Goal: Task Accomplishment & Management: Manage account settings

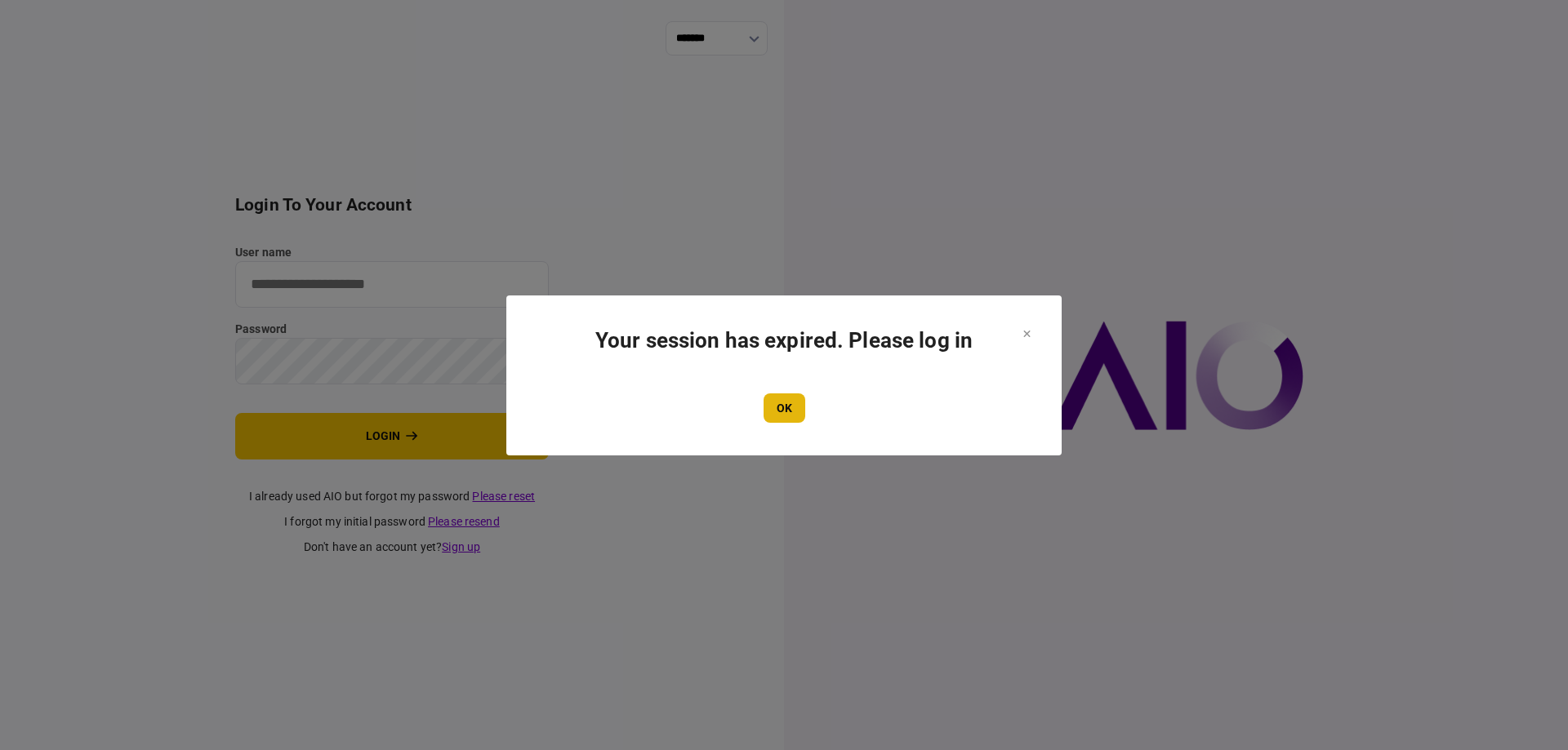
type input "*******"
click at [775, 412] on button "OK" at bounding box center [784, 407] width 42 height 29
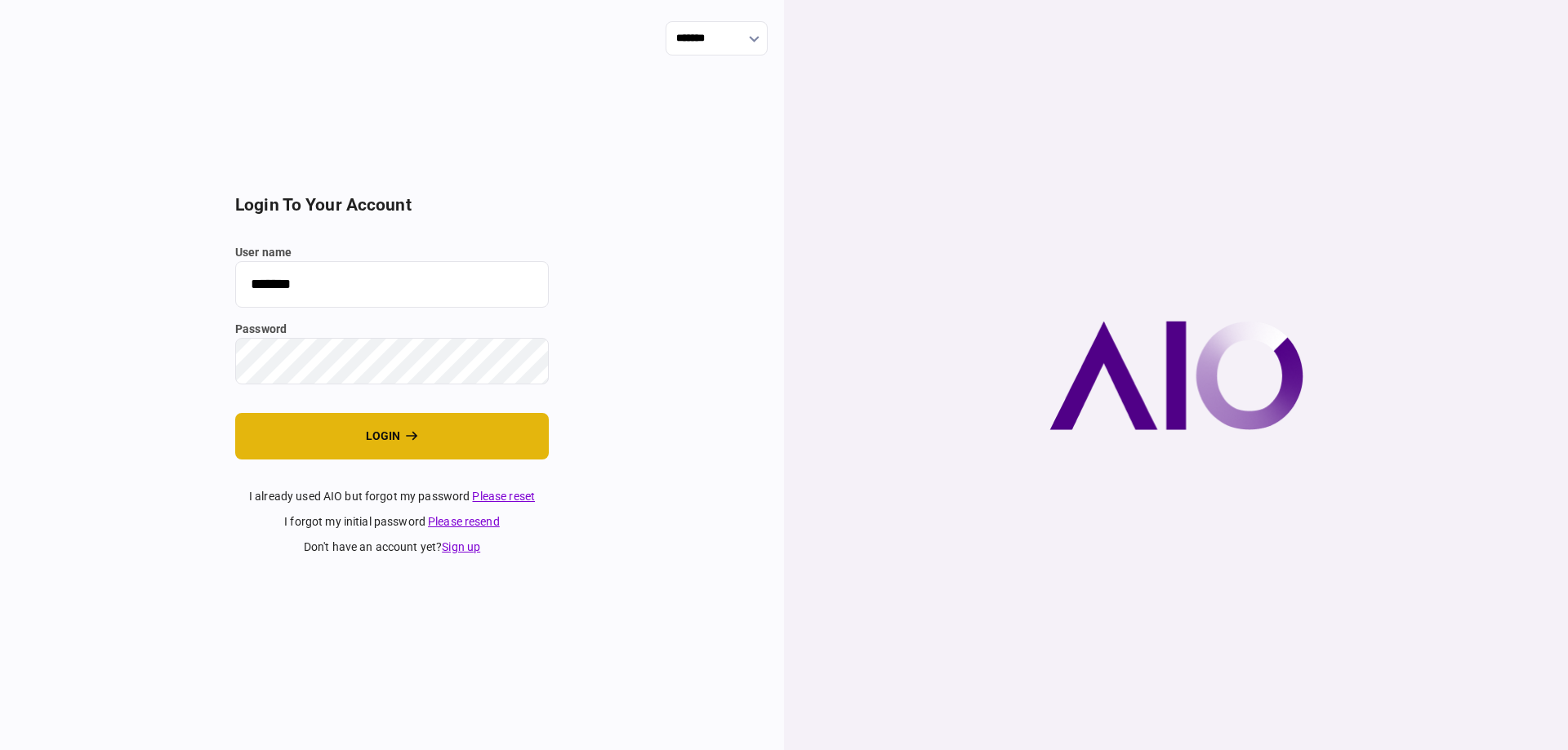
click at [324, 419] on button "login" at bounding box center [392, 436] width 314 height 47
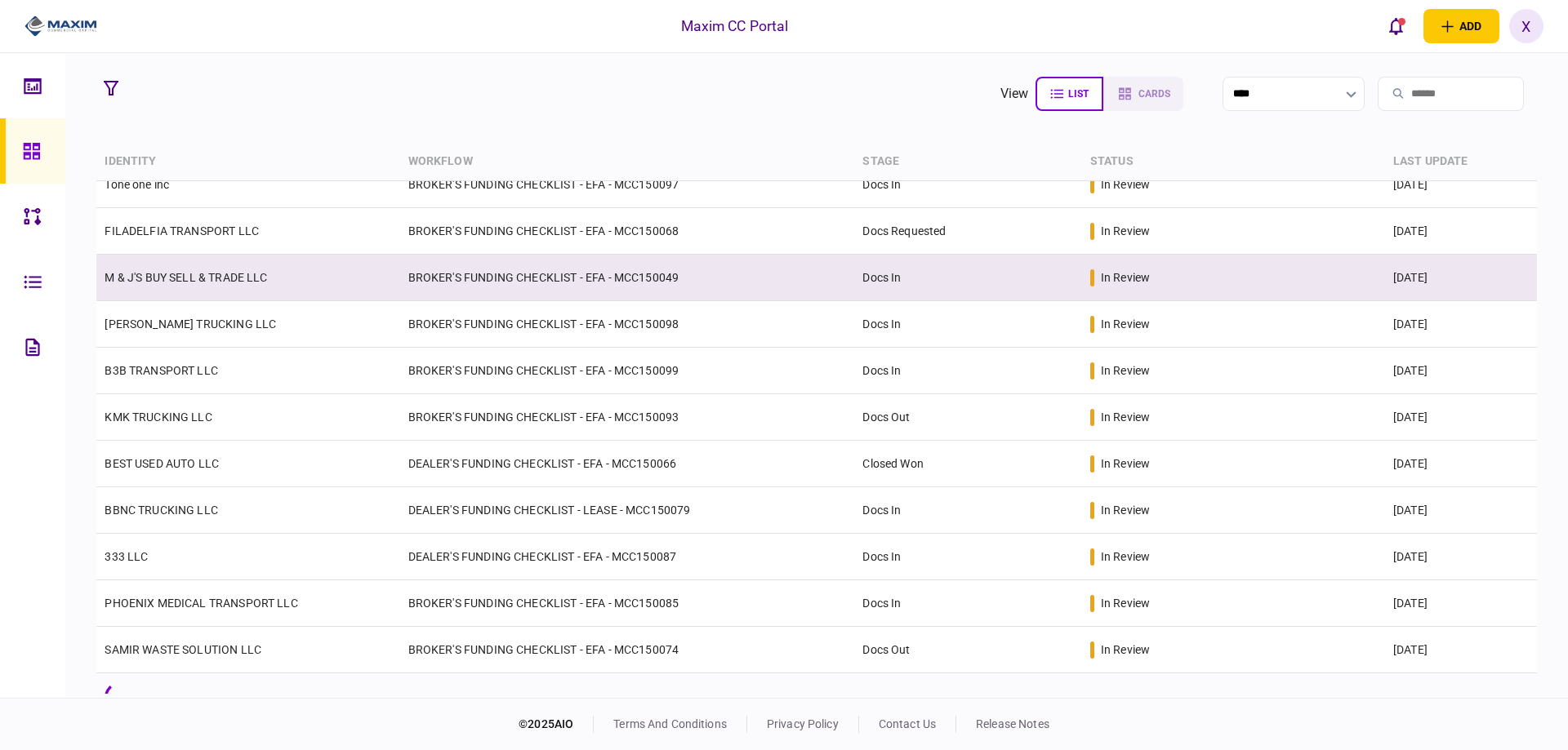
scroll to position [472, 0]
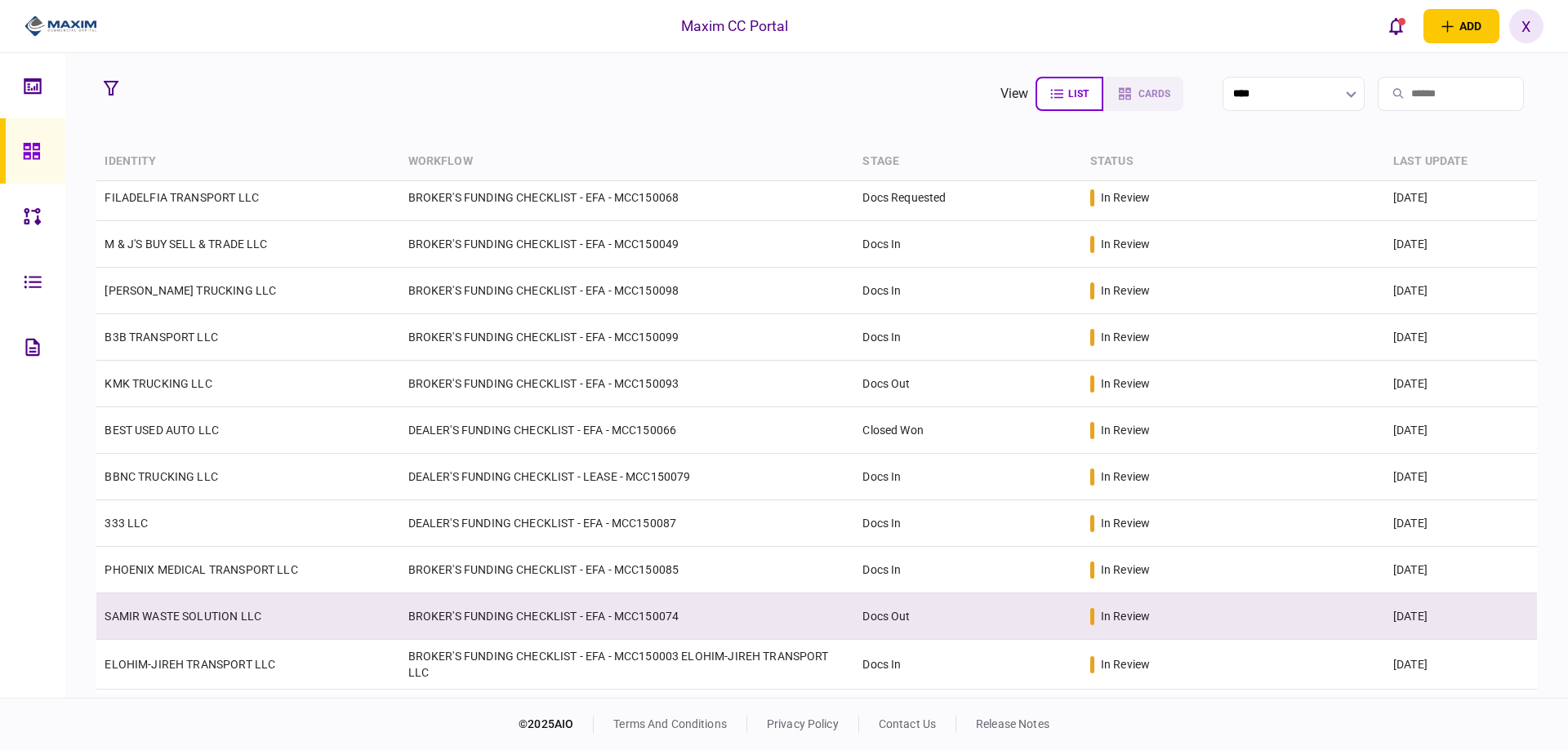
click at [210, 614] on link "SAMIR WASTE SOLUTION LLC" at bounding box center [182, 616] width 157 height 13
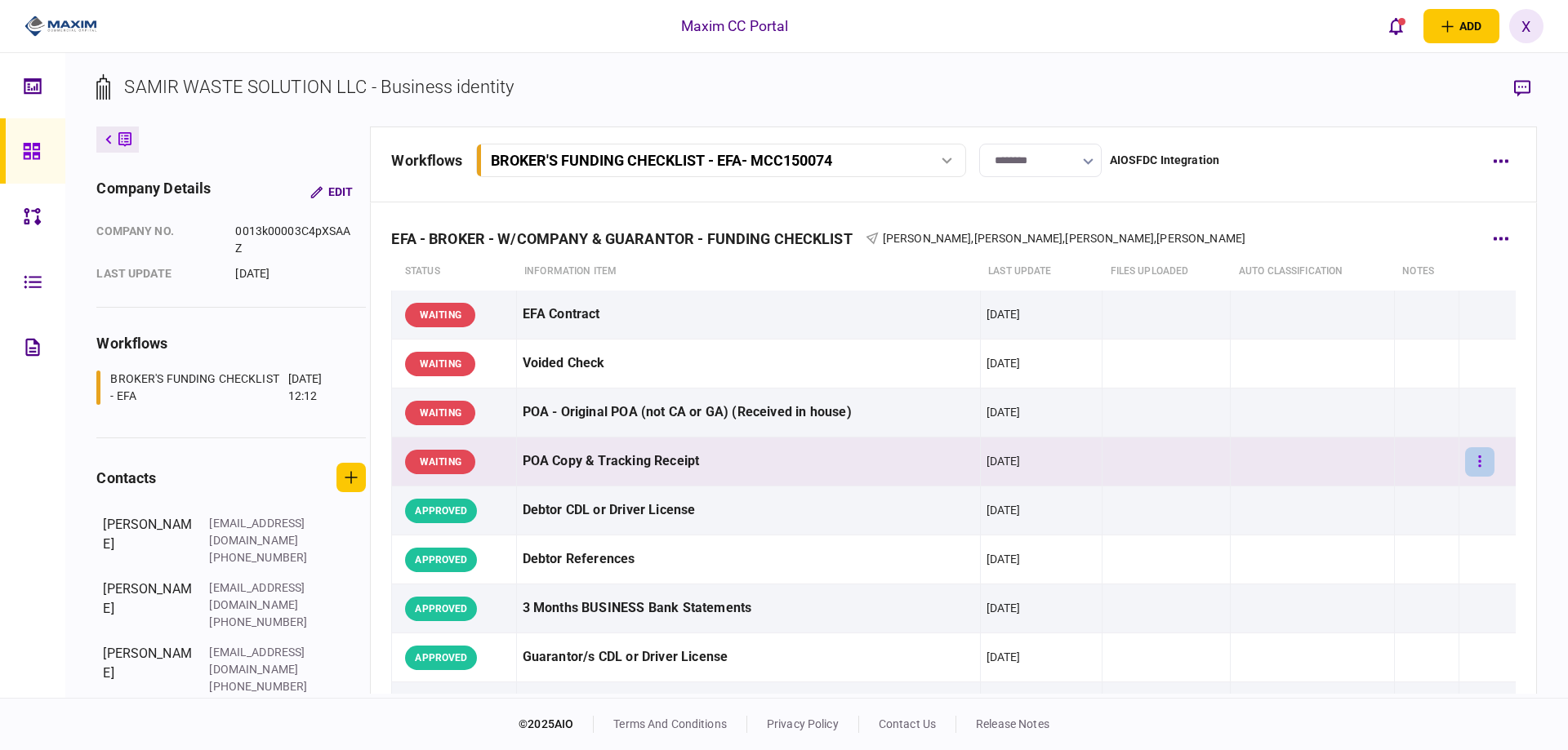
click at [1479, 461] on icon "button" at bounding box center [1479, 460] width 3 height 12
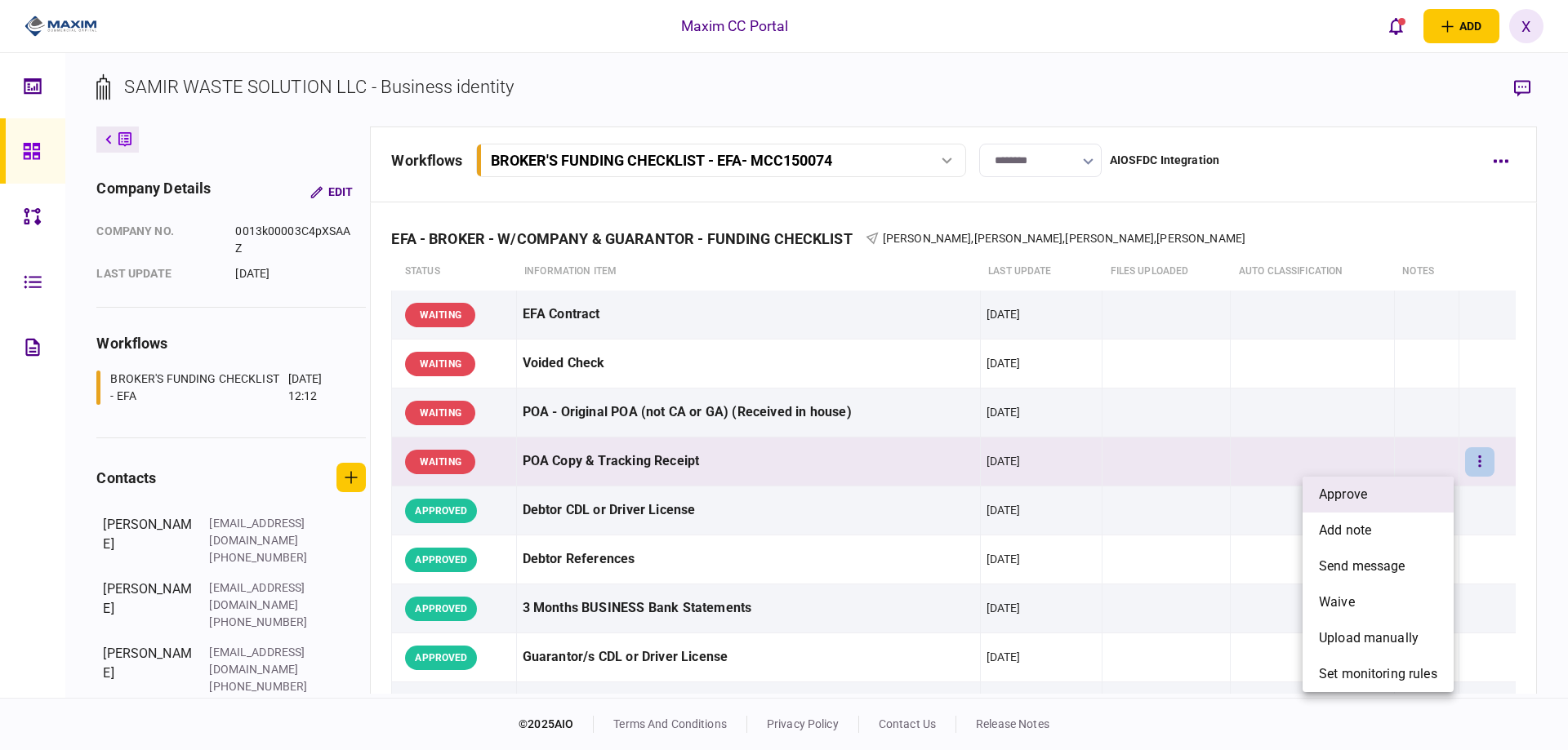
click at [1430, 480] on li "approve" at bounding box center [1378, 494] width 151 height 36
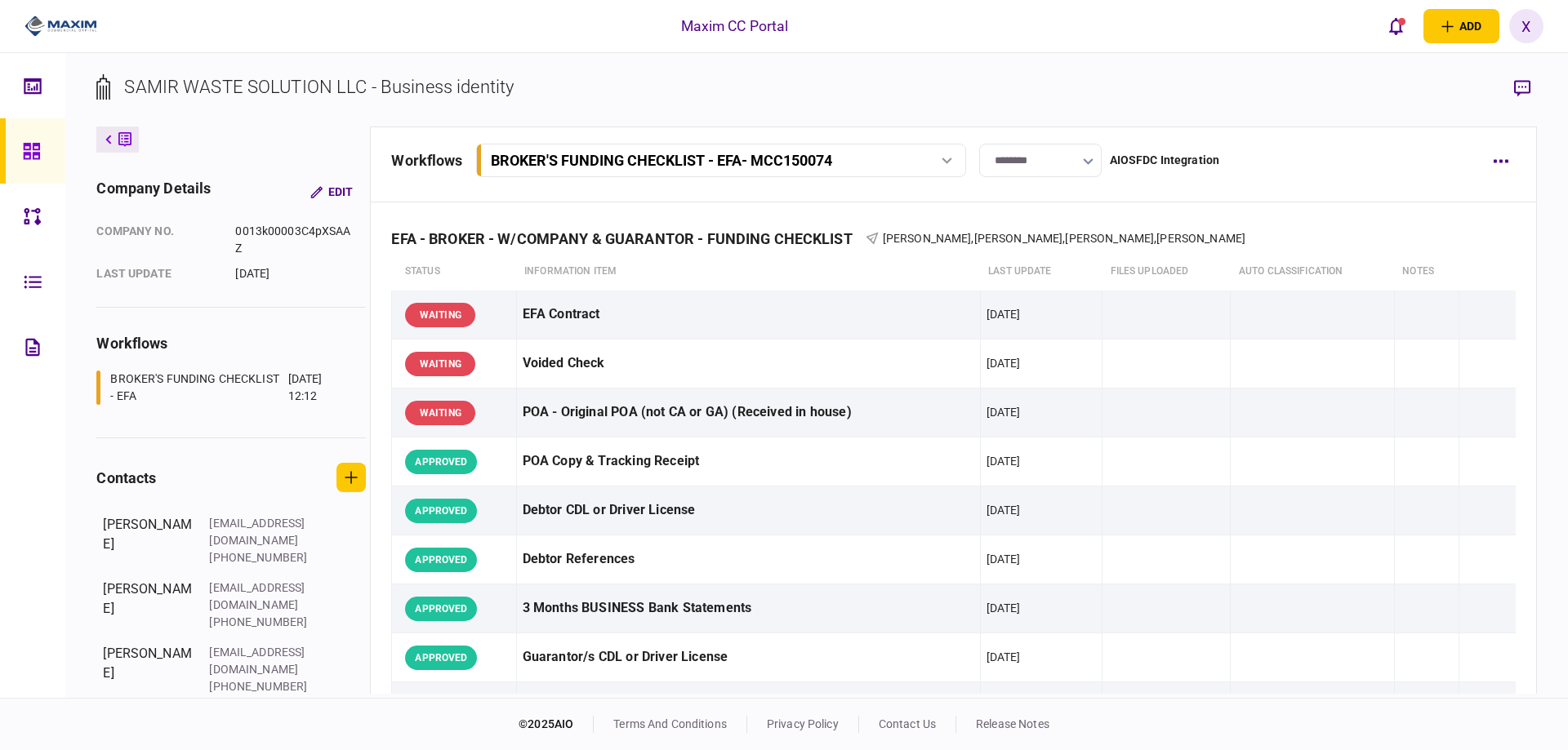
click at [43, 143] on div at bounding box center [35, 151] width 26 height 66
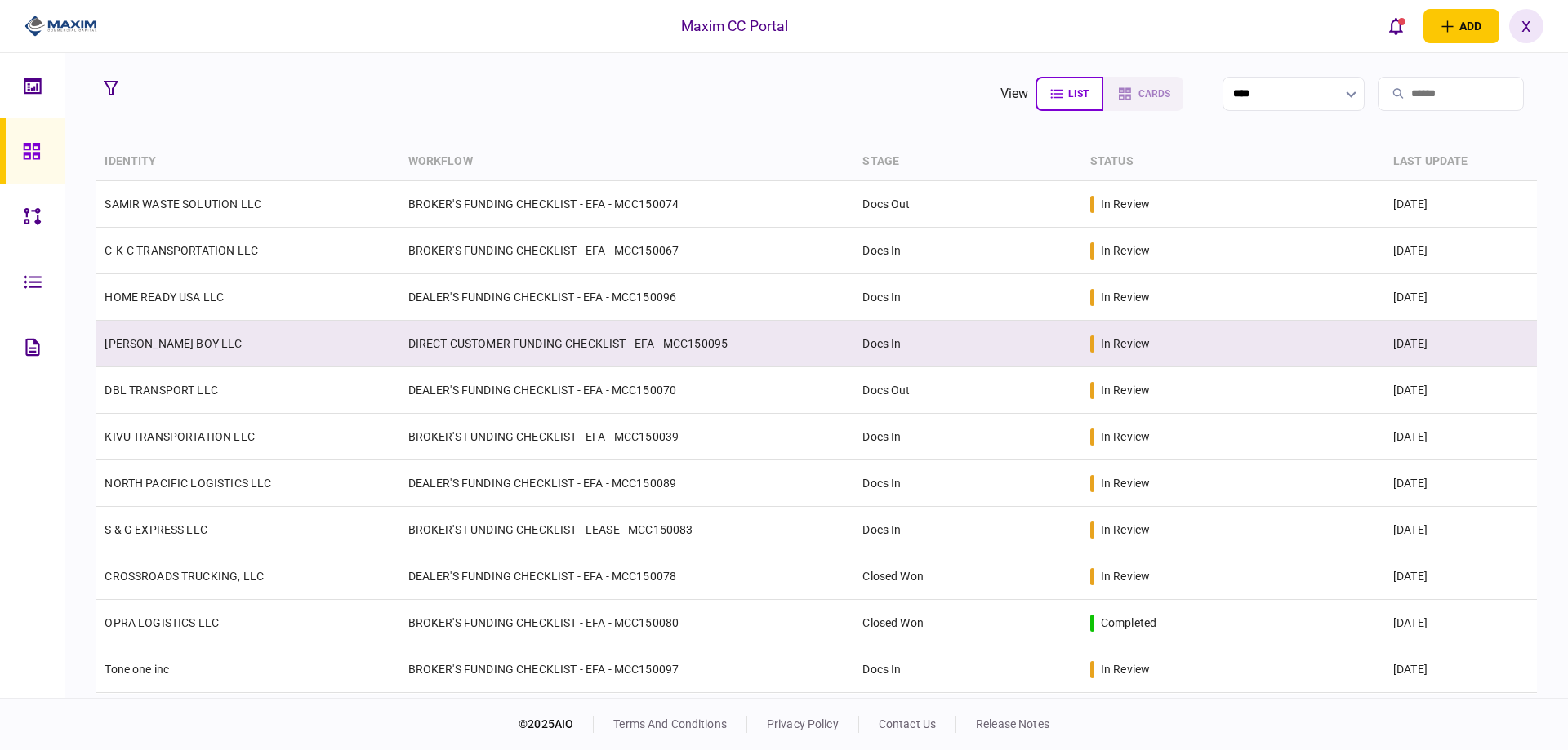
click at [148, 341] on link "JENKINS BOY LLC" at bounding box center [173, 344] width 137 height 13
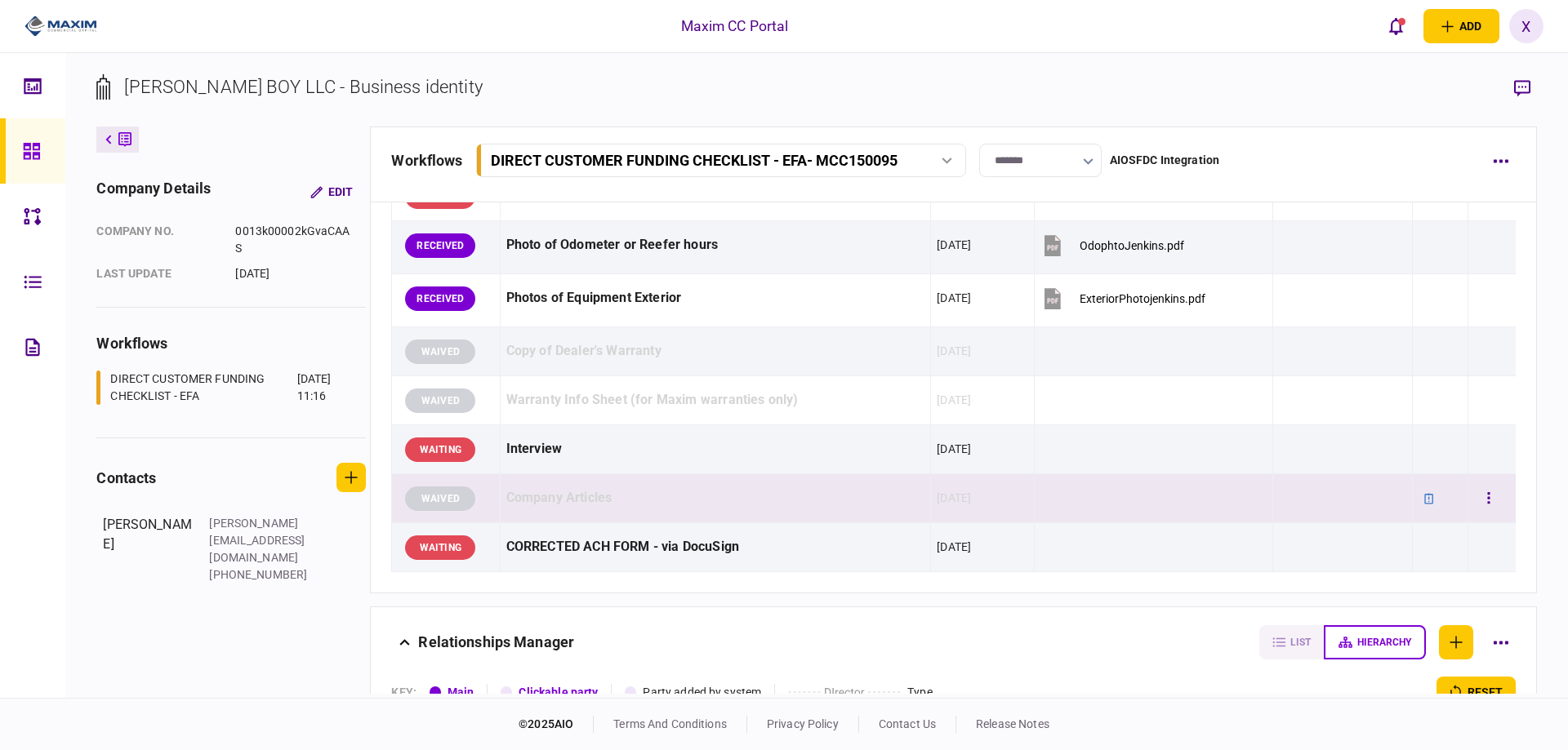
scroll to position [1877, 0]
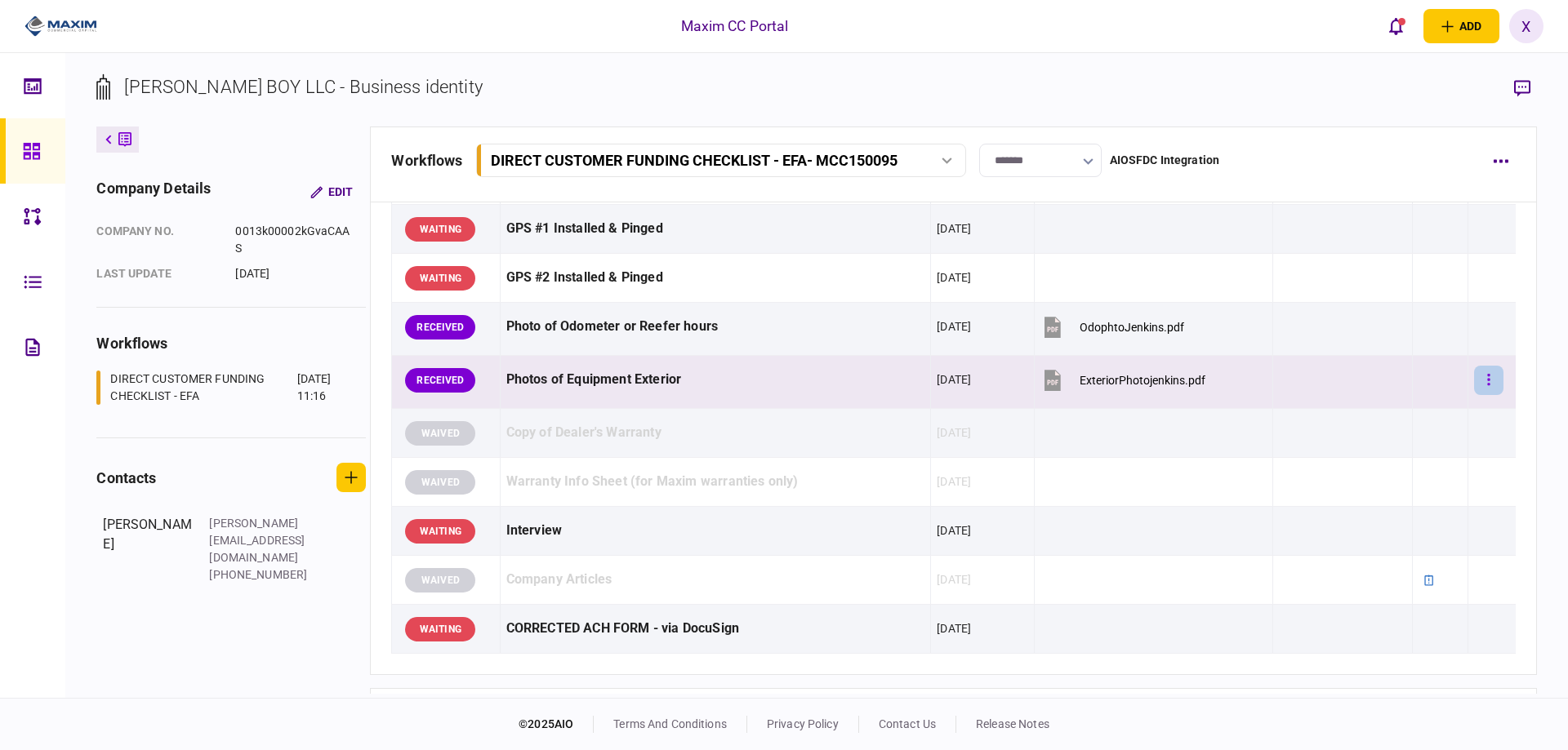
click at [1484, 381] on button "button" at bounding box center [1488, 380] width 29 height 29
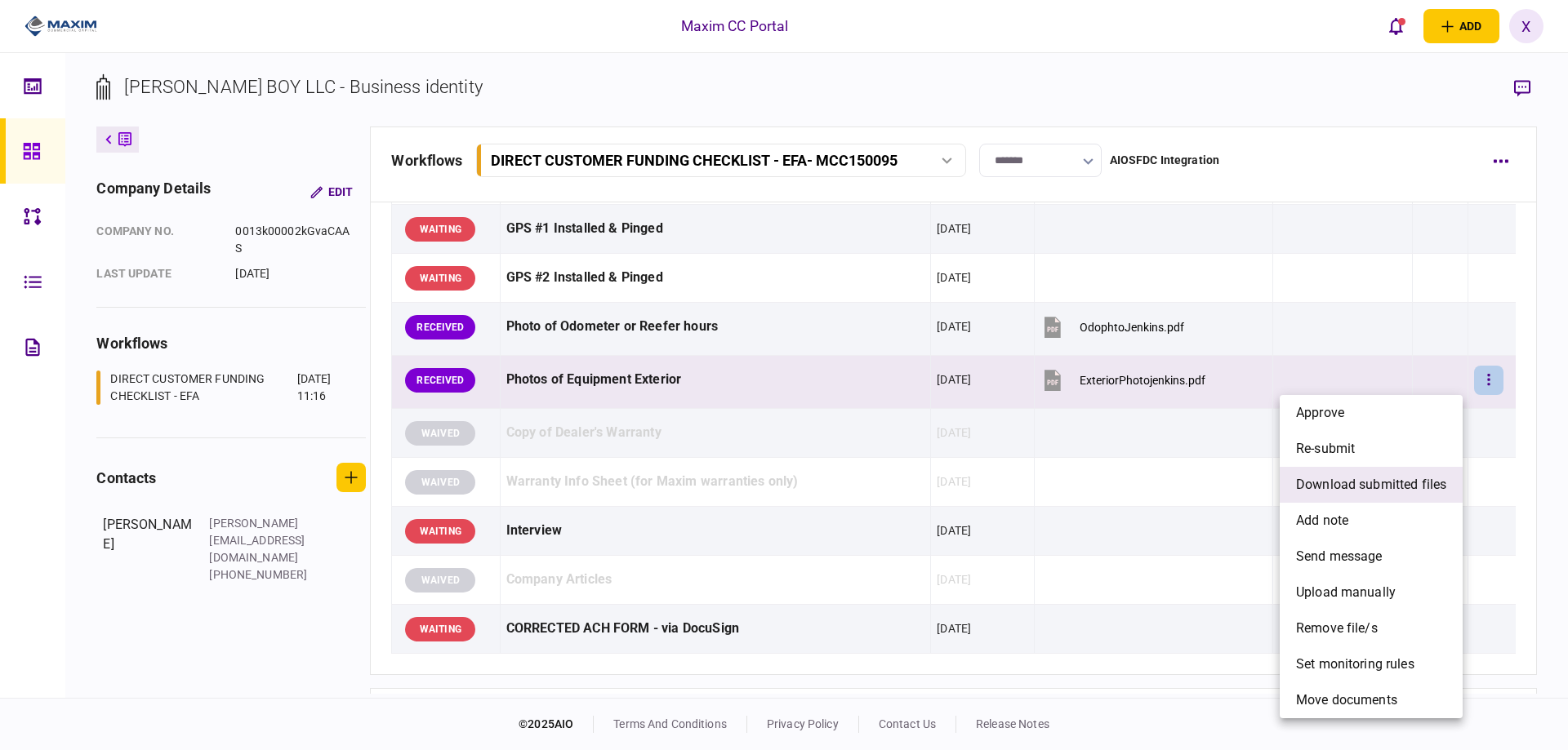
click at [1410, 475] on li "download submitted files" at bounding box center [1371, 484] width 182 height 36
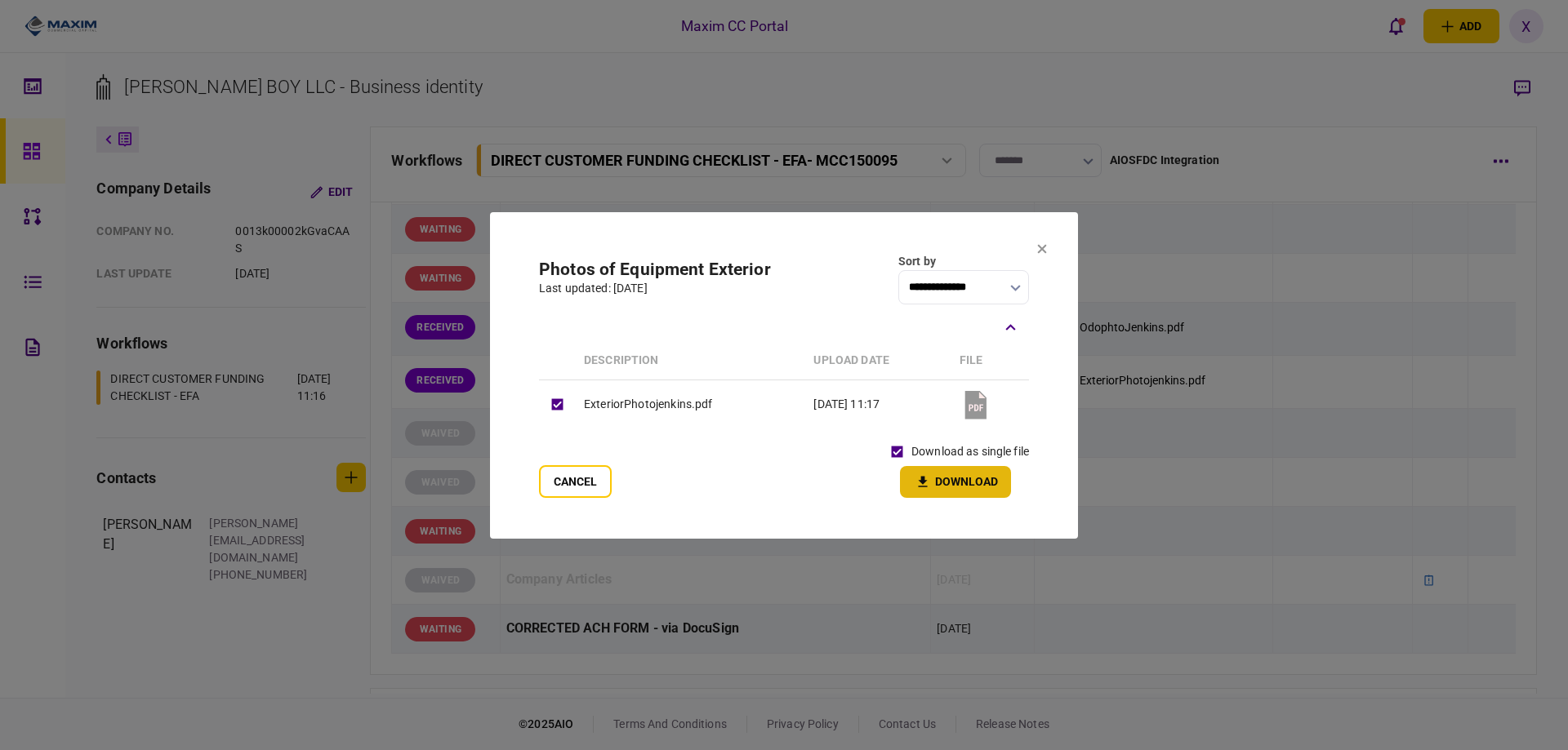
click at [925, 471] on button "Download" at bounding box center [955, 482] width 111 height 32
click at [1044, 249] on icon at bounding box center [1043, 249] width 9 height 9
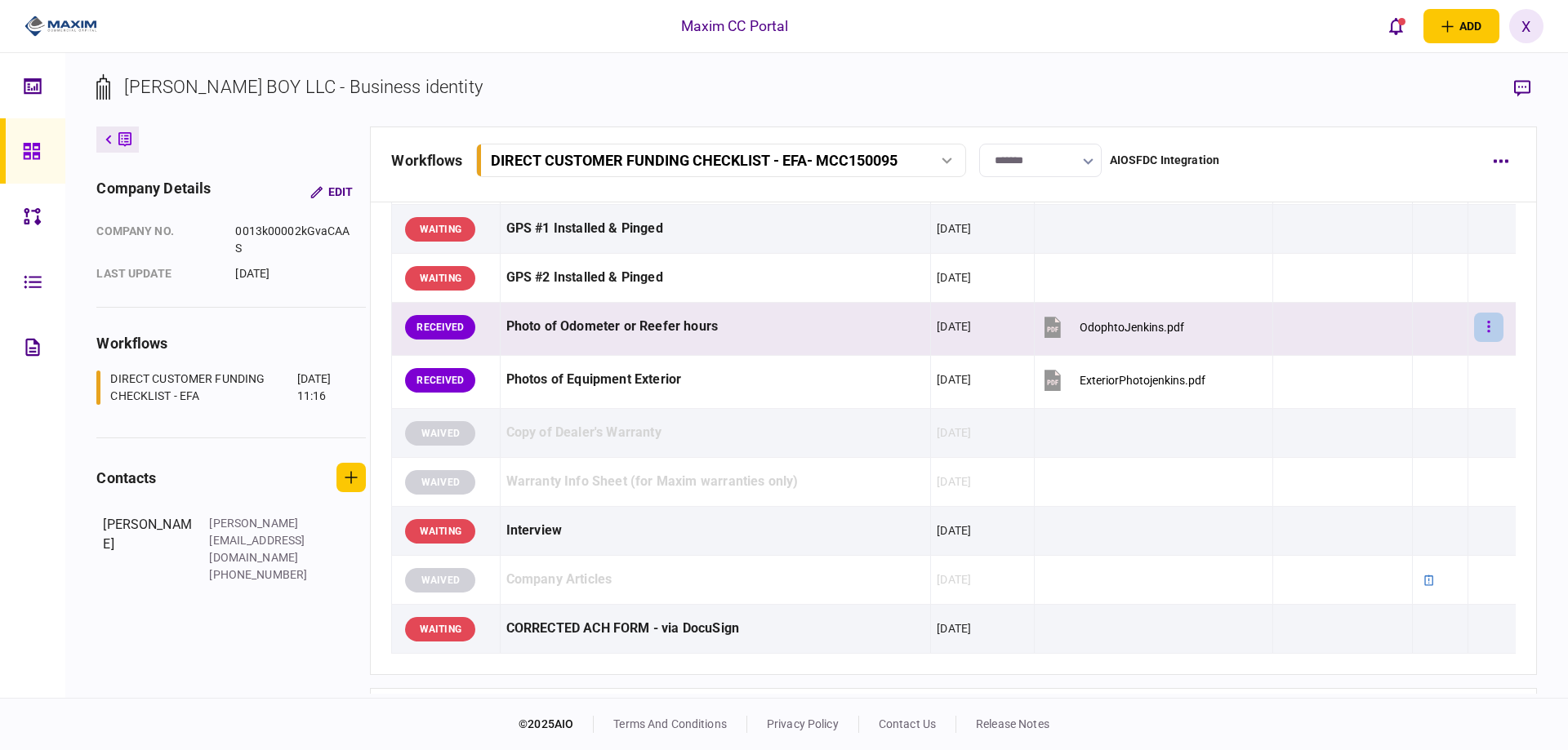
click at [1487, 329] on icon "button" at bounding box center [1489, 327] width 4 height 16
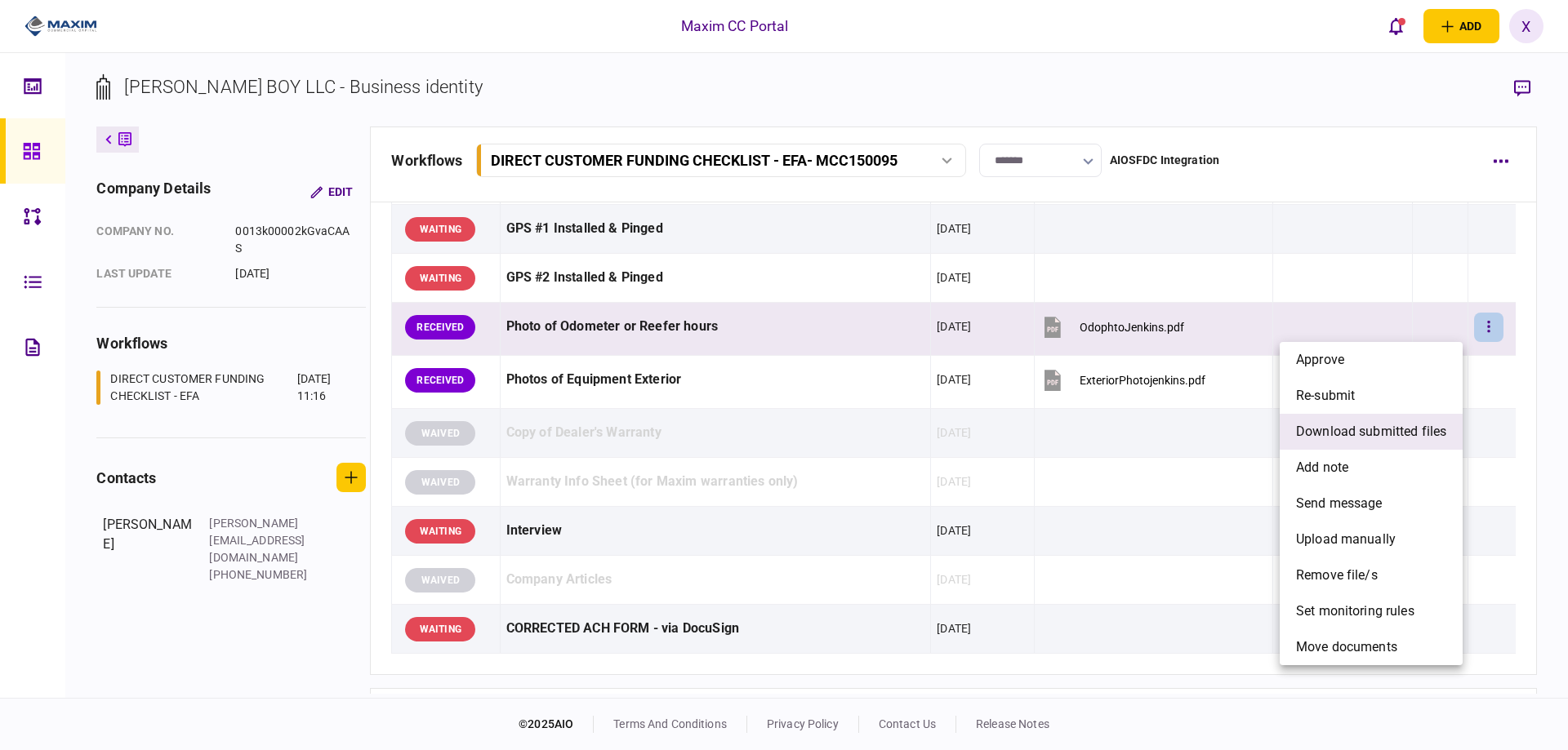
click at [1416, 424] on span "download submitted files" at bounding box center [1371, 432] width 151 height 19
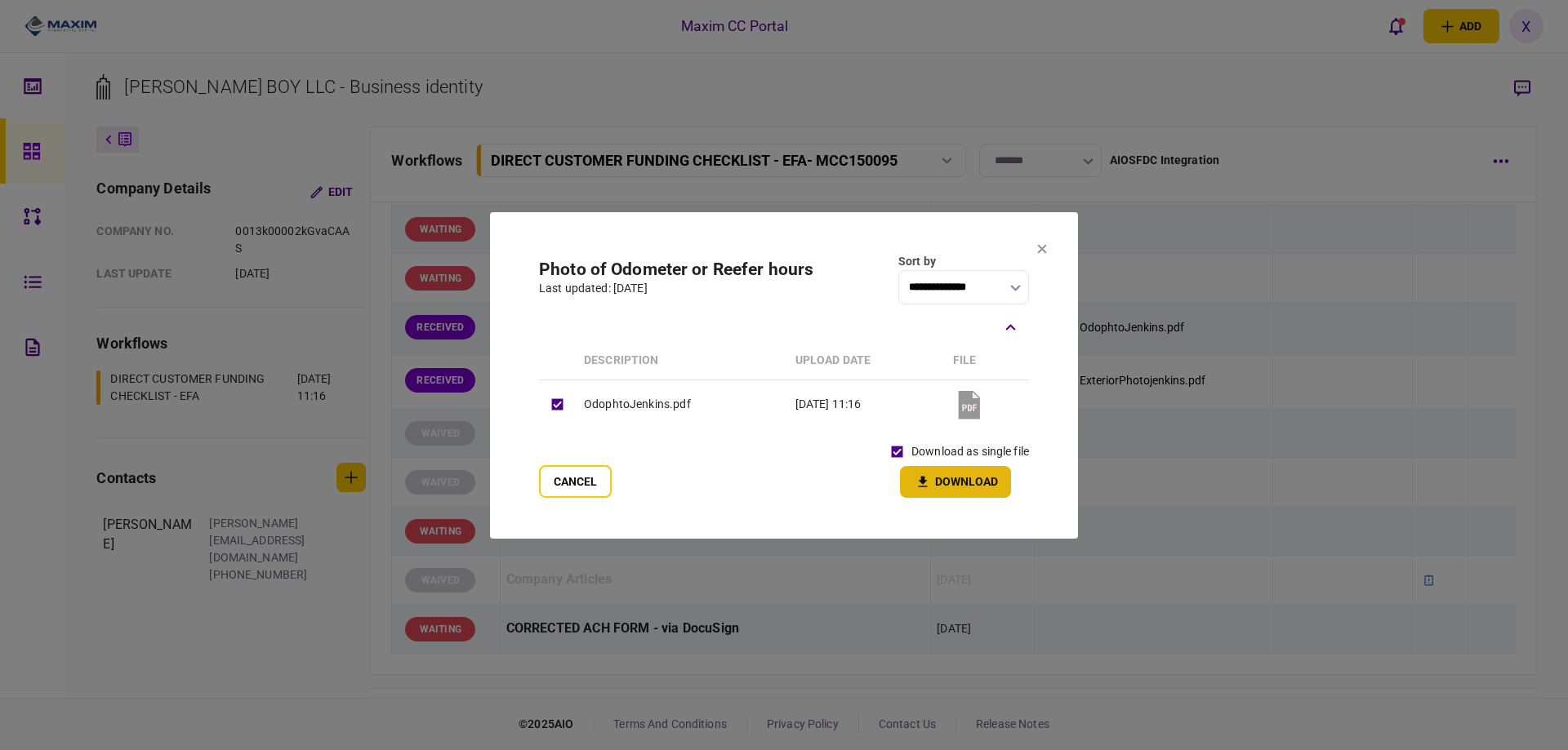
click at [924, 468] on button "Download" at bounding box center [955, 482] width 111 height 32
click at [1048, 239] on section "**********" at bounding box center [784, 375] width 588 height 327
click at [1044, 245] on icon at bounding box center [1043, 249] width 9 height 9
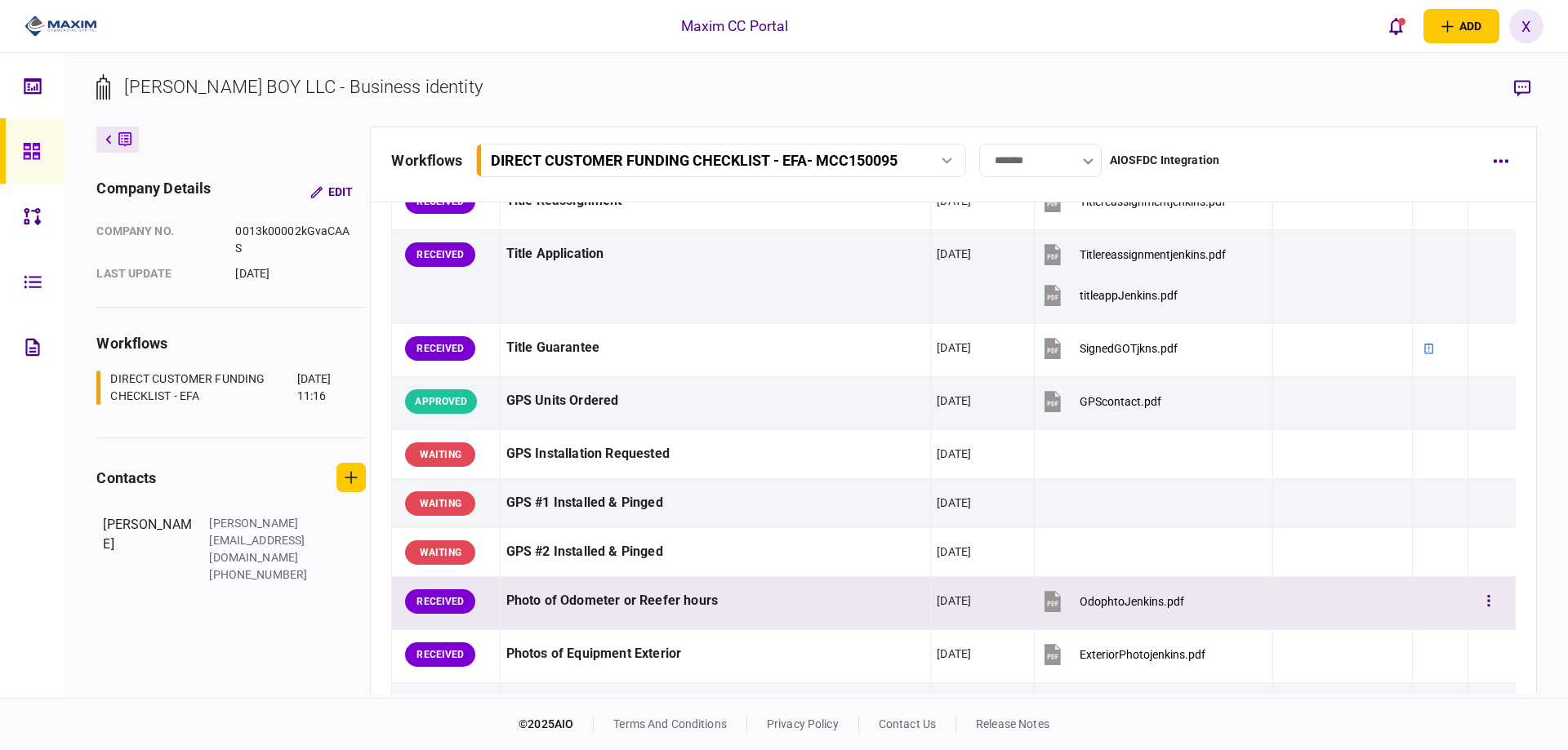
scroll to position [1551, 0]
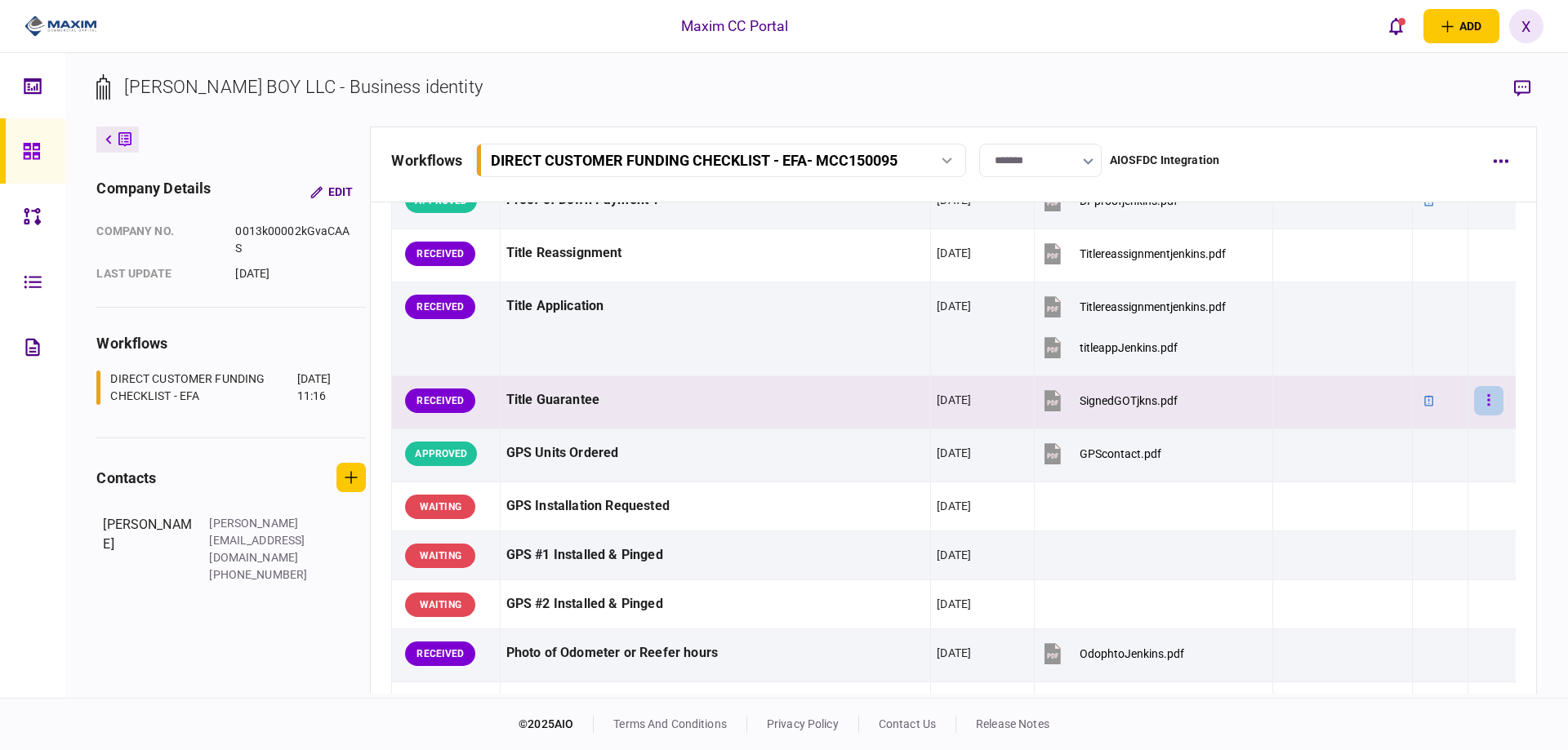
click at [1486, 402] on button "button" at bounding box center [1488, 400] width 29 height 29
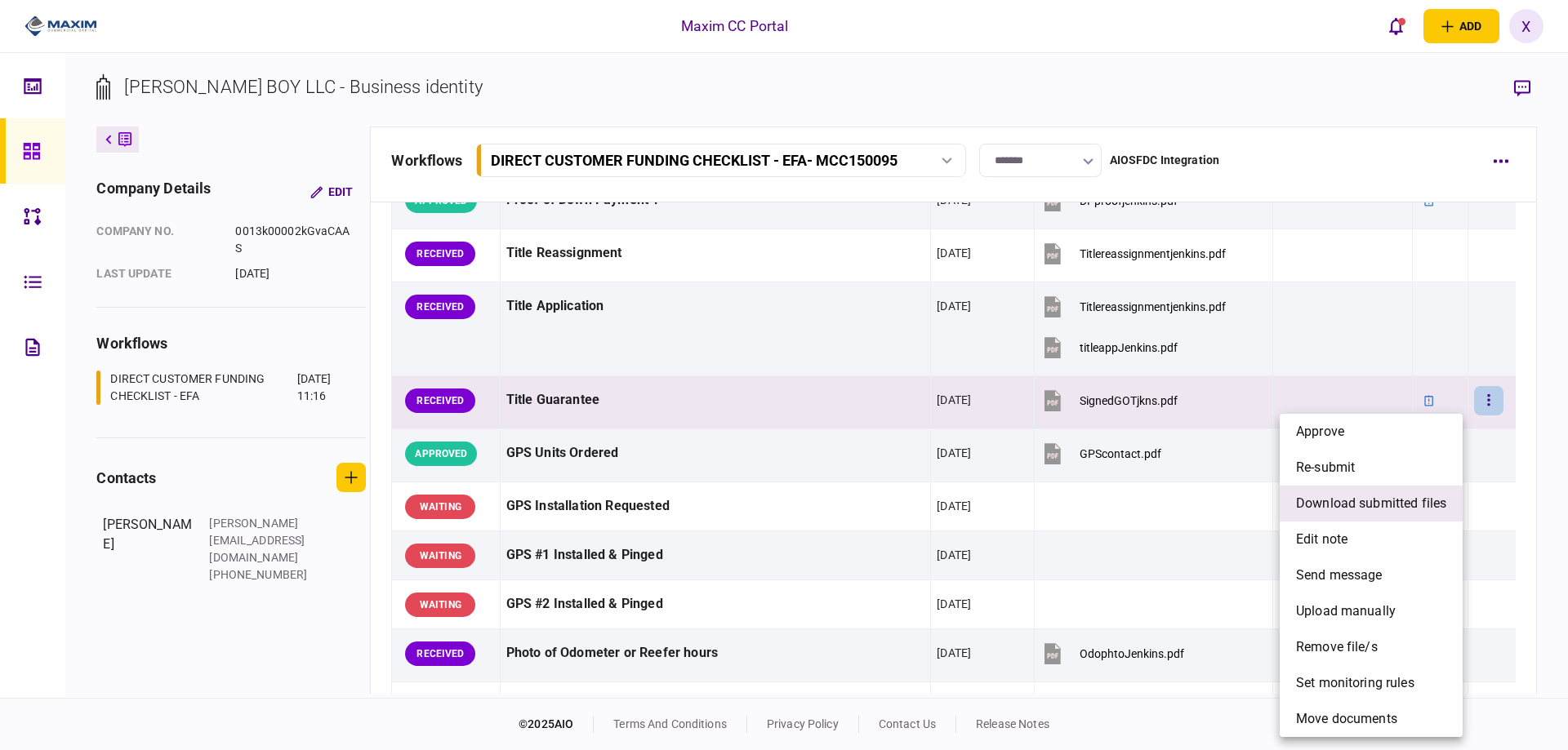
click at [1420, 497] on span "download submitted files" at bounding box center [1371, 504] width 151 height 19
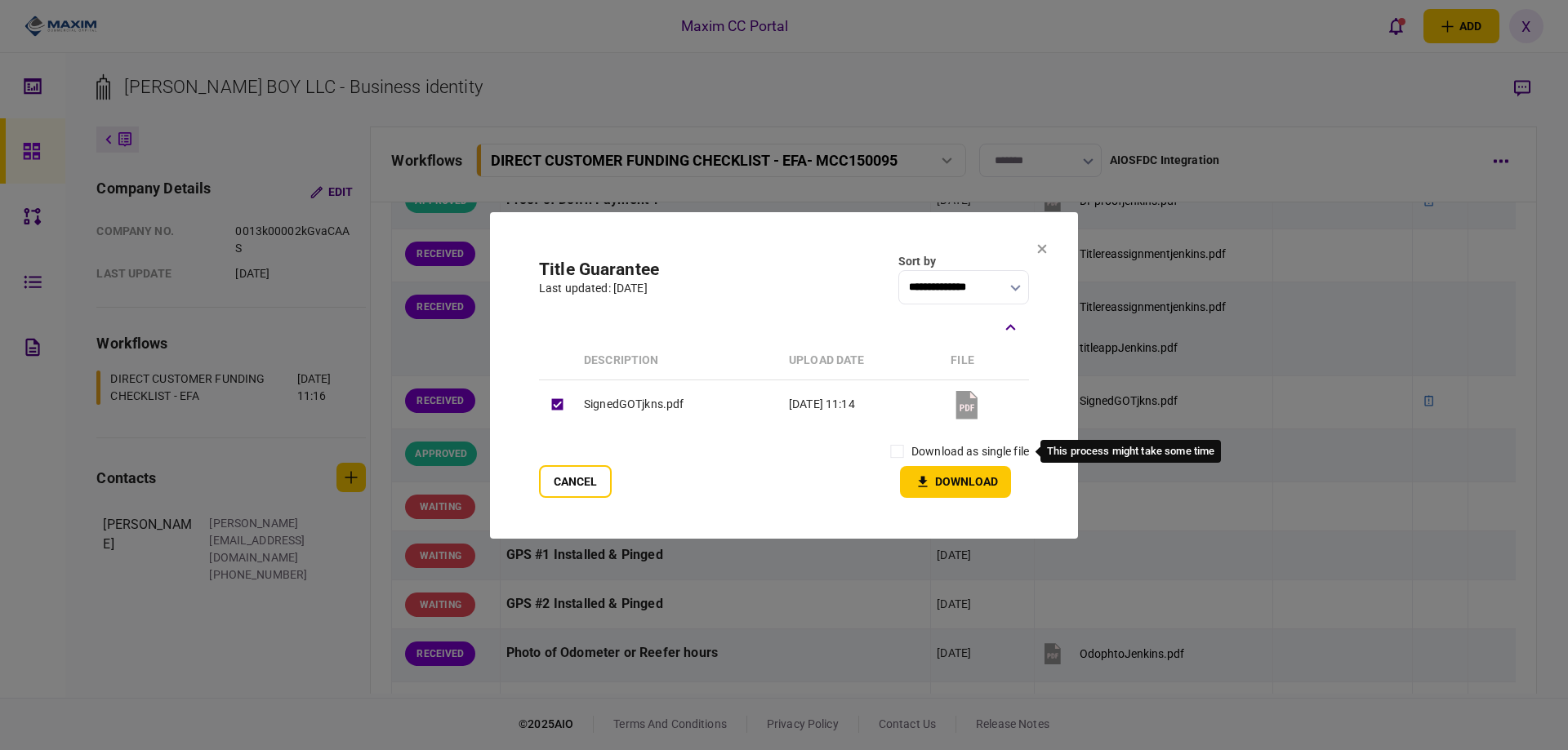
click at [909, 452] on div "download as single file" at bounding box center [956, 452] width 146 height 28
click at [921, 476] on icon "button" at bounding box center [923, 483] width 19 height 16
click at [1051, 244] on section "**********" at bounding box center [784, 375] width 588 height 327
click at [1042, 245] on icon at bounding box center [1042, 249] width 10 height 10
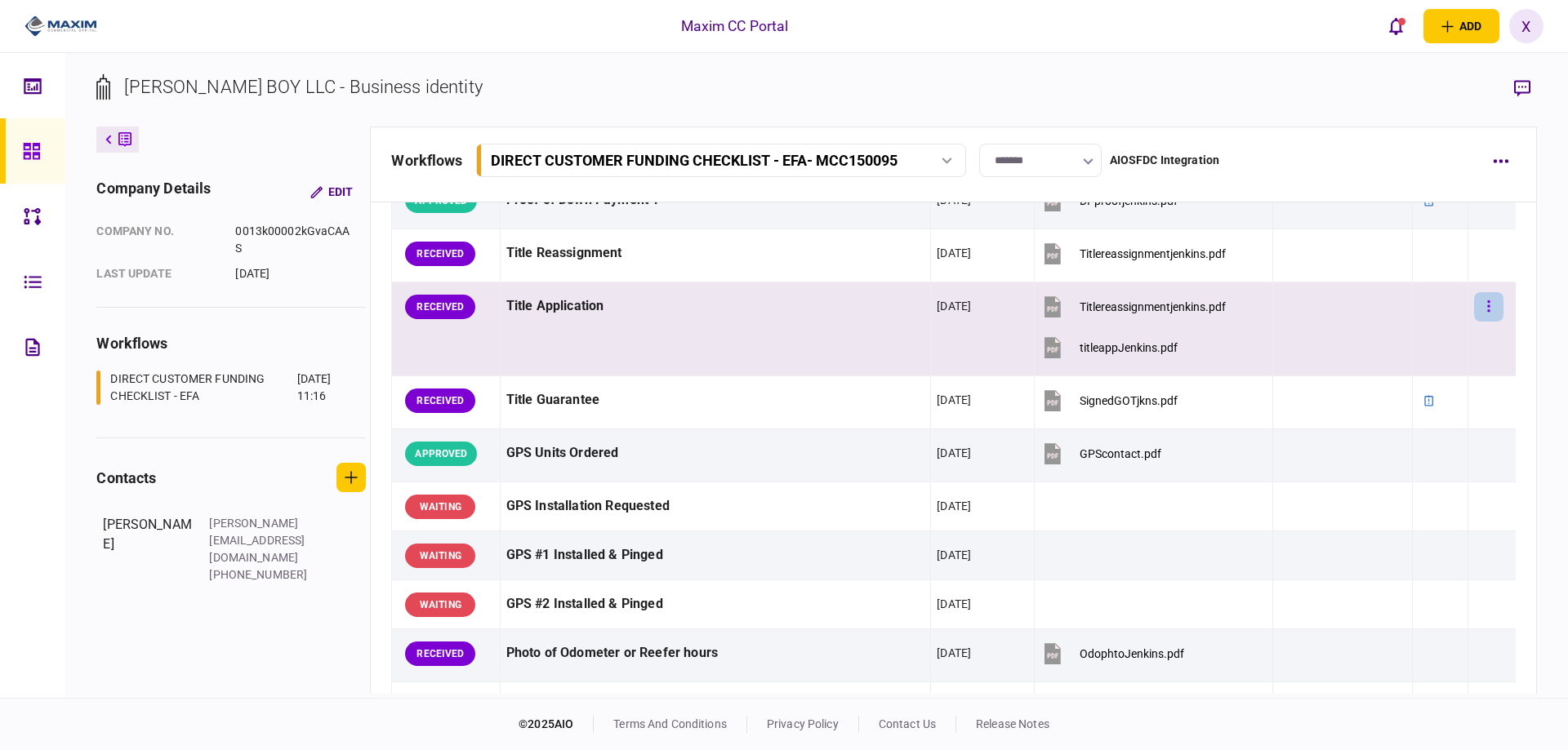
click at [1475, 311] on button "button" at bounding box center [1488, 306] width 29 height 29
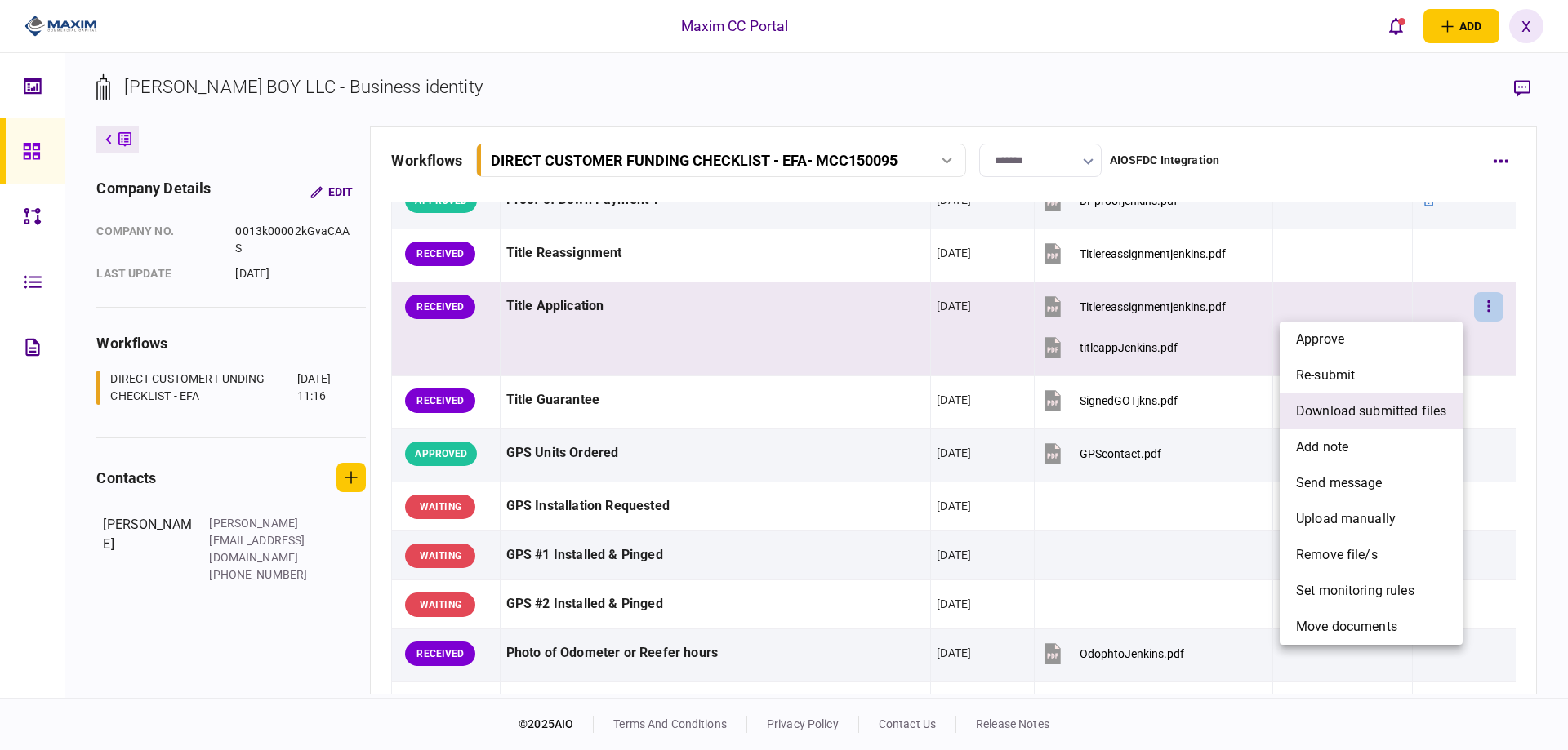
click at [1362, 414] on span "download submitted files" at bounding box center [1371, 412] width 151 height 19
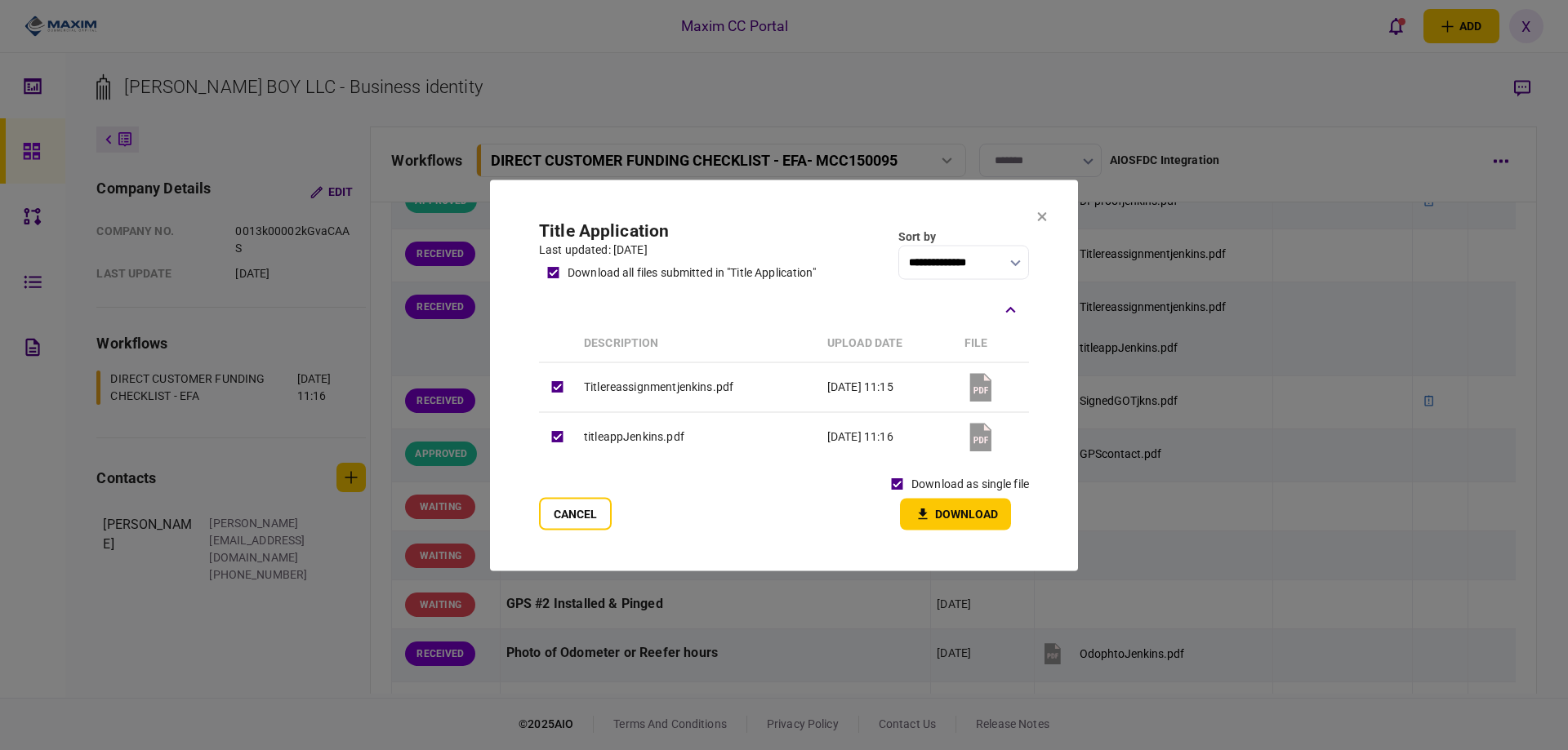
drag, startPoint x: 923, startPoint y: 503, endPoint x: 953, endPoint y: 476, distance: 40.4
click at [924, 503] on button "Download" at bounding box center [955, 514] width 111 height 32
click at [1044, 221] on button at bounding box center [1042, 217] width 10 height 13
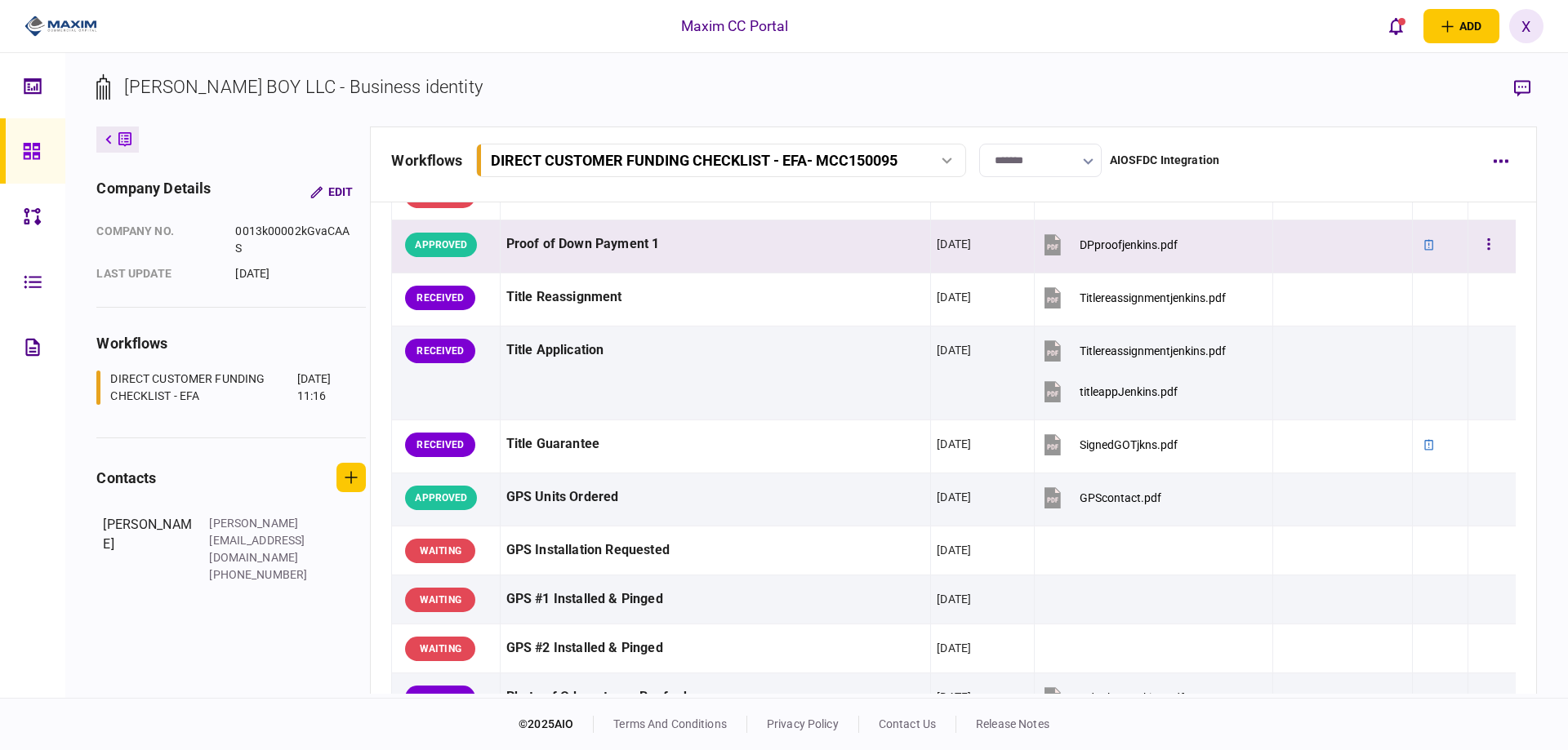
scroll to position [1469, 0]
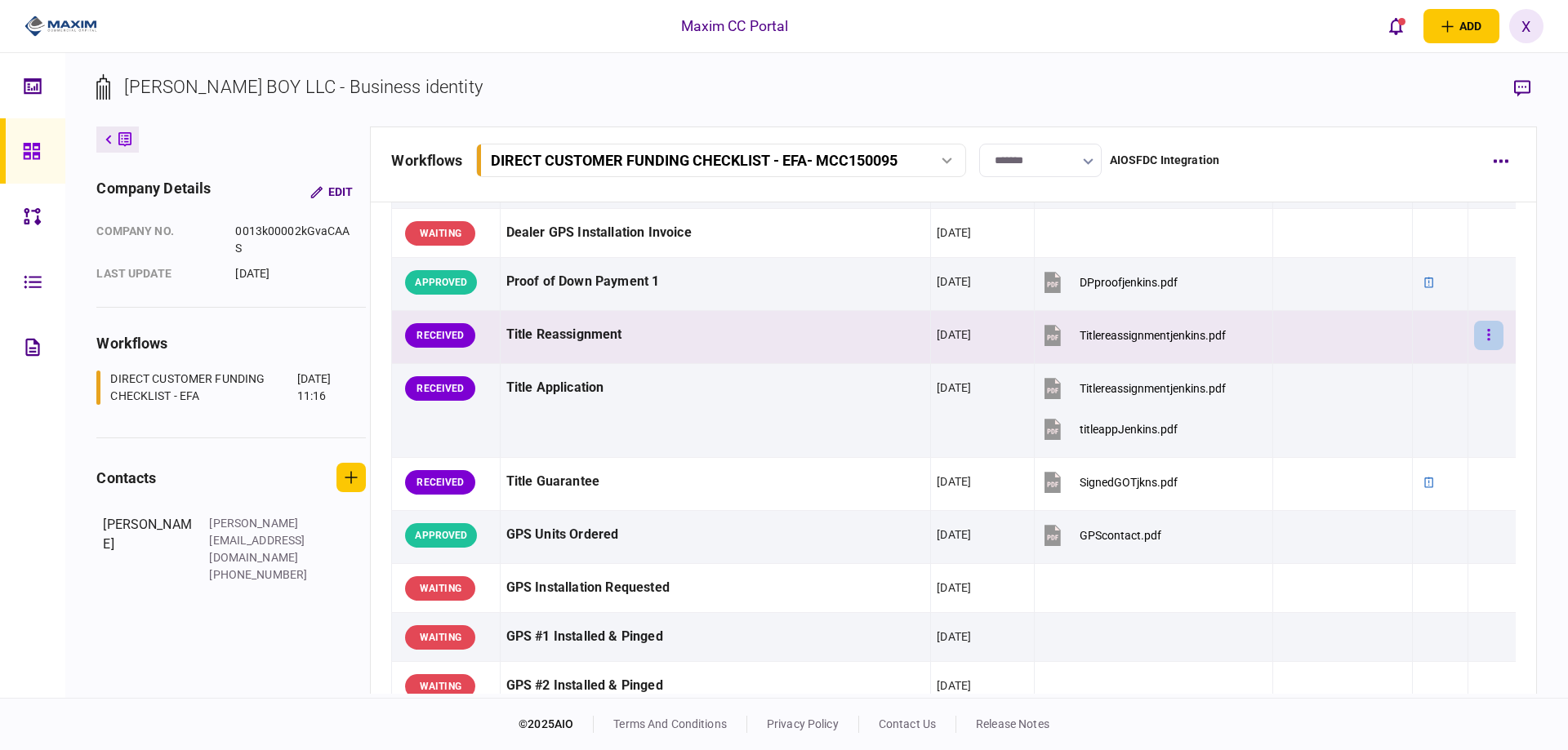
click at [1487, 329] on icon "button" at bounding box center [1489, 336] width 4 height 16
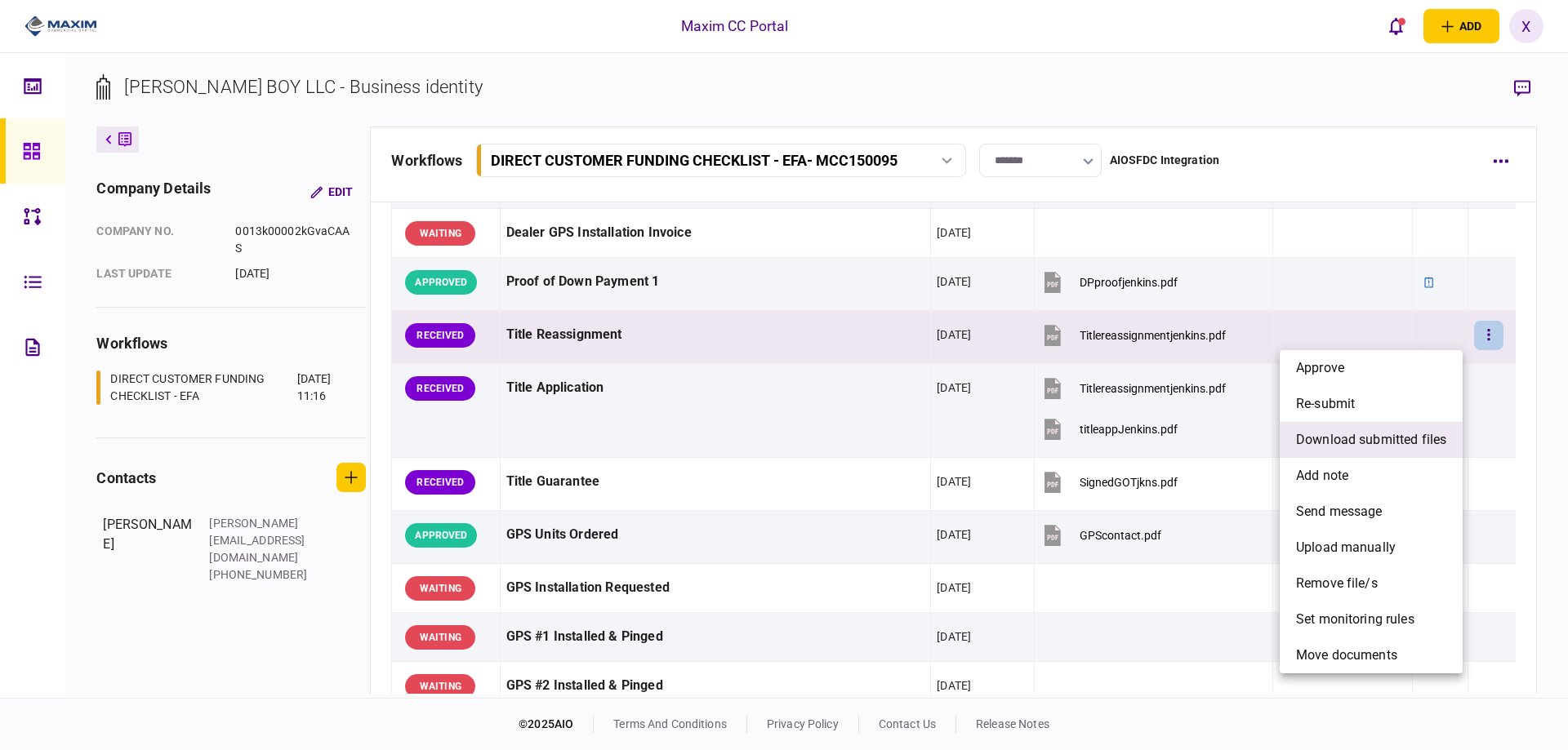
click at [1382, 432] on span "download submitted files" at bounding box center [1371, 440] width 151 height 19
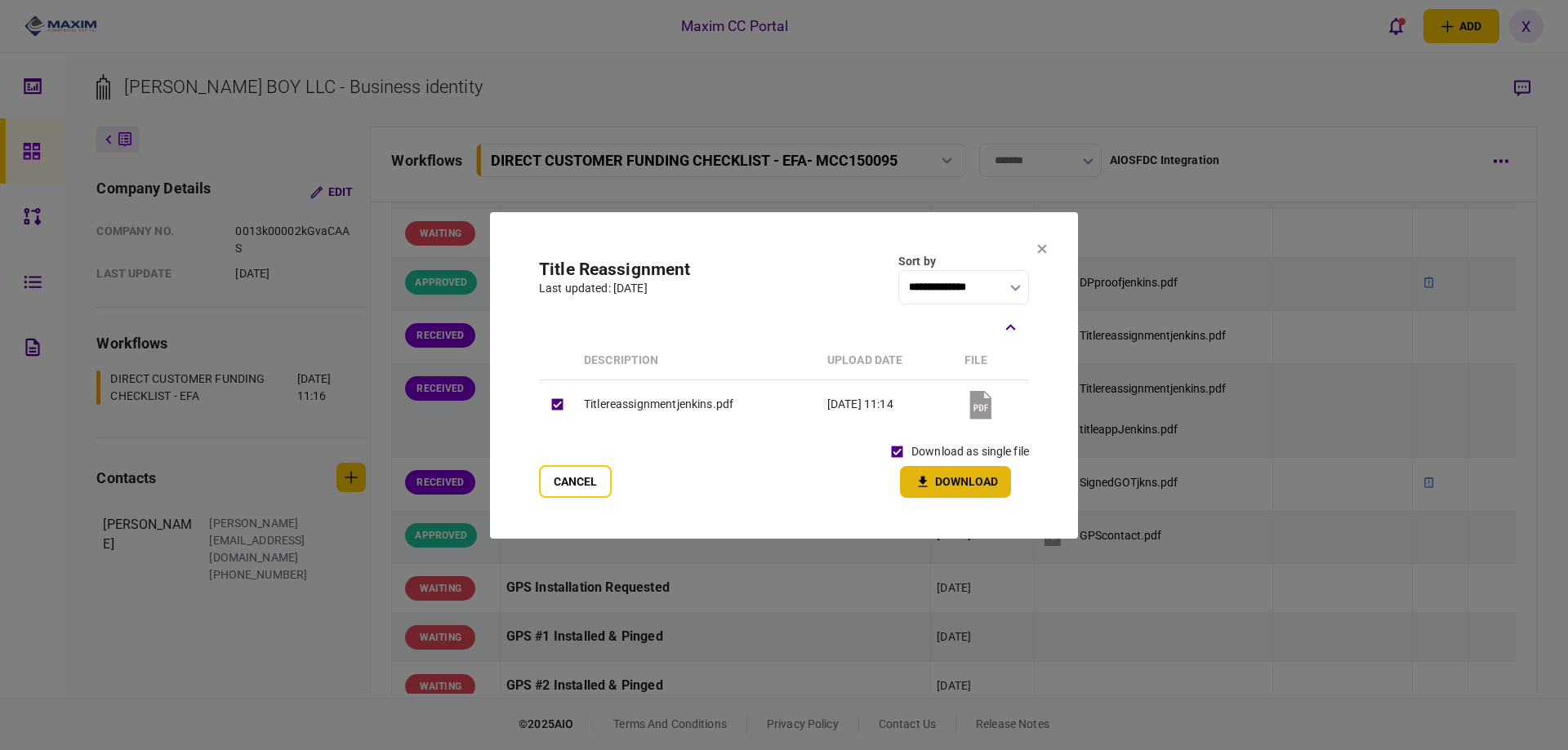
click at [927, 471] on button "Download" at bounding box center [955, 482] width 111 height 32
click at [1039, 247] on icon at bounding box center [1042, 249] width 10 height 10
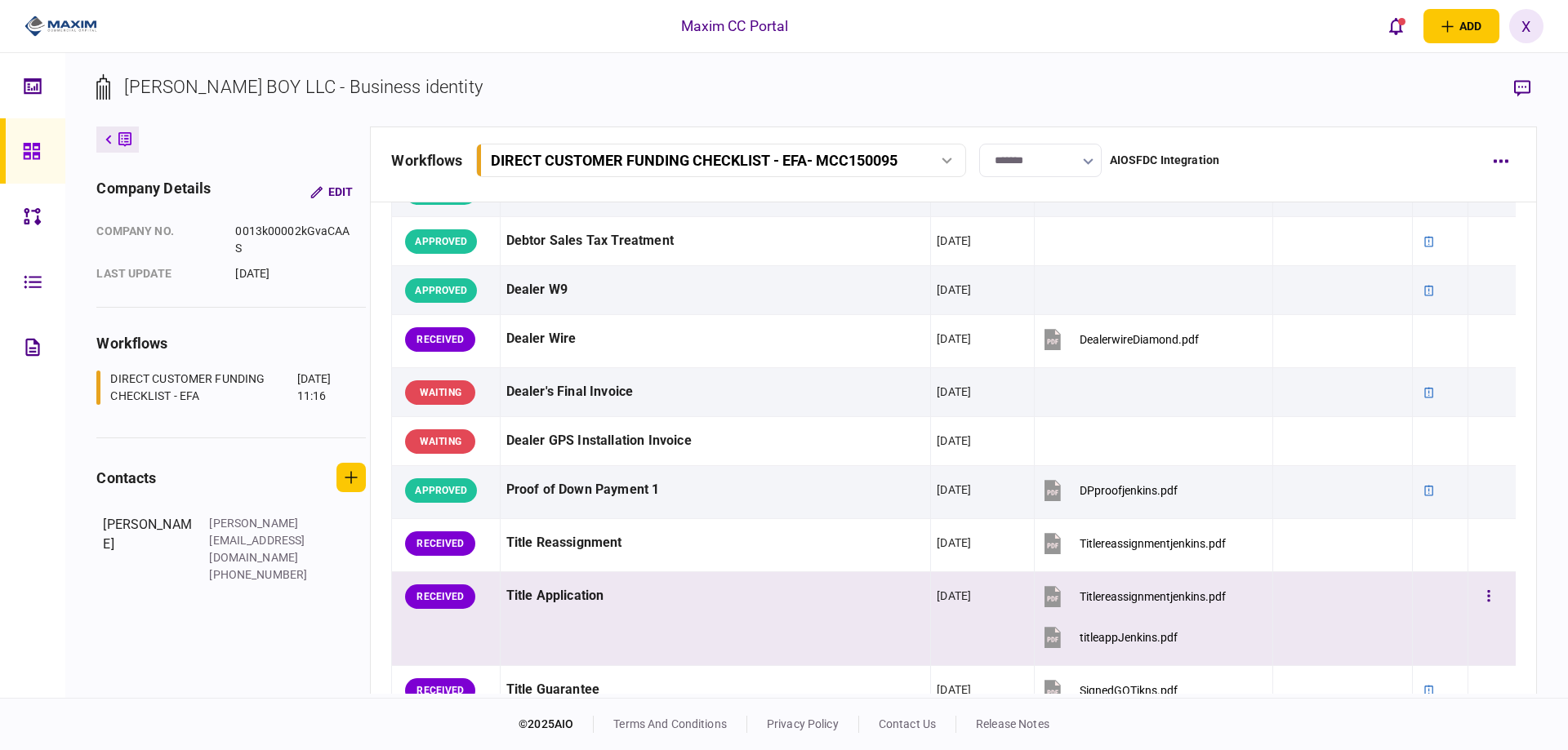
scroll to position [1143, 0]
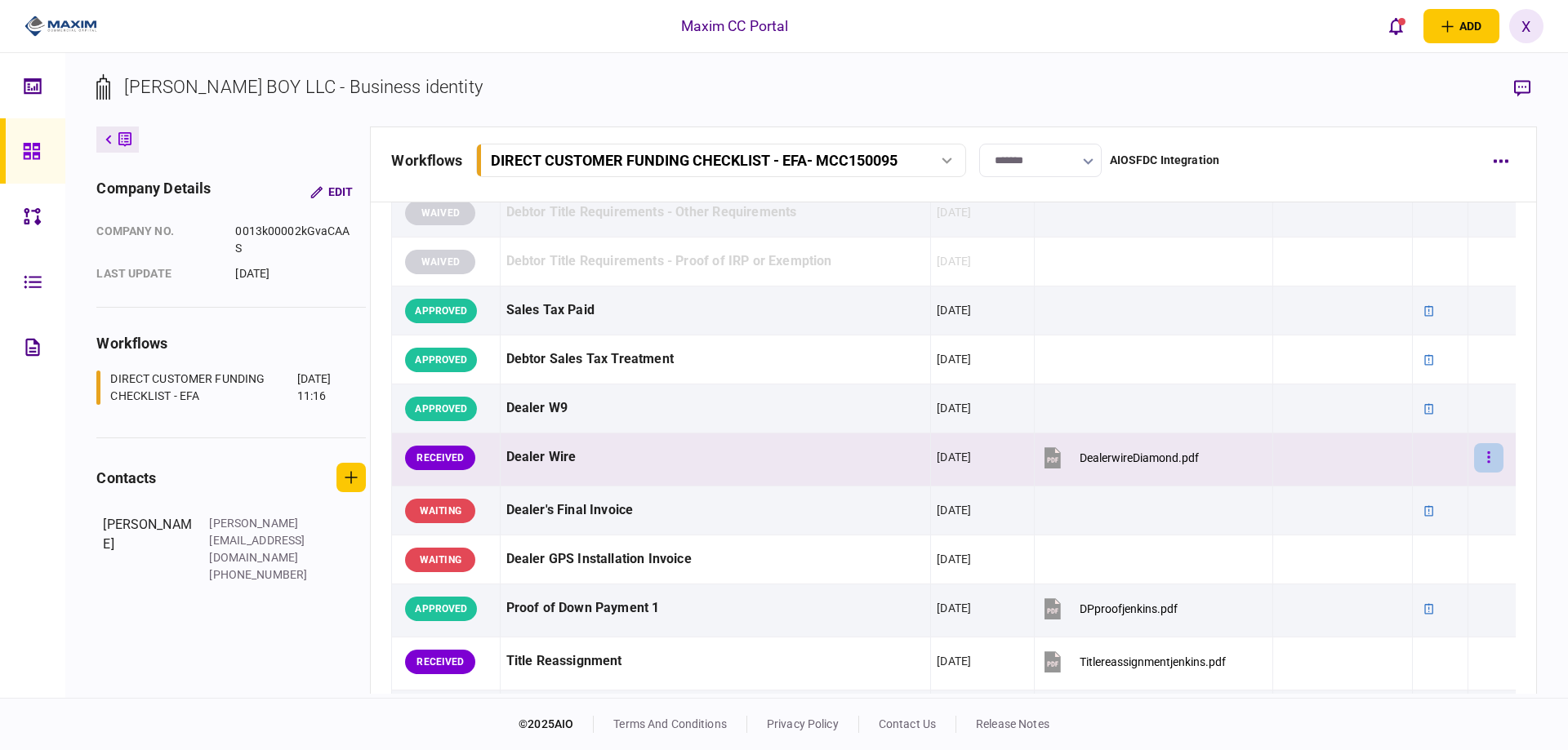
click at [1474, 454] on button "button" at bounding box center [1488, 458] width 29 height 29
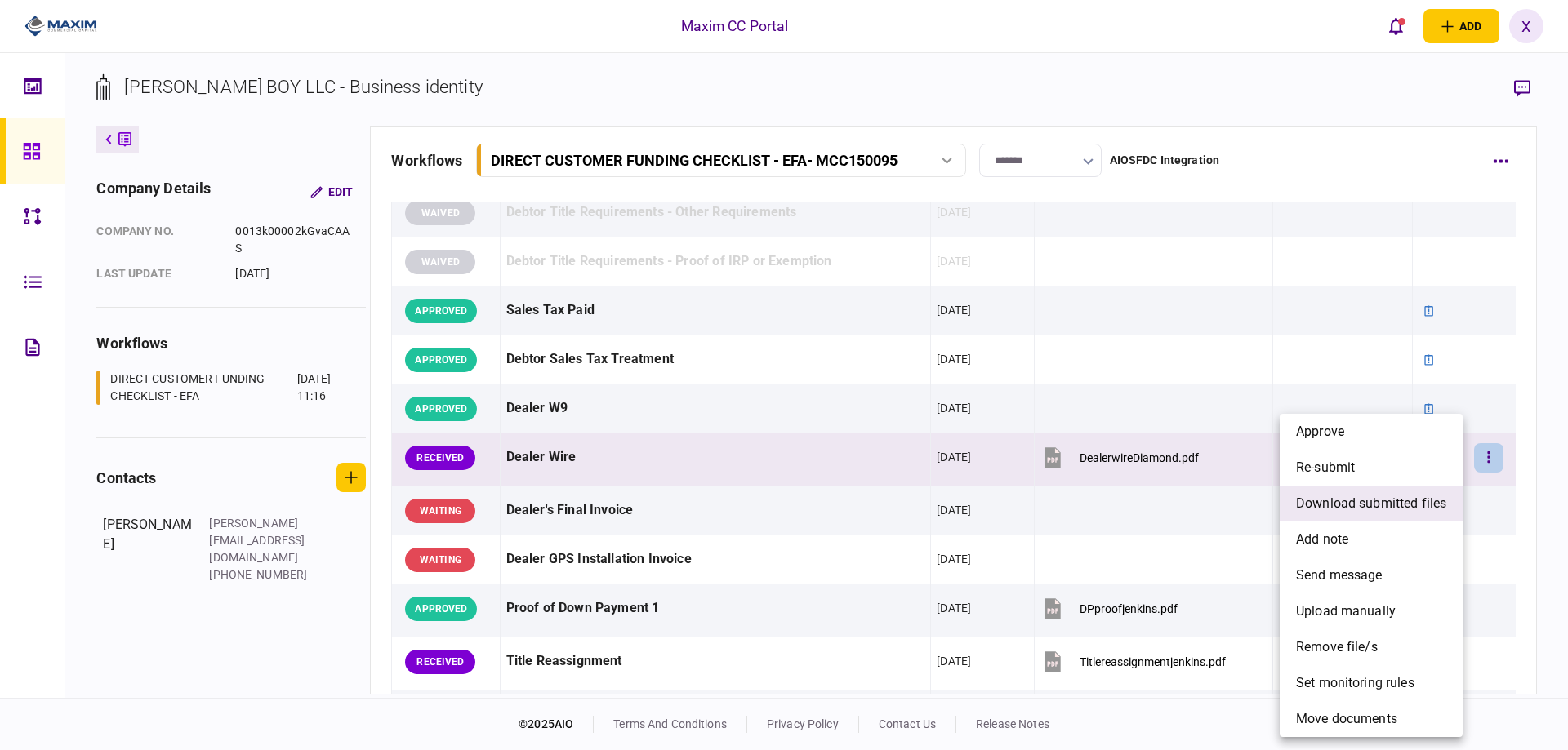
click at [1397, 506] on span "download submitted files" at bounding box center [1371, 504] width 151 height 19
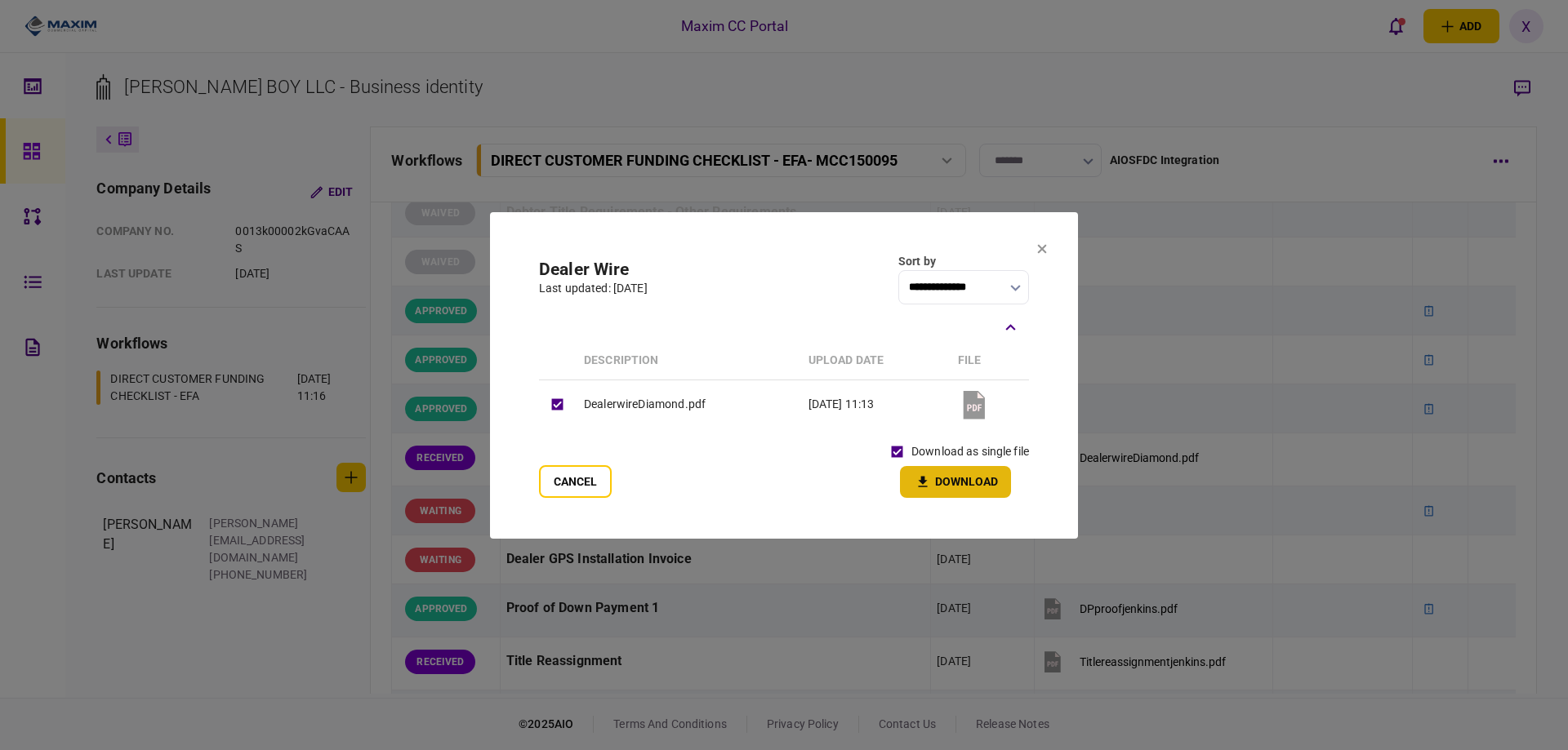
click at [938, 475] on button "Download" at bounding box center [955, 482] width 111 height 32
click at [1045, 247] on icon at bounding box center [1042, 249] width 10 height 10
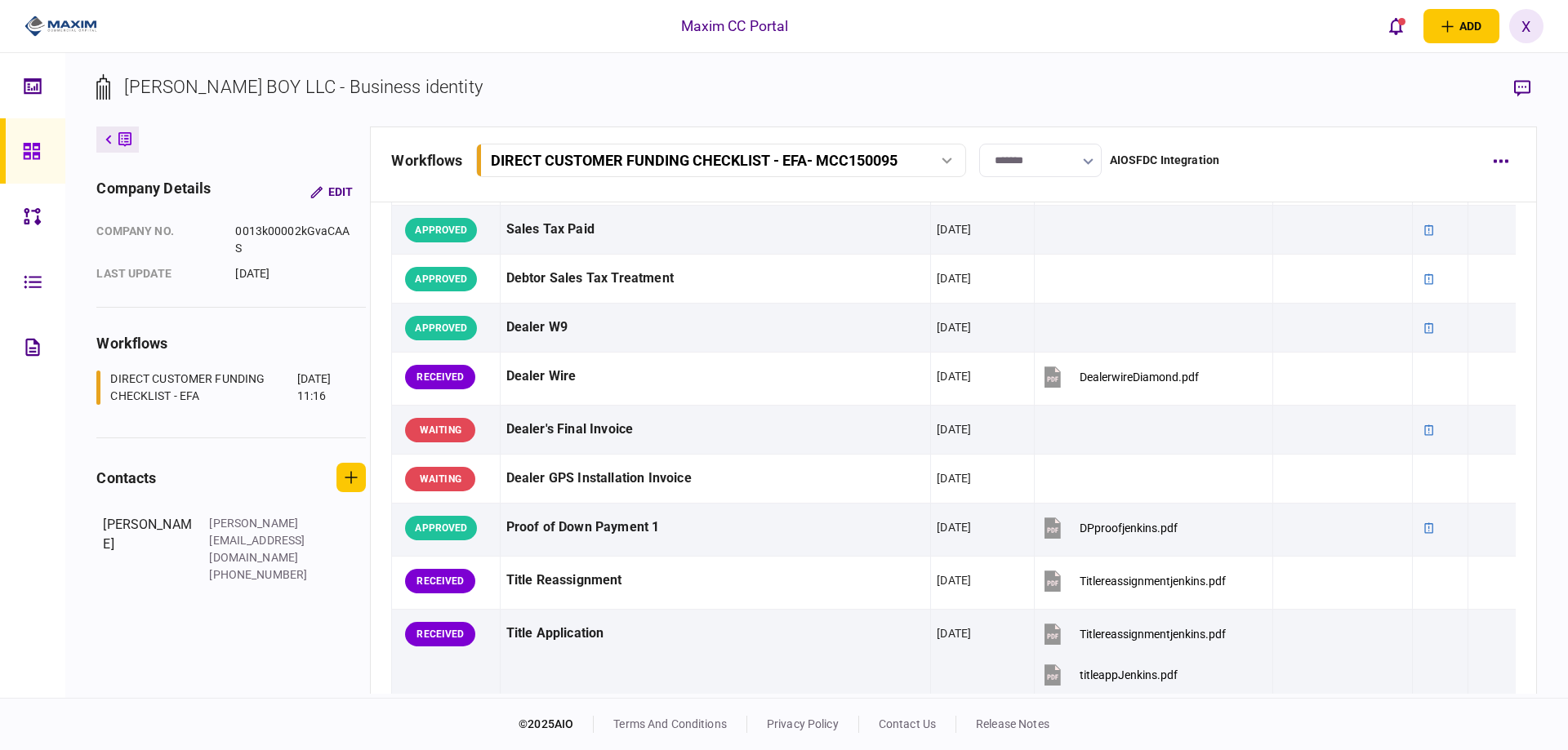
scroll to position [1225, 0]
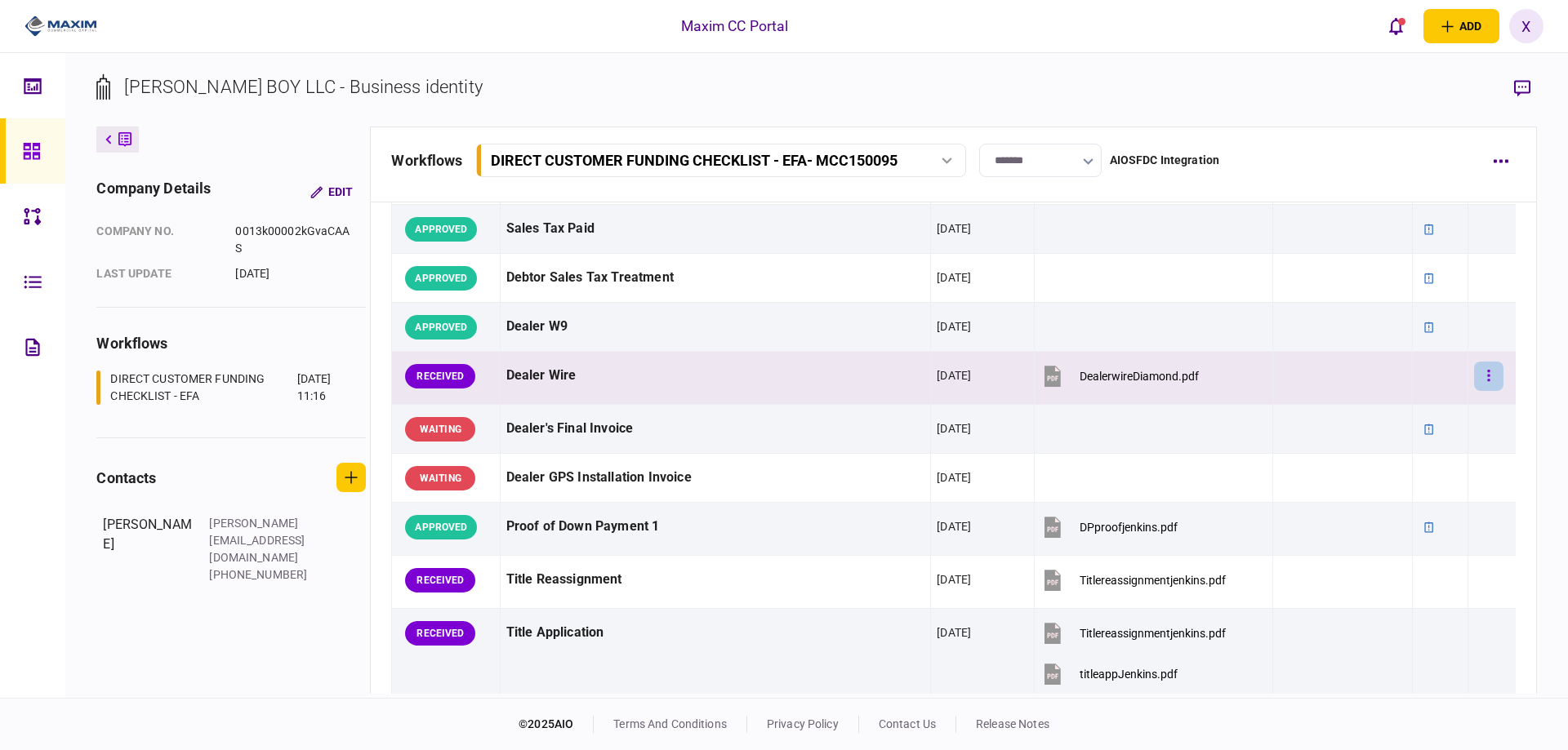
click at [1487, 382] on icon "button" at bounding box center [1489, 376] width 4 height 16
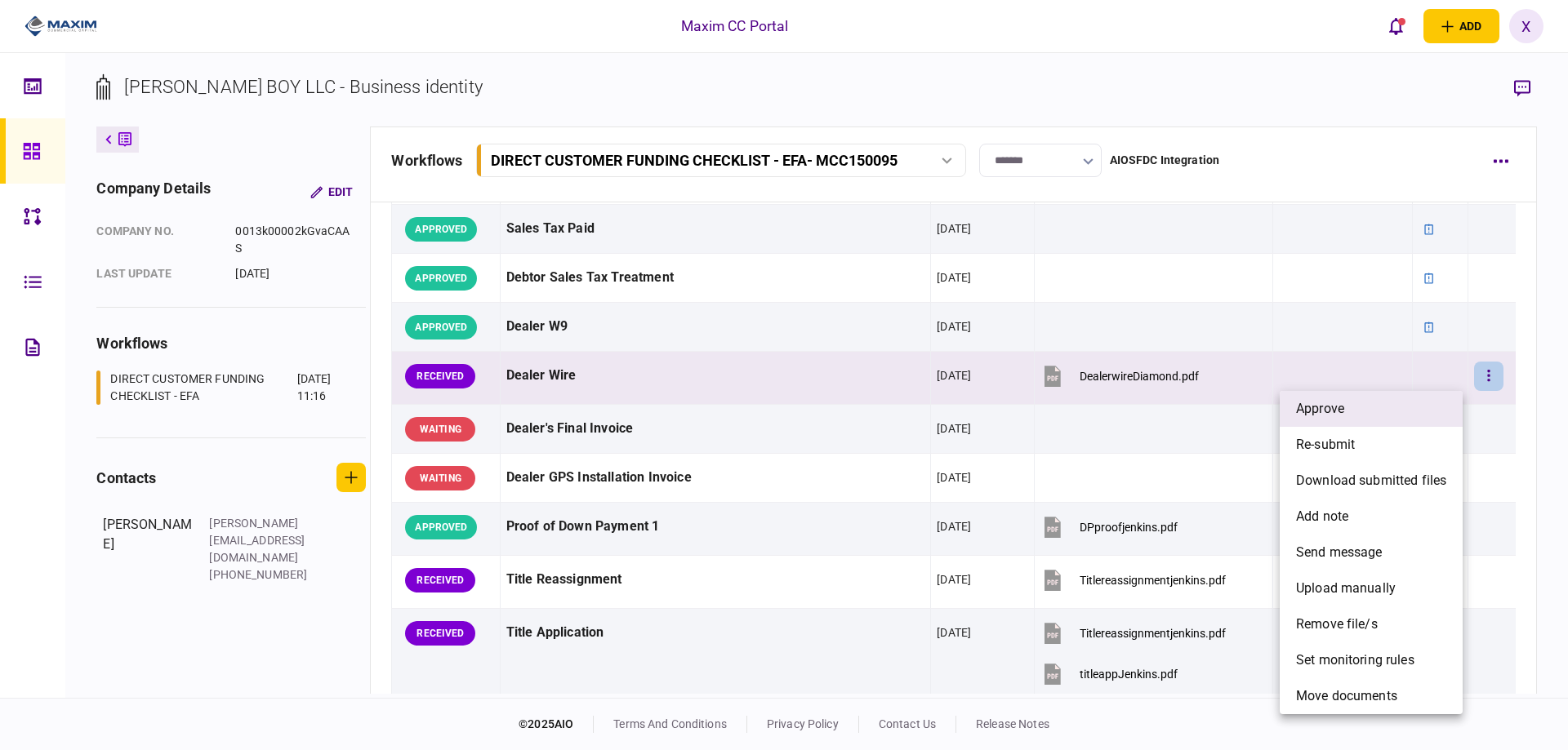
click at [1396, 405] on li "approve" at bounding box center [1371, 409] width 182 height 36
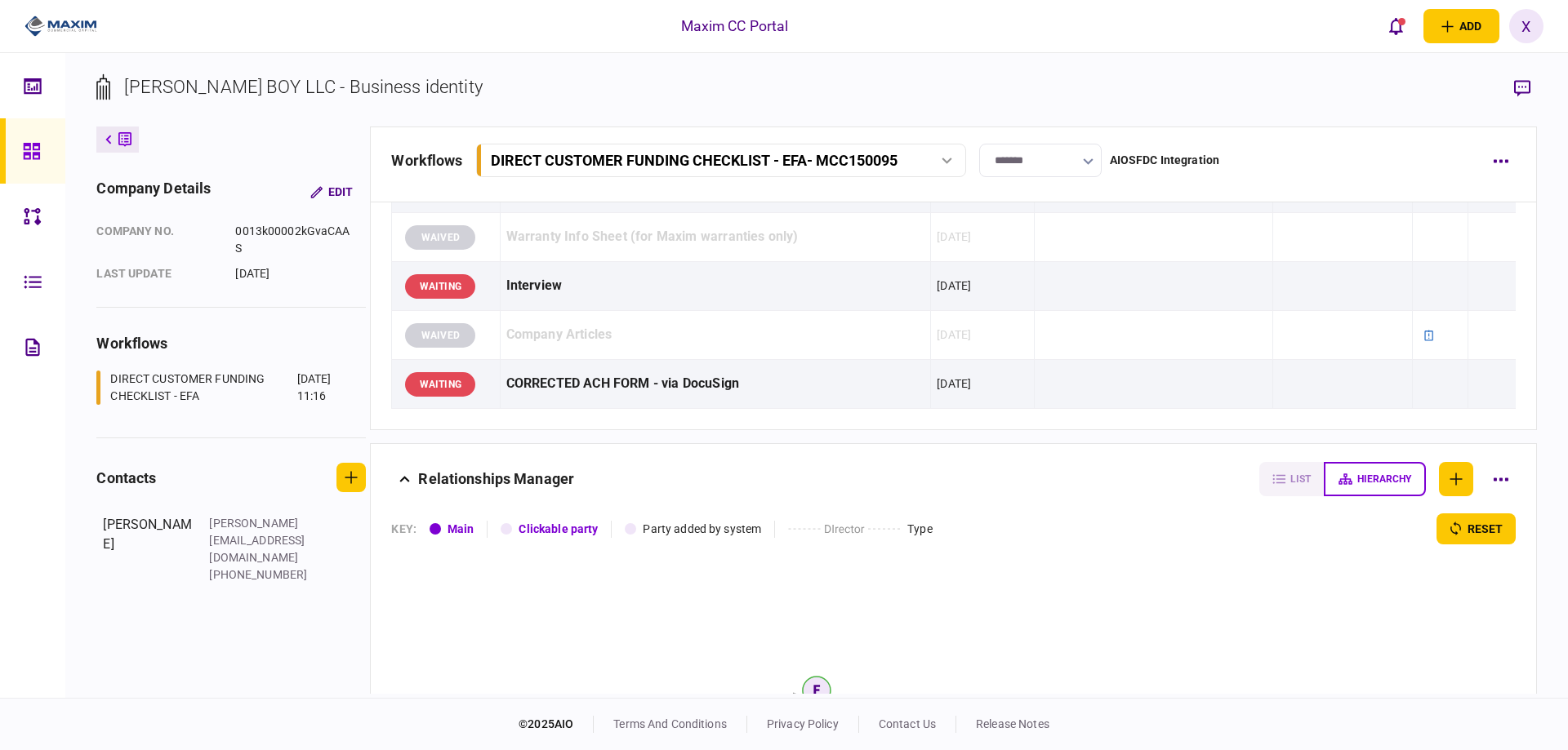
scroll to position [1877, 0]
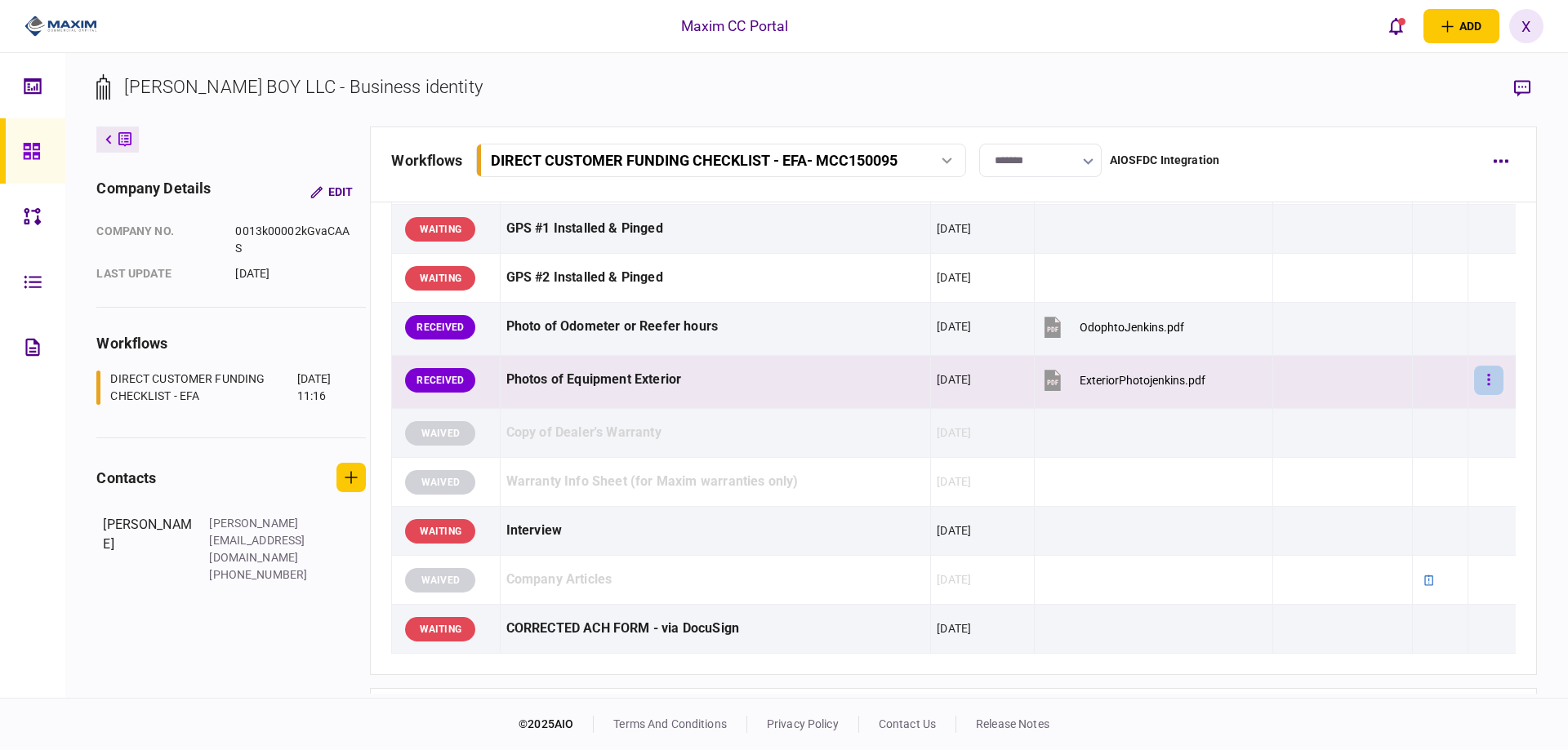
click at [1487, 379] on button "button" at bounding box center [1488, 380] width 29 height 29
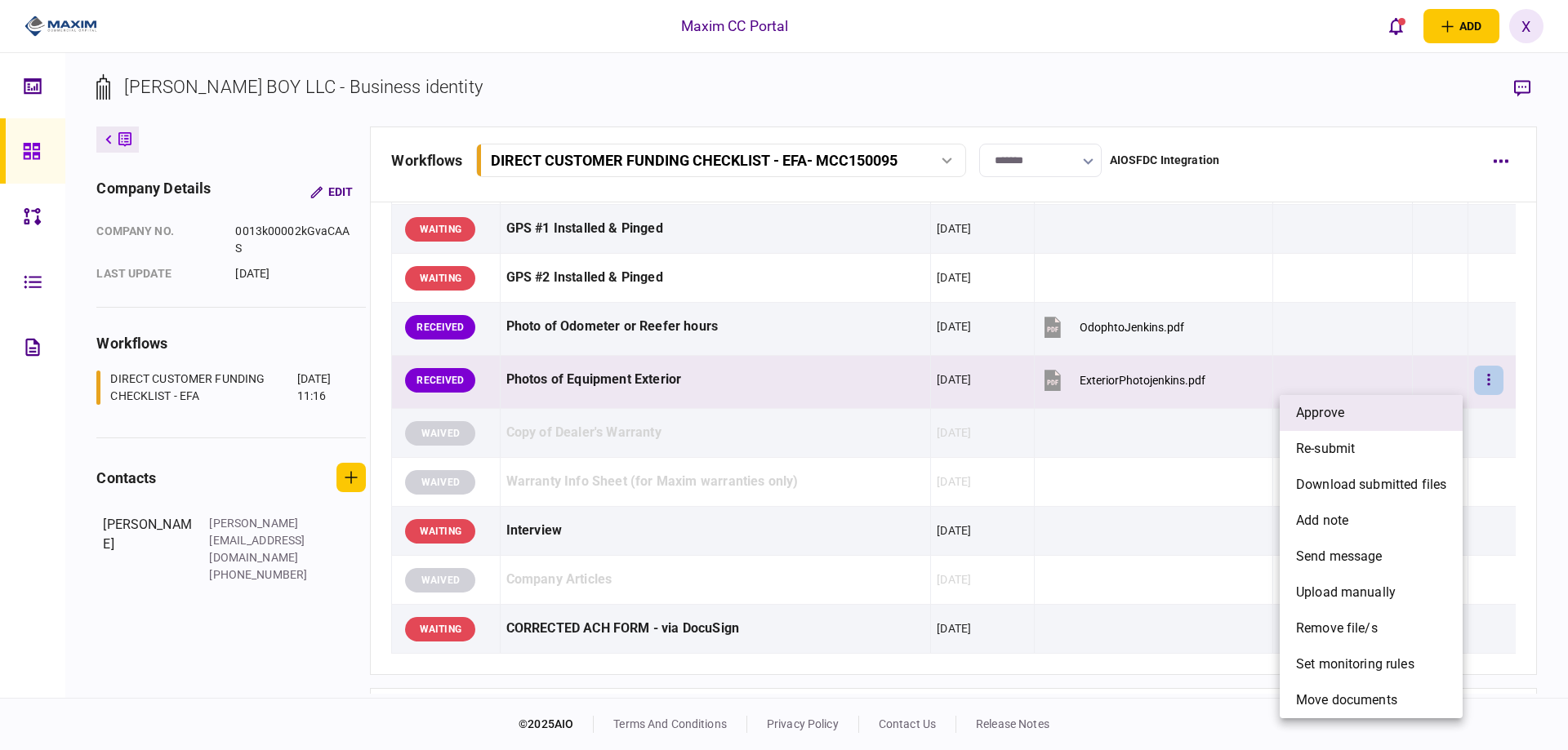
click at [1426, 396] on li "approve" at bounding box center [1371, 413] width 182 height 36
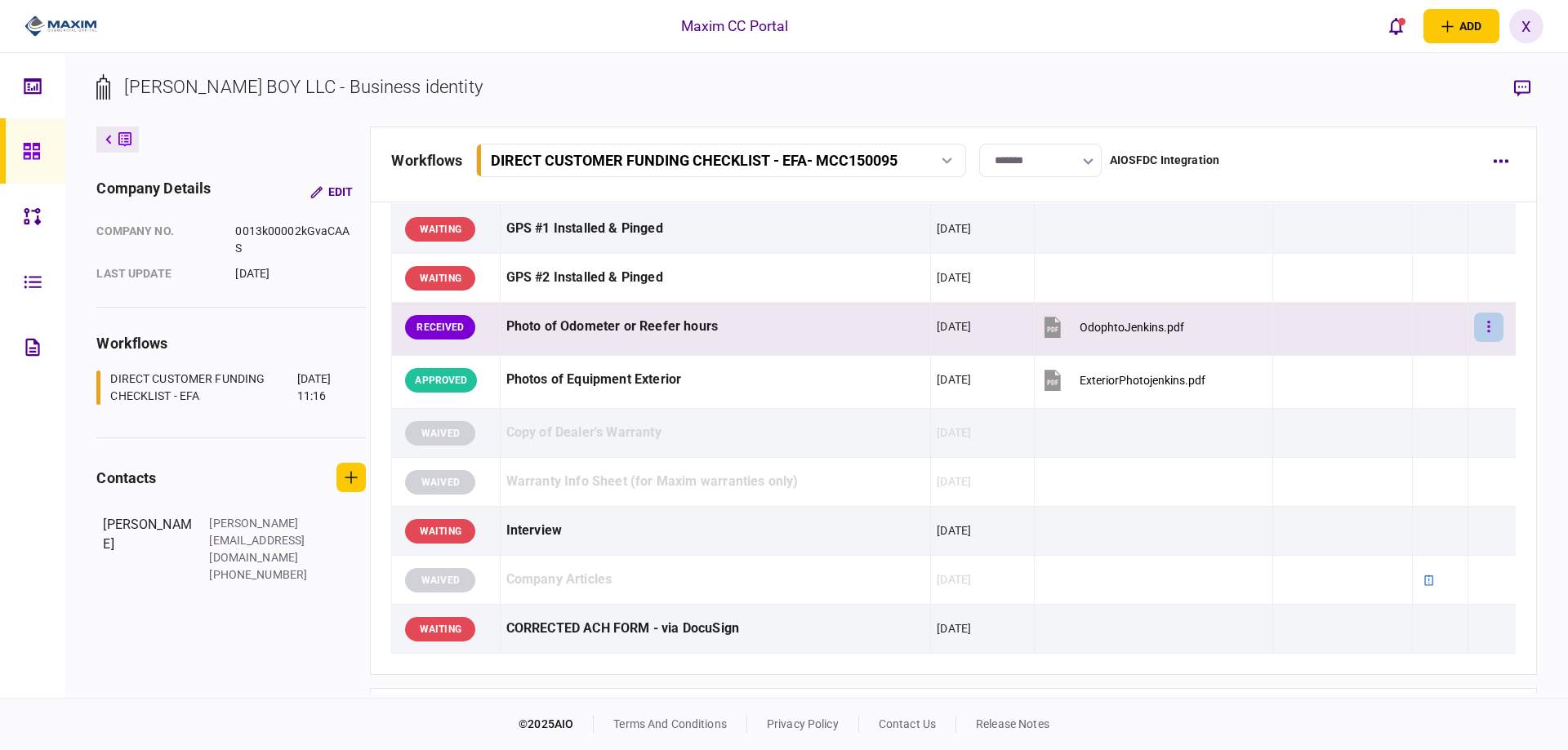
click at [1475, 329] on button "button" at bounding box center [1488, 327] width 29 height 29
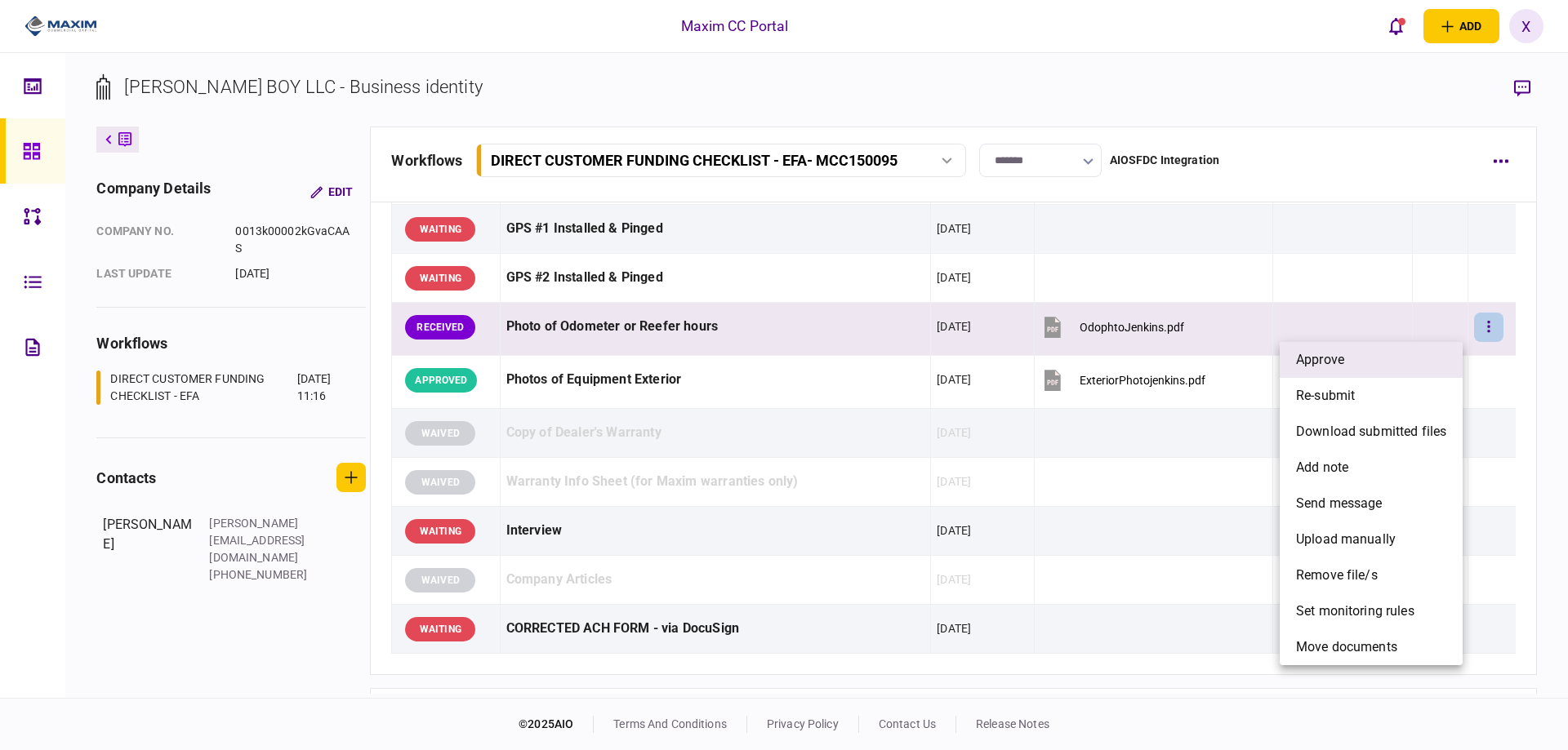
click at [1414, 362] on li "approve" at bounding box center [1371, 360] width 182 height 36
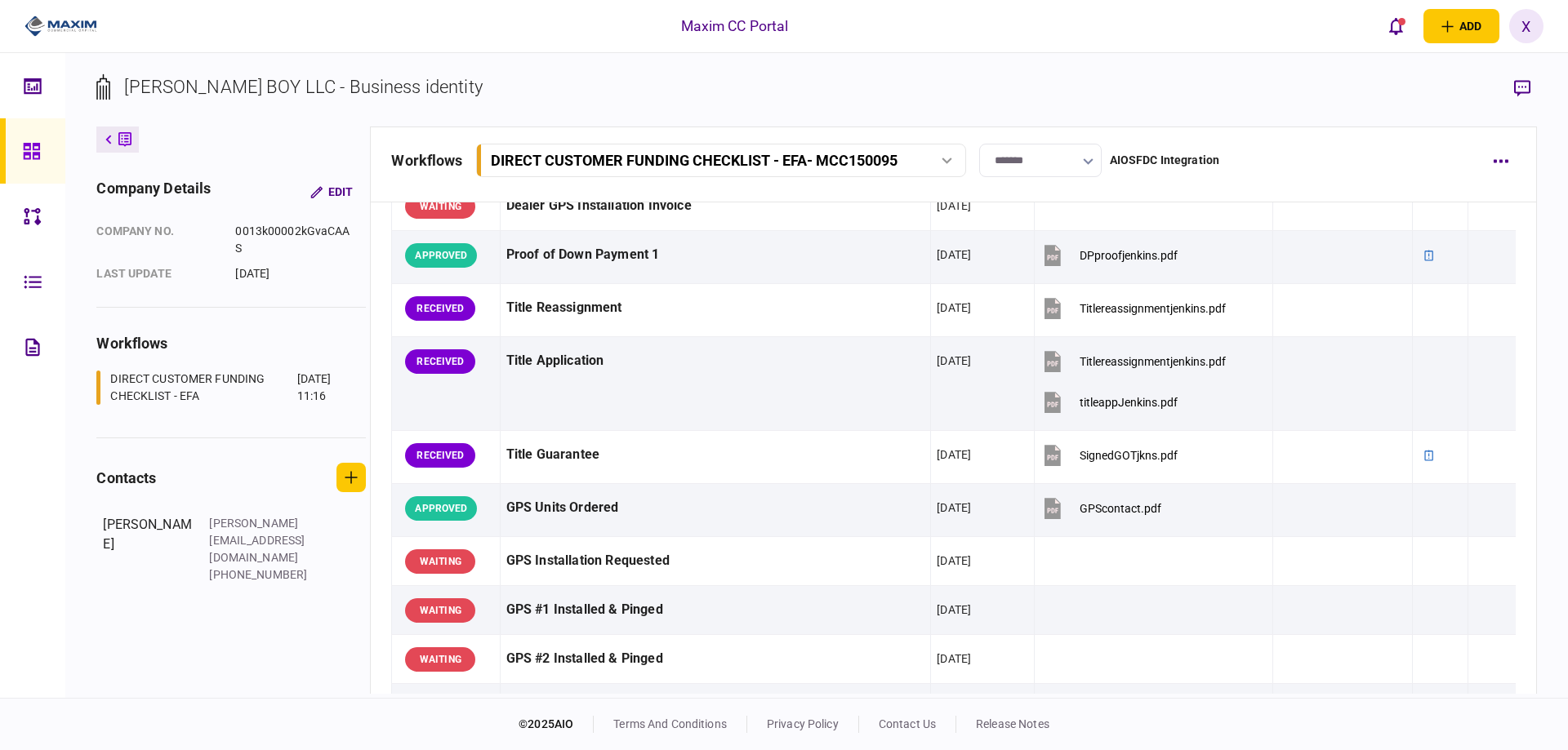
scroll to position [1469, 0]
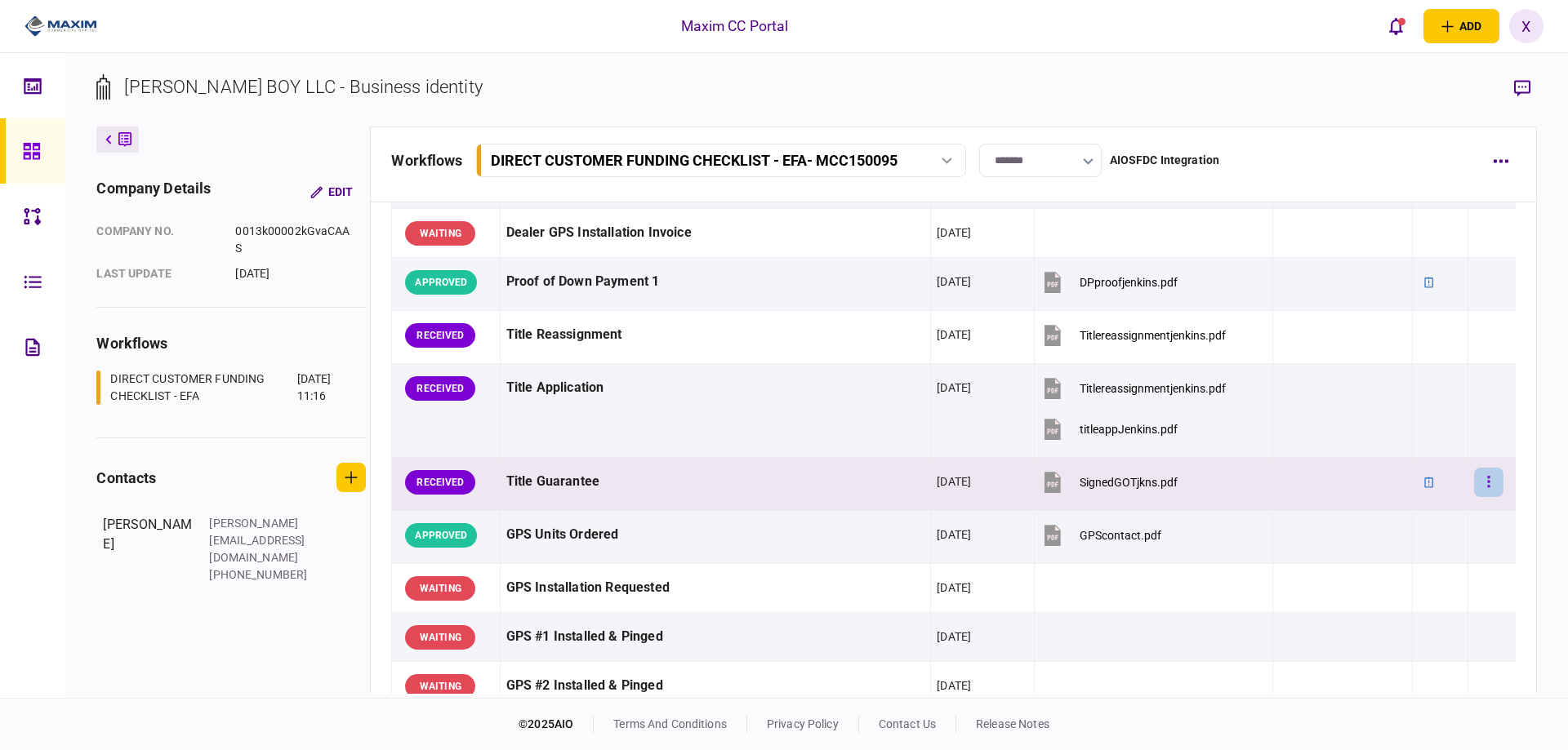
click at [1474, 483] on button "button" at bounding box center [1488, 482] width 29 height 29
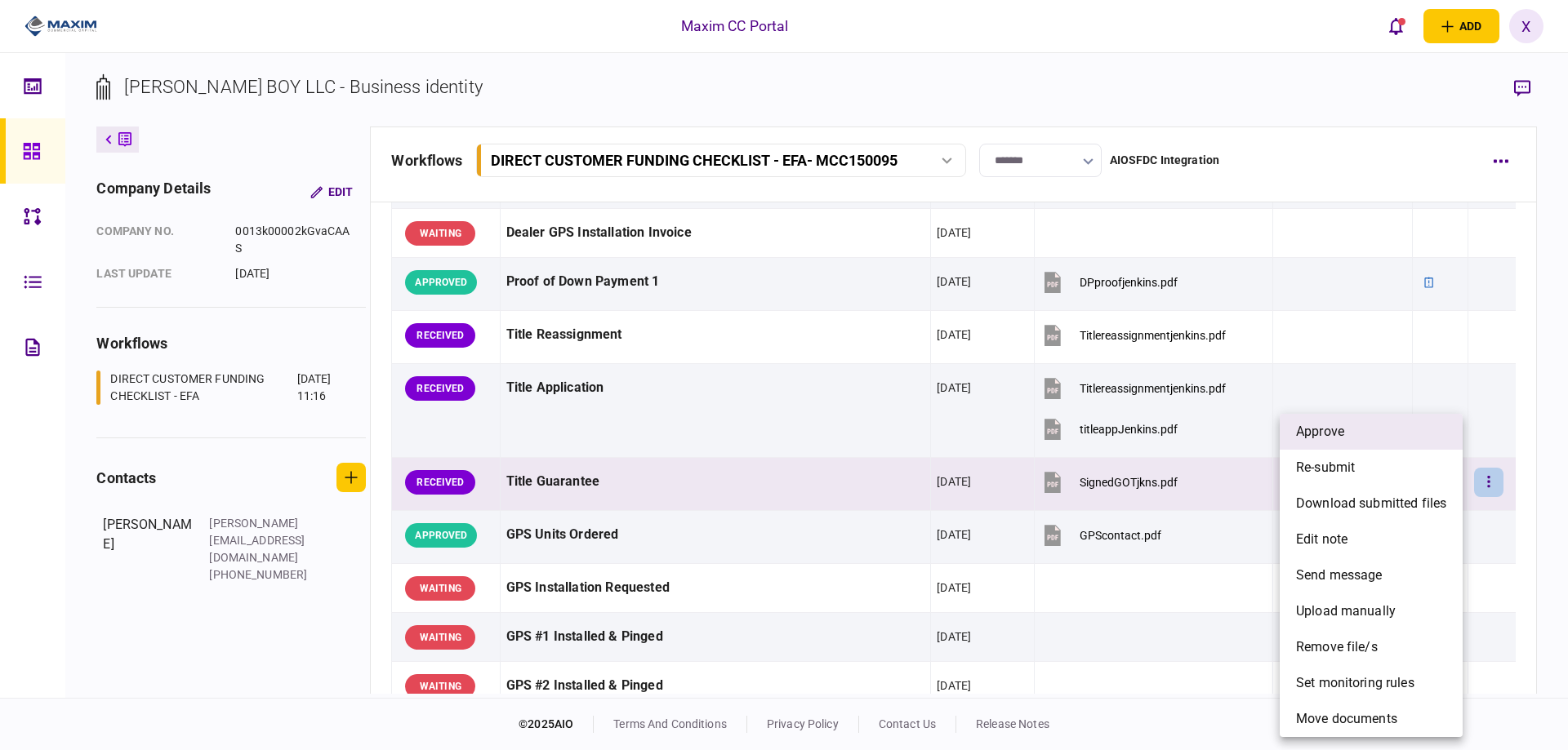
click at [1409, 436] on li "approve" at bounding box center [1371, 431] width 182 height 36
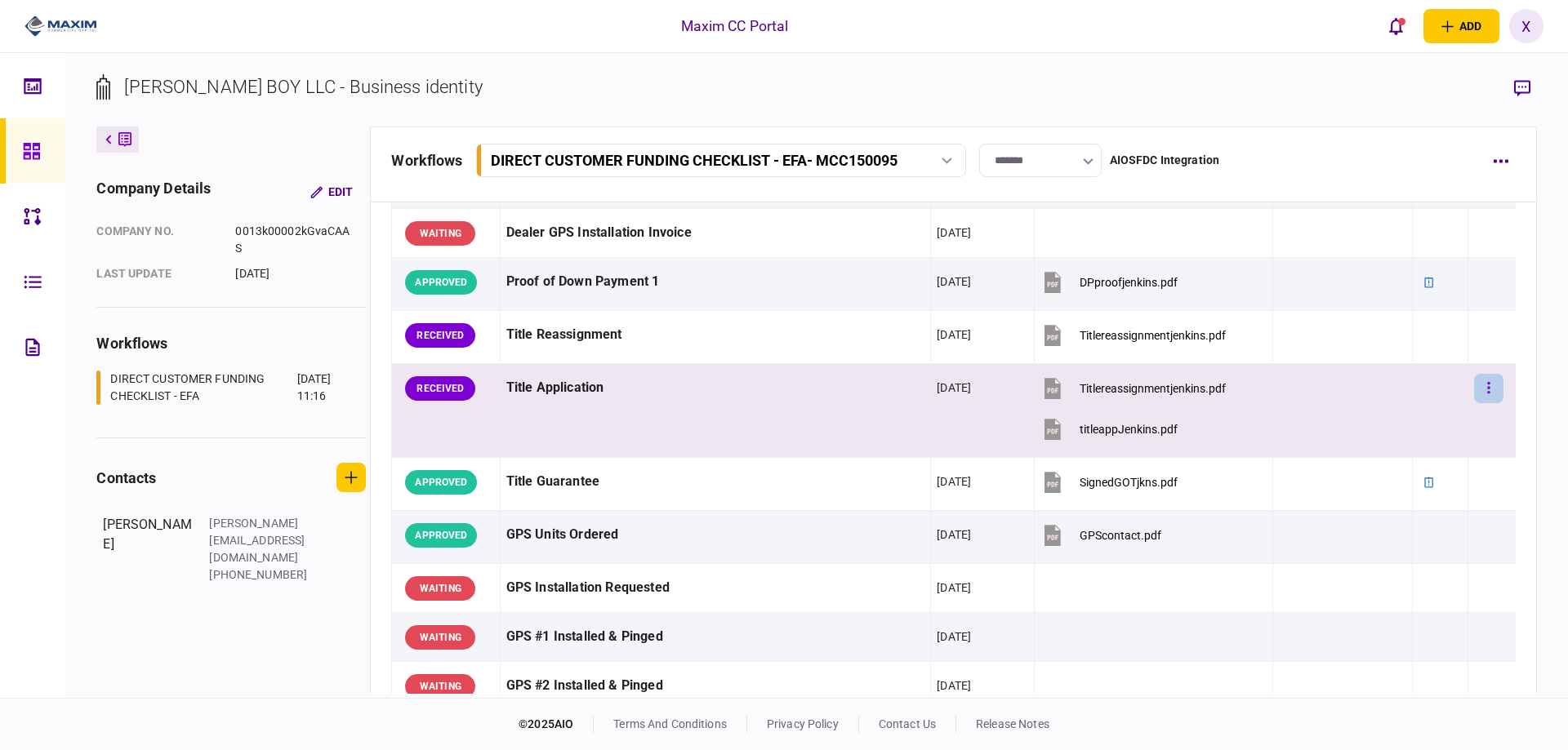
click at [1474, 391] on button "button" at bounding box center [1488, 388] width 29 height 29
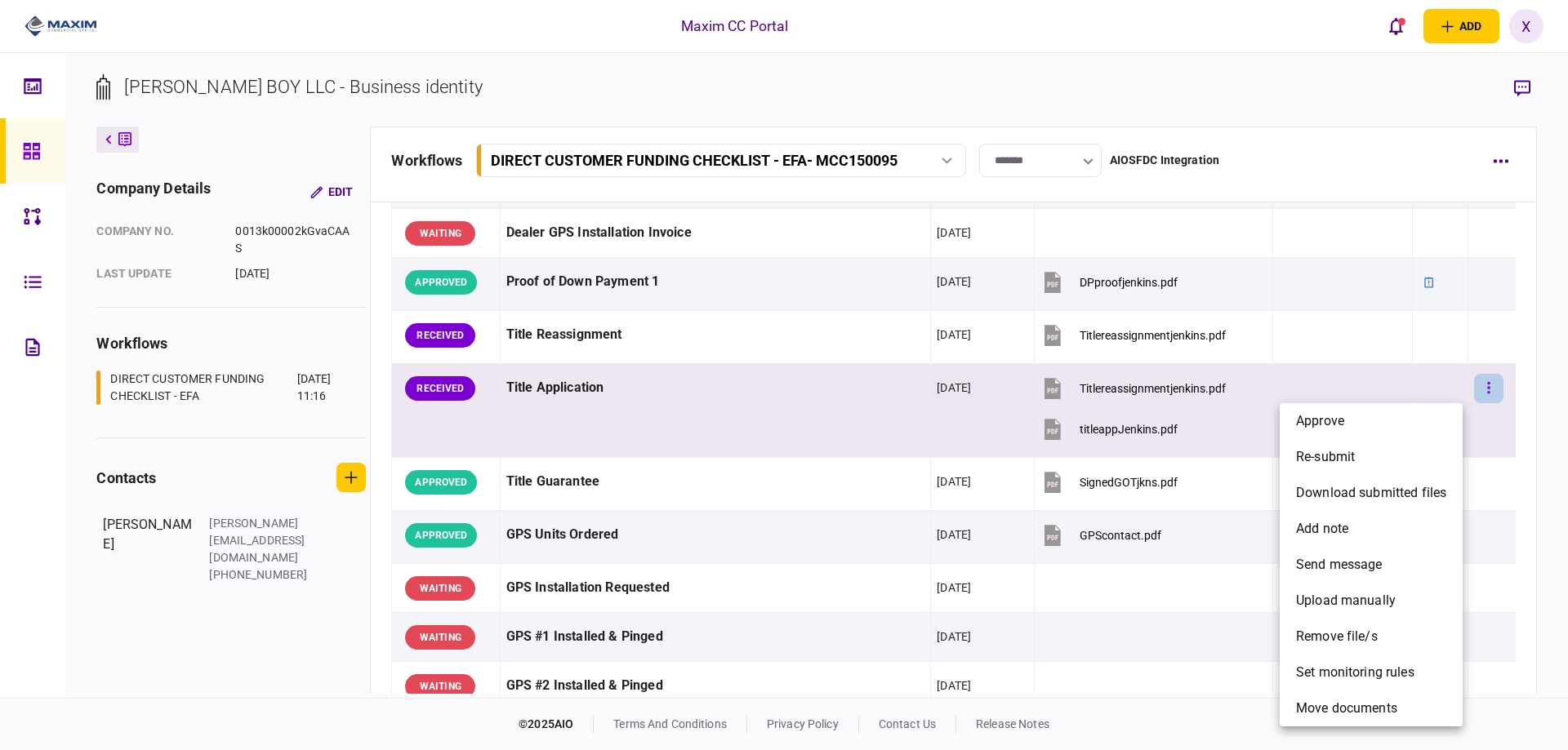
click at [1473, 391] on div at bounding box center [784, 375] width 1568 height 750
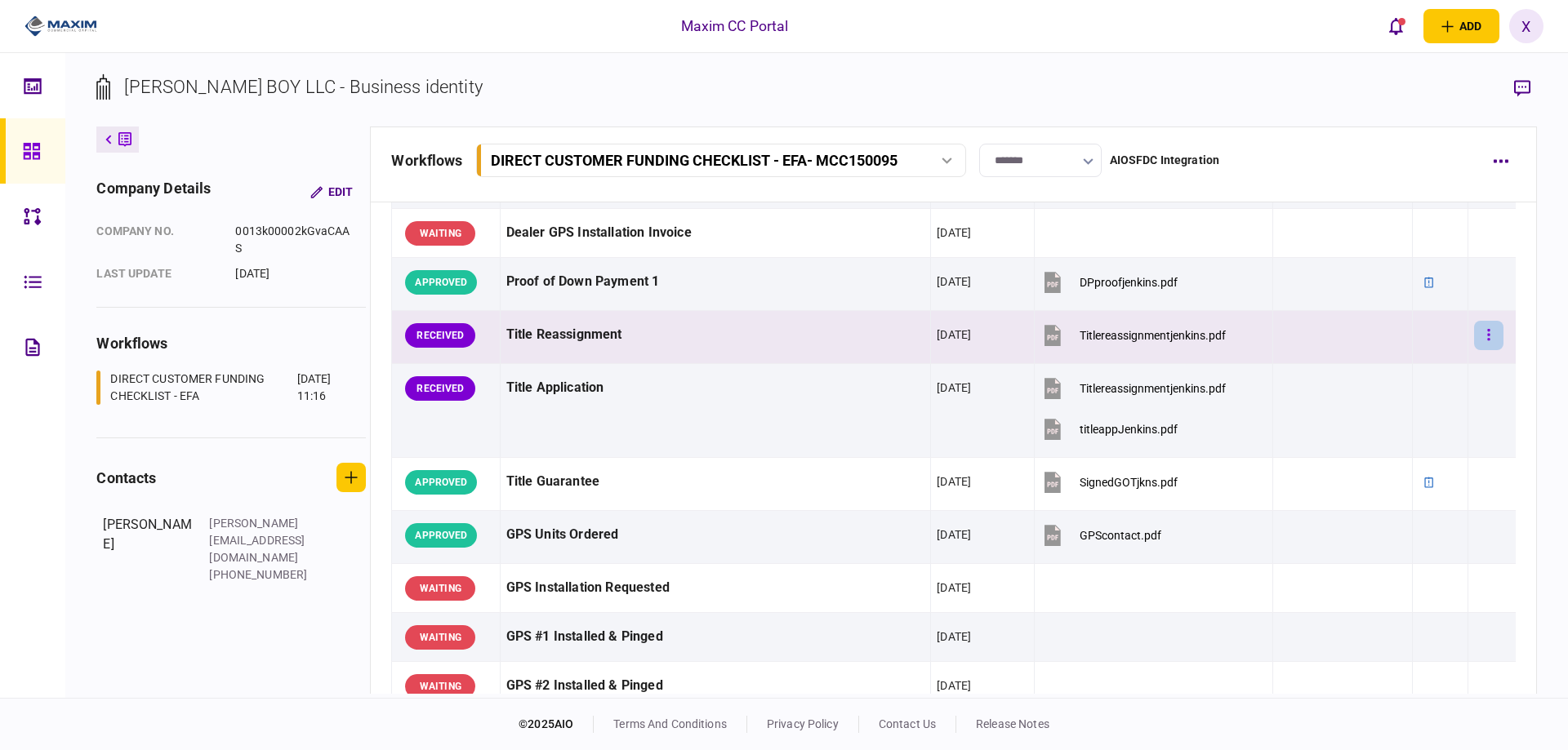
click at [1481, 329] on button "button" at bounding box center [1488, 335] width 29 height 29
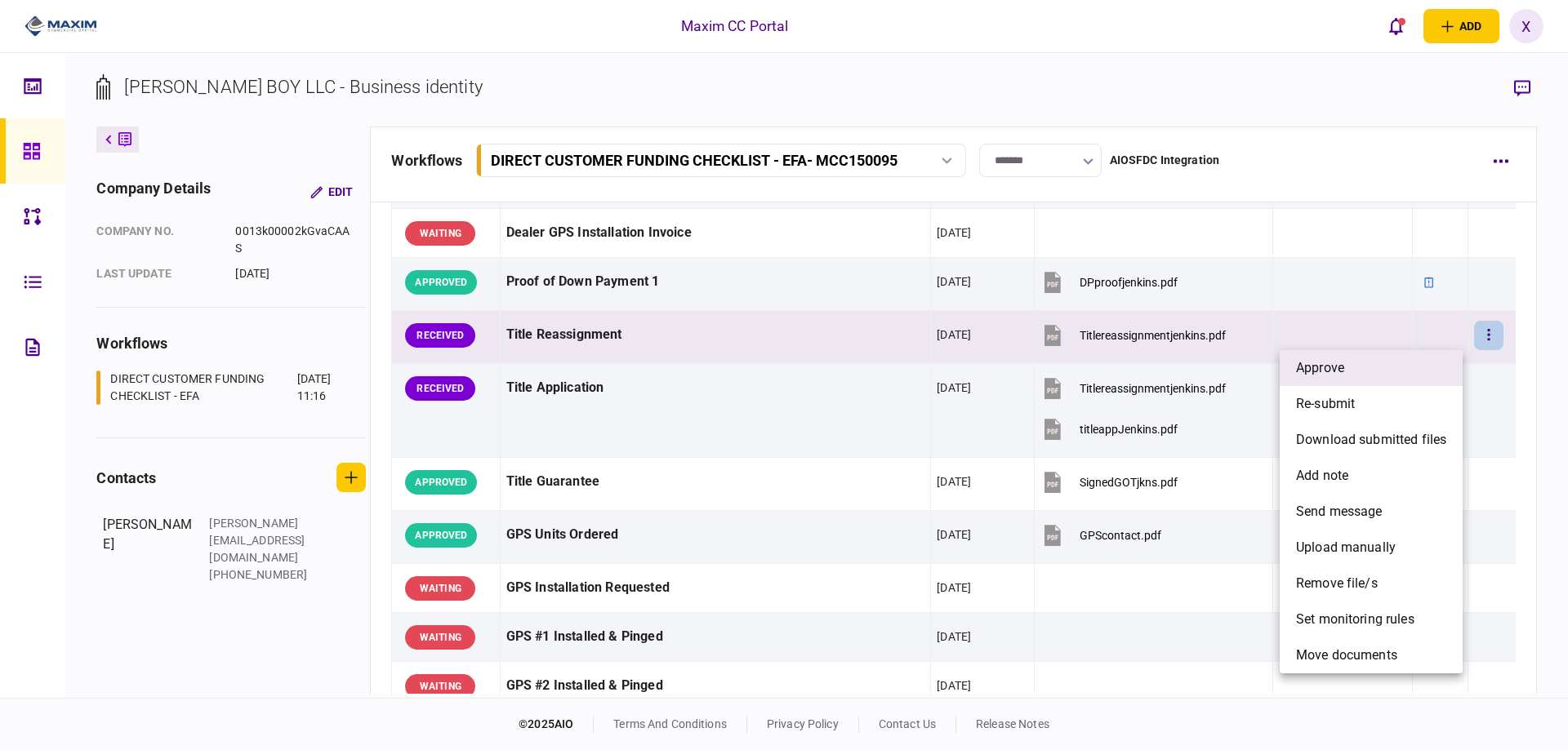
click at [1368, 364] on li "approve" at bounding box center [1371, 367] width 182 height 36
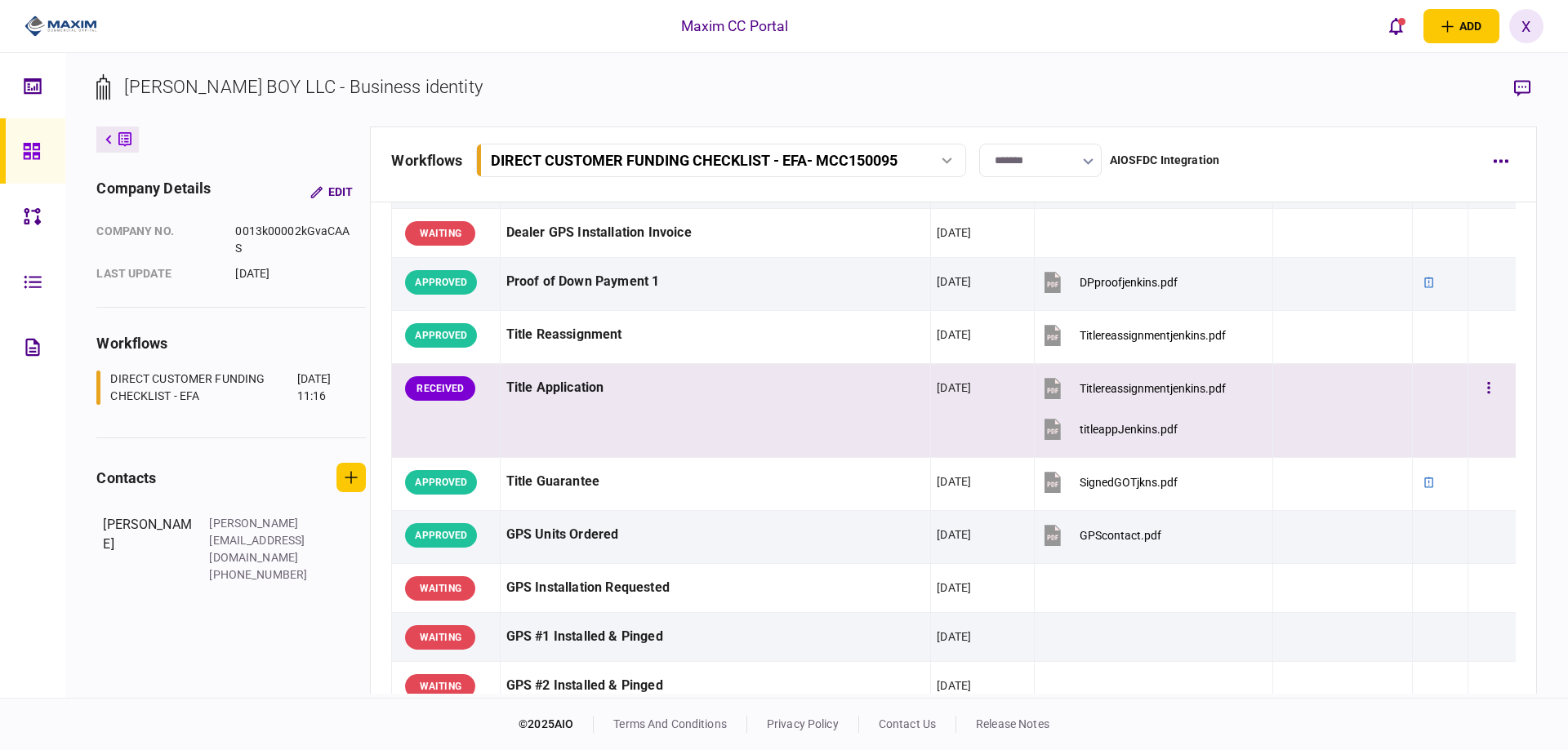
click at [1070, 429] on button "titleappJenkins.pdf" at bounding box center [1108, 429] width 137 height 36
click at [1487, 392] on icon "button" at bounding box center [1489, 389] width 4 height 16
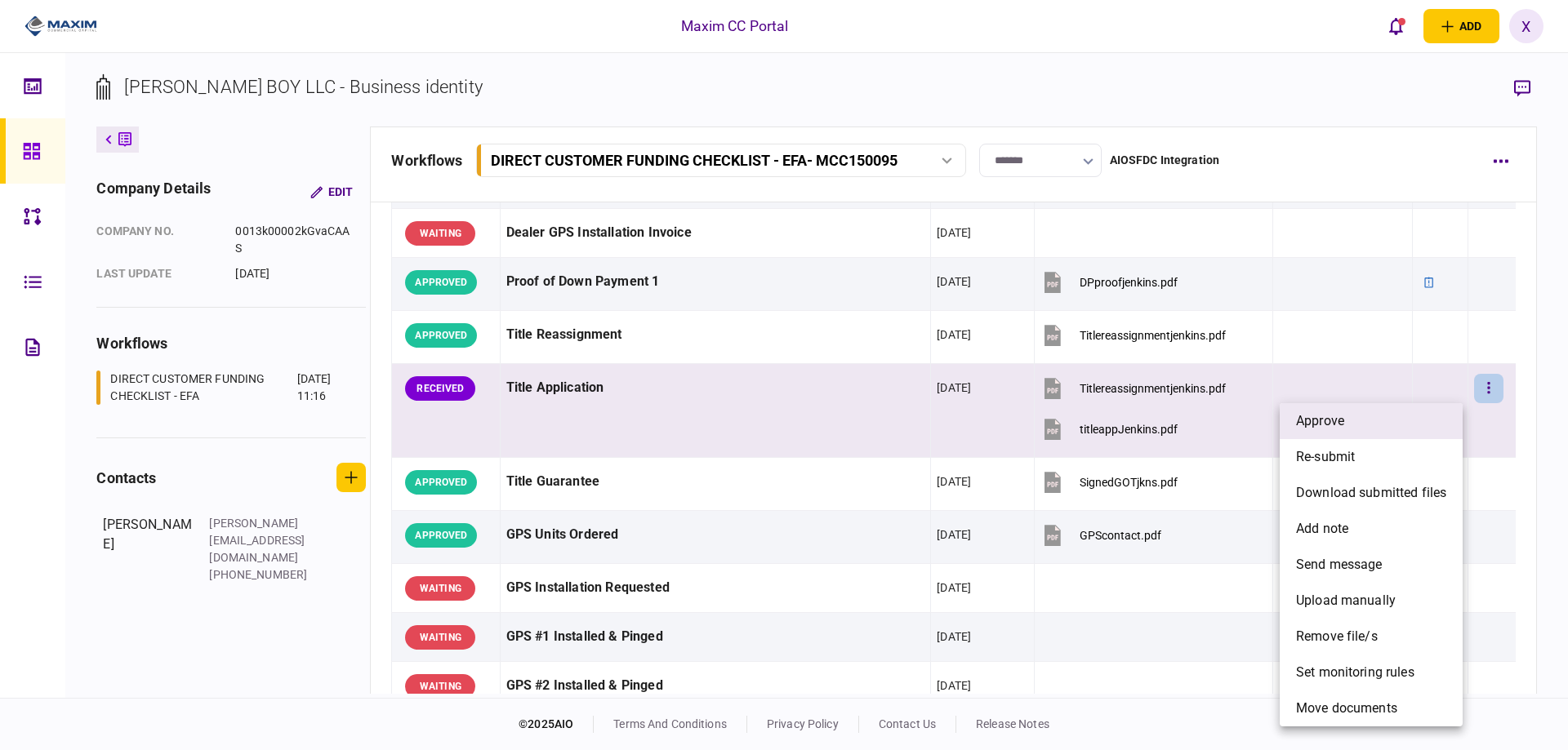
click at [1334, 409] on li "approve" at bounding box center [1371, 421] width 182 height 36
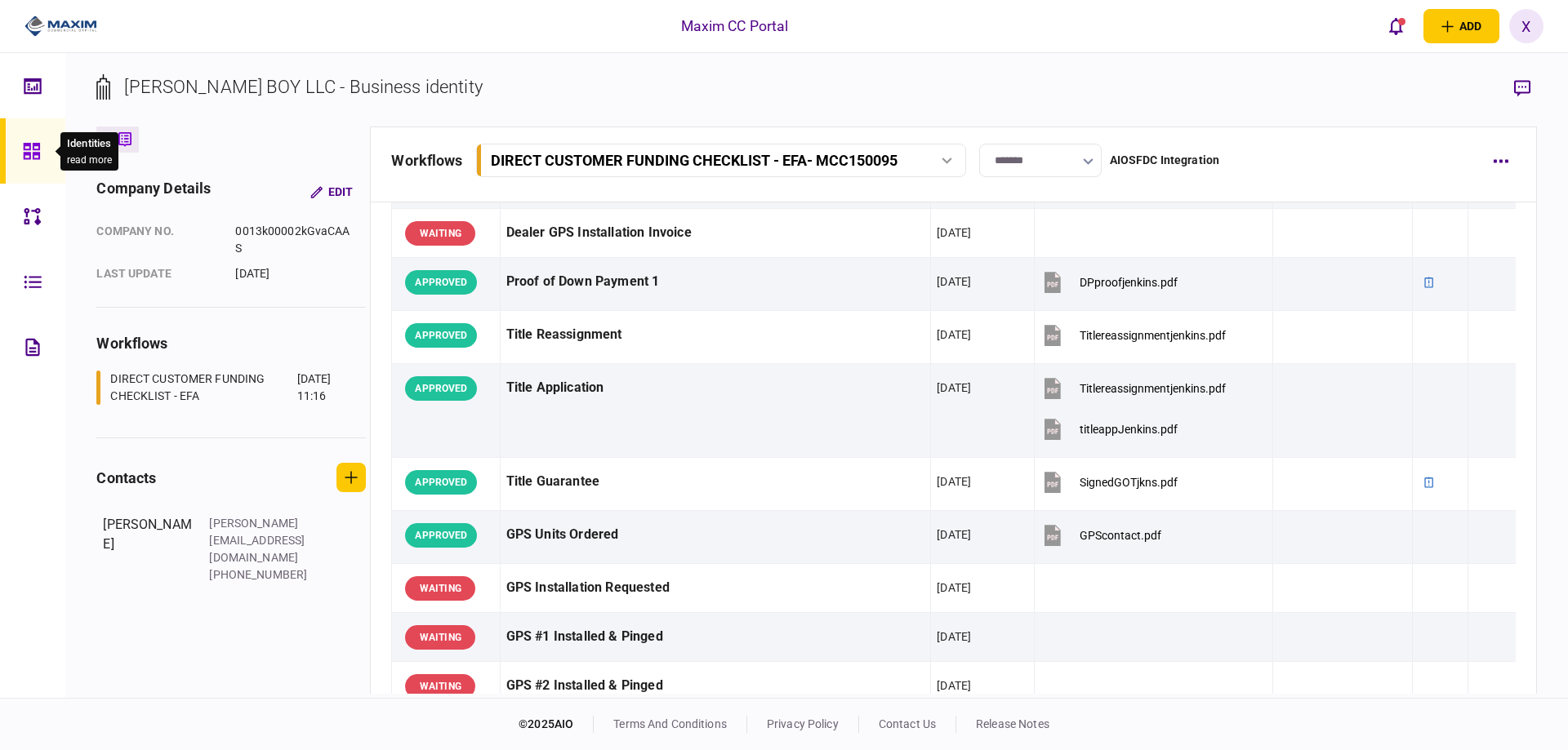
click at [26, 135] on div at bounding box center [35, 151] width 26 height 66
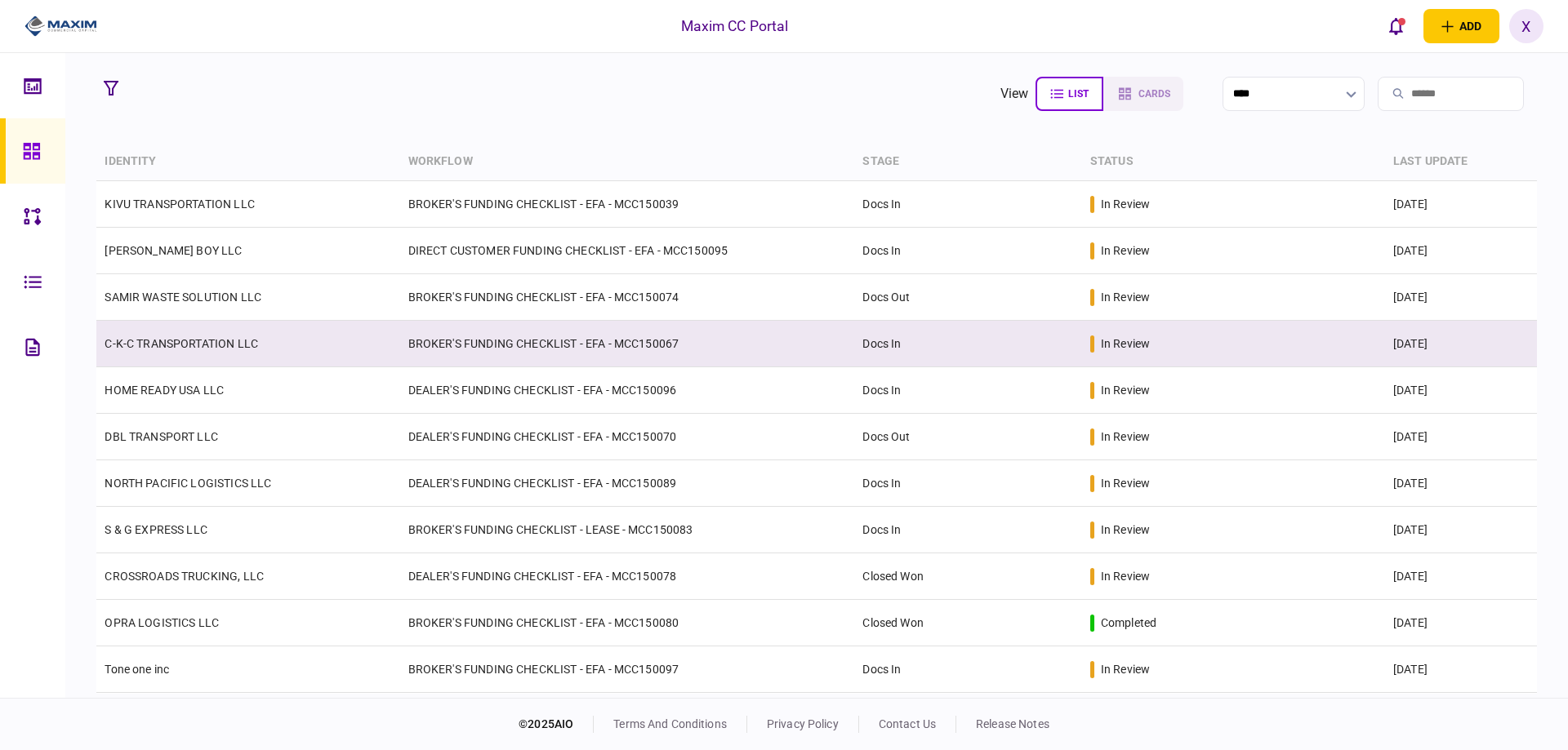
click at [174, 349] on link "C-K-C TRANSPORTATION LLC" at bounding box center [181, 344] width 153 height 13
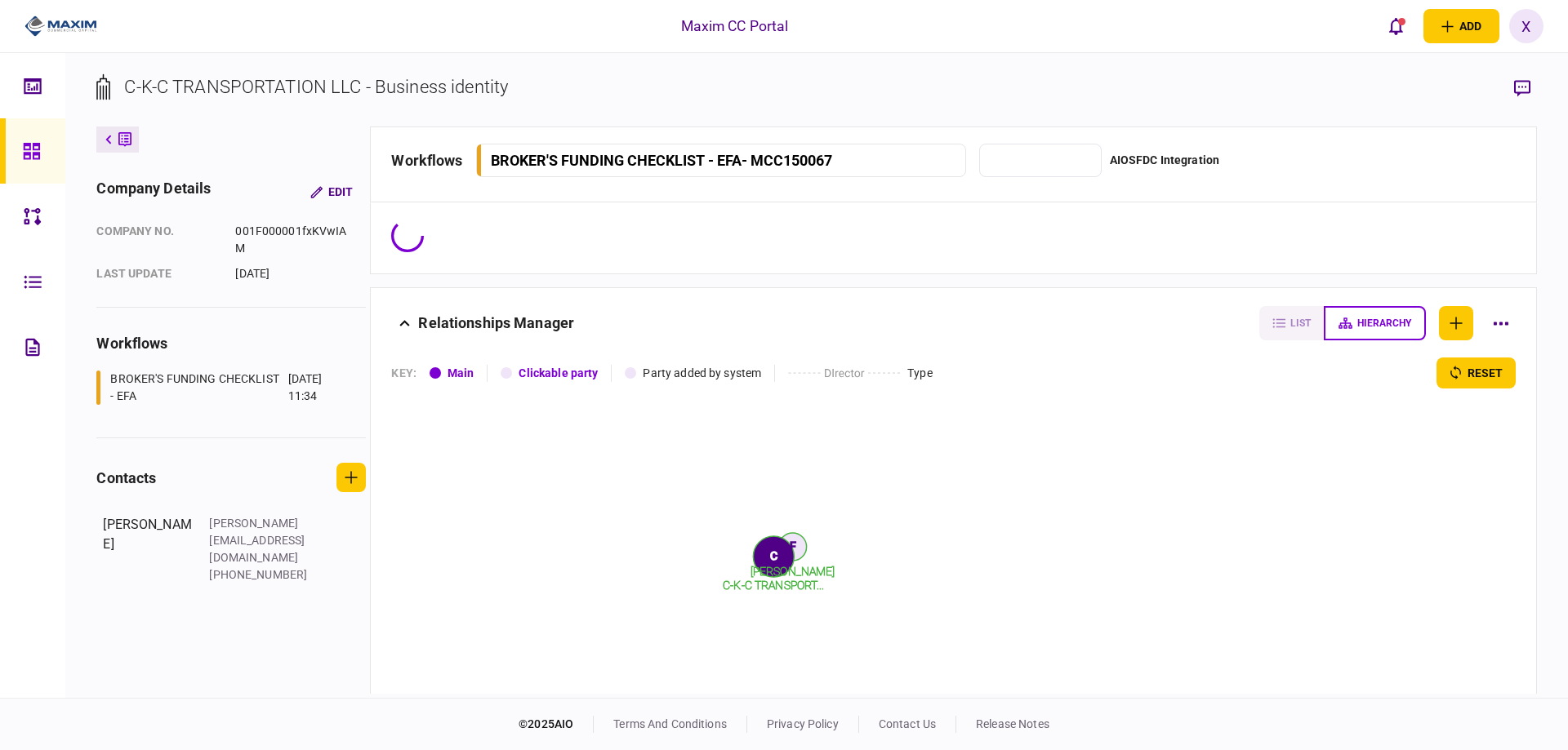
type input "*******"
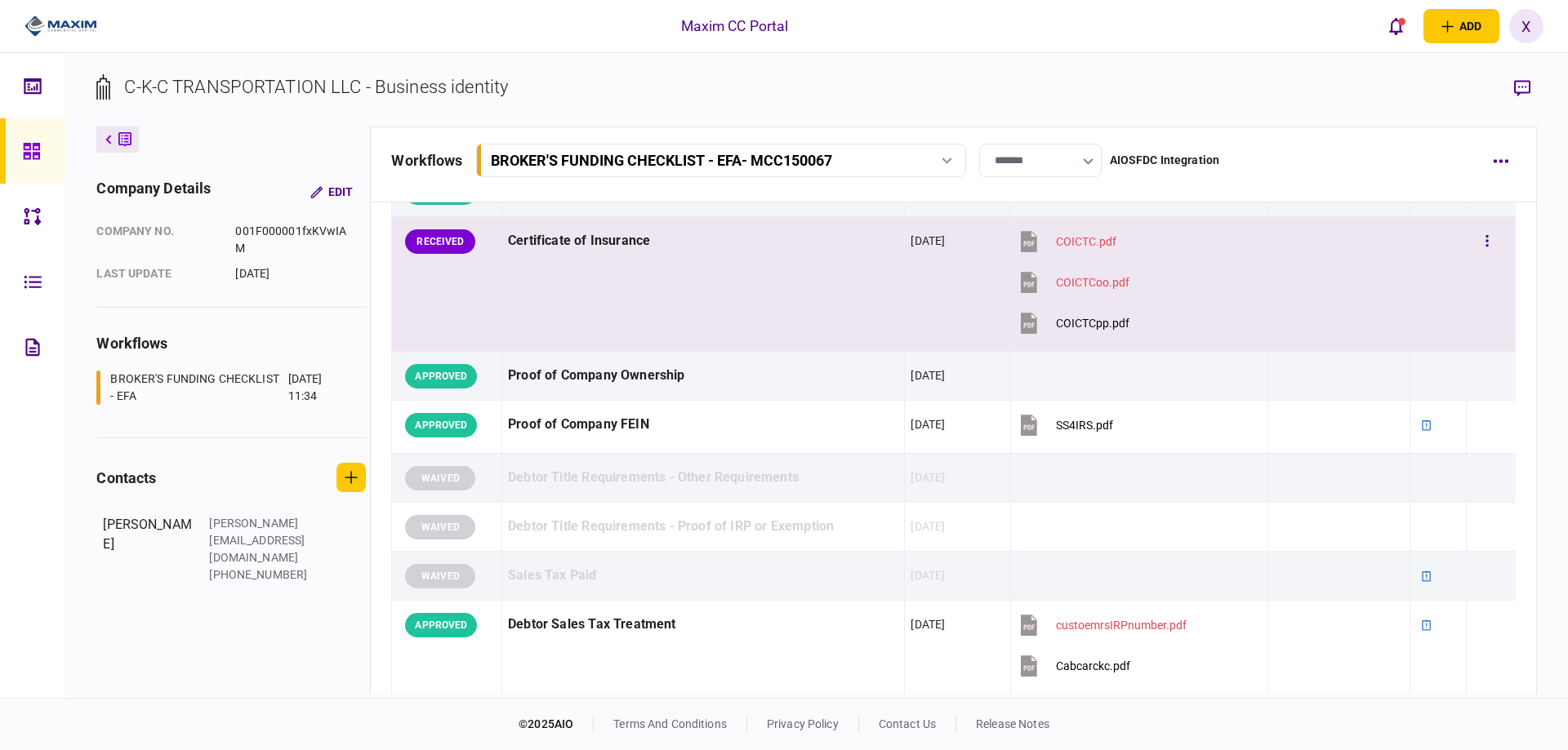
scroll to position [327, 0]
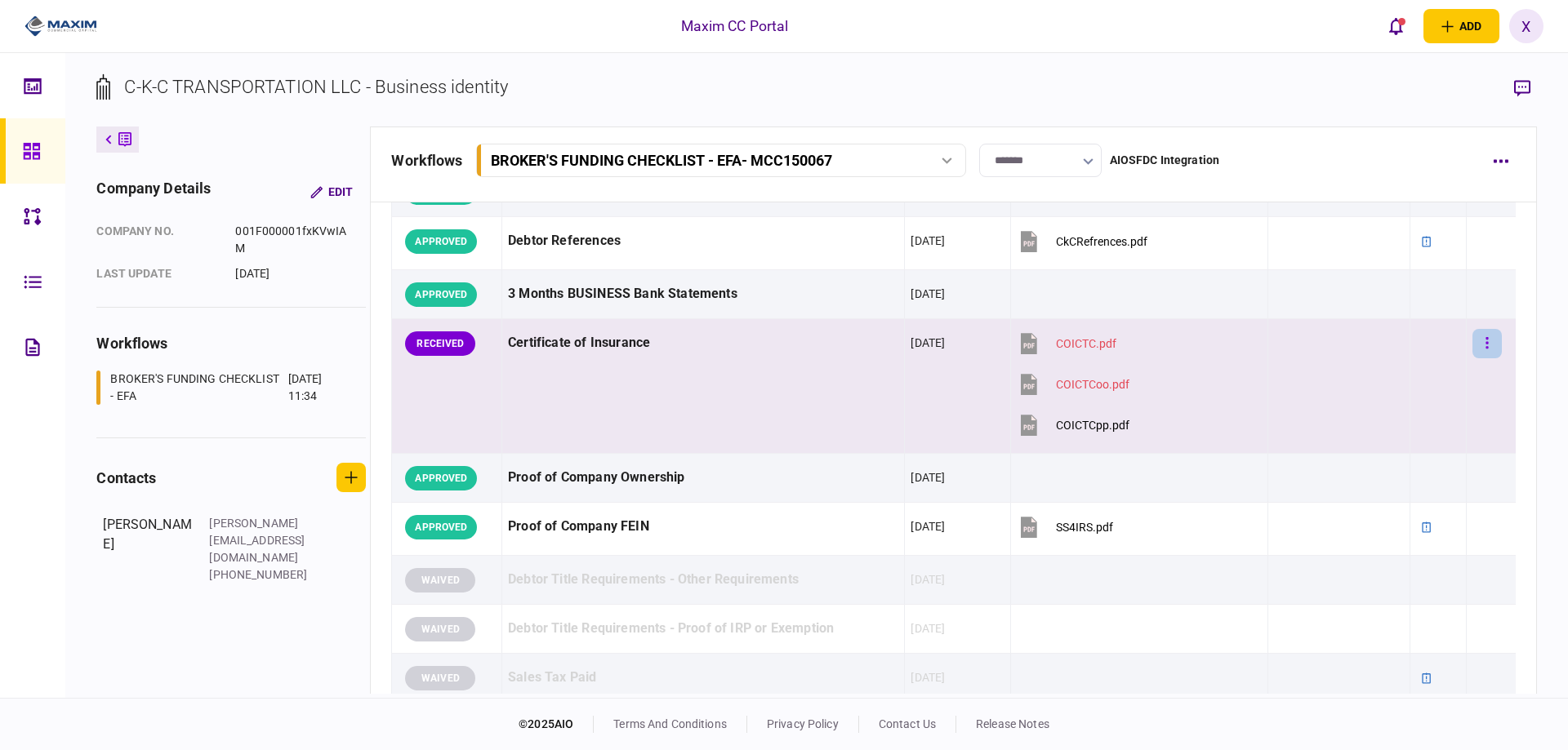
click at [1472, 339] on button "button" at bounding box center [1486, 344] width 29 height 29
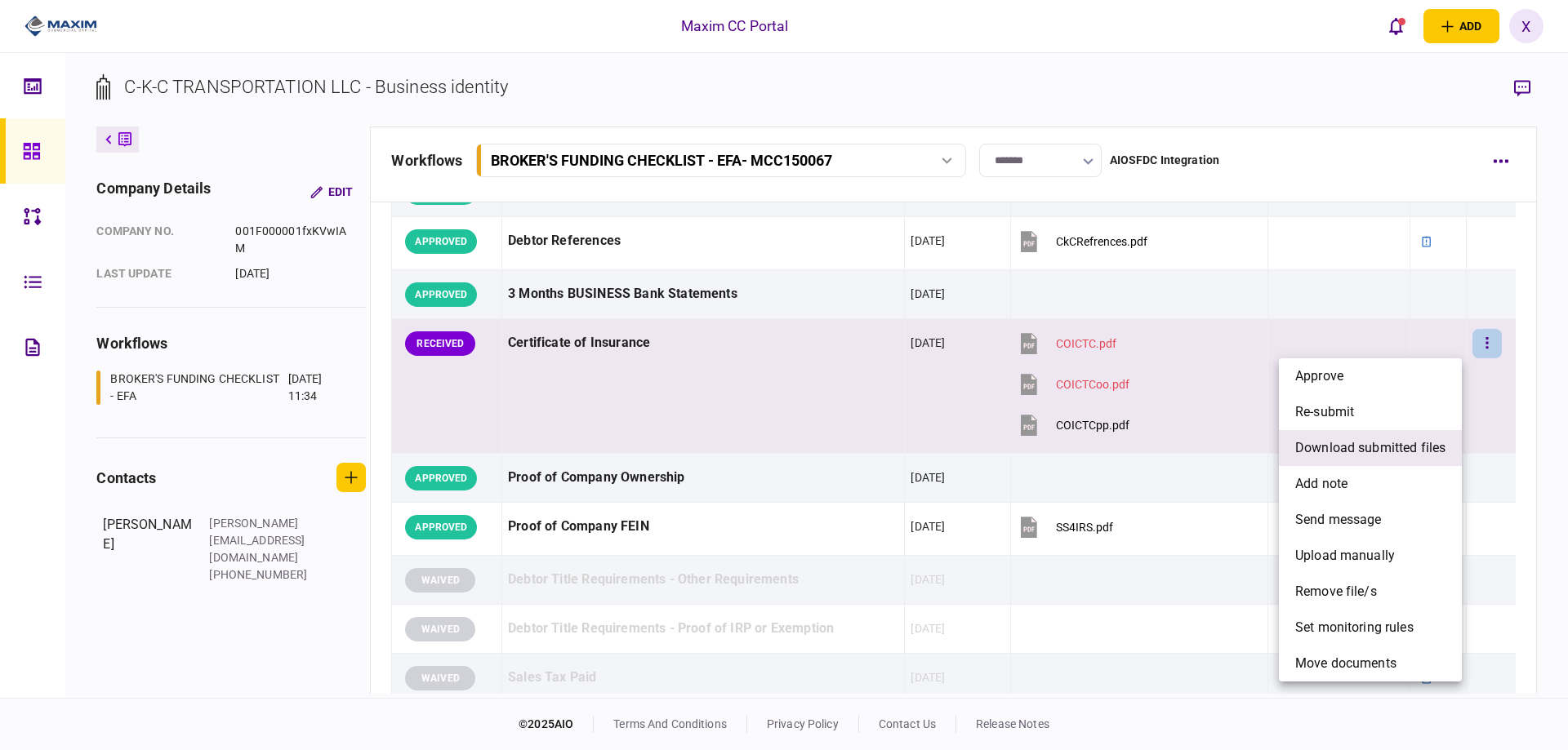
click at [1429, 447] on span "download submitted files" at bounding box center [1370, 448] width 151 height 19
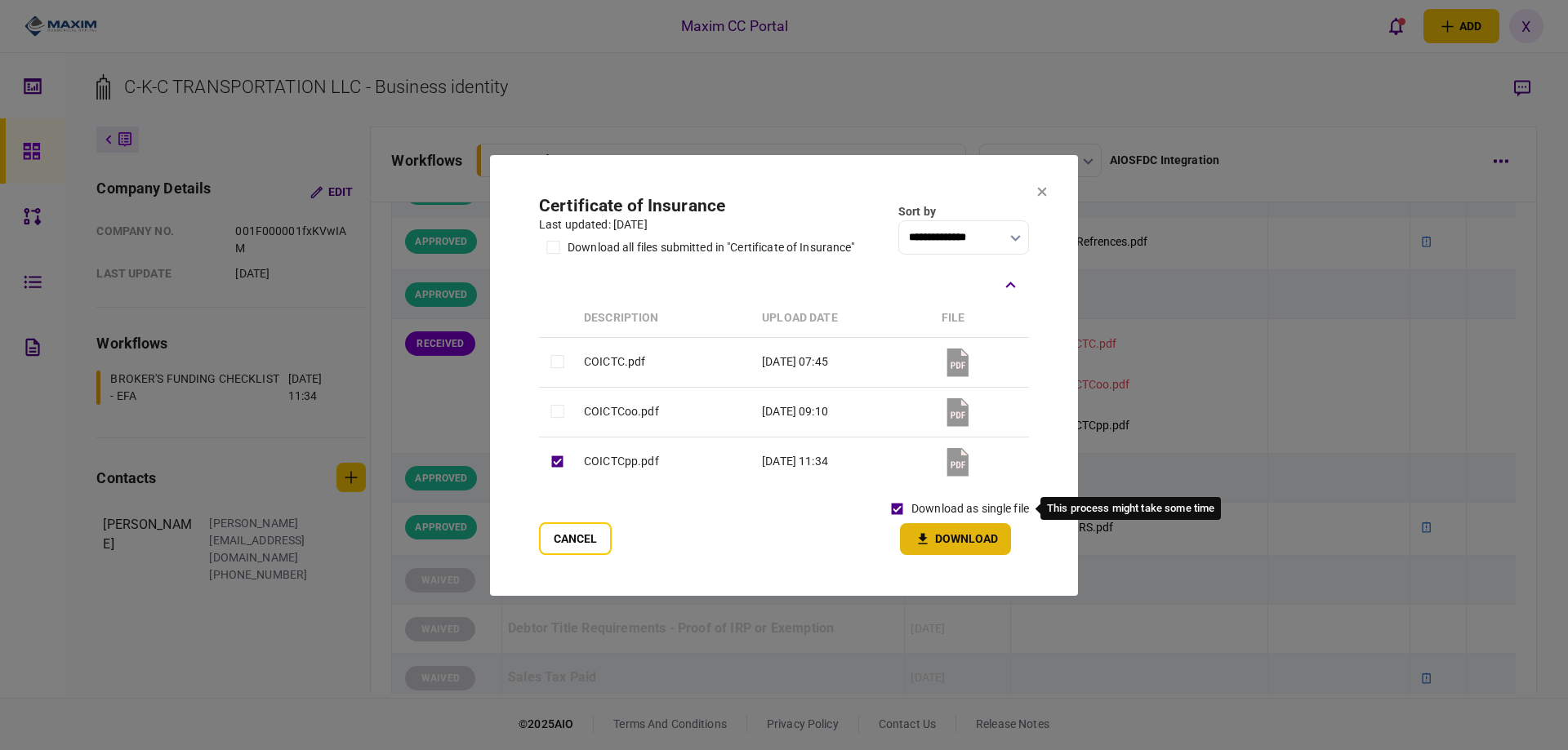
click at [956, 538] on button "Download" at bounding box center [955, 539] width 111 height 32
click at [1037, 184] on section "**********" at bounding box center [784, 375] width 588 height 441
click at [1040, 197] on button at bounding box center [1042, 192] width 10 height 13
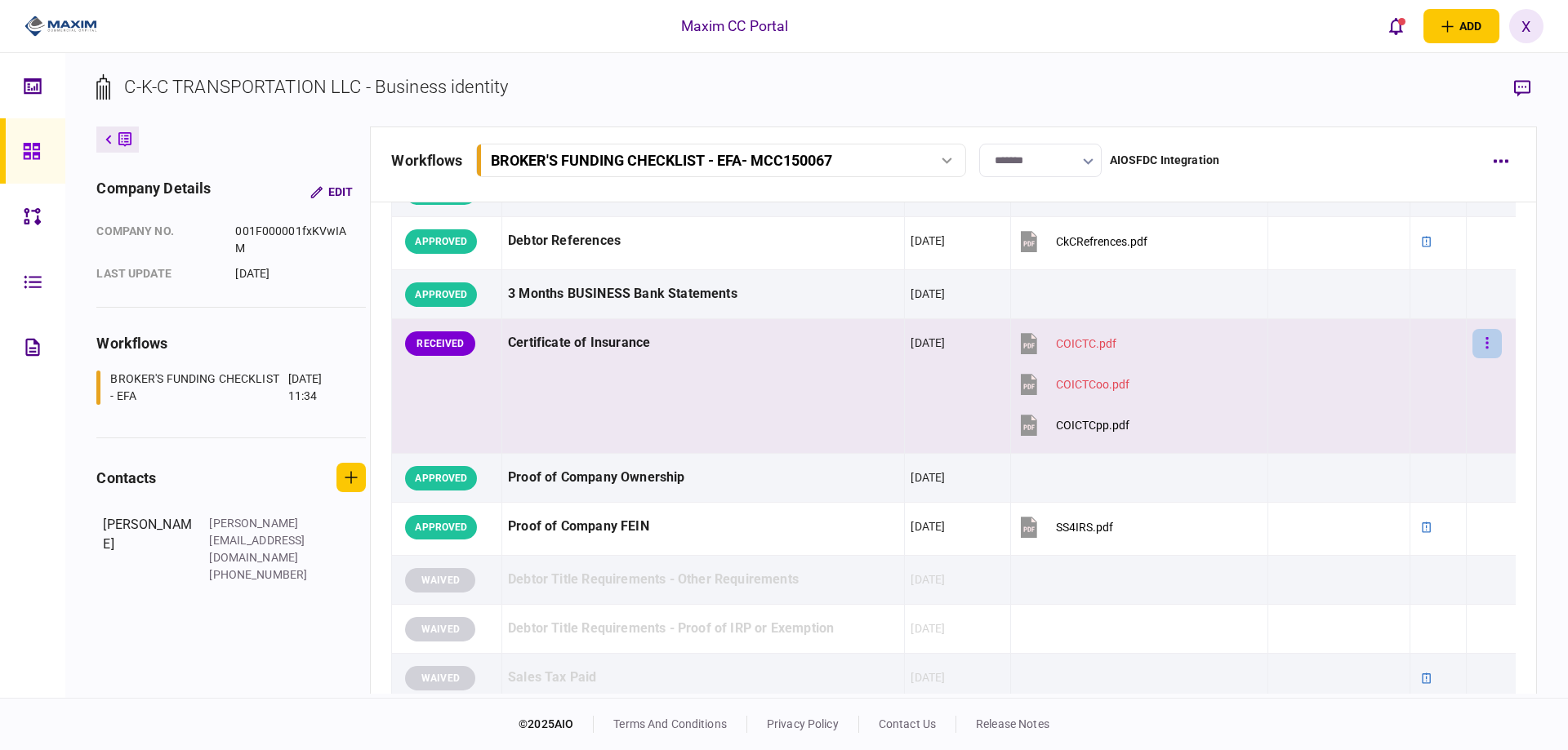
click at [1477, 355] on button "button" at bounding box center [1486, 344] width 29 height 29
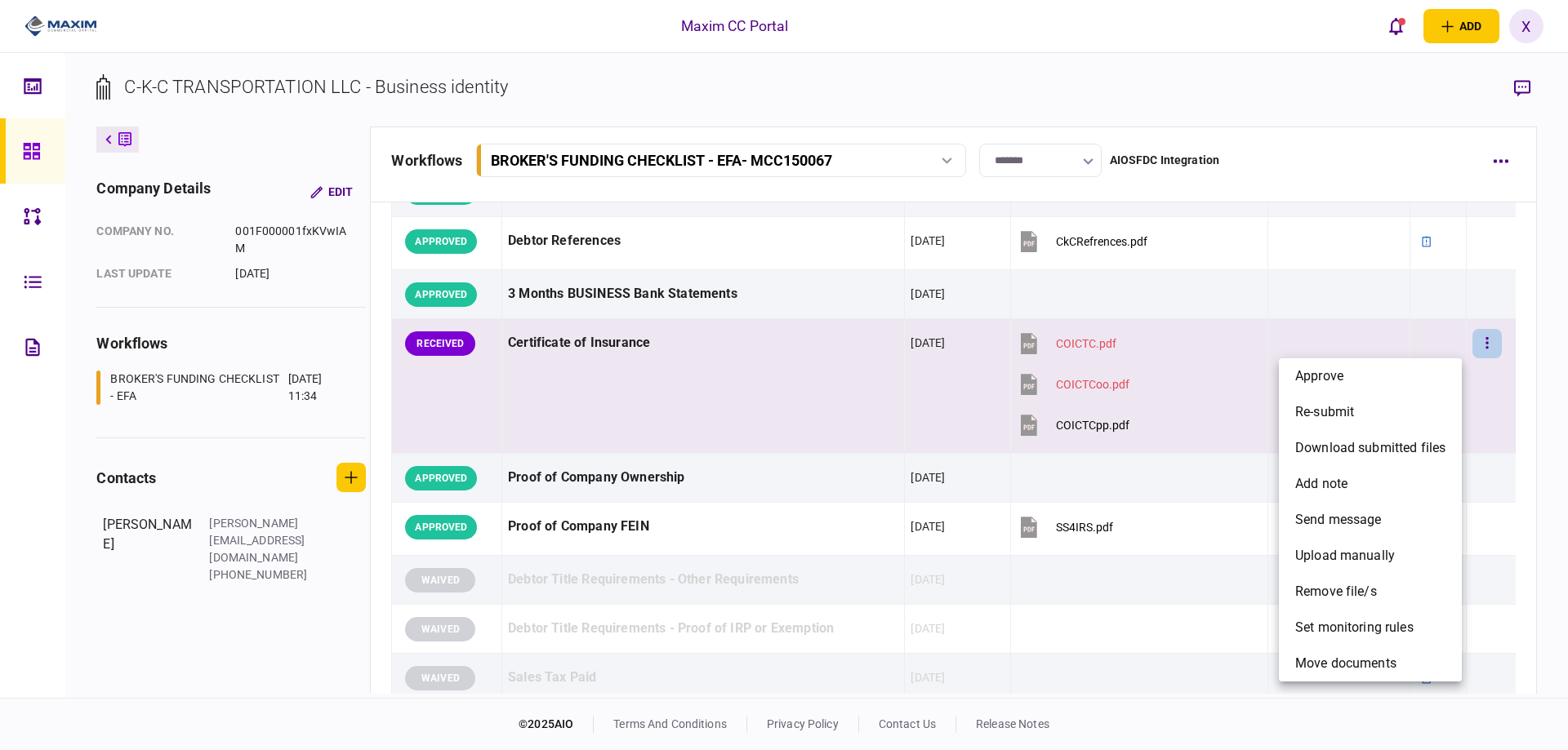
click at [1406, 375] on li "approve" at bounding box center [1370, 376] width 182 height 36
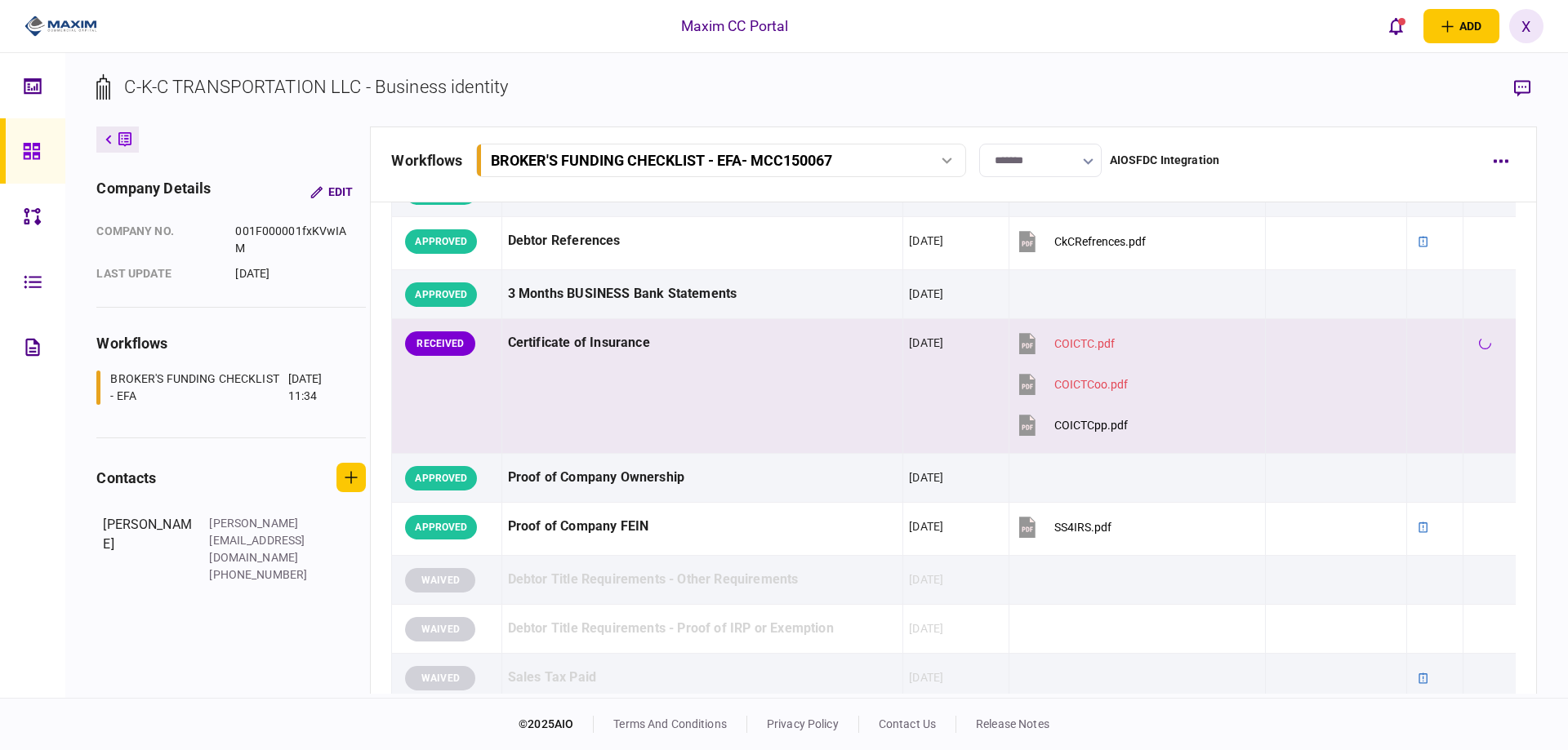
click at [1356, 379] on div at bounding box center [1336, 383] width 129 height 36
click at [1388, 357] on div at bounding box center [1339, 343] width 130 height 36
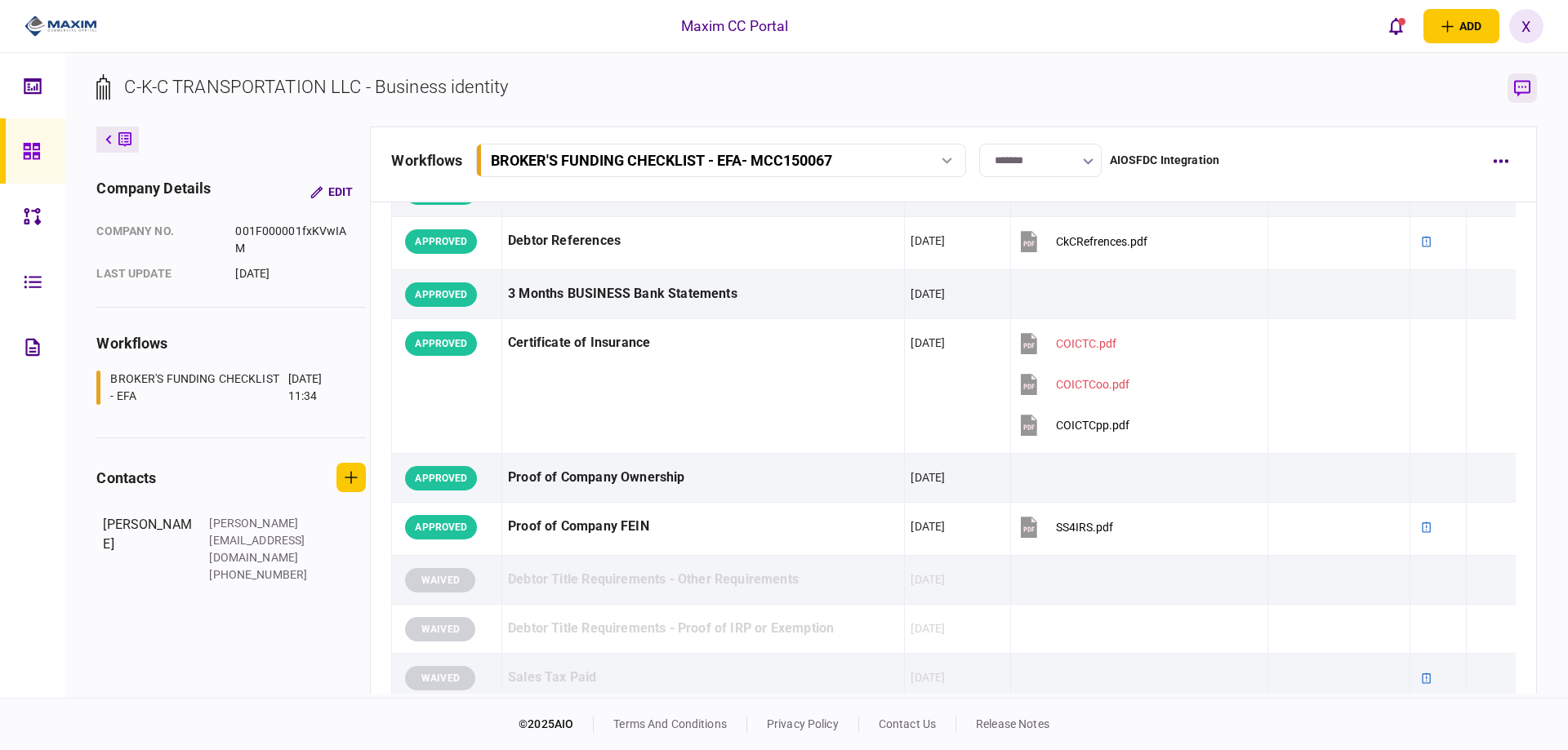
click at [1520, 96] on icon "button" at bounding box center [1522, 88] width 16 height 17
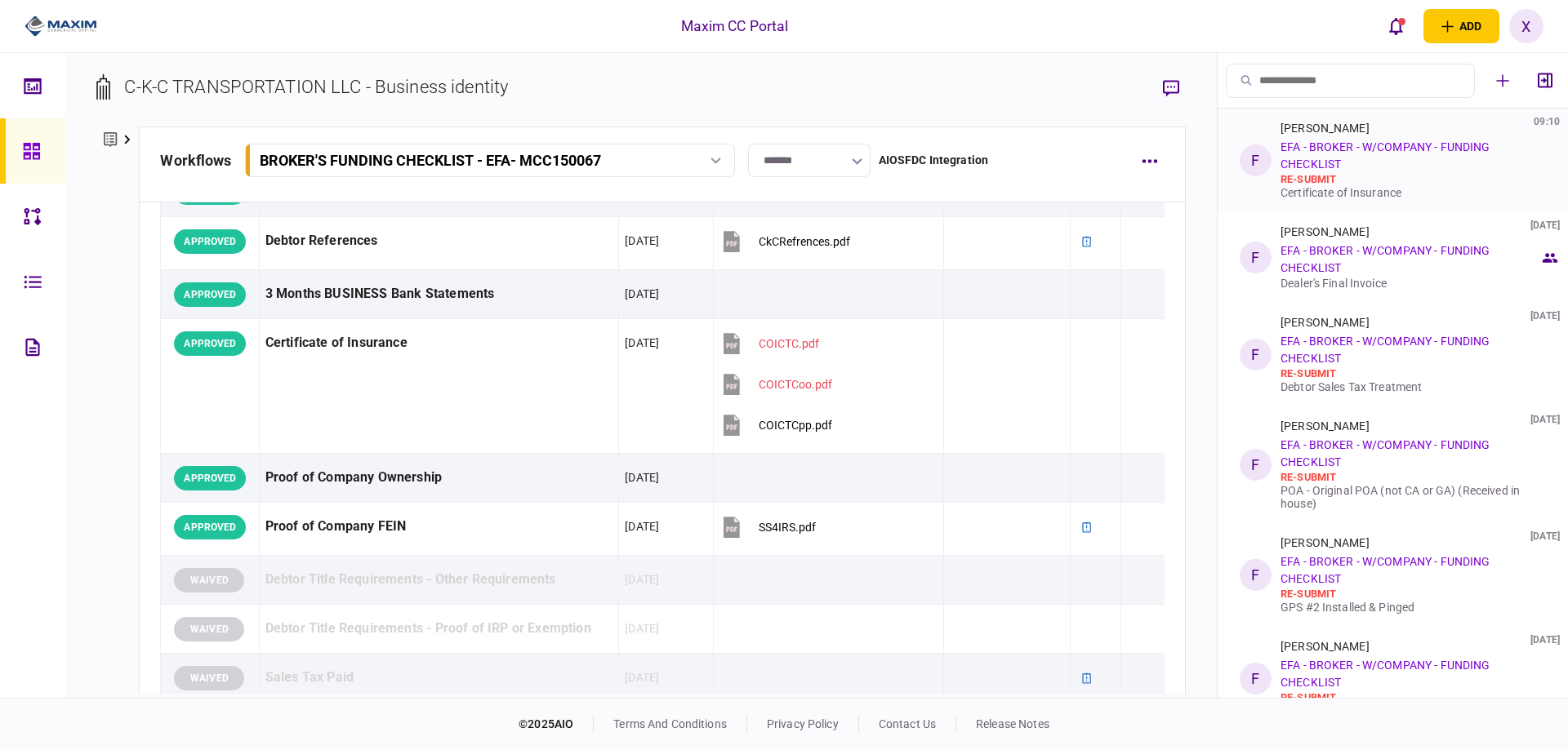
click at [1431, 166] on div "Fernado Rodriguez 09:10 EFA - BROKER - W/COMPANY - FUNDING CHECKLIST re-submit …" at bounding box center [1409, 160] width 259 height 78
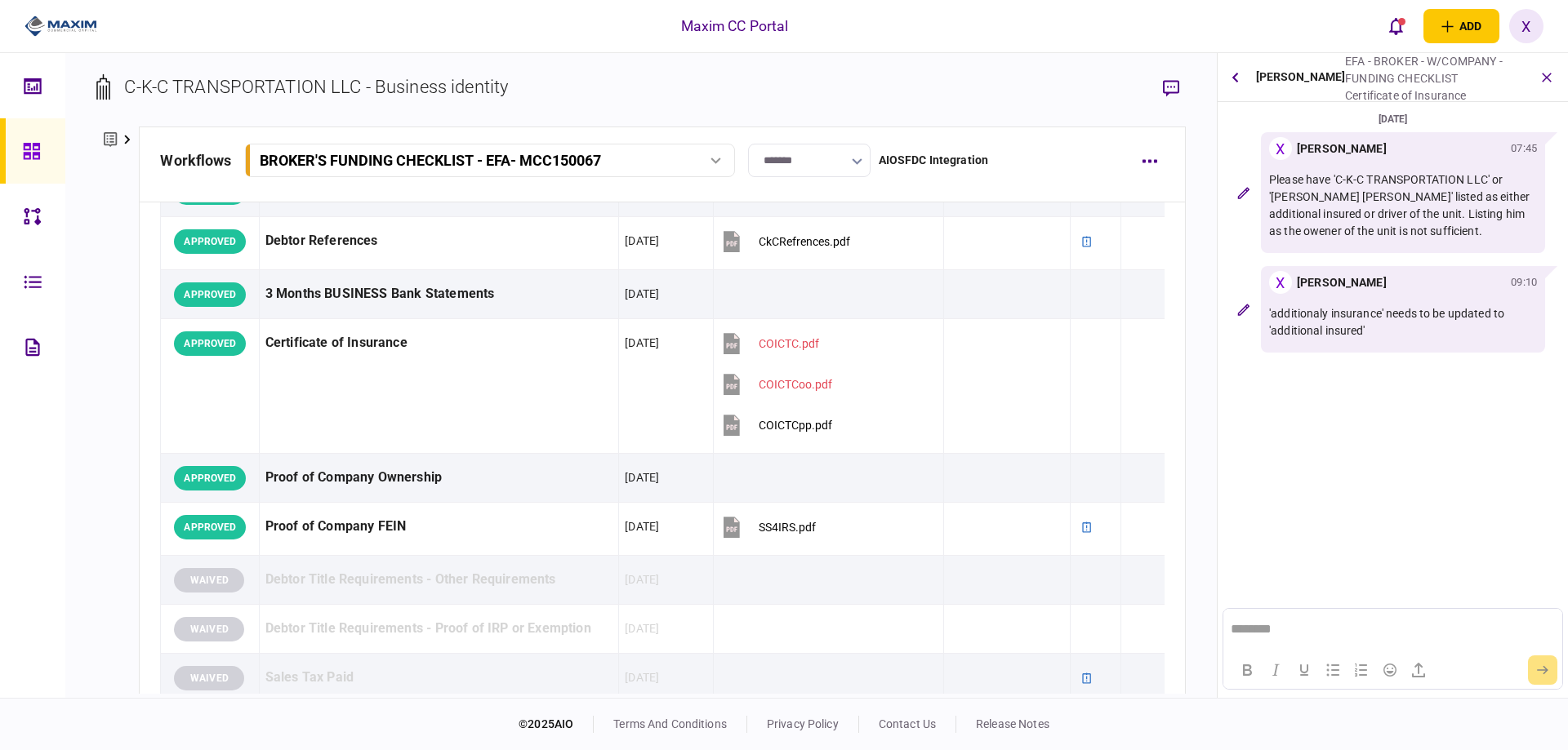
scroll to position [0, 0]
click at [1524, 661] on div at bounding box center [1393, 669] width 338 height 32
click at [1544, 664] on button "submit" at bounding box center [1542, 669] width 29 height 29
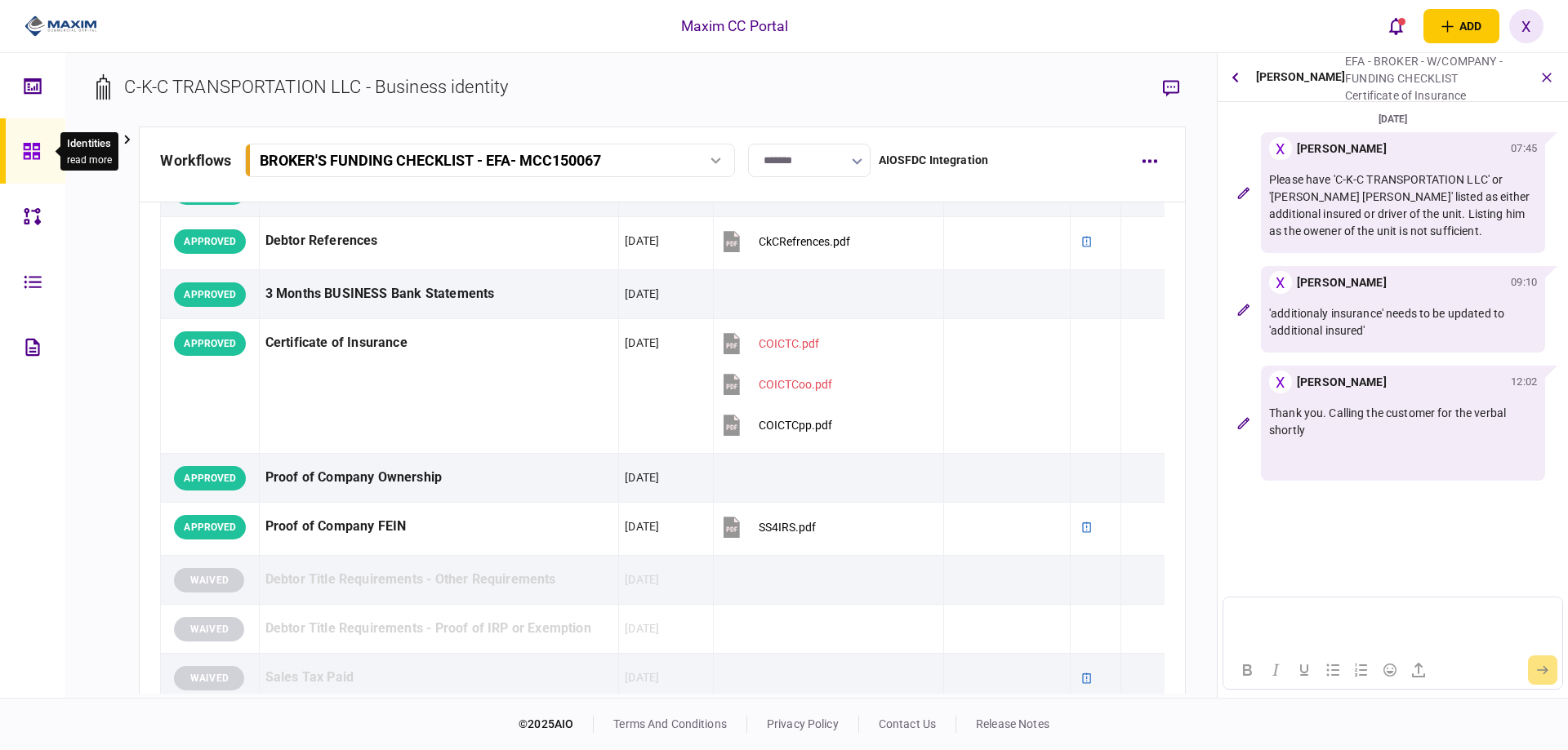
click at [43, 168] on div at bounding box center [35, 151] width 26 height 66
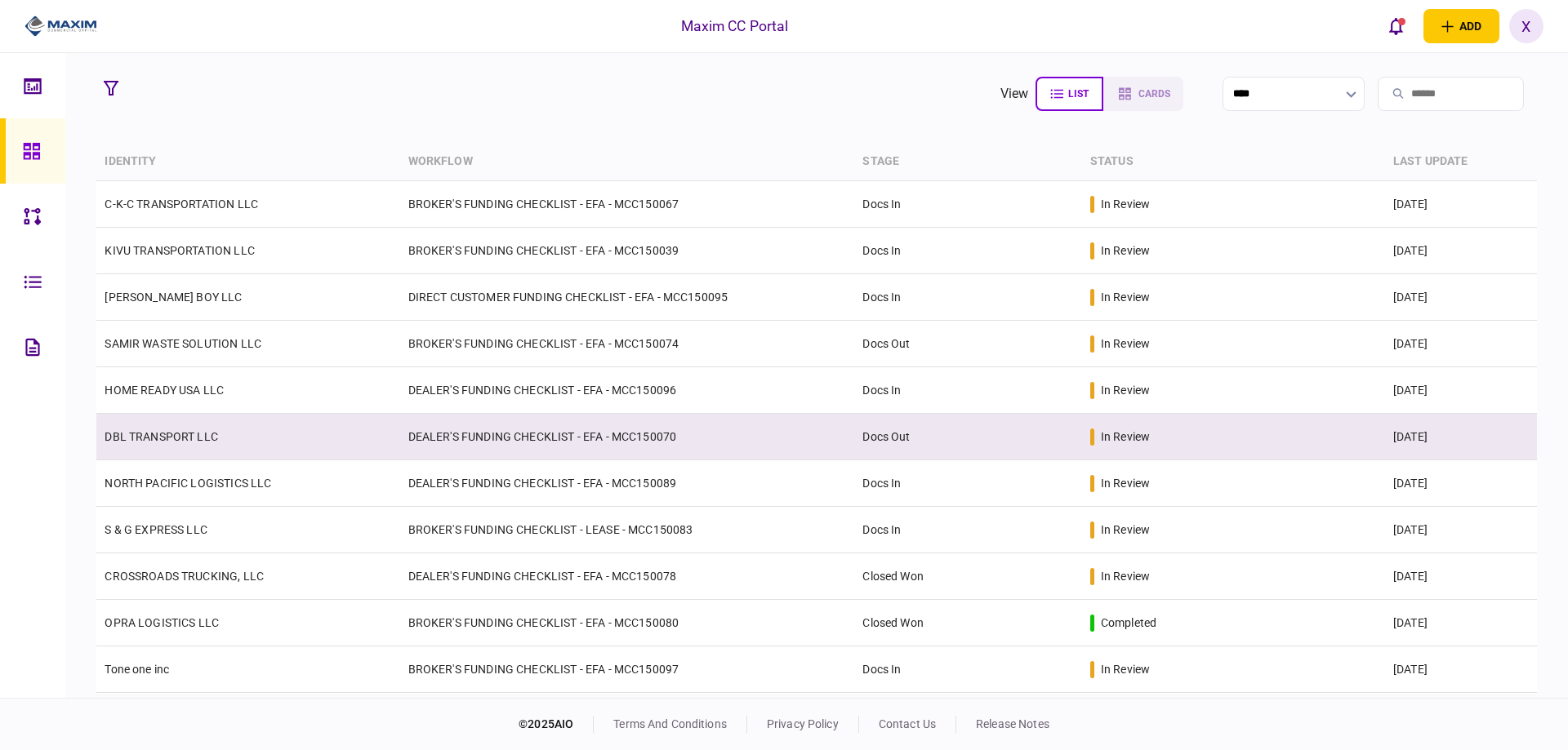
click at [155, 444] on td "DBL TRANSPORT LLC" at bounding box center [248, 437] width 303 height 47
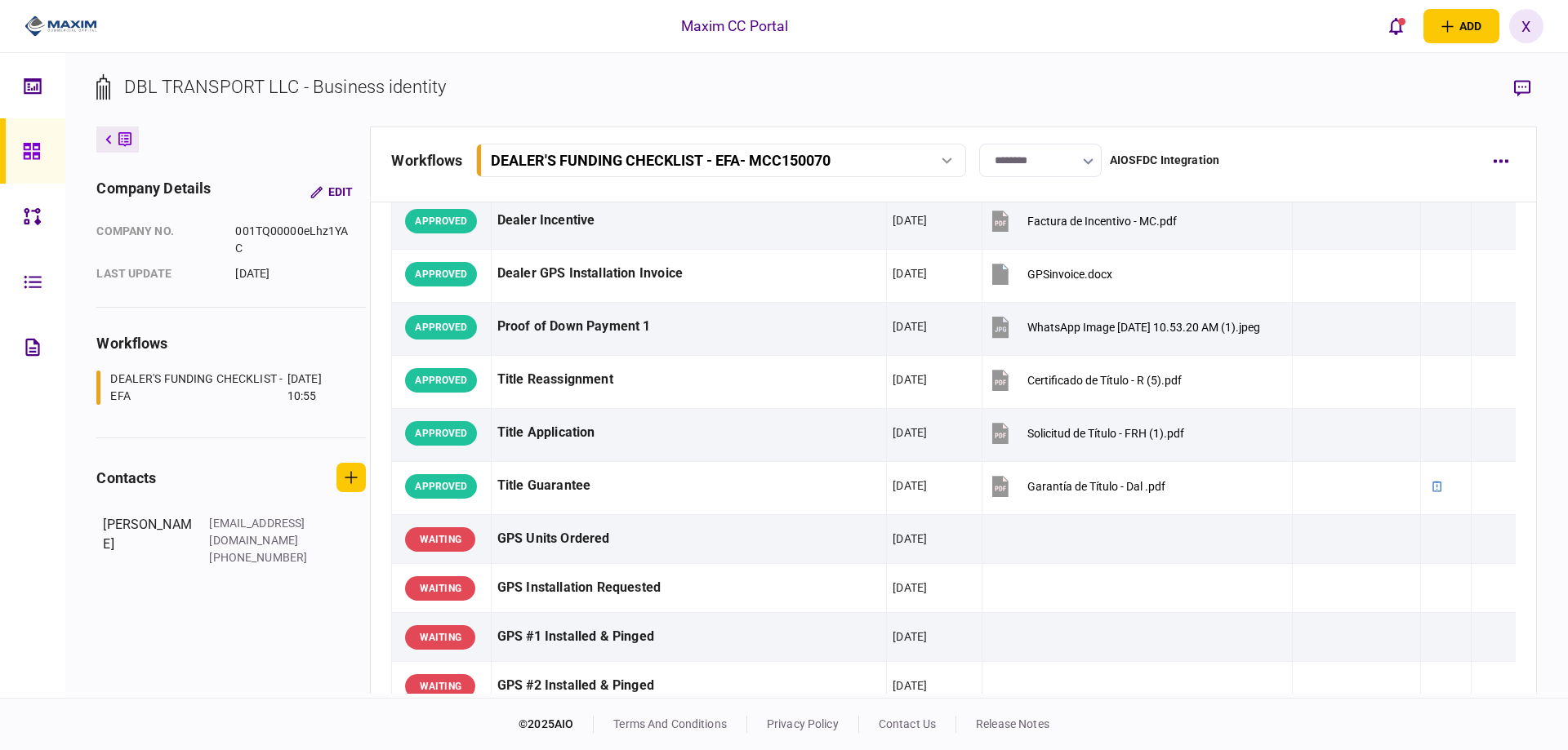
scroll to position [979, 0]
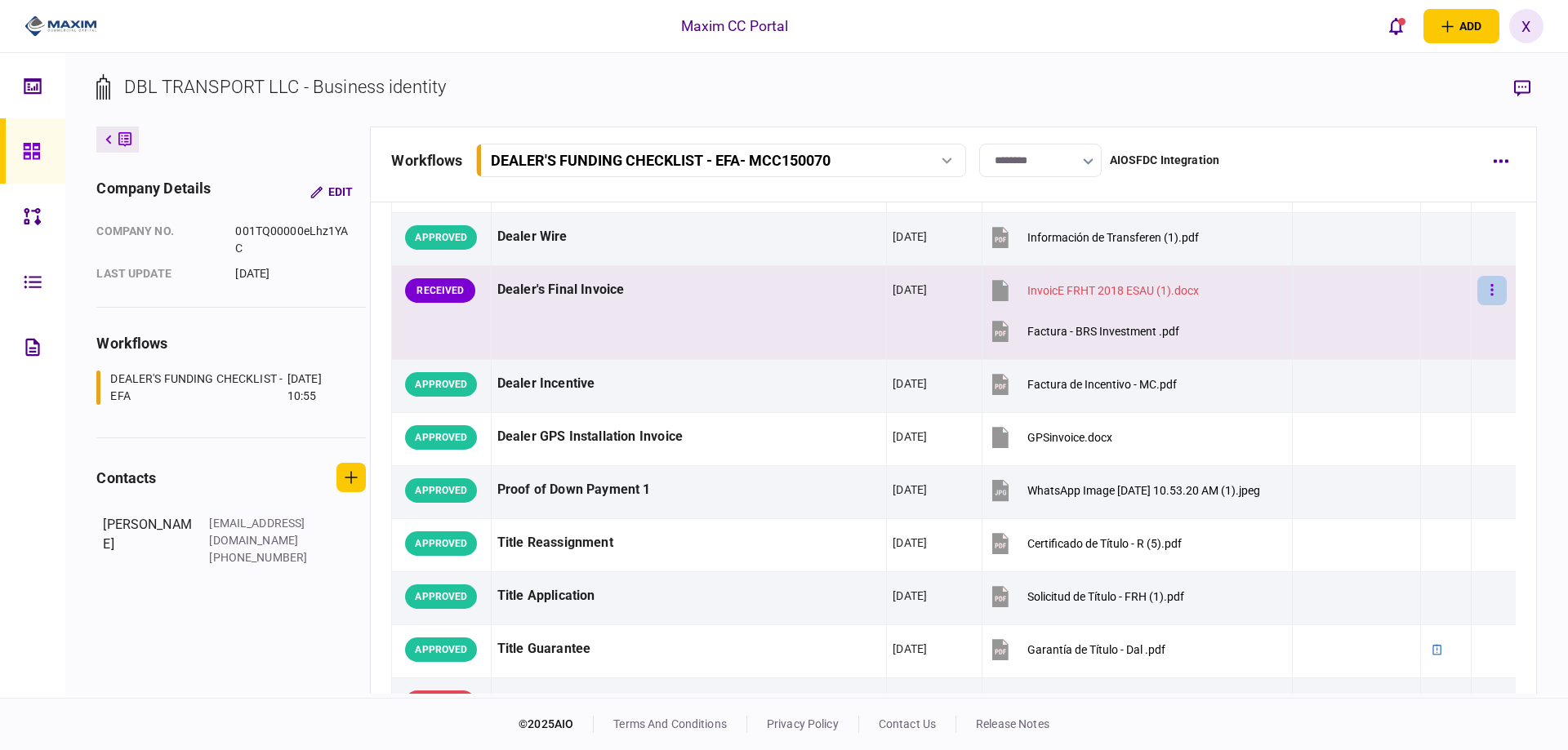
click at [1486, 293] on button "button" at bounding box center [1492, 290] width 29 height 29
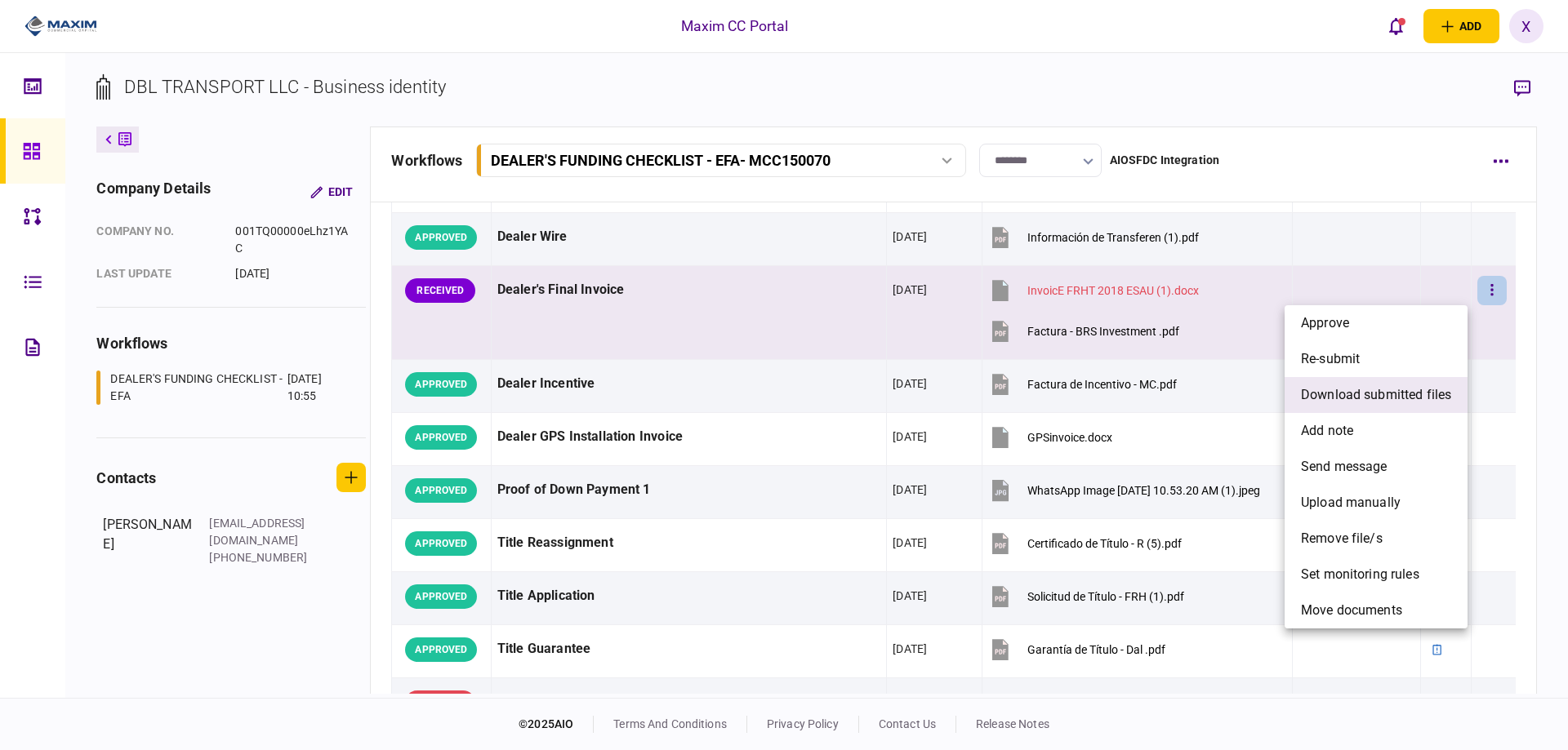
click at [1440, 392] on span "download submitted files" at bounding box center [1377, 395] width 151 height 19
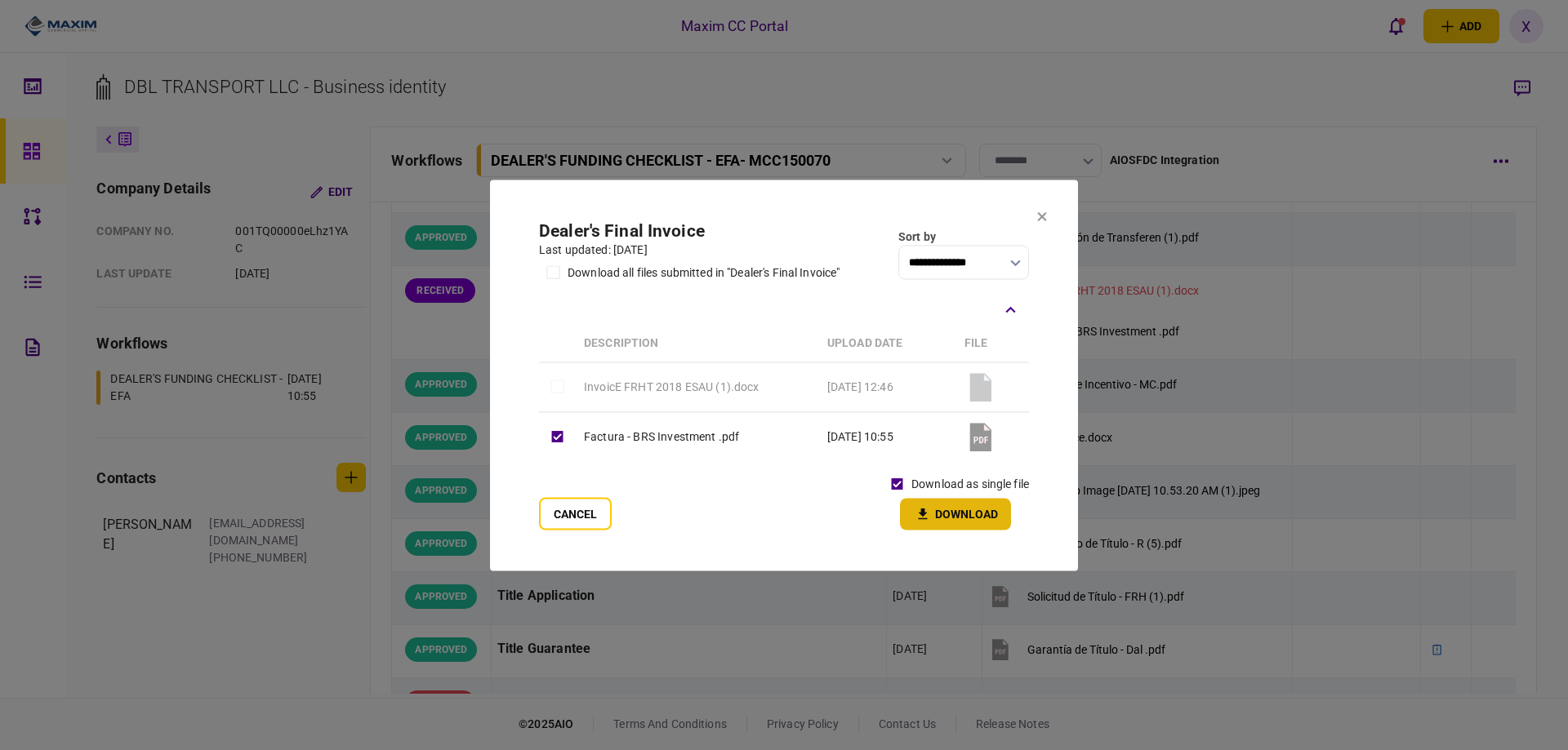
click at [940, 514] on button "Download" at bounding box center [955, 514] width 111 height 32
click at [1046, 215] on icon at bounding box center [1042, 216] width 10 height 10
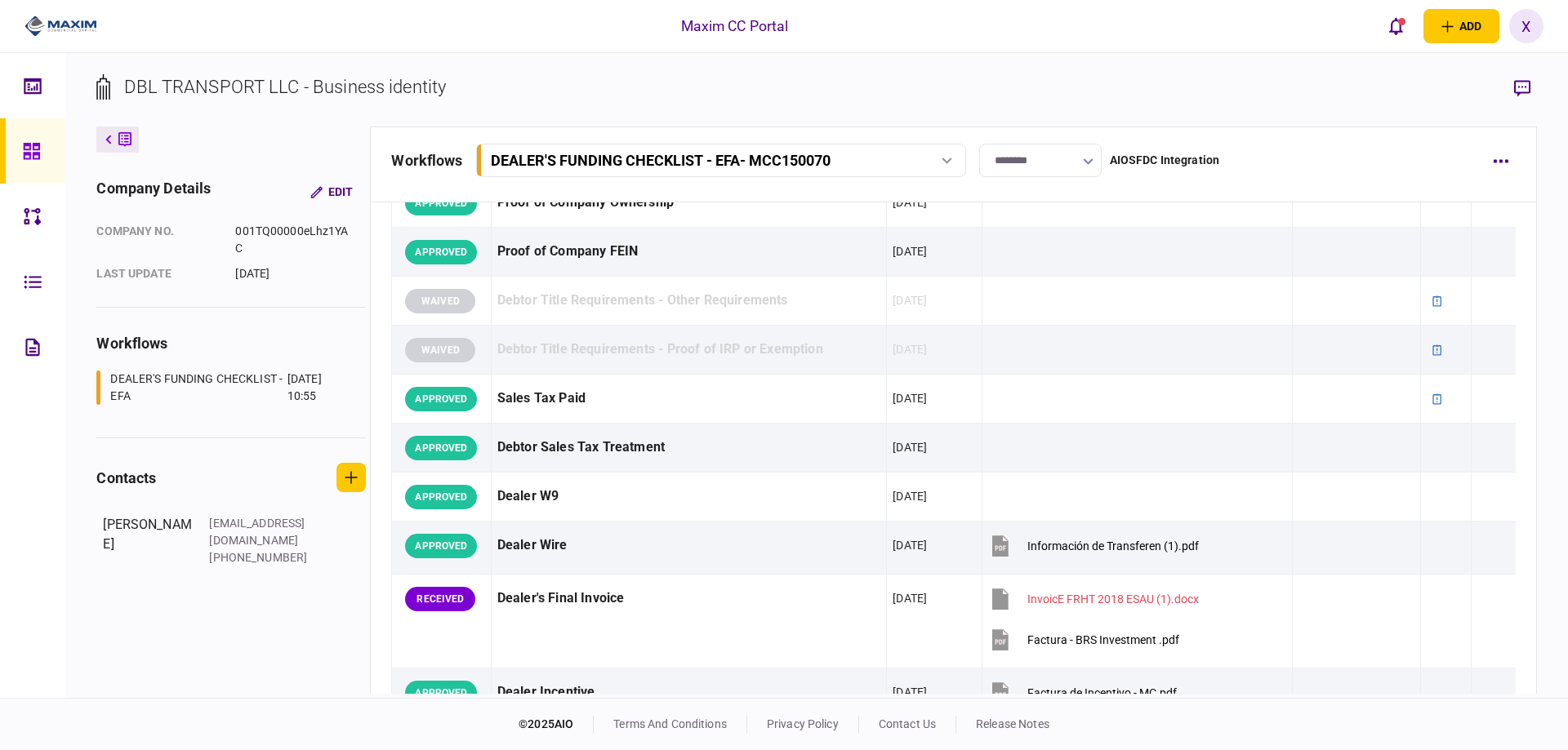
scroll to position [825, 0]
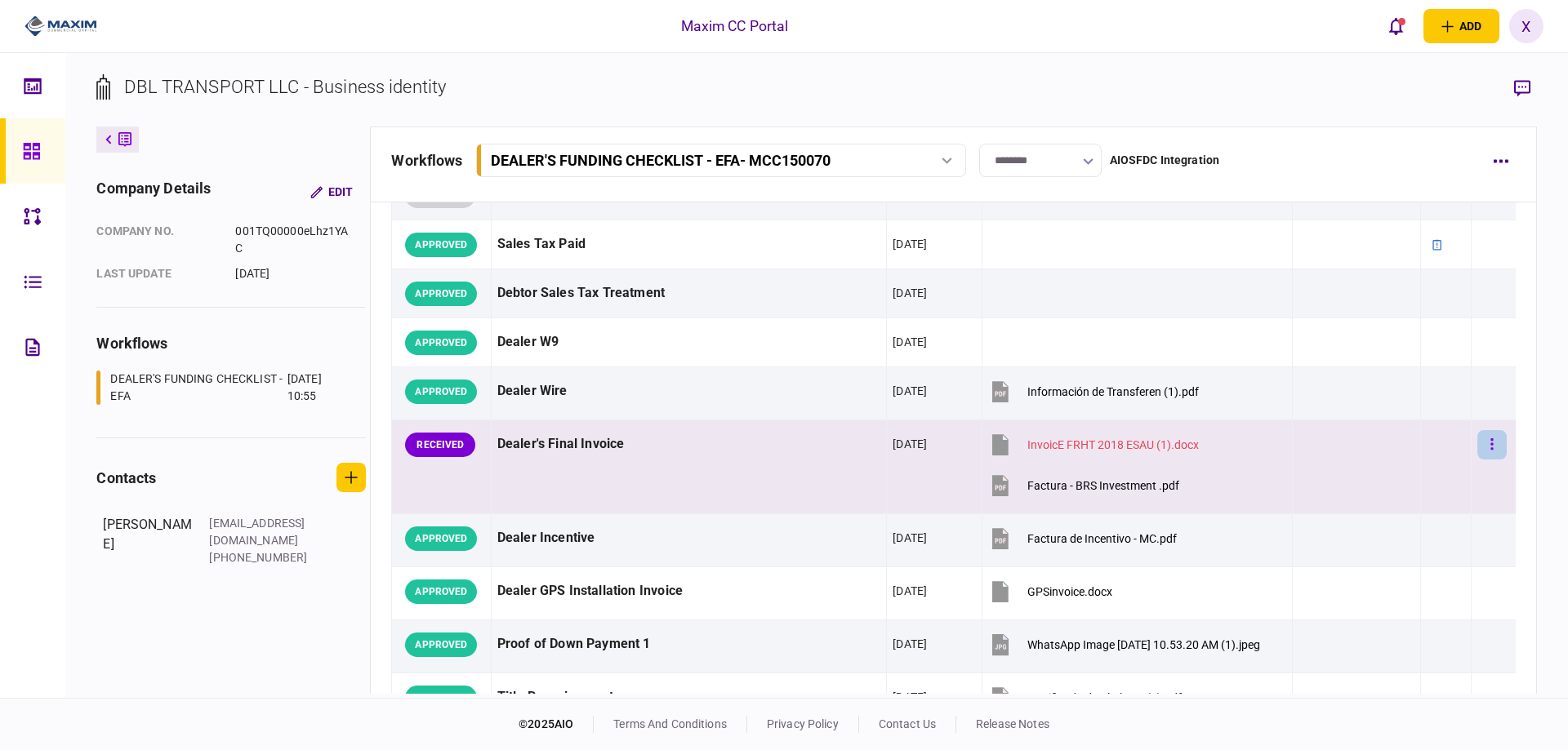
click at [1496, 437] on button "button" at bounding box center [1492, 445] width 29 height 29
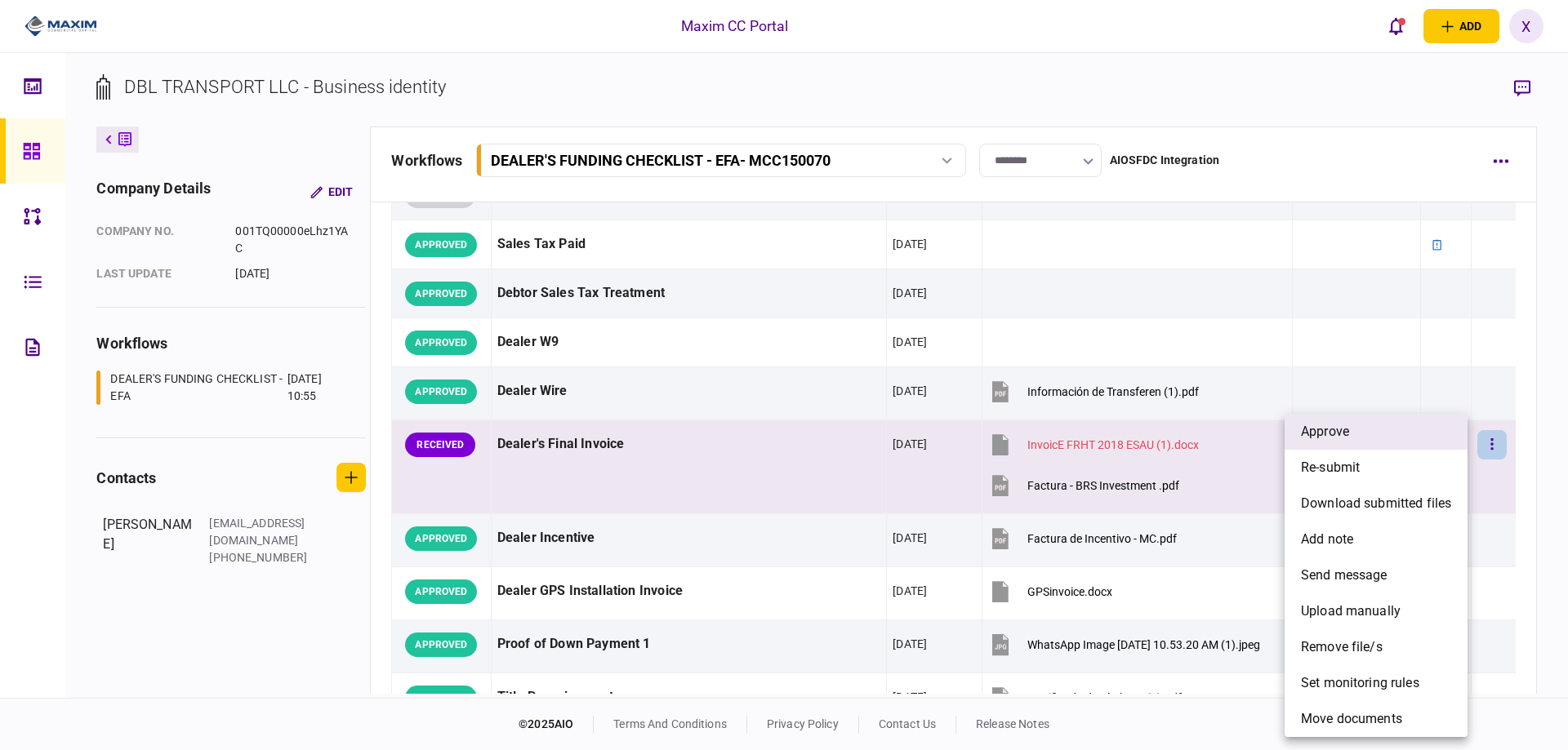
click at [1418, 438] on li "approve" at bounding box center [1376, 431] width 182 height 36
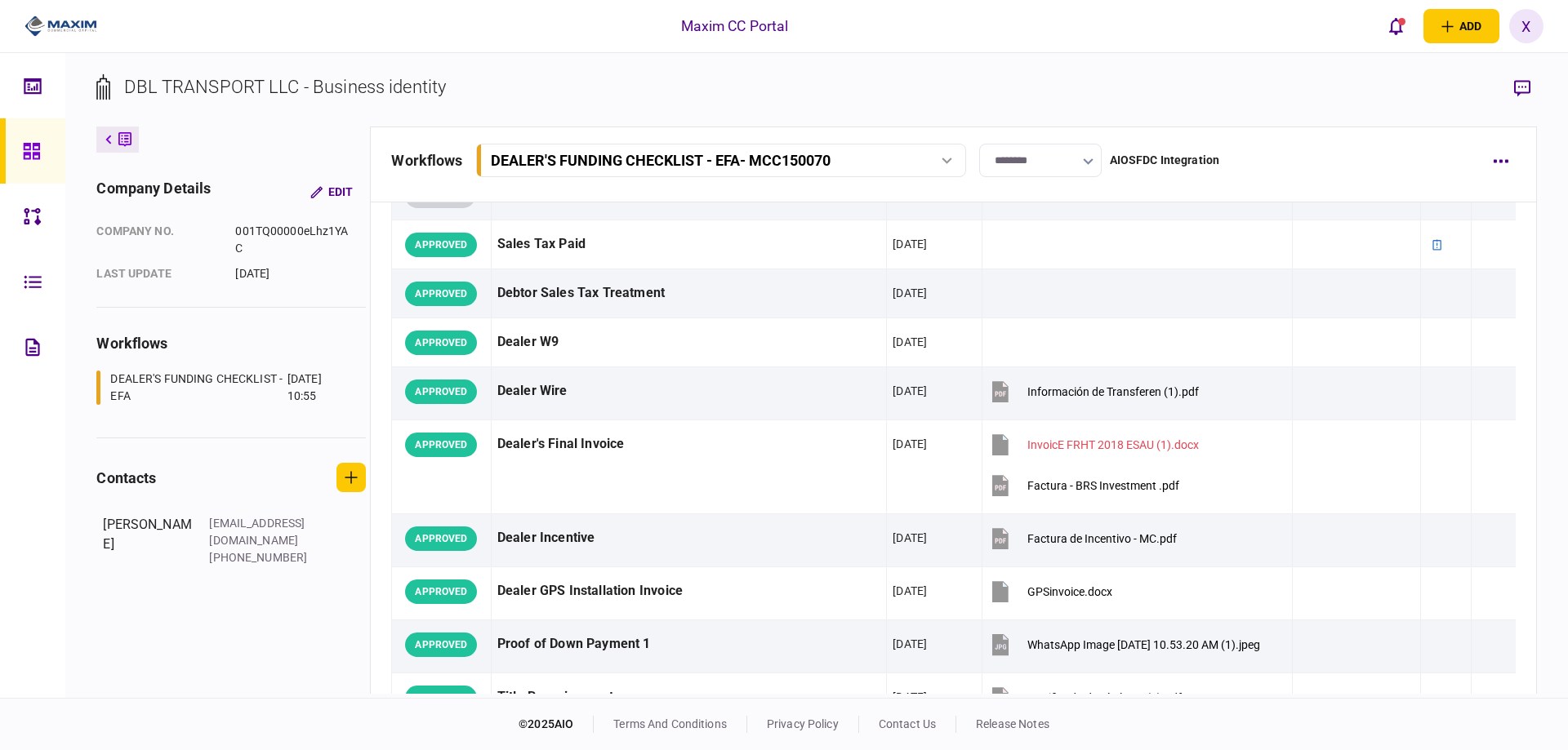
click at [31, 158] on icon at bounding box center [32, 151] width 18 height 19
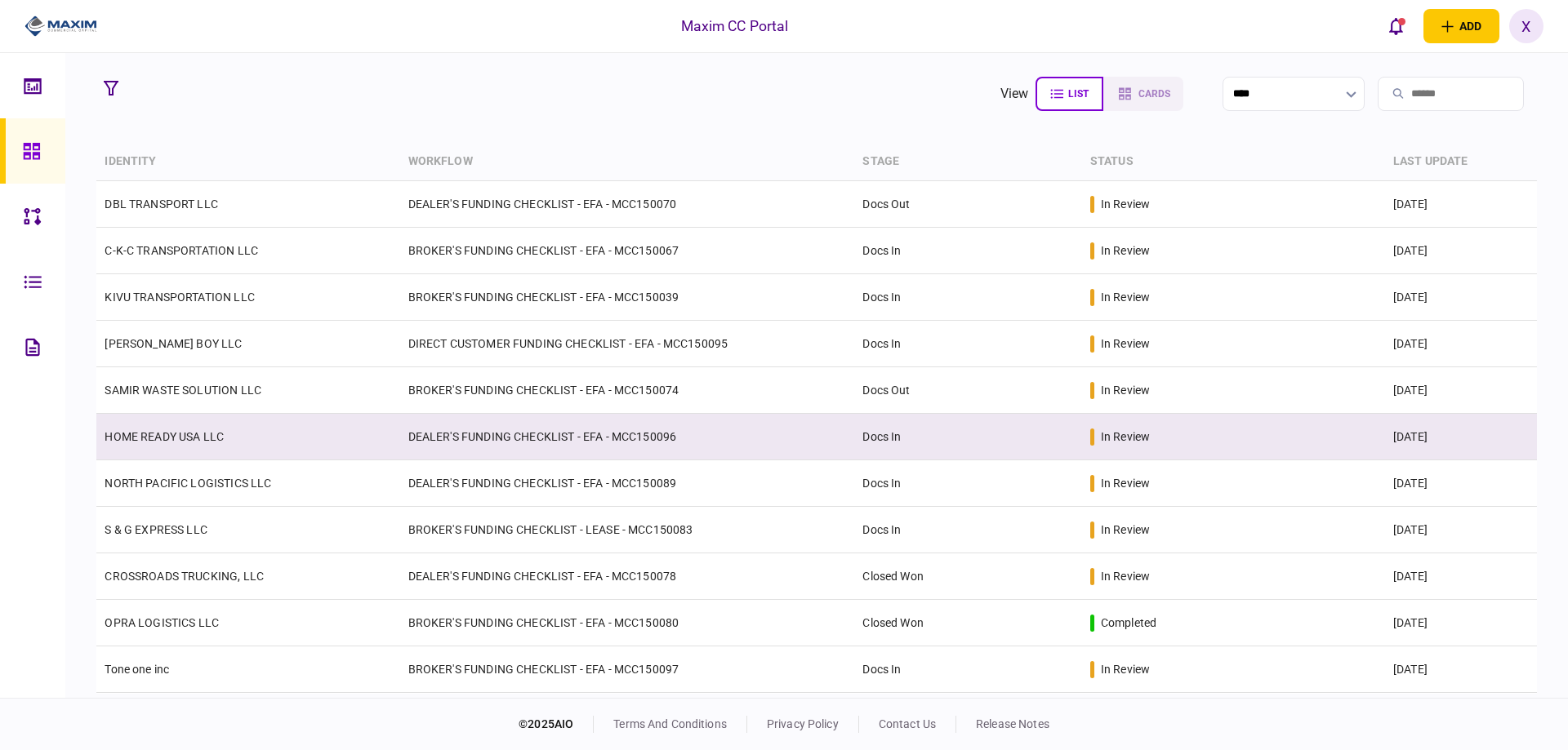
click at [162, 437] on link "HOME READY USA LLC" at bounding box center [164, 437] width 120 height 13
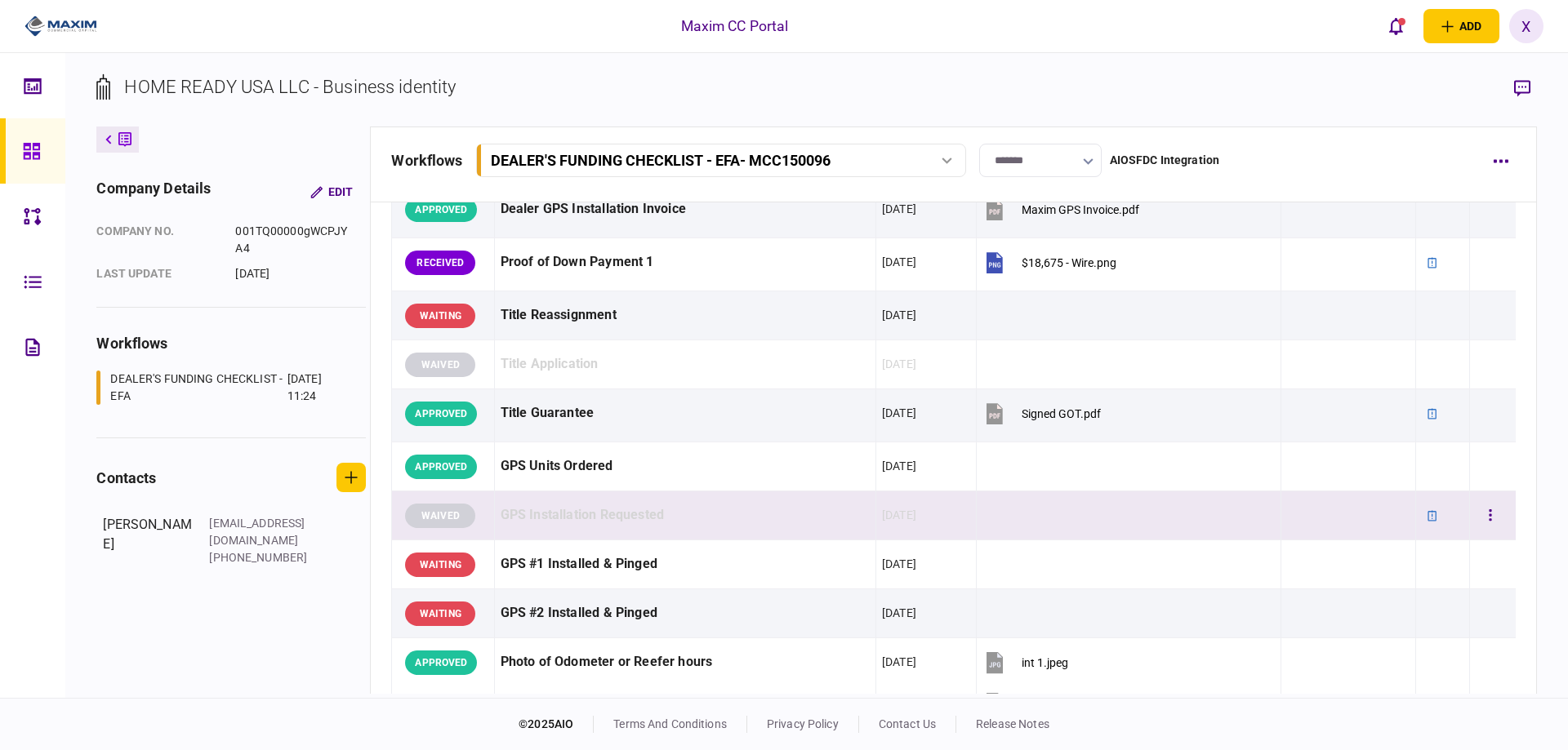
scroll to position [979, 0]
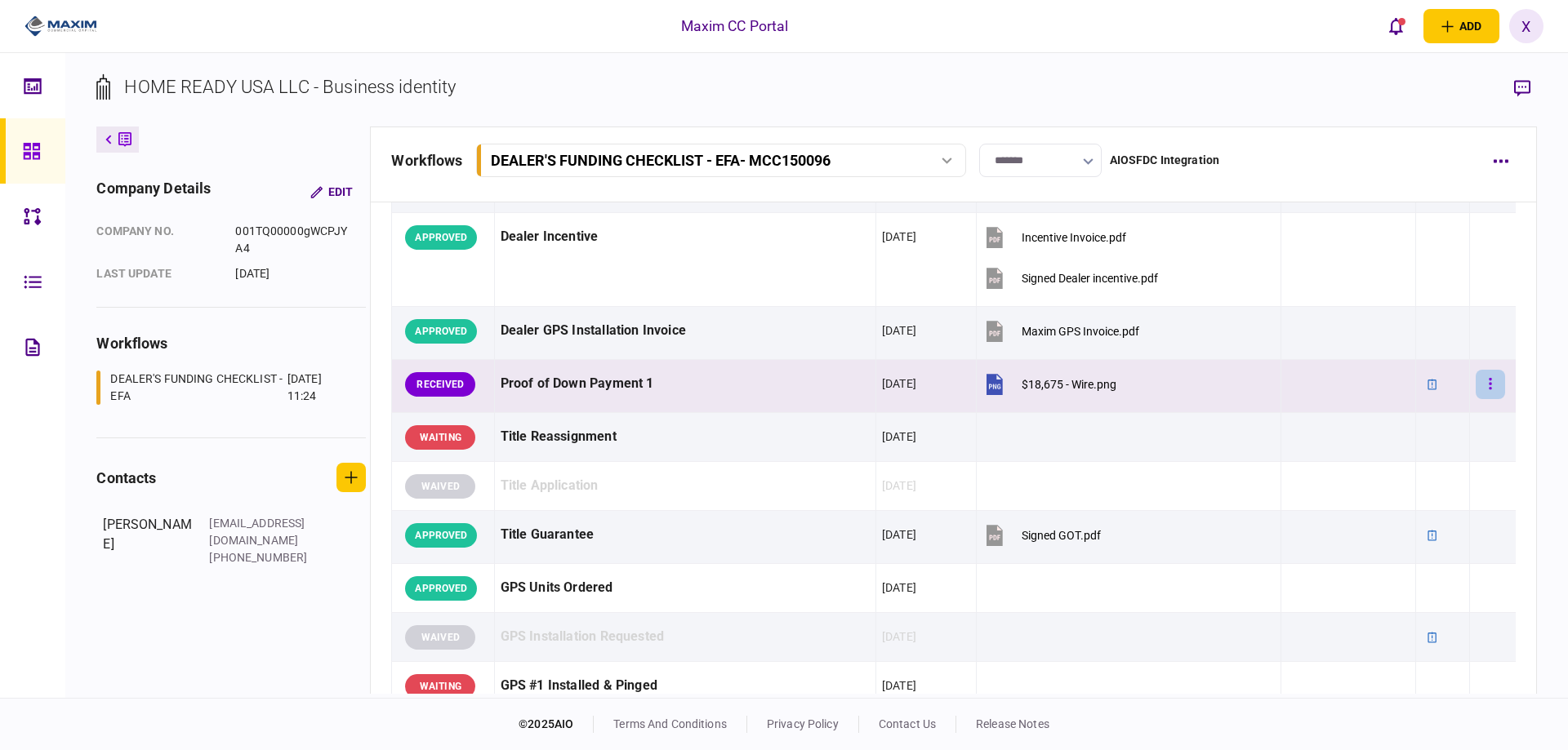
click at [1476, 385] on button "button" at bounding box center [1490, 384] width 29 height 29
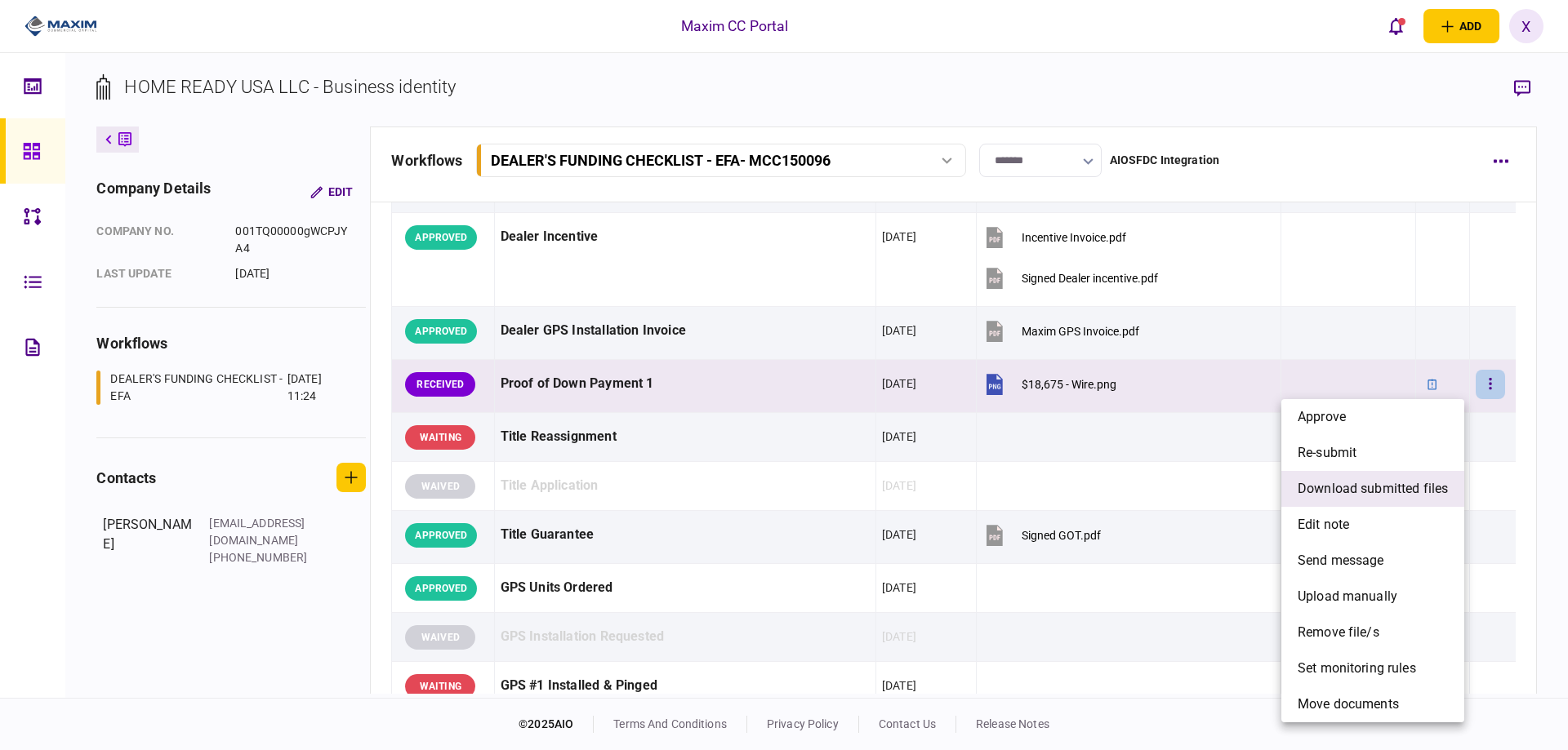
click at [1353, 476] on li "download submitted files" at bounding box center [1372, 489] width 182 height 36
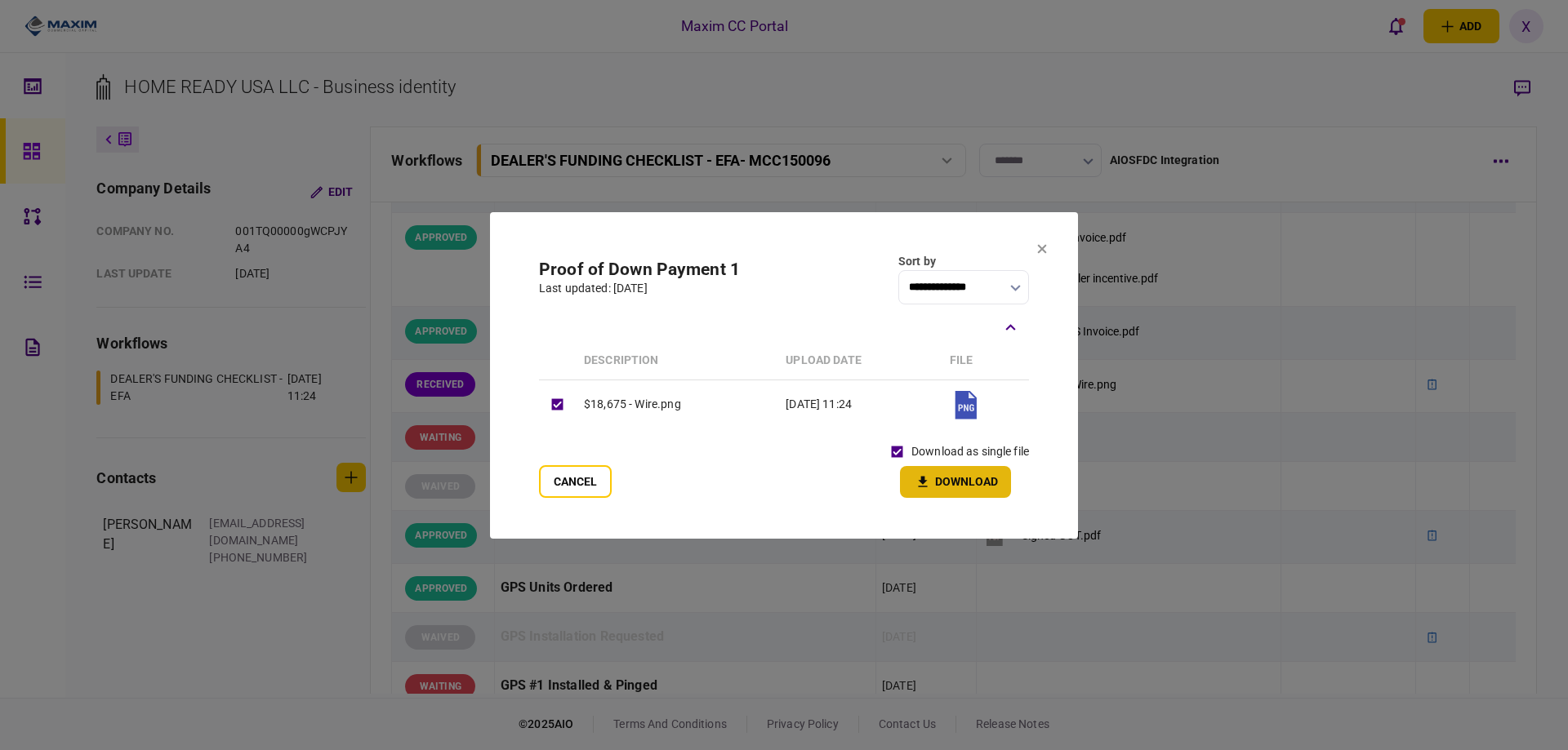
click at [921, 469] on button "Download" at bounding box center [955, 482] width 111 height 32
click at [1048, 250] on section "**********" at bounding box center [784, 375] width 588 height 327
click at [1029, 252] on section "**********" at bounding box center [784, 375] width 588 height 327
click at [1046, 238] on section "**********" at bounding box center [784, 375] width 588 height 327
click at [1044, 248] on icon at bounding box center [1042, 249] width 10 height 10
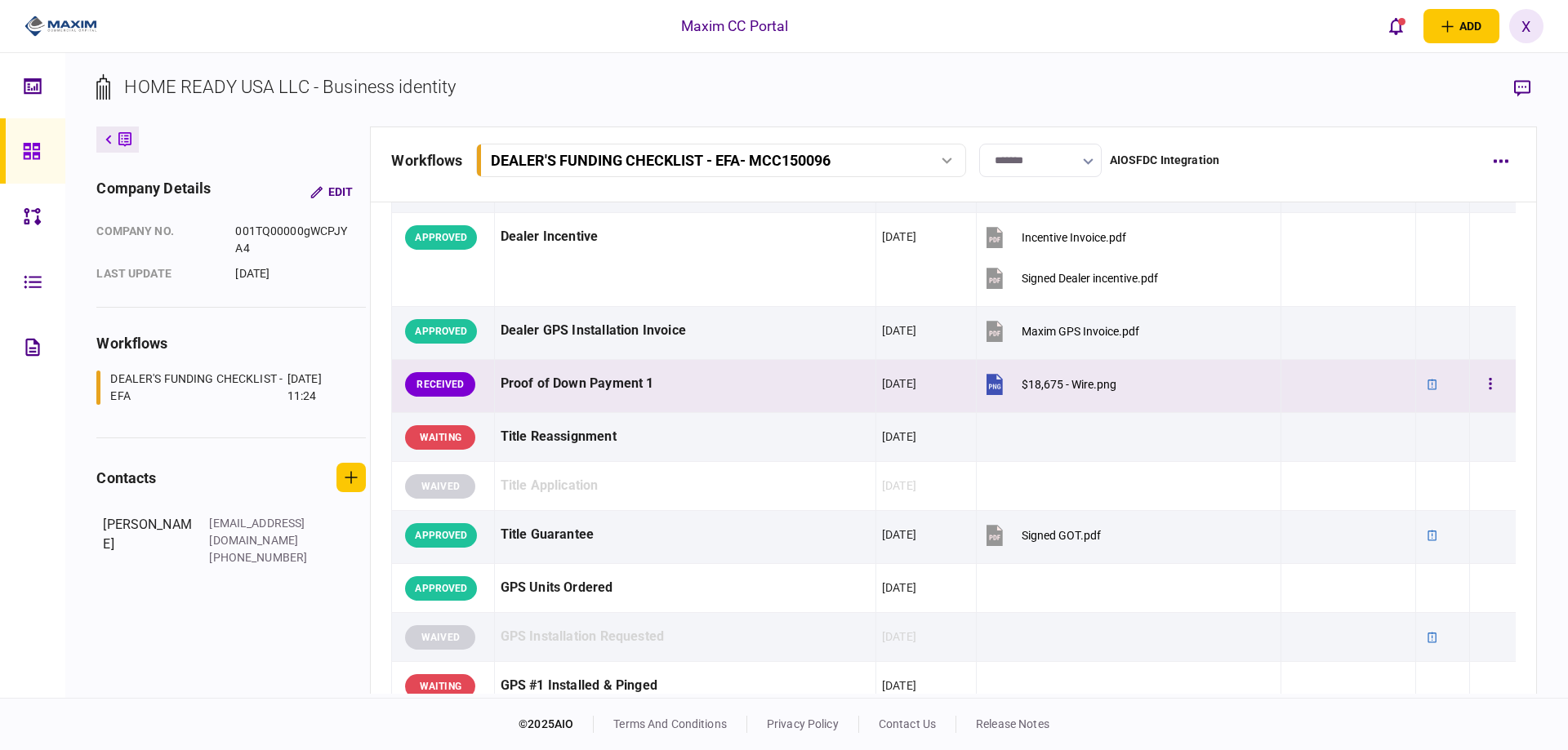
click at [1490, 401] on div at bounding box center [1493, 383] width 35 height 36
click at [1485, 390] on button "button" at bounding box center [1490, 384] width 29 height 29
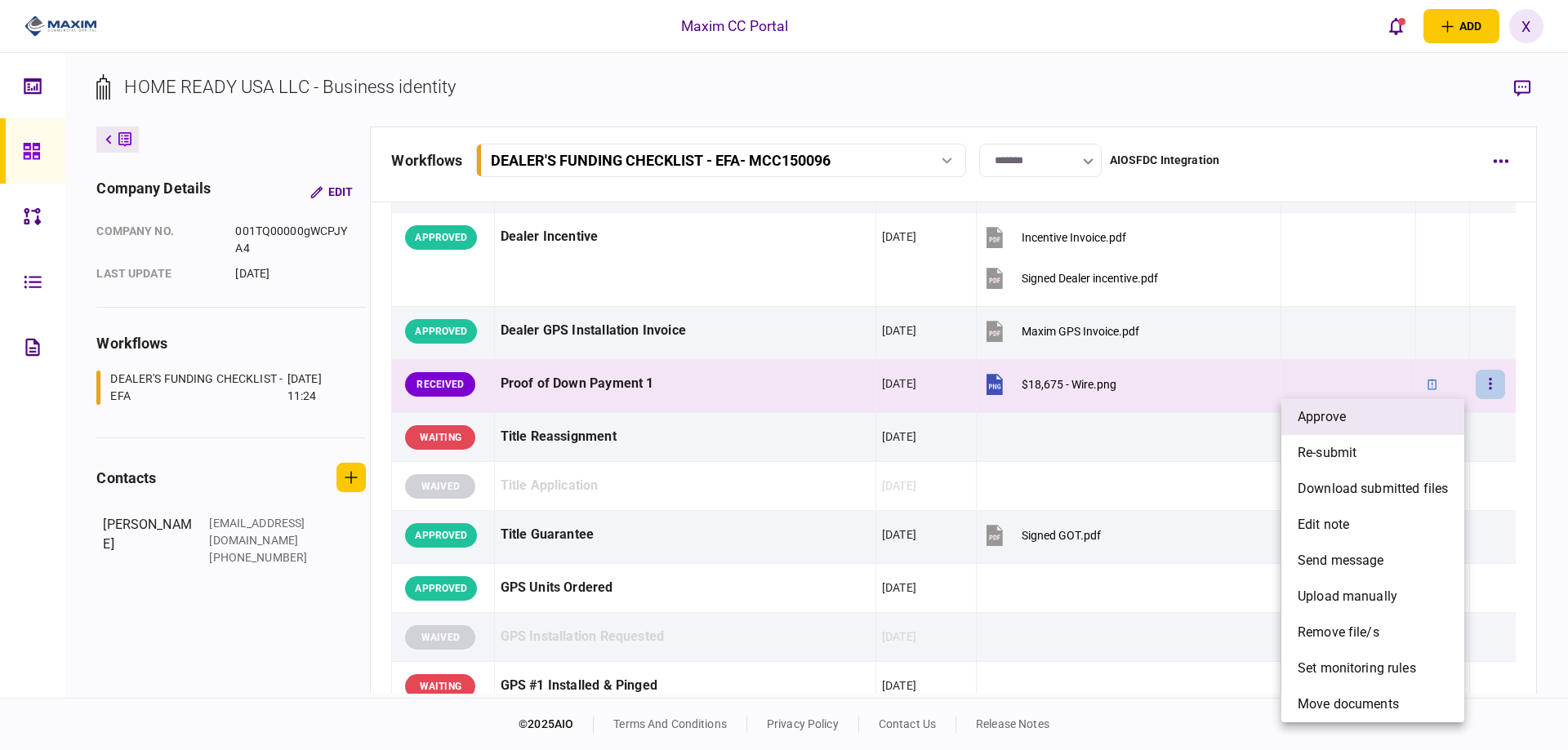
click at [1421, 411] on li "approve" at bounding box center [1372, 417] width 182 height 36
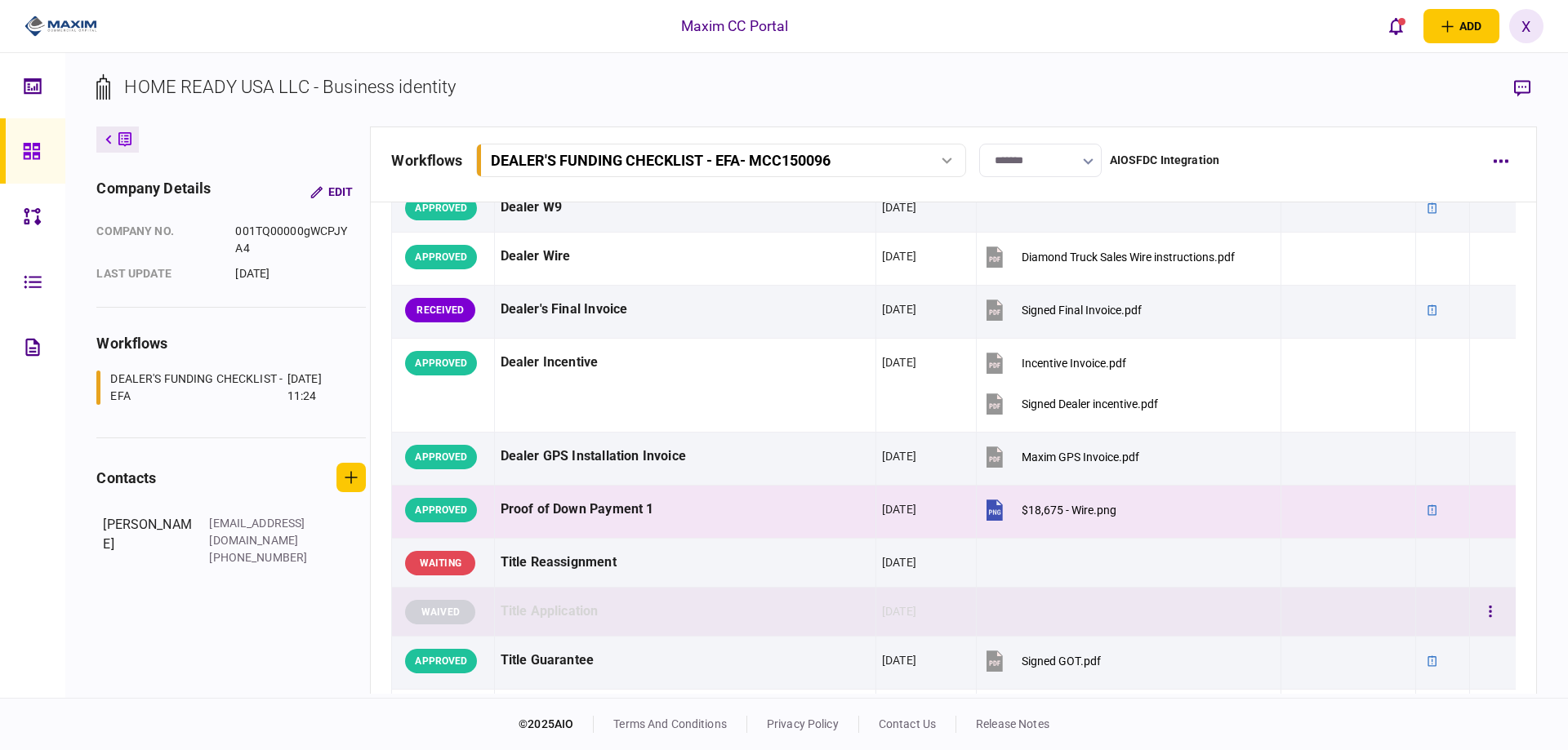
scroll to position [816, 0]
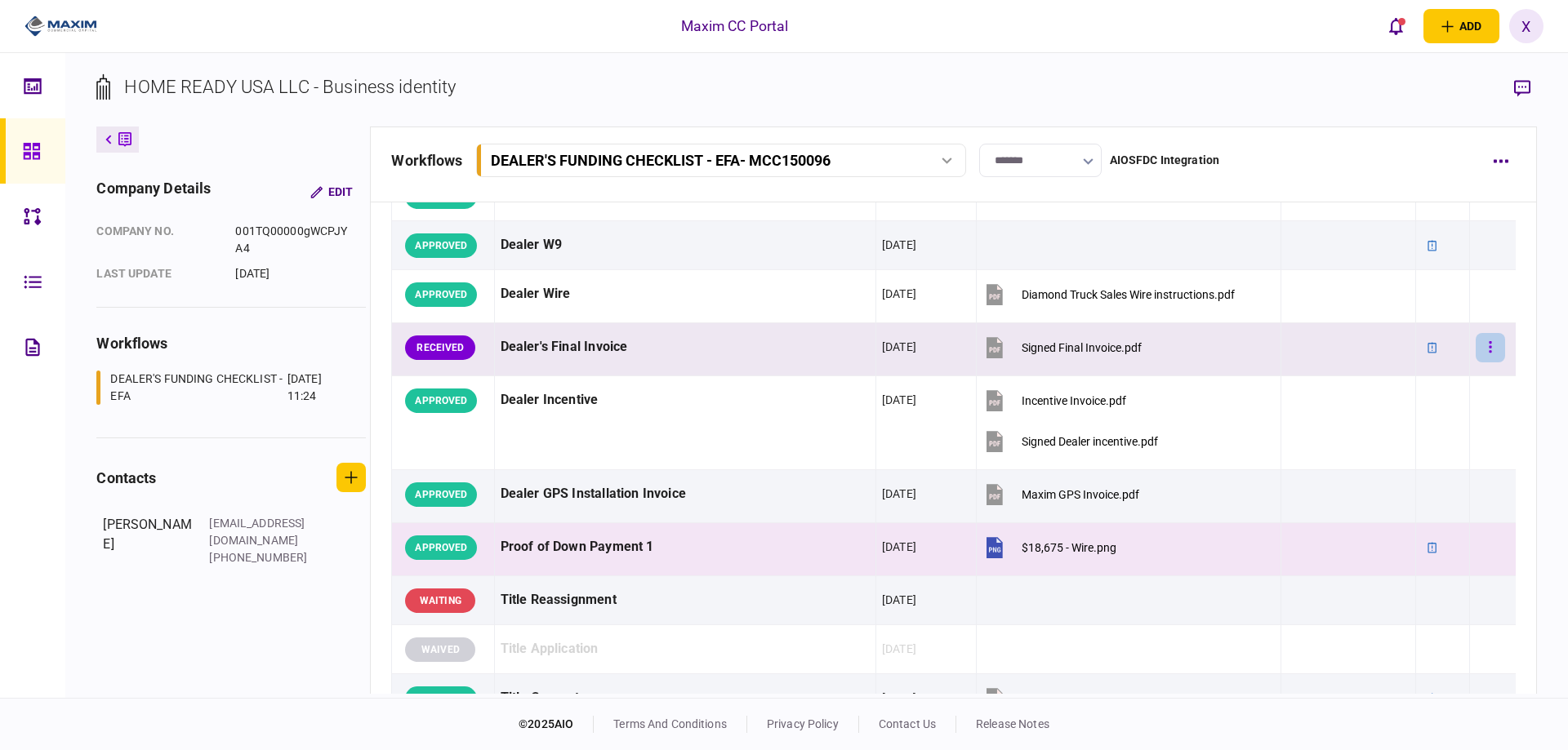
click at [1476, 350] on button "button" at bounding box center [1490, 347] width 29 height 29
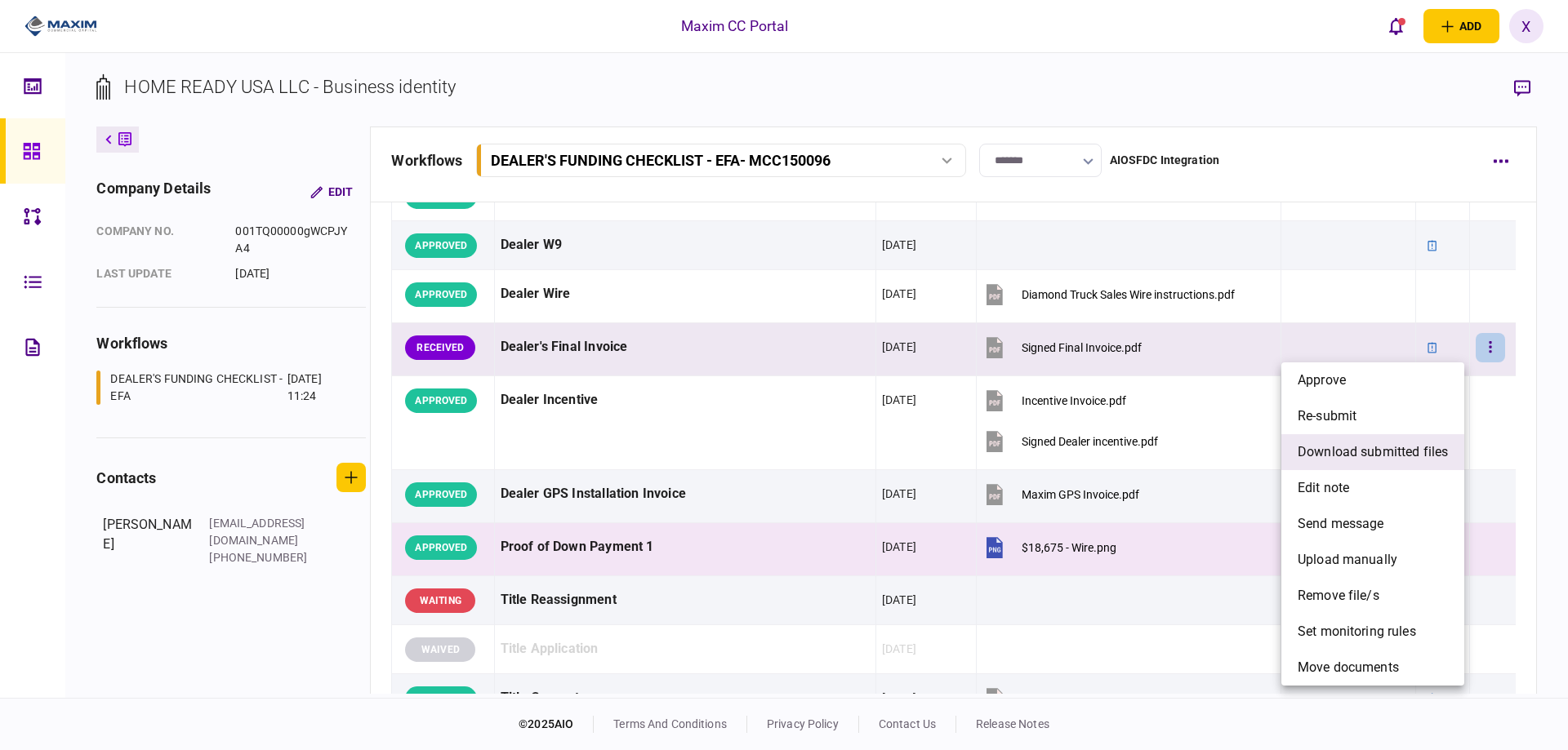
click at [1435, 446] on span "download submitted files" at bounding box center [1373, 452] width 151 height 19
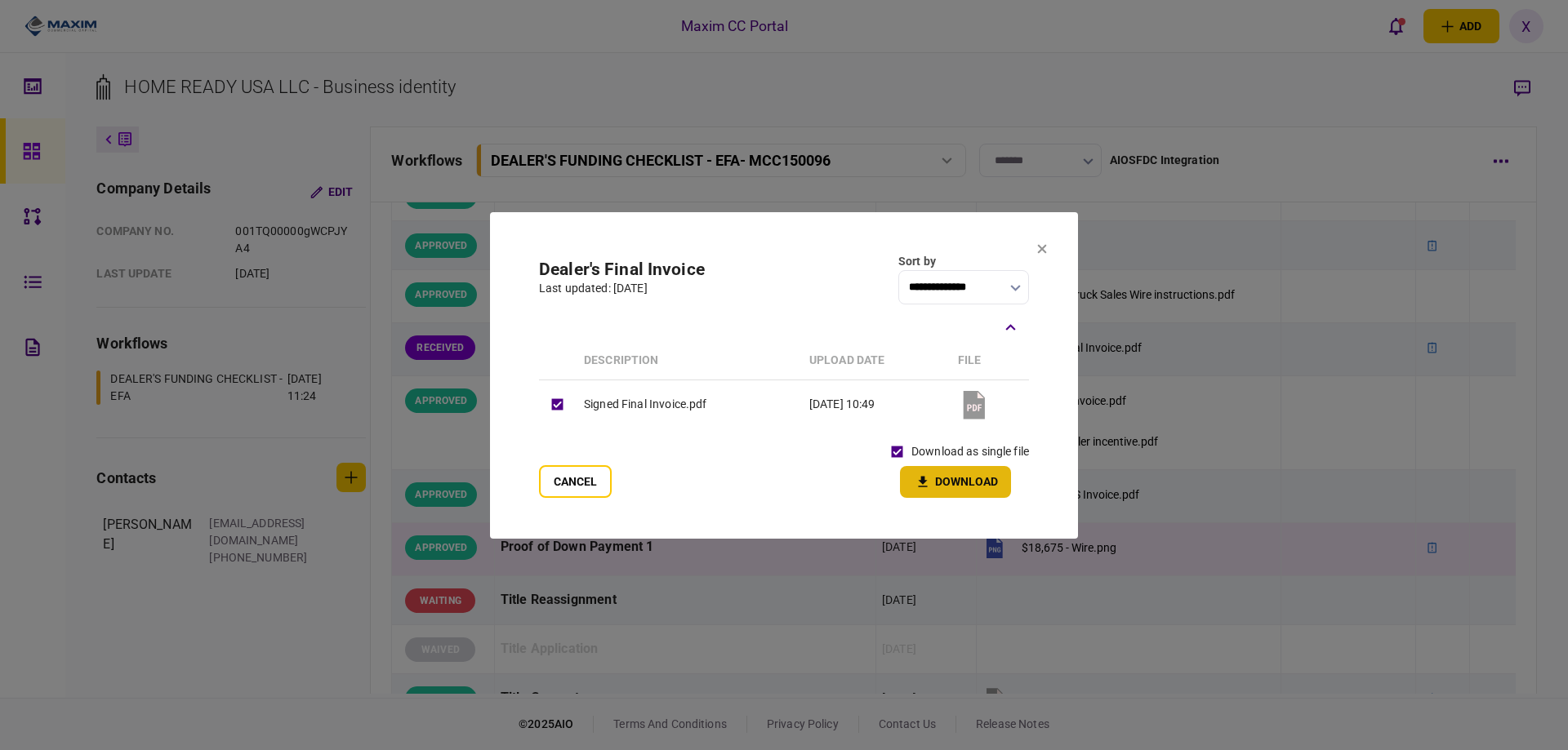
click at [934, 477] on button "Download" at bounding box center [955, 482] width 111 height 32
click at [1046, 249] on icon at bounding box center [1042, 249] width 10 height 10
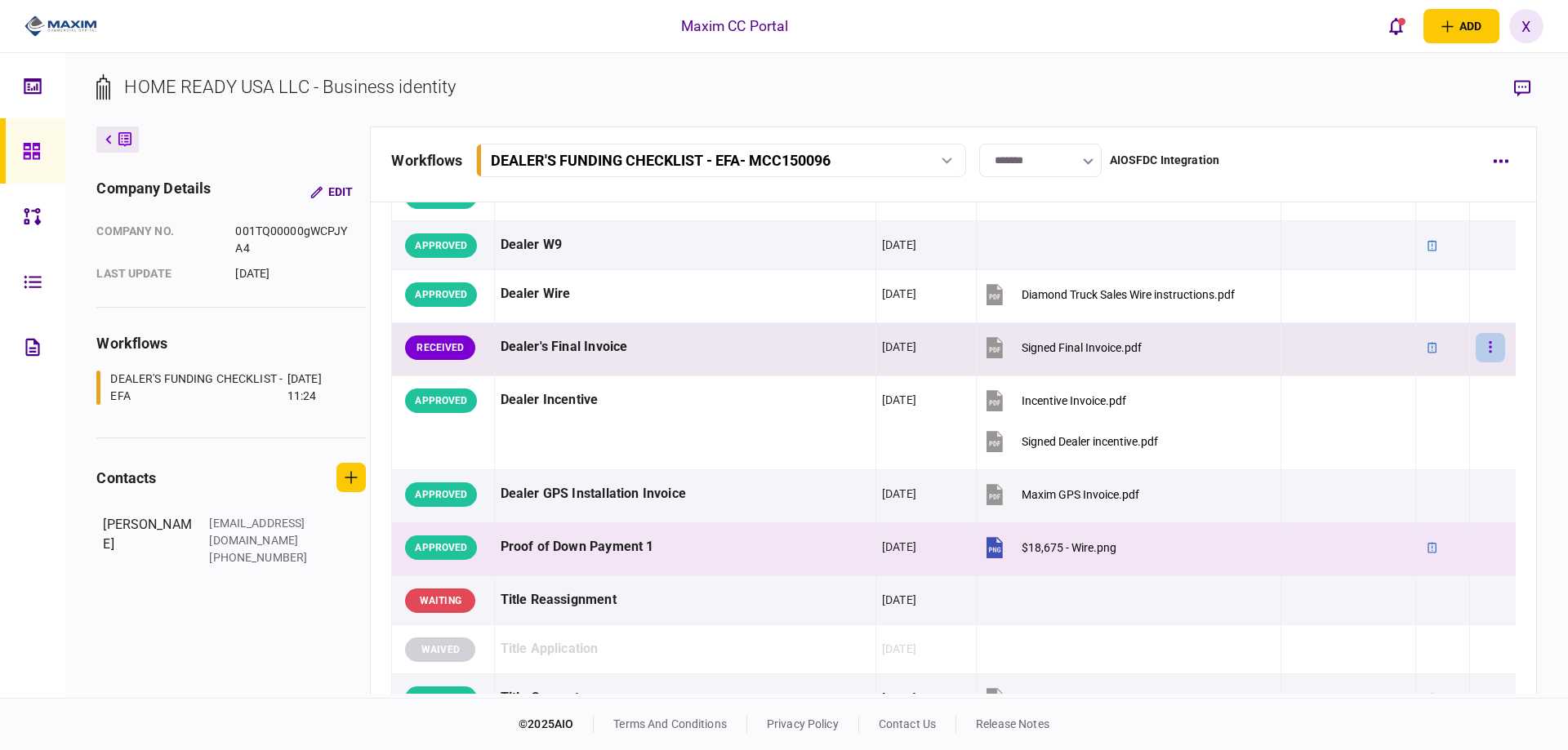
click at [1492, 351] on button "button" at bounding box center [1490, 347] width 29 height 29
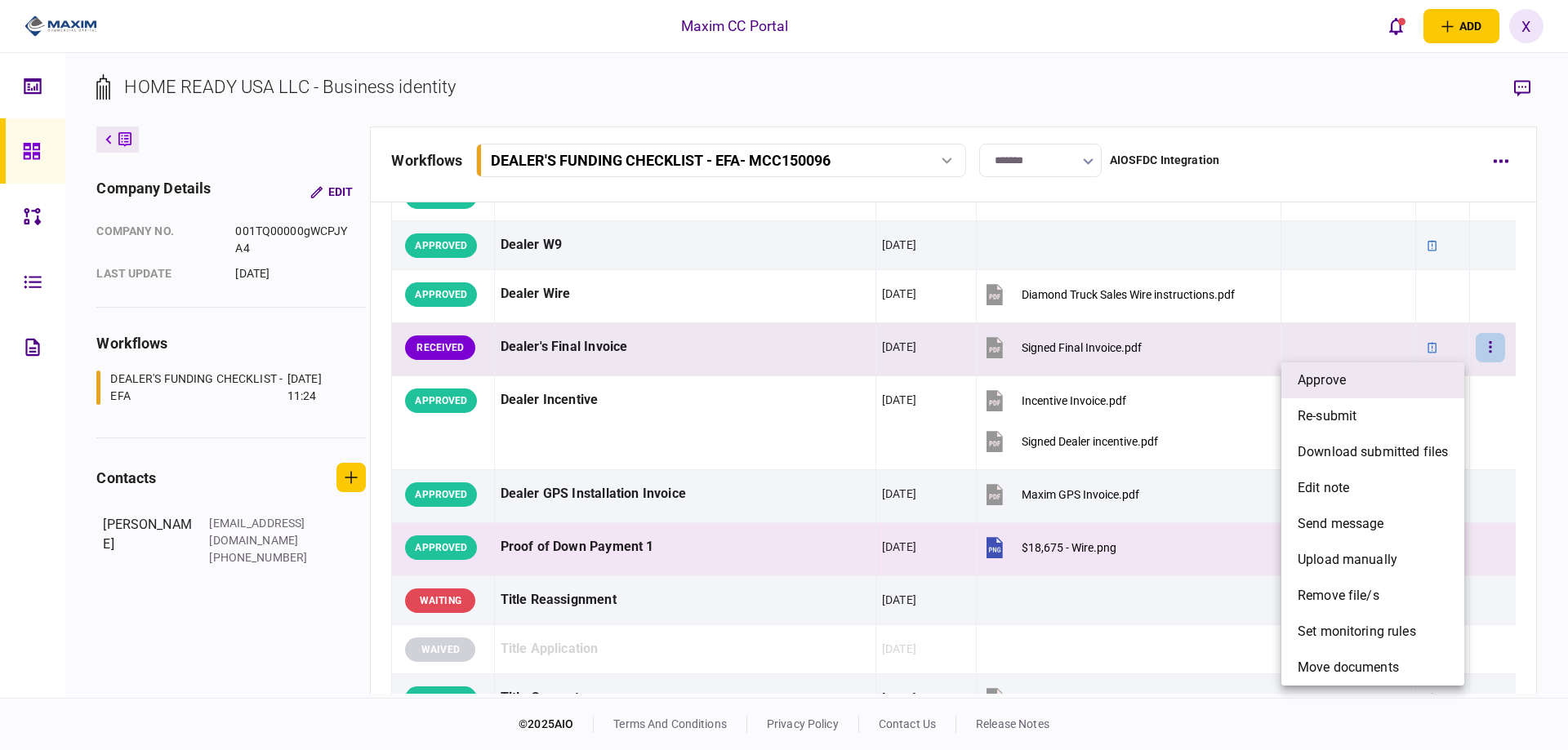
click at [1443, 371] on li "approve" at bounding box center [1372, 380] width 182 height 36
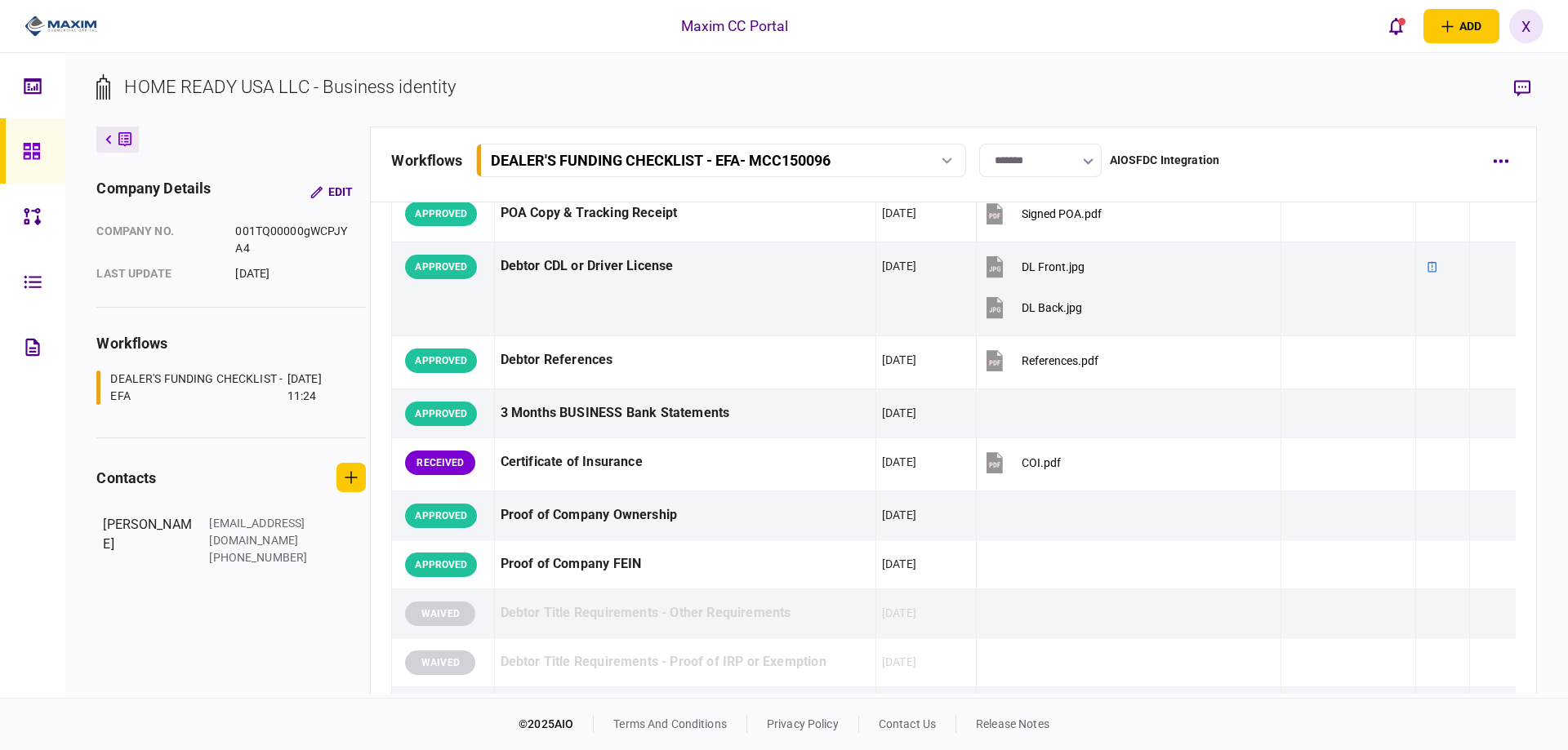
scroll to position [327, 0]
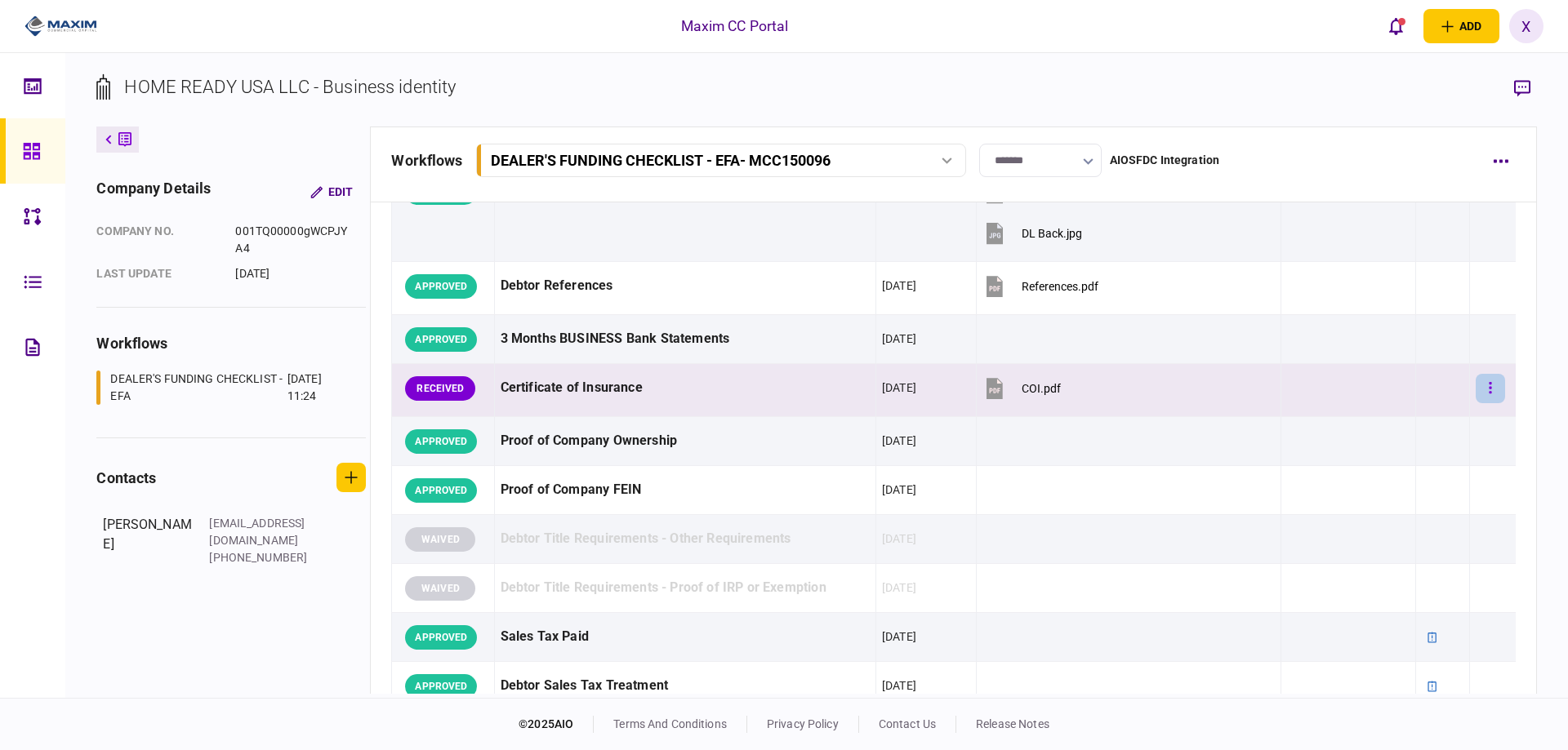
click at [1483, 392] on button "button" at bounding box center [1490, 388] width 29 height 29
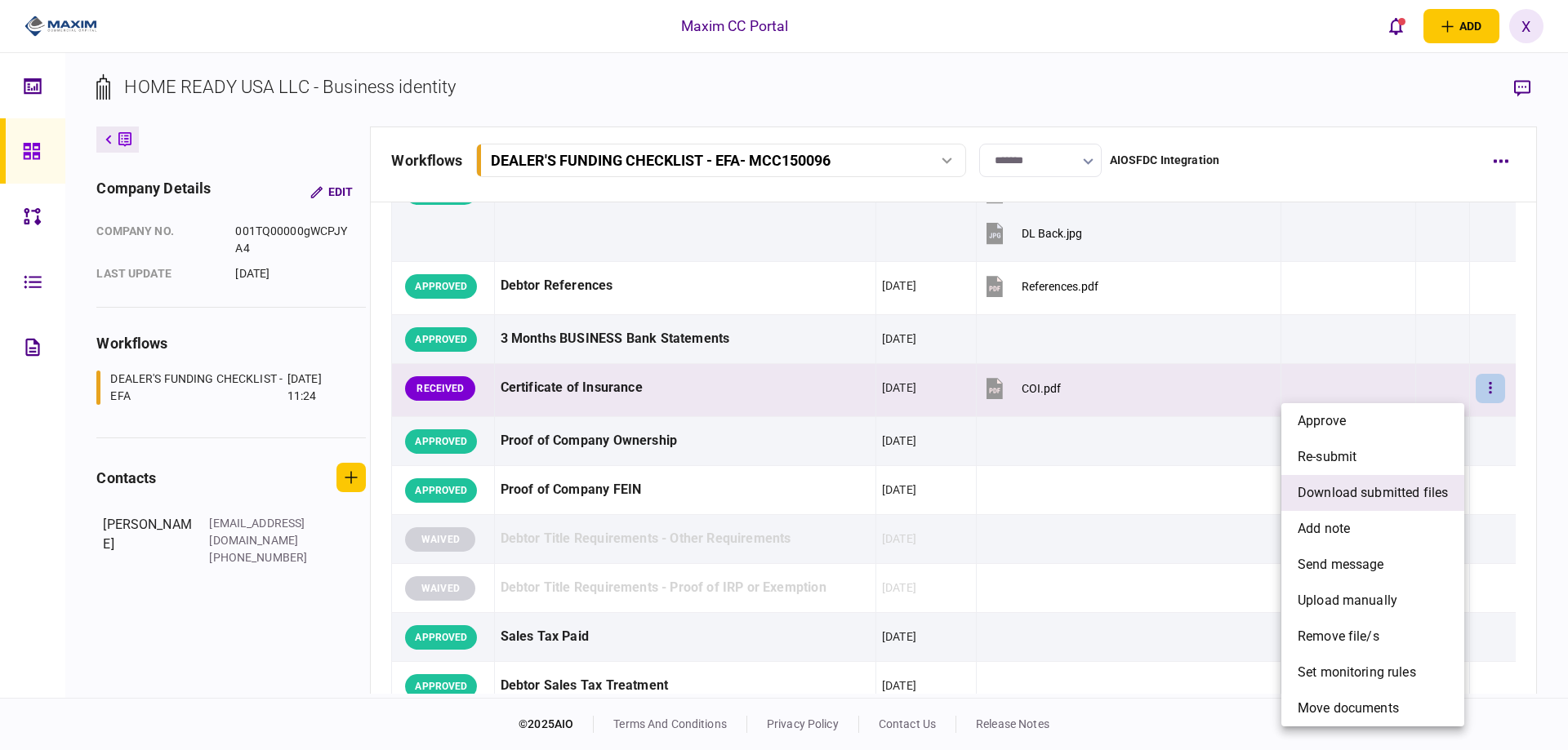
click at [1416, 488] on span "download submitted files" at bounding box center [1373, 493] width 151 height 19
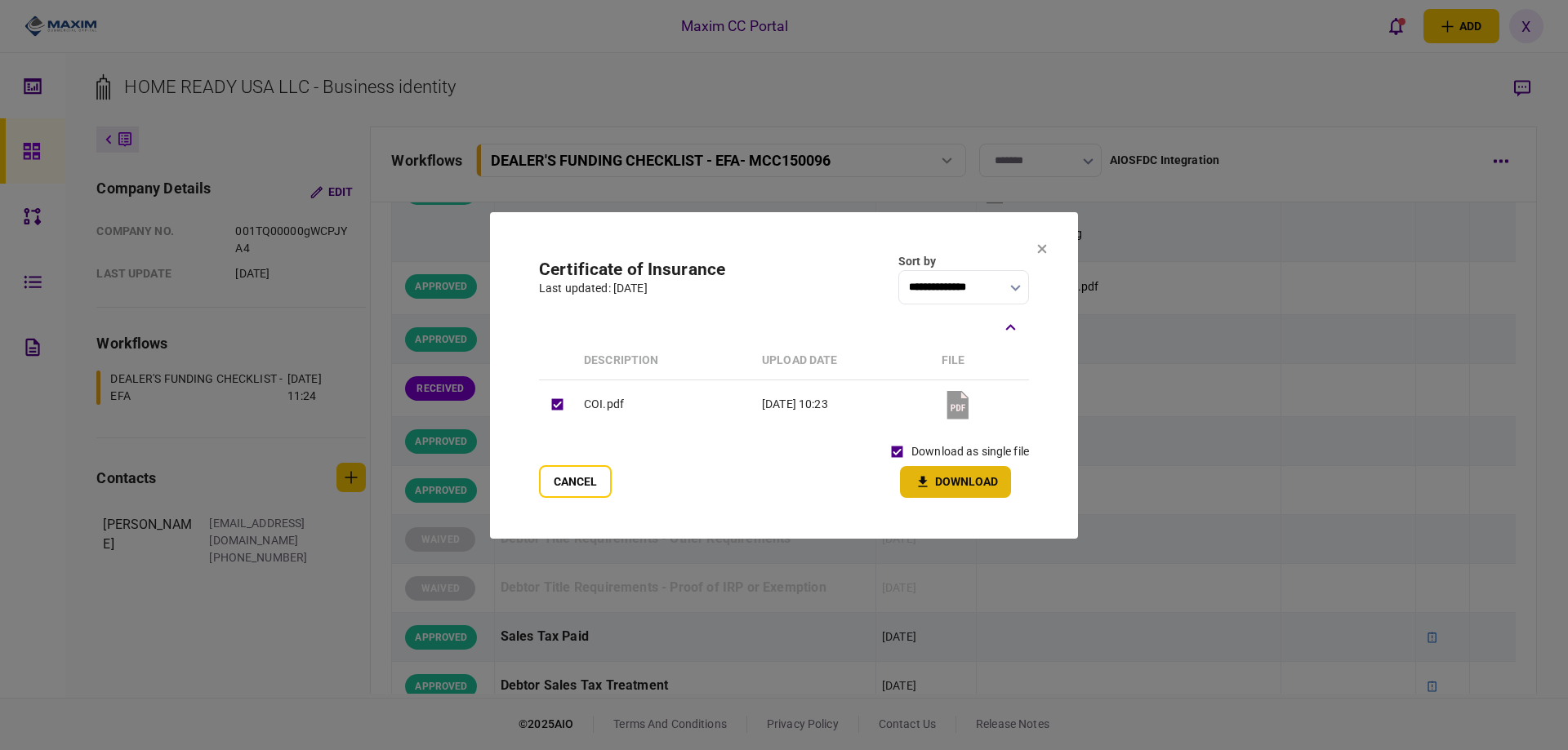
click at [939, 484] on button "Download" at bounding box center [955, 482] width 111 height 32
drag, startPoint x: 1045, startPoint y: 251, endPoint x: 901, endPoint y: 175, distance: 162.8
click at [1045, 251] on icon at bounding box center [1043, 249] width 9 height 9
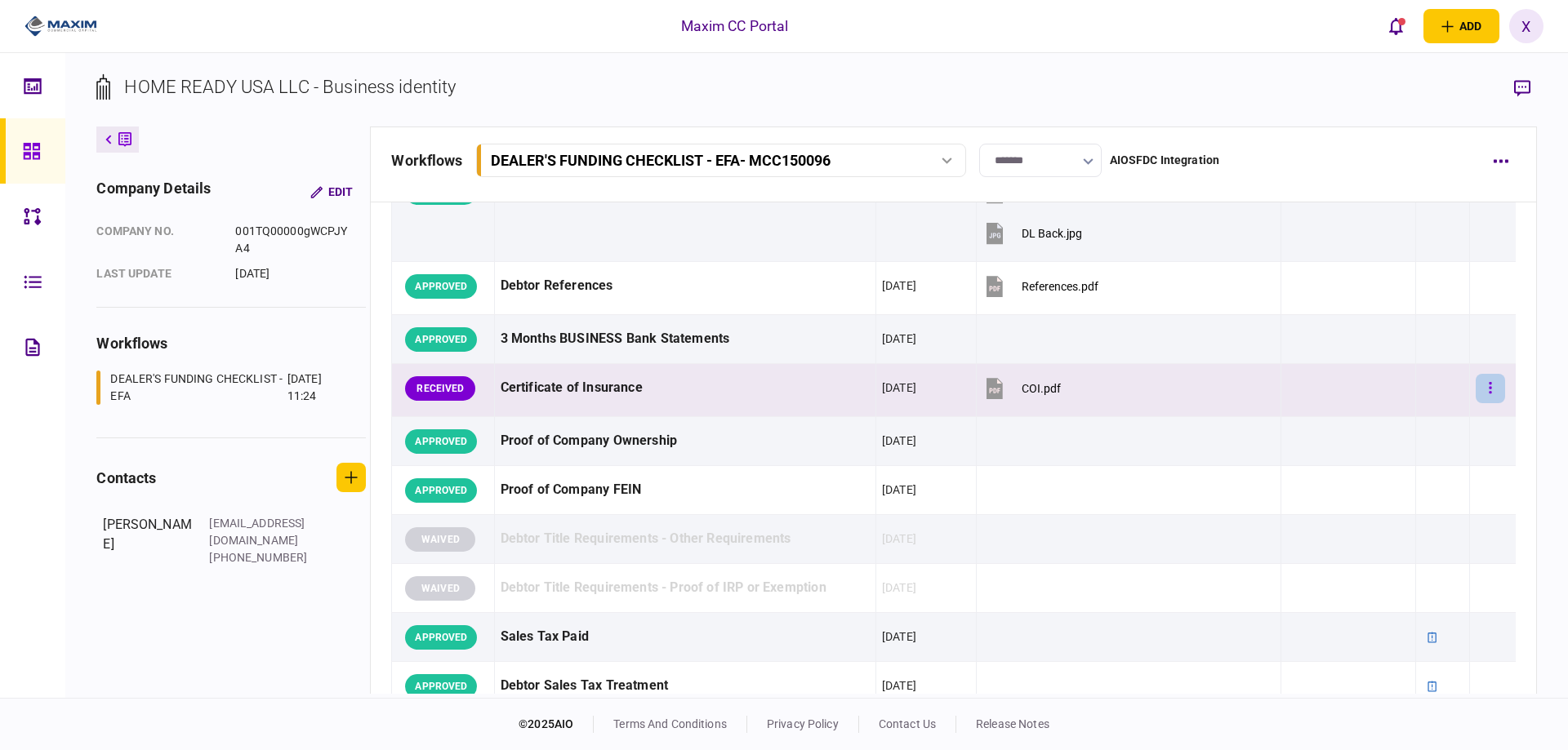
click at [1489, 382] on icon "button" at bounding box center [1491, 389] width 4 height 16
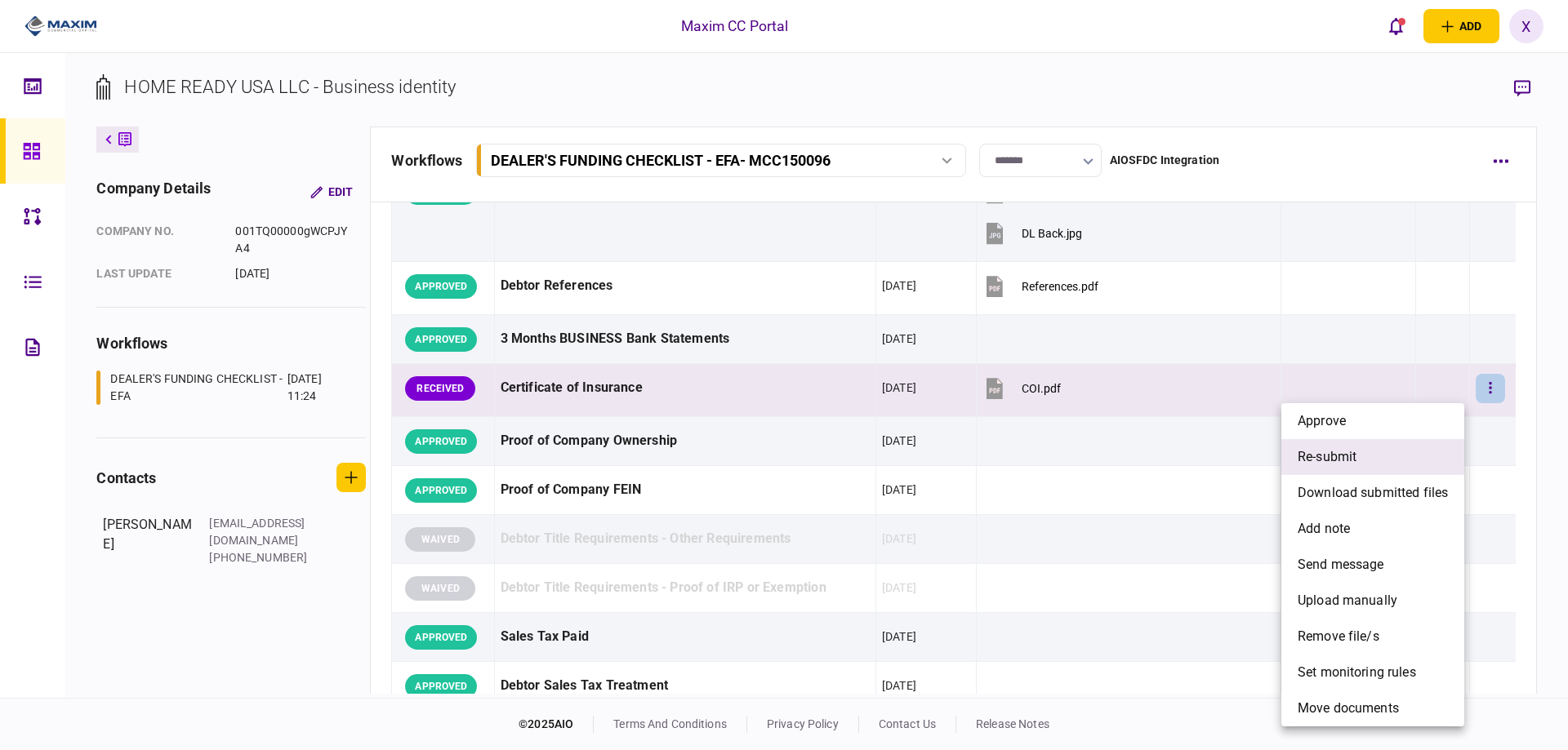
click at [1419, 467] on li "re-submit" at bounding box center [1372, 457] width 182 height 36
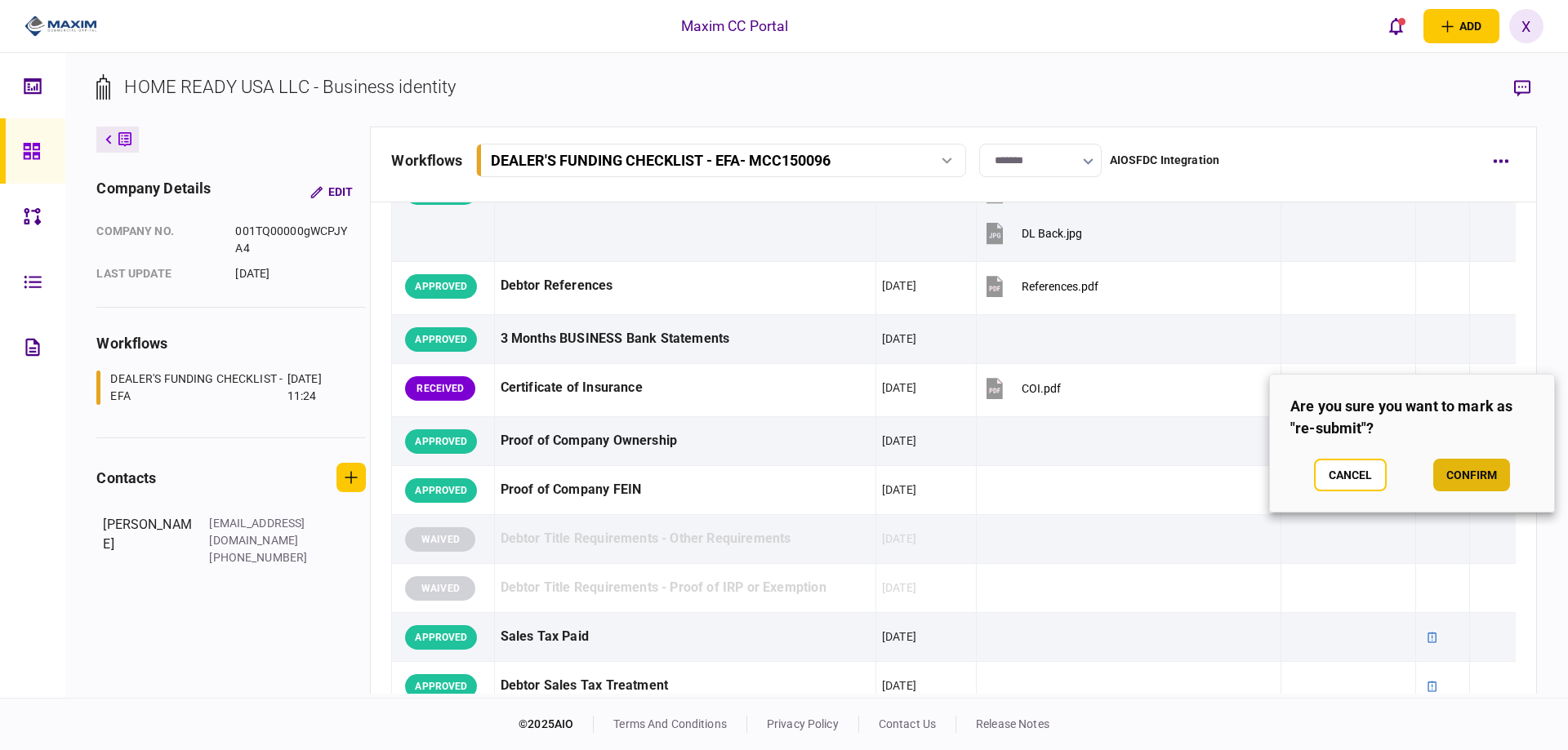
click at [1458, 481] on button "confirm" at bounding box center [1471, 475] width 77 height 33
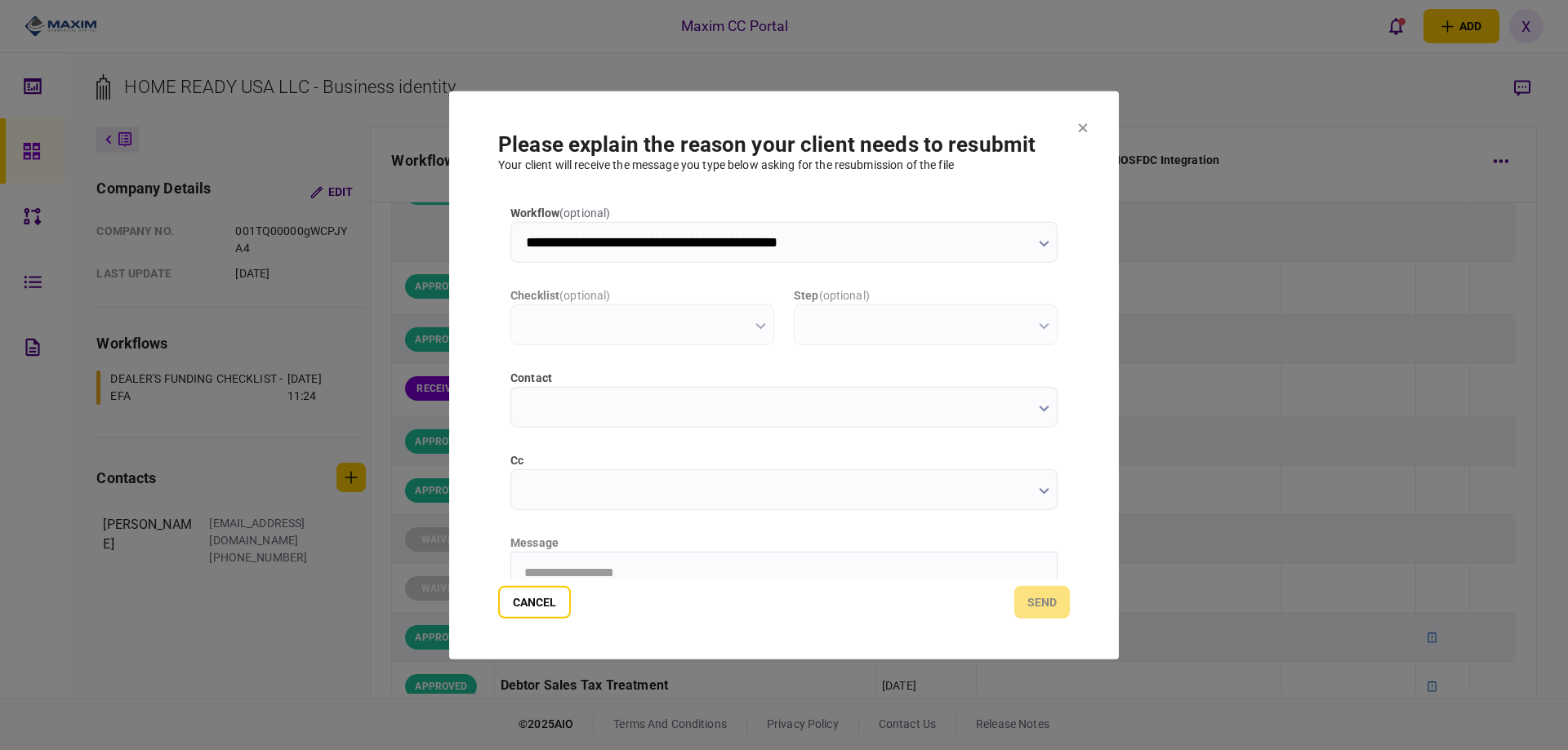
scroll to position [0, 0]
type input "**********"
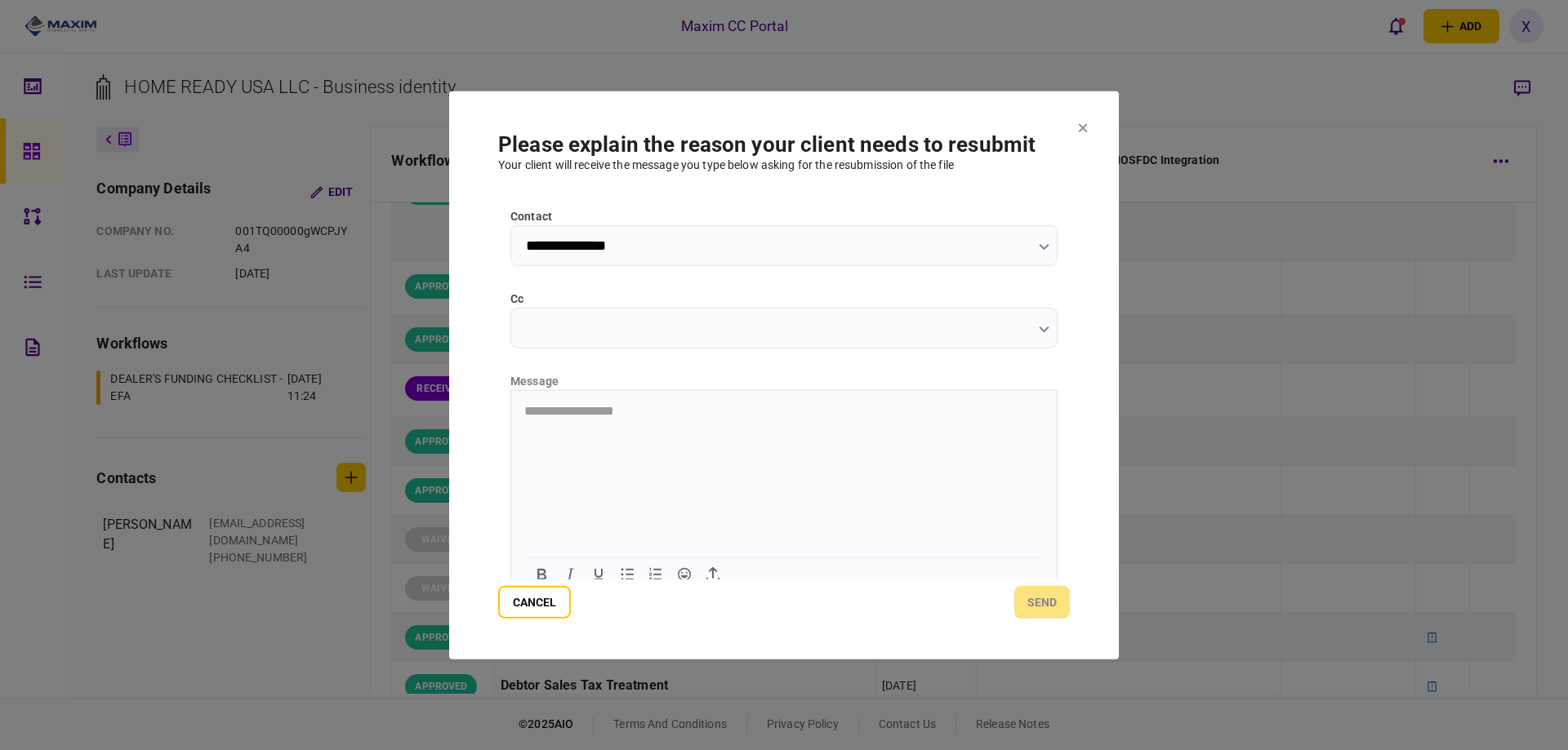
scroll to position [163, 0]
click at [701, 429] on html "**********" at bounding box center [784, 409] width 546 height 41
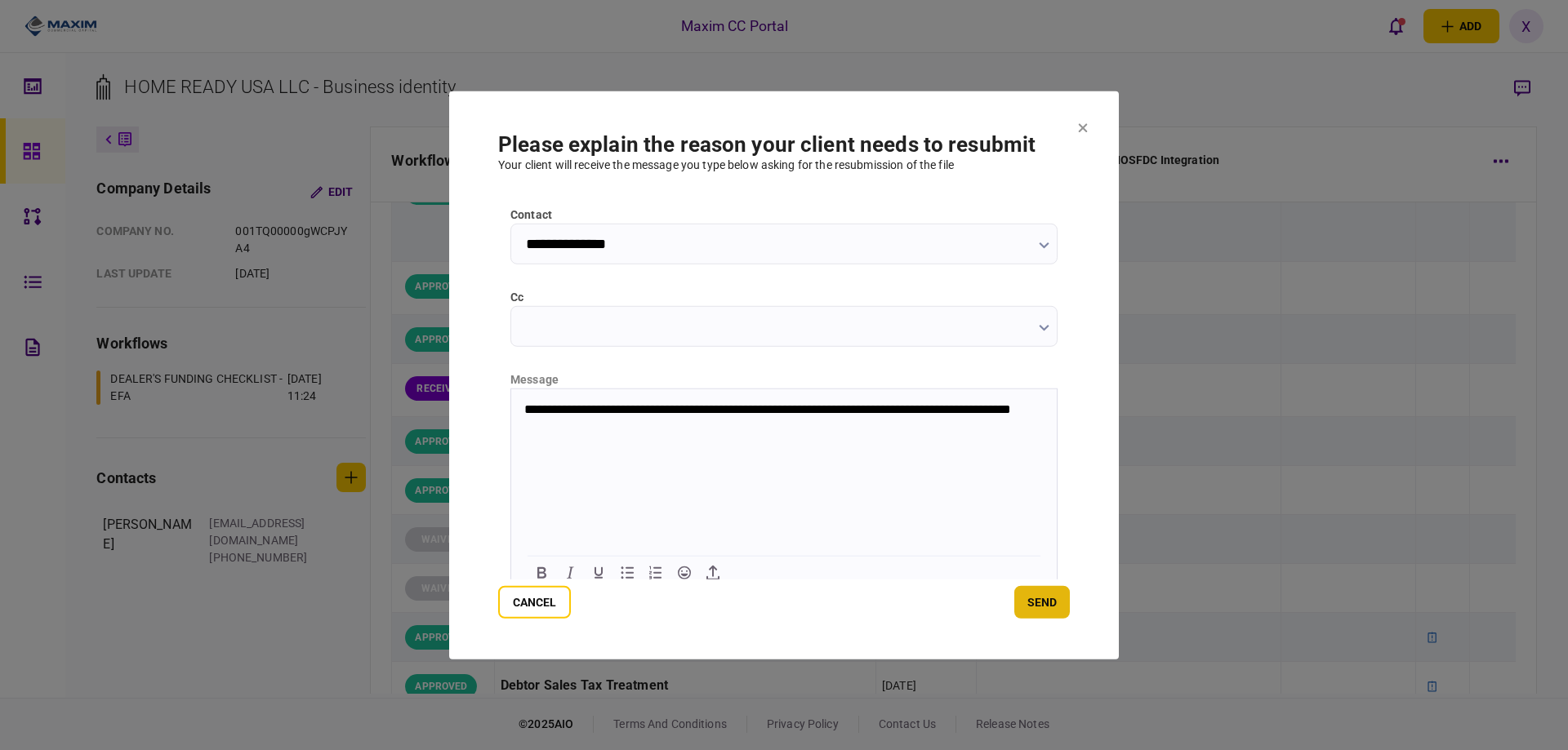
click at [1027, 593] on button "send" at bounding box center [1042, 602] width 56 height 33
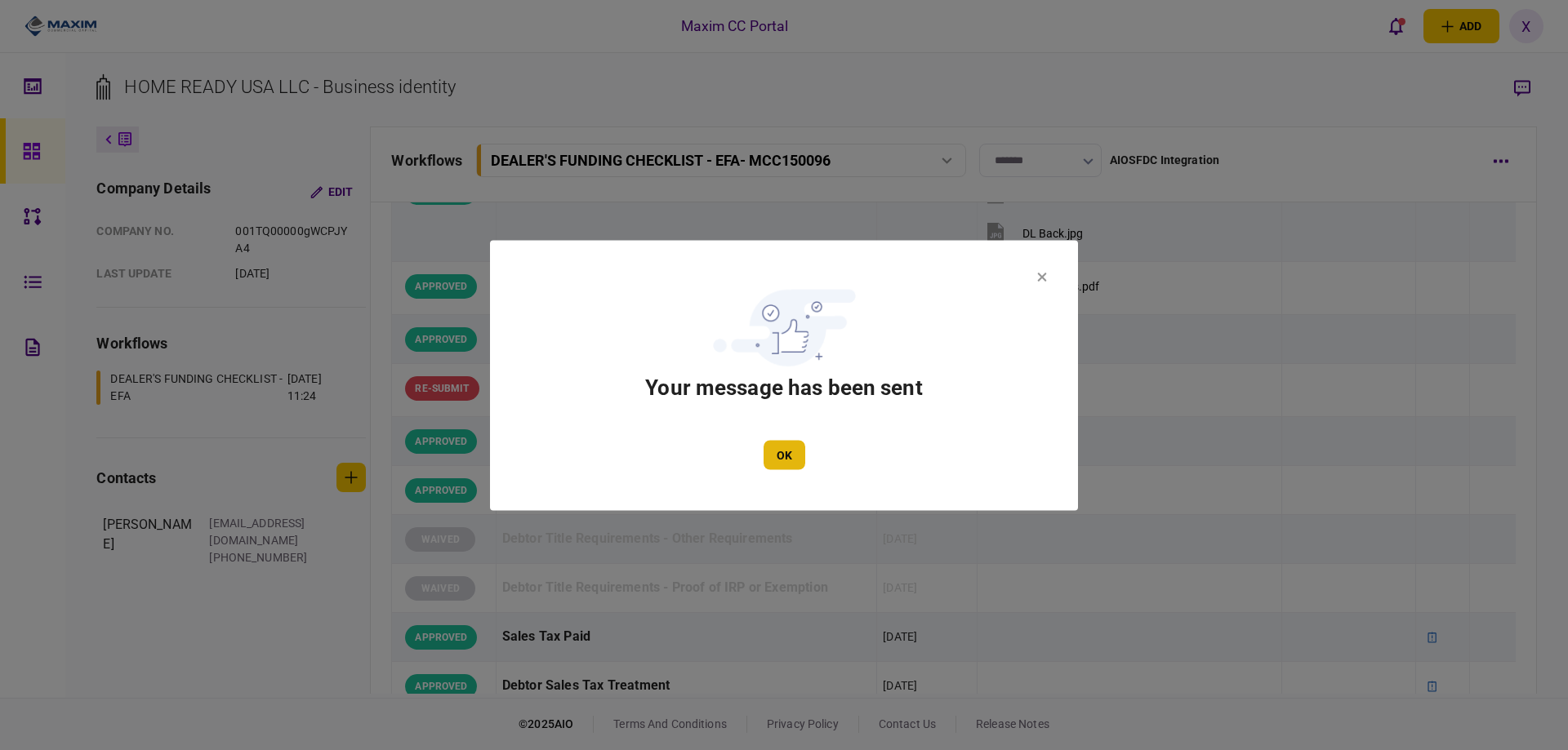
click at [779, 459] on button "OK" at bounding box center [784, 454] width 42 height 29
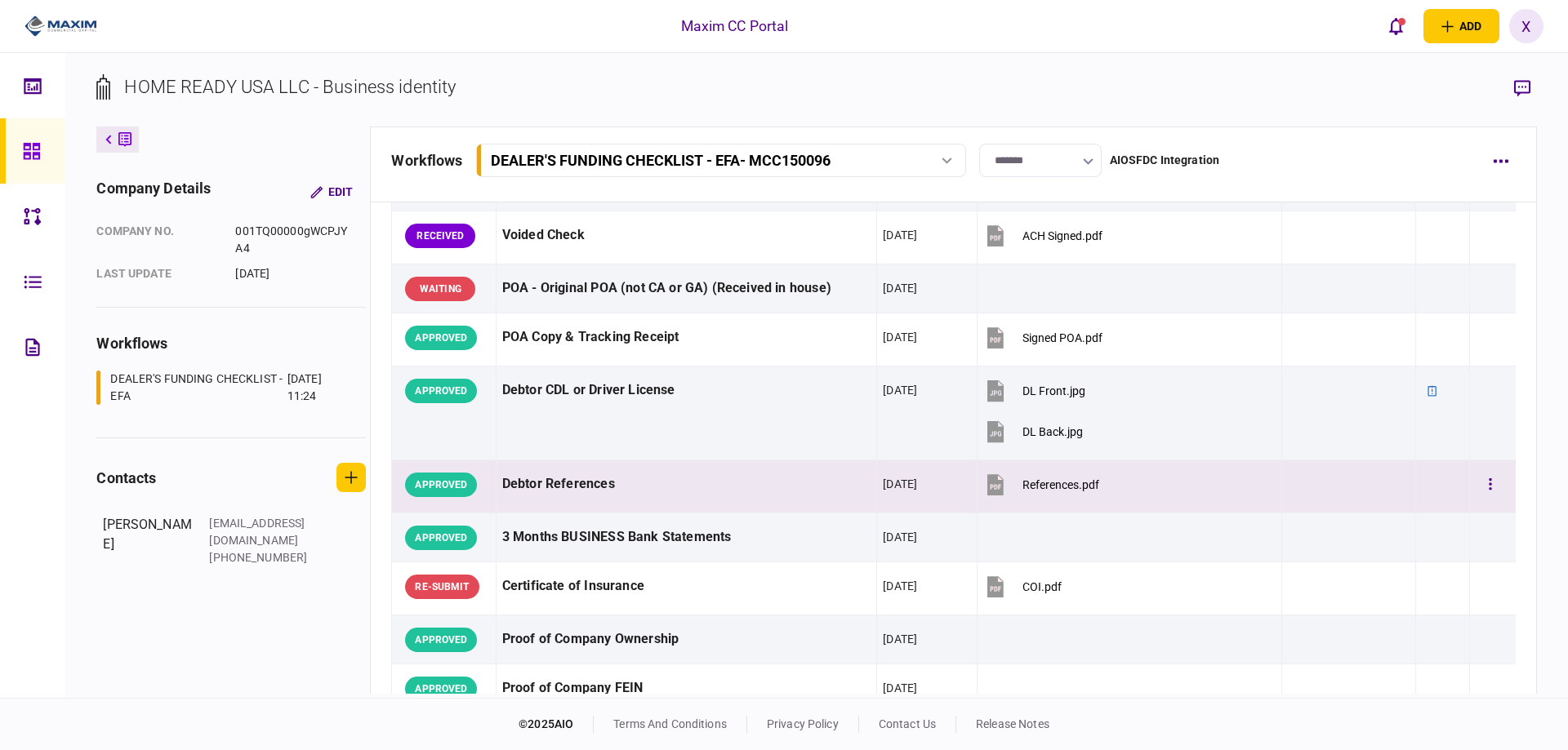
scroll to position [0, 0]
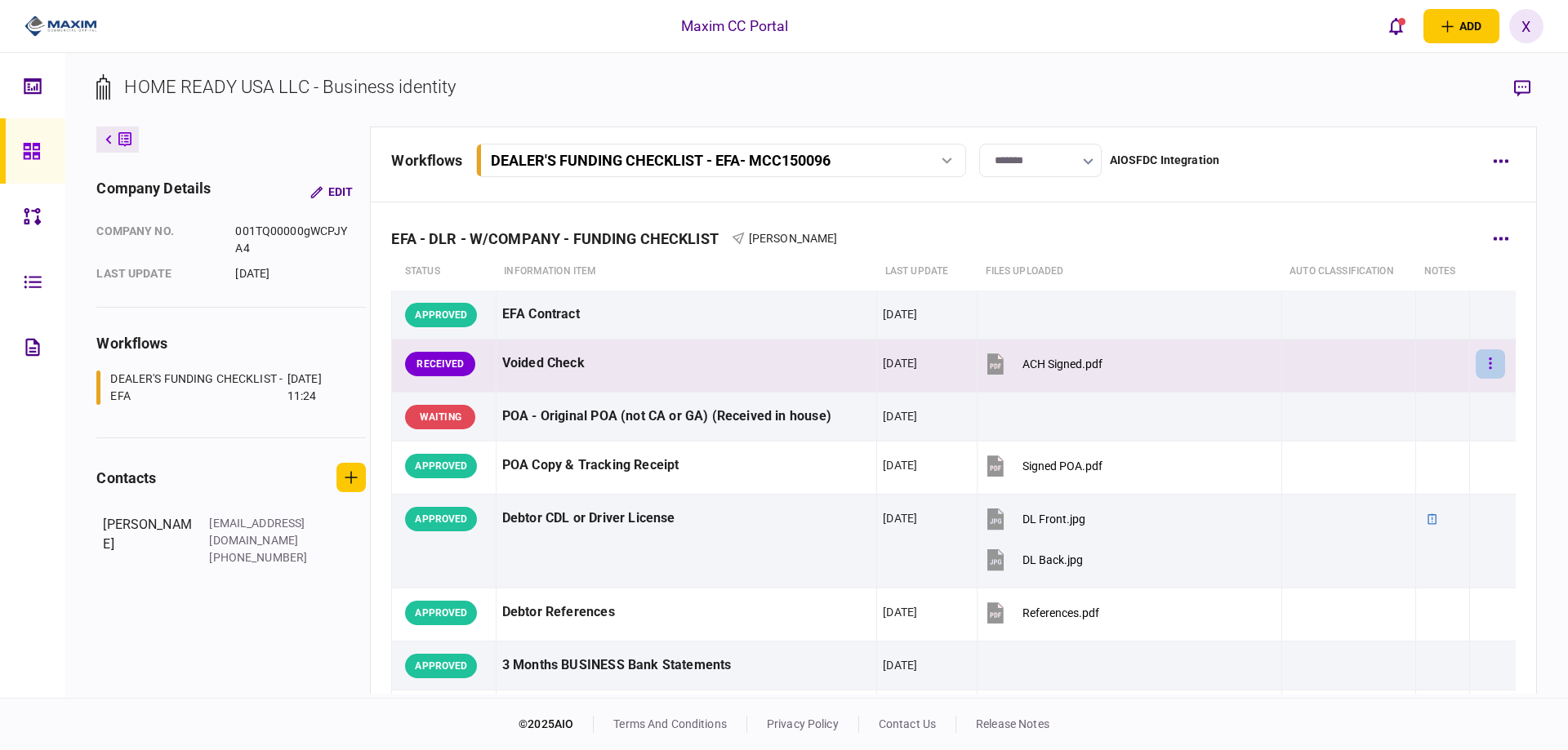
click at [1476, 351] on button "button" at bounding box center [1490, 364] width 29 height 29
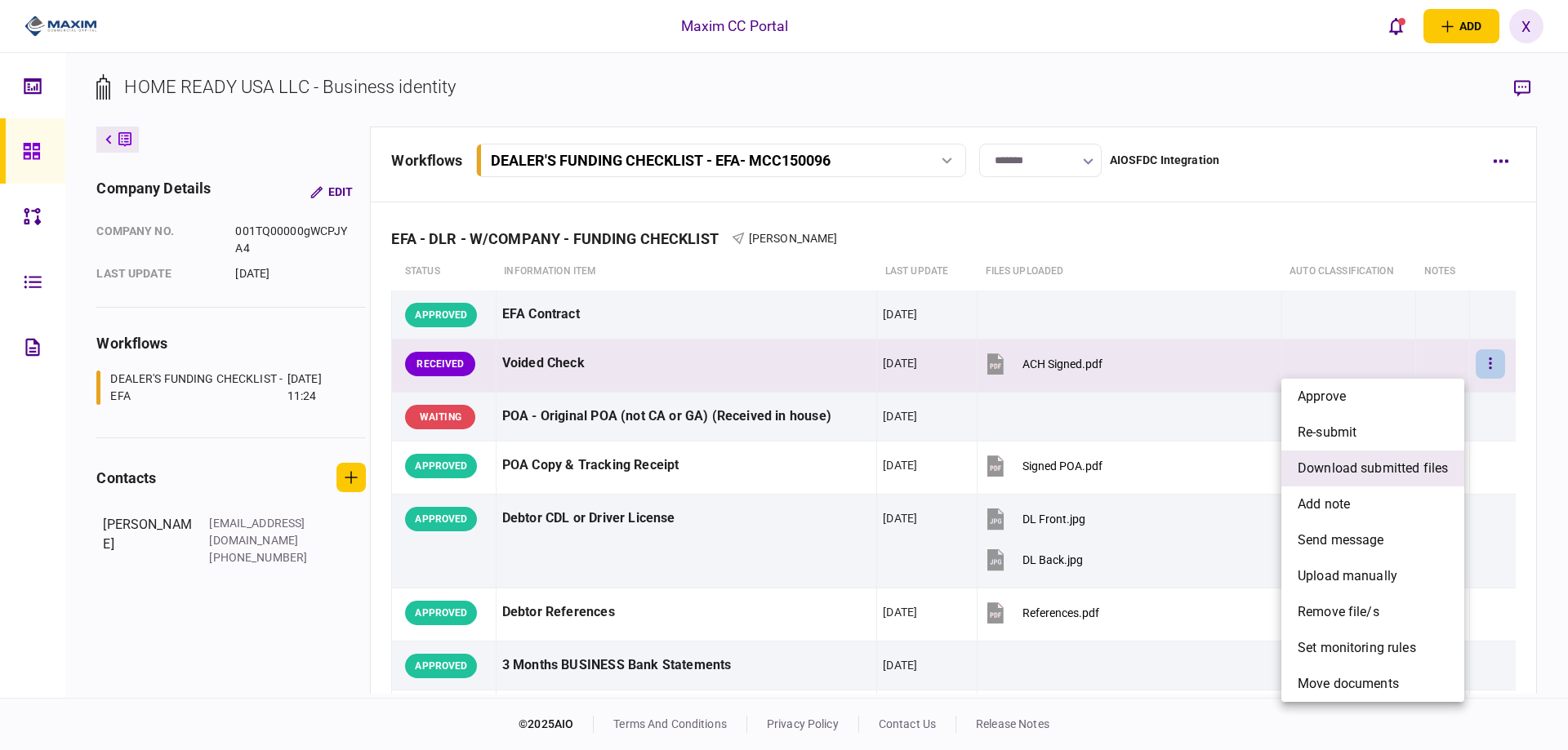
click at [1419, 463] on span "download submitted files" at bounding box center [1373, 468] width 151 height 19
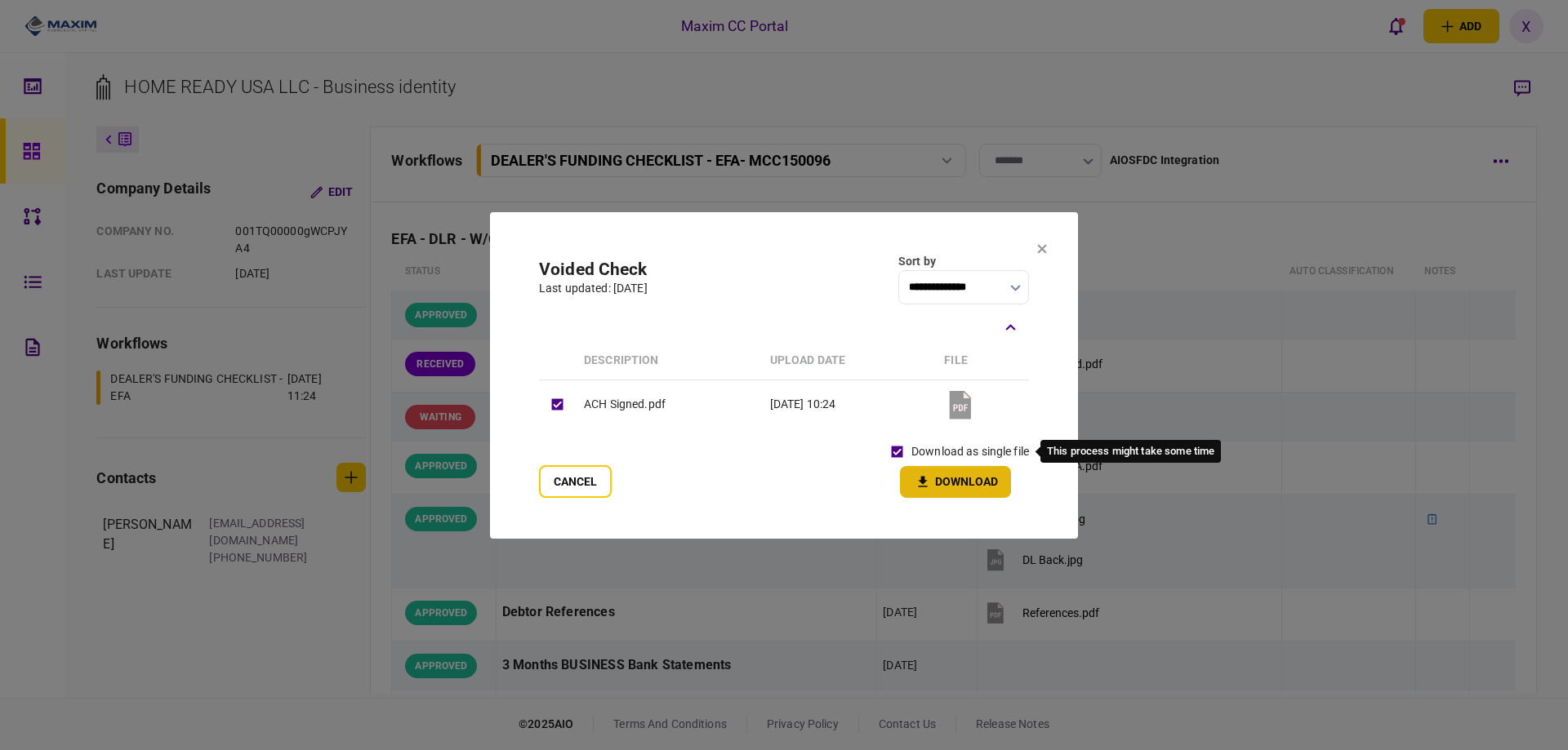
click at [945, 483] on button "Download" at bounding box center [955, 482] width 111 height 32
click at [1038, 251] on icon at bounding box center [1042, 250] width 10 height 10
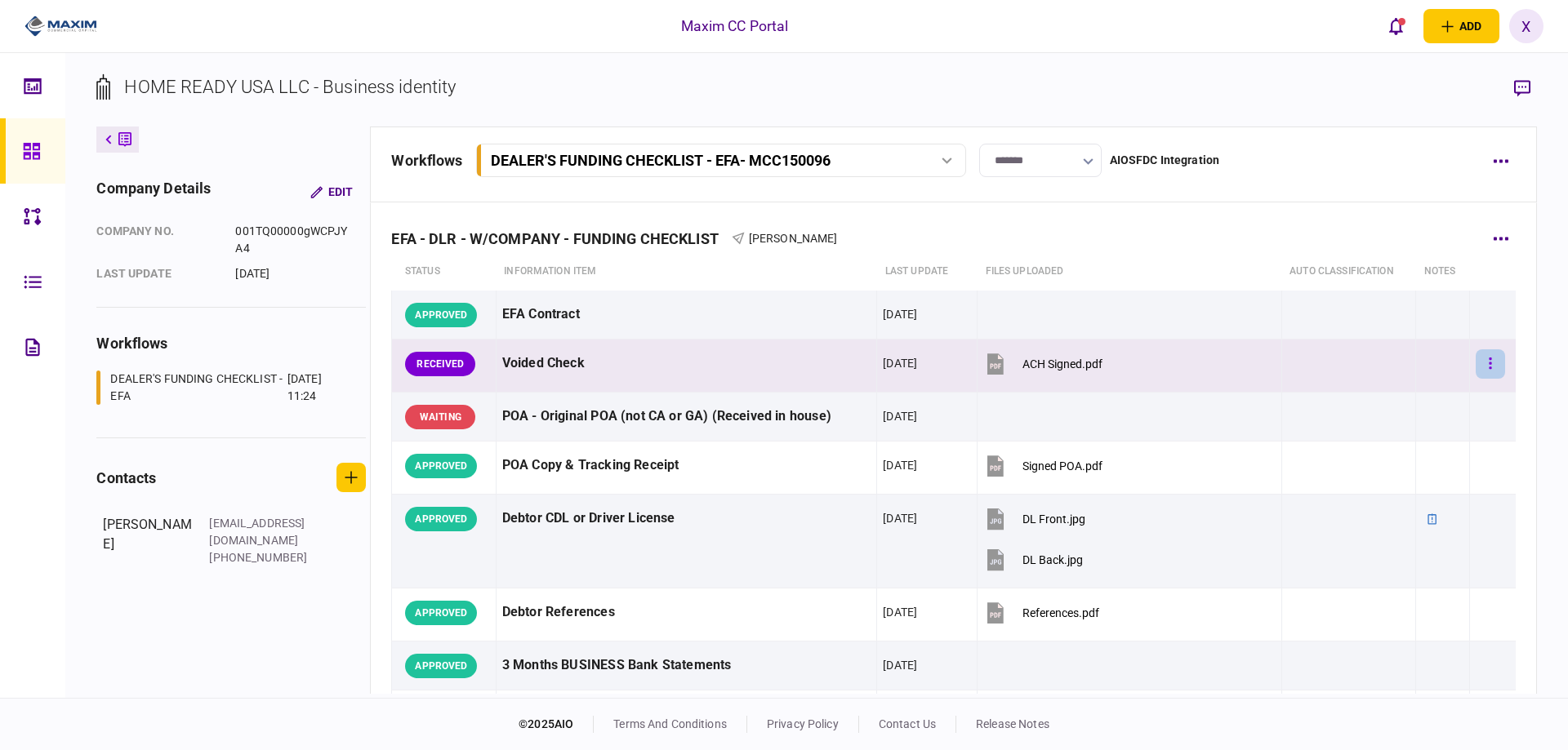
click at [1476, 361] on button "button" at bounding box center [1490, 364] width 29 height 29
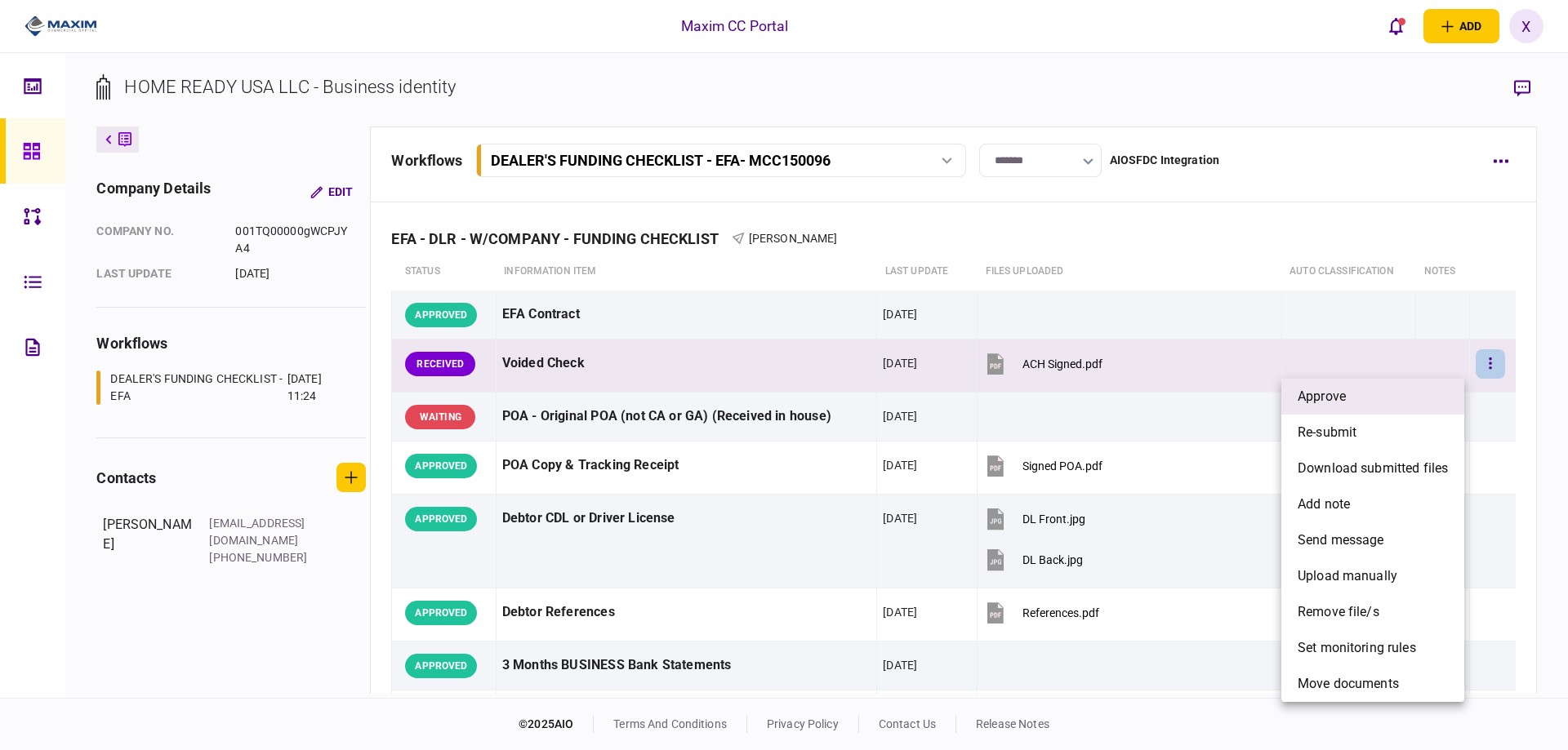
click at [1409, 383] on li "approve" at bounding box center [1372, 397] width 182 height 36
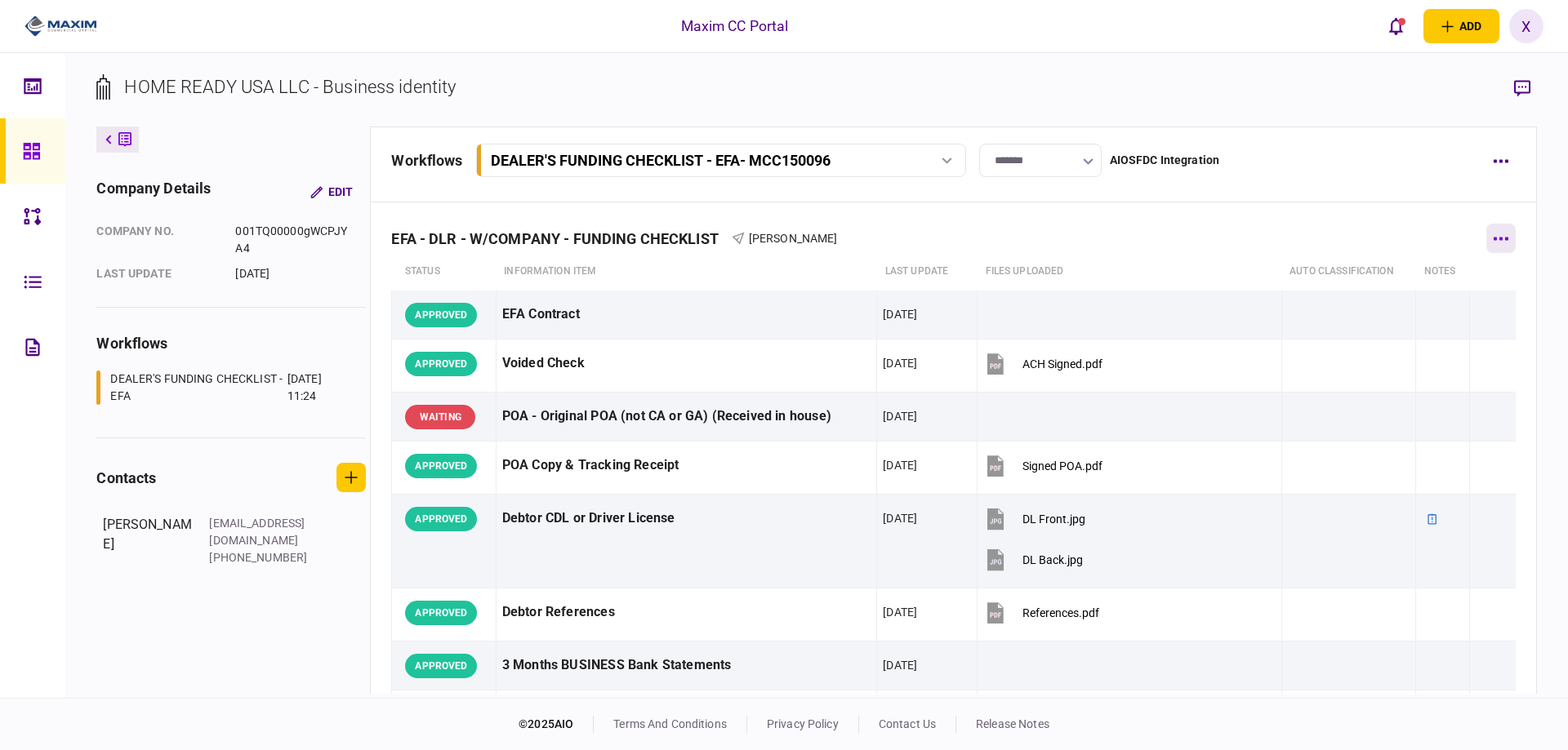
click at [1486, 238] on button "button" at bounding box center [1501, 238] width 29 height 29
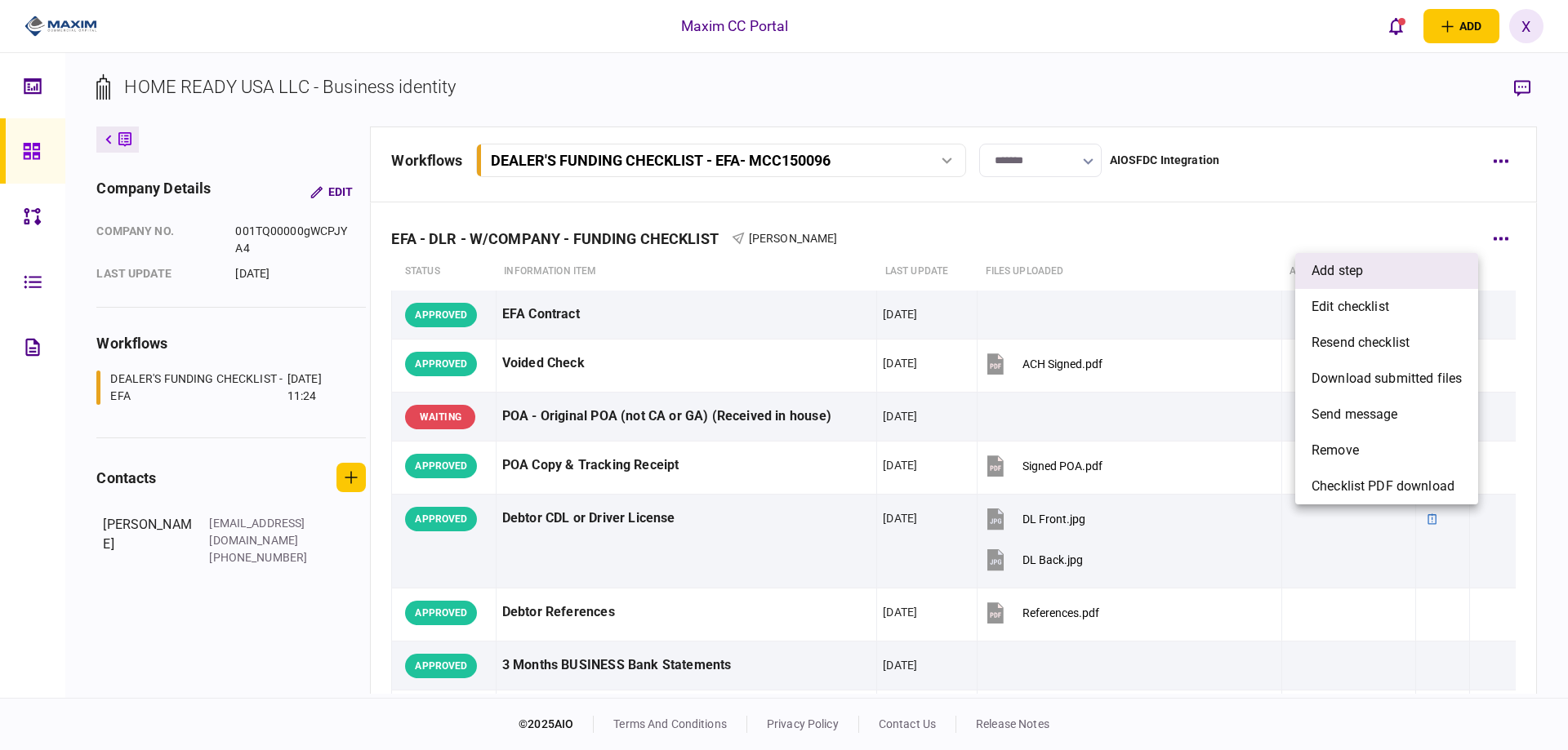
click at [1395, 277] on li "add step" at bounding box center [1386, 271] width 182 height 36
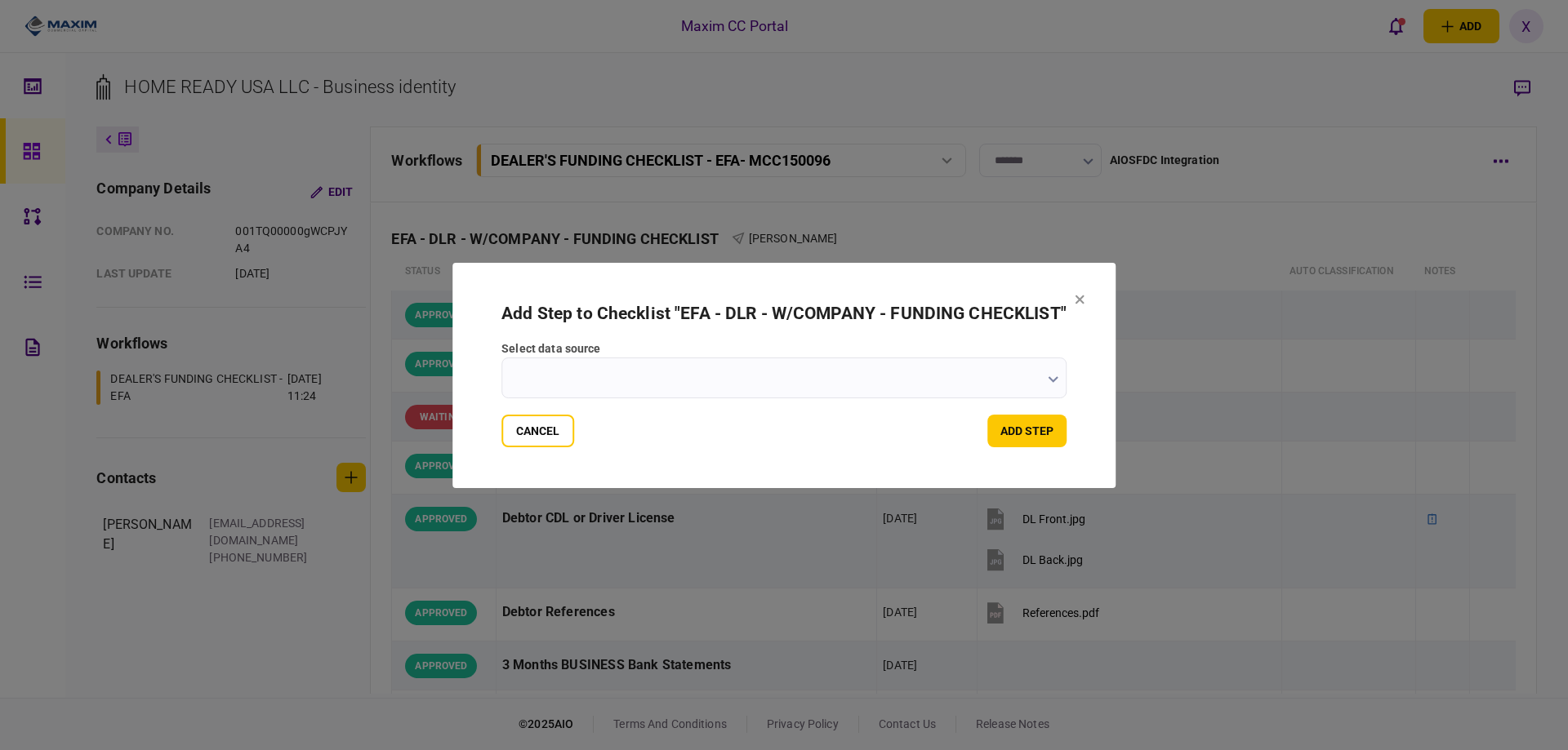
click at [671, 364] on input "select data source" at bounding box center [784, 378] width 565 height 41
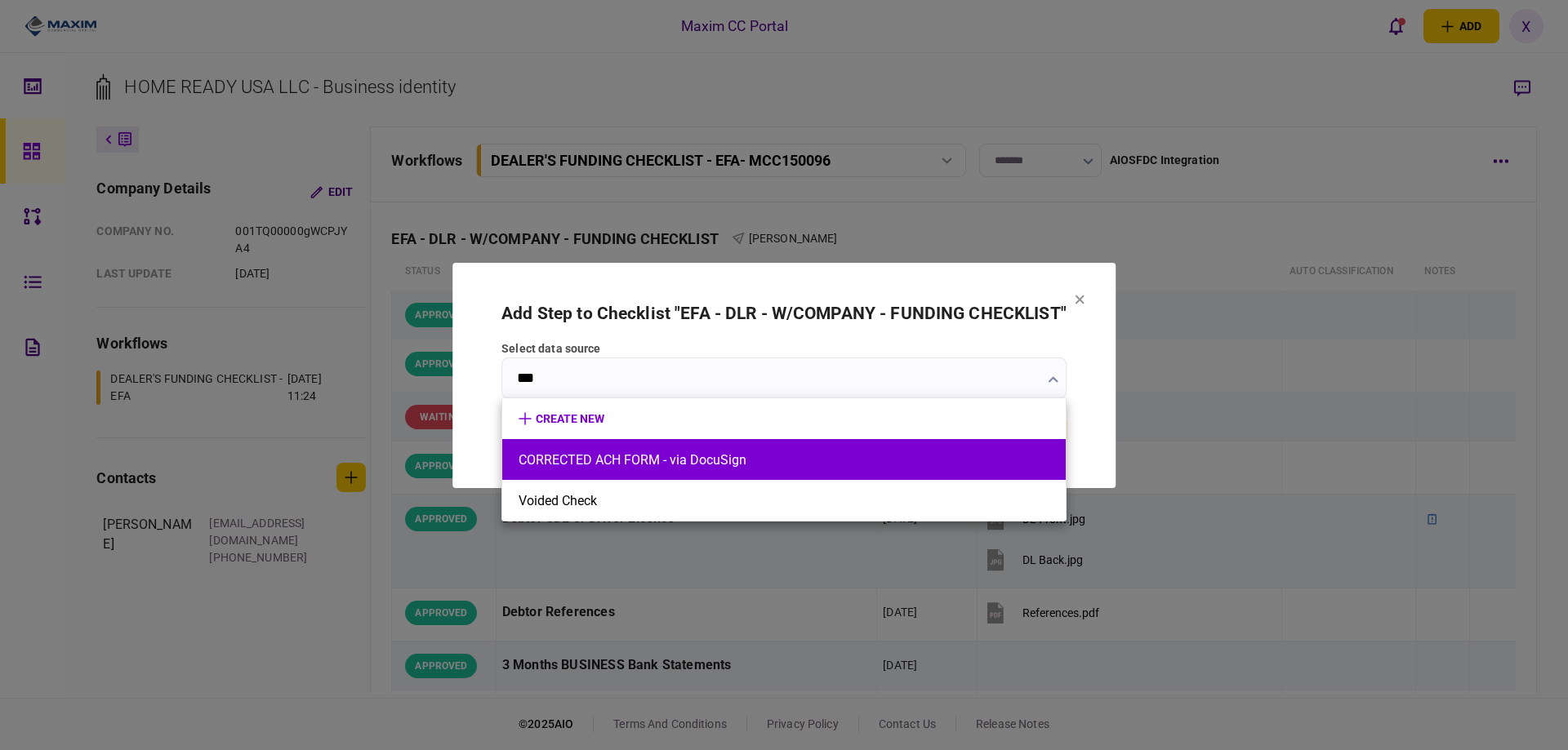
click at [666, 475] on li "CORRECTED ACH FORM - via DocuSign" at bounding box center [784, 460] width 563 height 41
type input "**********"
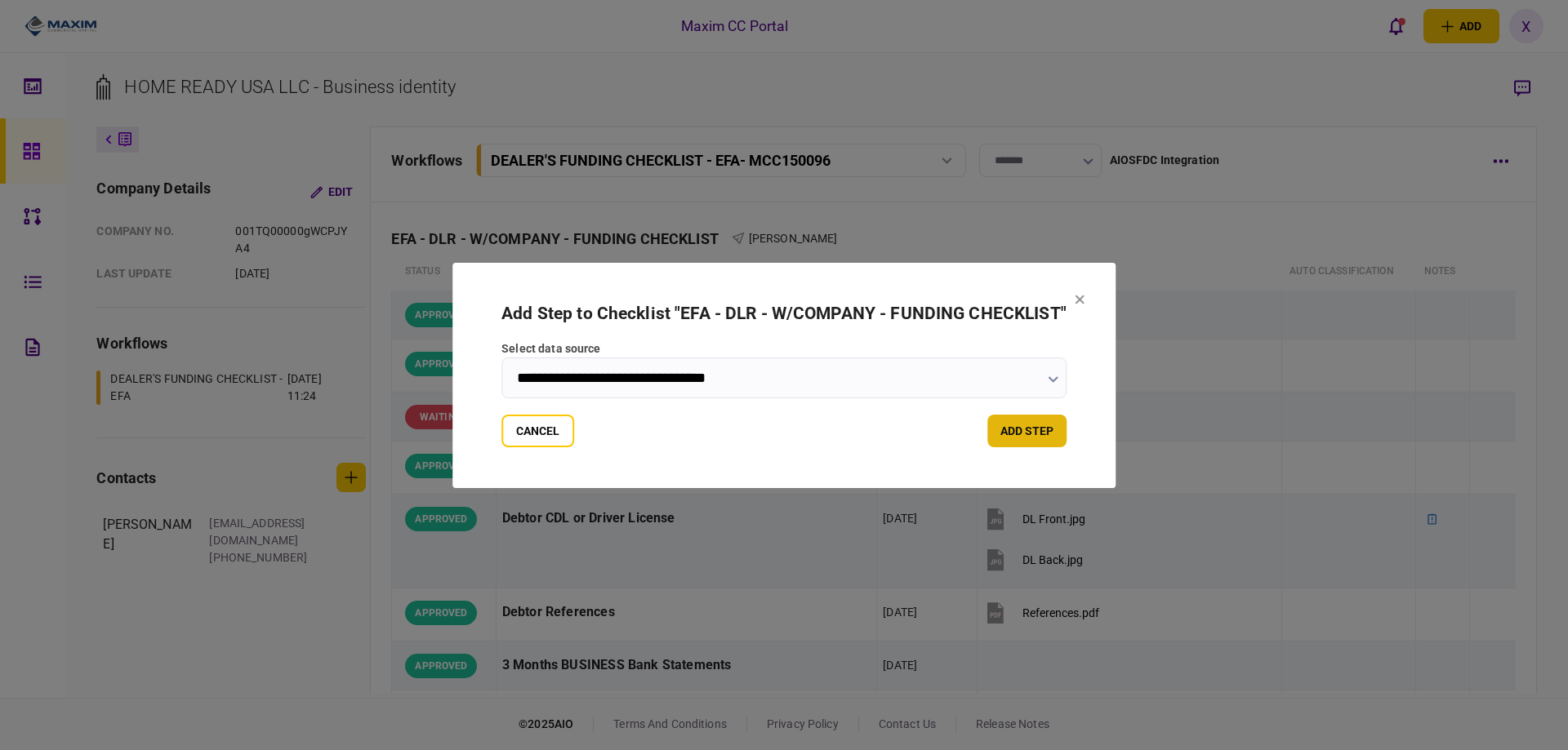
click at [1041, 438] on button "add step" at bounding box center [1027, 430] width 79 height 33
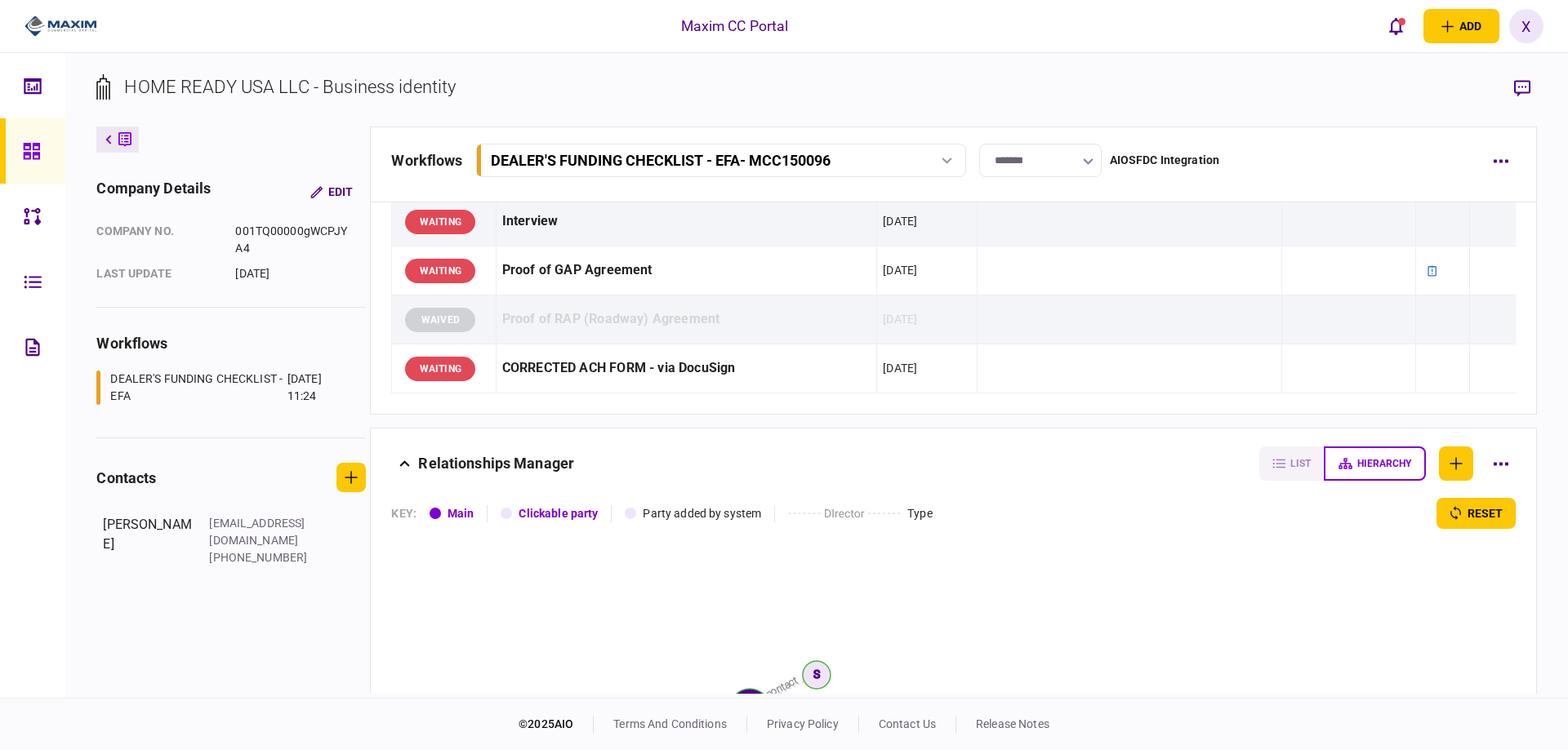
scroll to position [1883, 0]
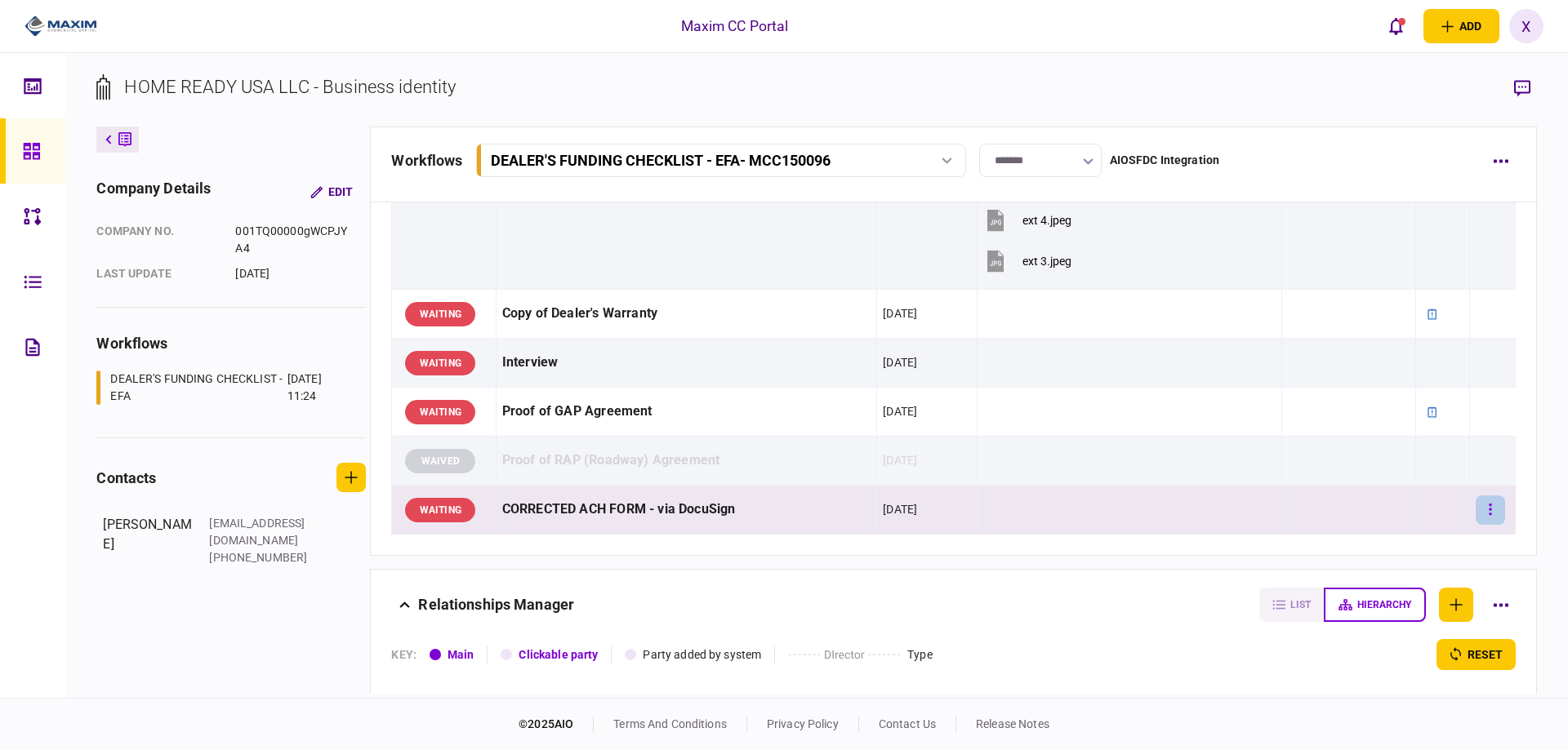
click at [1476, 502] on button "button" at bounding box center [1490, 510] width 29 height 29
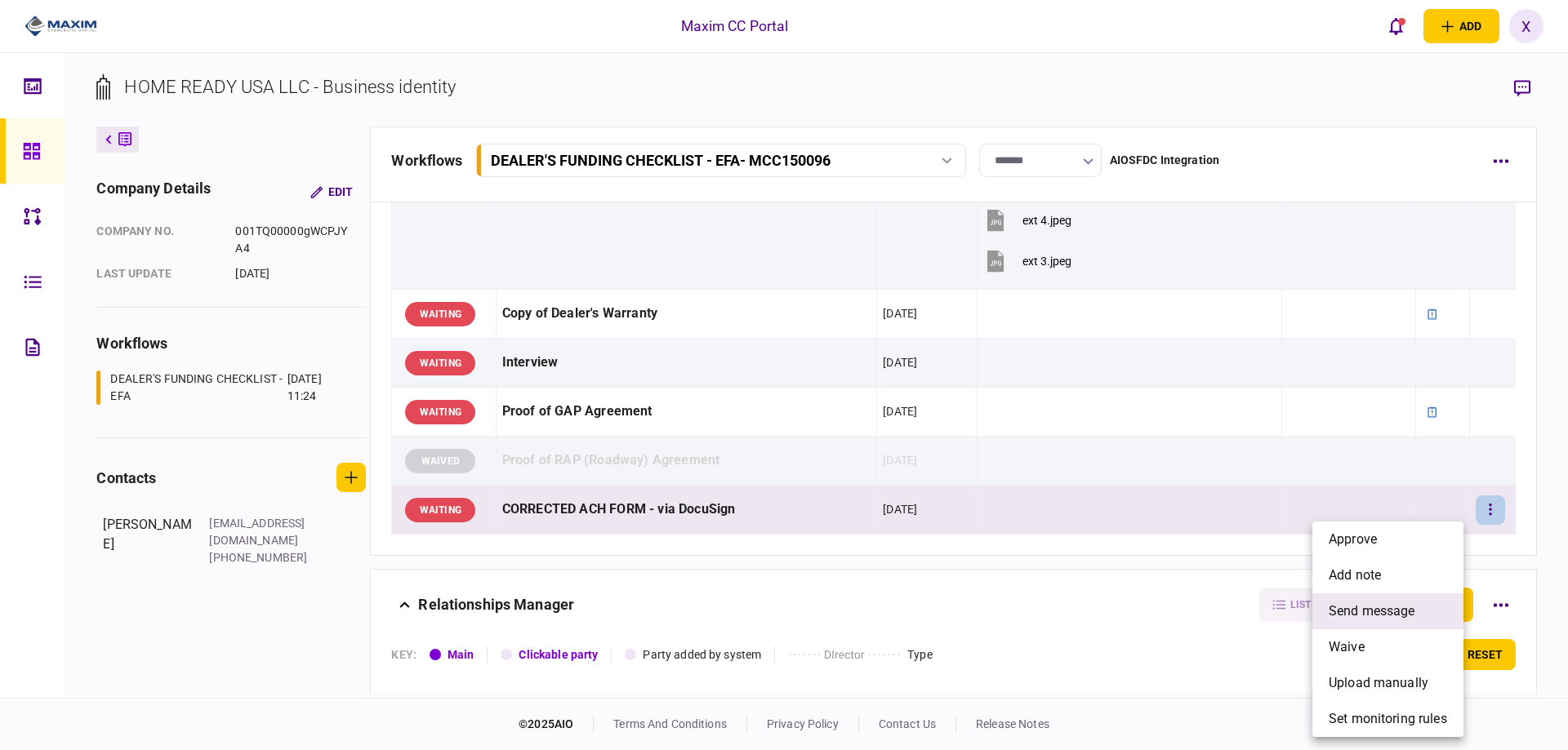
click at [1410, 614] on span "send message" at bounding box center [1372, 611] width 87 height 19
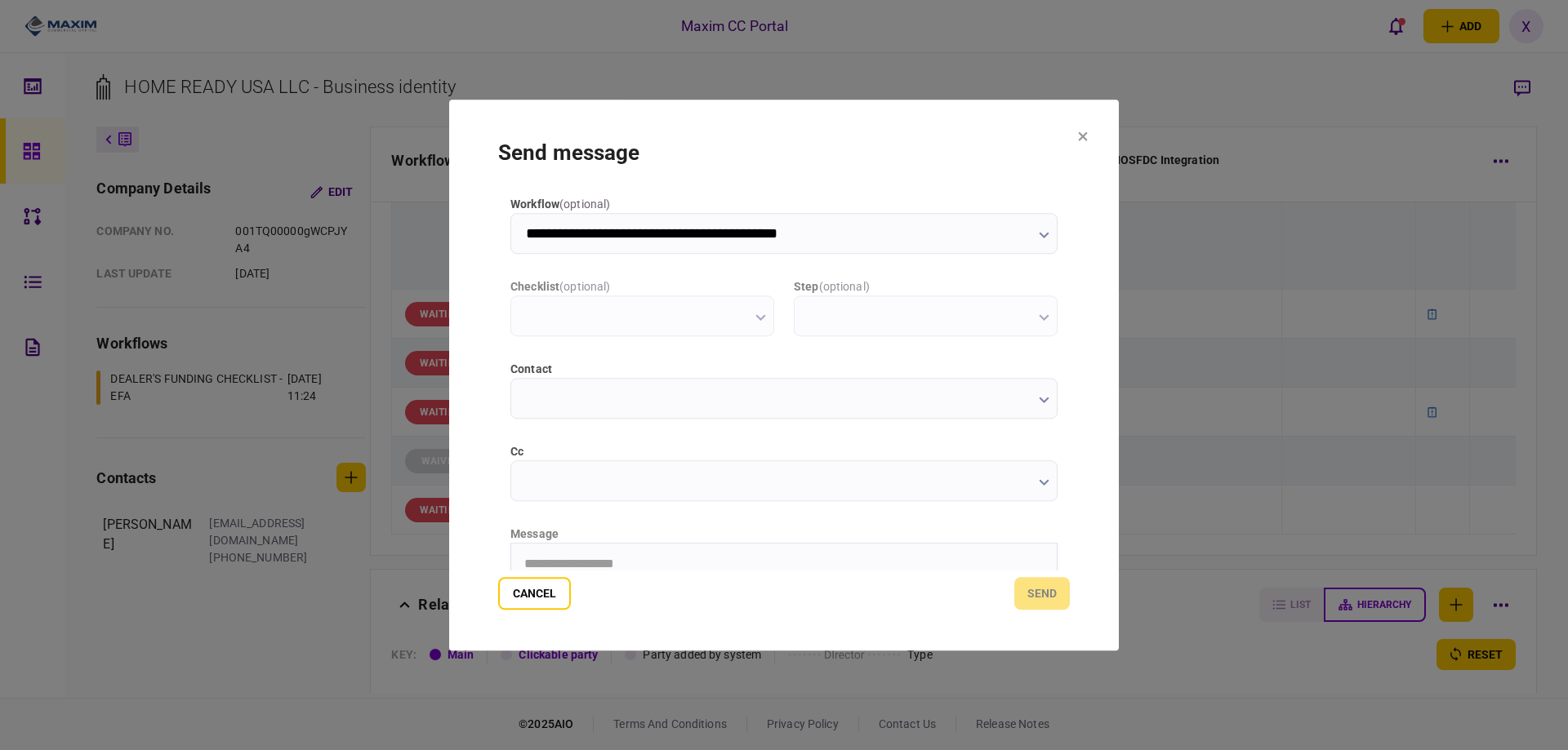
scroll to position [0, 0]
type input "**********"
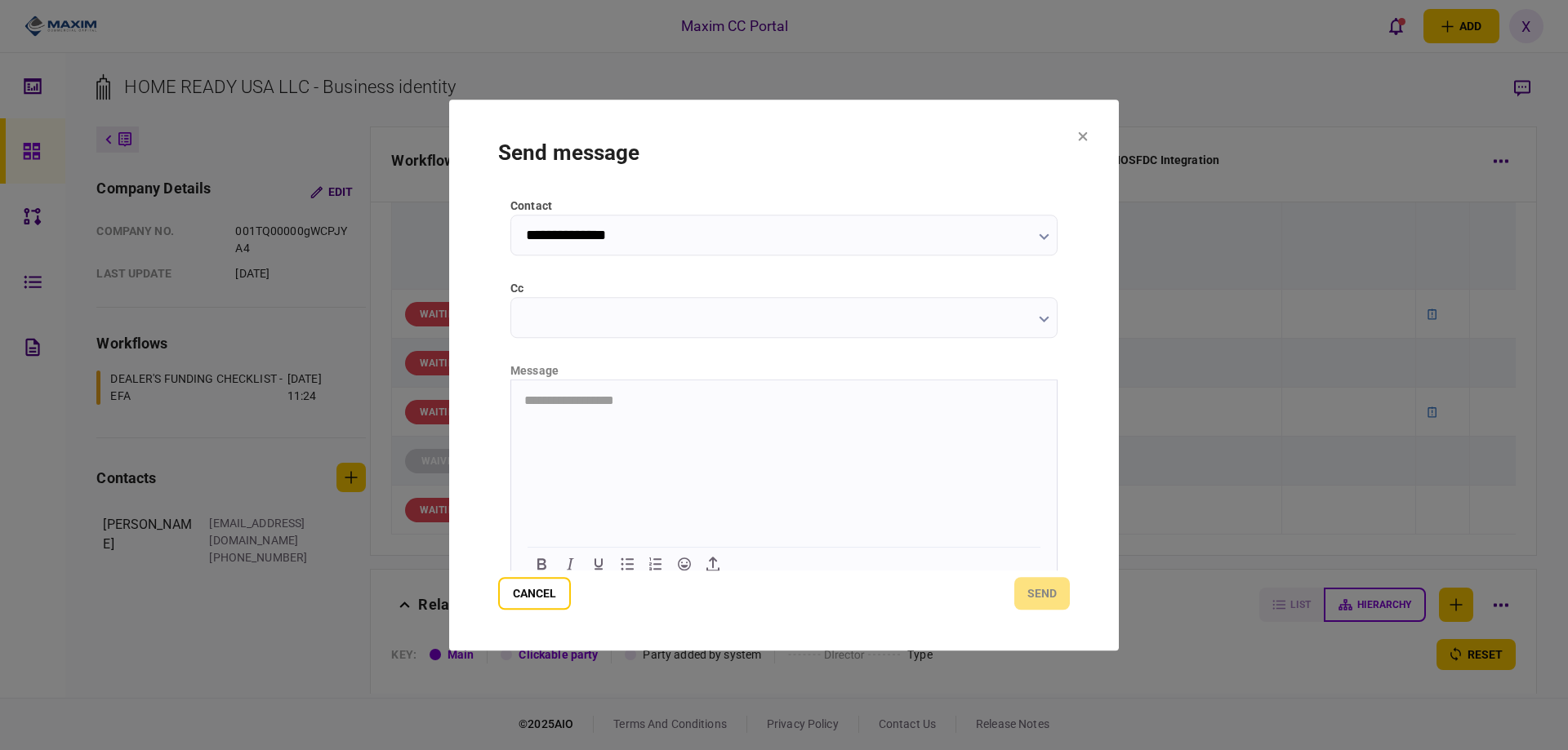
click at [679, 421] on html "**********" at bounding box center [784, 400] width 546 height 41
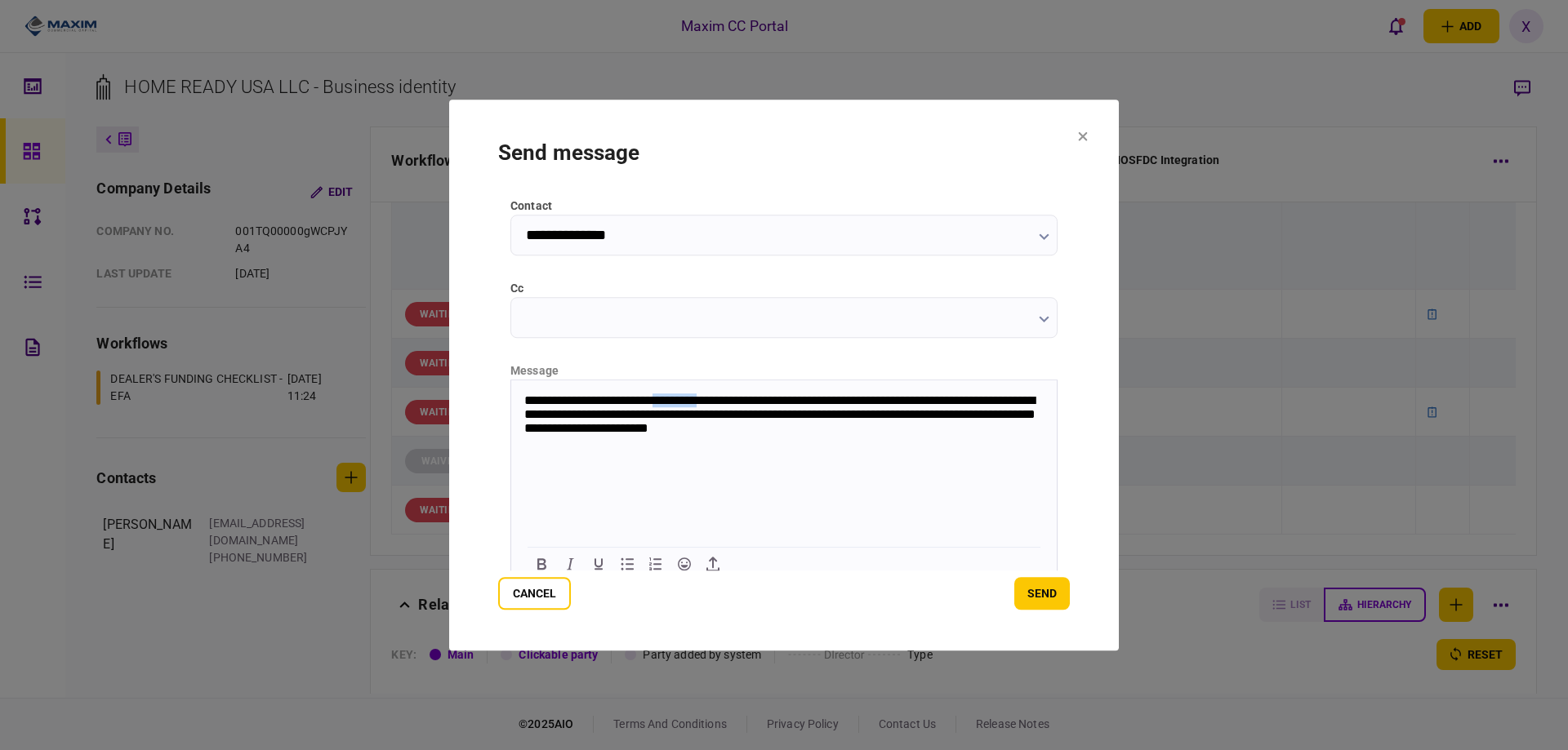
drag, startPoint x: 741, startPoint y: 402, endPoint x: 684, endPoint y: 396, distance: 57.3
click at [684, 396] on p "**********" at bounding box center [782, 414] width 516 height 44
click at [1049, 600] on button "send" at bounding box center [1042, 593] width 56 height 33
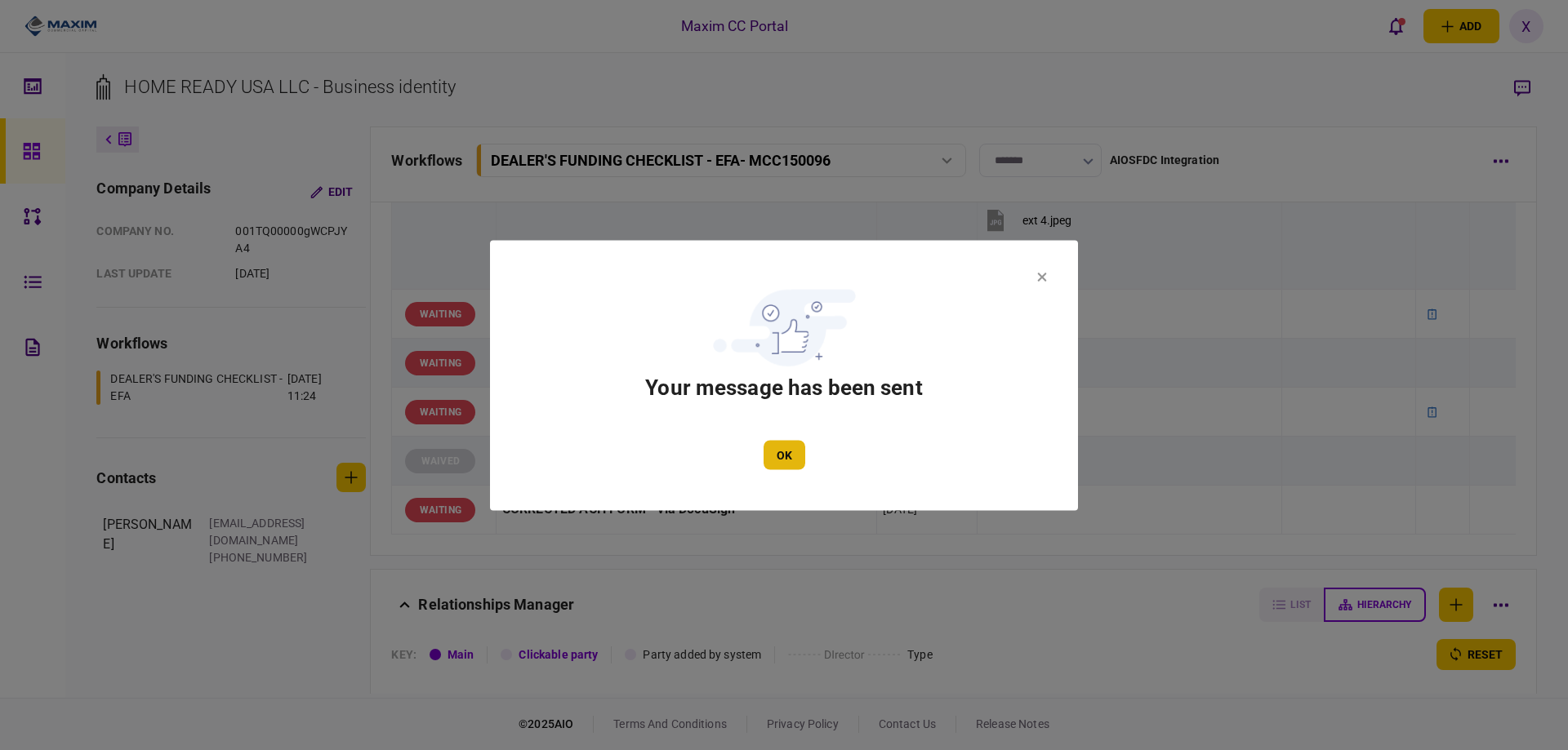
click at [780, 448] on button "OK" at bounding box center [784, 454] width 42 height 29
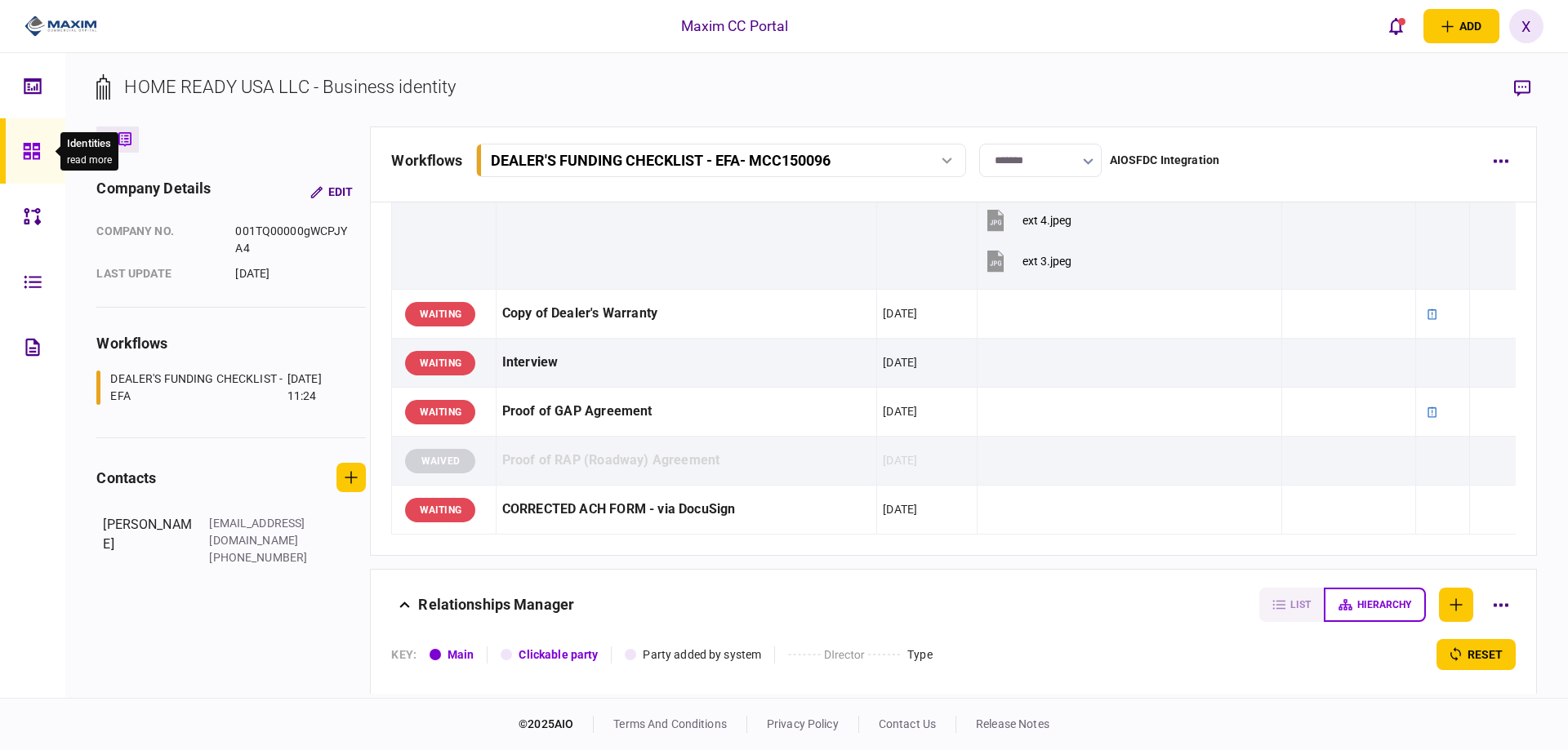
click at [28, 132] on div at bounding box center [35, 151] width 26 height 66
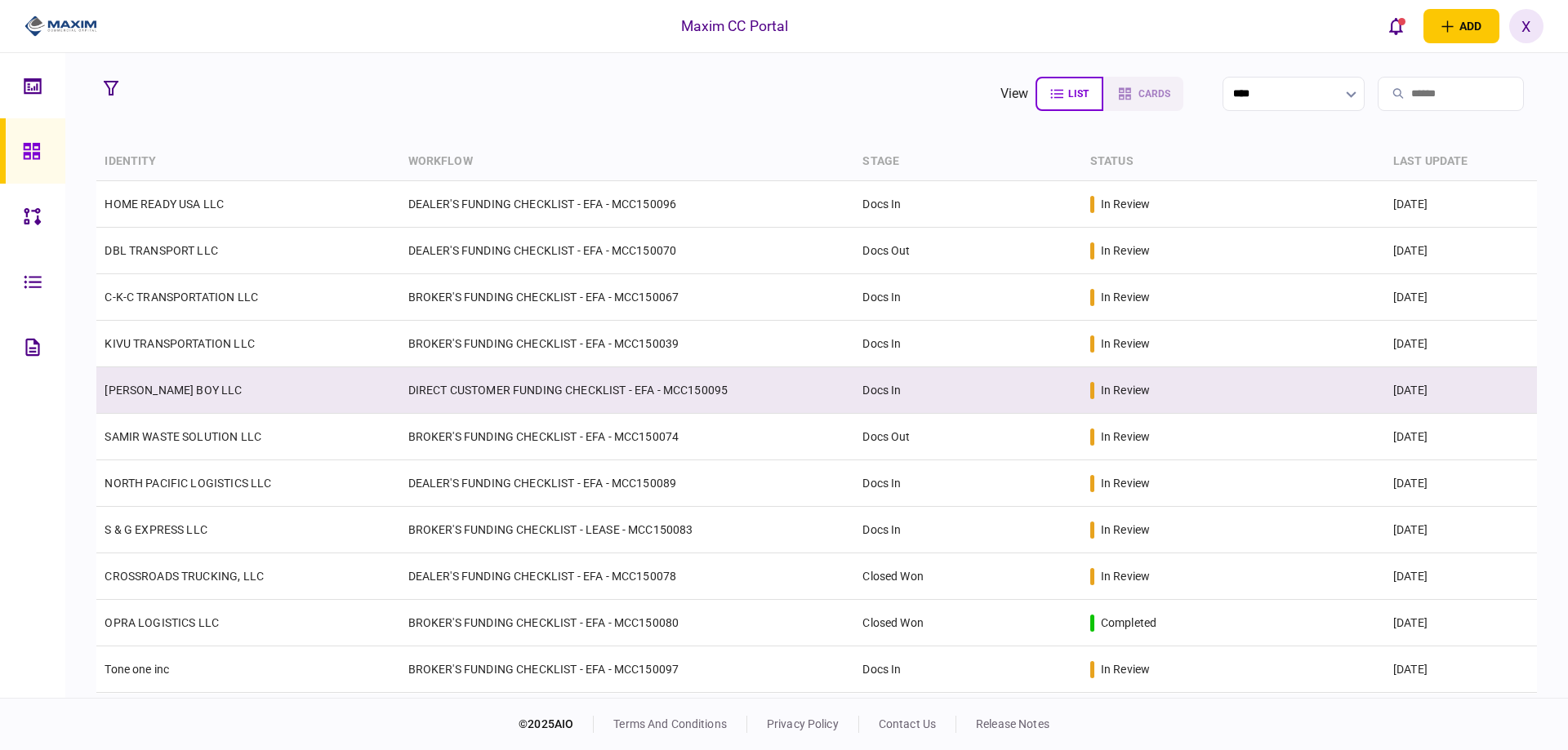
click at [162, 394] on link "[PERSON_NAME] BOY LLC" at bounding box center [173, 390] width 137 height 13
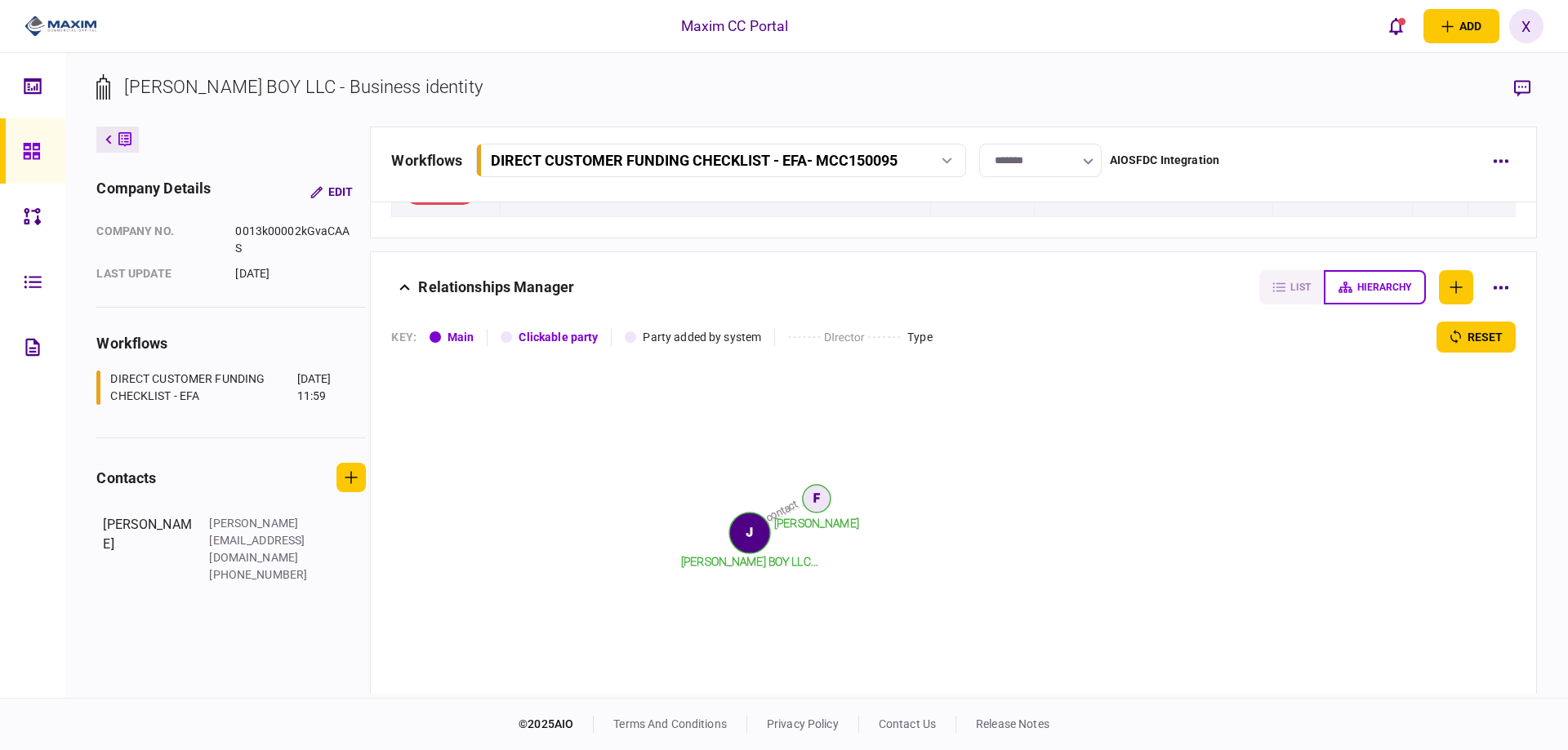
scroll to position [2160, 0]
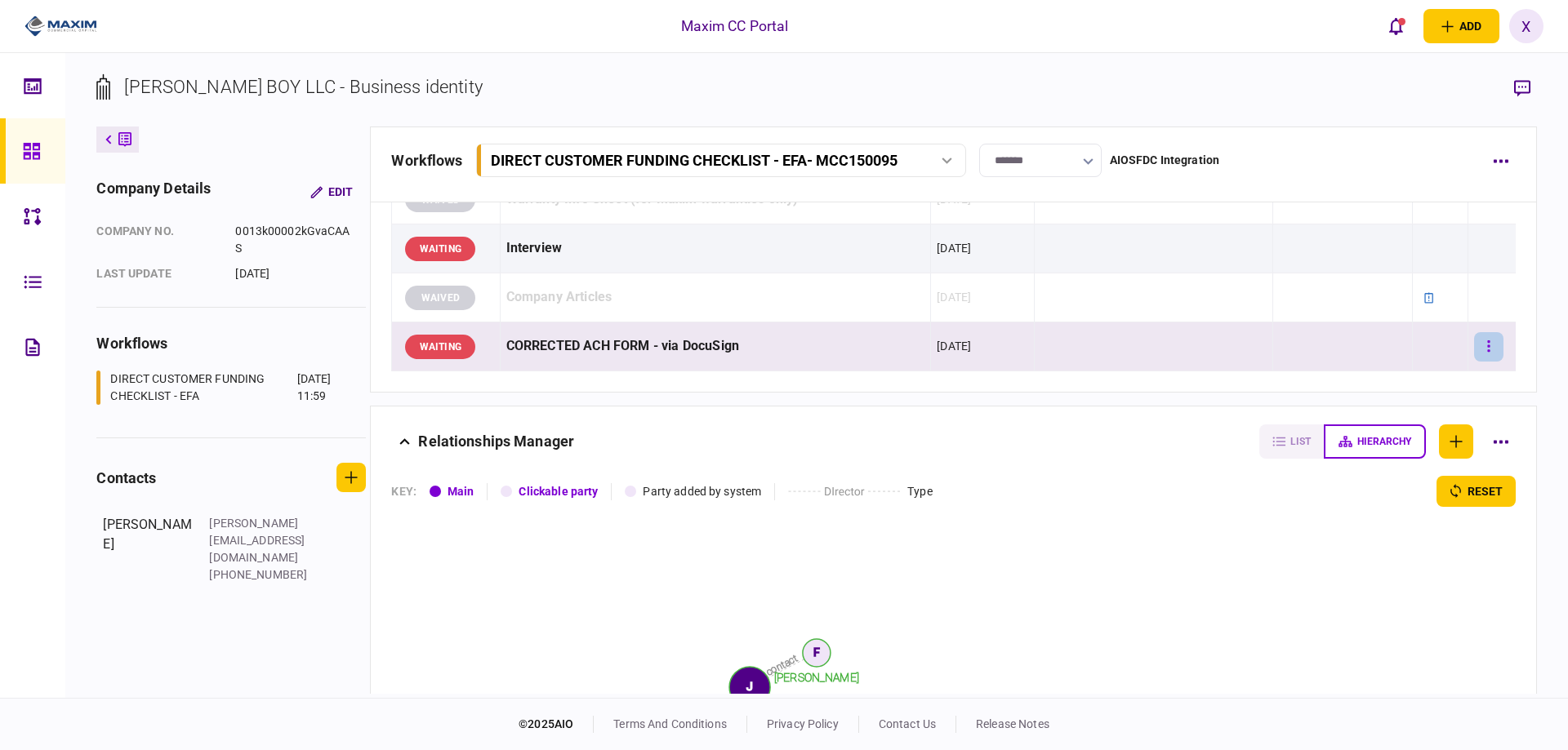
click at [1479, 352] on button "button" at bounding box center [1488, 346] width 29 height 29
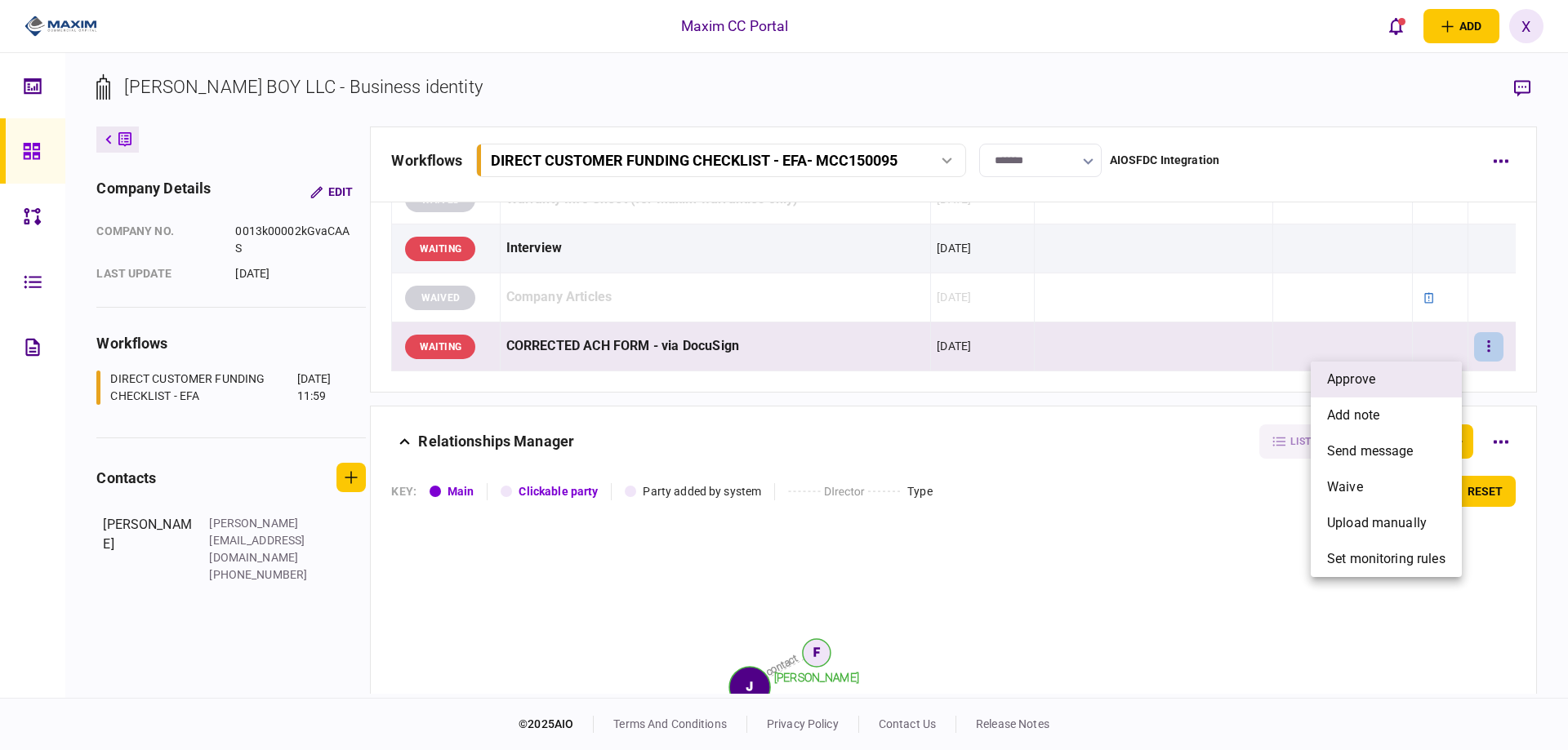
click at [1400, 370] on li "approve" at bounding box center [1386, 379] width 151 height 36
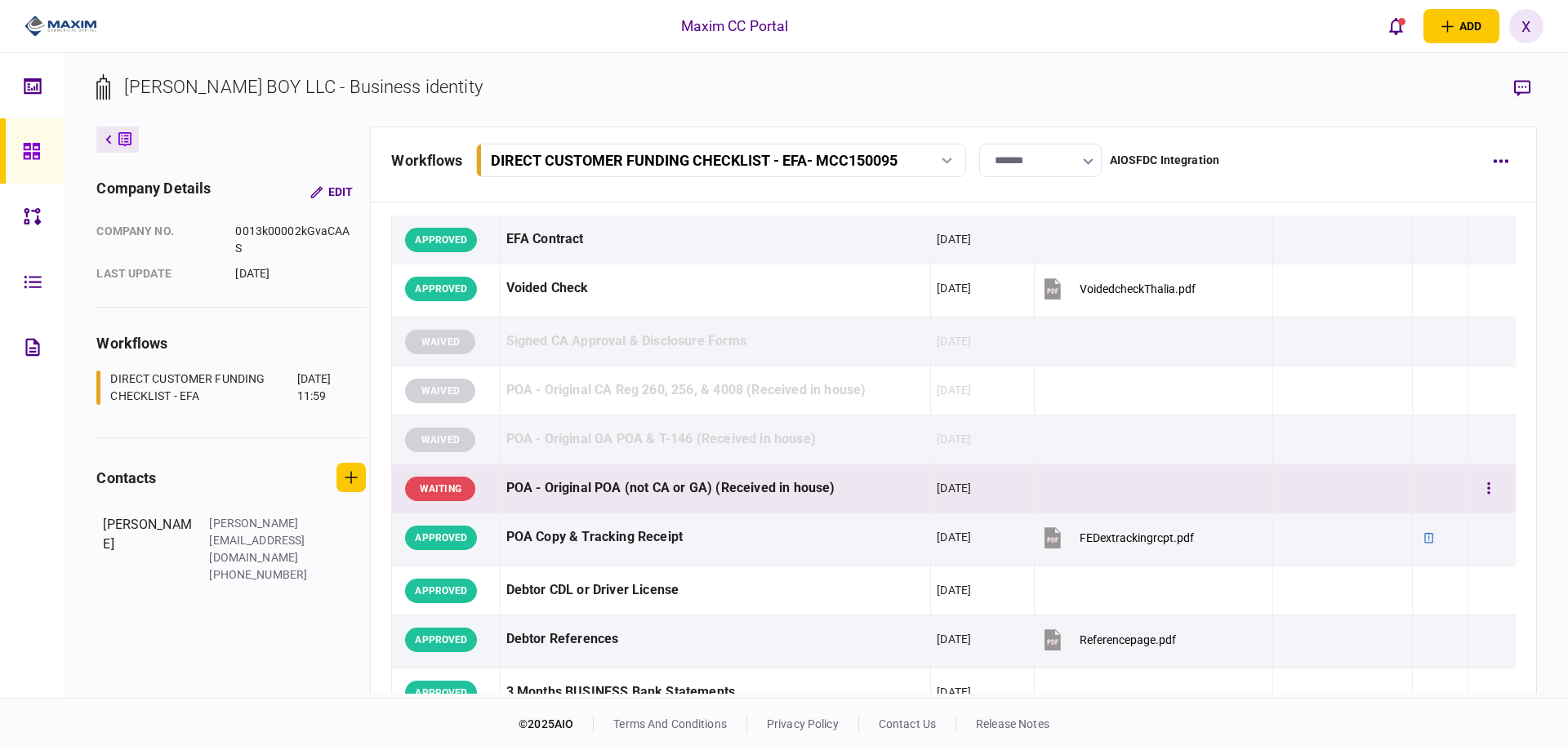
scroll to position [0, 0]
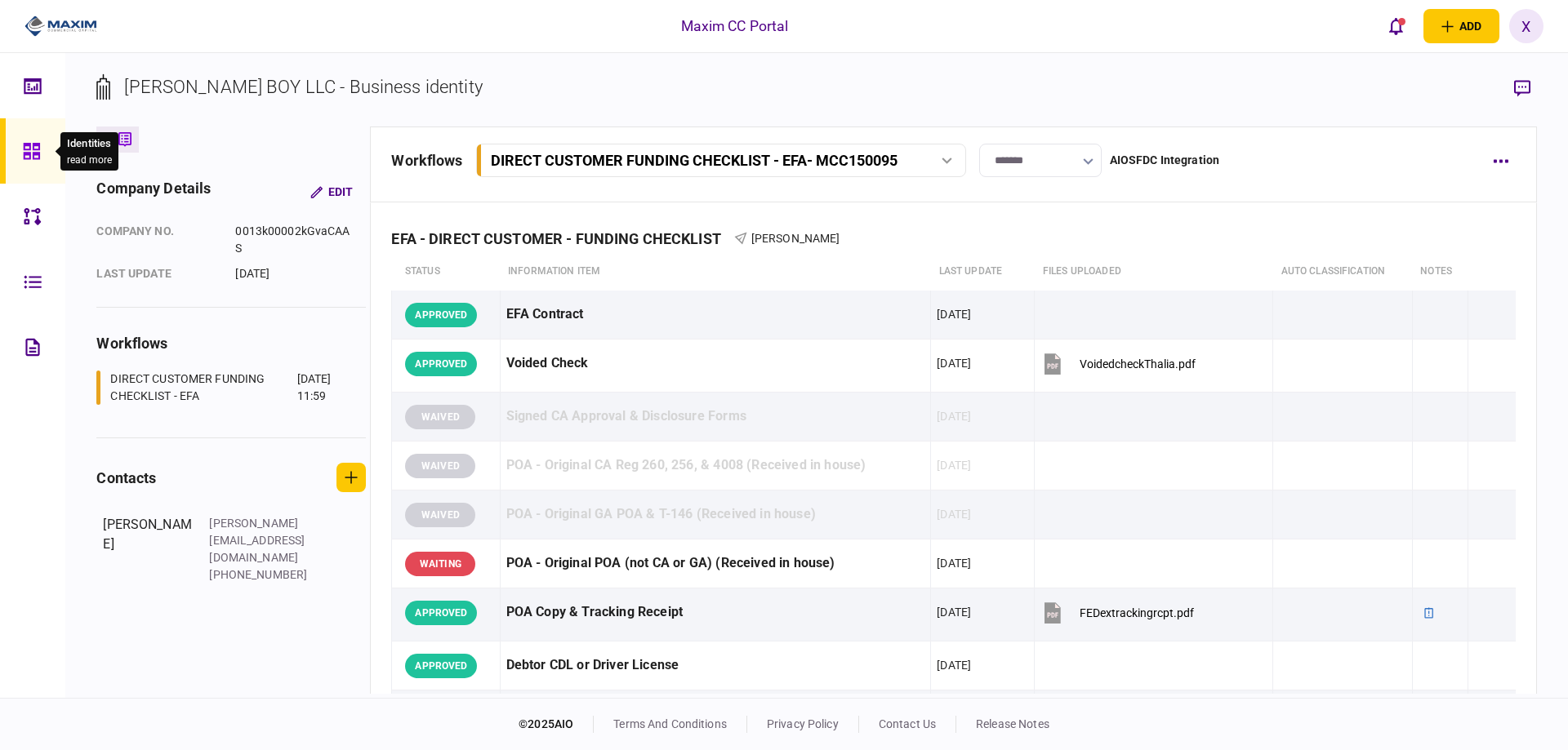
click at [23, 166] on div at bounding box center [35, 151] width 26 height 66
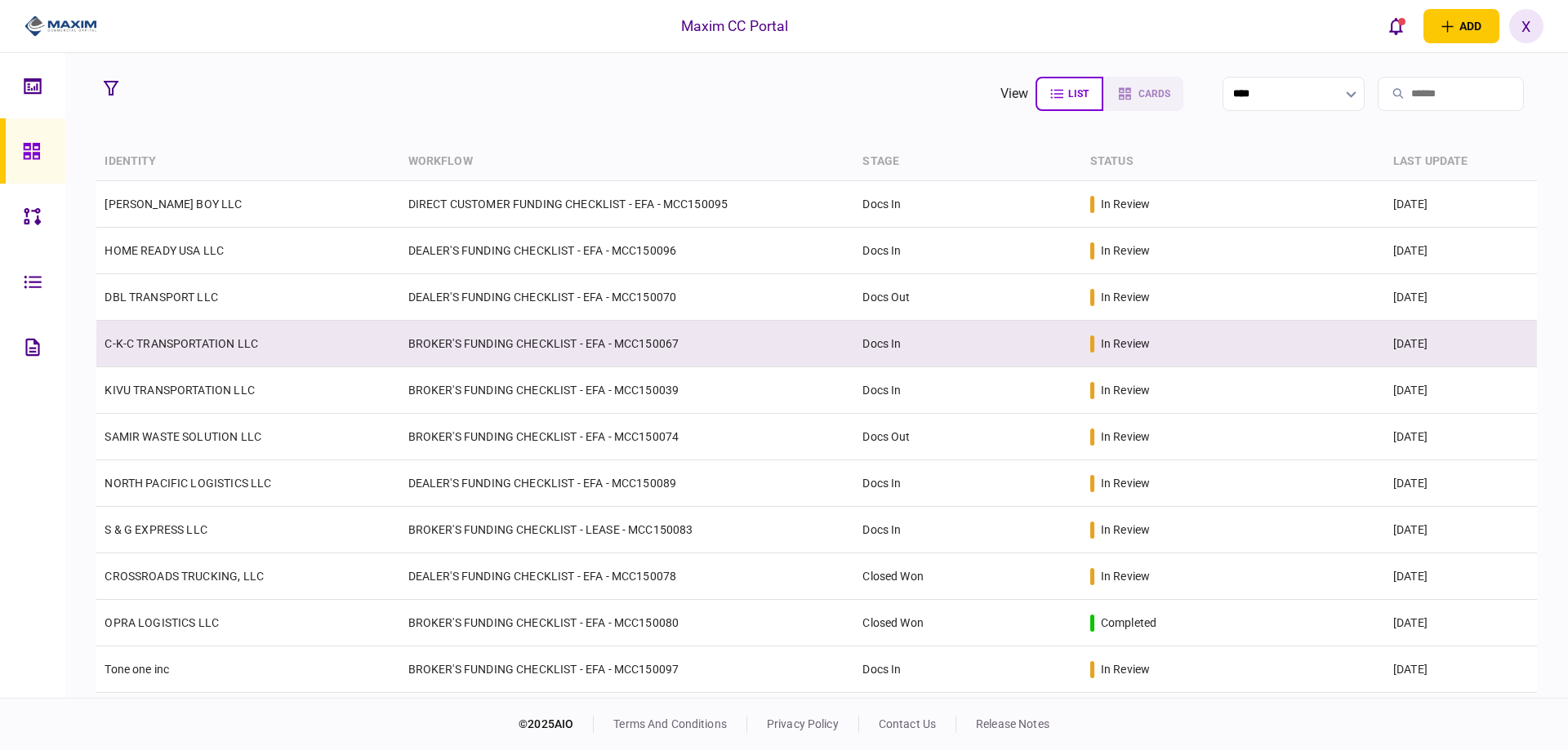
click at [147, 351] on td "C-K-C TRANSPORTATION LLC" at bounding box center [248, 344] width 303 height 47
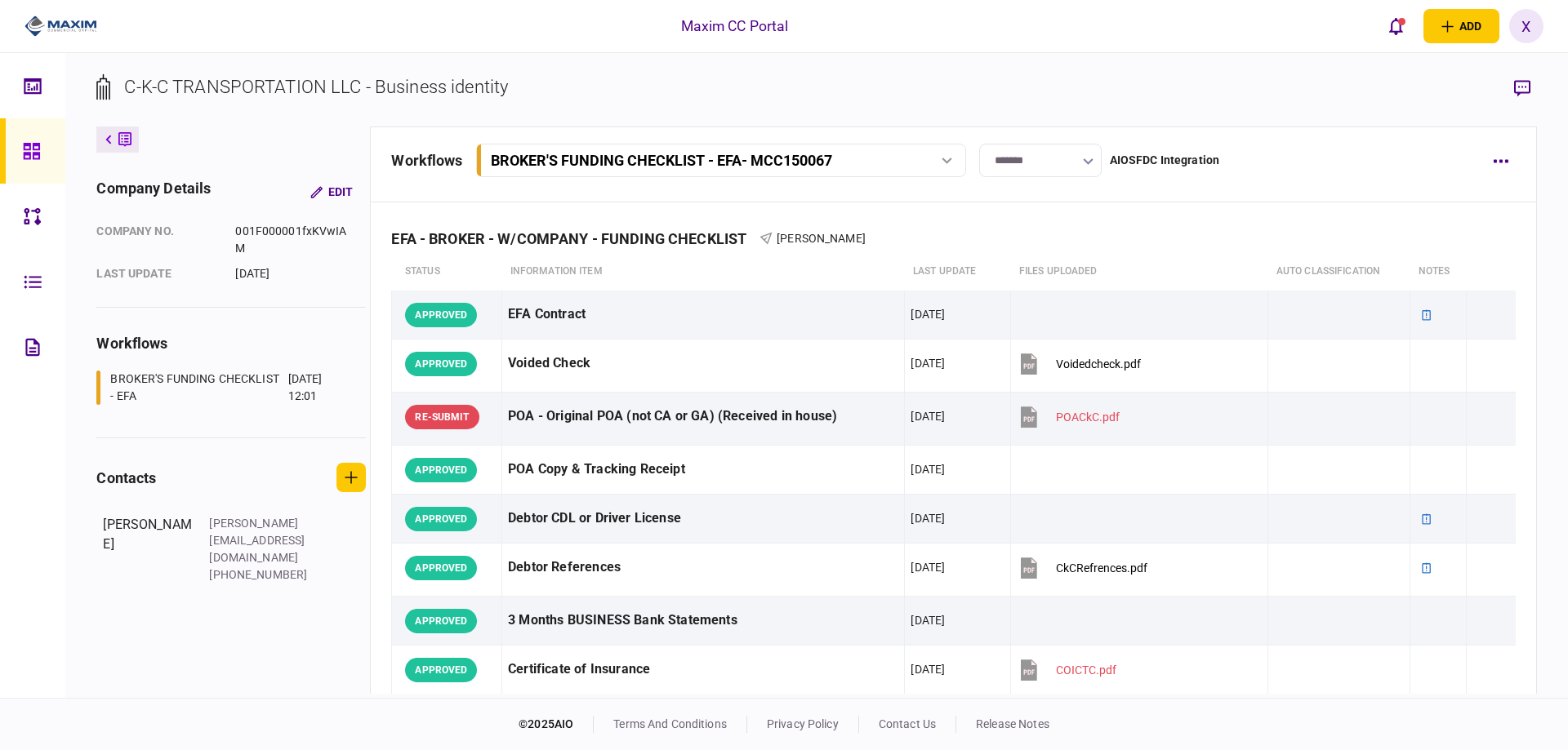
click at [19, 163] on link at bounding box center [33, 151] width 66 height 66
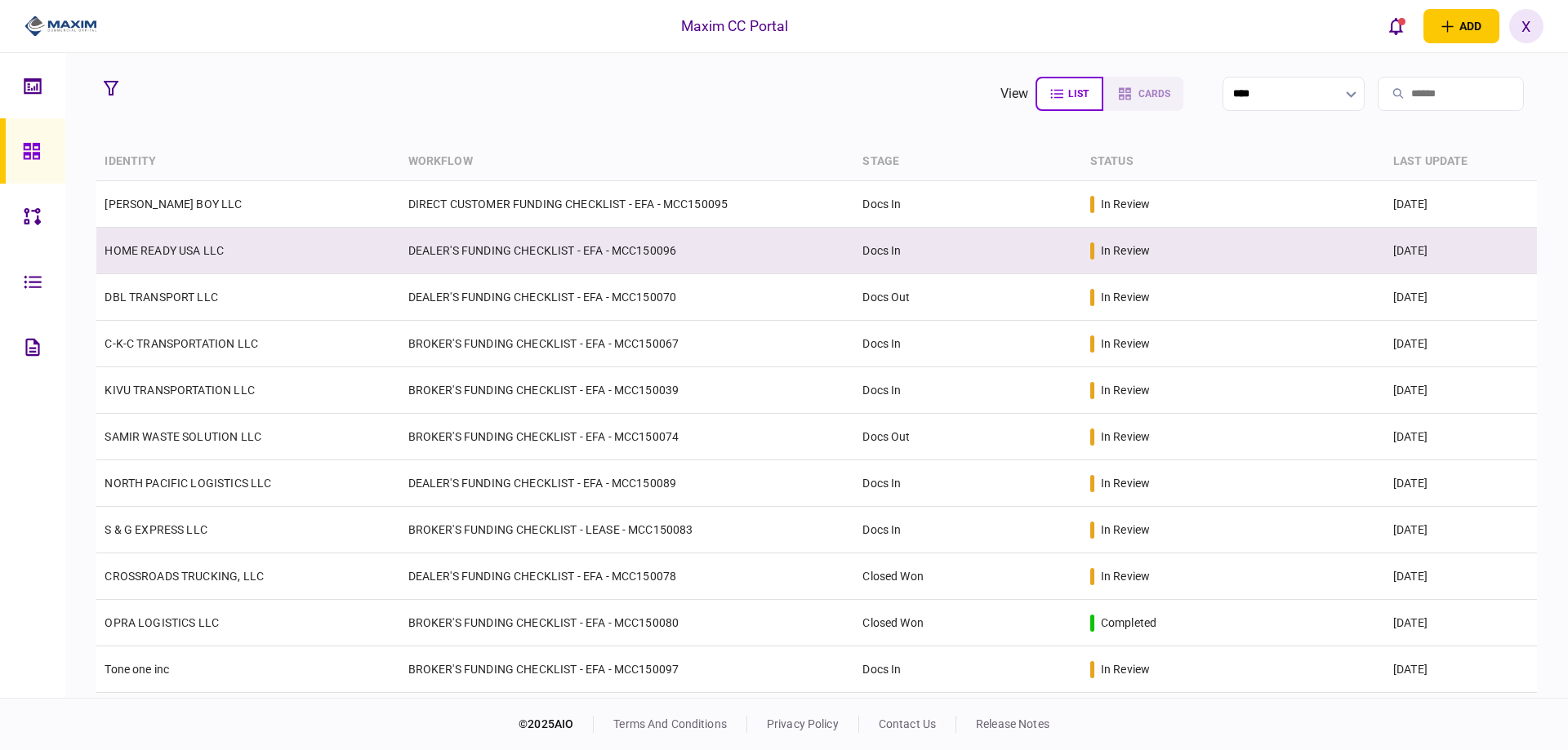
click at [198, 244] on link "HOME READY USA LLC" at bounding box center [164, 251] width 120 height 13
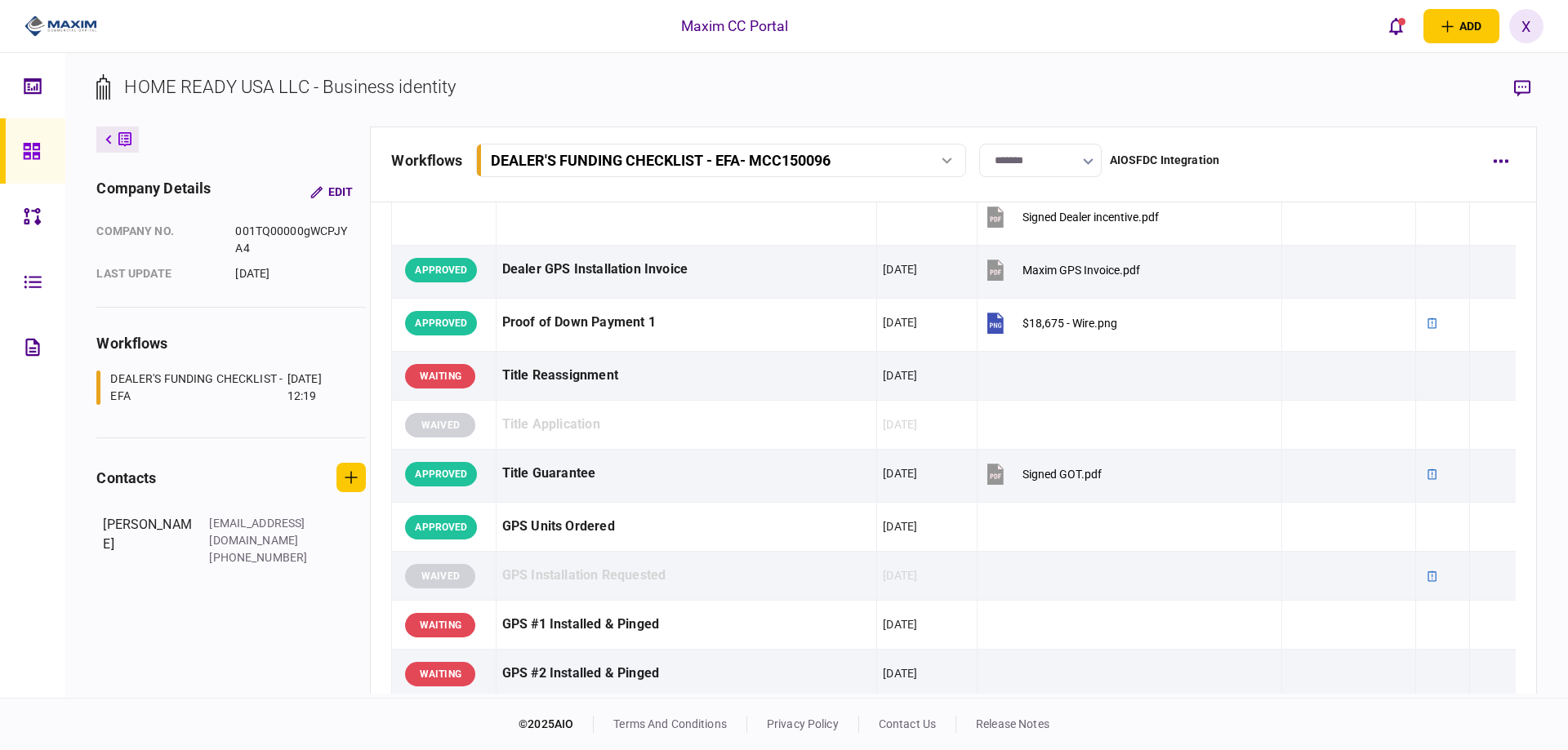
scroll to position [1061, 0]
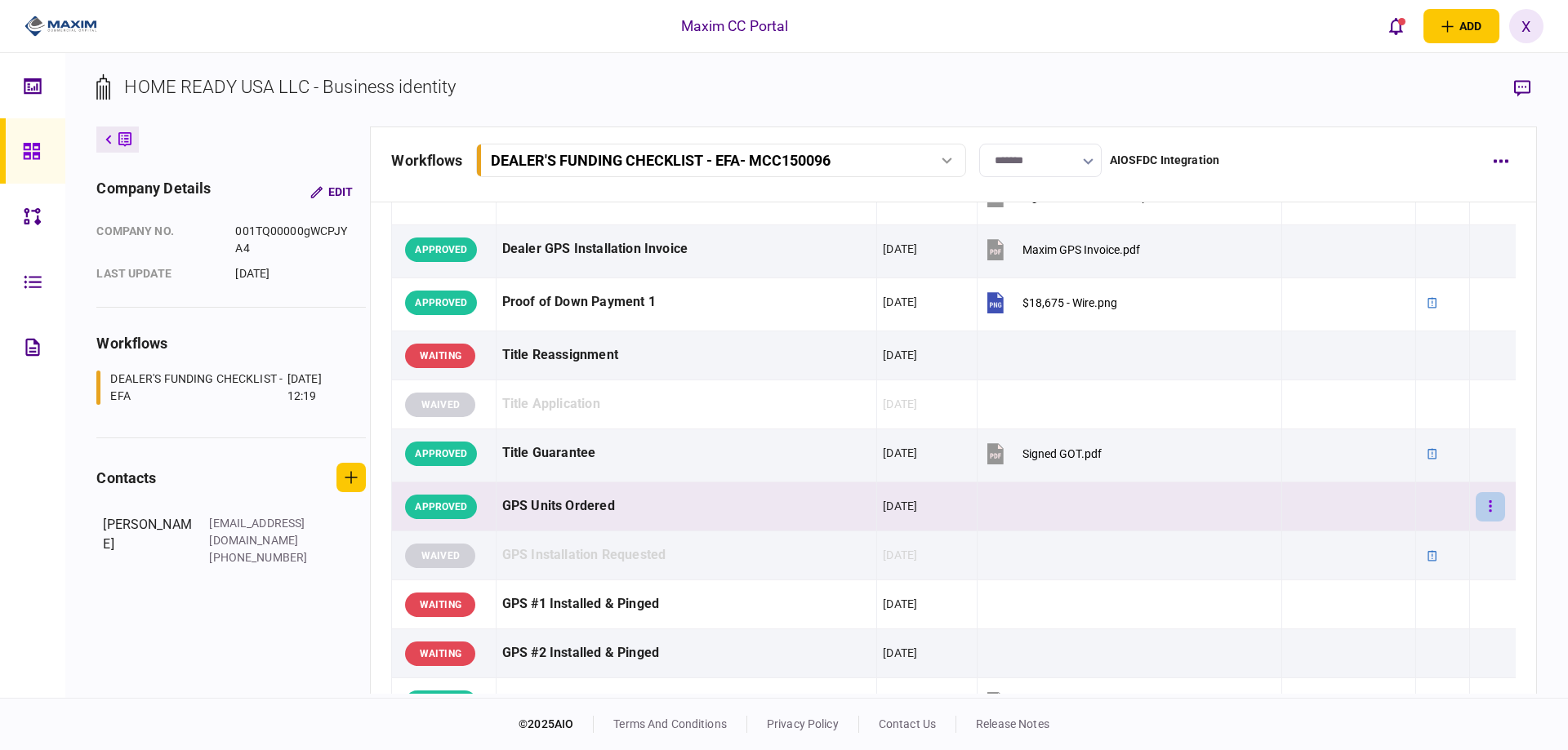
click at [1484, 503] on button "button" at bounding box center [1490, 506] width 29 height 29
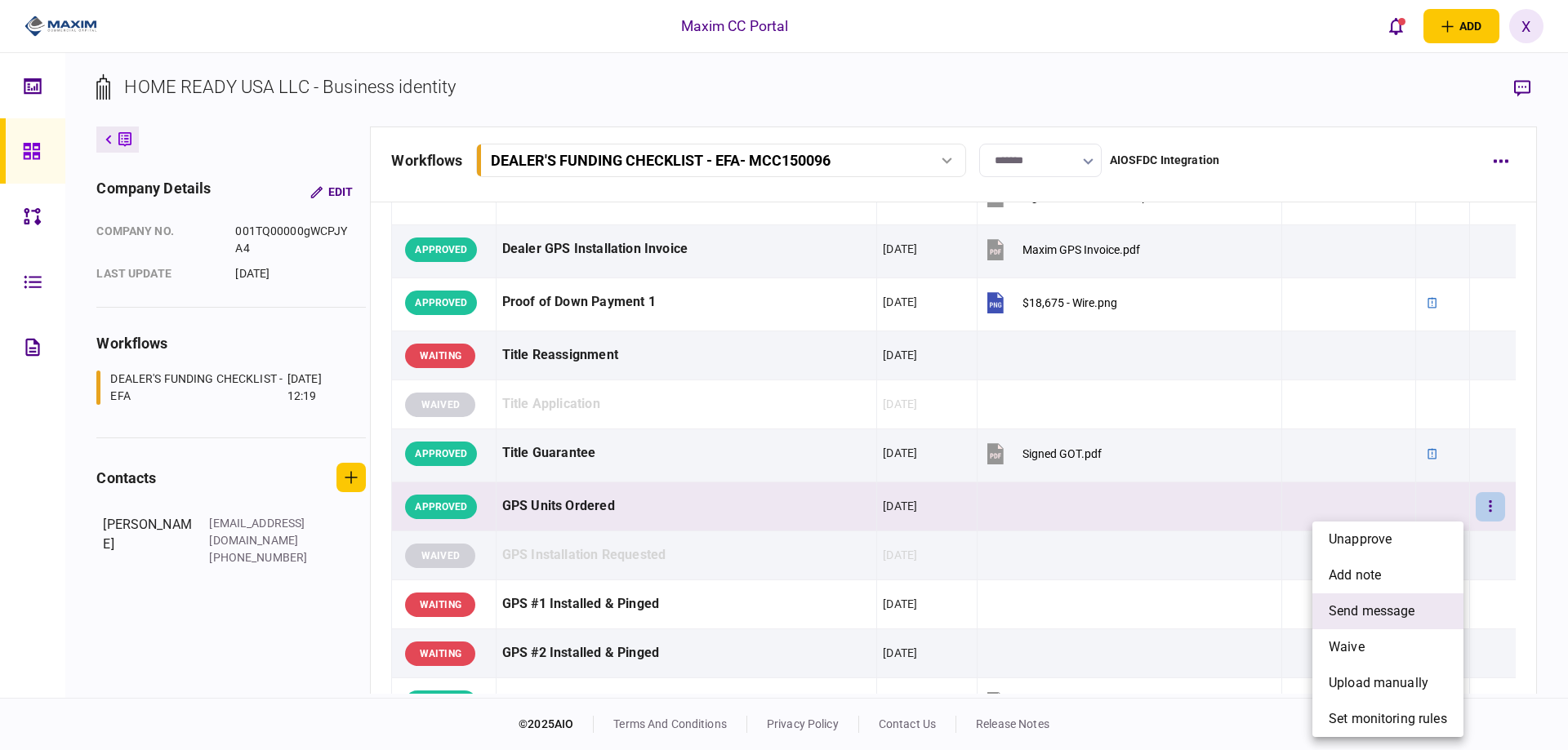
click at [1413, 614] on span "send message" at bounding box center [1372, 611] width 87 height 19
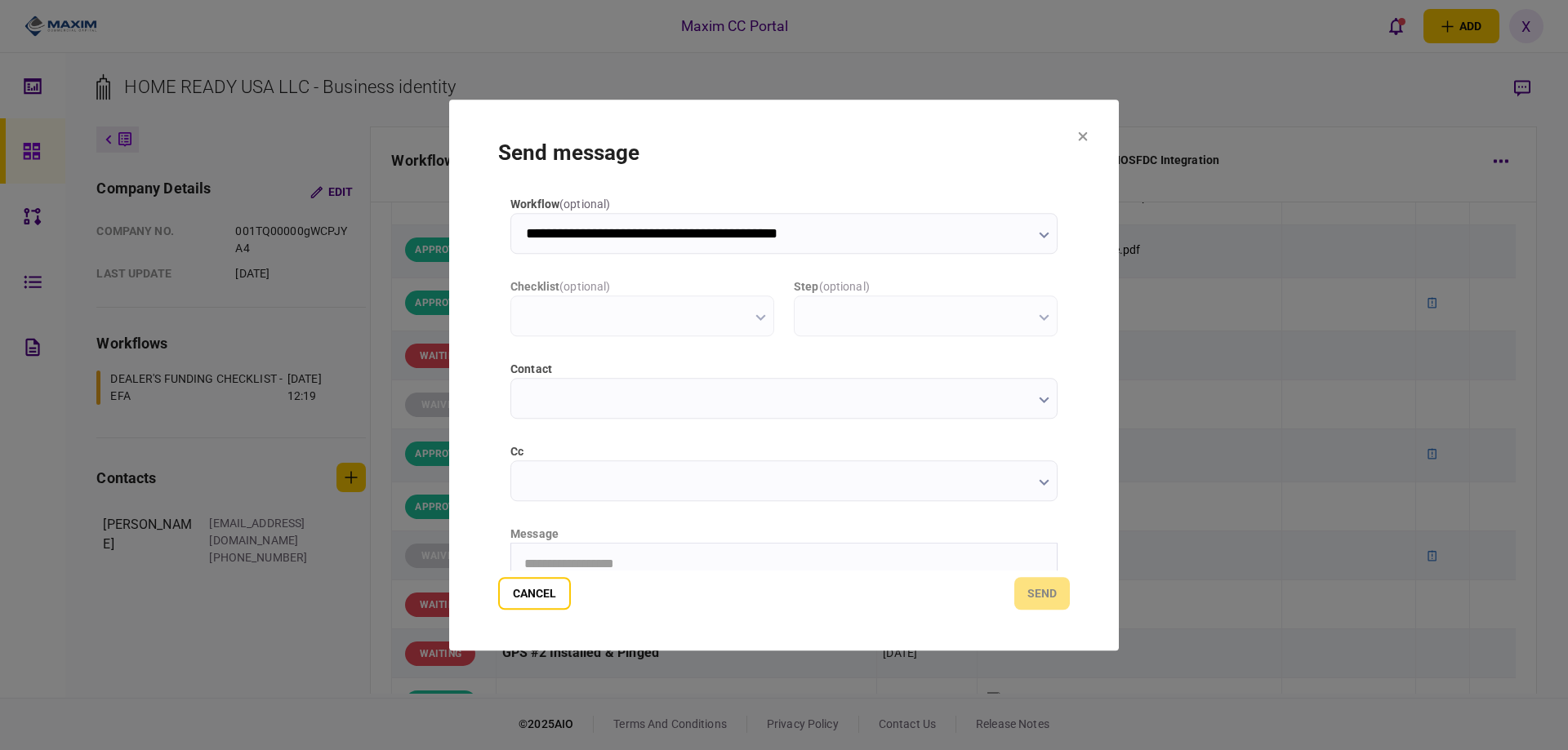
scroll to position [0, 0]
type input "**********"
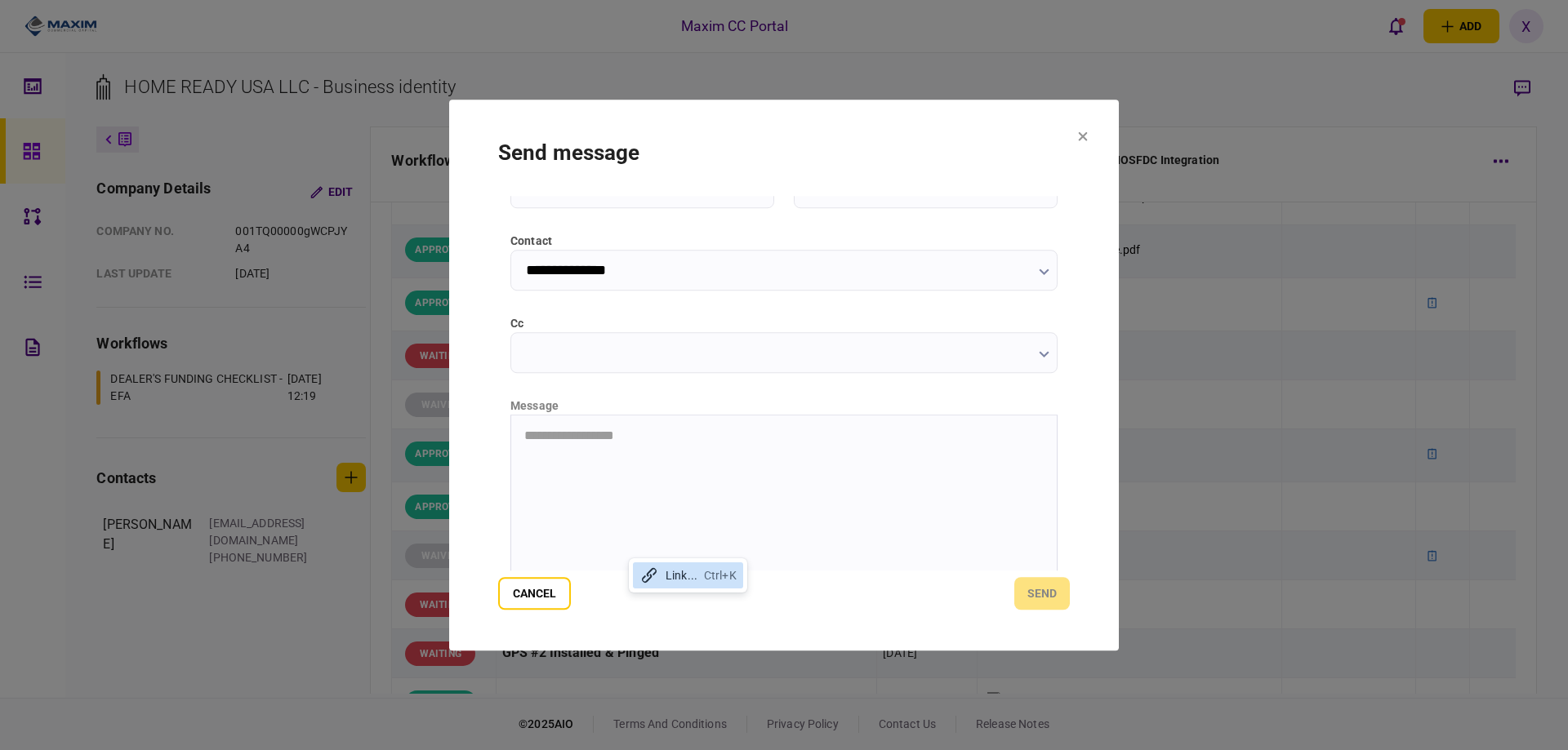
scroll to position [163, 0]
click at [568, 421] on html "**********" at bounding box center [784, 400] width 546 height 41
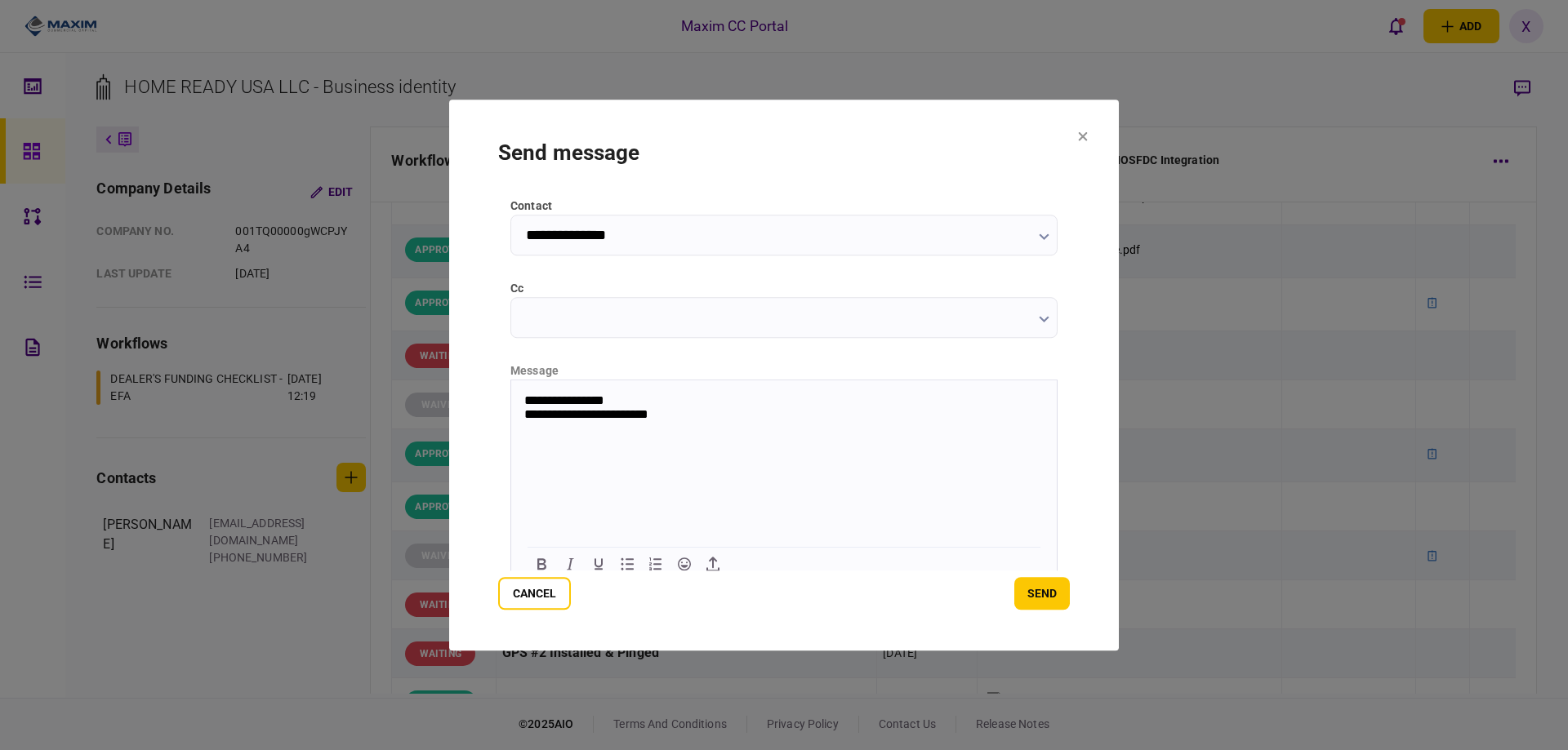
click at [1032, 589] on button "send" at bounding box center [1042, 593] width 56 height 33
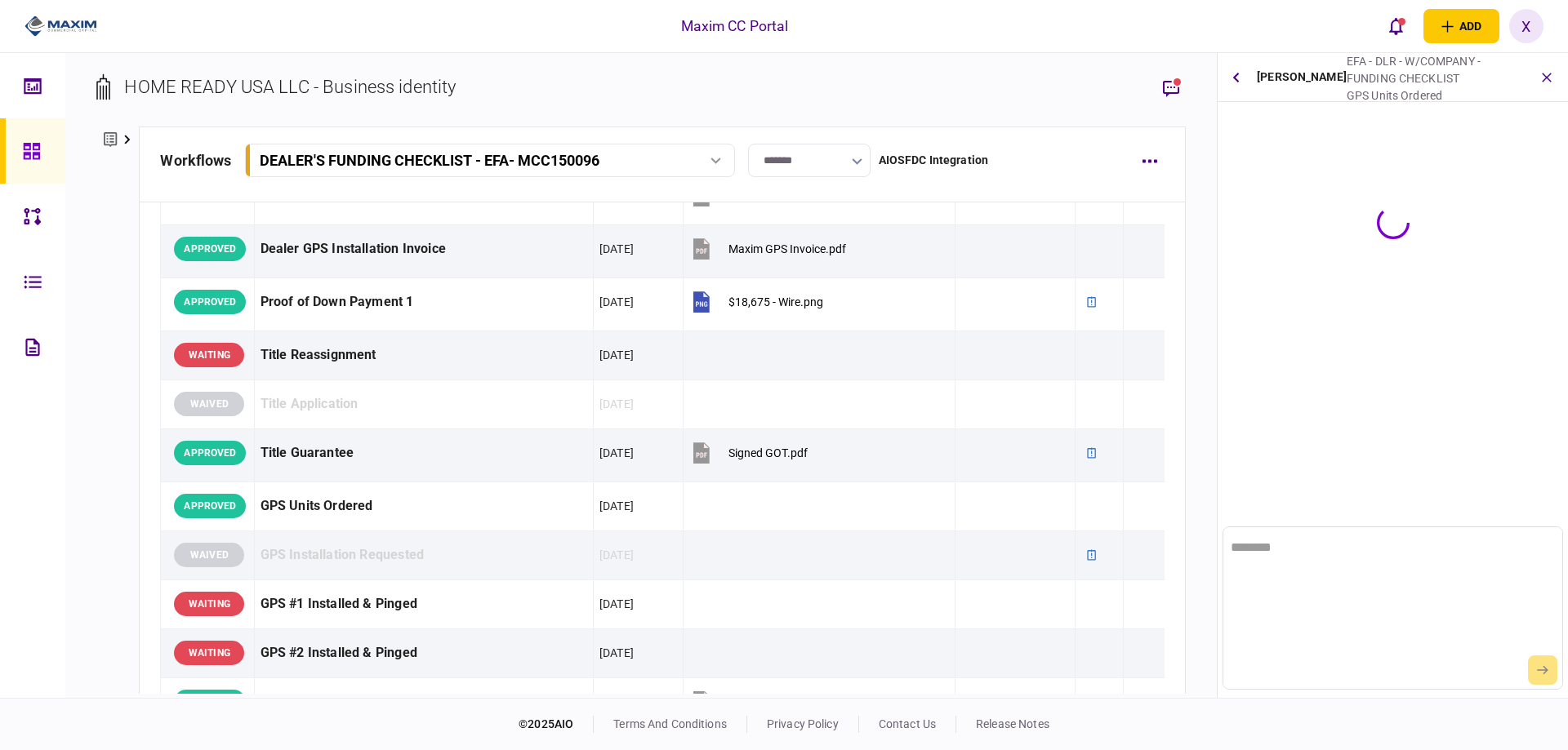
scroll to position [0, 0]
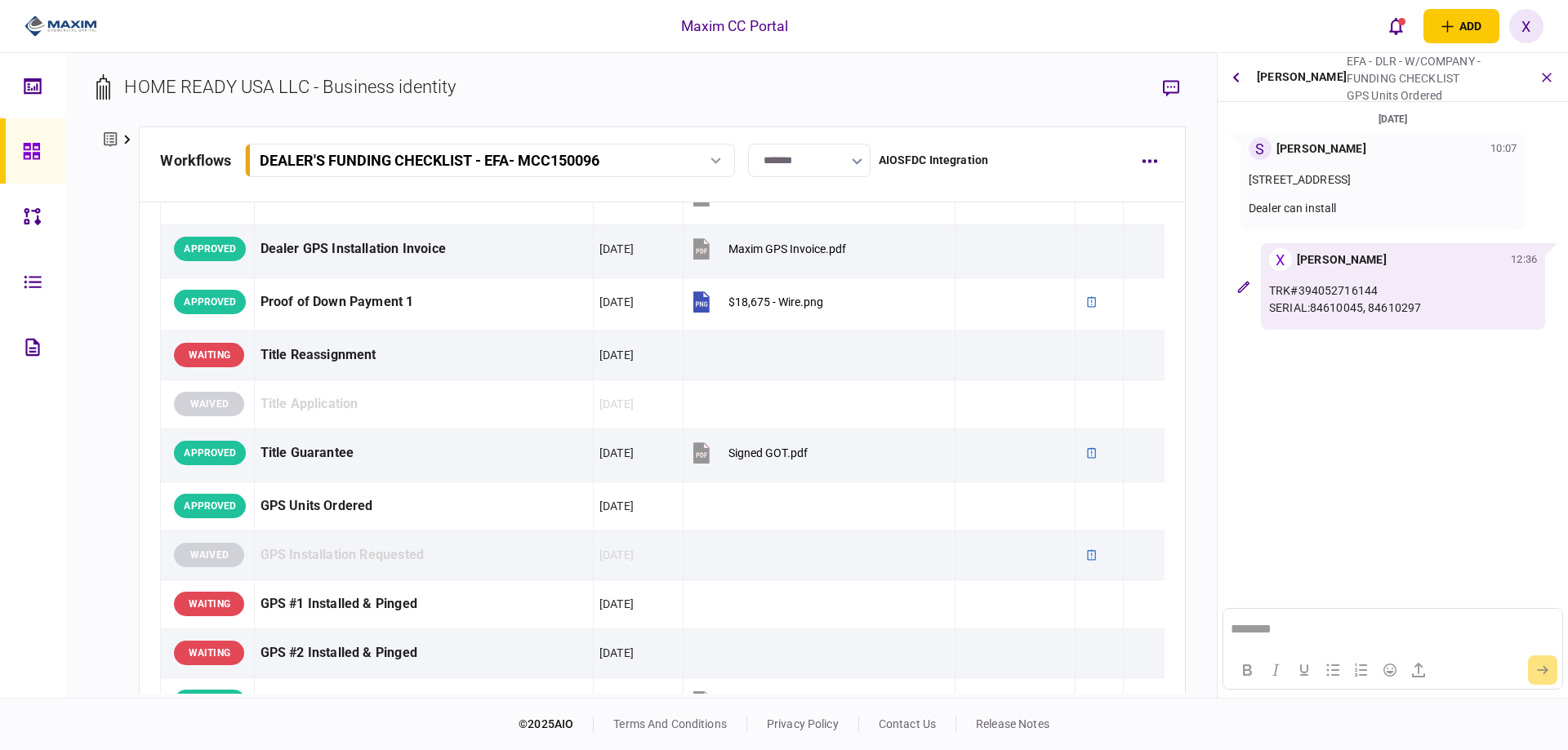
click at [79, 16] on img at bounding box center [61, 27] width 73 height 25
click at [68, 24] on img at bounding box center [61, 27] width 73 height 25
click at [1542, 67] on button "button" at bounding box center [1546, 77] width 29 height 29
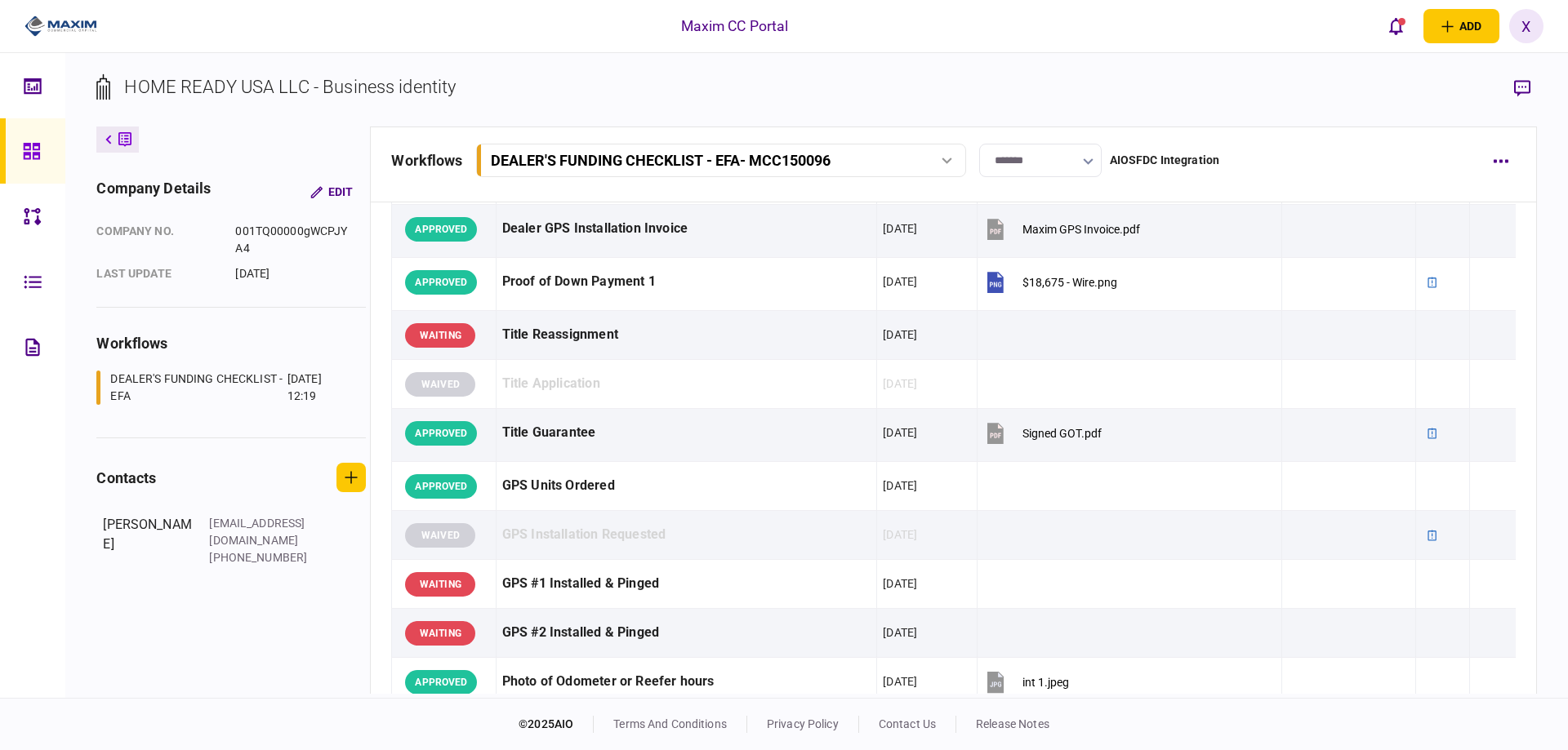
scroll to position [1061, 0]
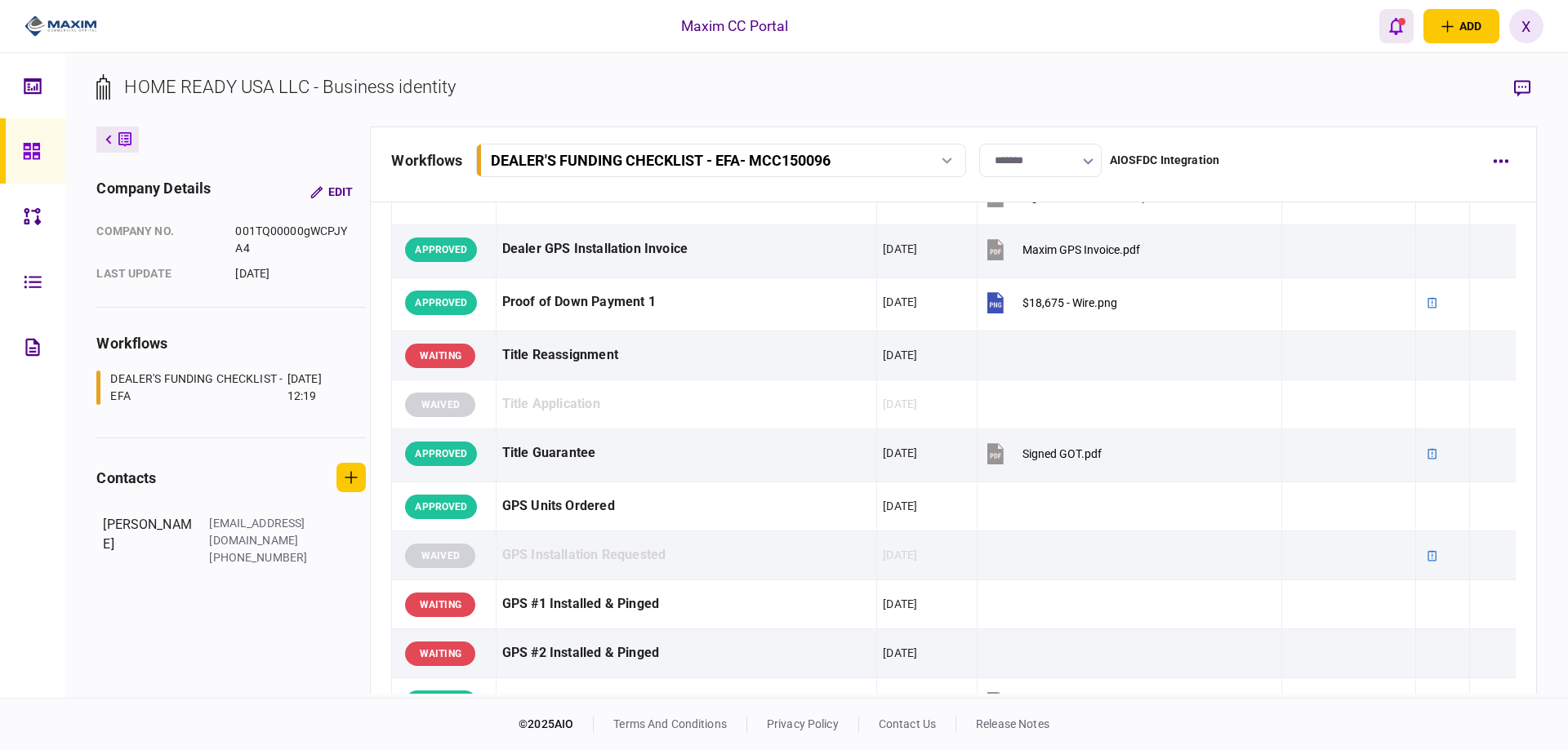
click at [1411, 34] on button "open notifications list" at bounding box center [1396, 26] width 35 height 35
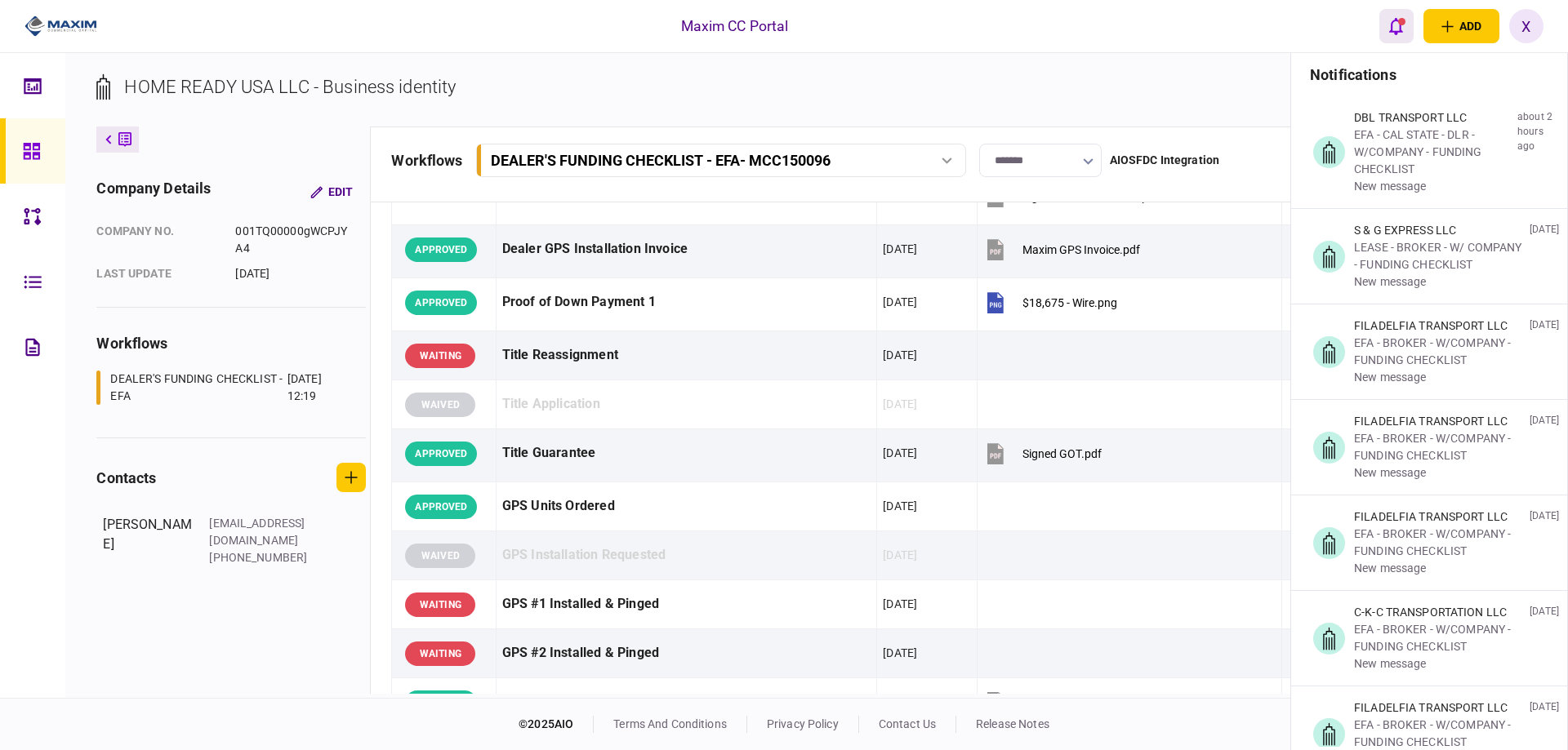
click at [1411, 34] on button "open notifications list" at bounding box center [1396, 26] width 35 height 35
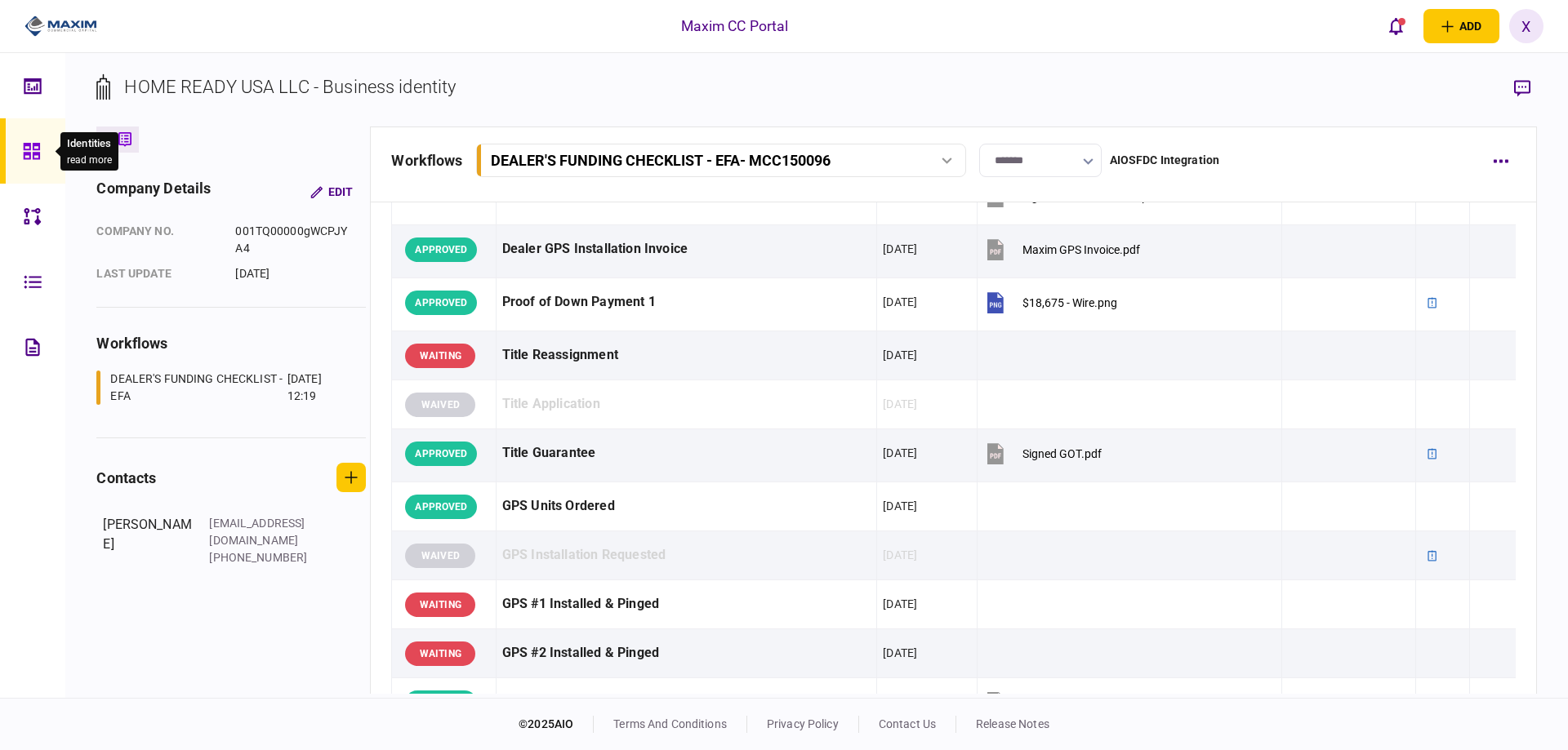
click at [40, 162] on div at bounding box center [35, 151] width 26 height 66
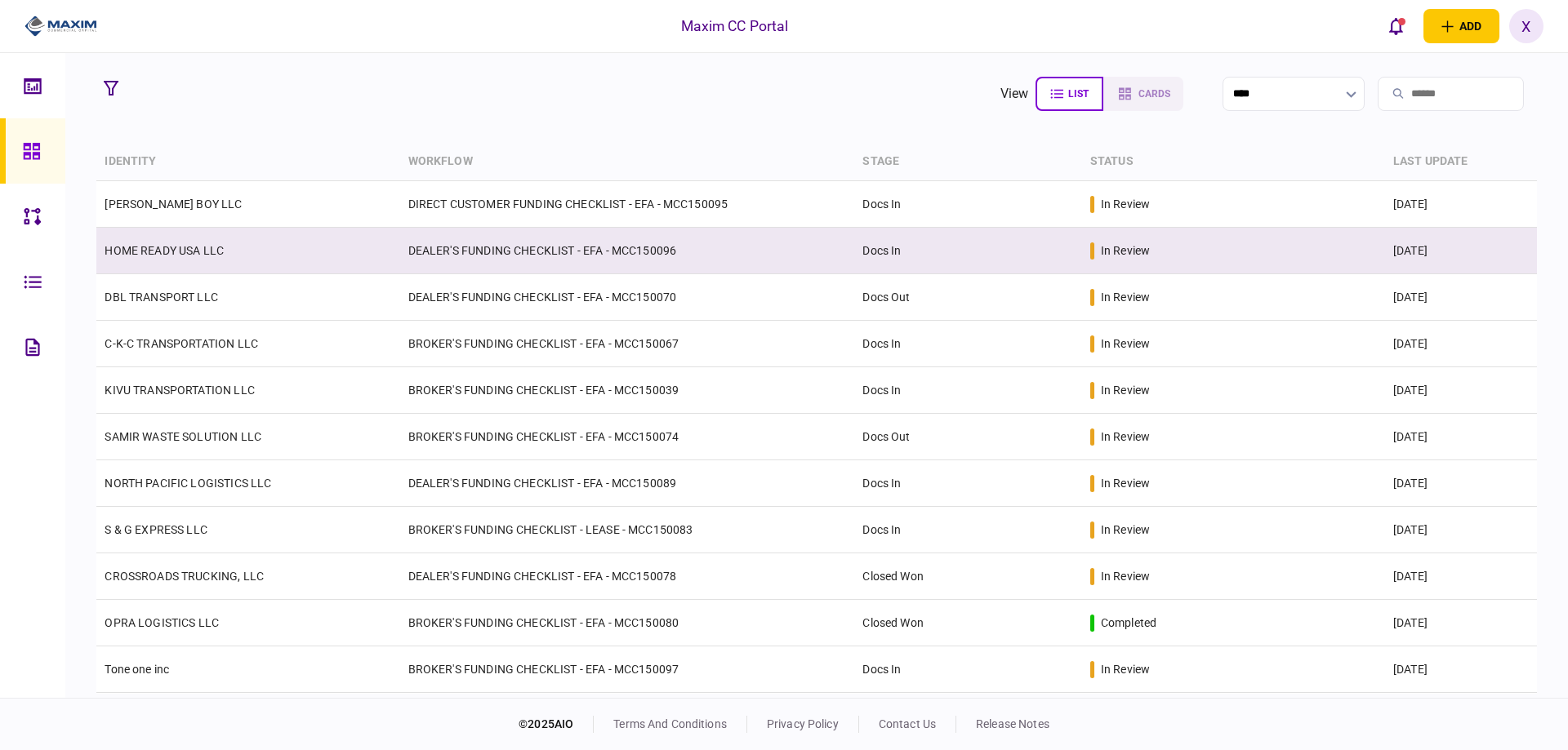
click at [165, 257] on td "HOME READY USA LLC" at bounding box center [248, 251] width 303 height 47
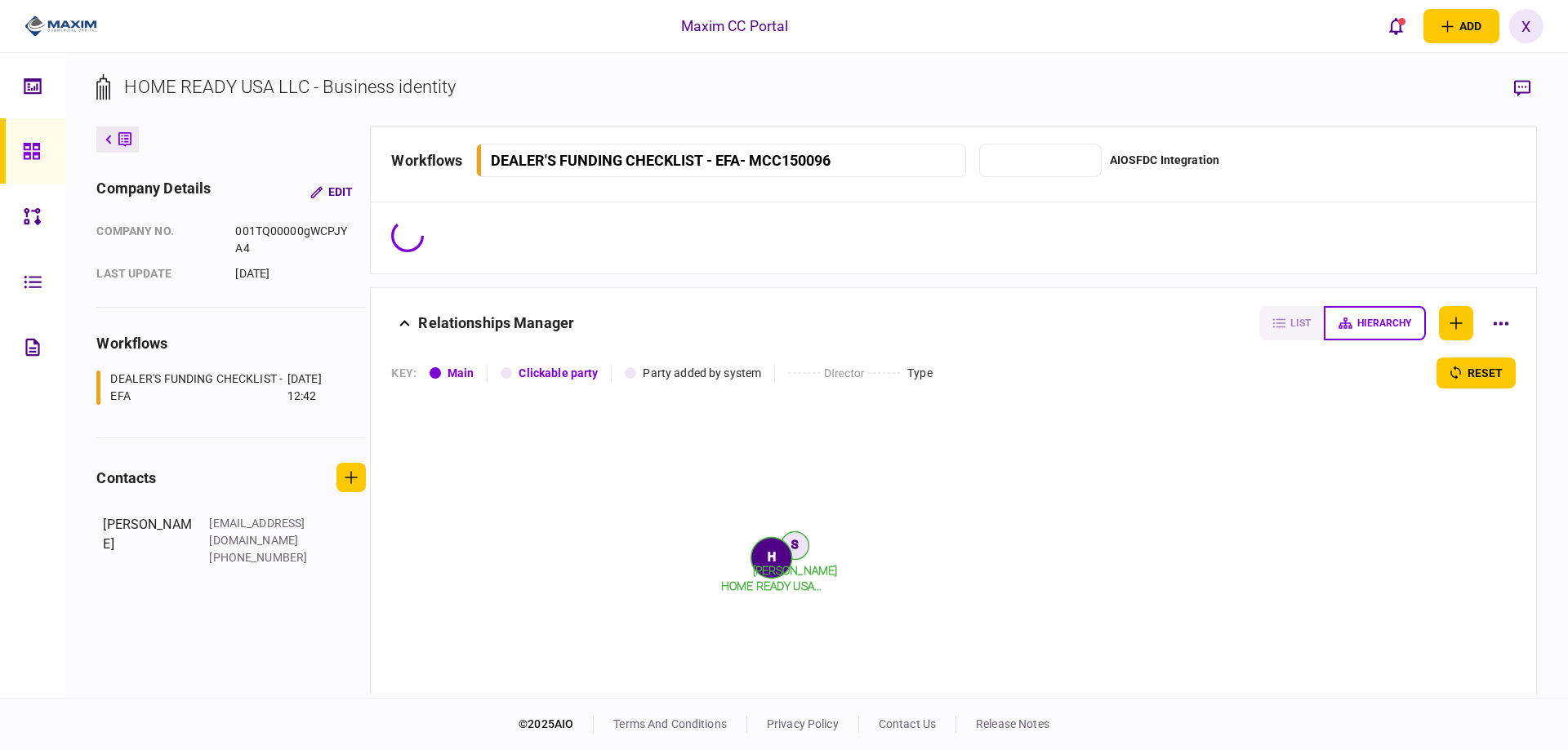
type input "*******"
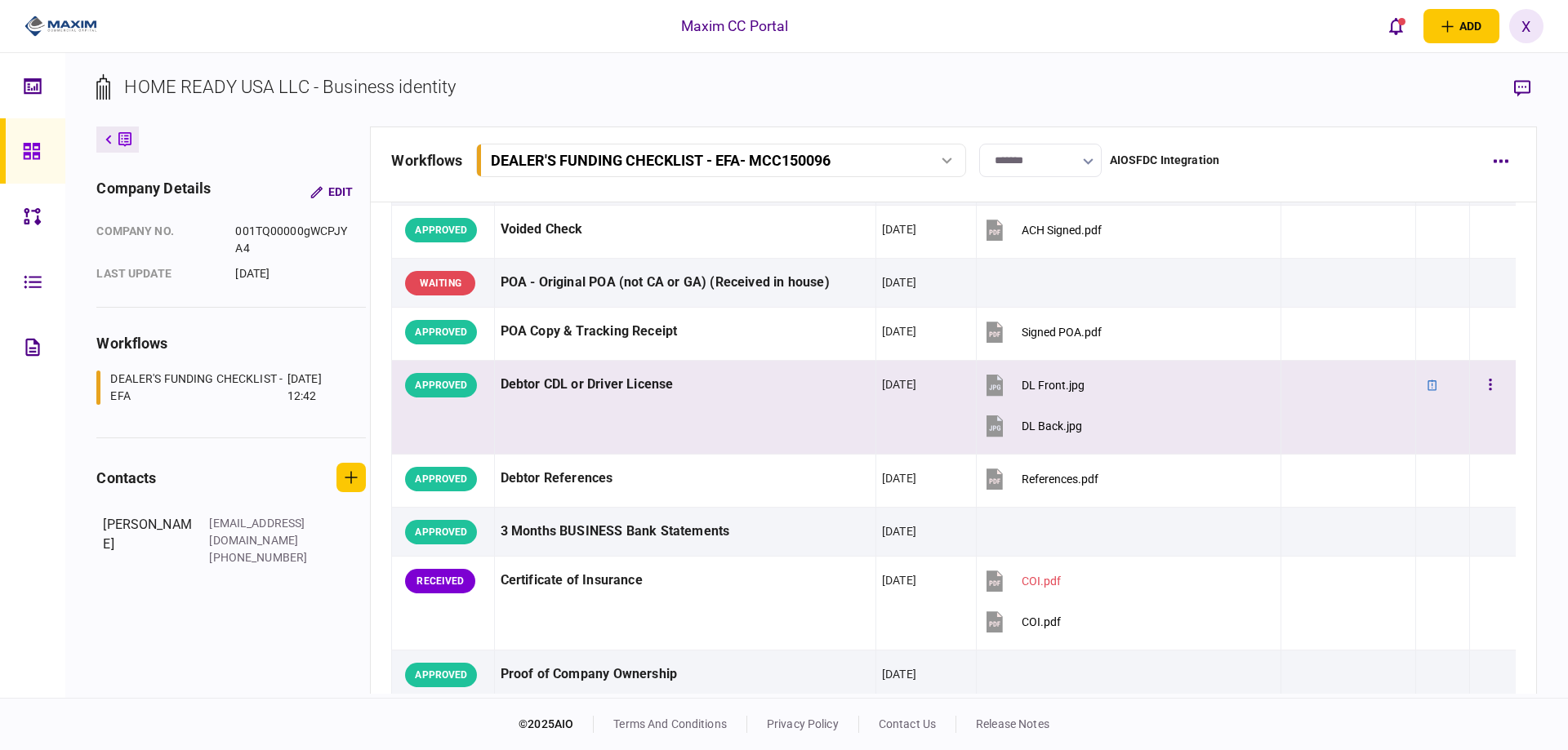
scroll to position [163, 0]
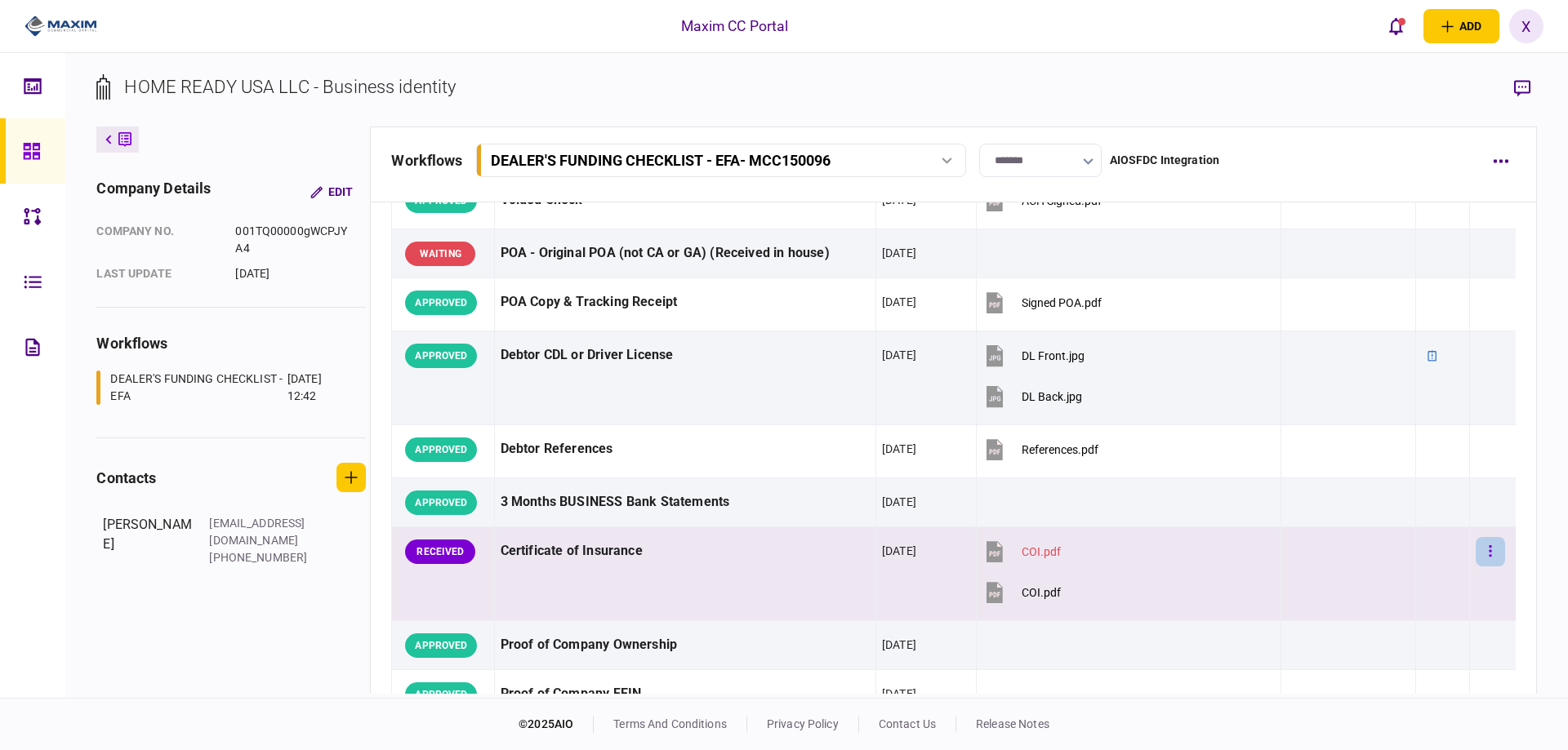
click at [1476, 538] on button "button" at bounding box center [1490, 552] width 29 height 29
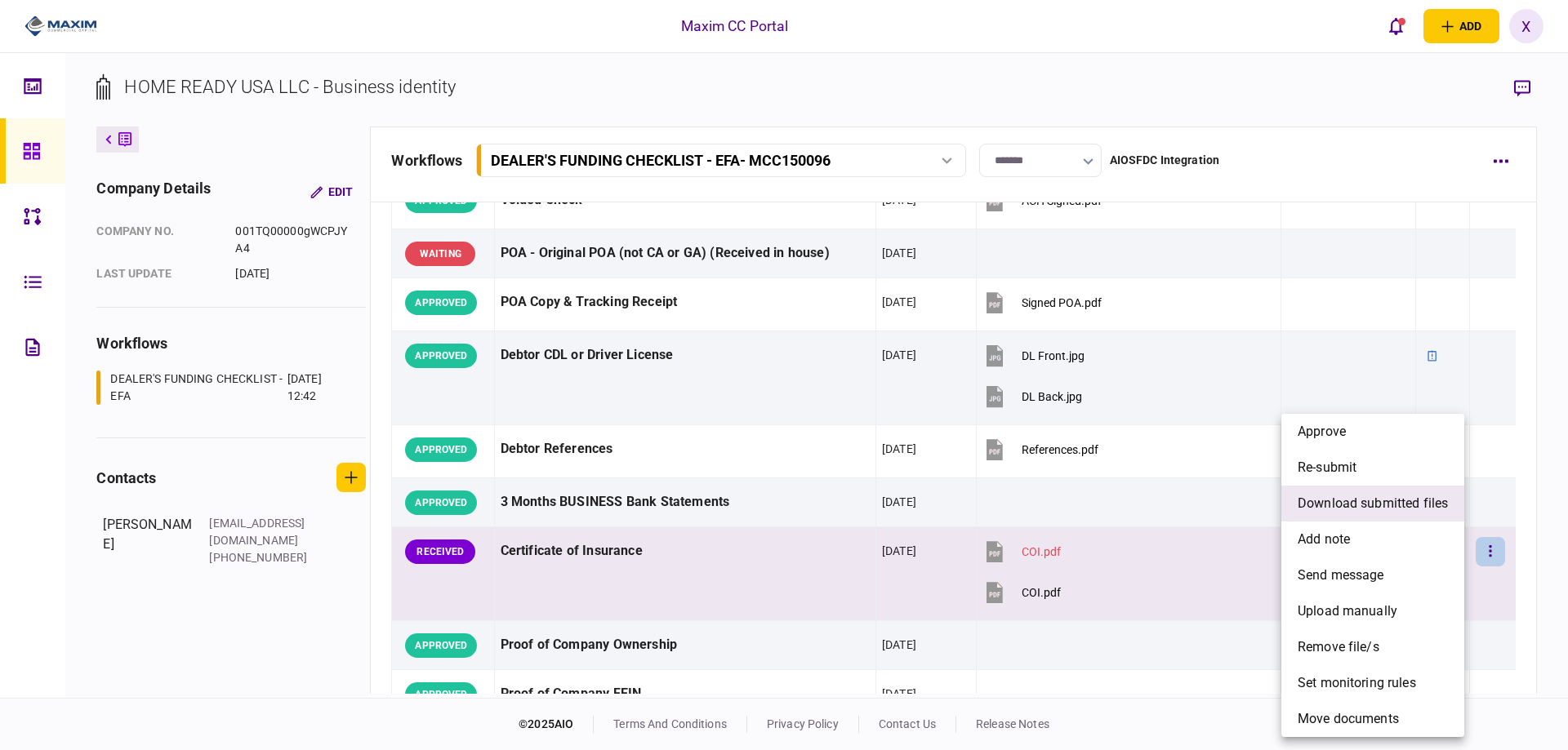
click at [1427, 507] on span "download submitted files" at bounding box center [1373, 504] width 151 height 19
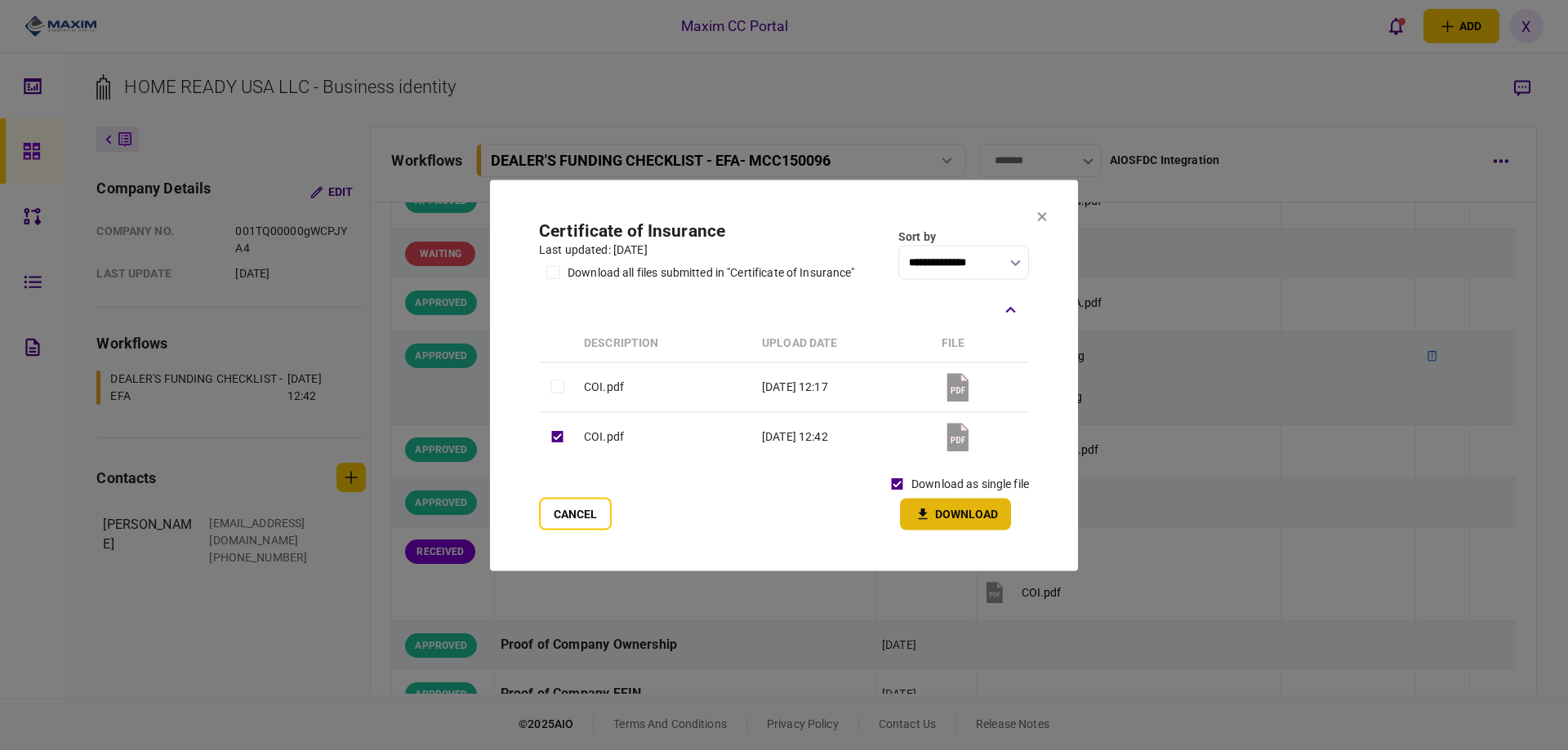
click at [946, 514] on button "Download" at bounding box center [955, 514] width 111 height 32
click at [1042, 225] on section "**********" at bounding box center [784, 375] width 588 height 391
click at [1040, 221] on button at bounding box center [1042, 217] width 10 height 13
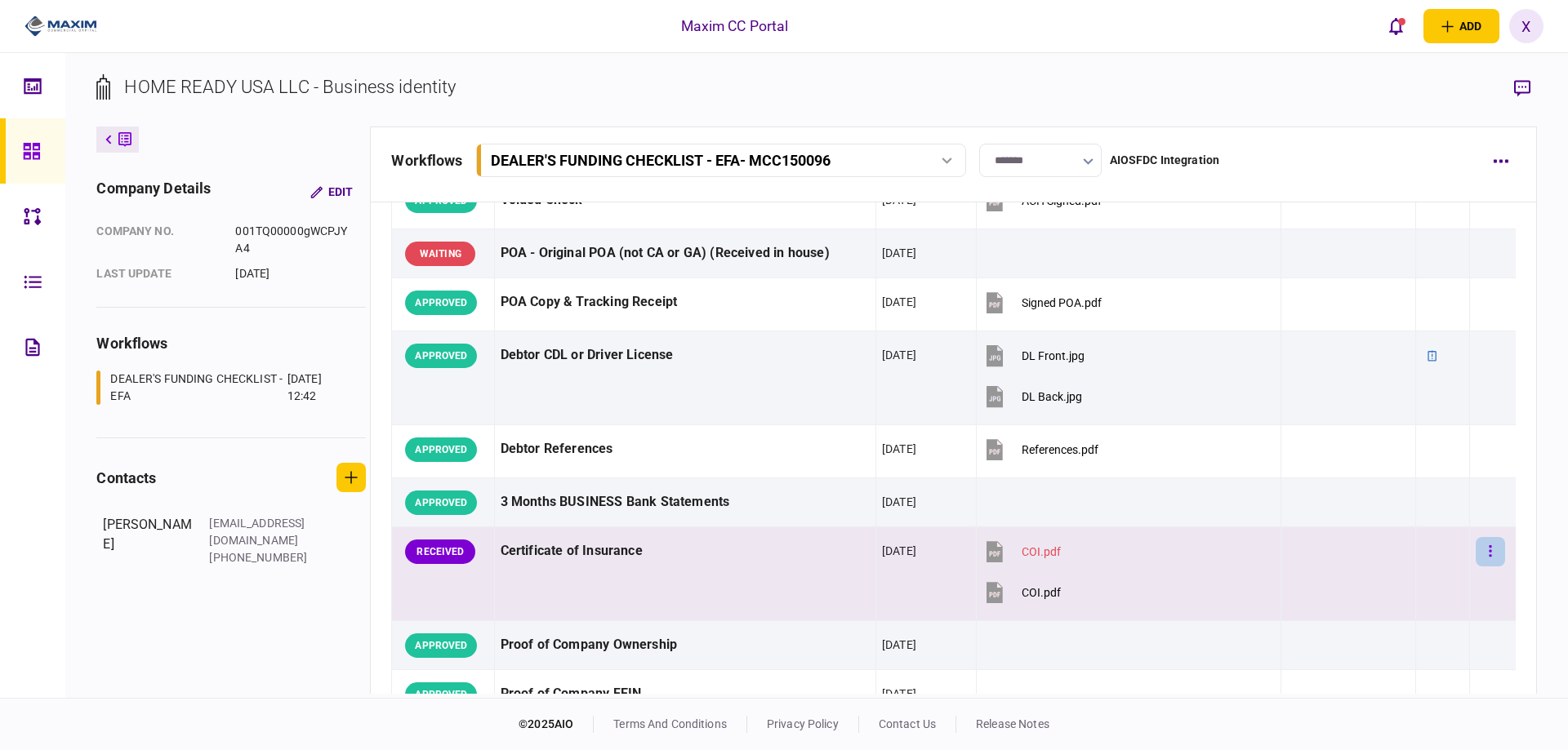
click at [1476, 552] on button "button" at bounding box center [1490, 552] width 29 height 29
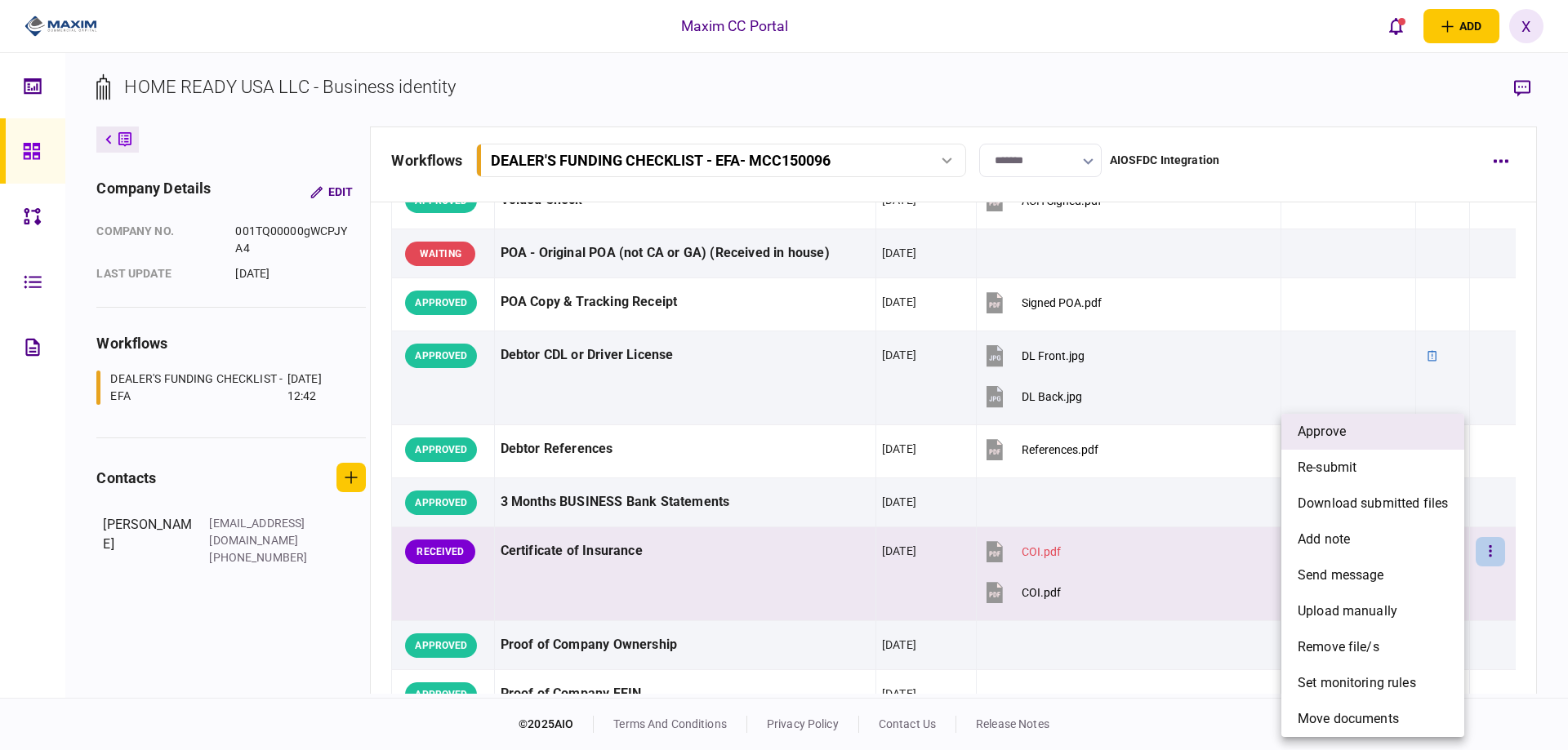
click at [1361, 419] on li "approve" at bounding box center [1372, 431] width 182 height 36
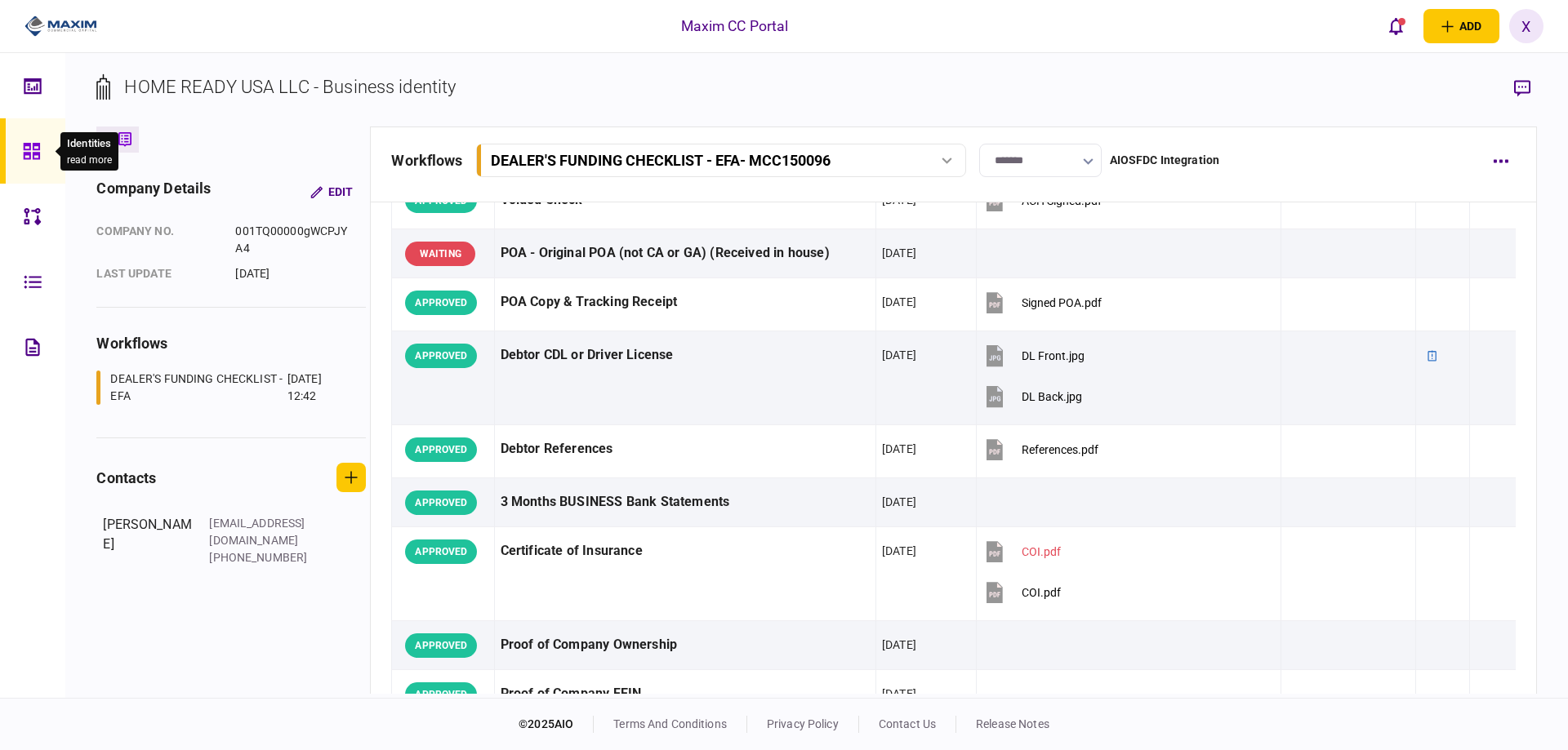
click at [32, 151] on icon at bounding box center [32, 151] width 18 height 19
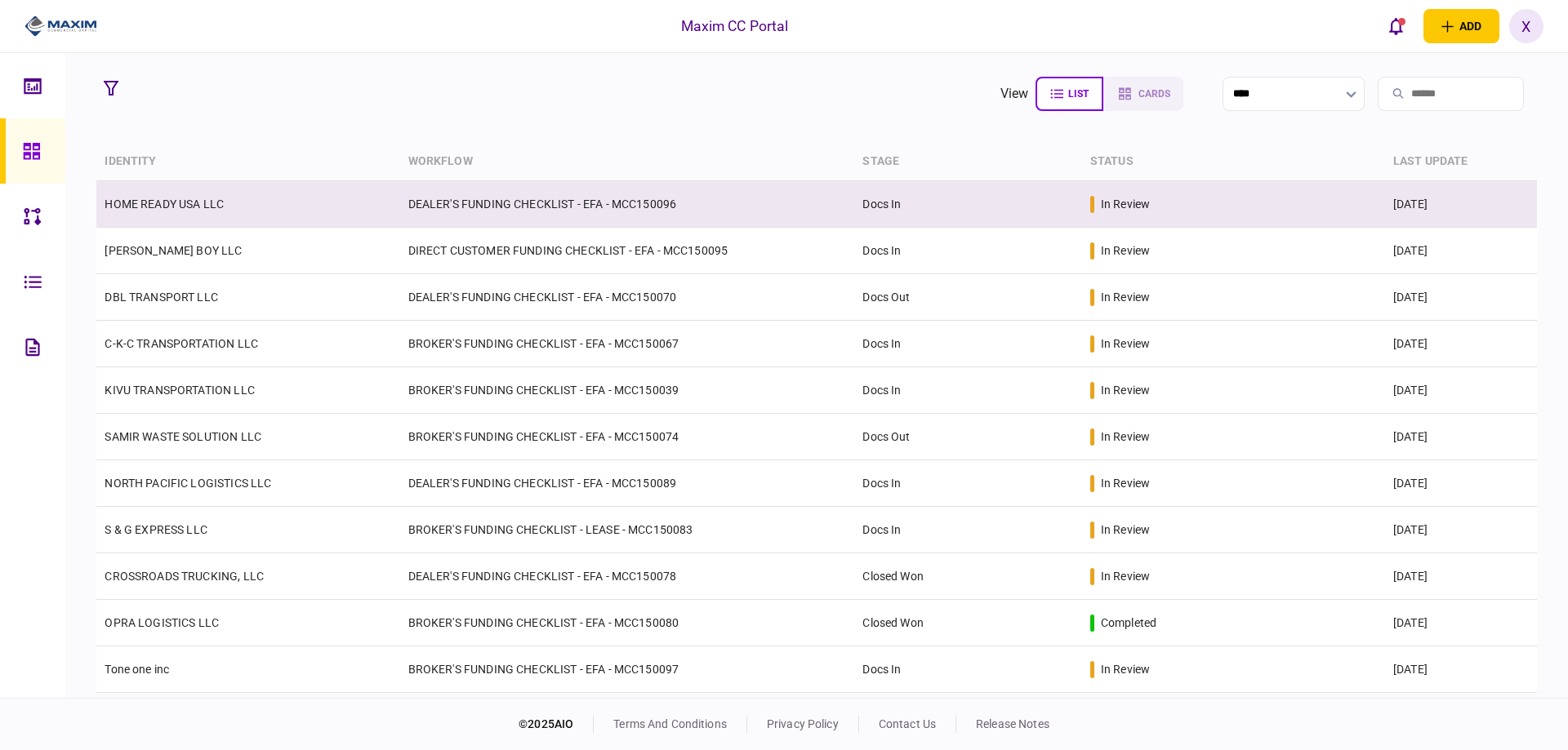
click at [161, 210] on link "HOME READY USA LLC" at bounding box center [164, 204] width 120 height 13
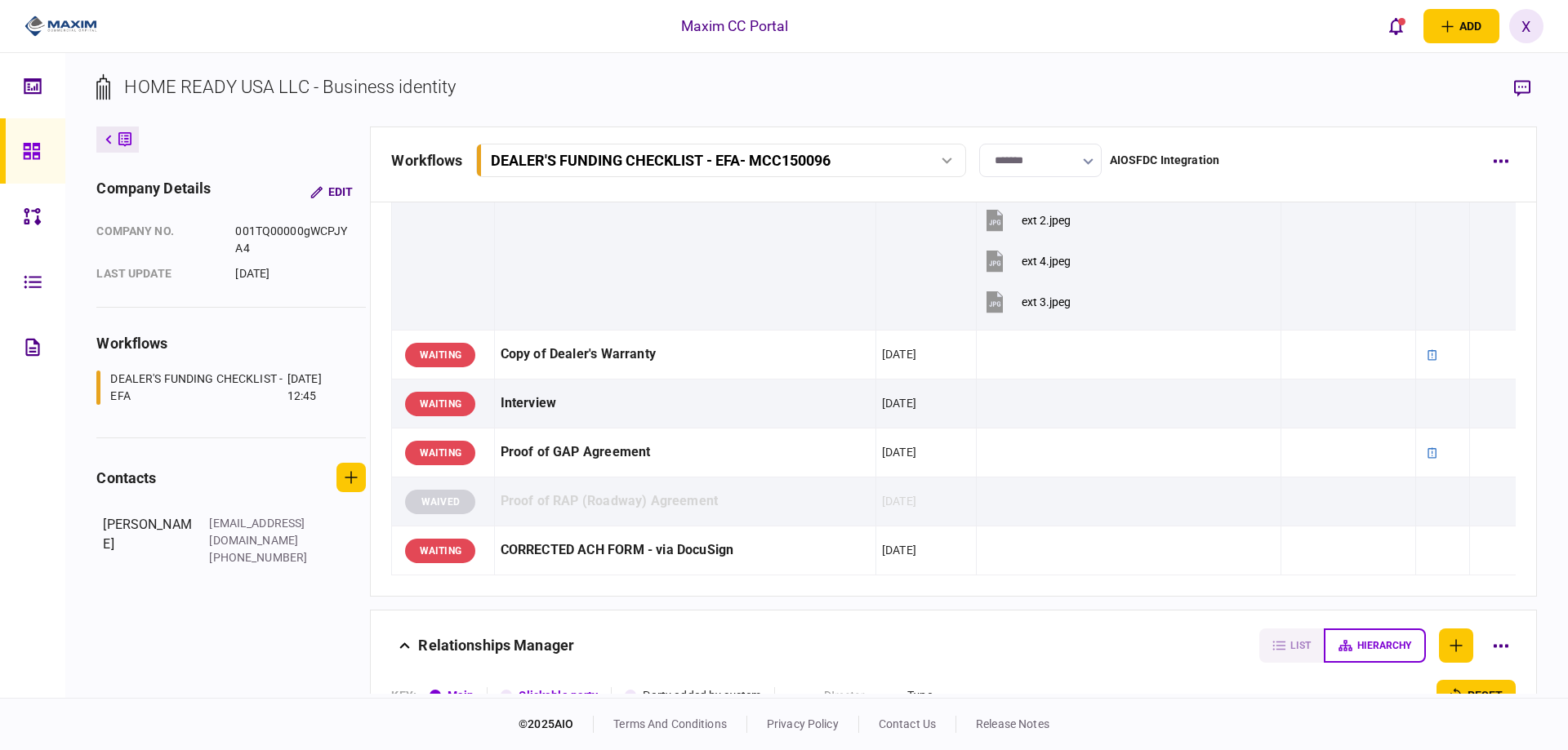
scroll to position [1842, 0]
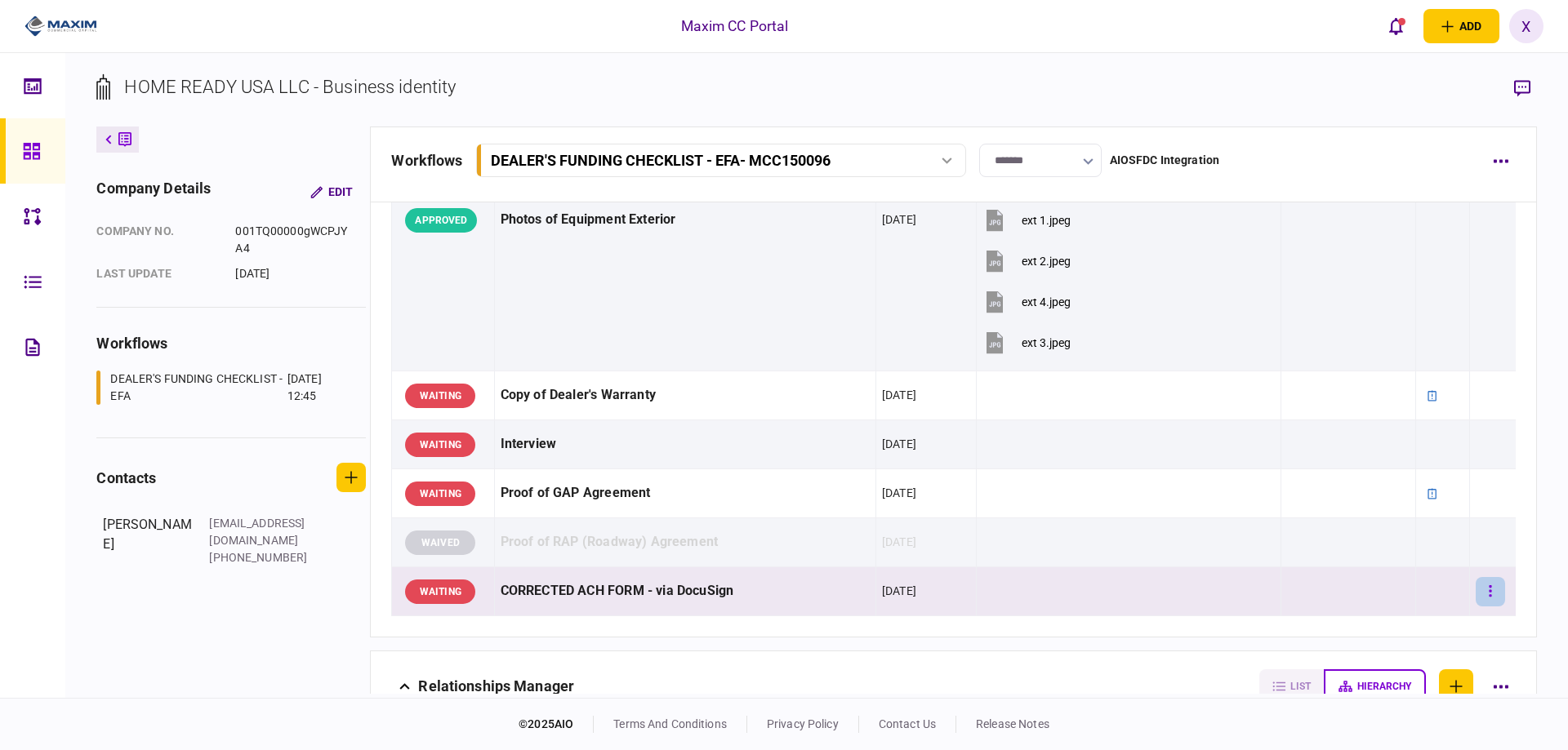
click at [1484, 599] on button "button" at bounding box center [1490, 591] width 29 height 29
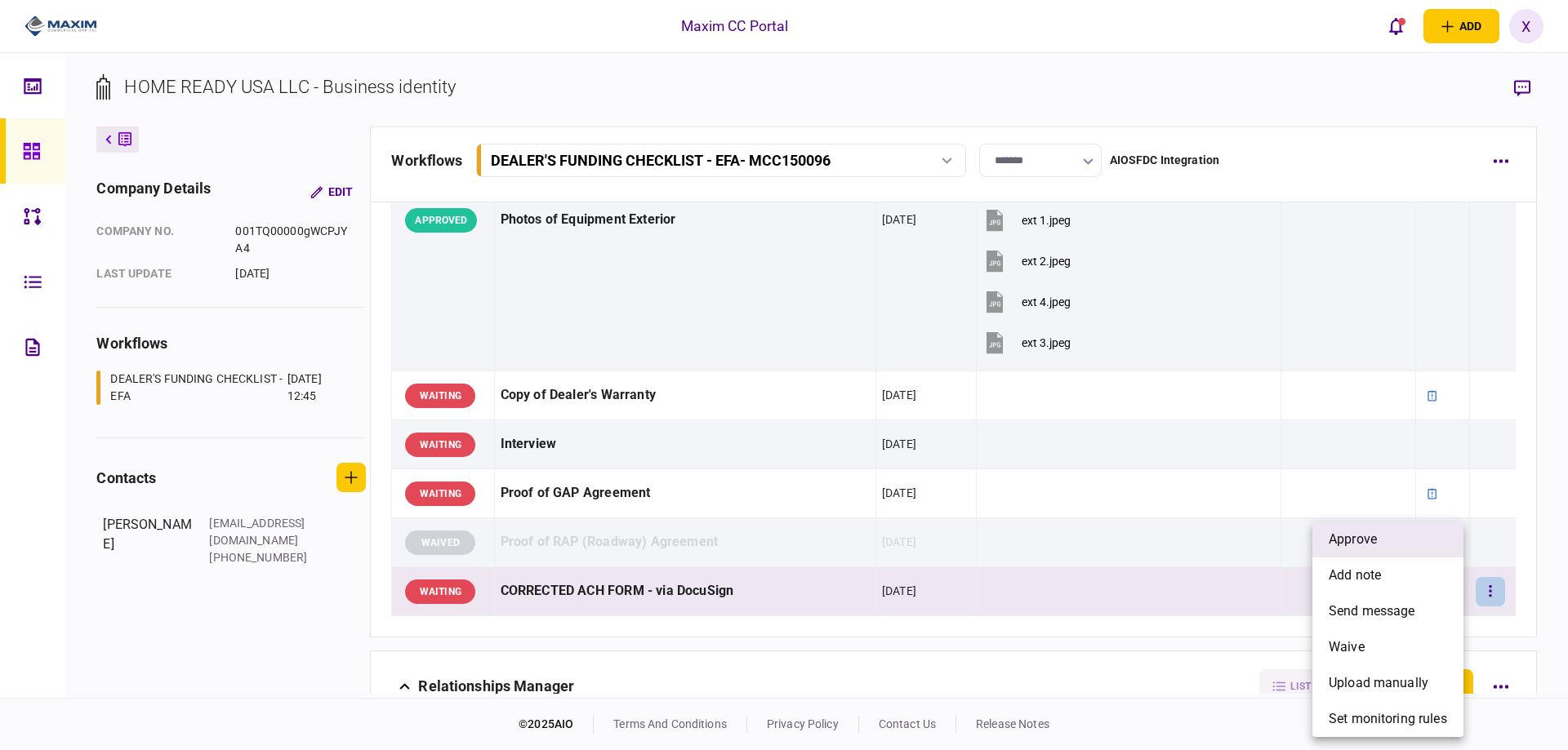
click at [1431, 543] on li "approve" at bounding box center [1387, 539] width 151 height 36
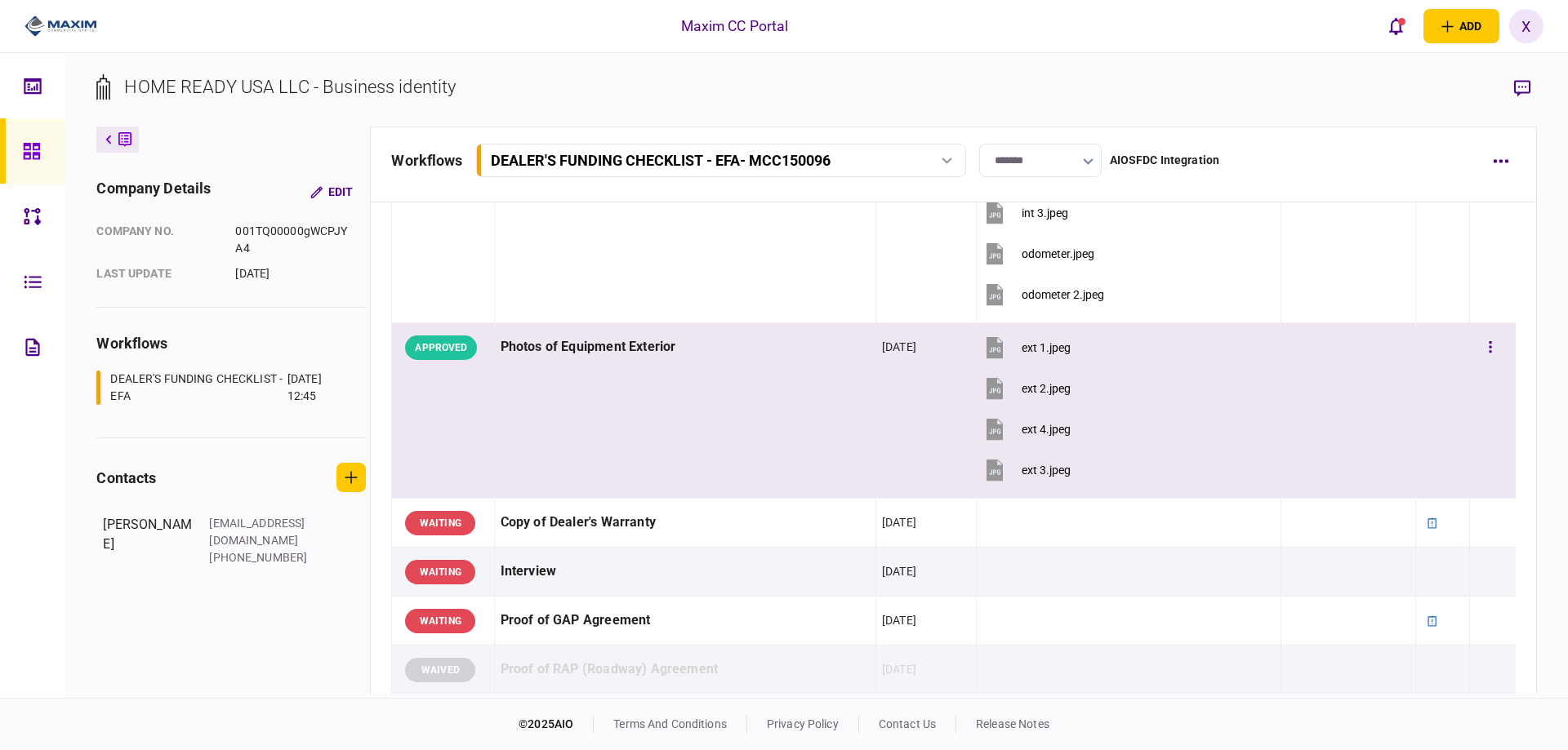
scroll to position [1225, 0]
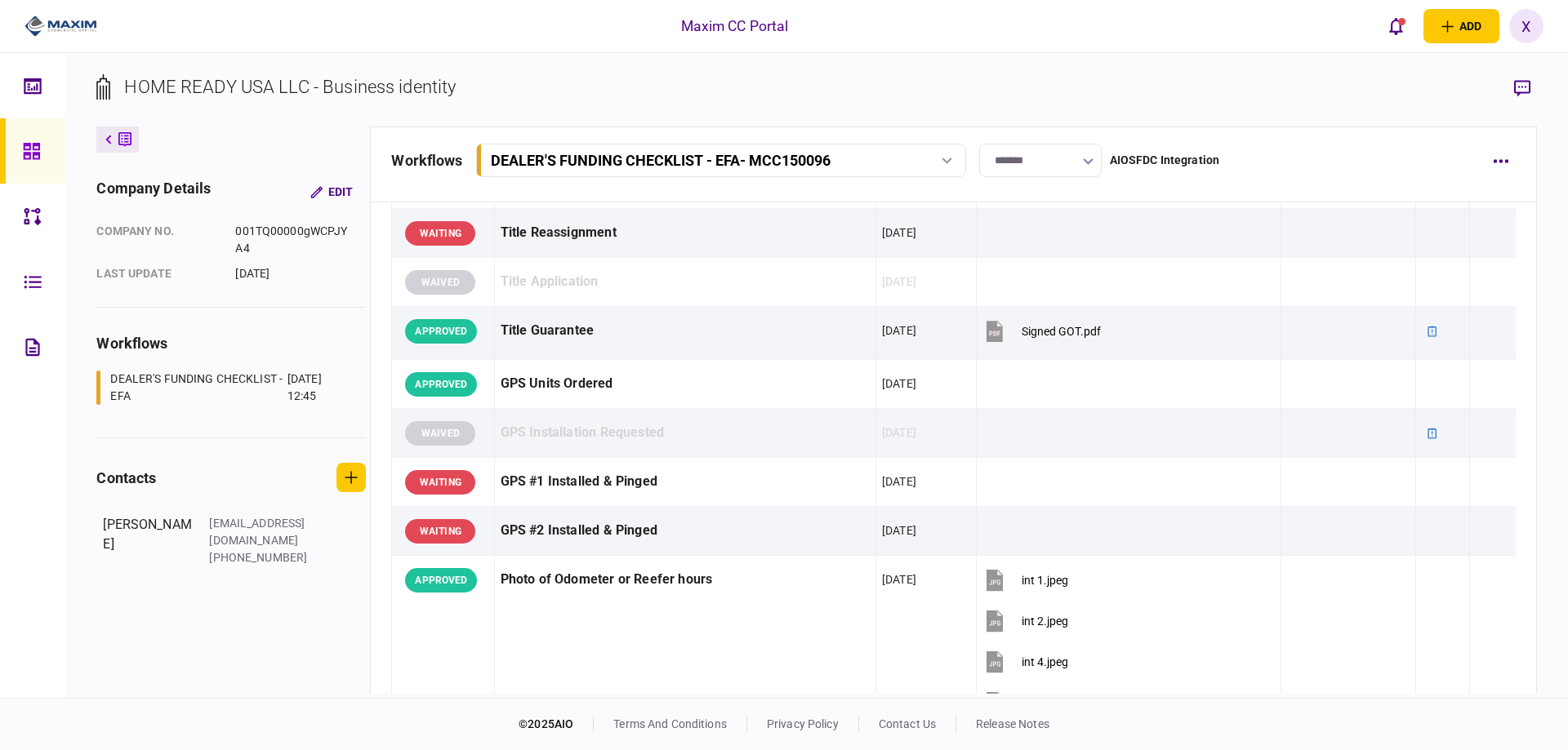
click at [19, 151] on link at bounding box center [33, 151] width 66 height 66
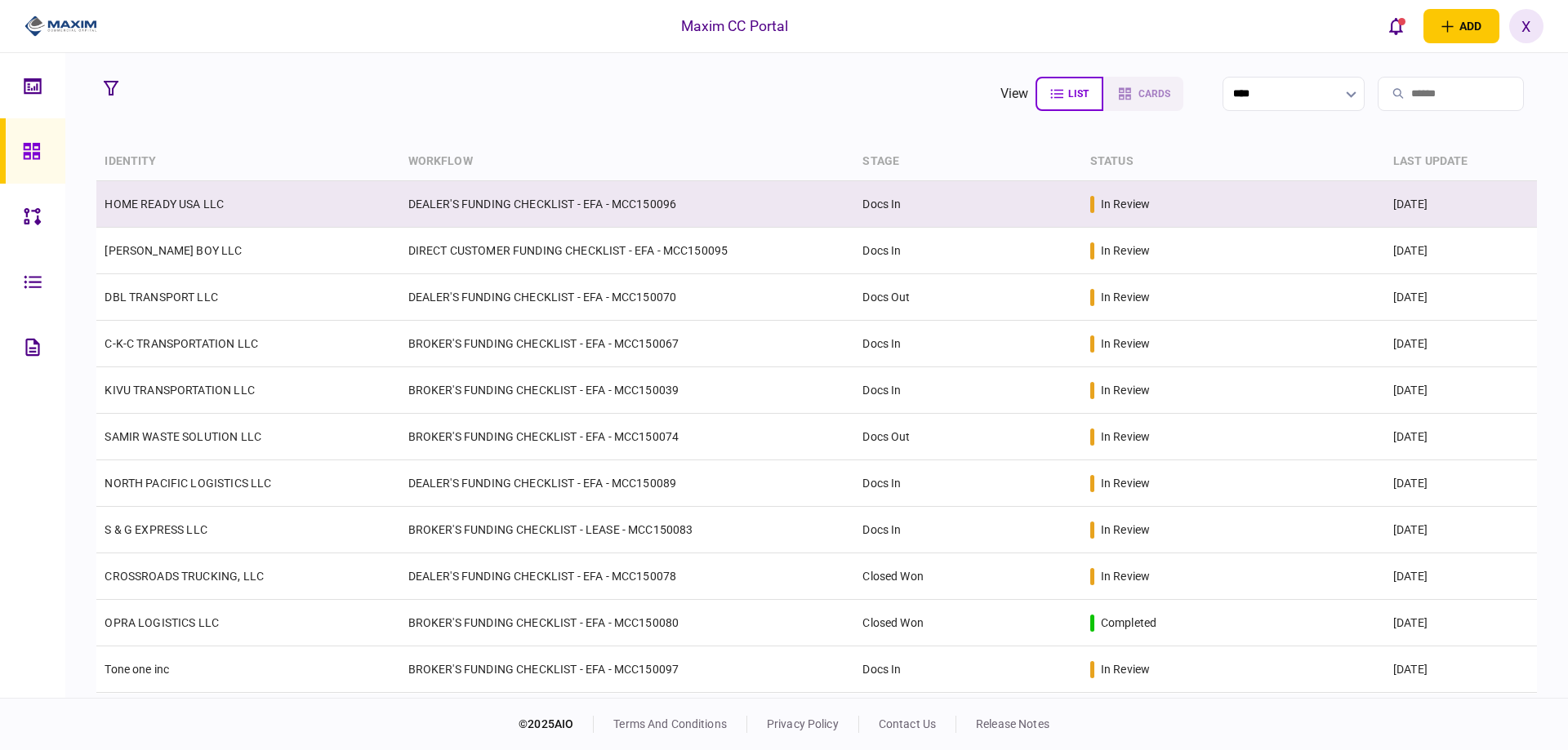
click at [119, 199] on link "HOME READY USA LLC" at bounding box center [164, 204] width 120 height 13
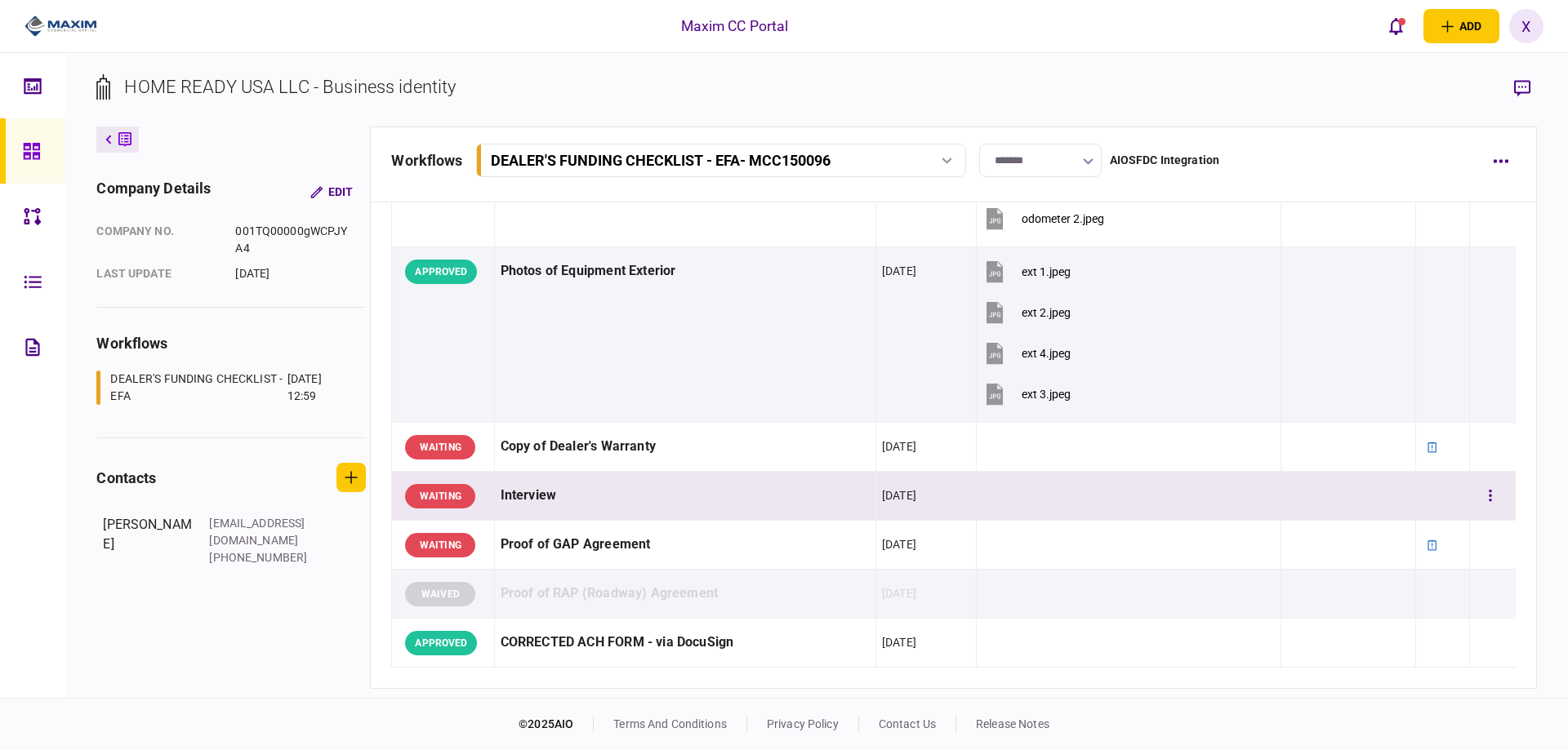
scroll to position [1796, 0]
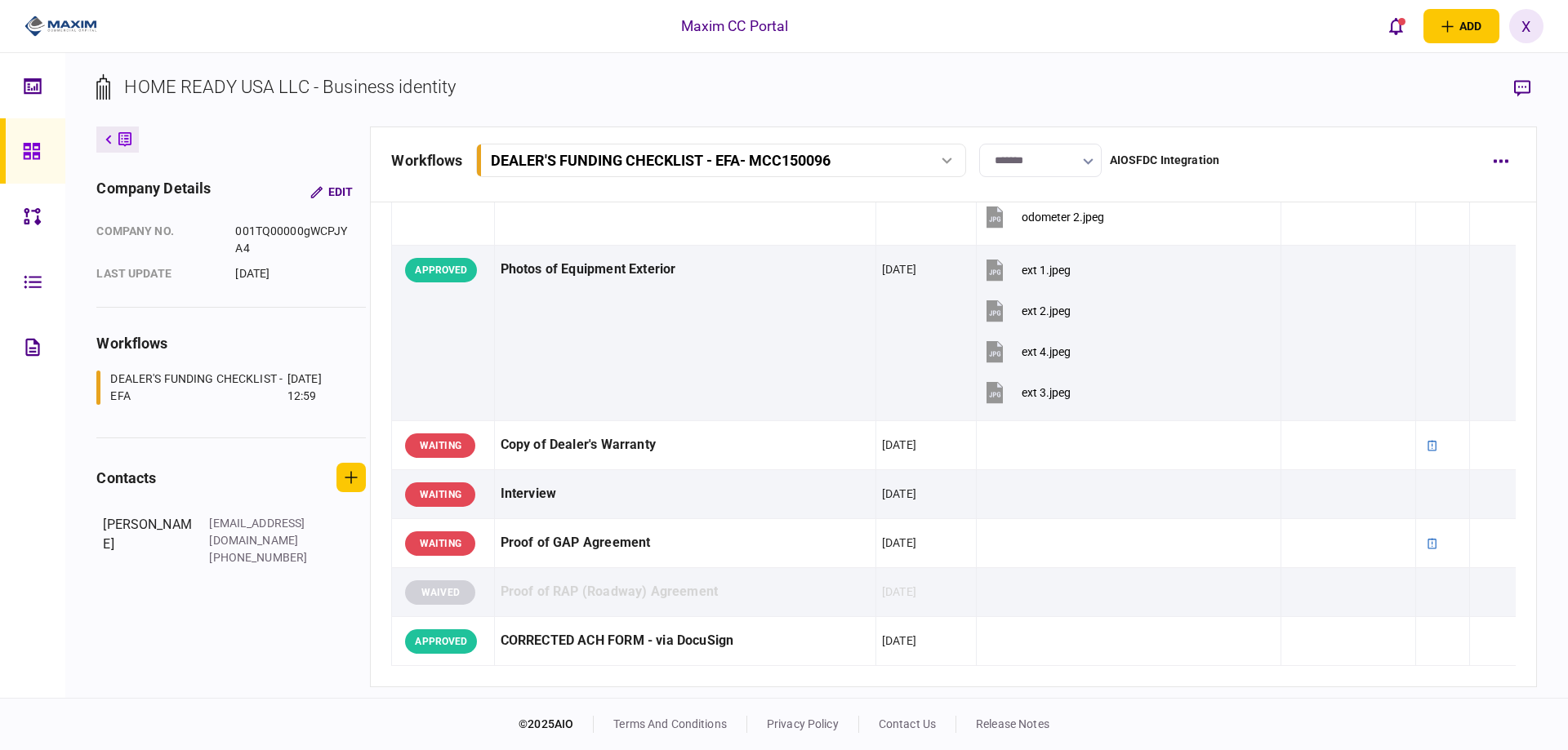
click at [30, 23] on img at bounding box center [61, 27] width 73 height 25
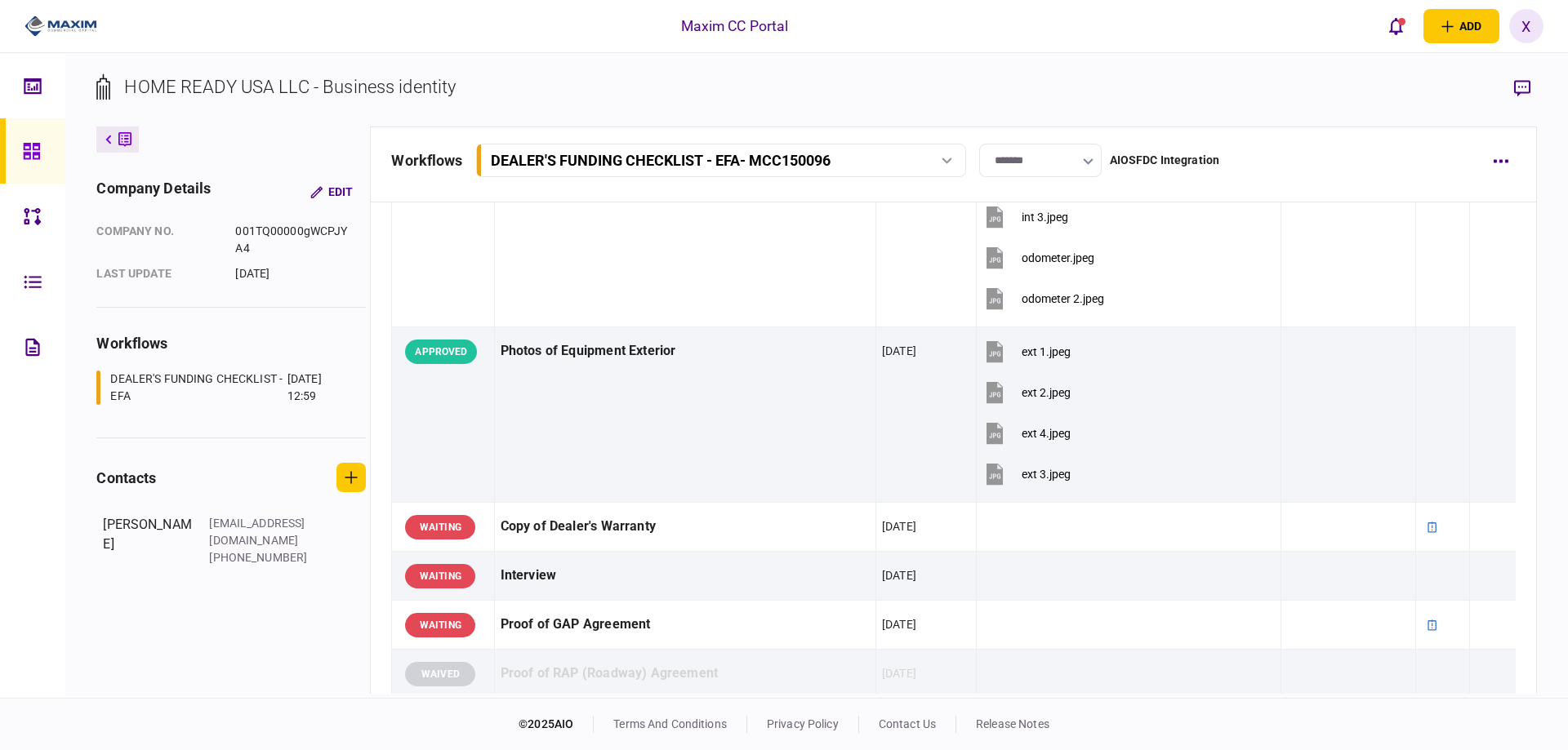
scroll to position [1469, 0]
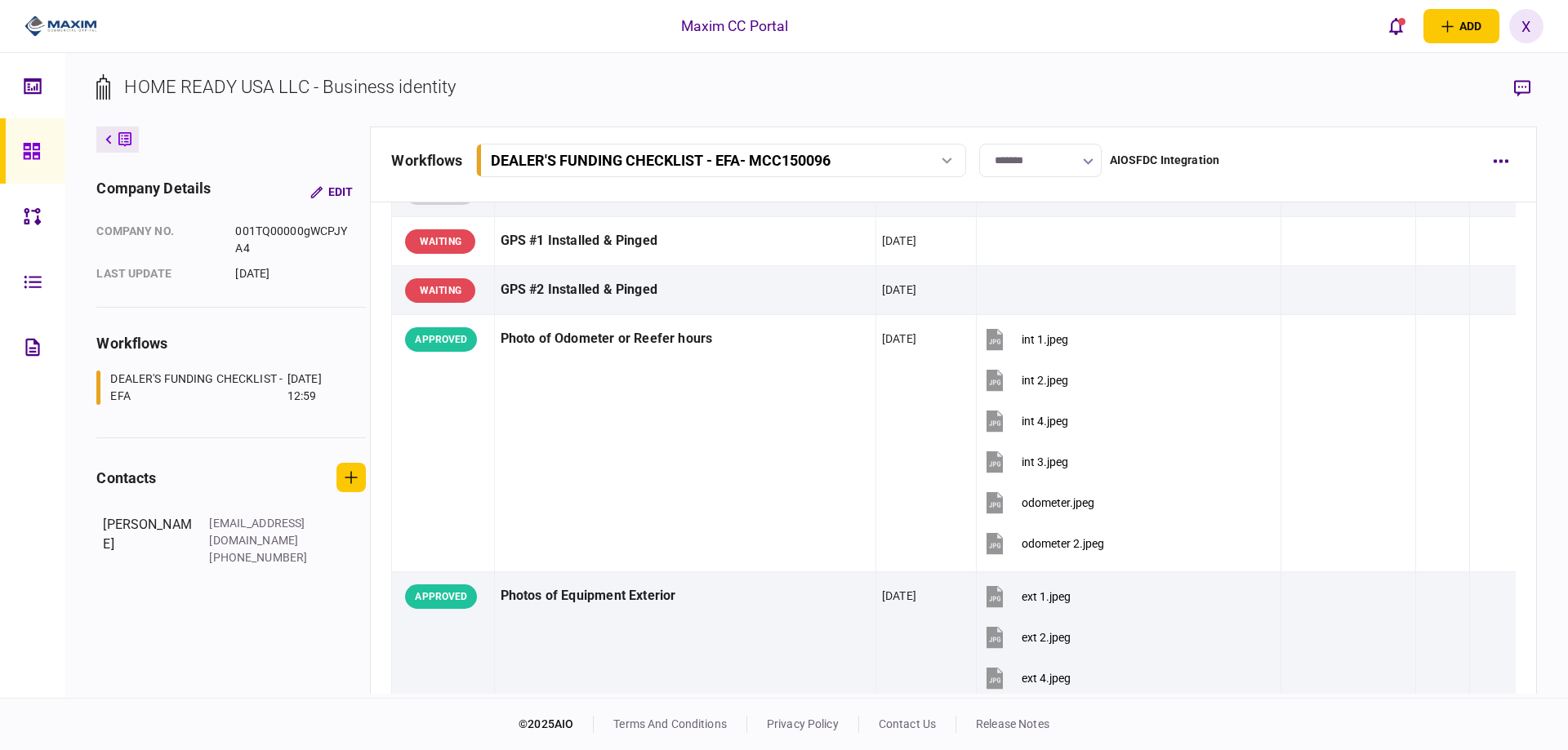
click at [36, 152] on icon at bounding box center [31, 151] width 16 height 16
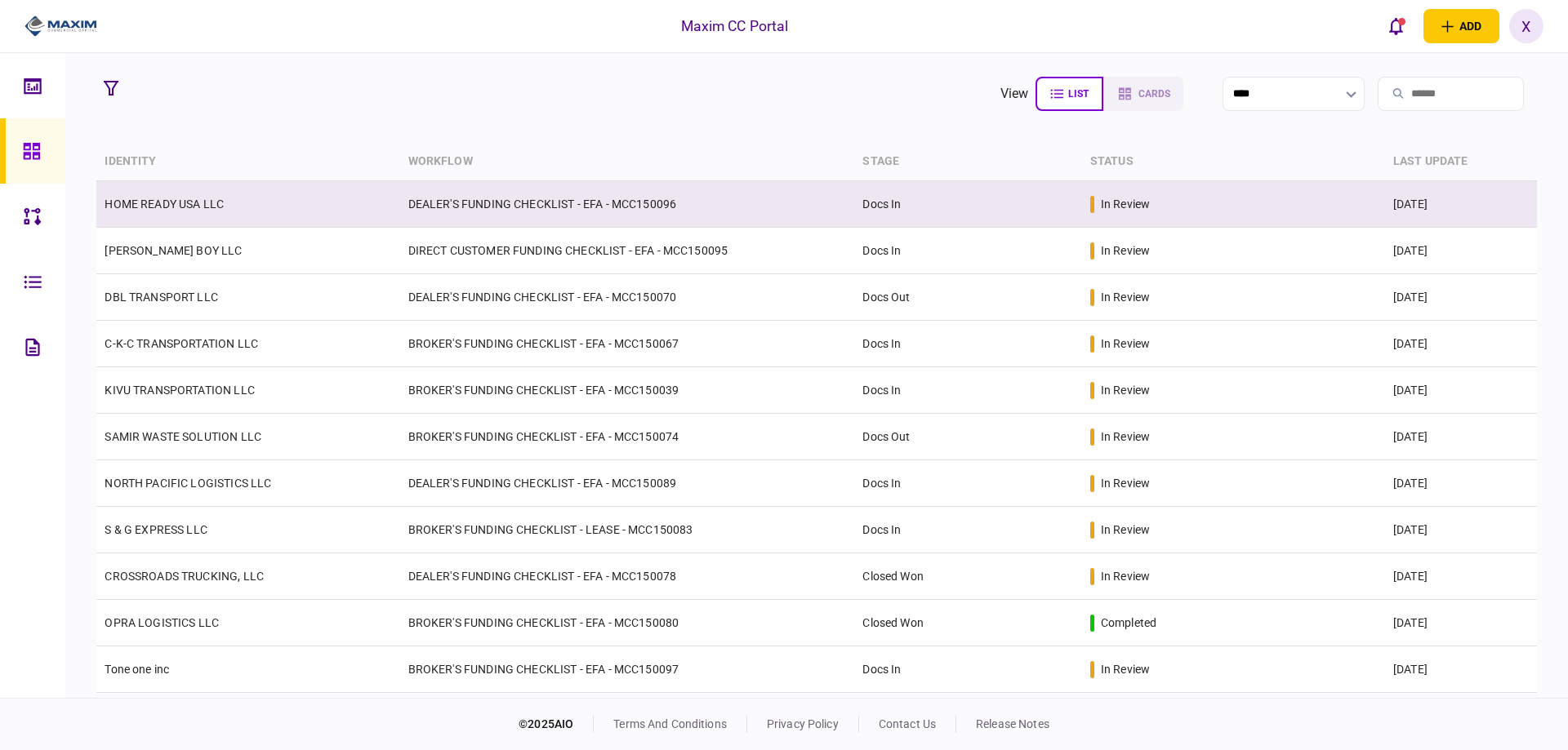
click at [188, 204] on link "HOME READY USA LLC" at bounding box center [164, 204] width 120 height 13
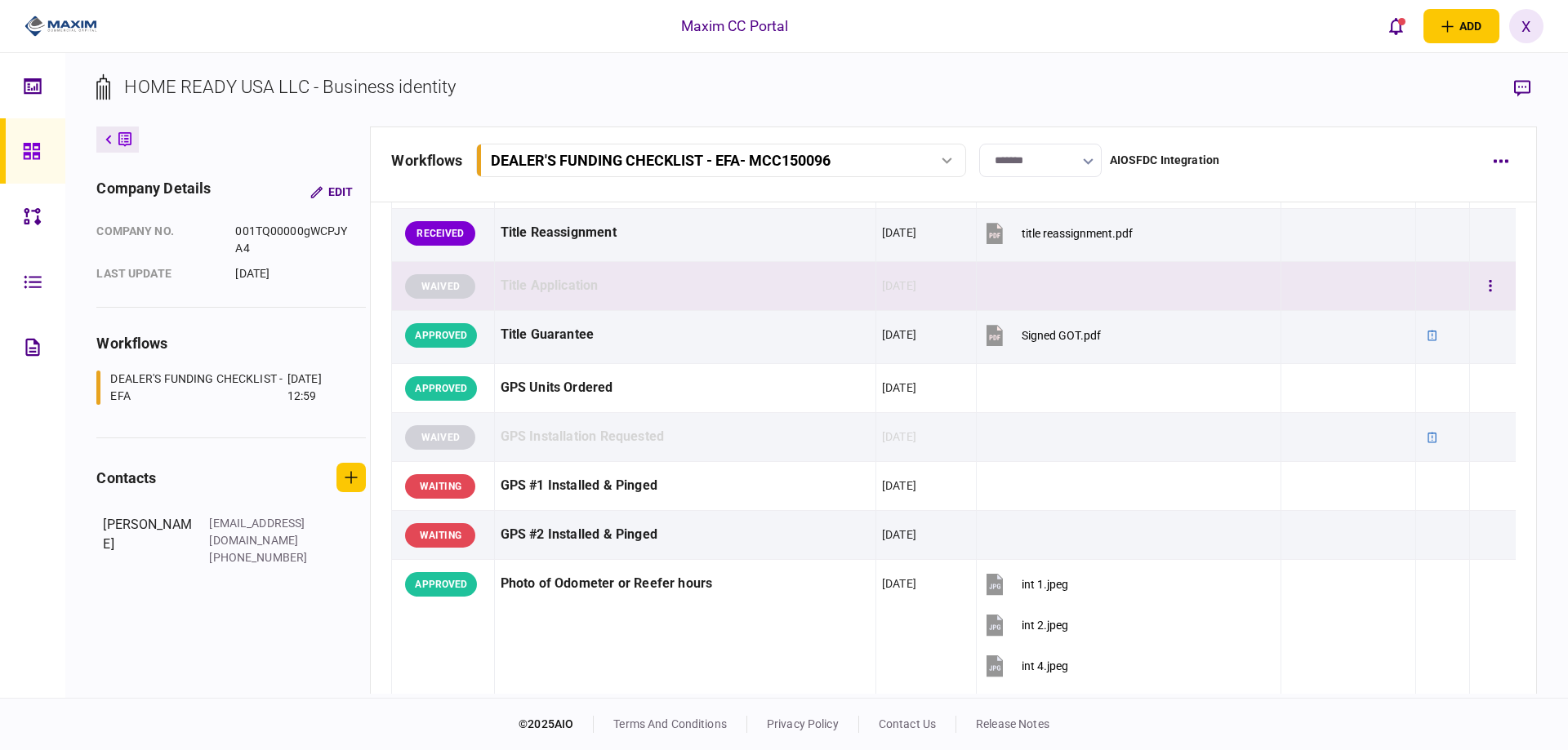
scroll to position [1061, 0]
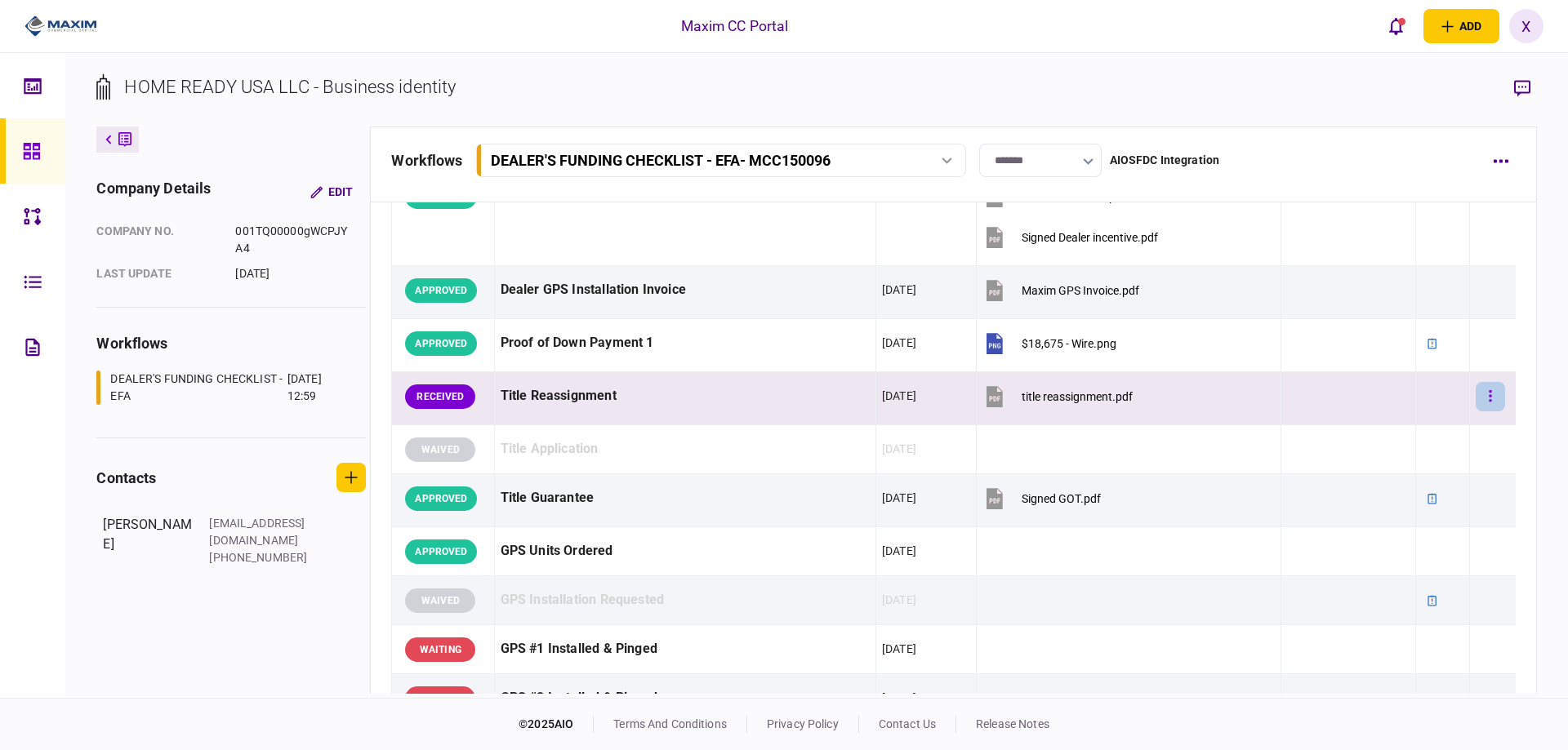
click at [1477, 393] on button "button" at bounding box center [1490, 396] width 29 height 29
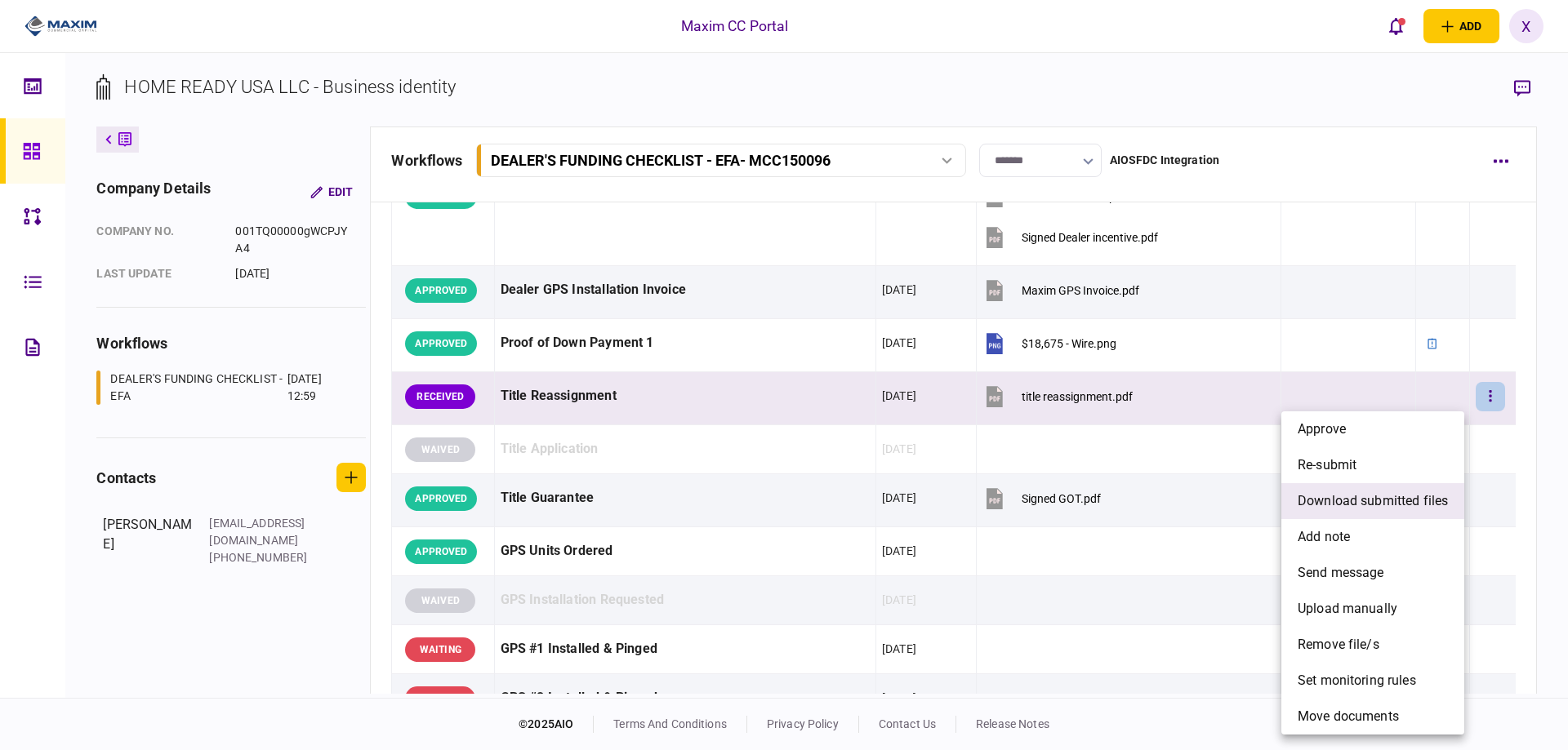
click at [1404, 500] on span "download submitted files" at bounding box center [1373, 501] width 151 height 19
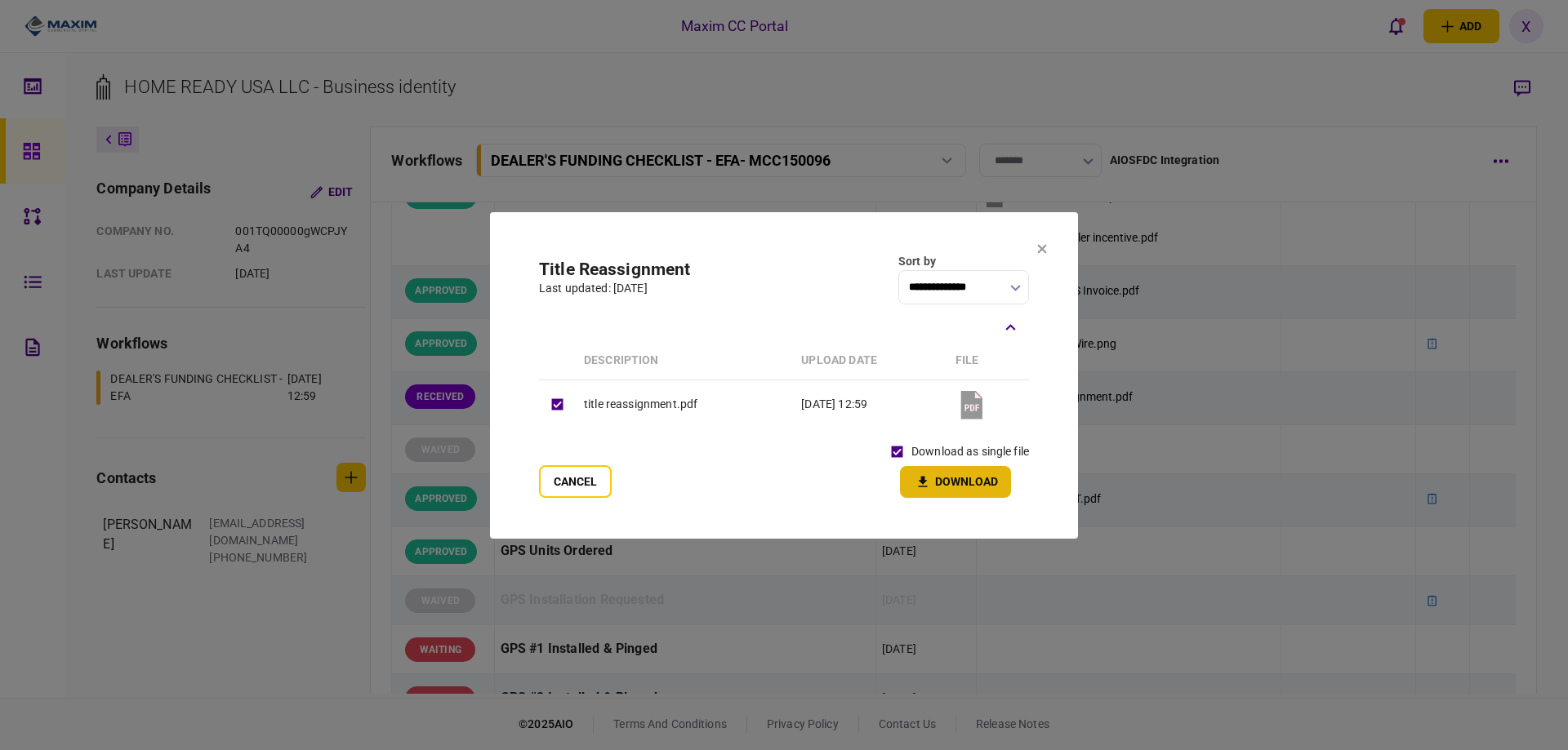
click at [964, 487] on button "Download" at bounding box center [955, 482] width 111 height 32
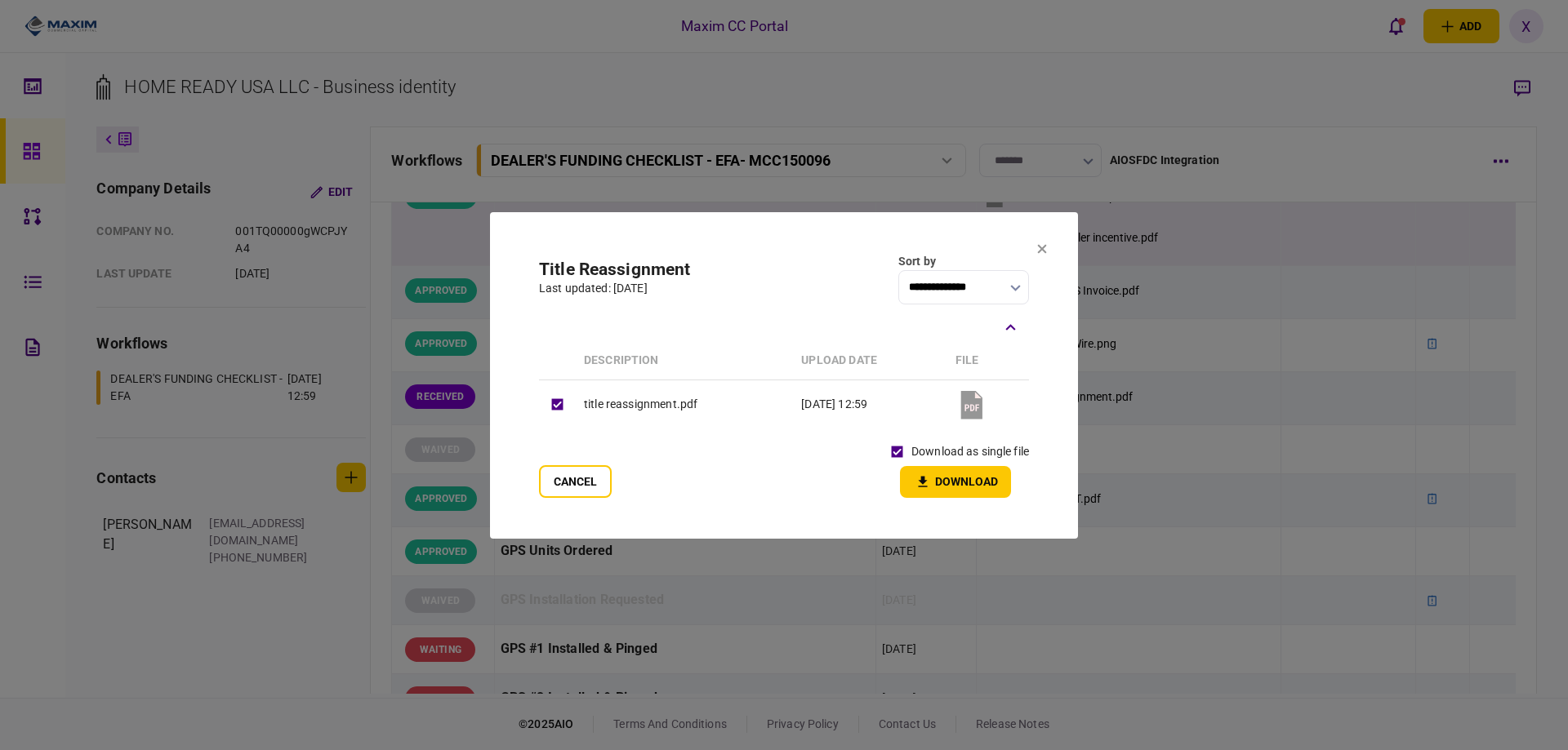
click at [1044, 251] on icon at bounding box center [1042, 249] width 10 height 10
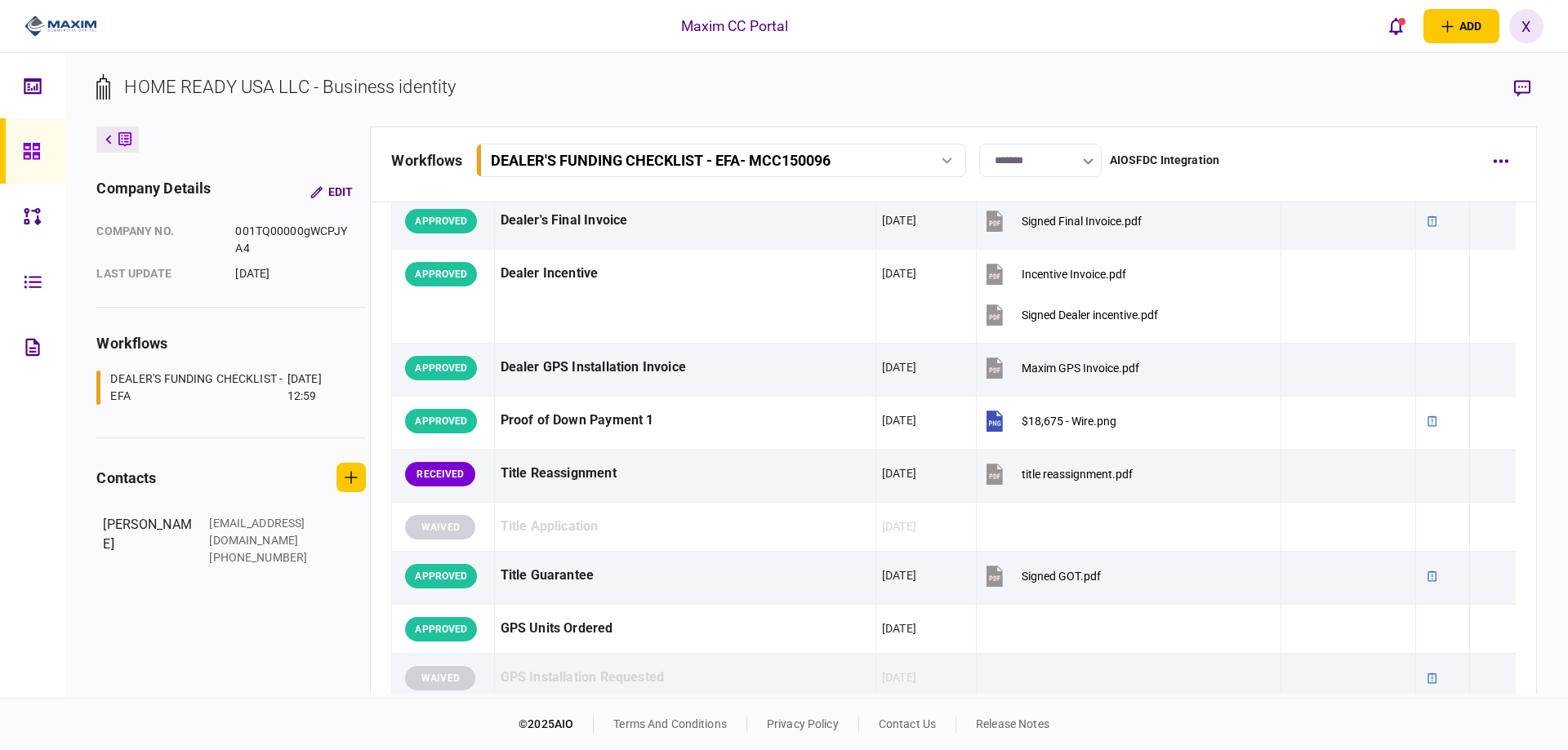
scroll to position [1143, 0]
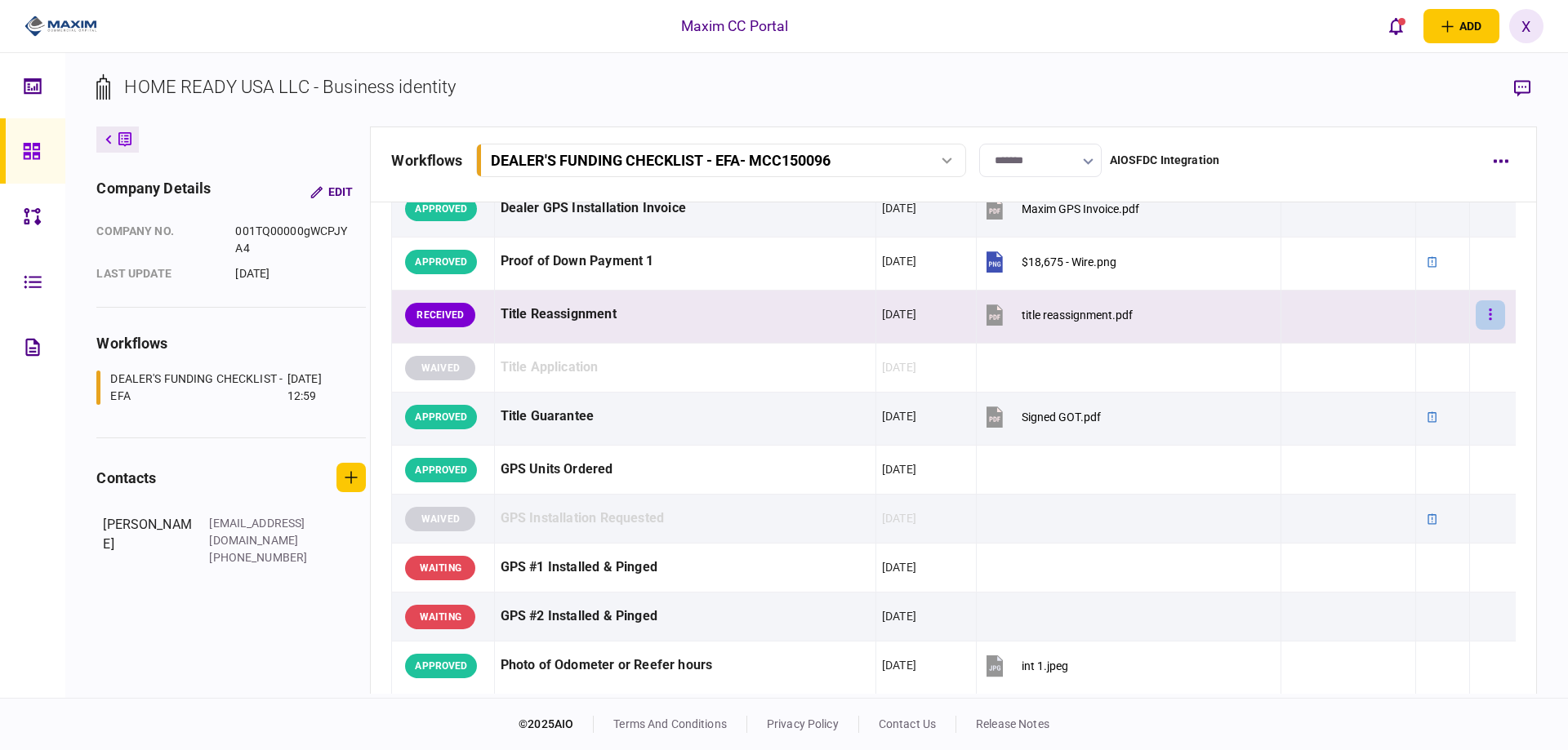
click at [1484, 321] on button "button" at bounding box center [1490, 314] width 29 height 29
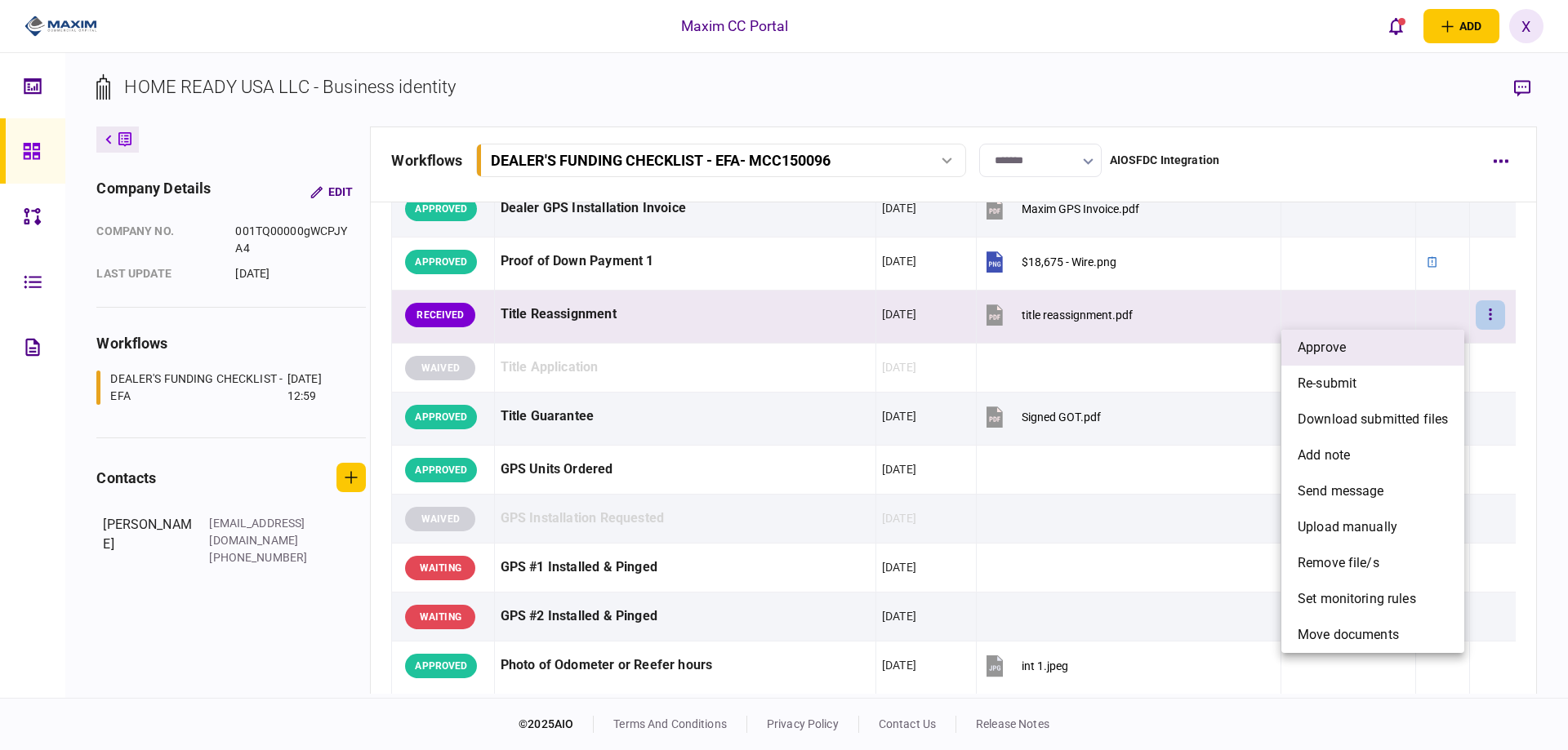
click at [1409, 349] on li "approve" at bounding box center [1372, 347] width 182 height 36
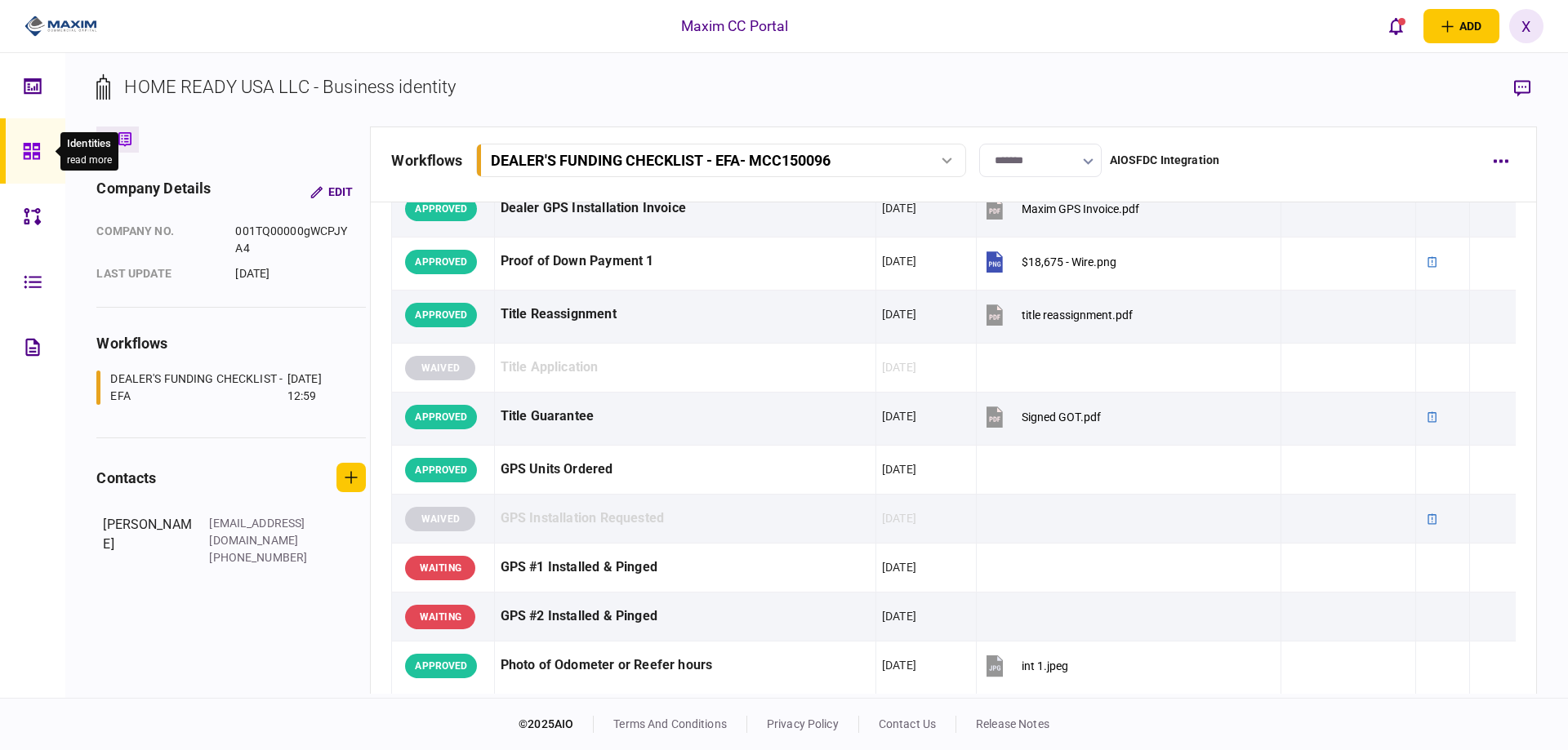
click at [35, 143] on icon at bounding box center [31, 151] width 16 height 16
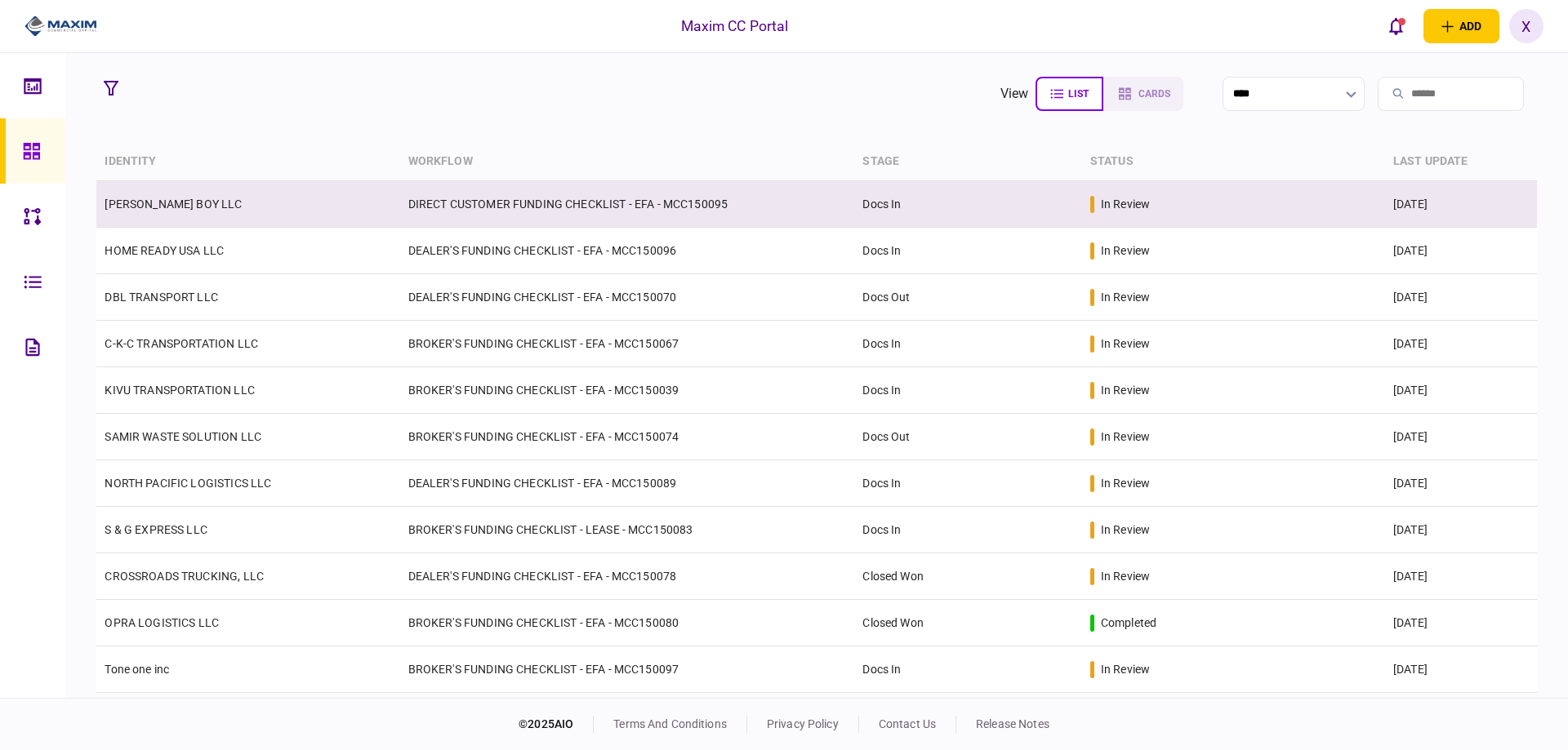
click at [159, 190] on td "[PERSON_NAME] BOY LLC" at bounding box center [248, 205] width 303 height 47
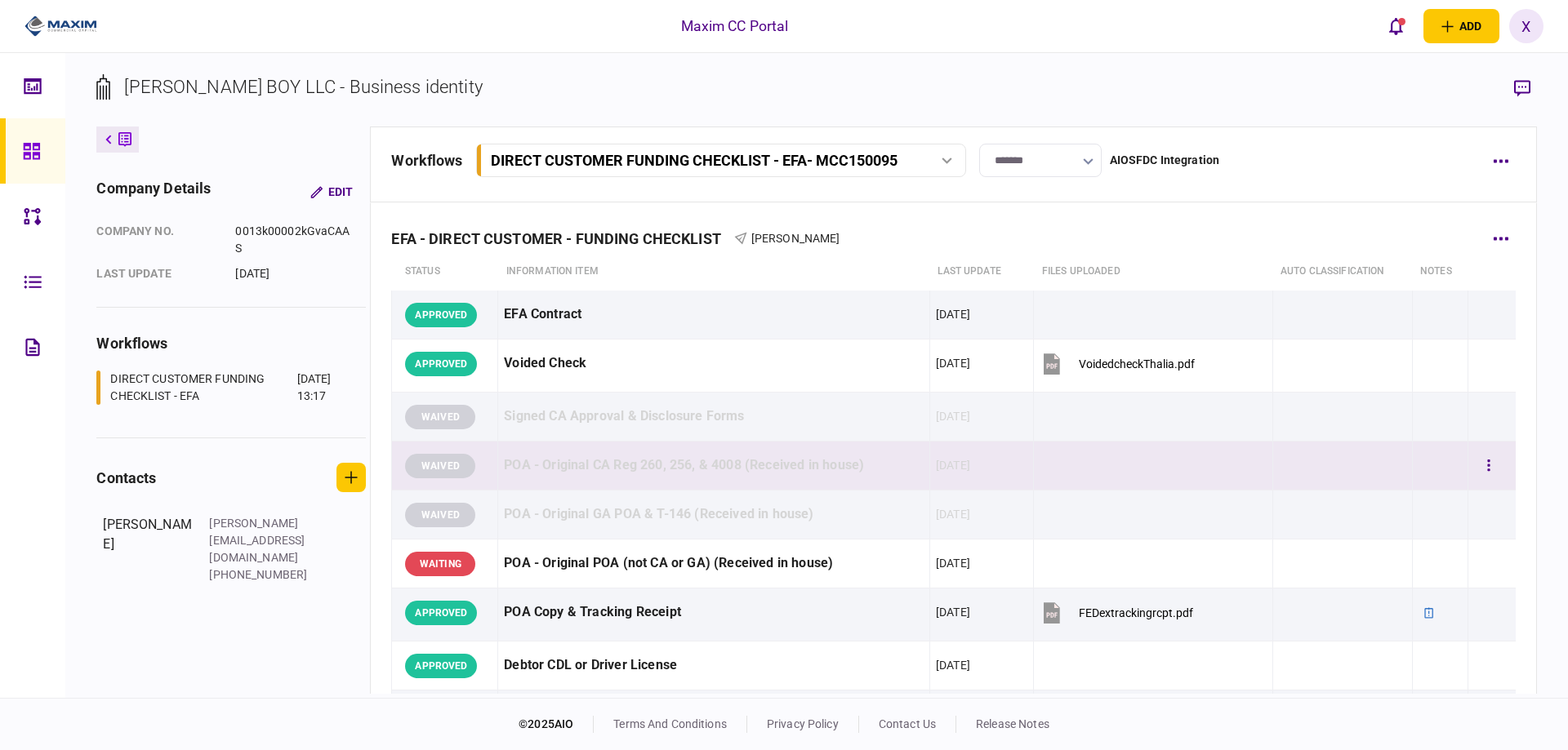
scroll to position [490, 0]
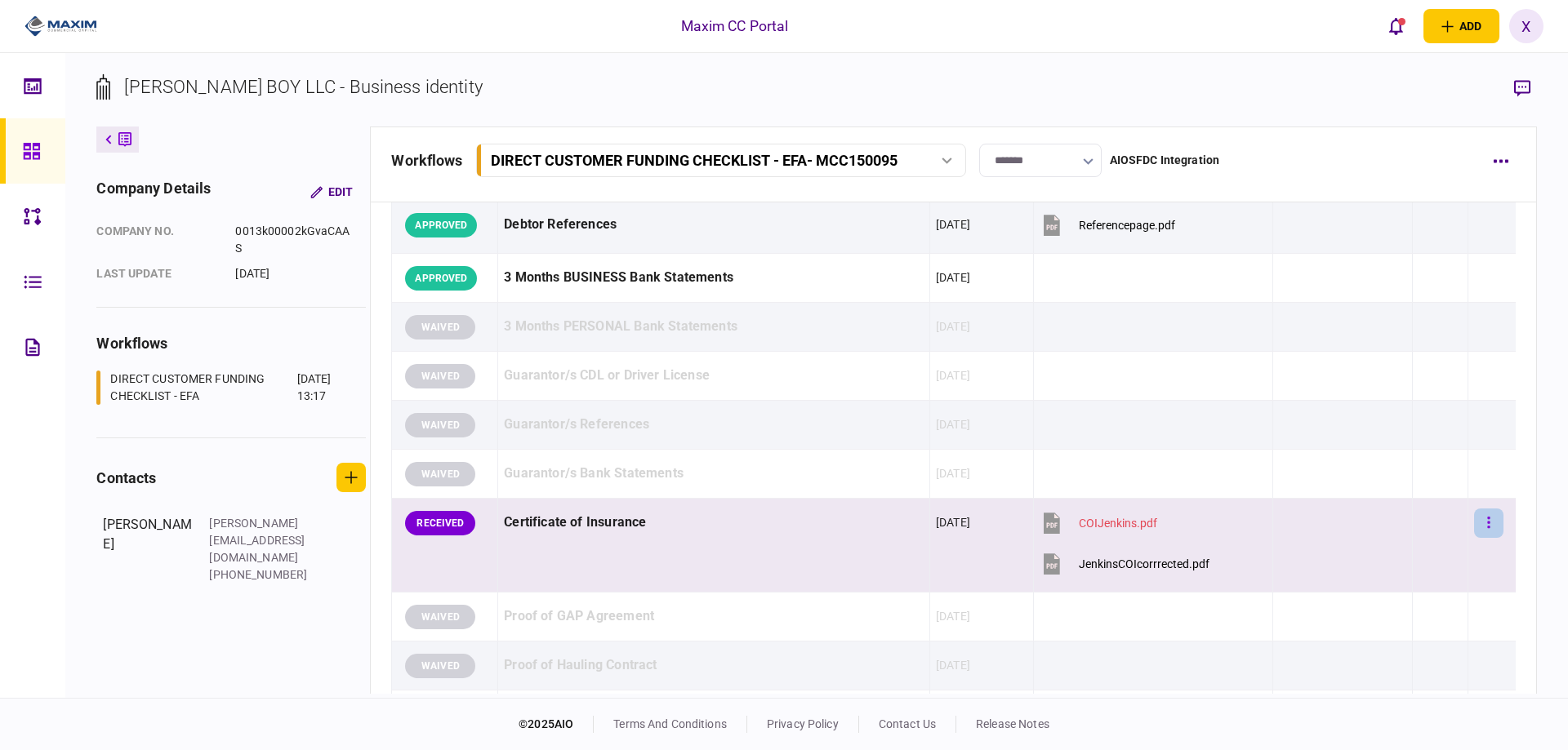
click at [1482, 530] on button "button" at bounding box center [1488, 522] width 29 height 29
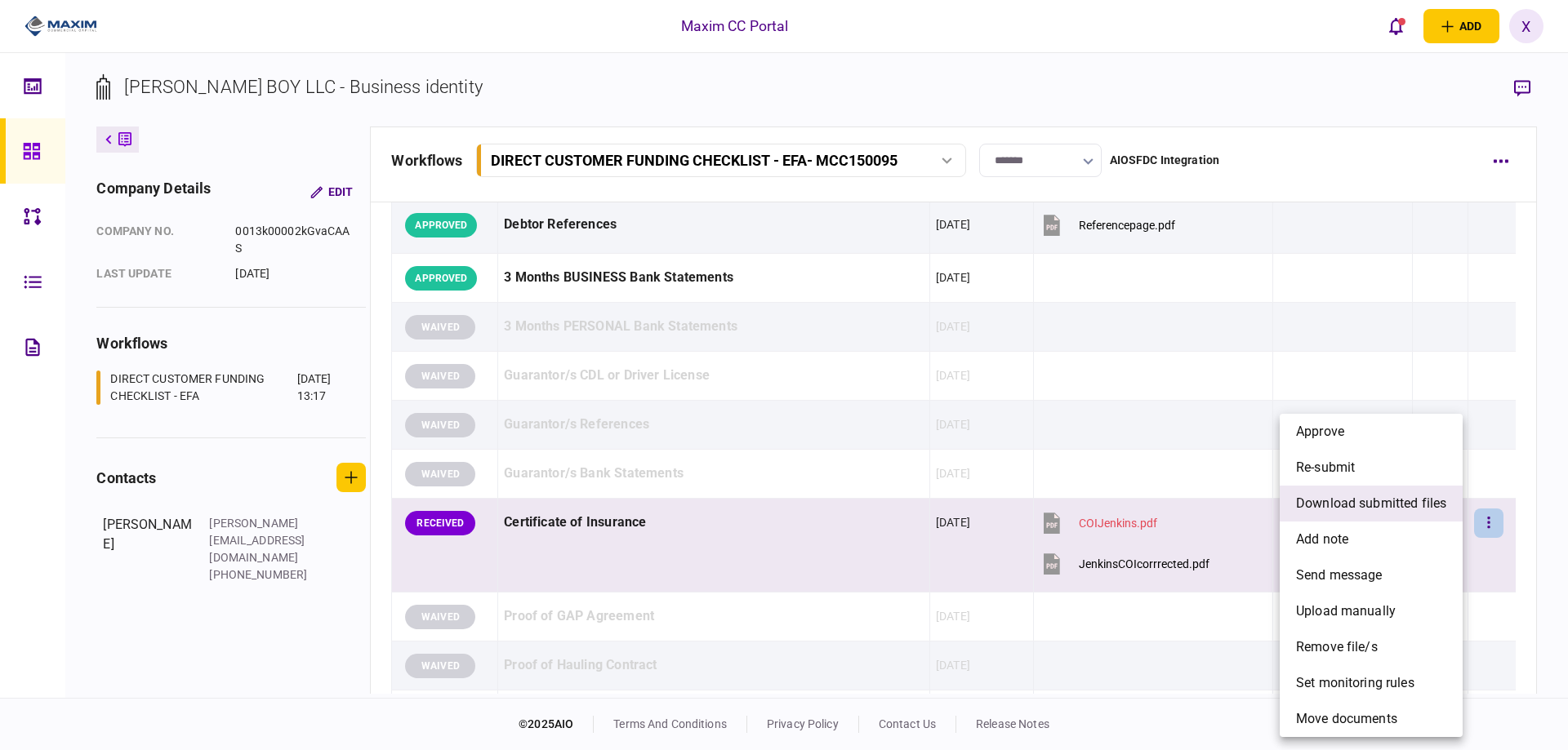
click at [1426, 498] on span "download submitted files" at bounding box center [1371, 504] width 151 height 19
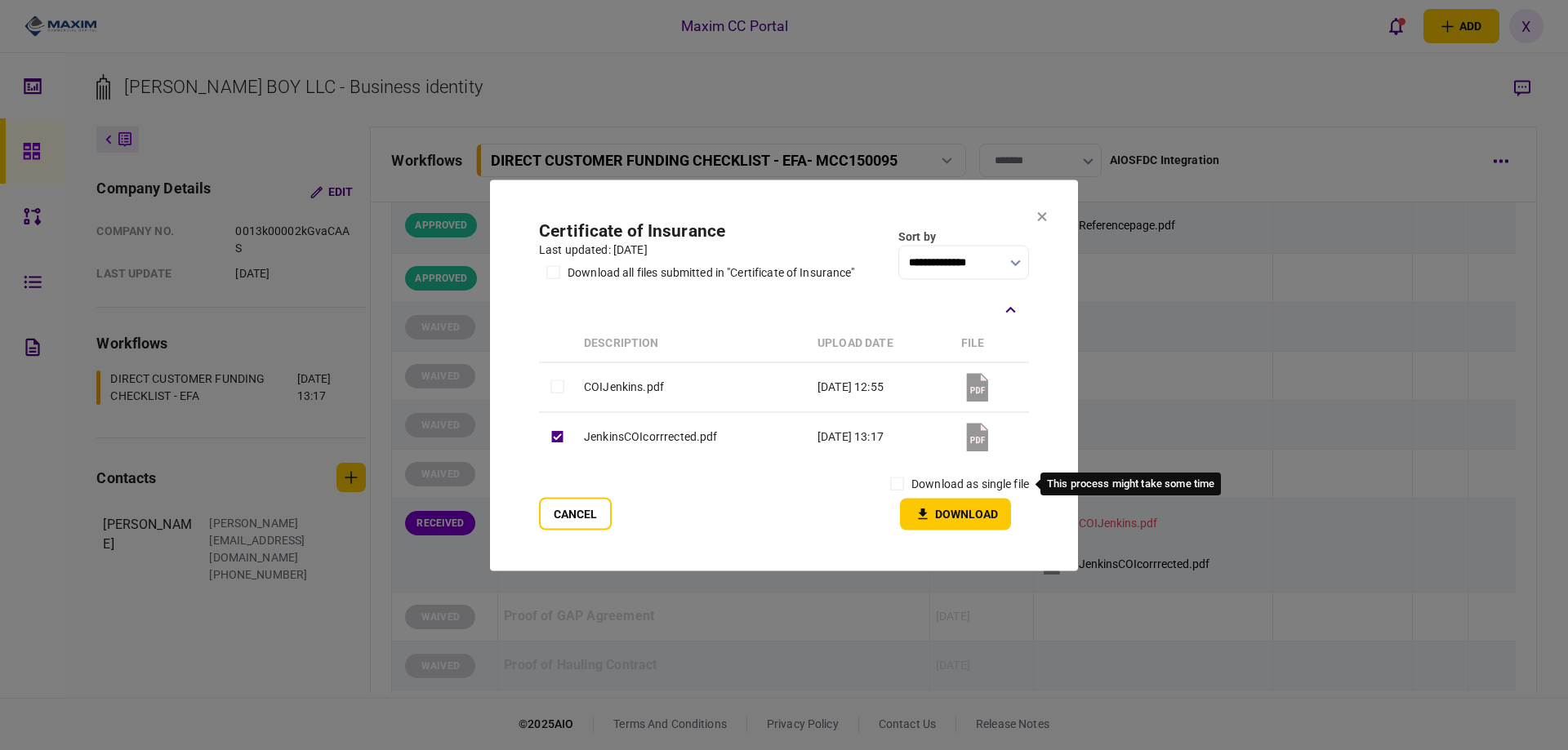
click at [912, 486] on label "download as single file" at bounding box center [970, 483] width 118 height 17
click at [959, 522] on button "Download" at bounding box center [955, 514] width 111 height 32
click at [1046, 216] on section "**********" at bounding box center [784, 375] width 588 height 391
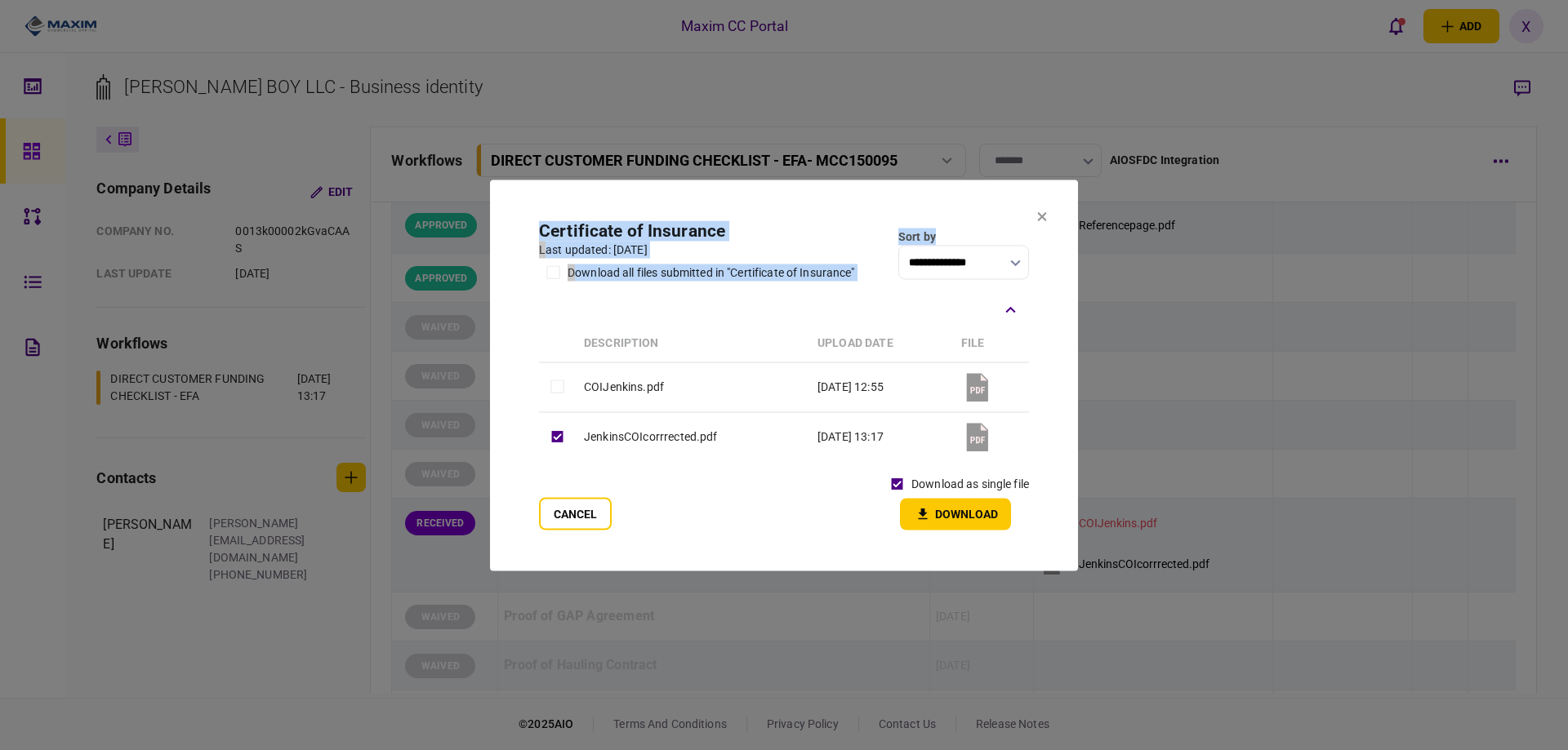
click at [1041, 214] on icon at bounding box center [1042, 216] width 10 height 10
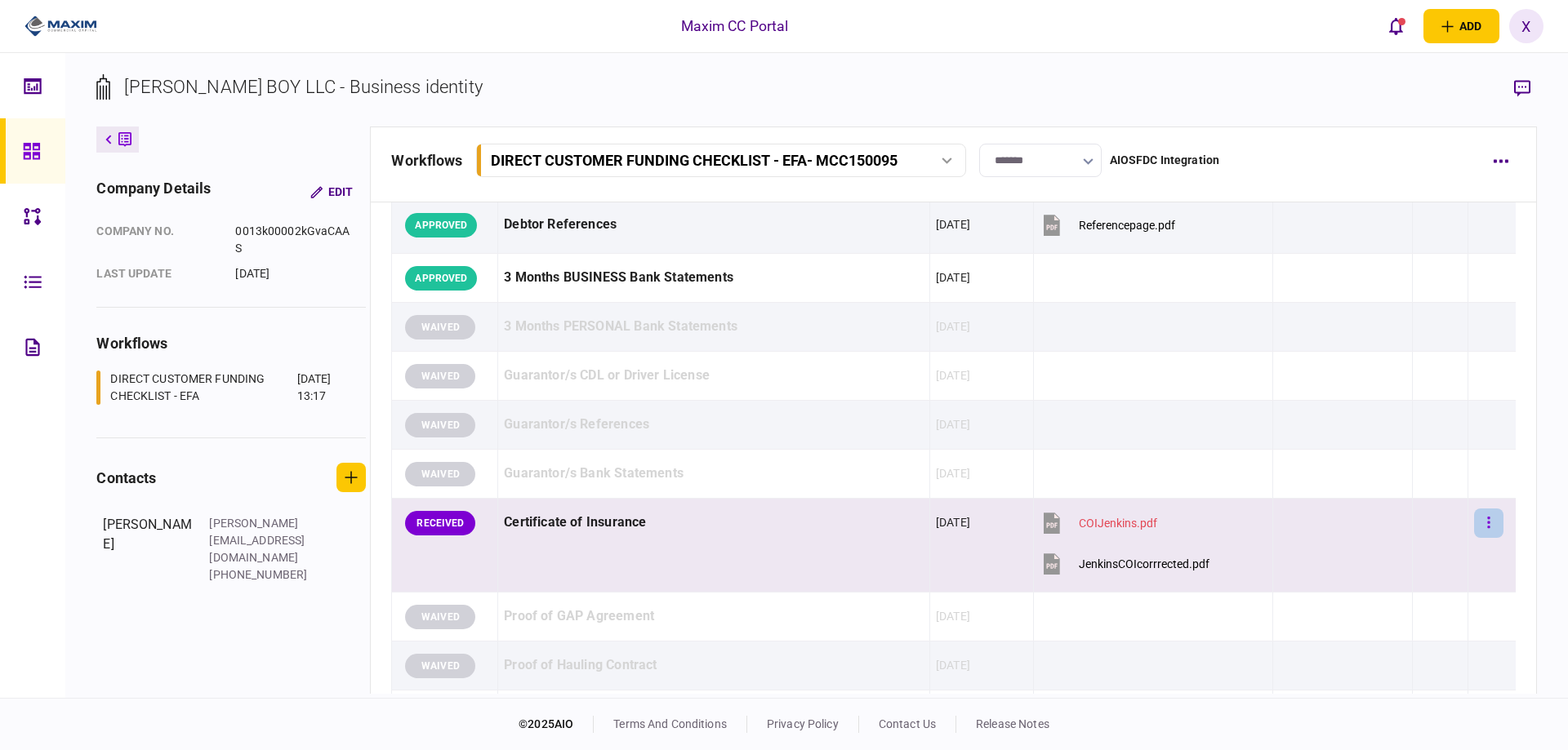
drag, startPoint x: 1495, startPoint y: 525, endPoint x: 1485, endPoint y: 525, distance: 10.0
click at [1488, 525] on div at bounding box center [1492, 522] width 36 height 36
click at [1485, 525] on button "button" at bounding box center [1488, 522] width 29 height 29
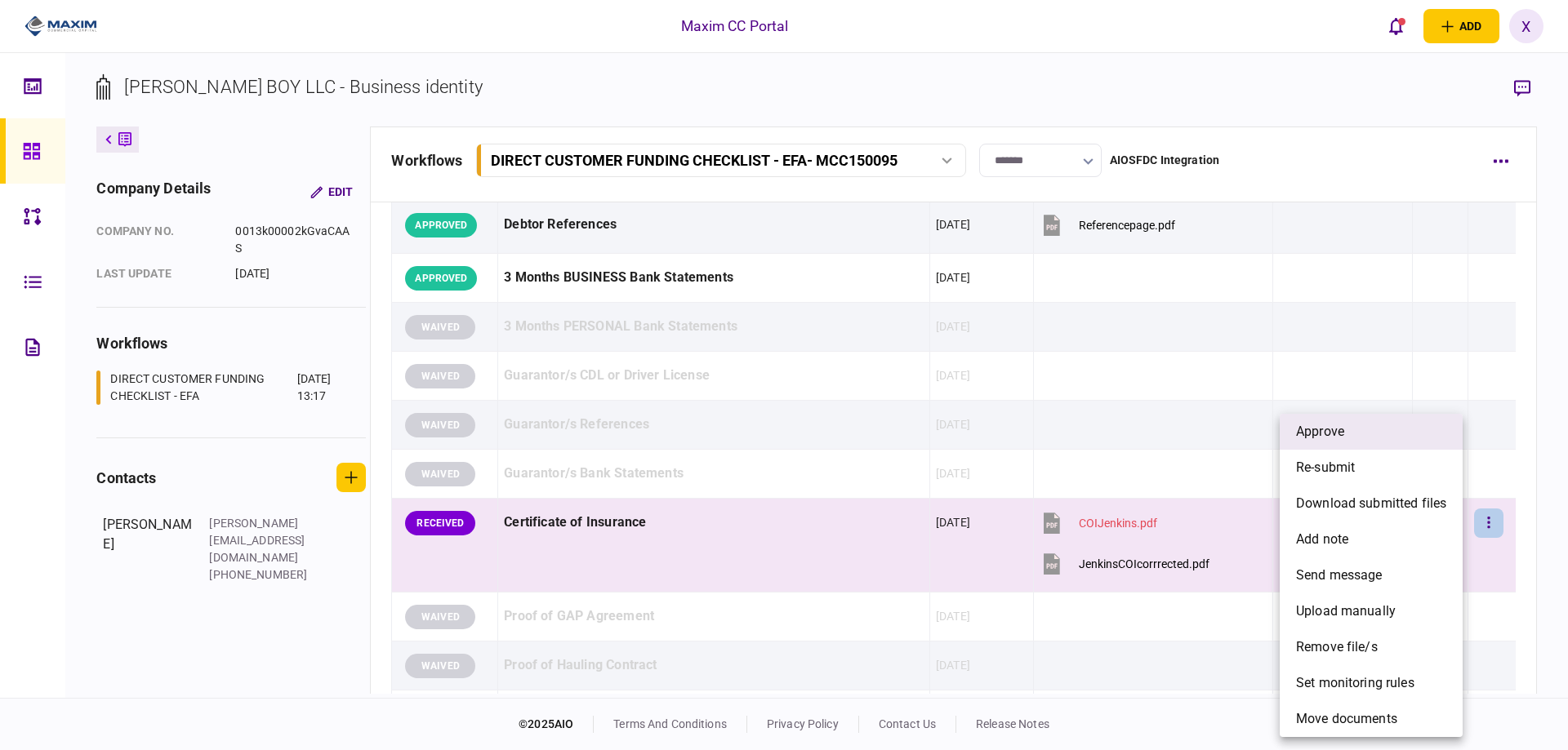
click at [1384, 440] on li "approve" at bounding box center [1371, 431] width 182 height 36
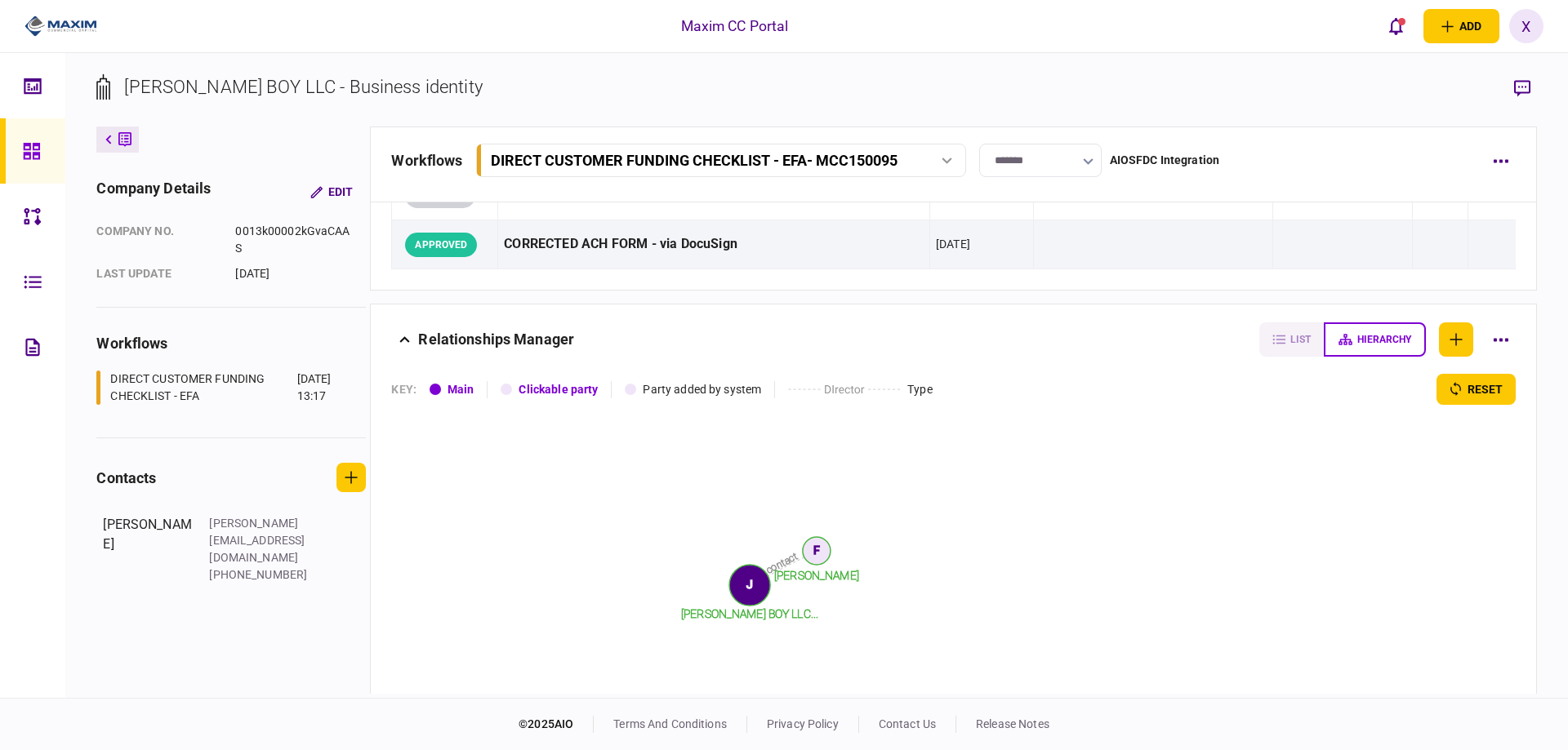
scroll to position [2446, 0]
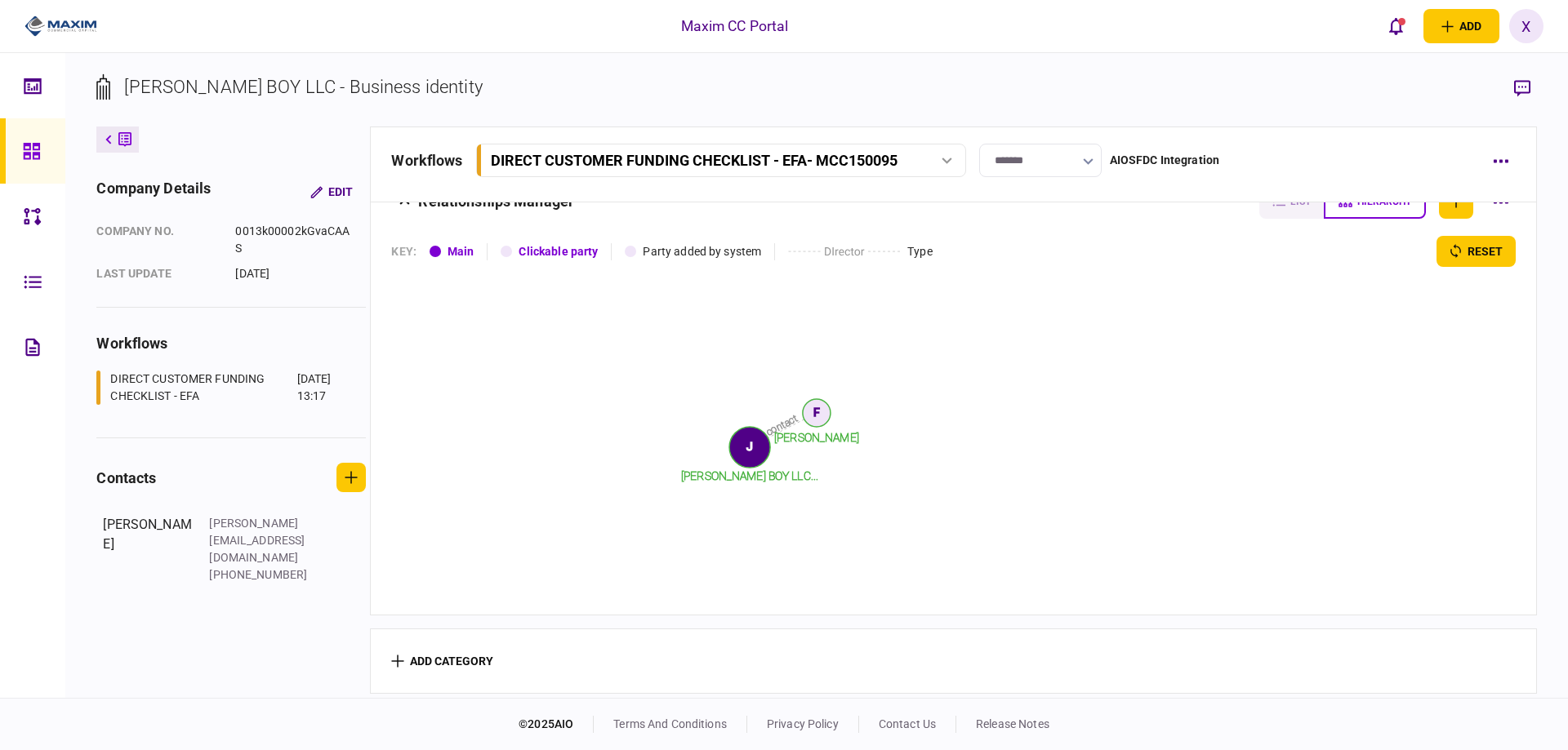
click at [25, 152] on icon at bounding box center [31, 151] width 16 height 16
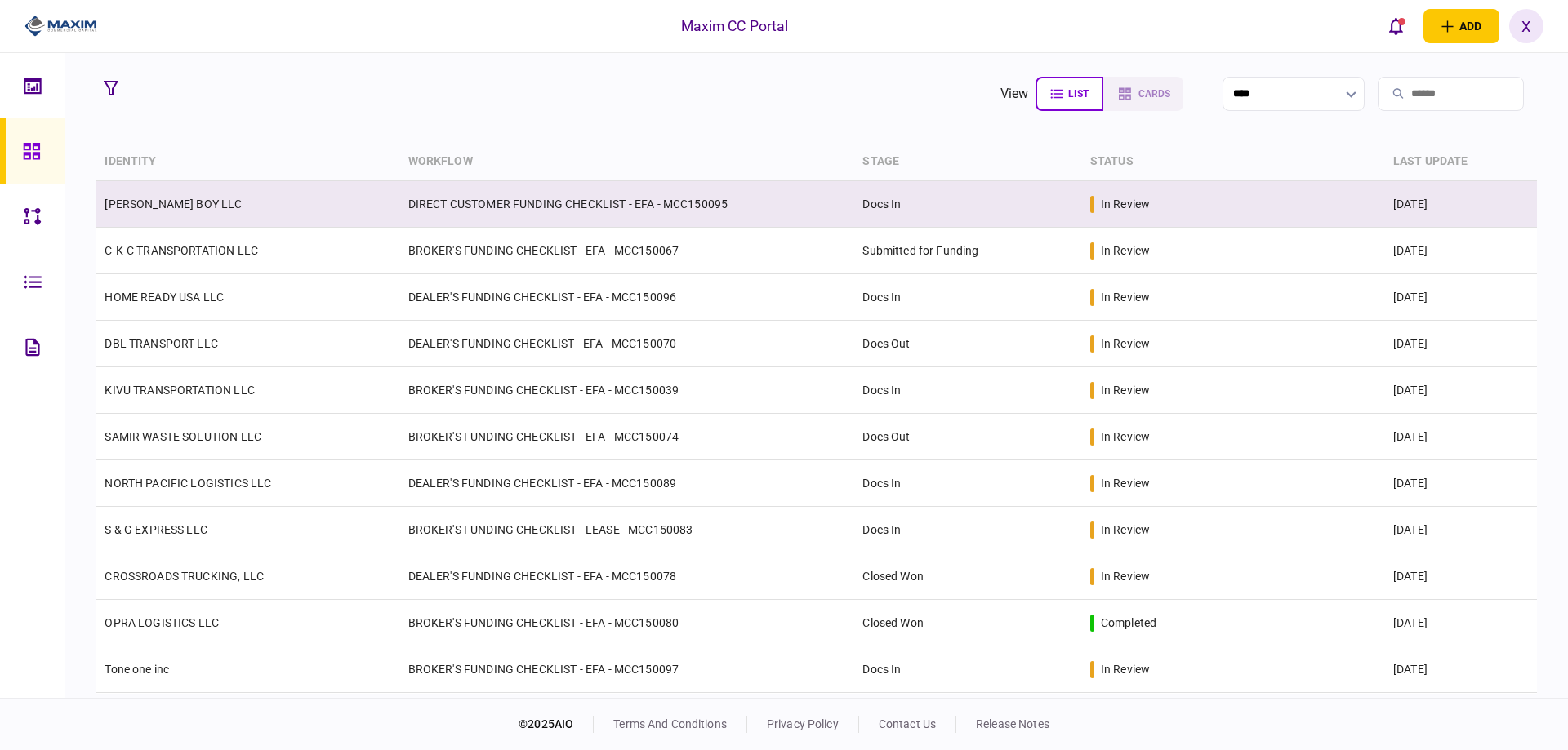
click at [197, 197] on link "[PERSON_NAME] BOY LLC" at bounding box center [173, 204] width 137 height 13
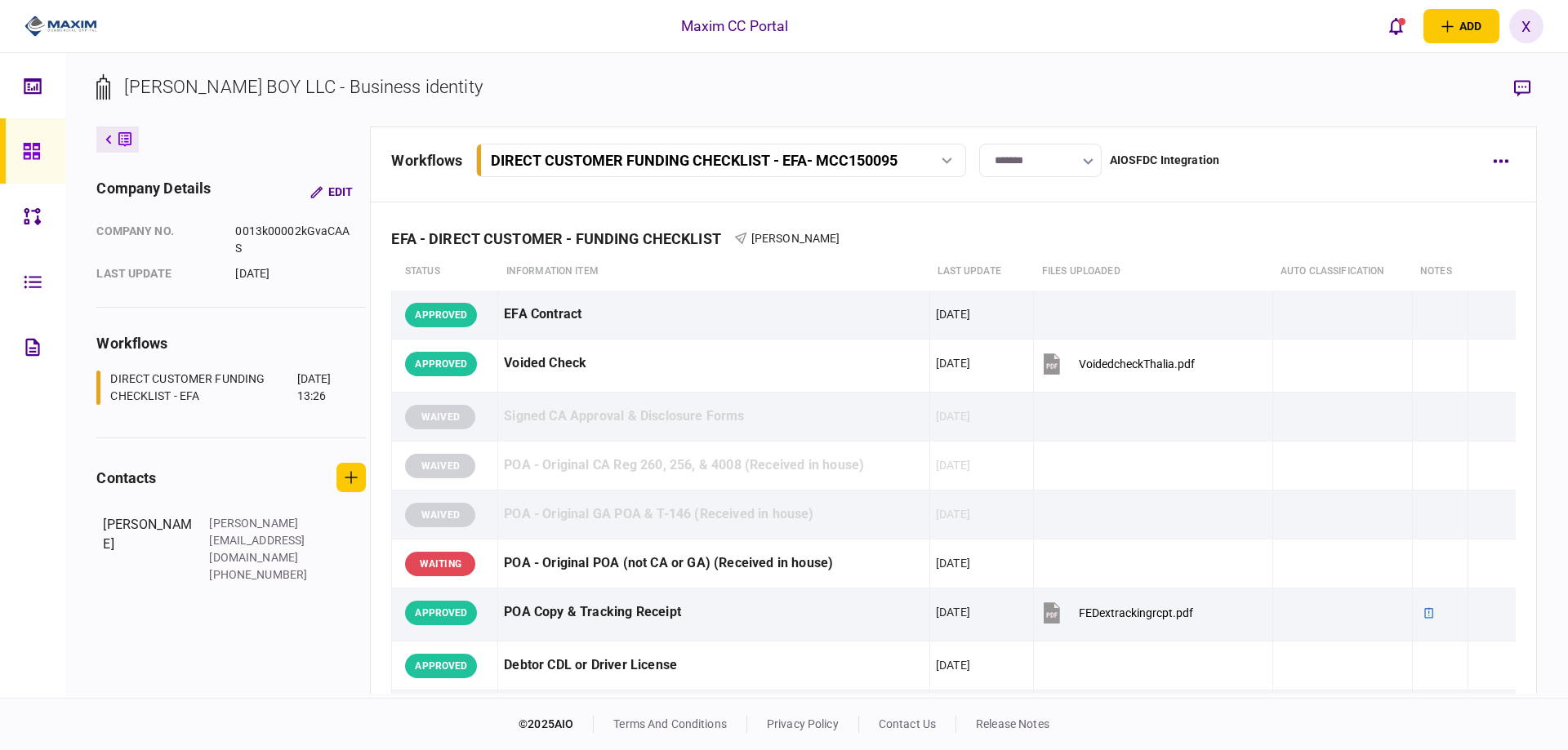
click at [42, 152] on div at bounding box center [35, 151] width 26 height 66
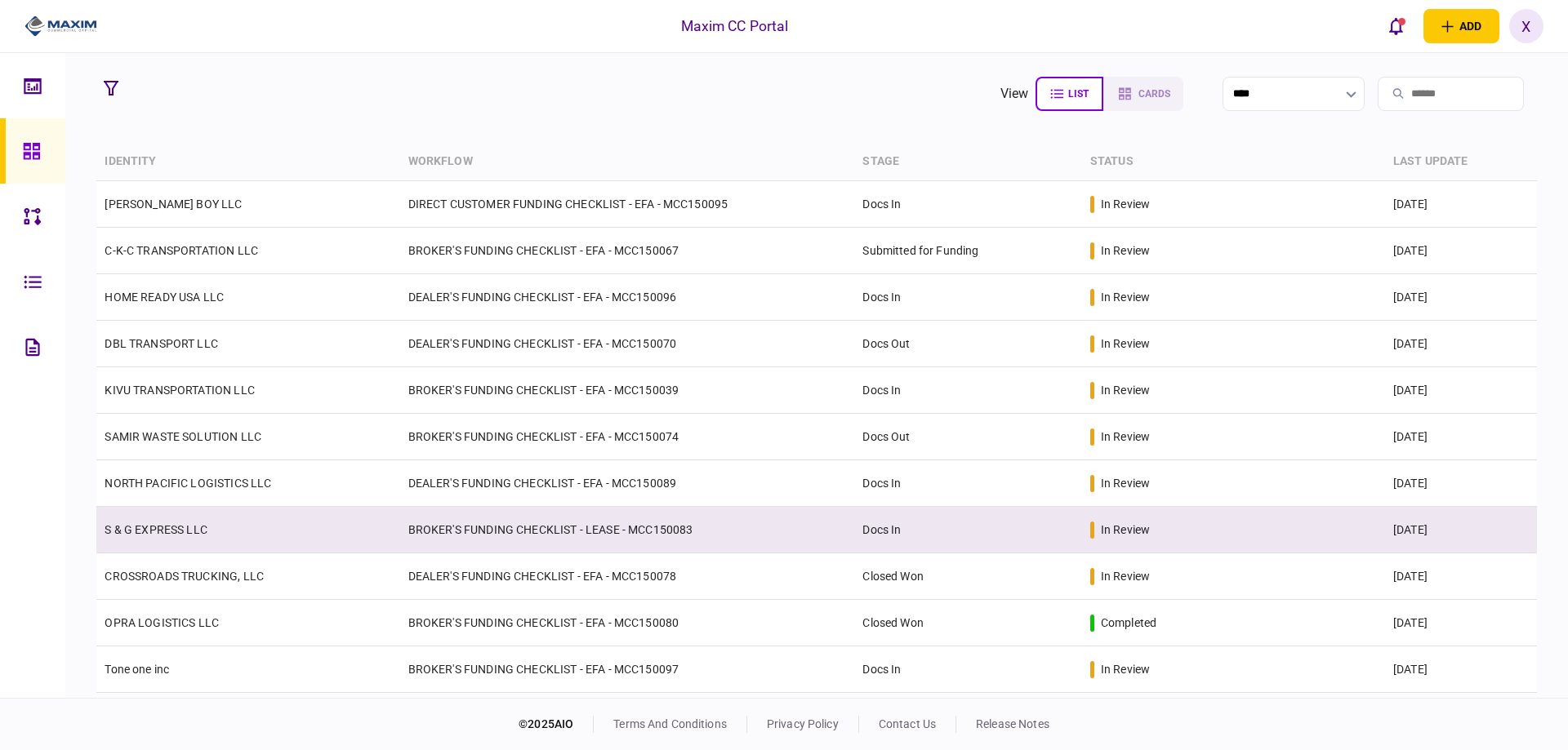
click at [160, 509] on td "S & G EXPRESS LLC" at bounding box center [248, 530] width 303 height 47
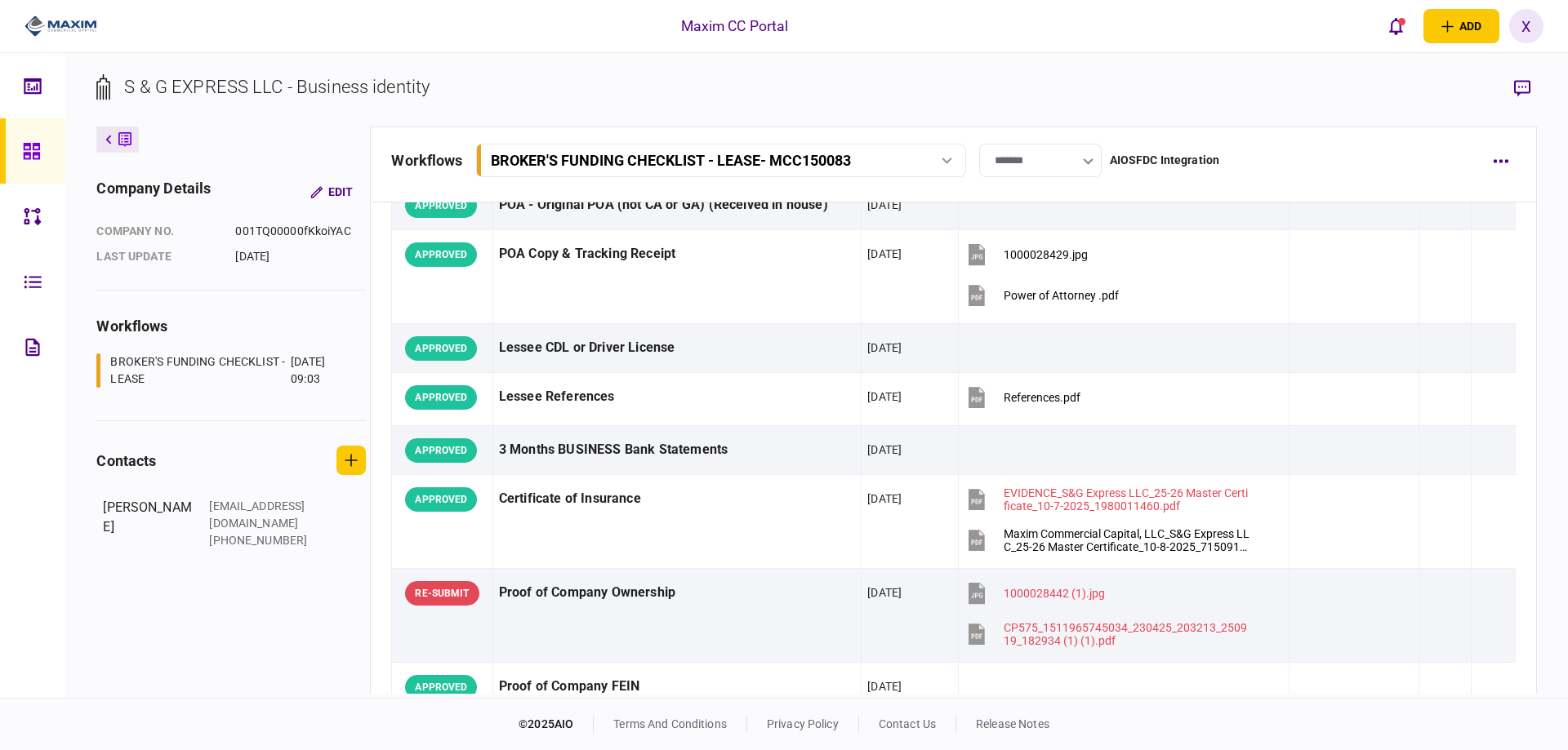
scroll to position [81, 0]
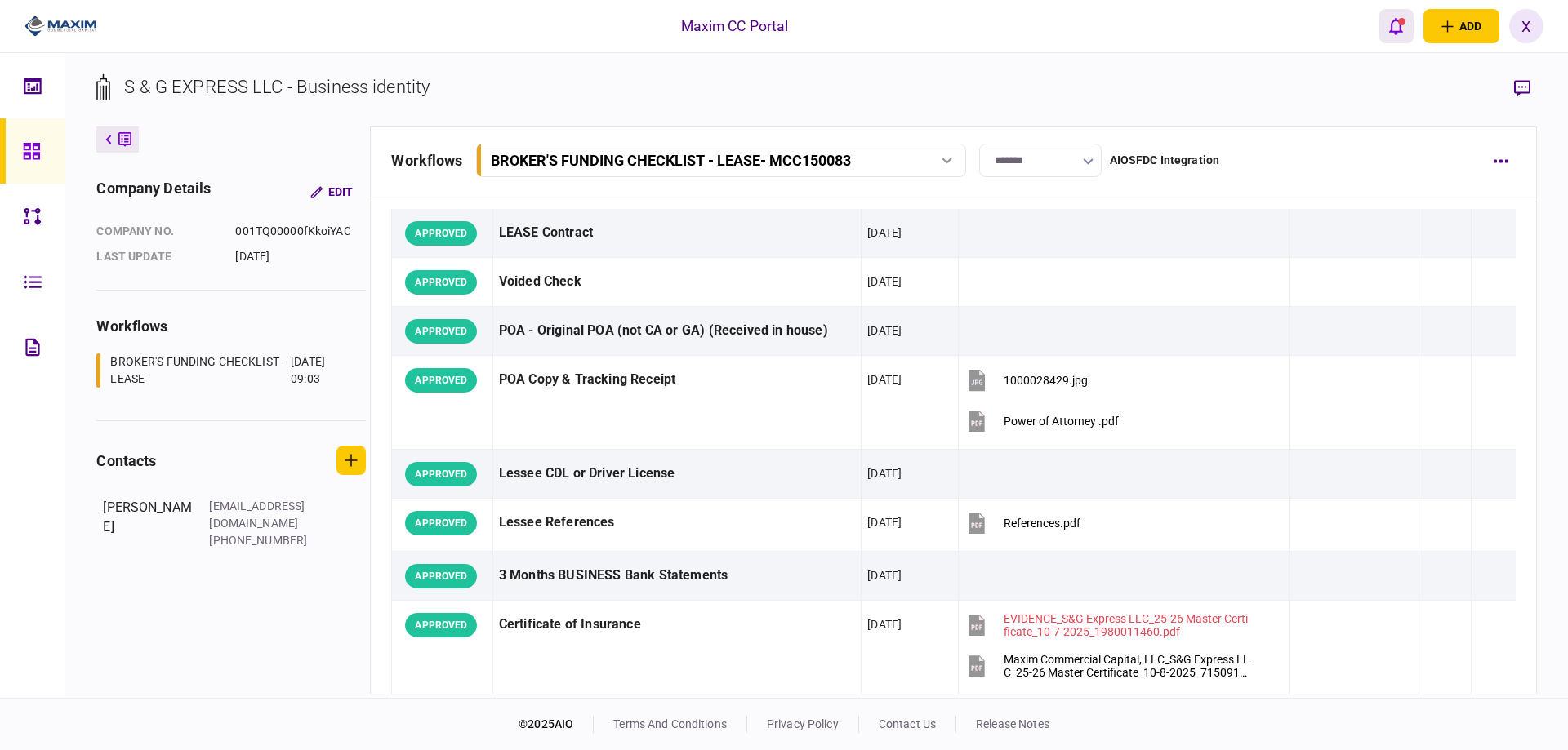
click at [1393, 24] on icon "open notifications list" at bounding box center [1396, 26] width 14 height 18
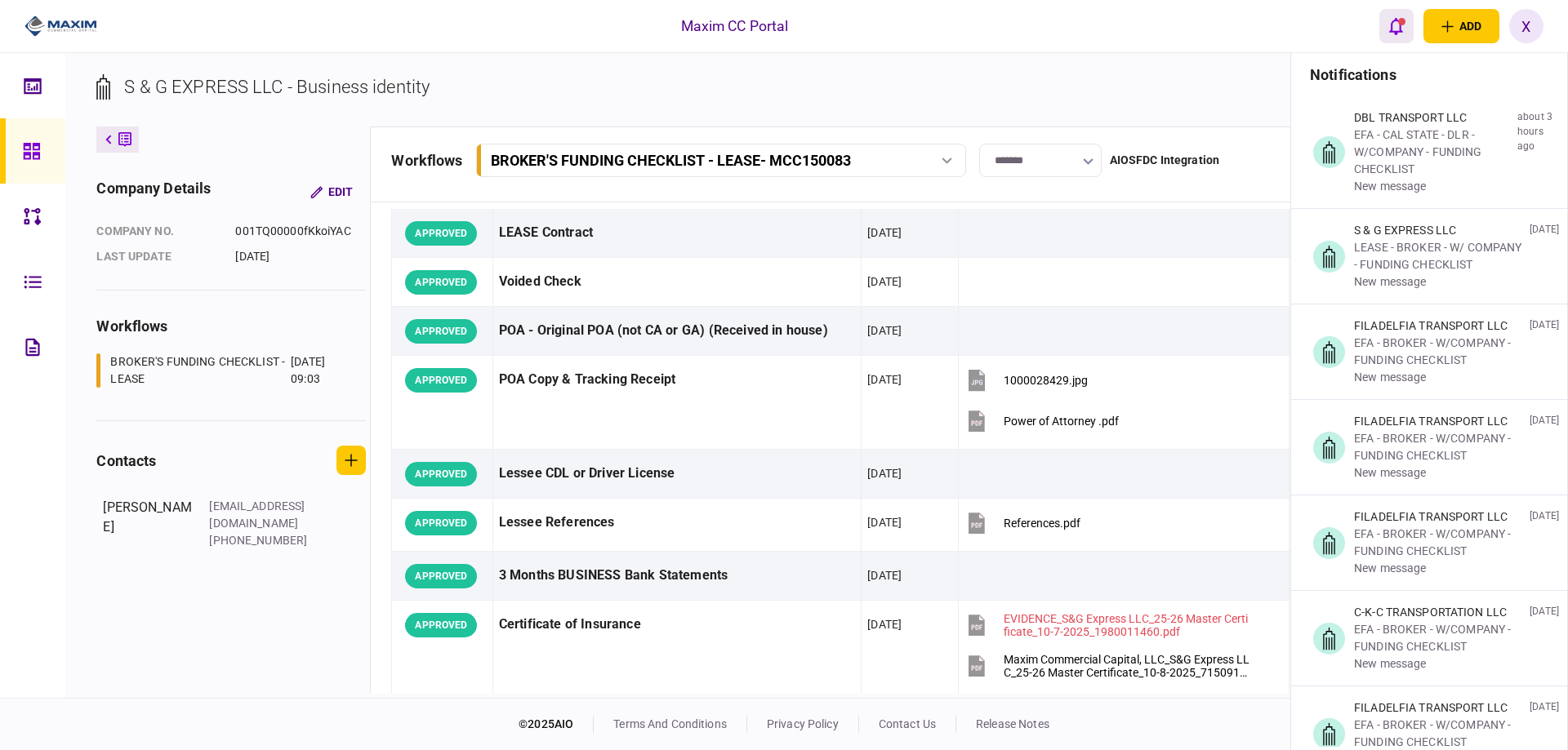
click at [1384, 26] on button "open notifications list" at bounding box center [1396, 26] width 35 height 35
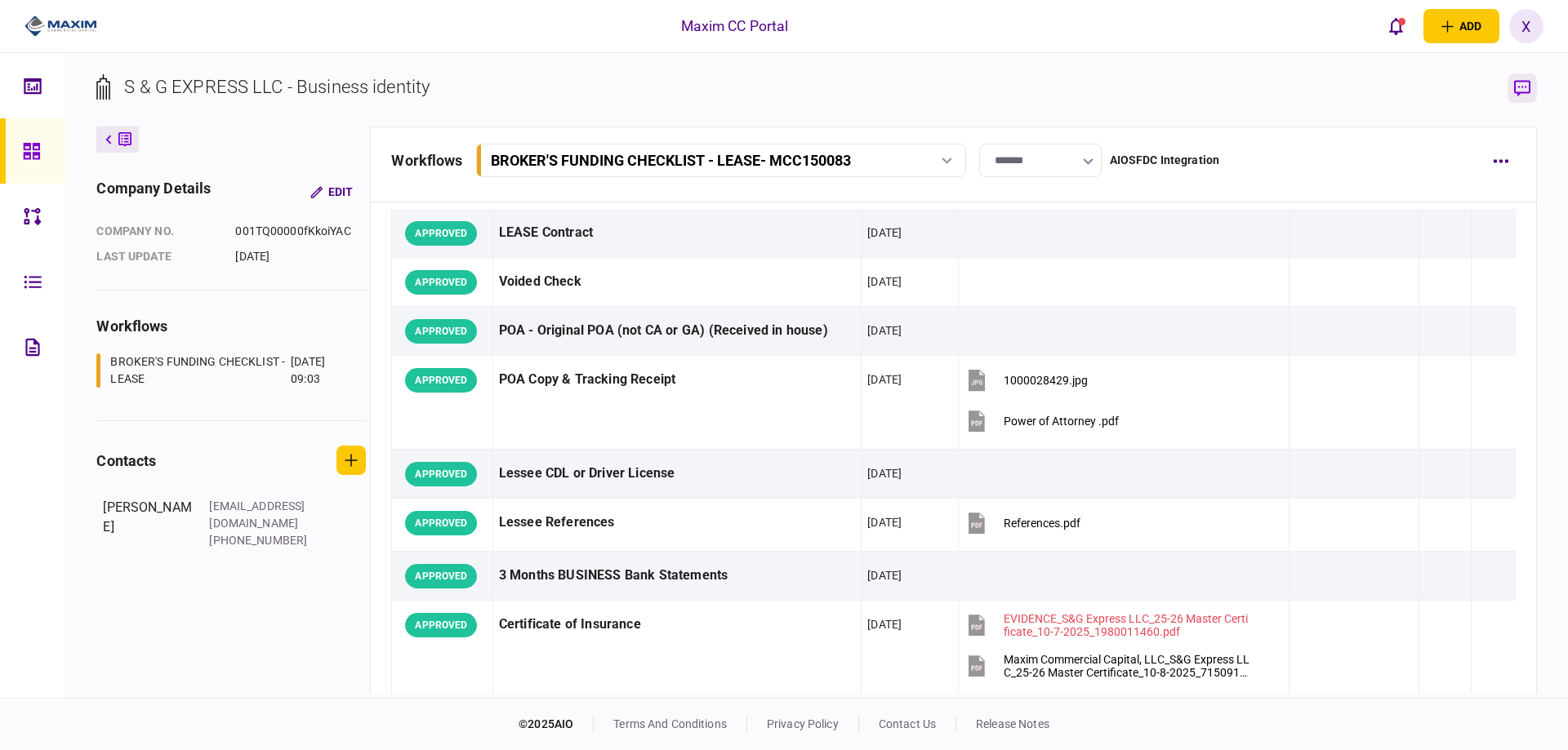
click at [1520, 82] on icon "button" at bounding box center [1522, 88] width 16 height 17
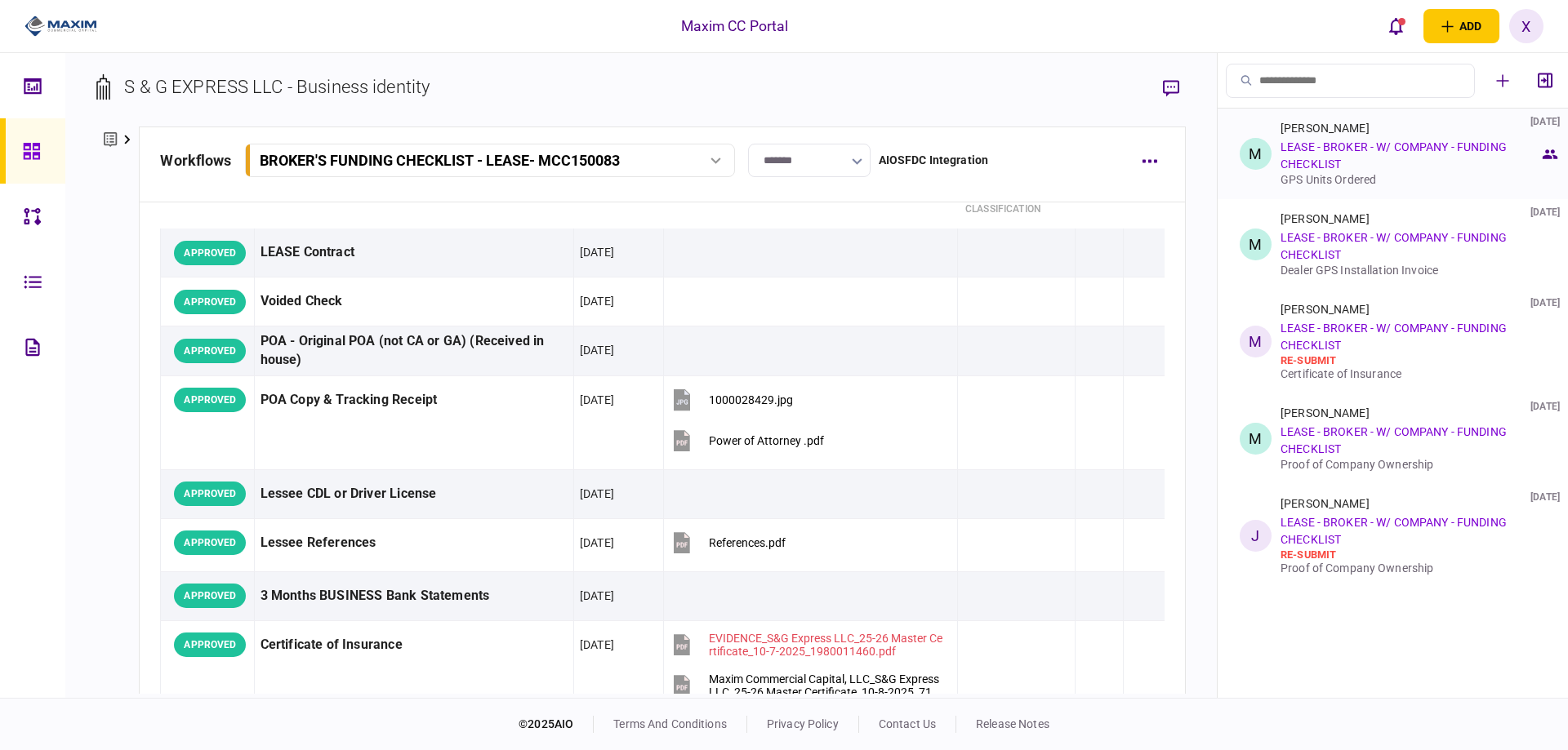
click at [1440, 143] on link "LEASE - BROKER - W/ COMPANY - FUNDING CHECKLIST" at bounding box center [1393, 156] width 226 height 30
click at [1367, 130] on div "Michael Haack 07 Oct 2025" at bounding box center [1377, 128] width 194 height 13
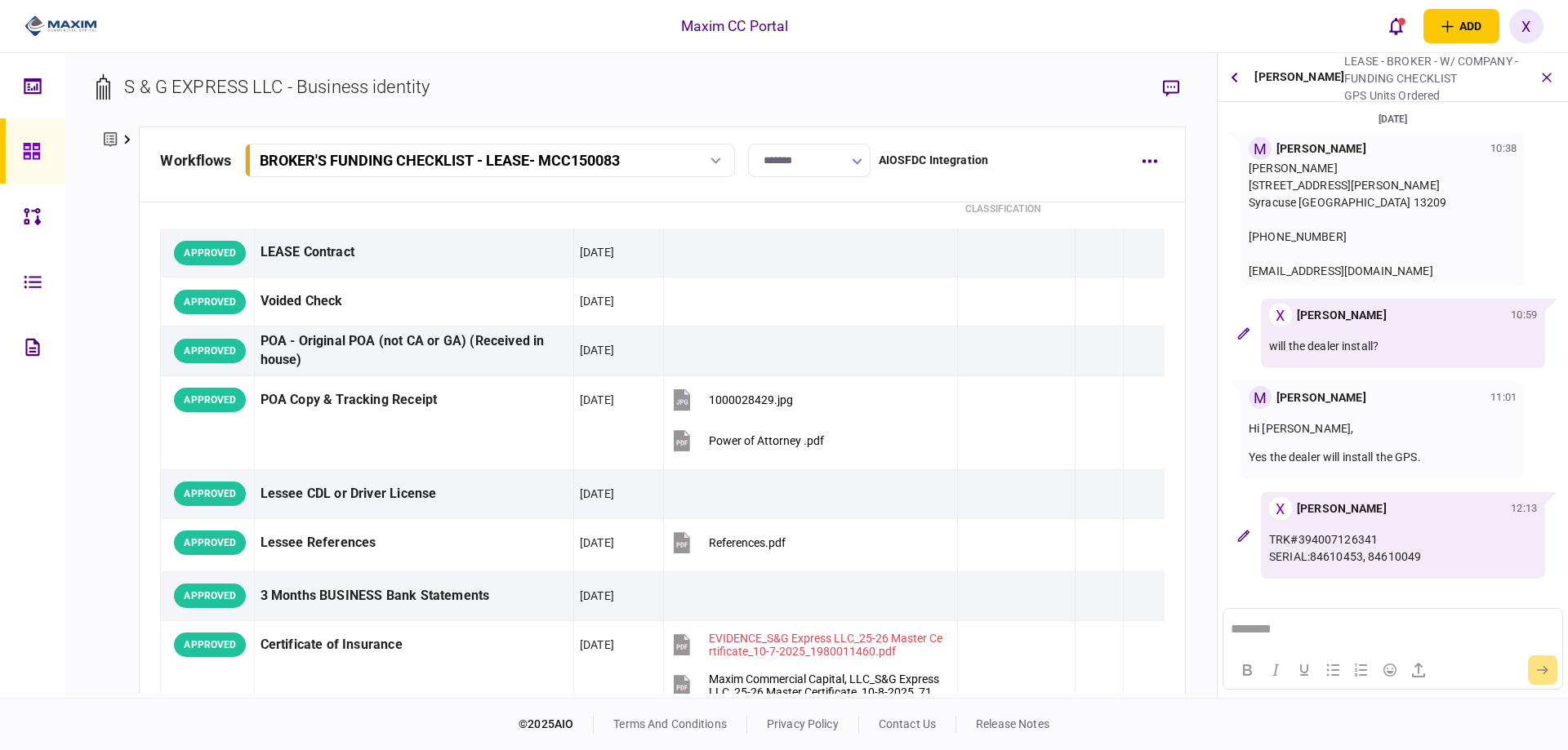
scroll to position [0, 0]
click at [1225, 76] on button "button" at bounding box center [1234, 77] width 20 height 29
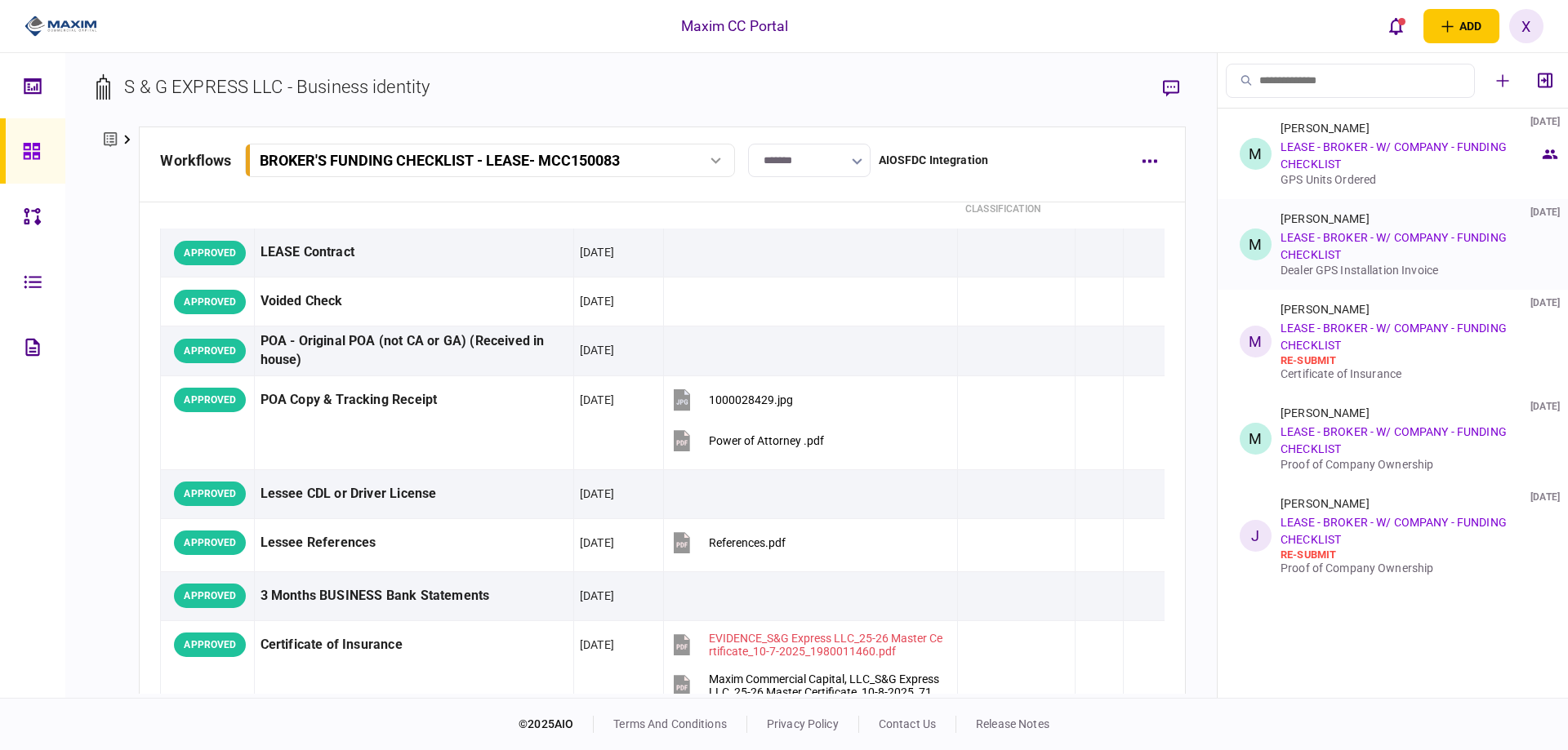
click at [1301, 214] on div "[PERSON_NAME]" at bounding box center [1324, 219] width 89 height 13
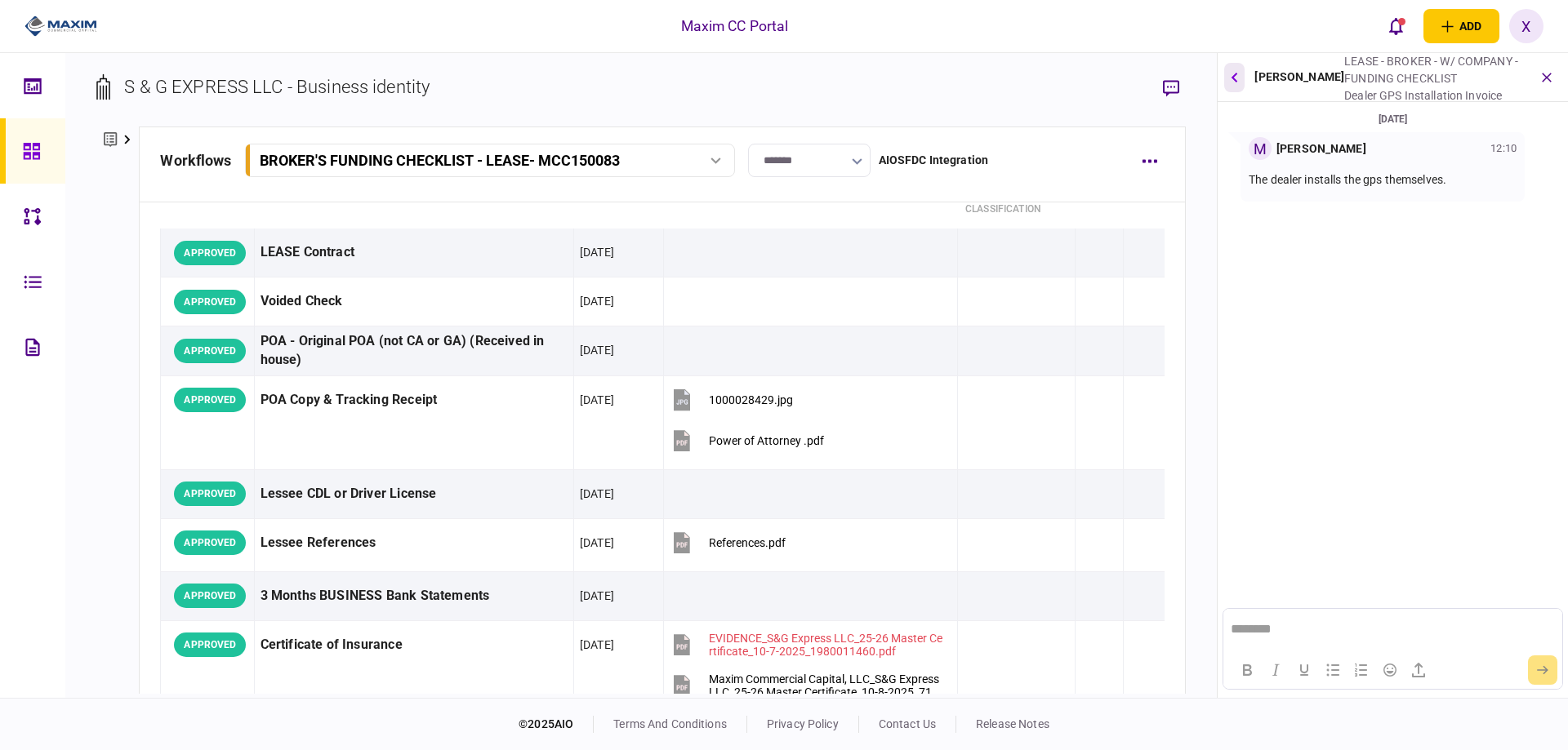
click at [1228, 77] on button "button" at bounding box center [1234, 77] width 20 height 29
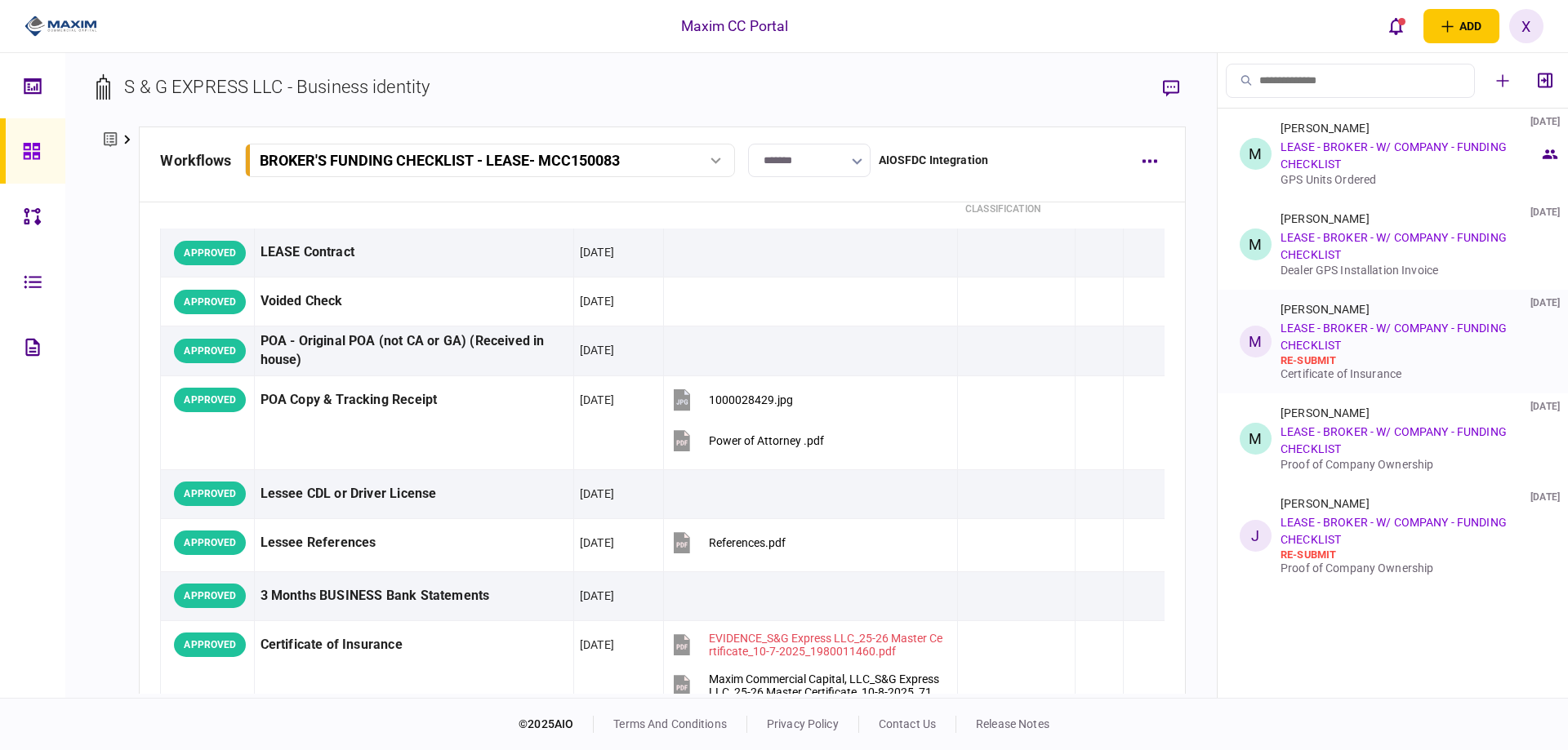
click at [1325, 329] on link "LEASE - BROKER - W/ COMPANY - FUNDING CHECKLIST" at bounding box center [1393, 336] width 226 height 30
click at [1395, 17] on icon "open notifications list" at bounding box center [1396, 26] width 14 height 18
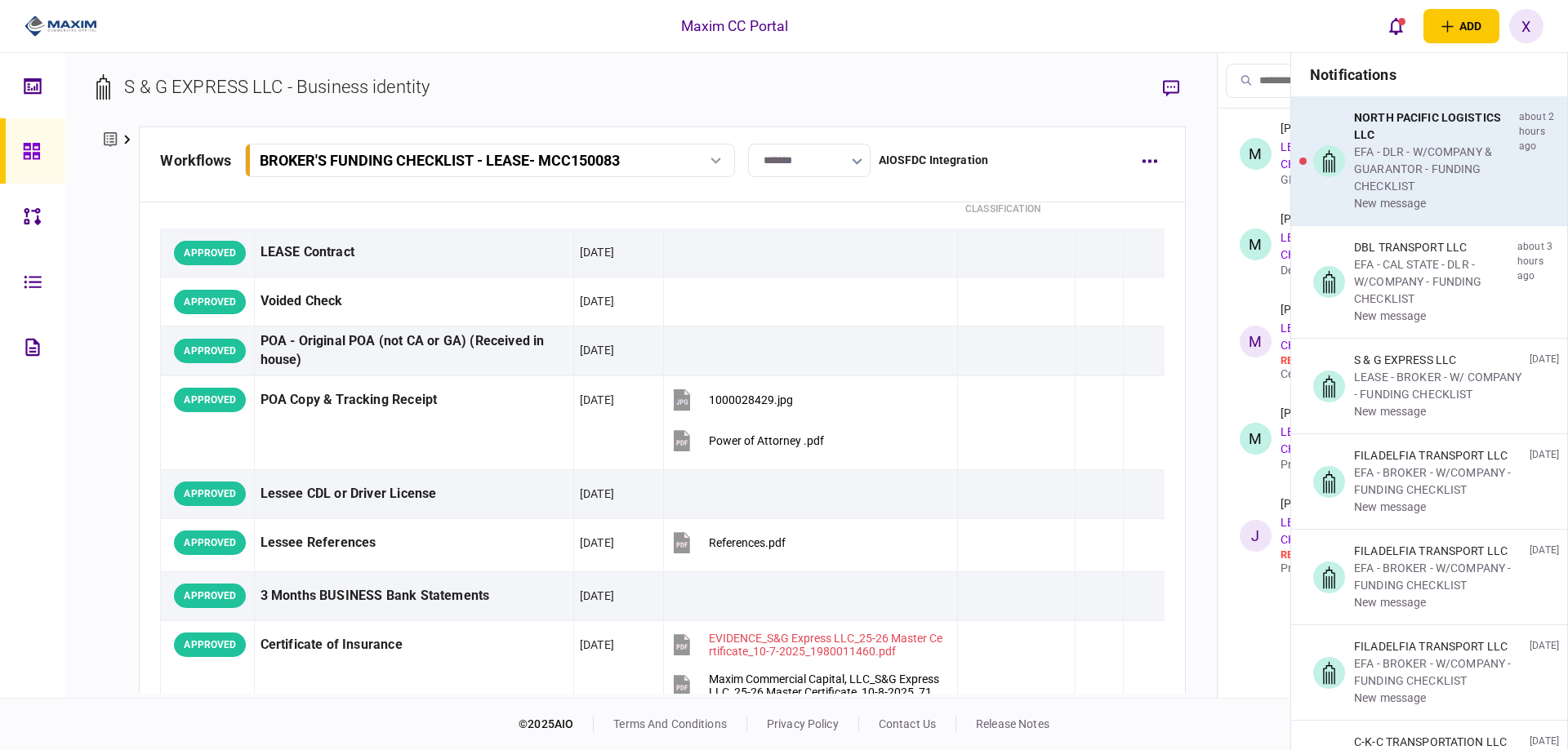
click at [1432, 129] on div "NORTH PACIFIC LOGISTICS LLC" at bounding box center [1432, 127] width 159 height 35
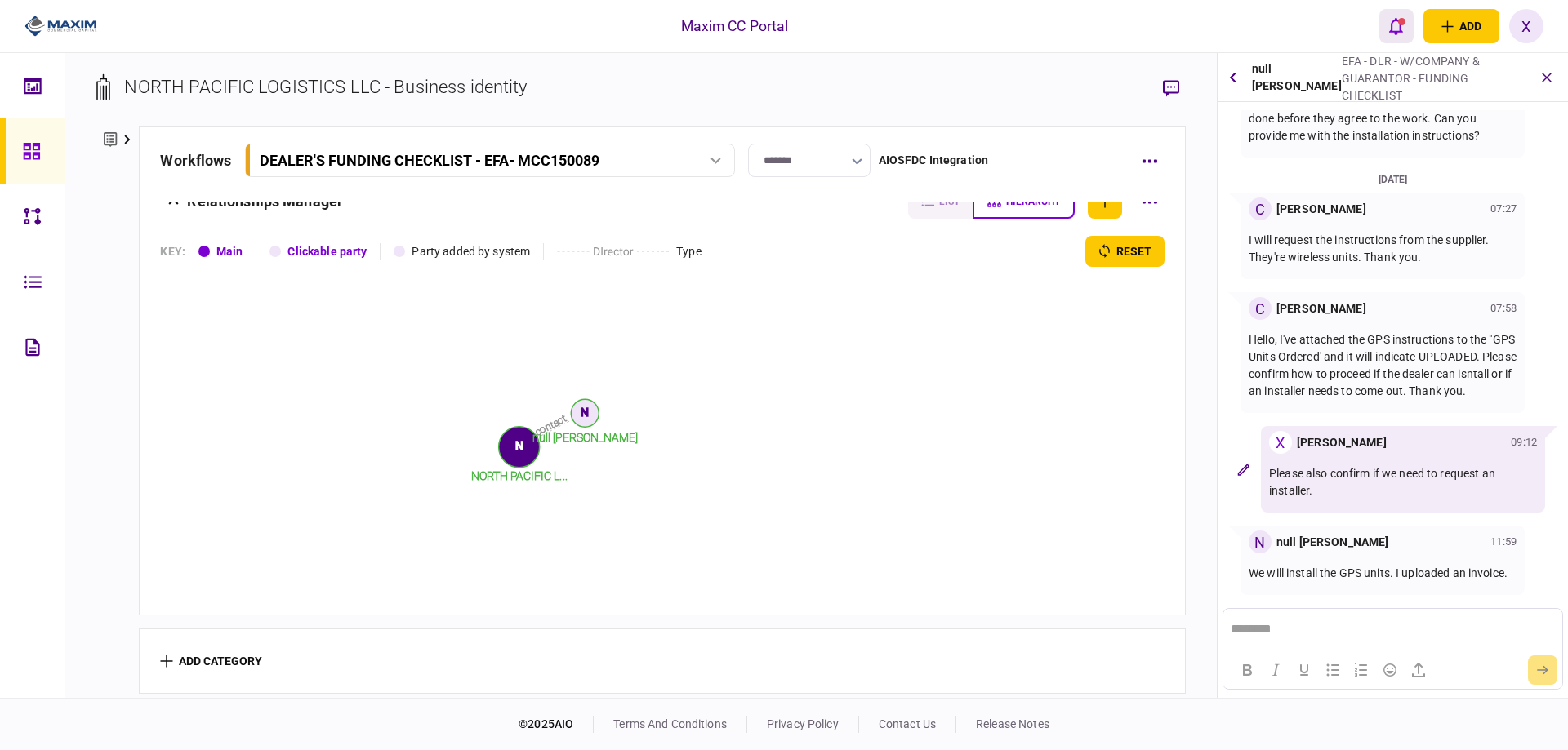
scroll to position [350, 0]
click at [1395, 21] on icon "open notifications list" at bounding box center [1396, 26] width 14 height 18
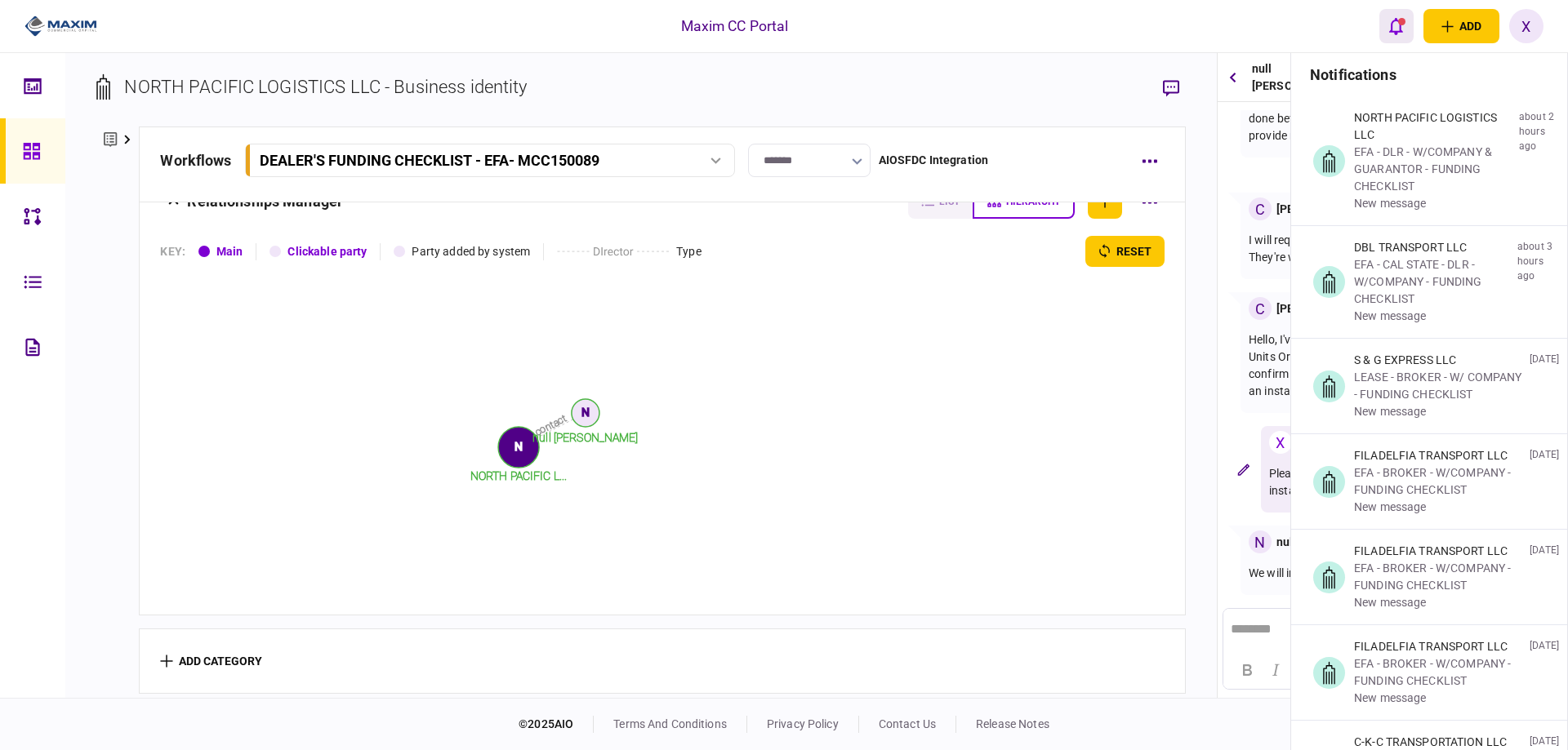
click at [1395, 21] on icon "open notifications list" at bounding box center [1396, 26] width 14 height 18
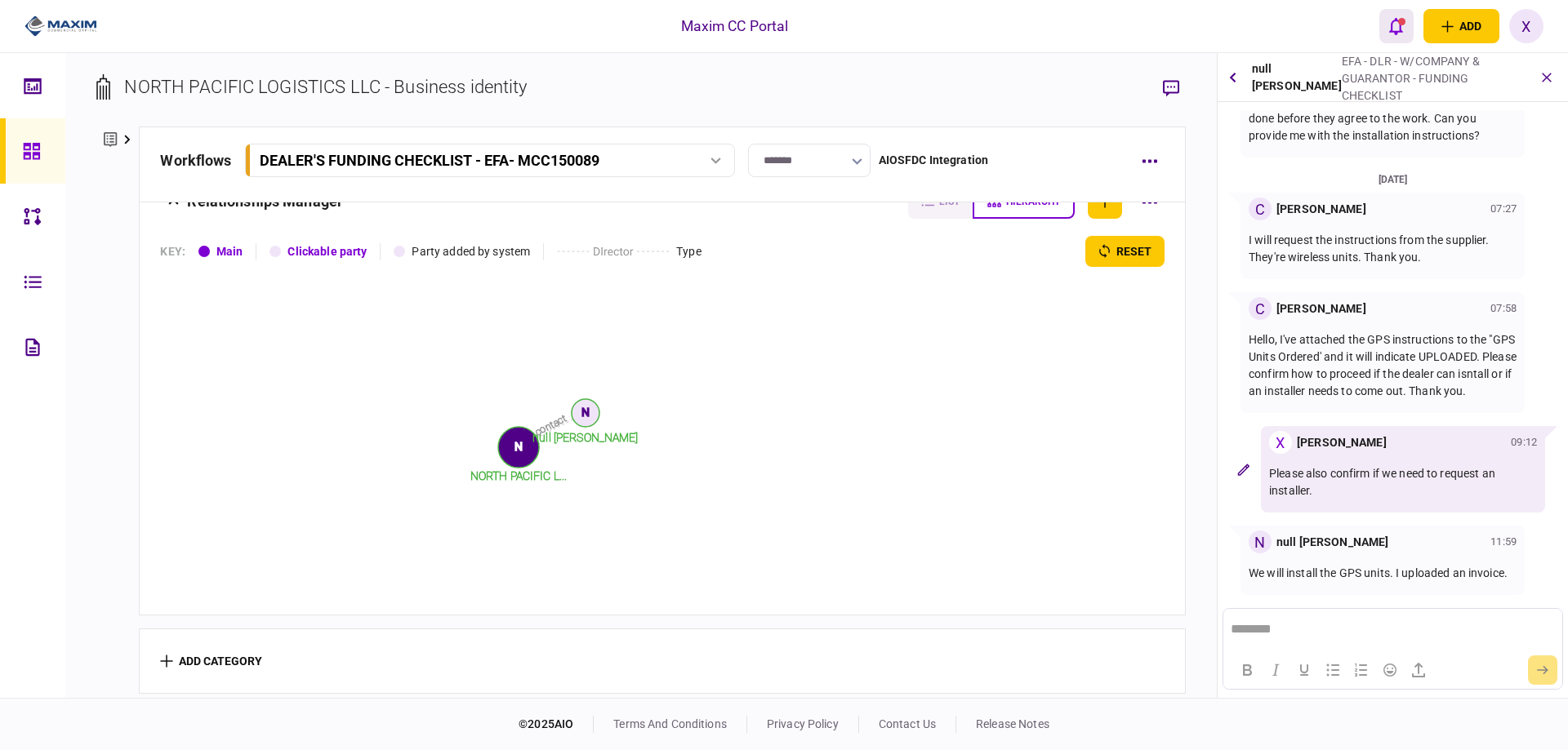
click at [1395, 21] on icon "open notifications list" at bounding box center [1396, 26] width 14 height 18
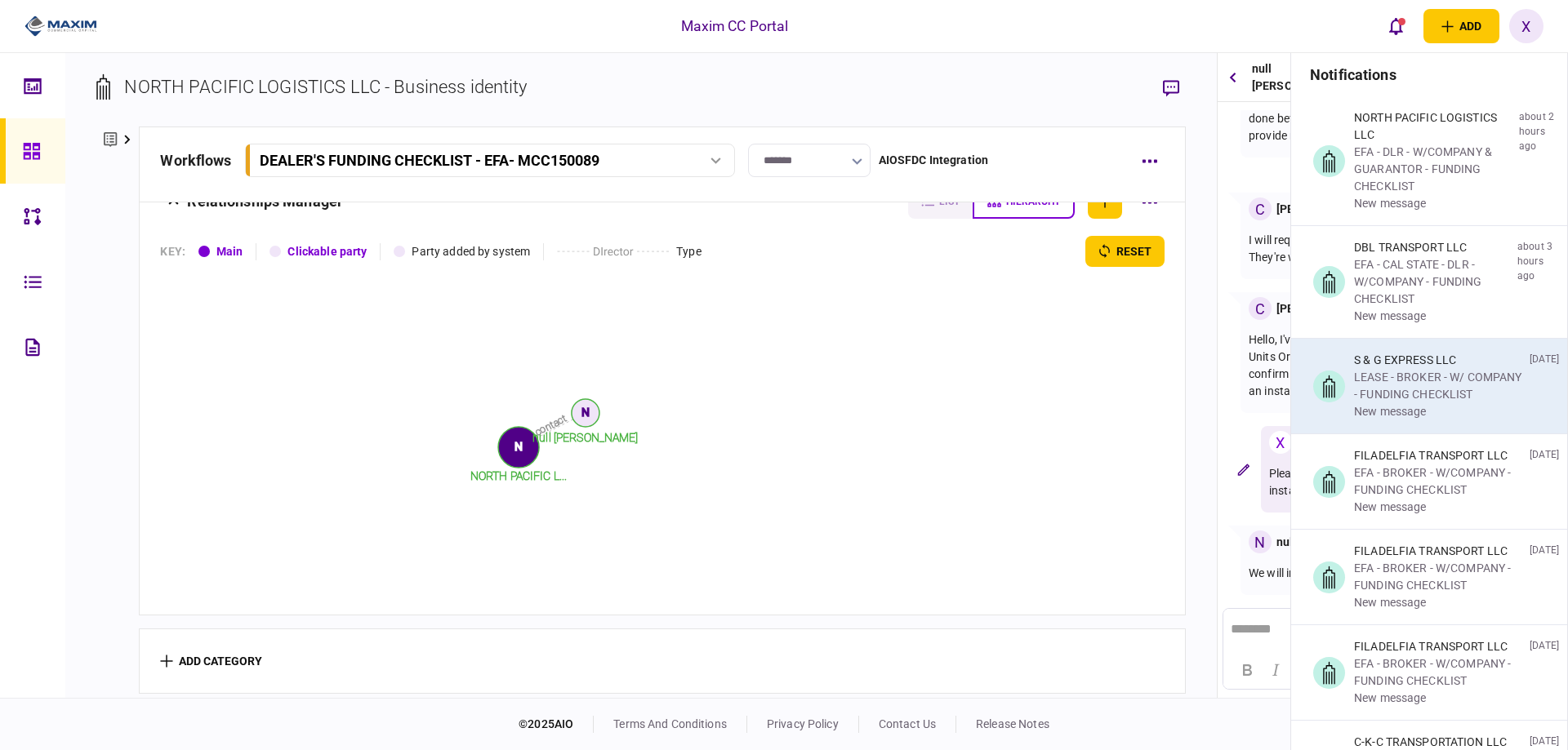
click at [1472, 421] on div "new message" at bounding box center [1438, 411] width 169 height 17
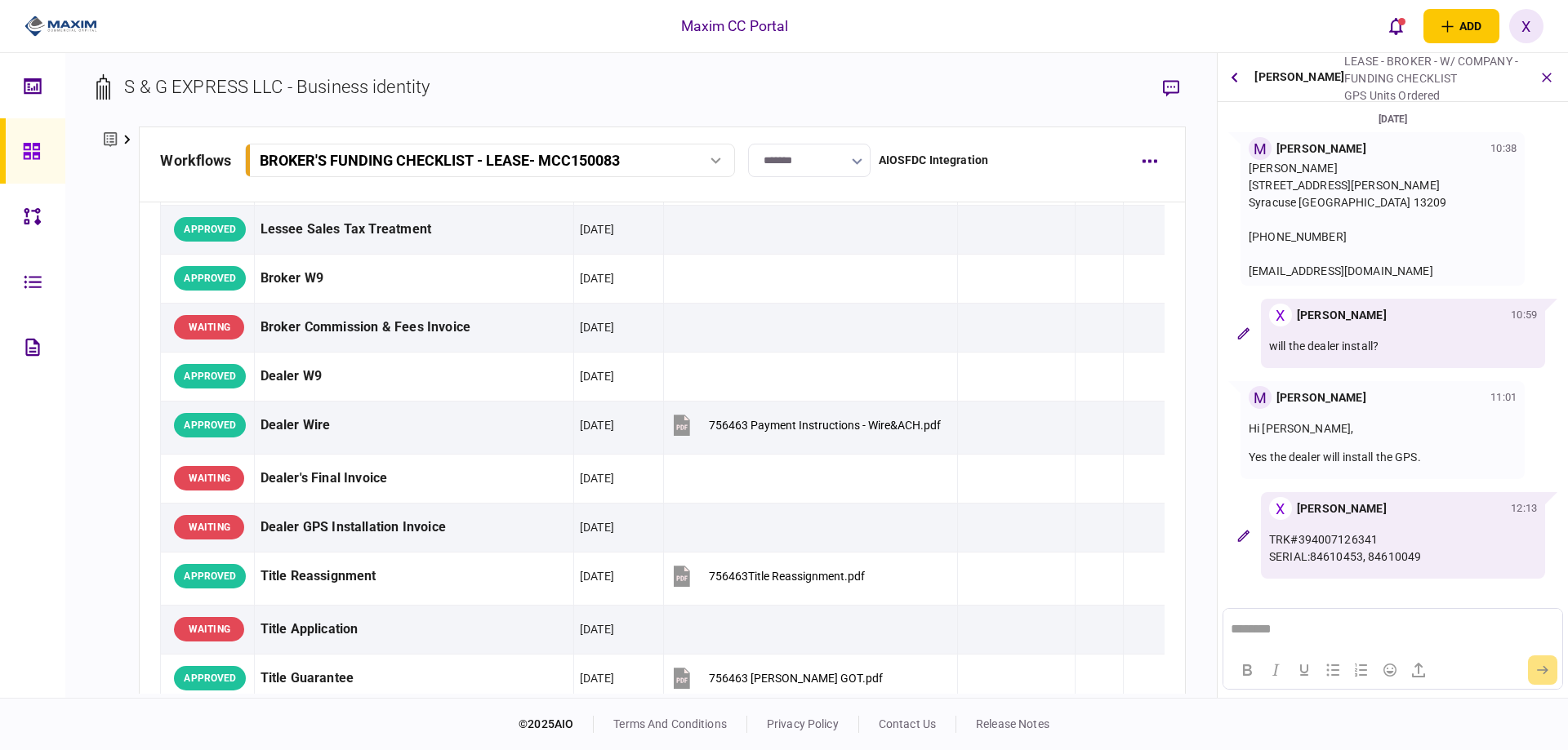
scroll to position [441, 0]
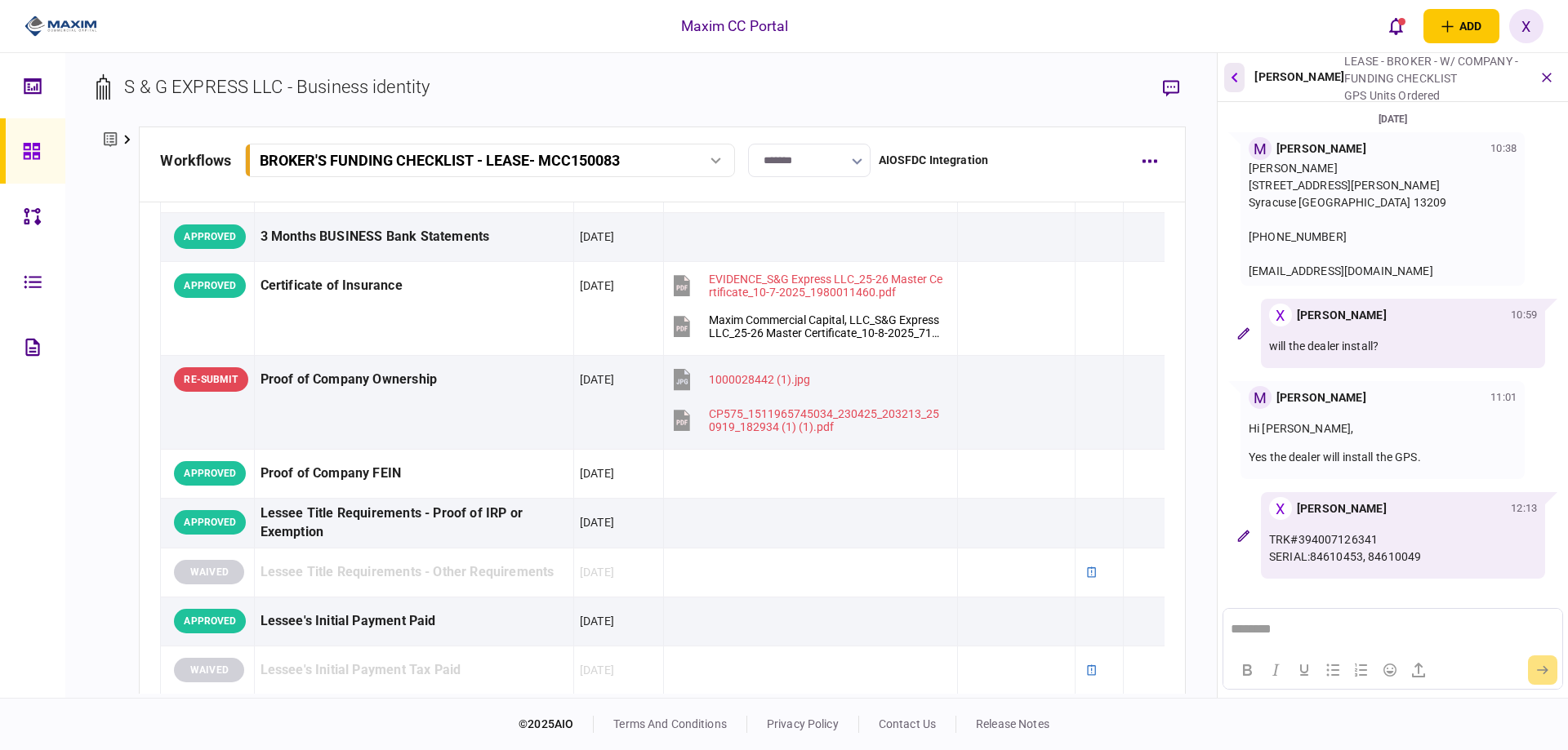
click at [1243, 67] on button "button" at bounding box center [1234, 77] width 20 height 29
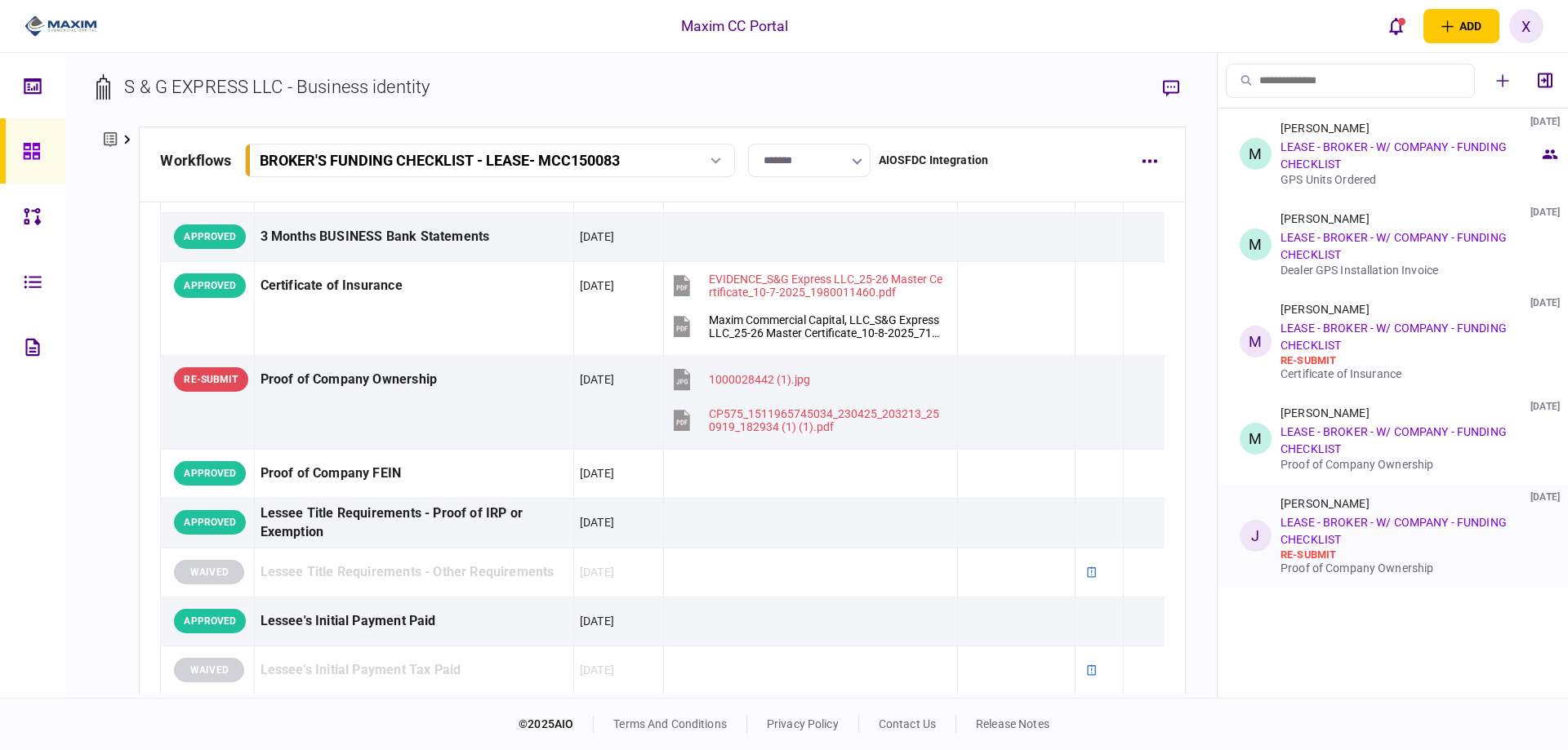
click at [1326, 542] on link "LEASE - BROKER - W/ COMPANY - FUNDING CHECKLIST" at bounding box center [1393, 531] width 226 height 30
click at [1392, 506] on div "Justin Berard 07 Oct 2025" at bounding box center [1377, 503] width 194 height 13
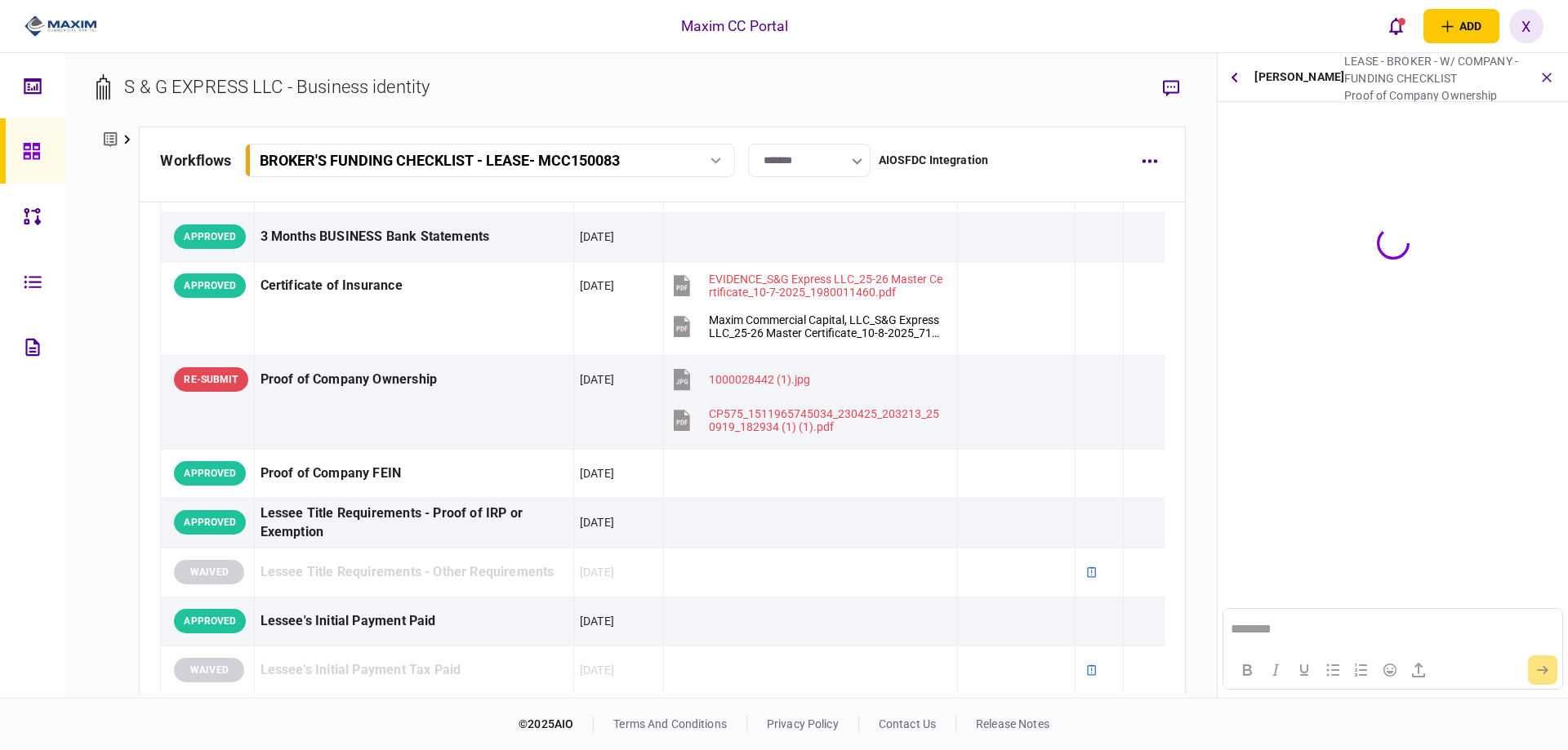
scroll to position [0, 0]
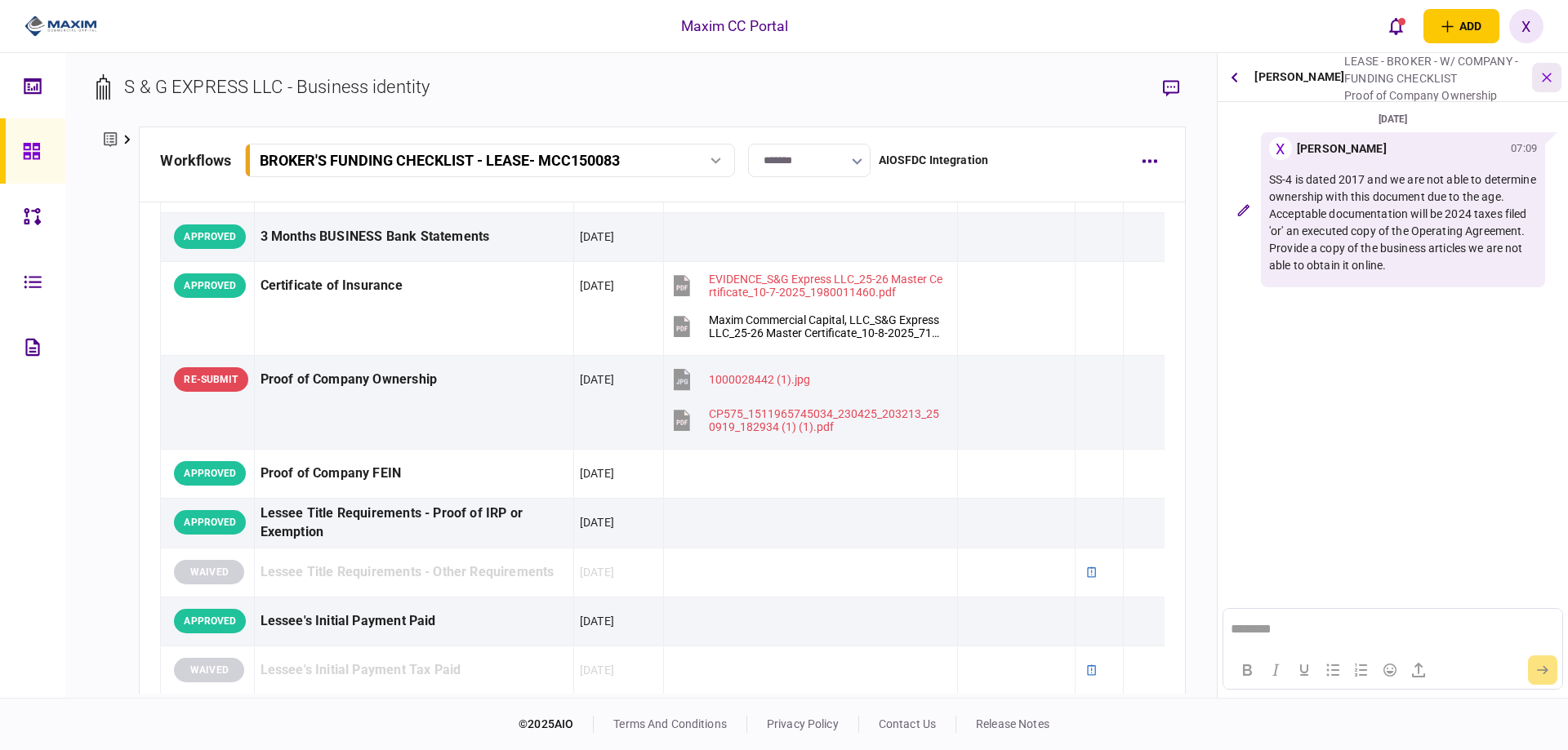
click at [1545, 73] on icon "button" at bounding box center [1547, 77] width 19 height 19
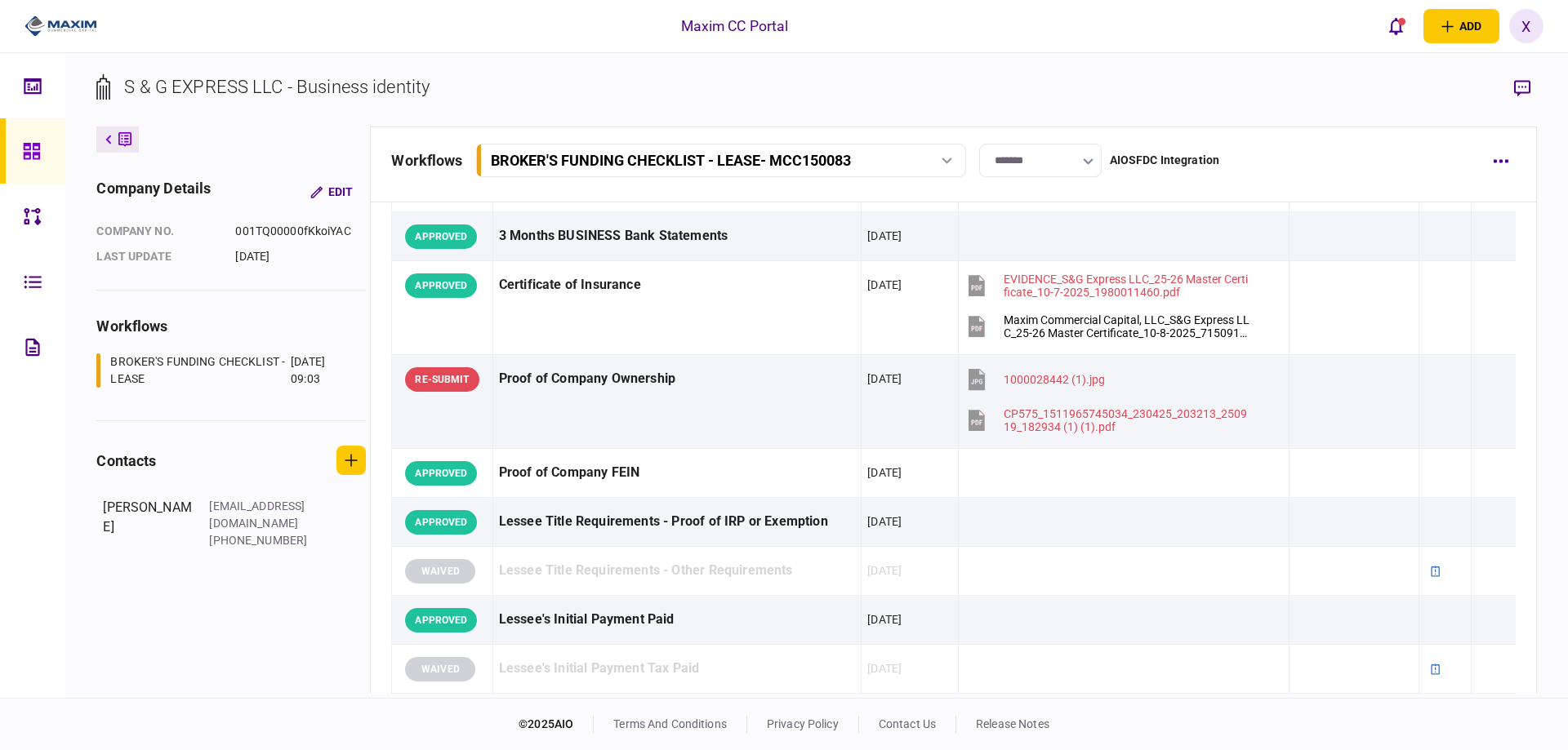
click at [59, 16] on img at bounding box center [61, 27] width 73 height 25
click at [47, 27] on img at bounding box center [61, 27] width 73 height 25
click at [33, 162] on div at bounding box center [35, 151] width 26 height 66
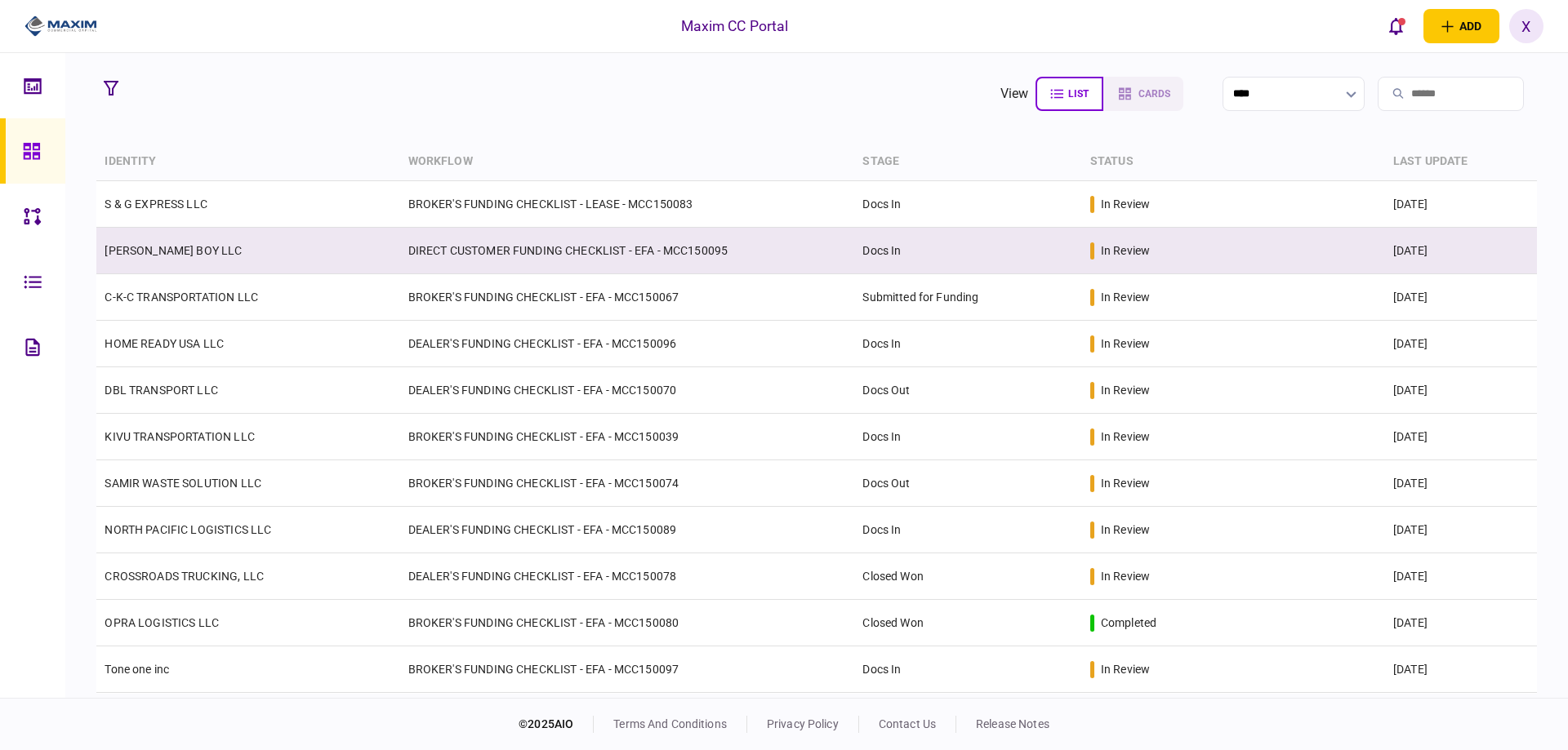
click at [132, 257] on td "[PERSON_NAME] BOY LLC" at bounding box center [248, 251] width 303 height 47
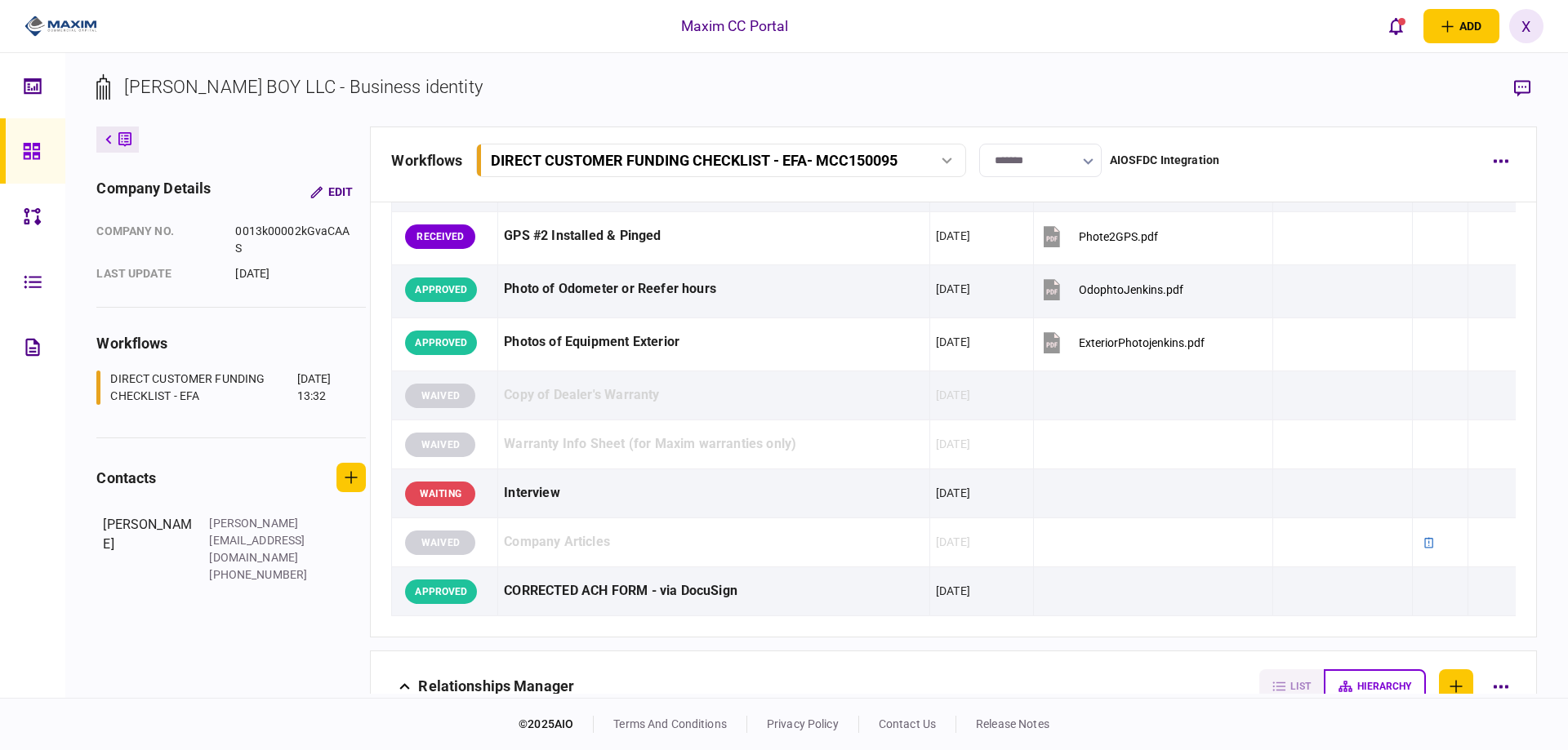
scroll to position [1805, 0]
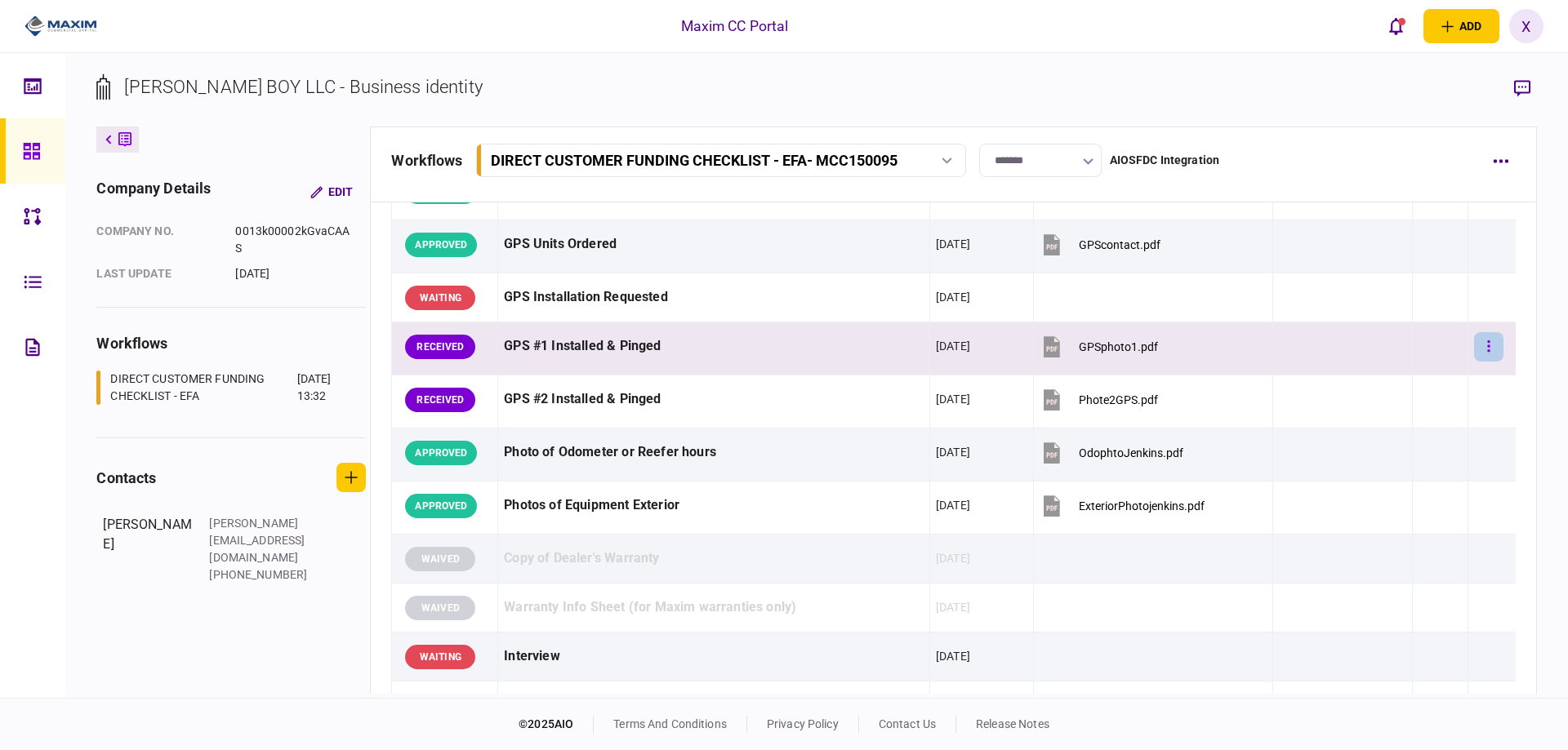
click at [1474, 344] on button "button" at bounding box center [1488, 346] width 29 height 29
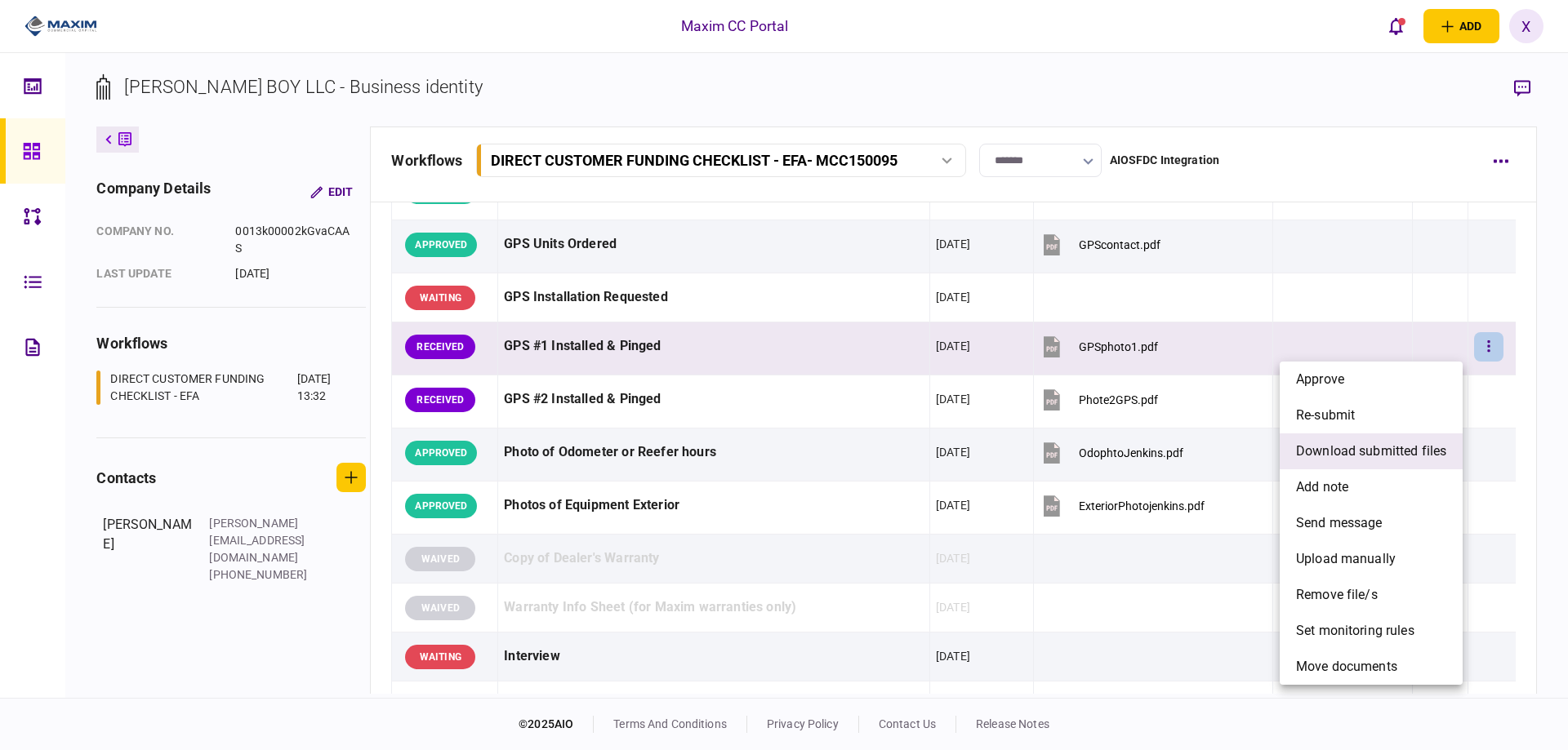
click at [1416, 454] on span "download submitted files" at bounding box center [1371, 452] width 151 height 19
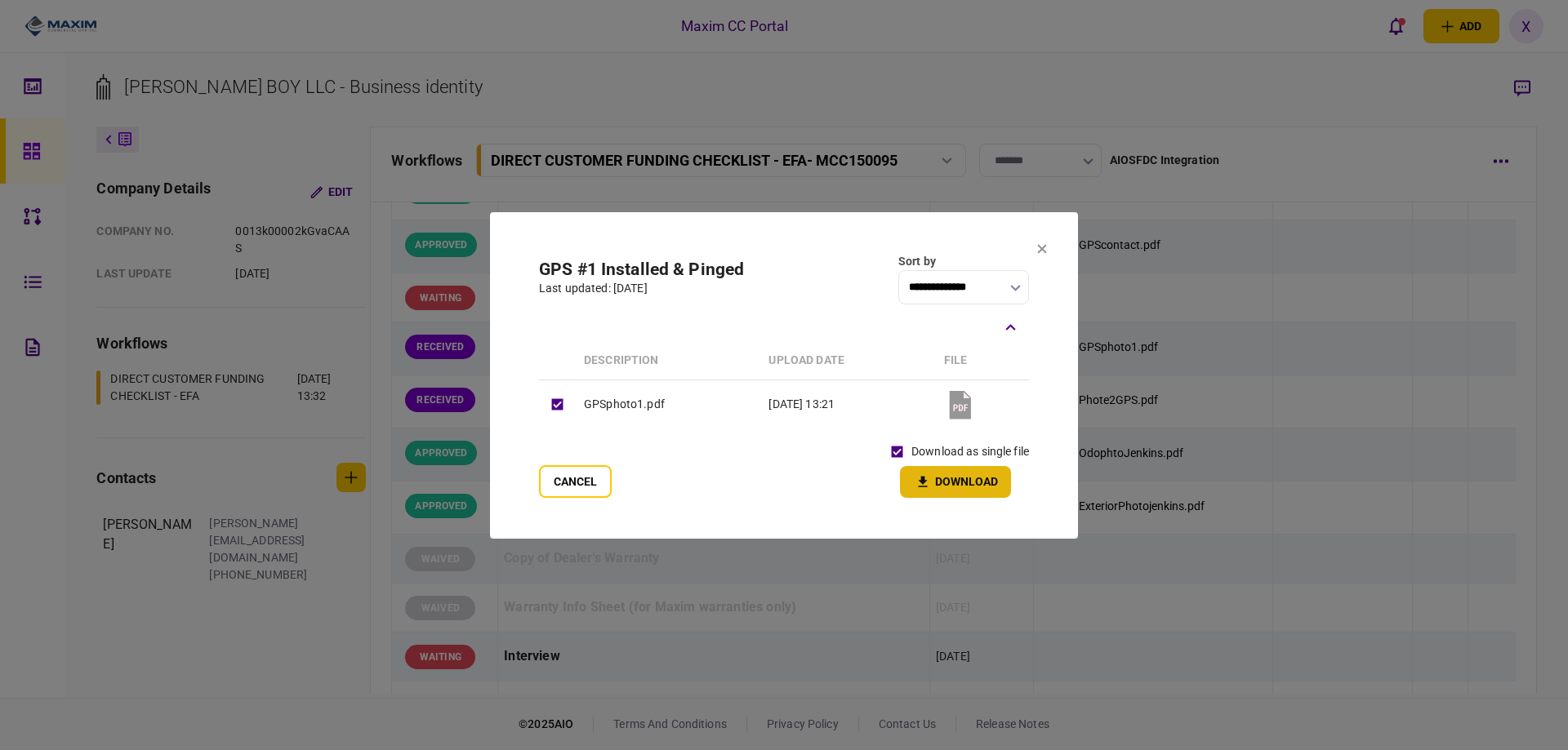
click at [953, 477] on button "Download" at bounding box center [955, 482] width 111 height 32
click at [1044, 250] on icon at bounding box center [1042, 250] width 10 height 10
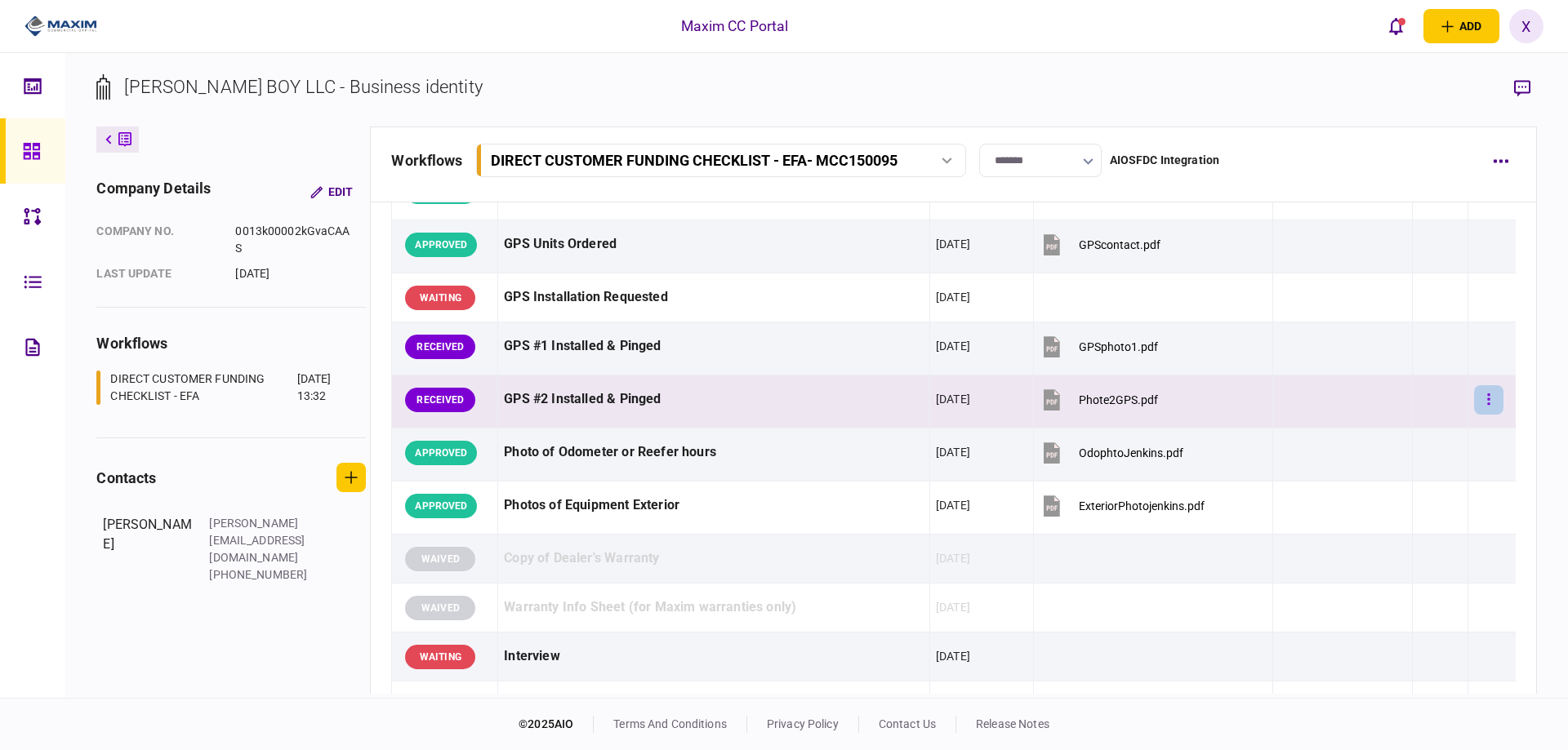
click at [1484, 400] on button "button" at bounding box center [1488, 399] width 29 height 29
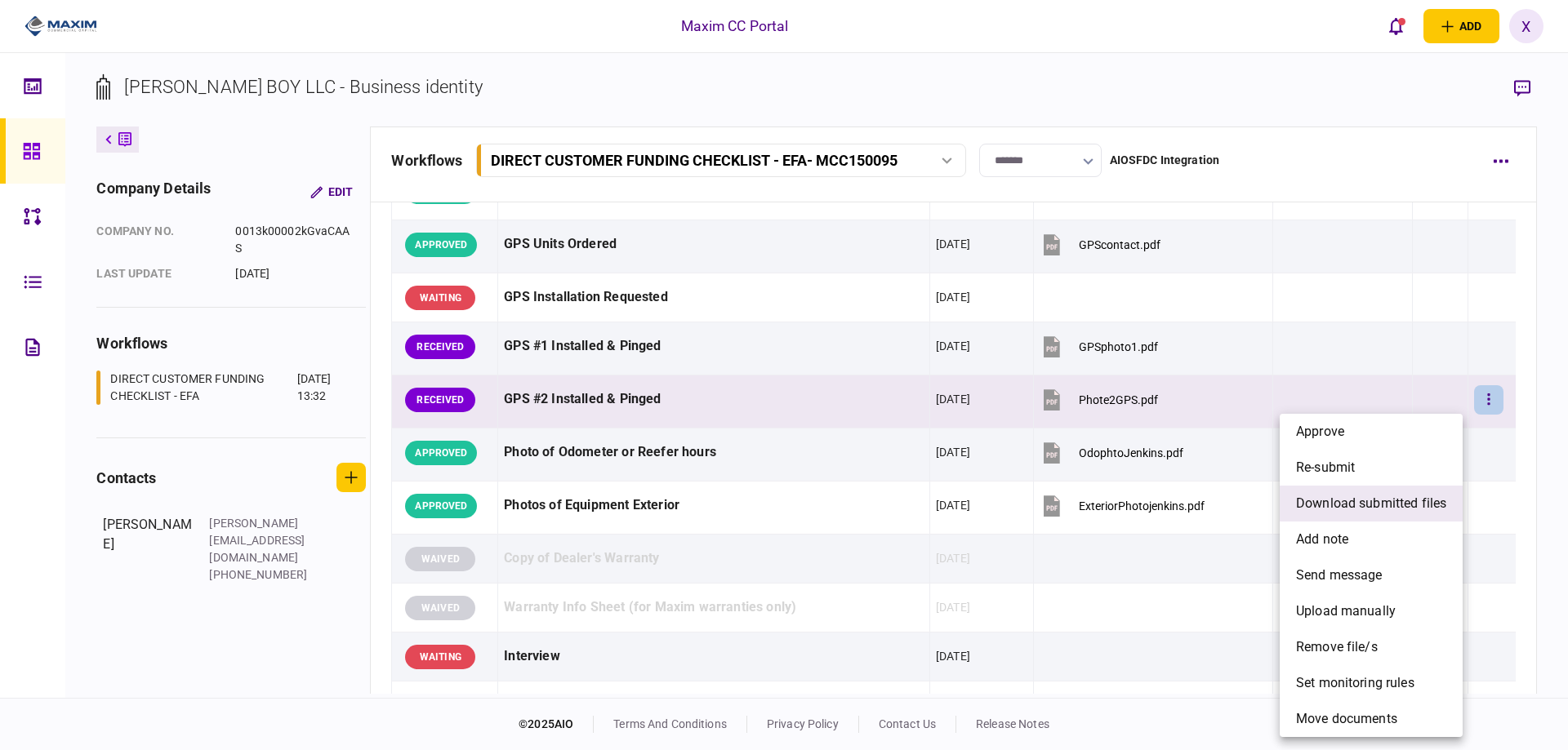
click at [1377, 506] on span "download submitted files" at bounding box center [1371, 504] width 151 height 19
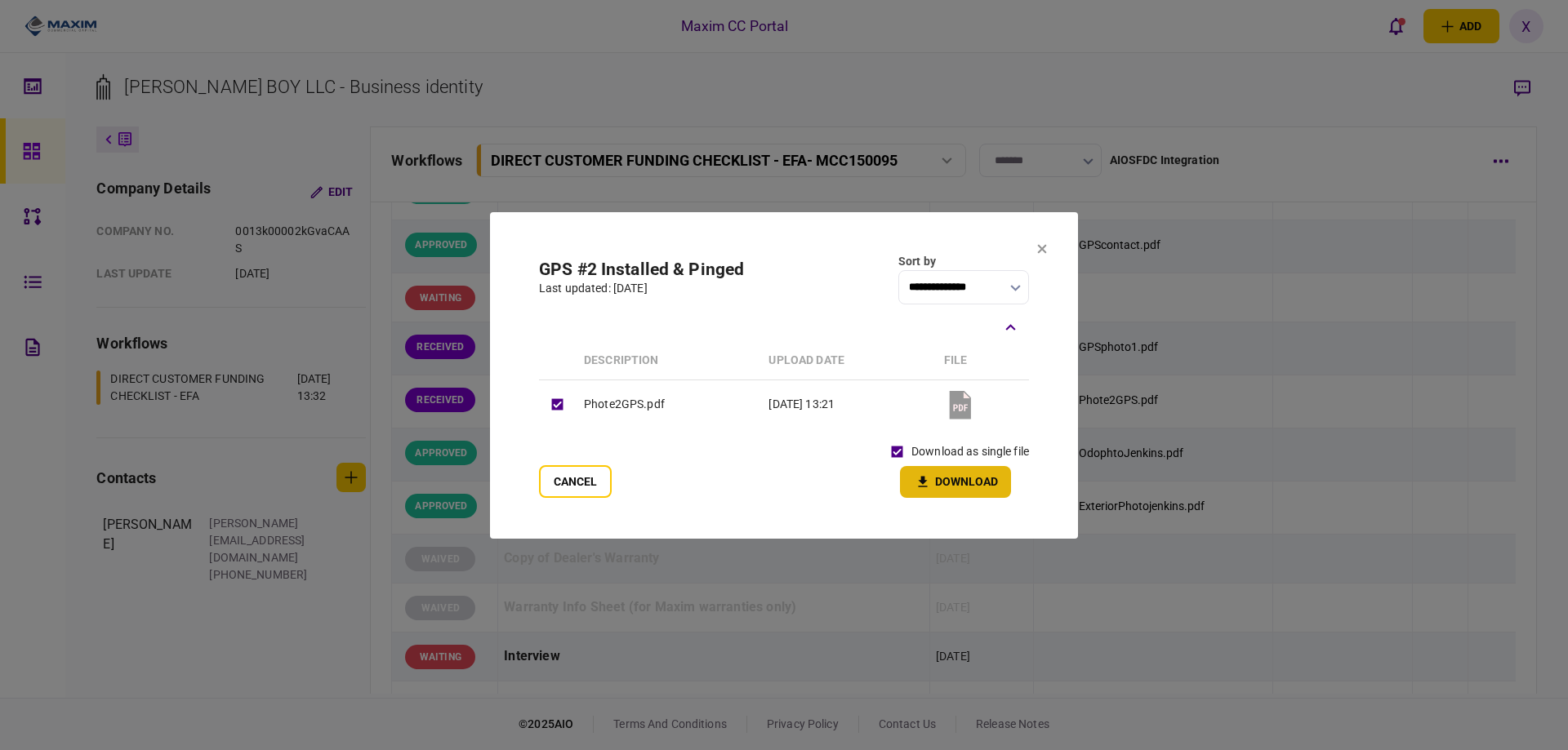
click at [924, 479] on icon "button" at bounding box center [923, 481] width 9 height 11
click at [1035, 249] on section "**********" at bounding box center [784, 375] width 588 height 327
click at [1040, 249] on icon at bounding box center [1043, 249] width 9 height 9
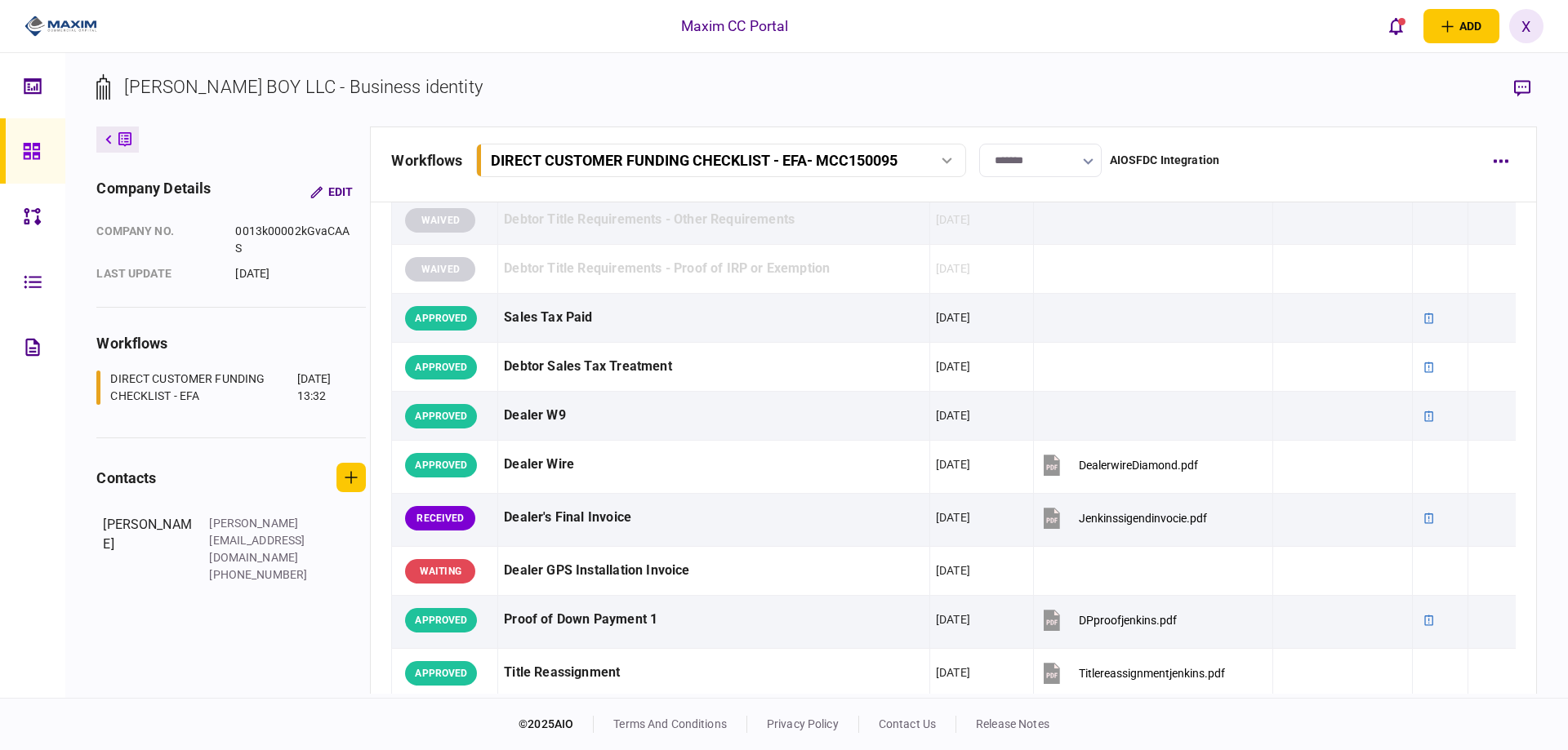
scroll to position [1152, 0]
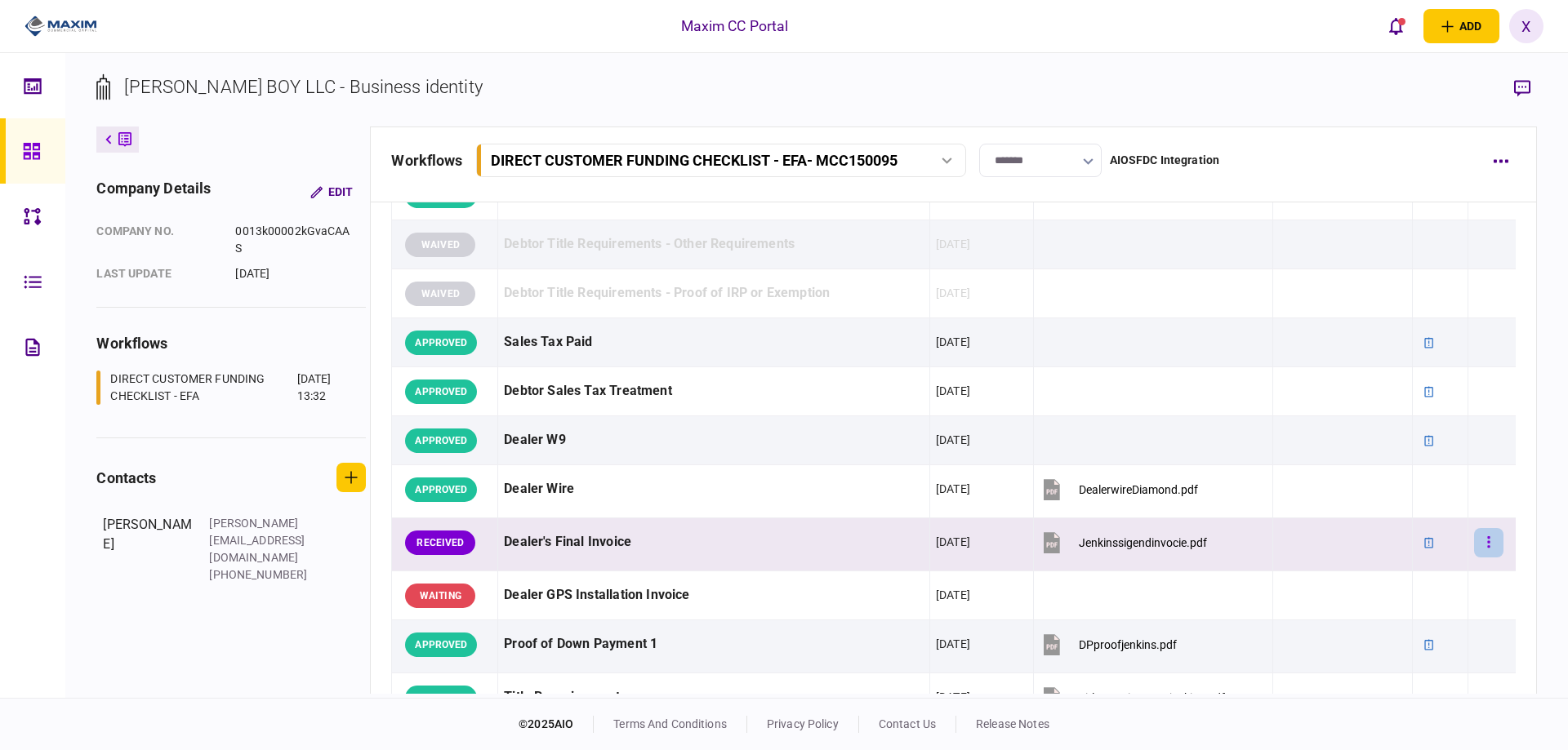
click at [1474, 535] on button "button" at bounding box center [1488, 542] width 29 height 29
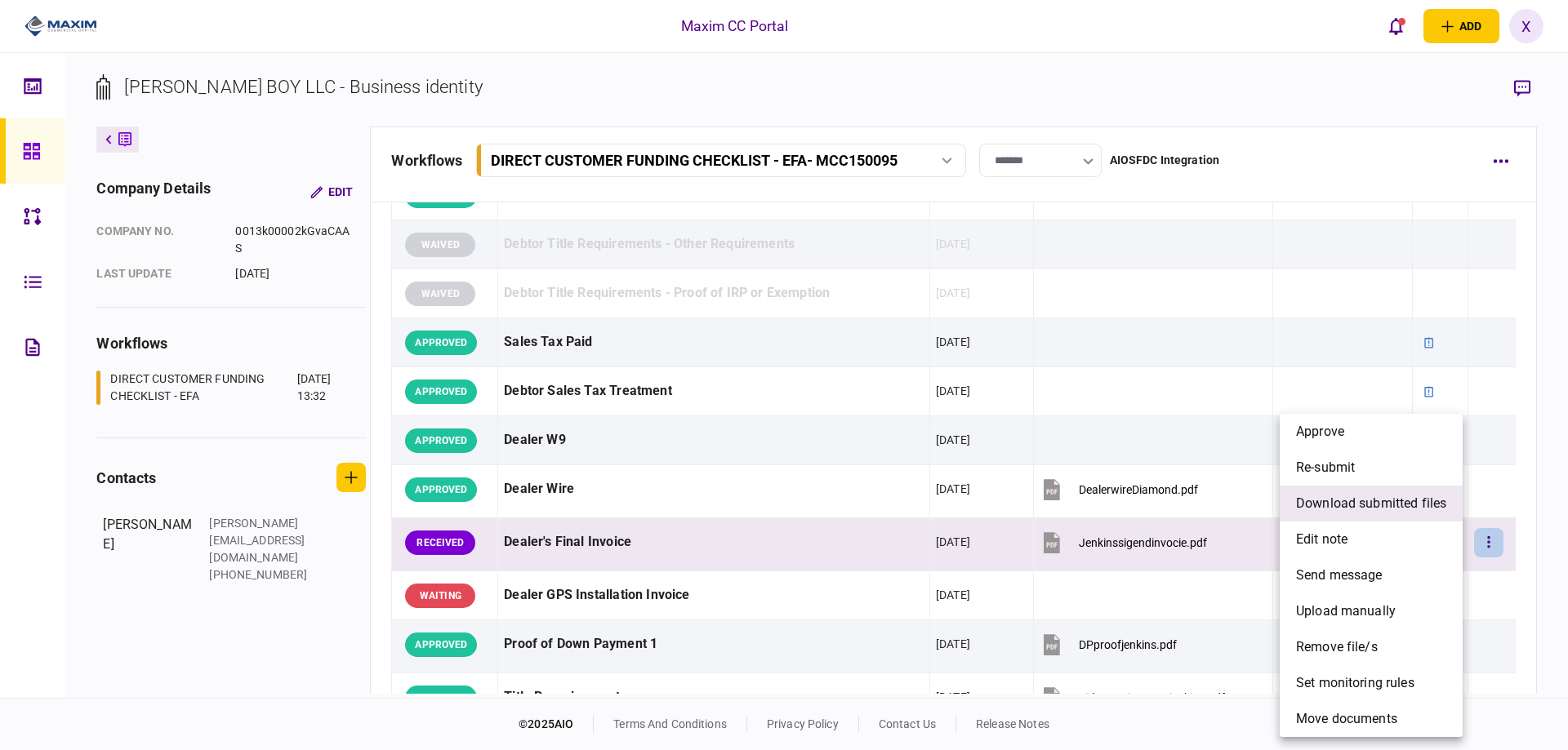
click at [1432, 496] on span "download submitted files" at bounding box center [1371, 504] width 151 height 19
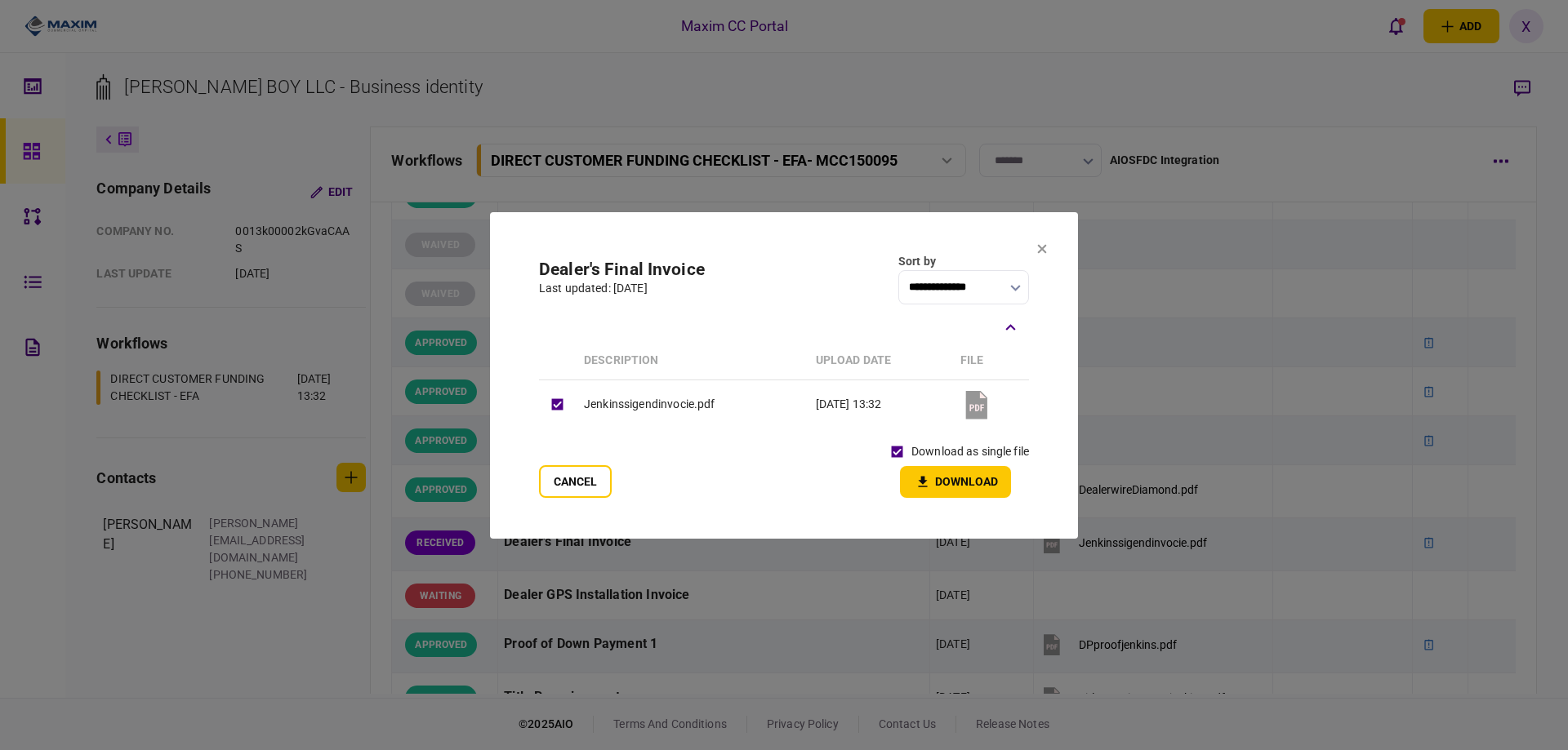
click at [1025, 473] on div "download as single file Download" at bounding box center [956, 468] width 146 height 60
click at [1009, 470] on button "Download" at bounding box center [955, 482] width 111 height 32
click at [1046, 244] on icon at bounding box center [1042, 249] width 10 height 10
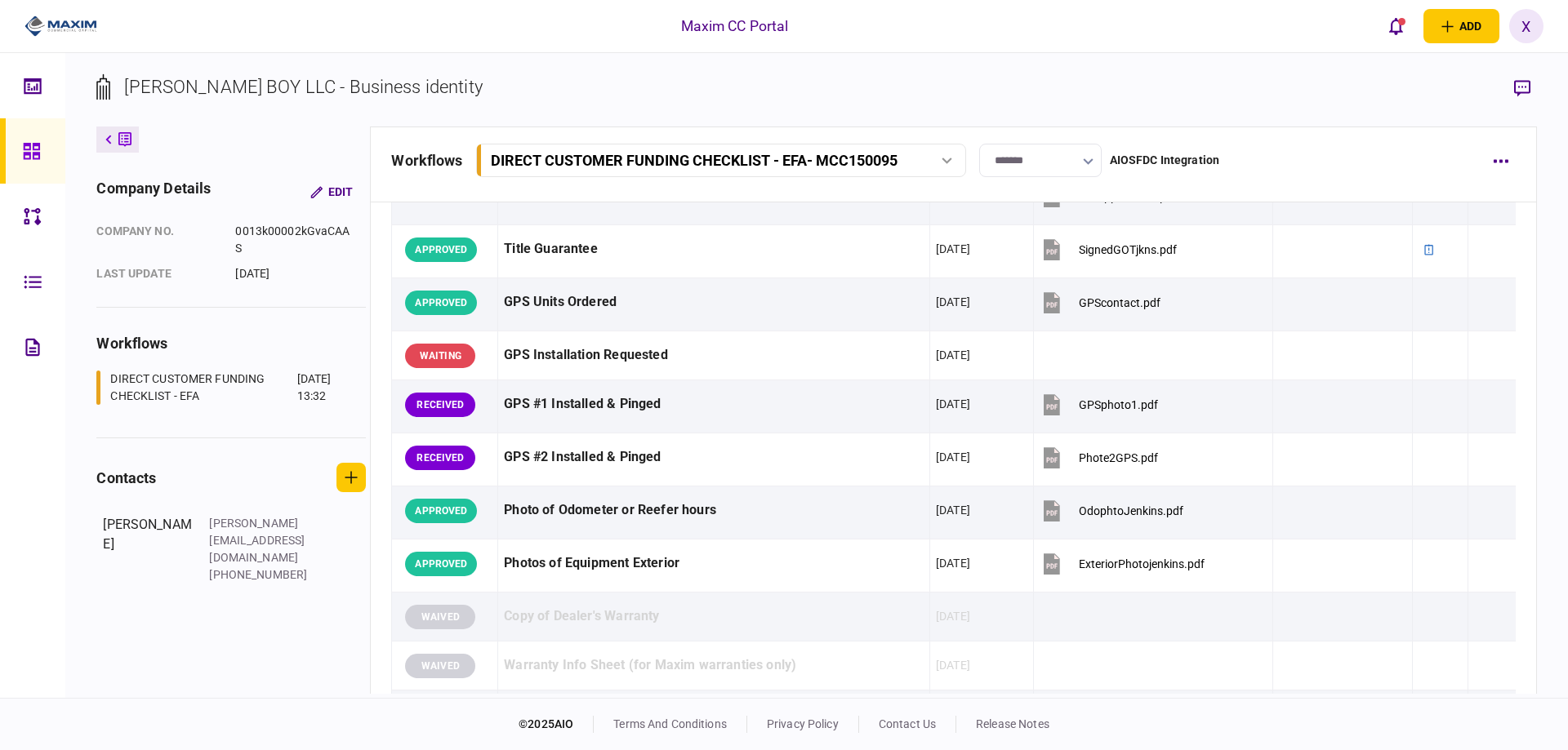
scroll to position [1886, 0]
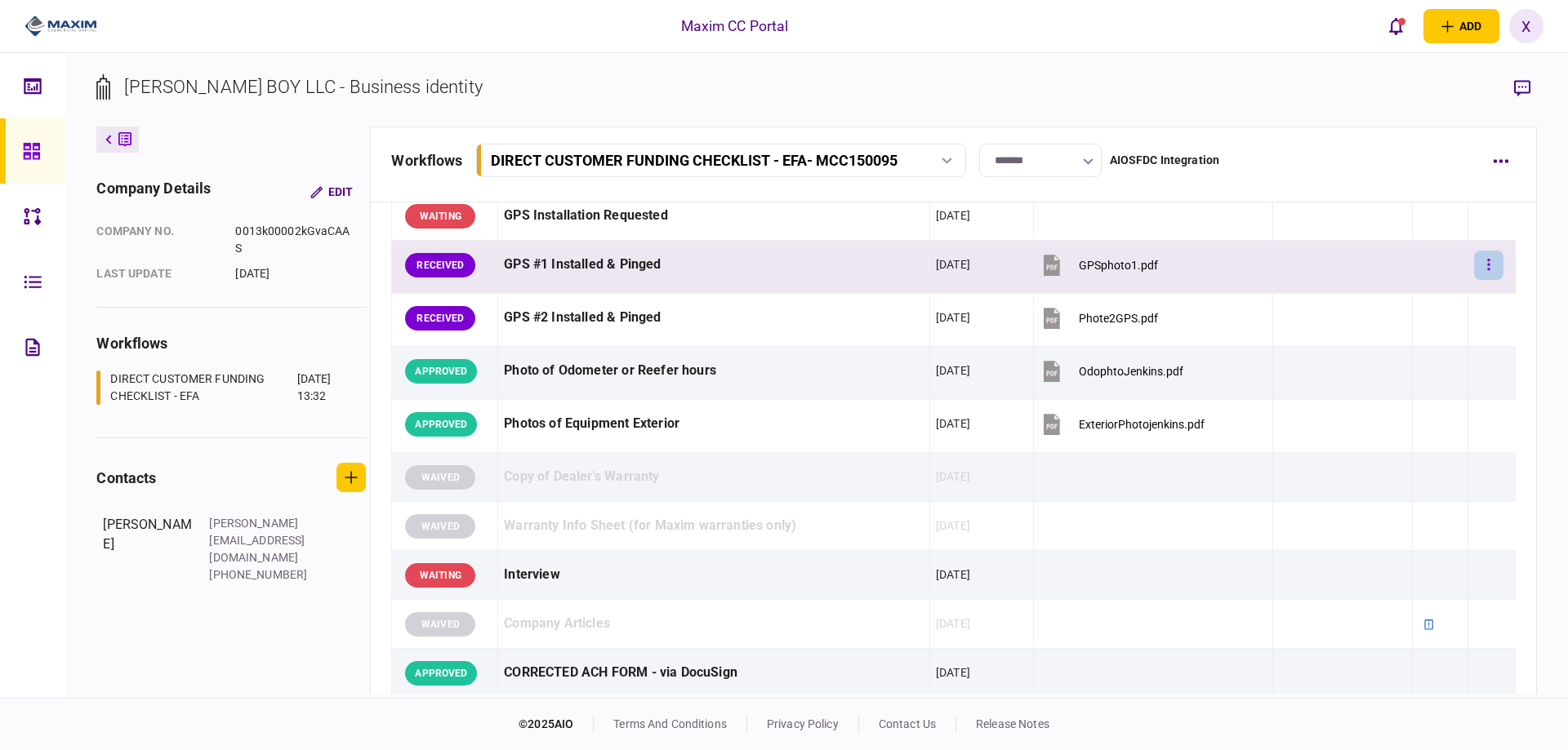
click at [1483, 265] on button "button" at bounding box center [1488, 265] width 29 height 29
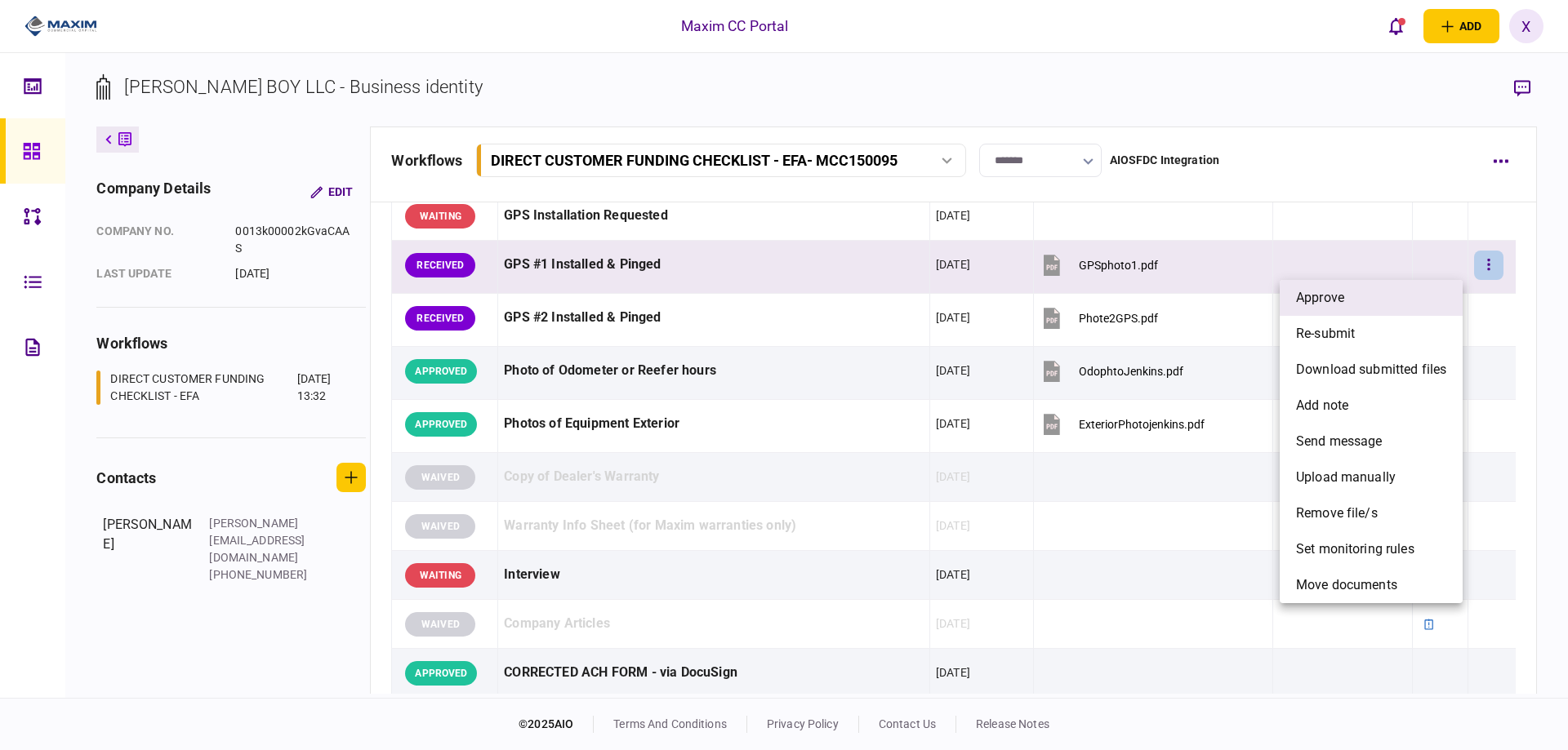
click at [1425, 298] on li "approve" at bounding box center [1371, 298] width 182 height 36
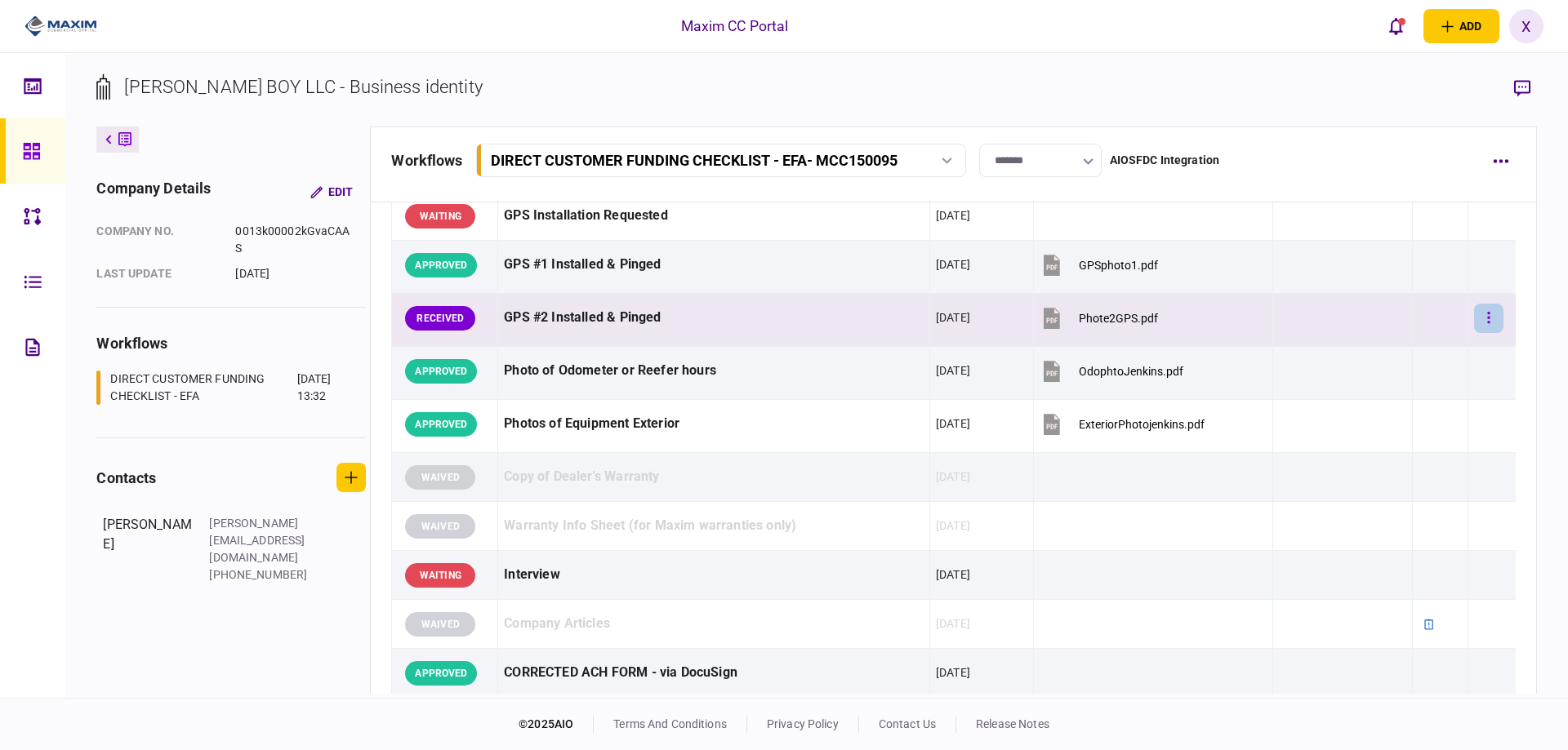
click at [1485, 312] on button "button" at bounding box center [1488, 318] width 29 height 29
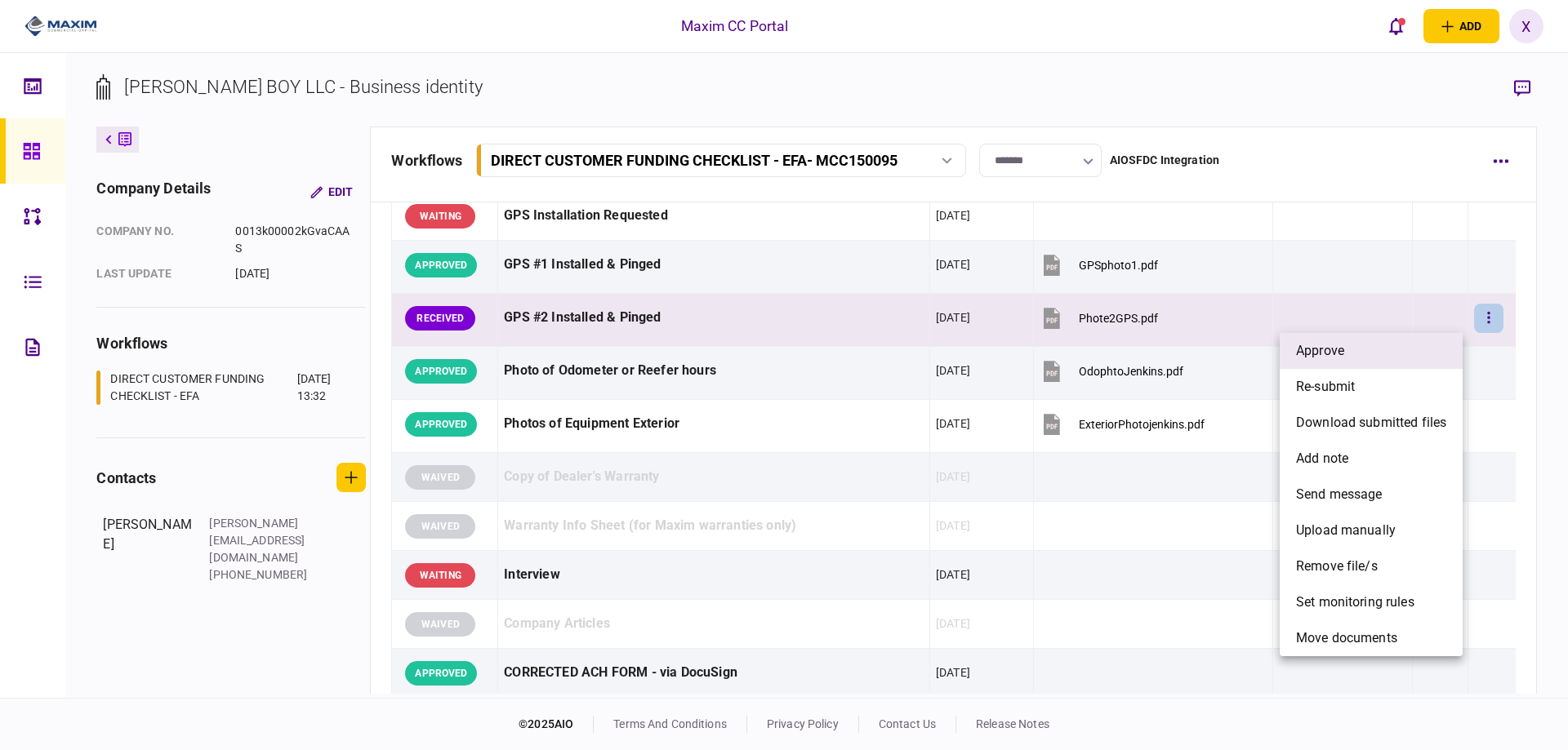
click at [1430, 350] on li "approve" at bounding box center [1371, 351] width 182 height 36
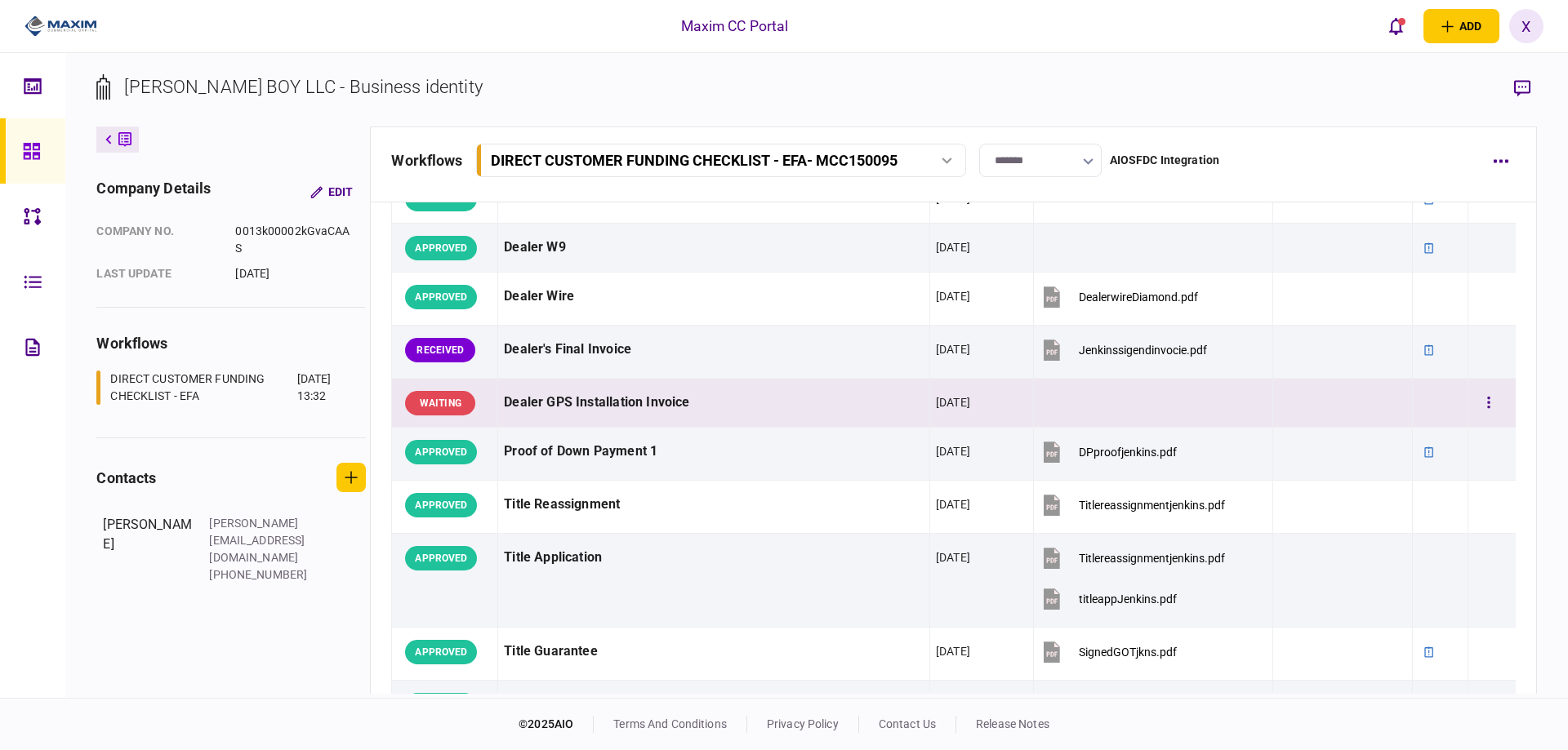
scroll to position [1315, 0]
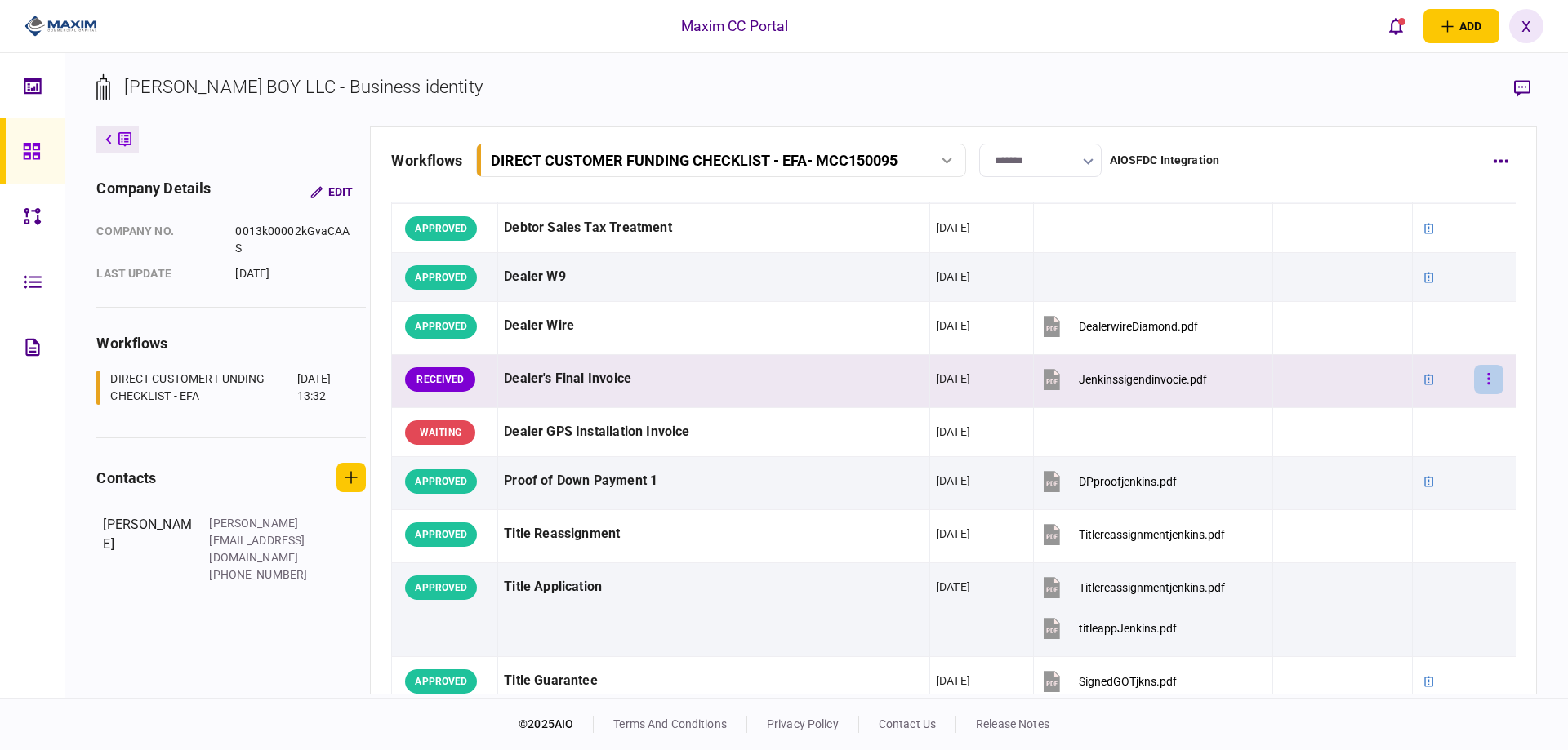
click at [1484, 382] on button "button" at bounding box center [1488, 379] width 29 height 29
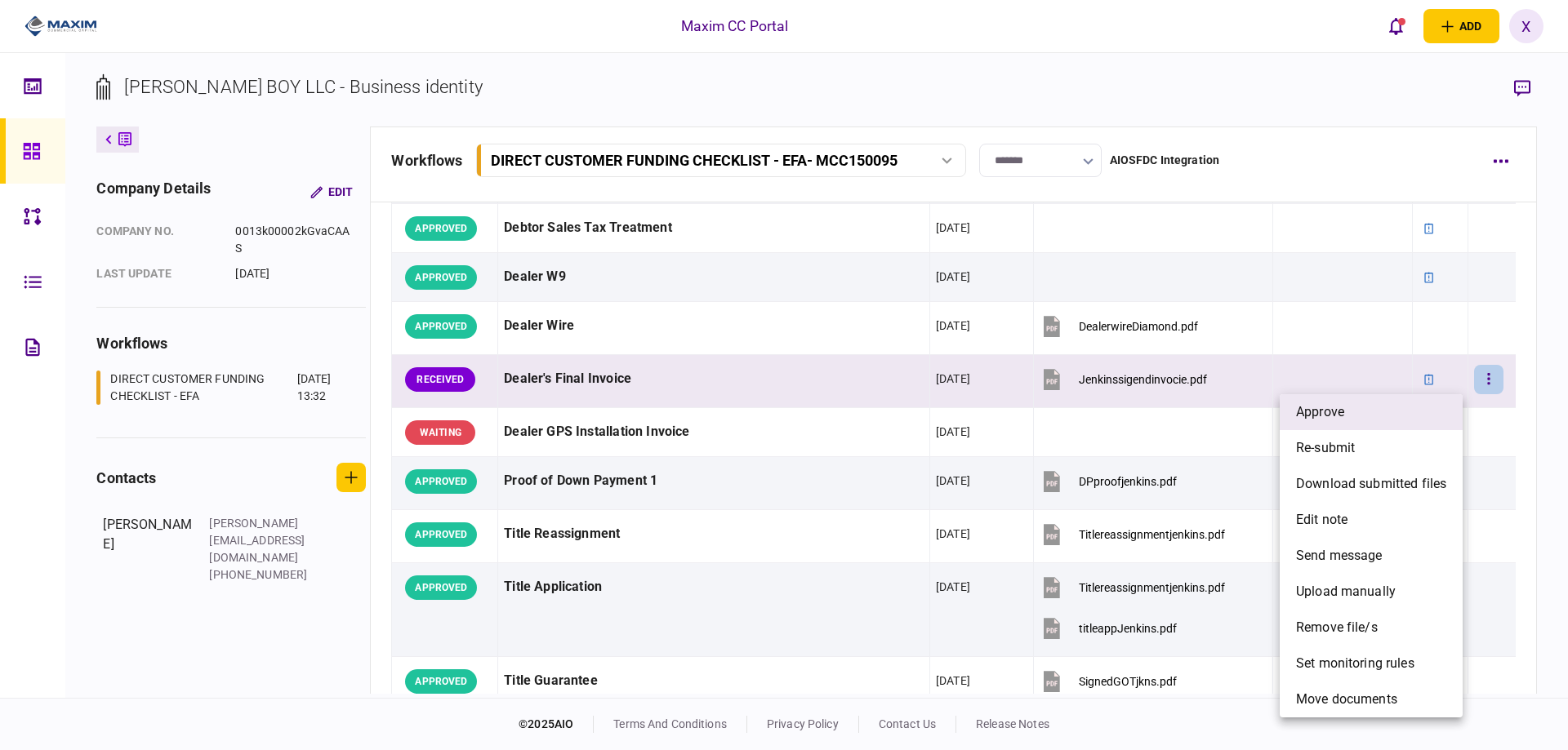
click at [1378, 400] on li "approve" at bounding box center [1371, 412] width 182 height 36
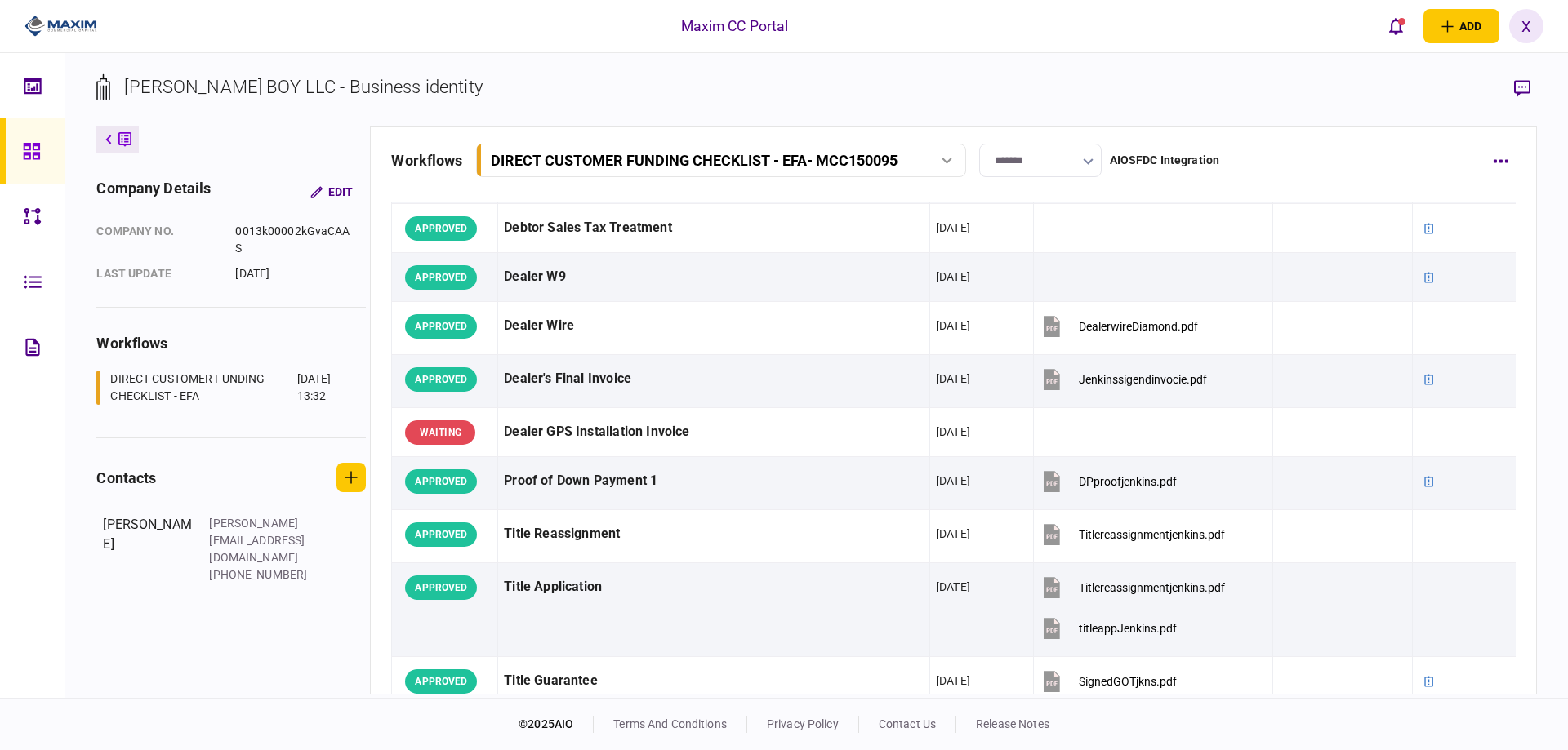
click at [7, 155] on link at bounding box center [33, 151] width 66 height 66
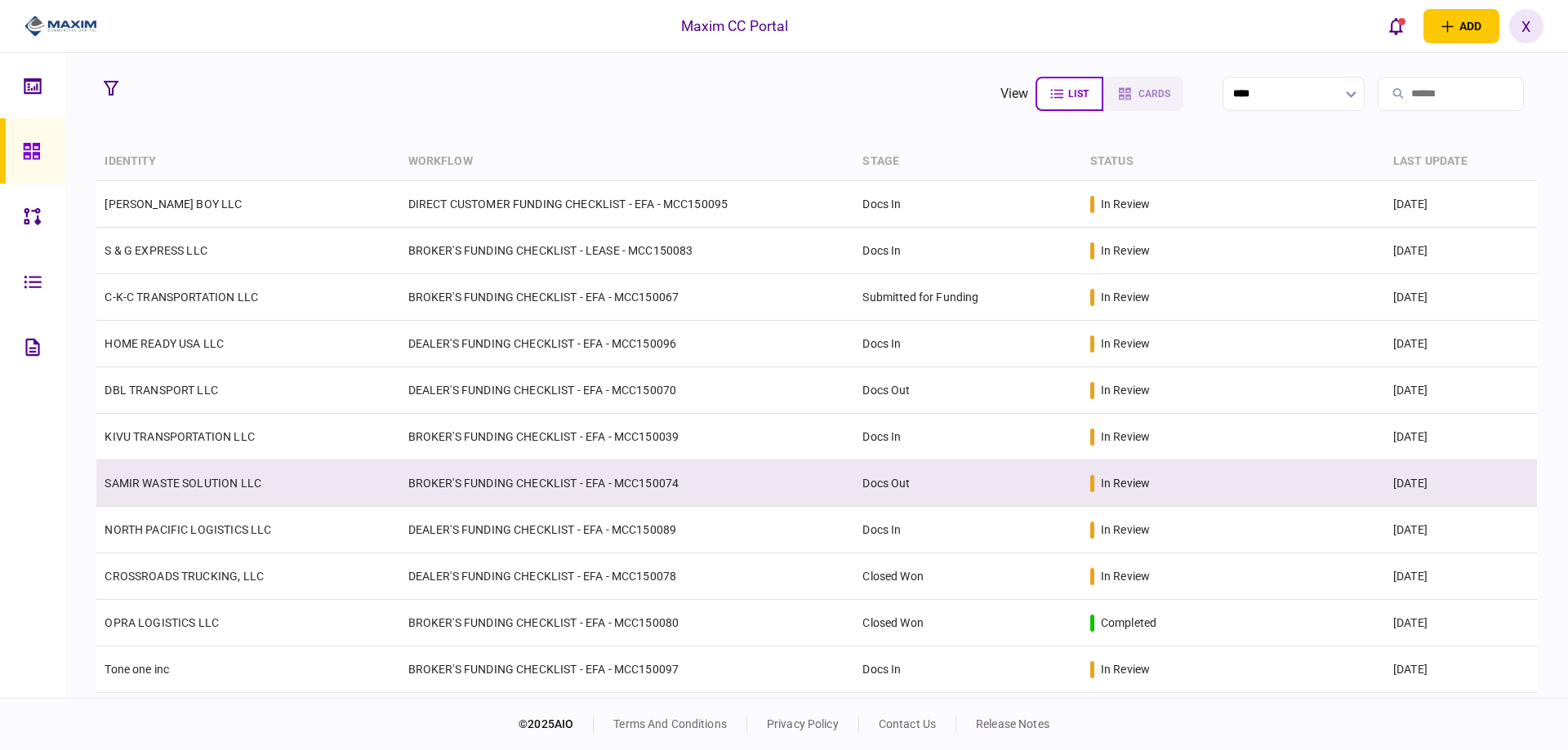
click at [182, 476] on link "SAMIR WASTE SOLUTION LLC" at bounding box center [182, 483] width 157 height 13
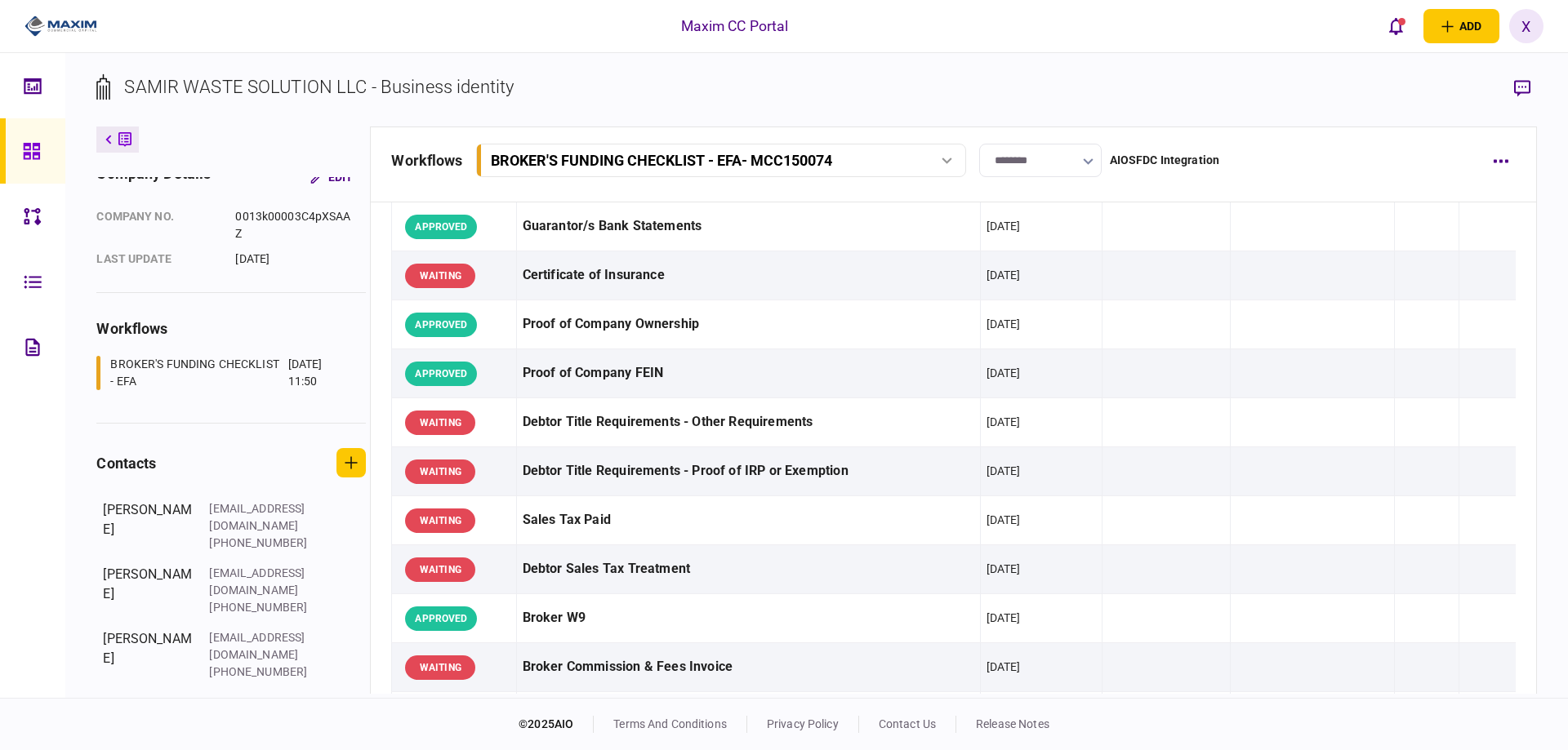
scroll to position [408, 0]
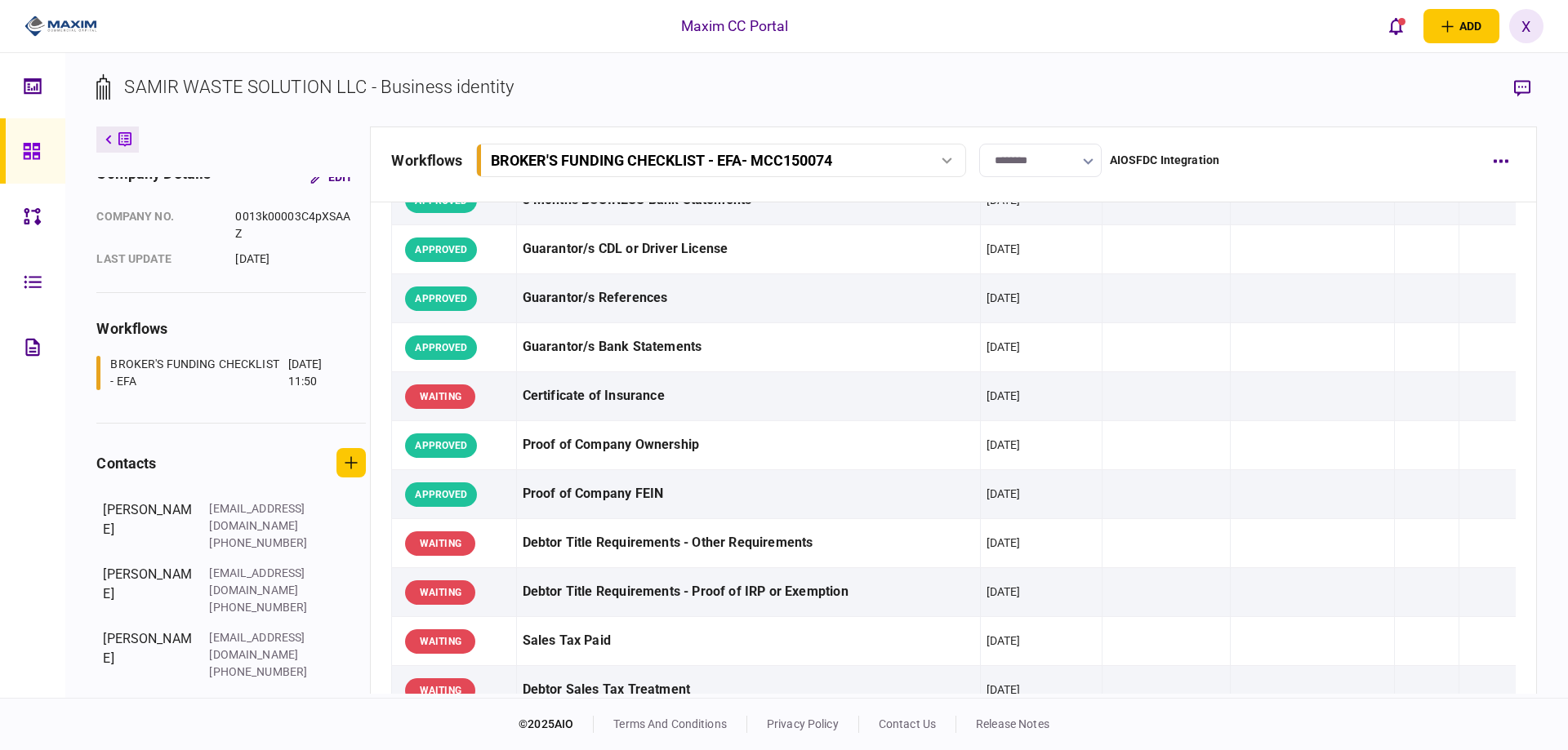
click at [54, 22] on img at bounding box center [61, 27] width 73 height 25
click at [36, 150] on icon at bounding box center [31, 151] width 16 height 16
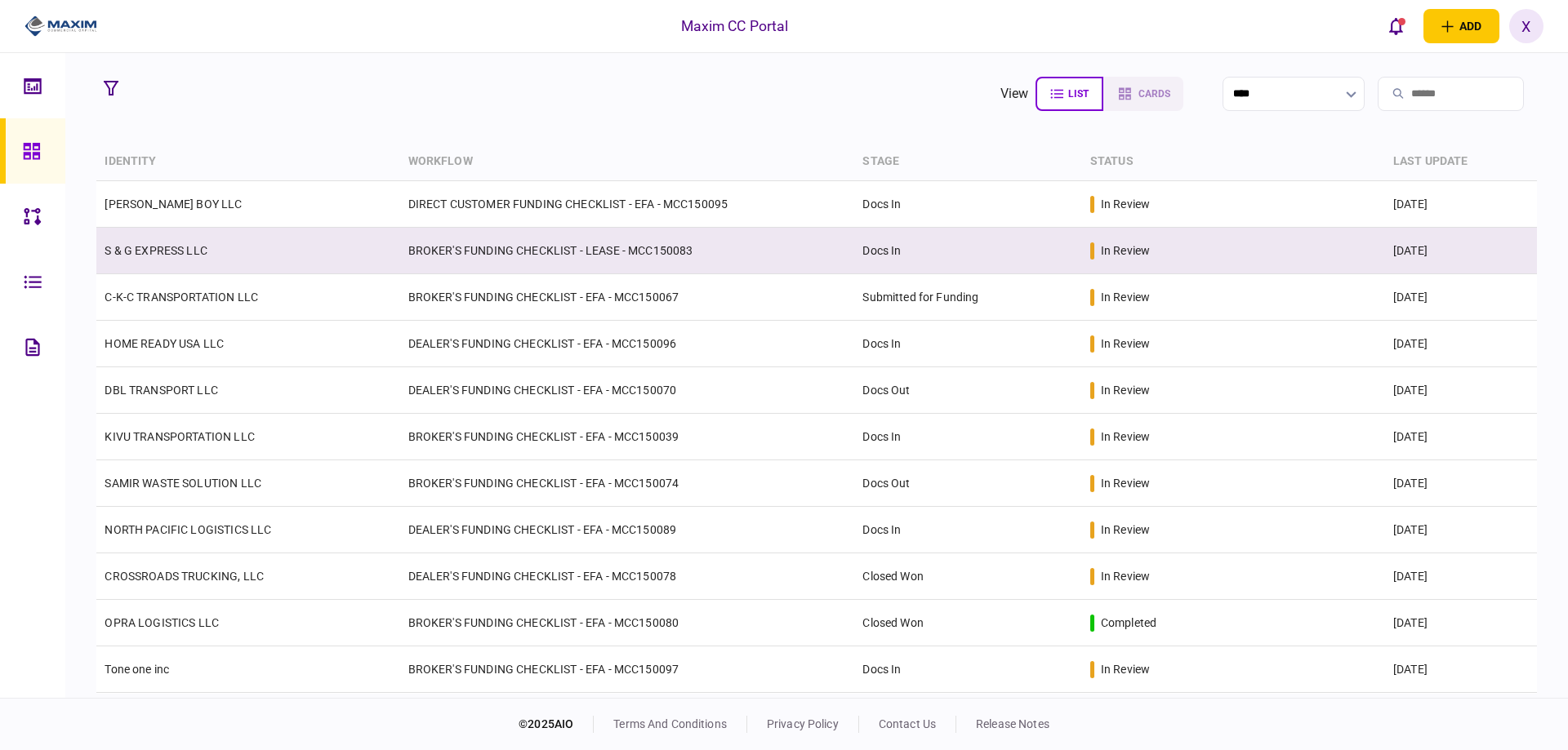
click at [163, 261] on td "S & G EXPRESS LLC" at bounding box center [248, 251] width 303 height 47
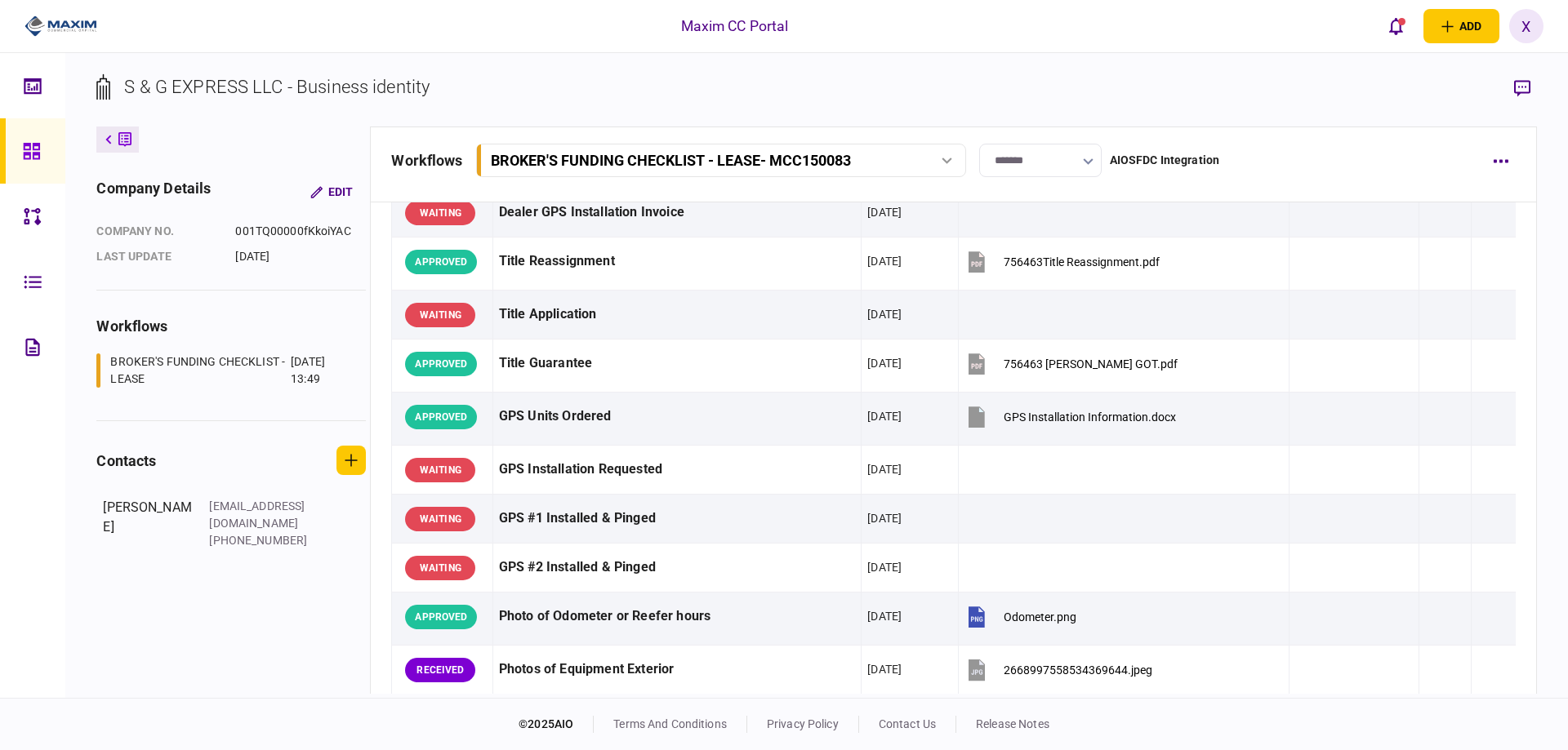
scroll to position [1551, 0]
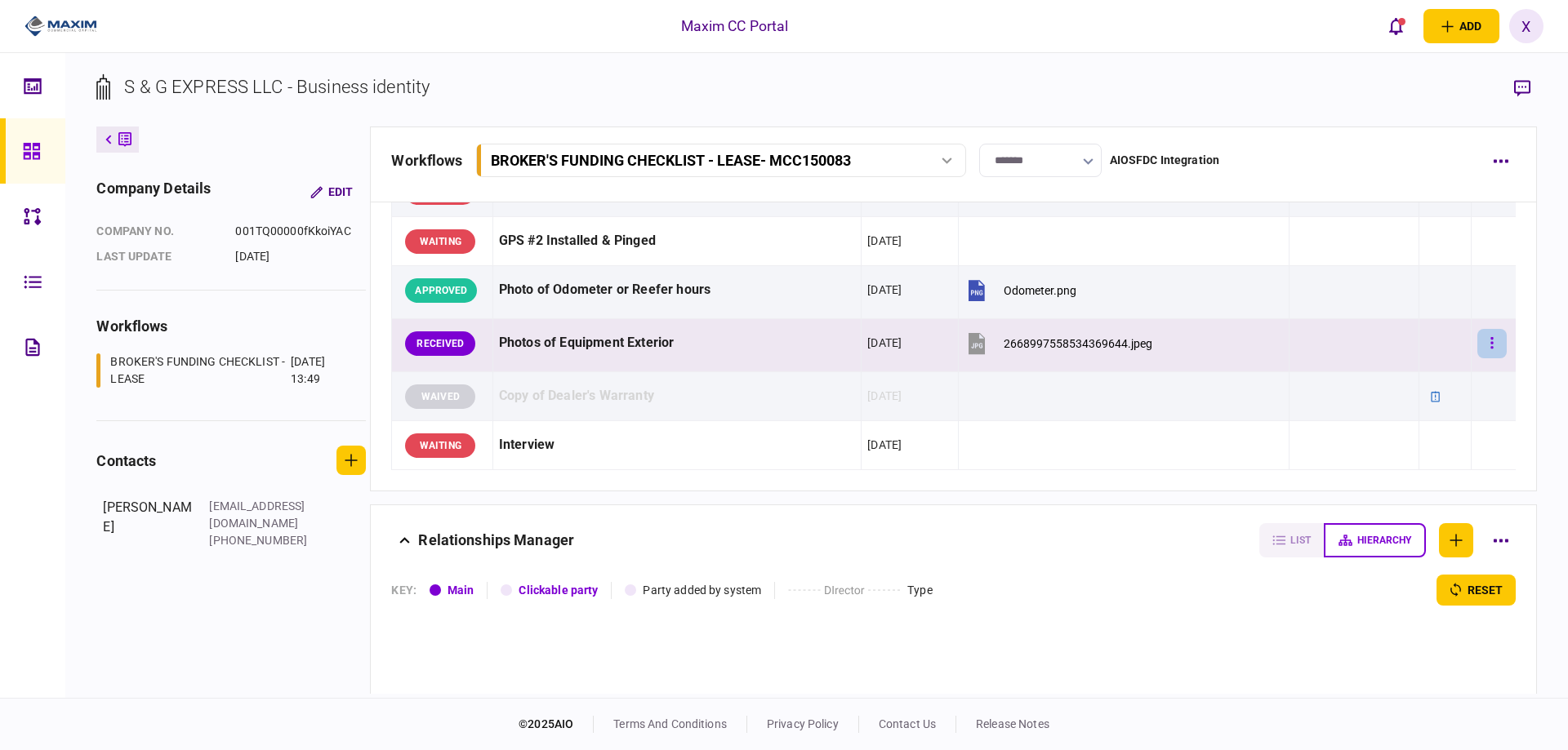
click at [1486, 347] on button "button" at bounding box center [1492, 344] width 29 height 29
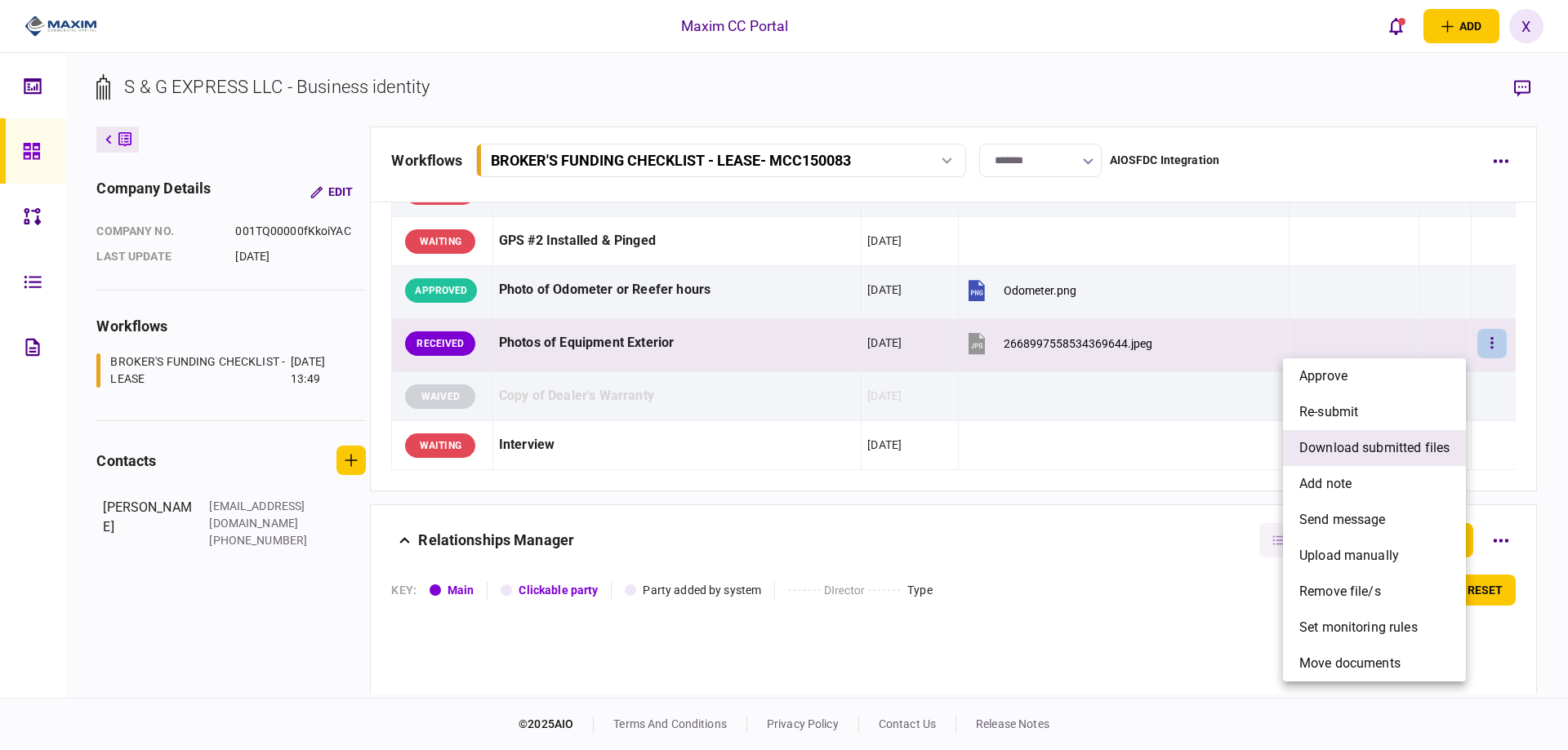
click at [1416, 437] on li "download submitted files" at bounding box center [1374, 448] width 182 height 36
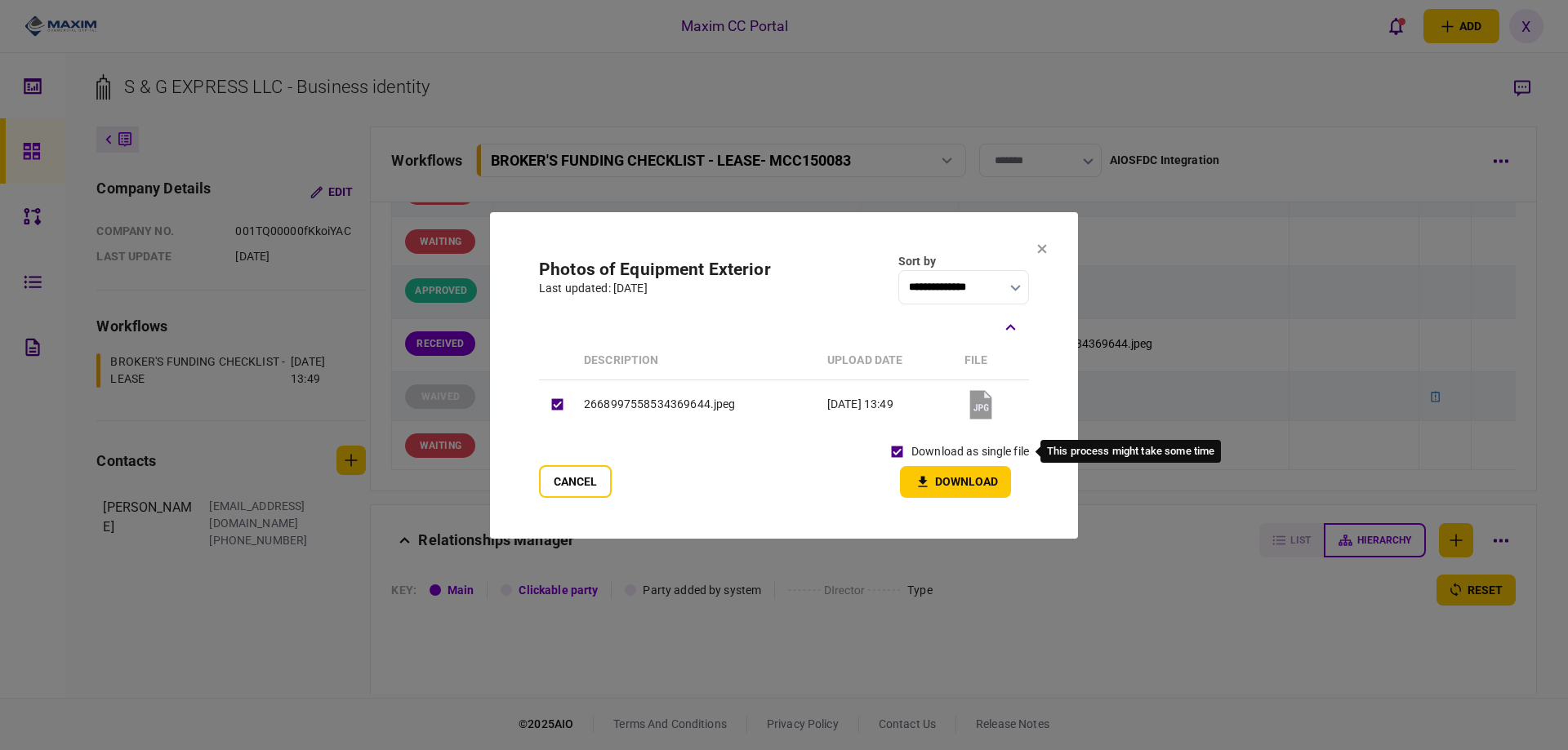
click at [946, 479] on button "Download" at bounding box center [955, 482] width 111 height 32
click at [1040, 253] on icon at bounding box center [1042, 249] width 10 height 10
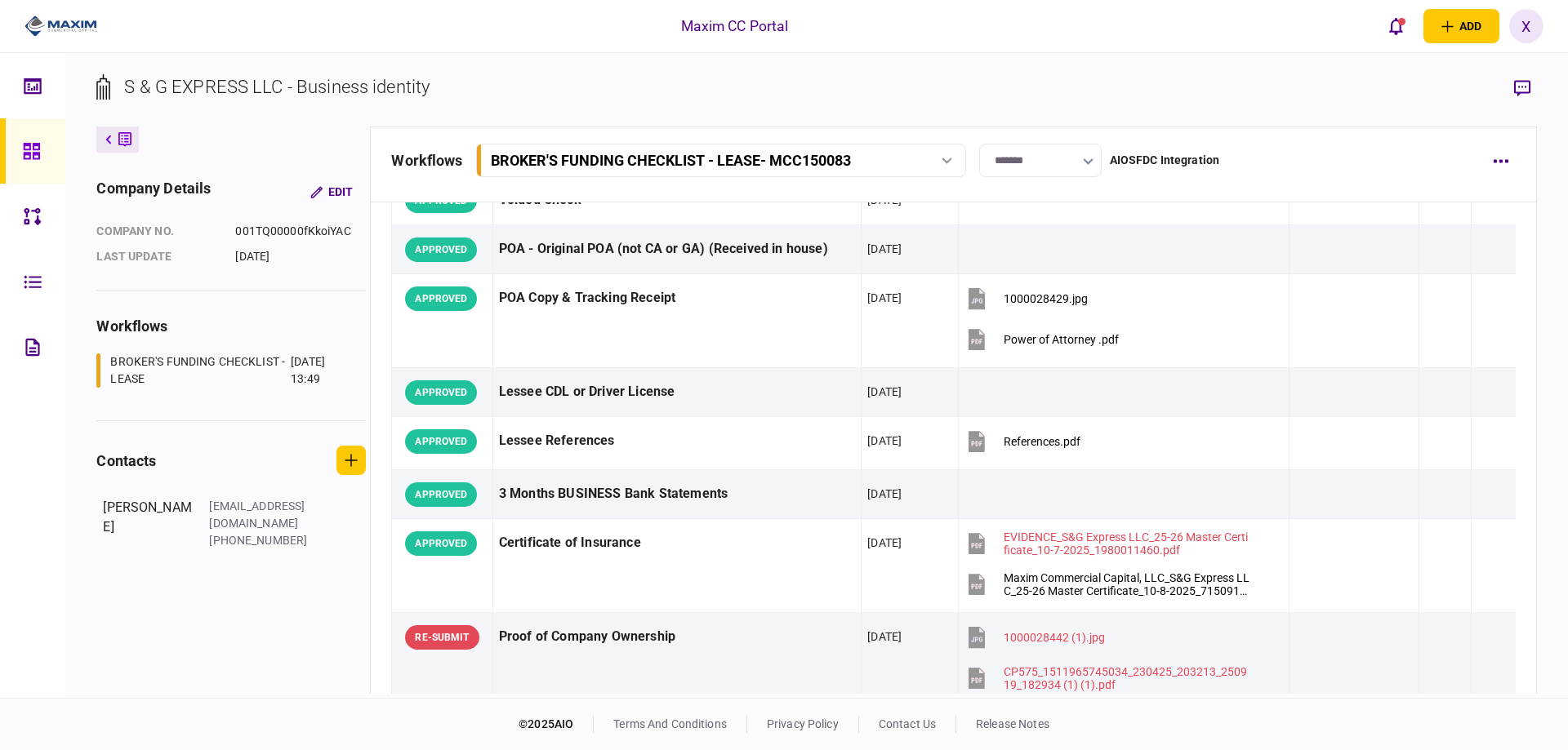
scroll to position [0, 0]
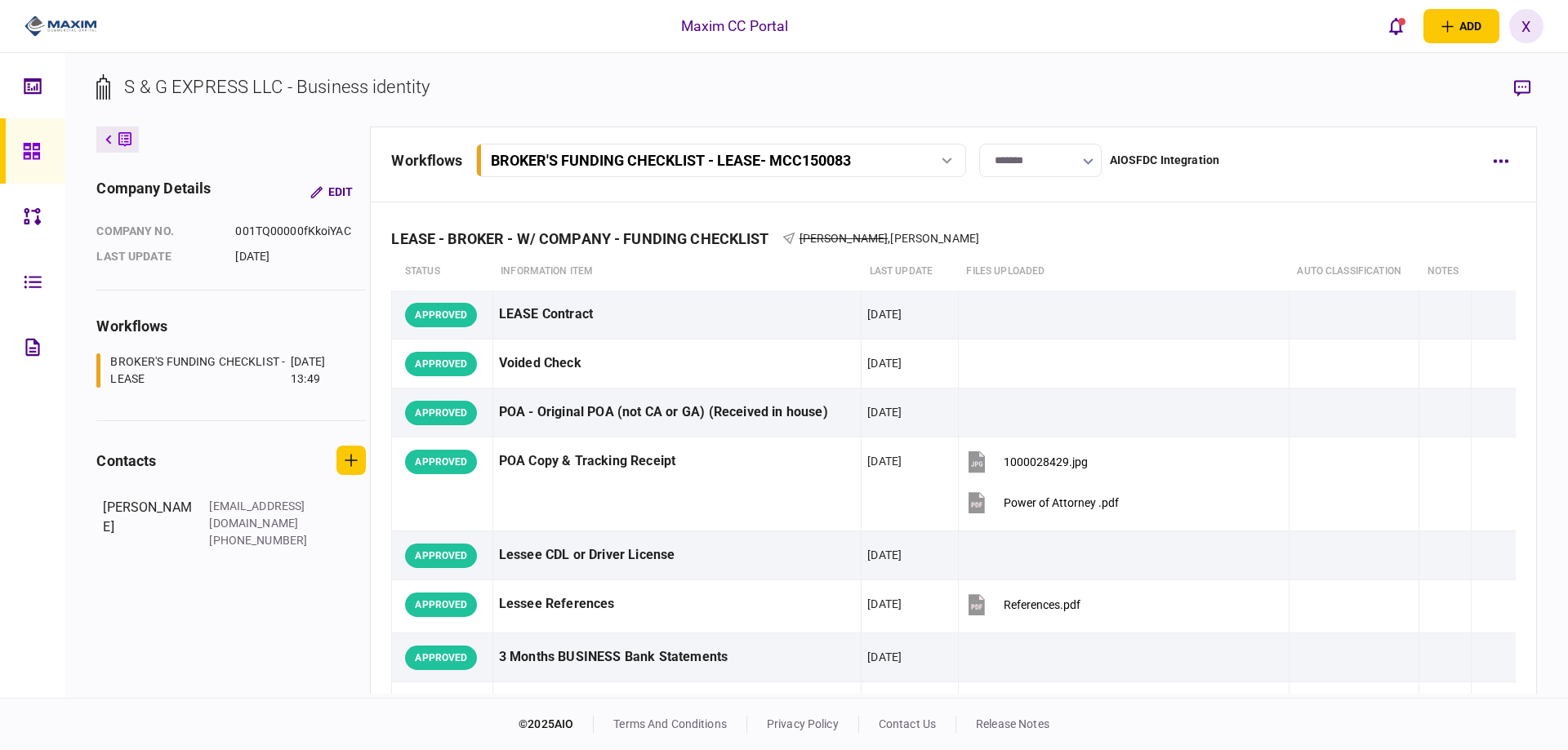
click at [1515, 71] on div "S & G EXPRESS LLC - Business identity company details Edit company no. 001TQ000…" at bounding box center [817, 375] width 1502 height 645
click at [1516, 82] on icon "button" at bounding box center [1522, 88] width 16 height 17
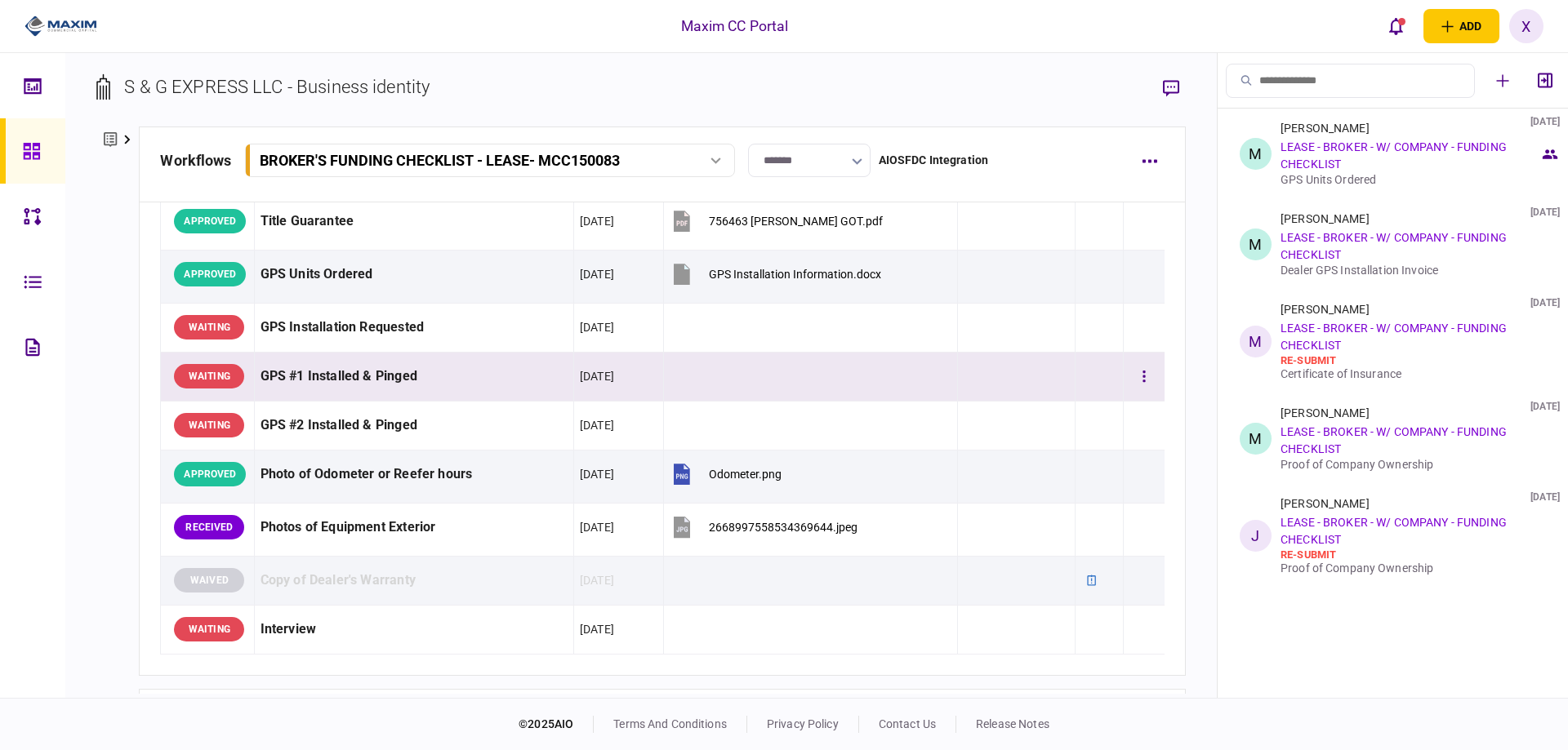
scroll to position [1551, 0]
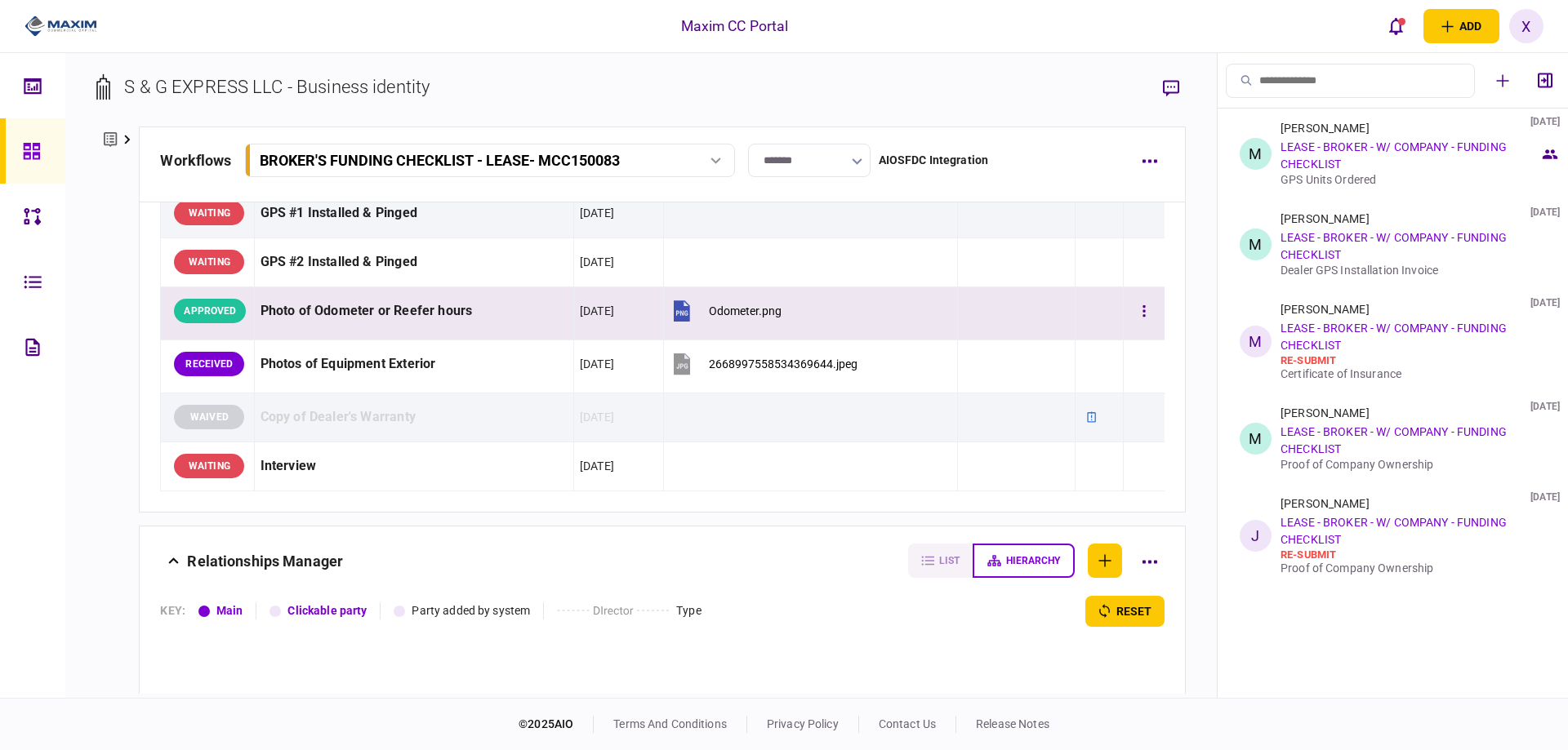
click at [682, 312] on icon at bounding box center [682, 311] width 25 height 25
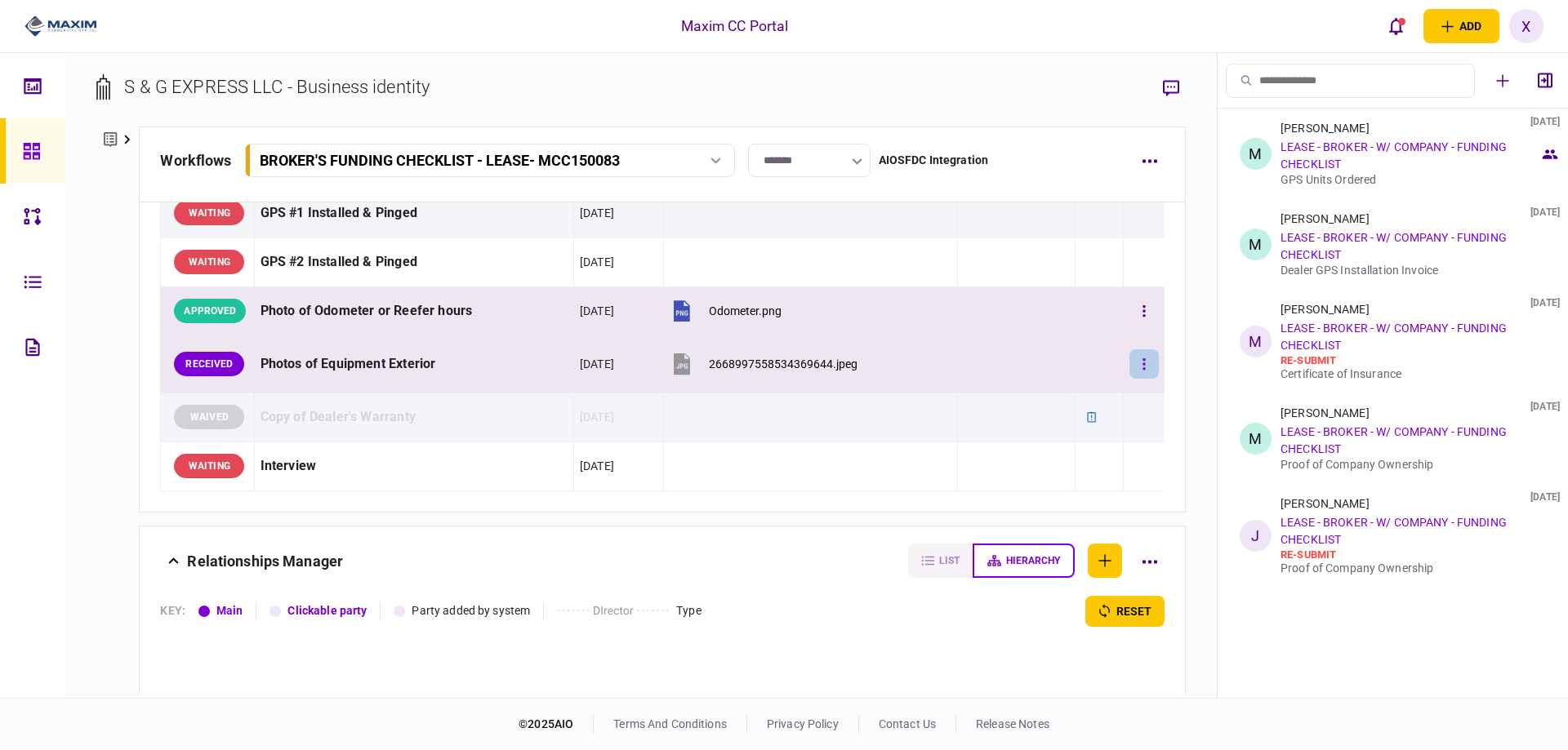
click at [1143, 365] on icon "button" at bounding box center [1145, 365] width 4 height 16
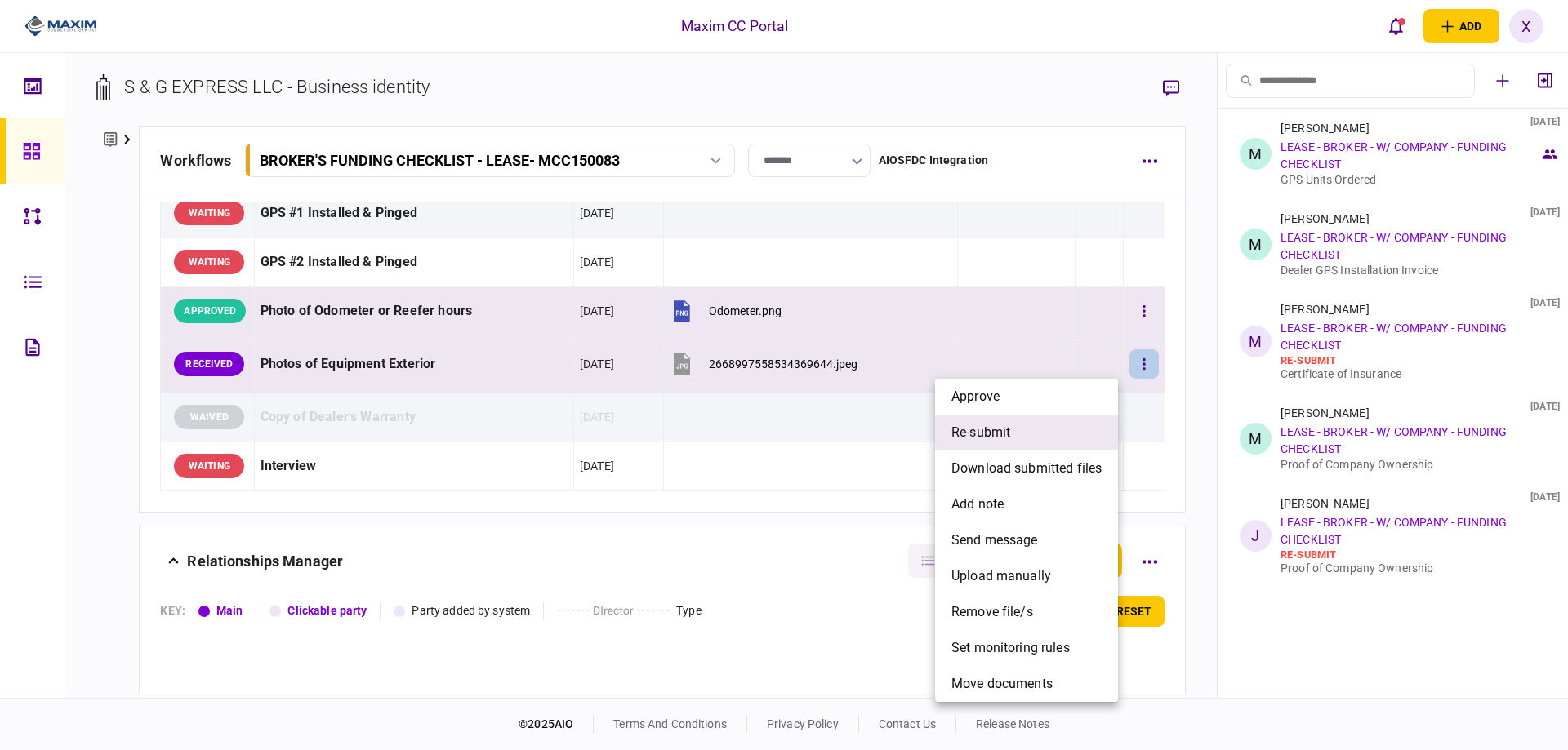
click at [1060, 436] on li "re-submit" at bounding box center [1027, 432] width 182 height 36
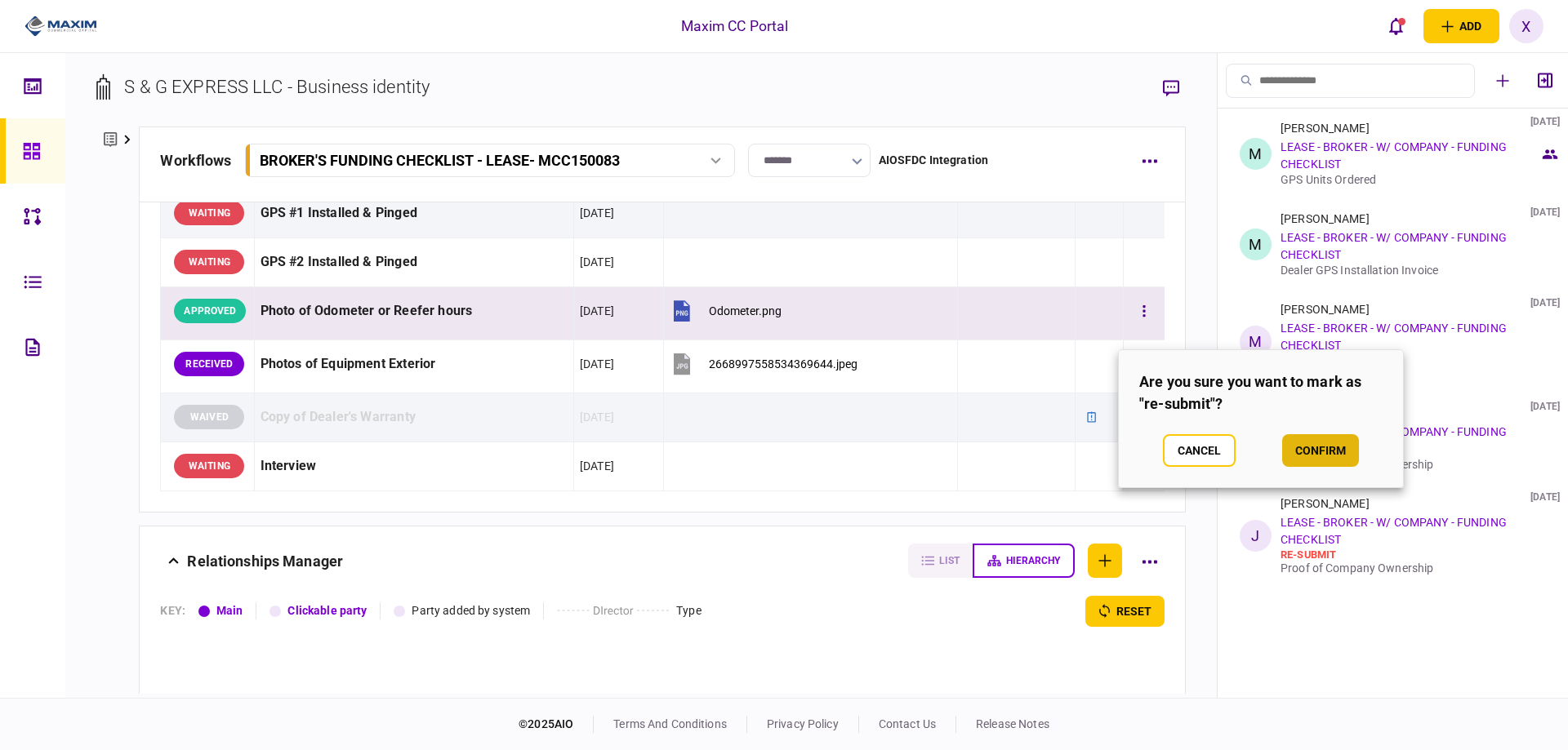
click at [1336, 445] on button "confirm" at bounding box center [1320, 450] width 77 height 33
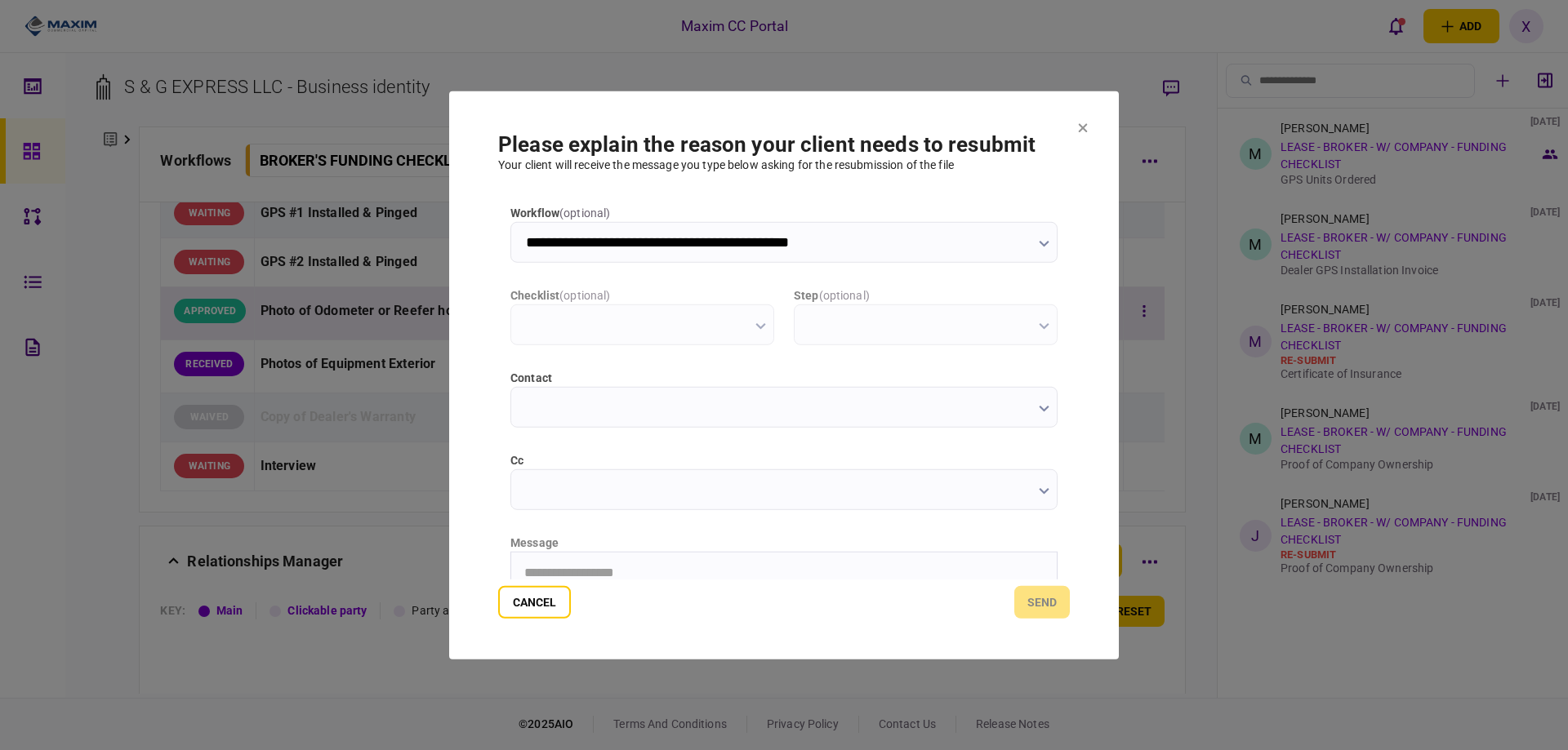
scroll to position [0, 0]
type input "**********"
click at [684, 588] on div "Cancel send" at bounding box center [783, 602] width 571 height 33
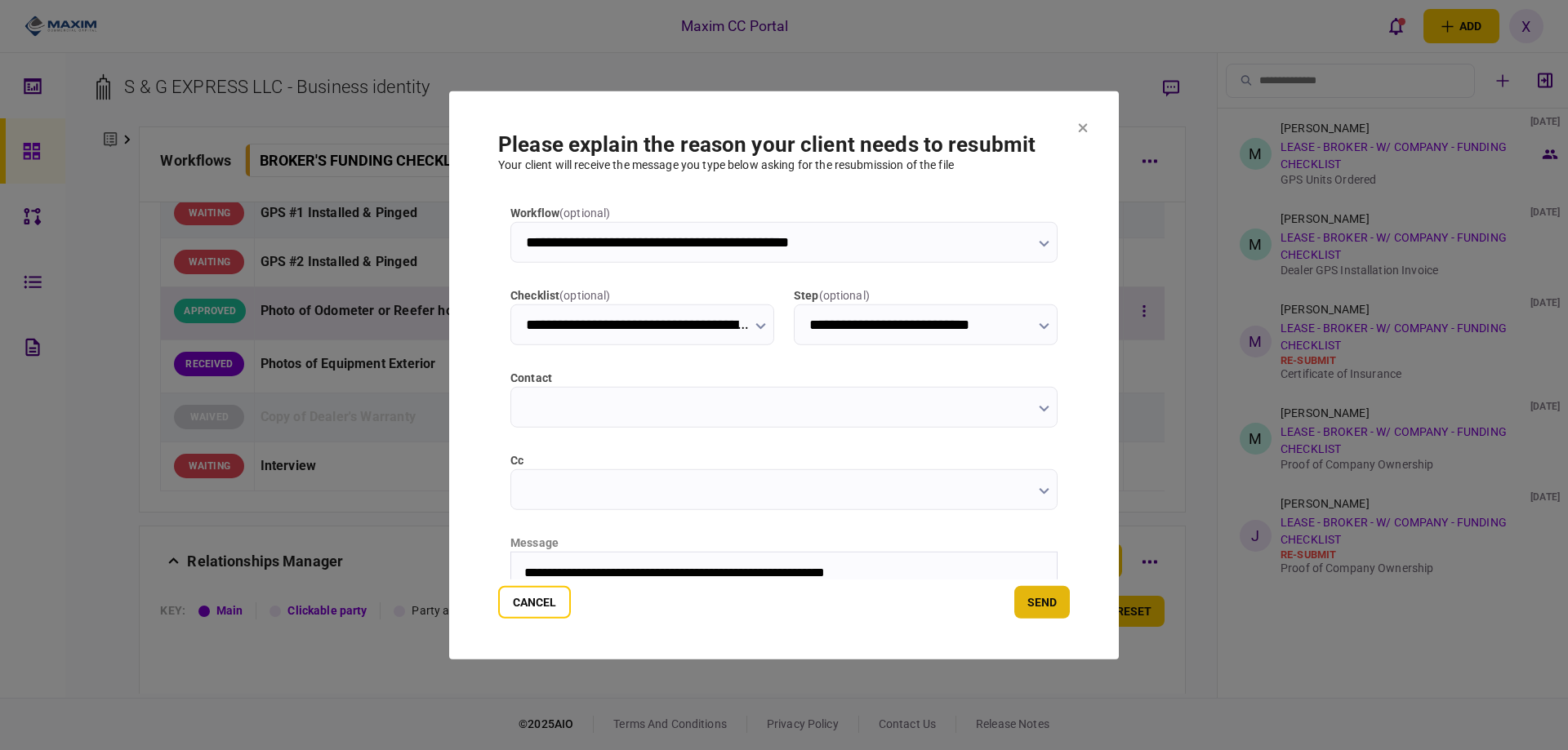
click at [1048, 611] on button "send" at bounding box center [1042, 602] width 56 height 33
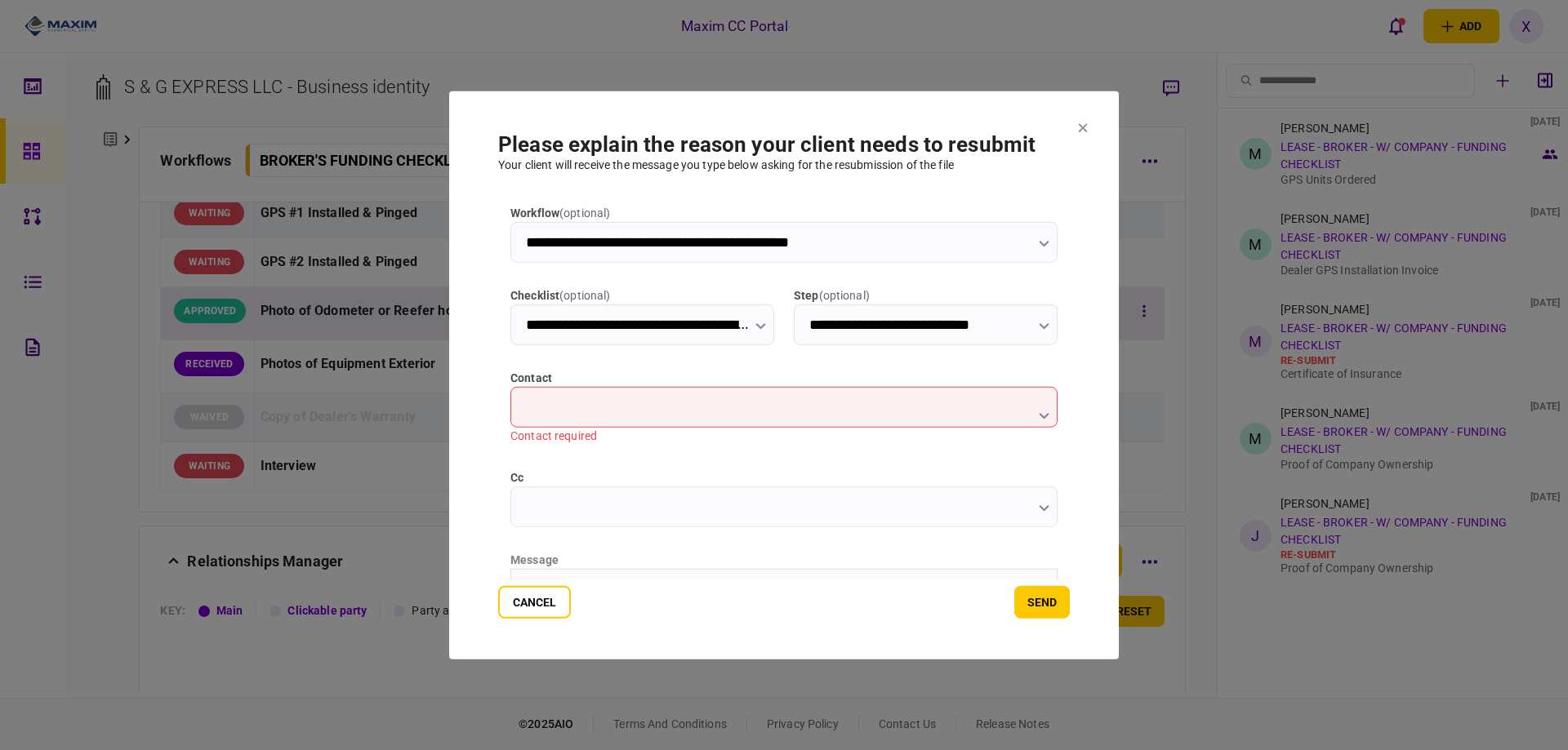
click at [745, 423] on input "contact" at bounding box center [784, 406] width 547 height 41
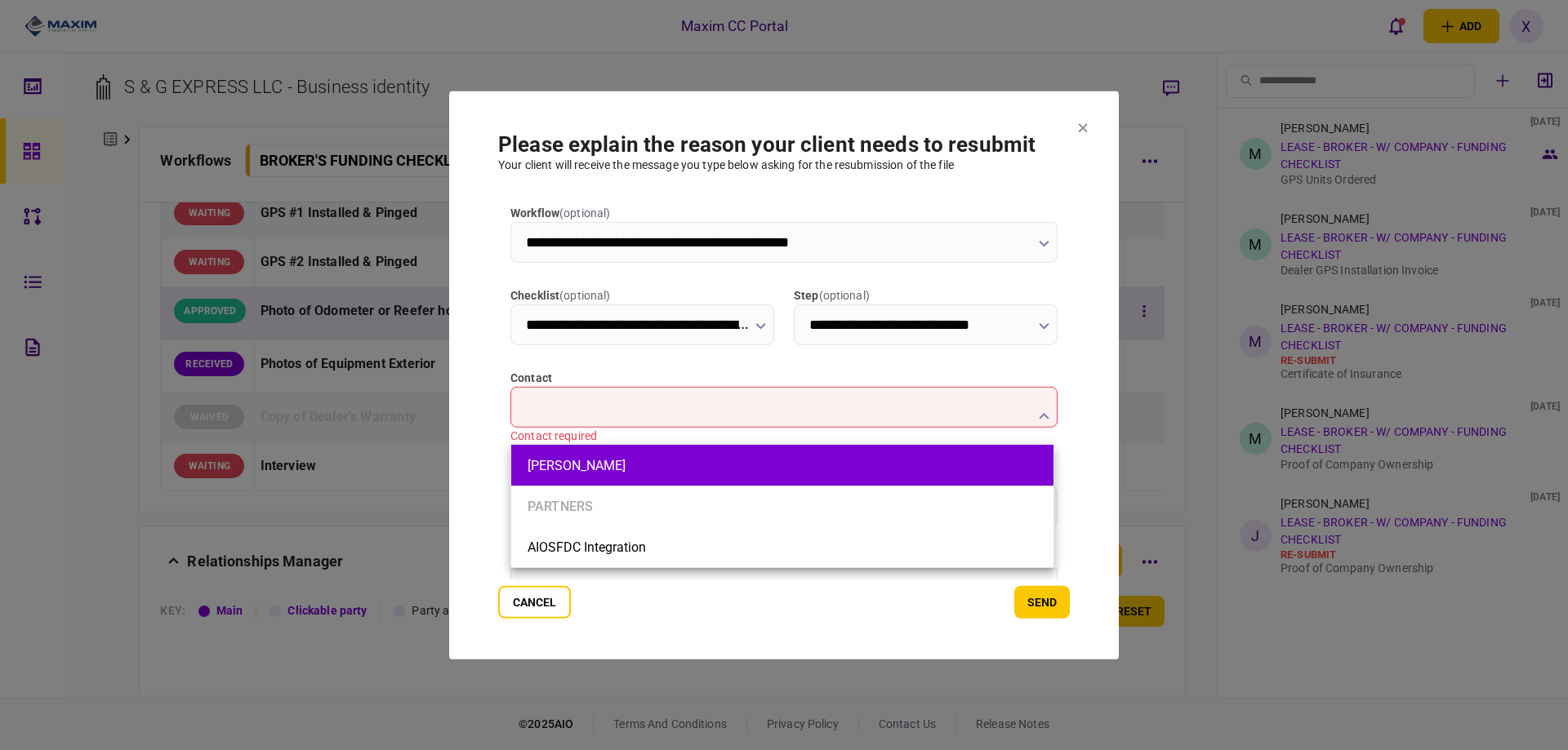
click at [714, 454] on li "[PERSON_NAME]" at bounding box center [782, 465] width 542 height 41
type input "**********"
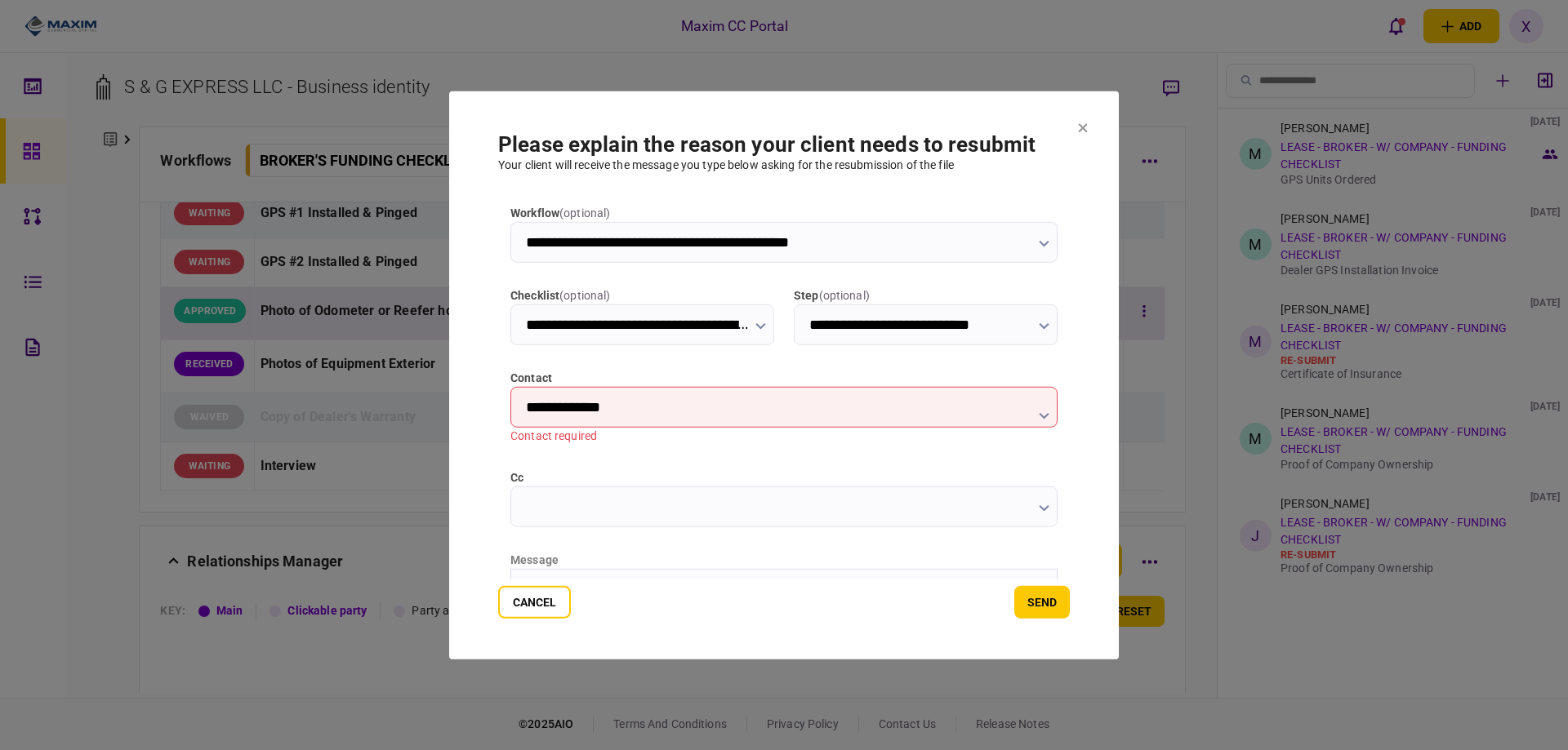
click at [733, 418] on input "**********" at bounding box center [784, 406] width 547 height 41
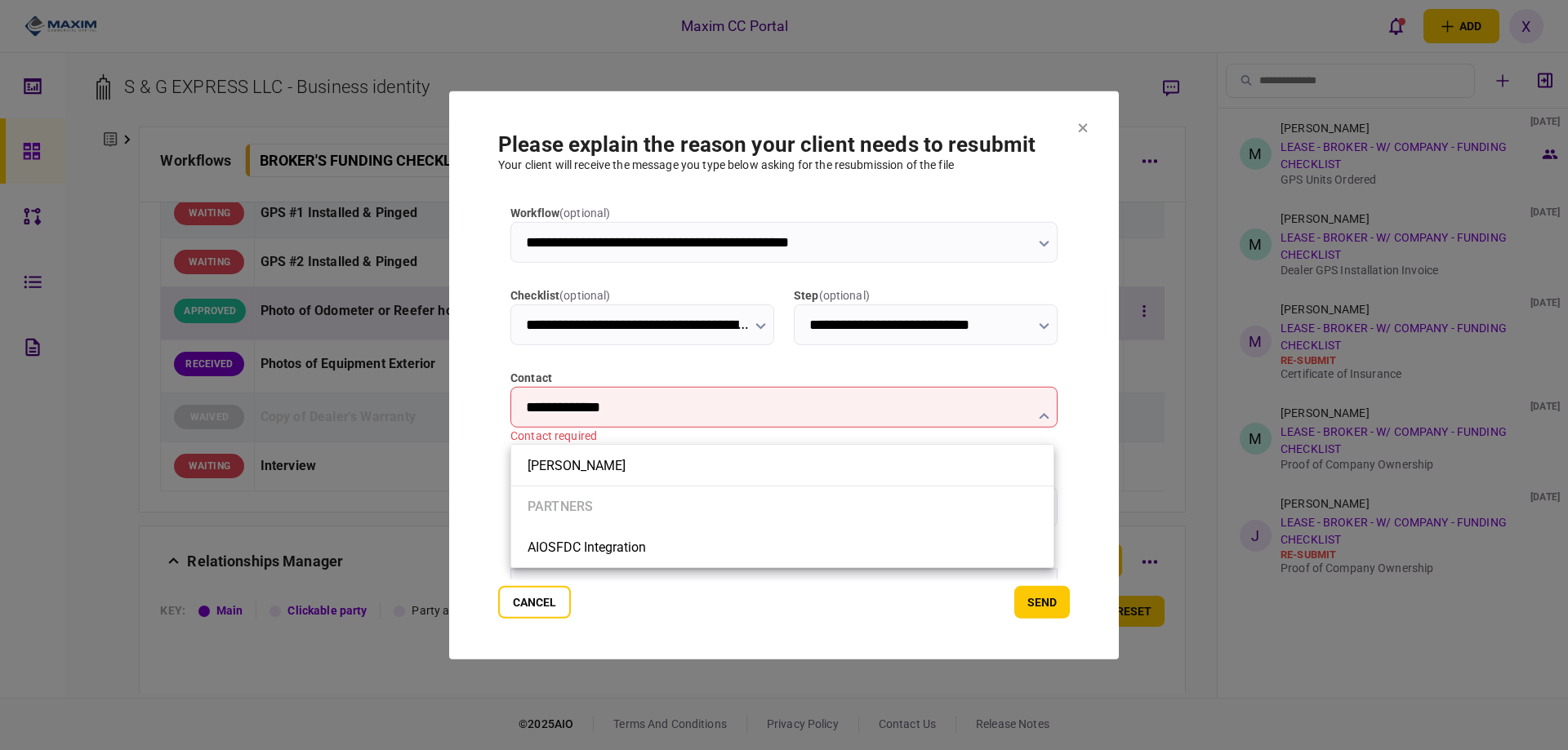
click at [733, 418] on div at bounding box center [784, 375] width 1568 height 750
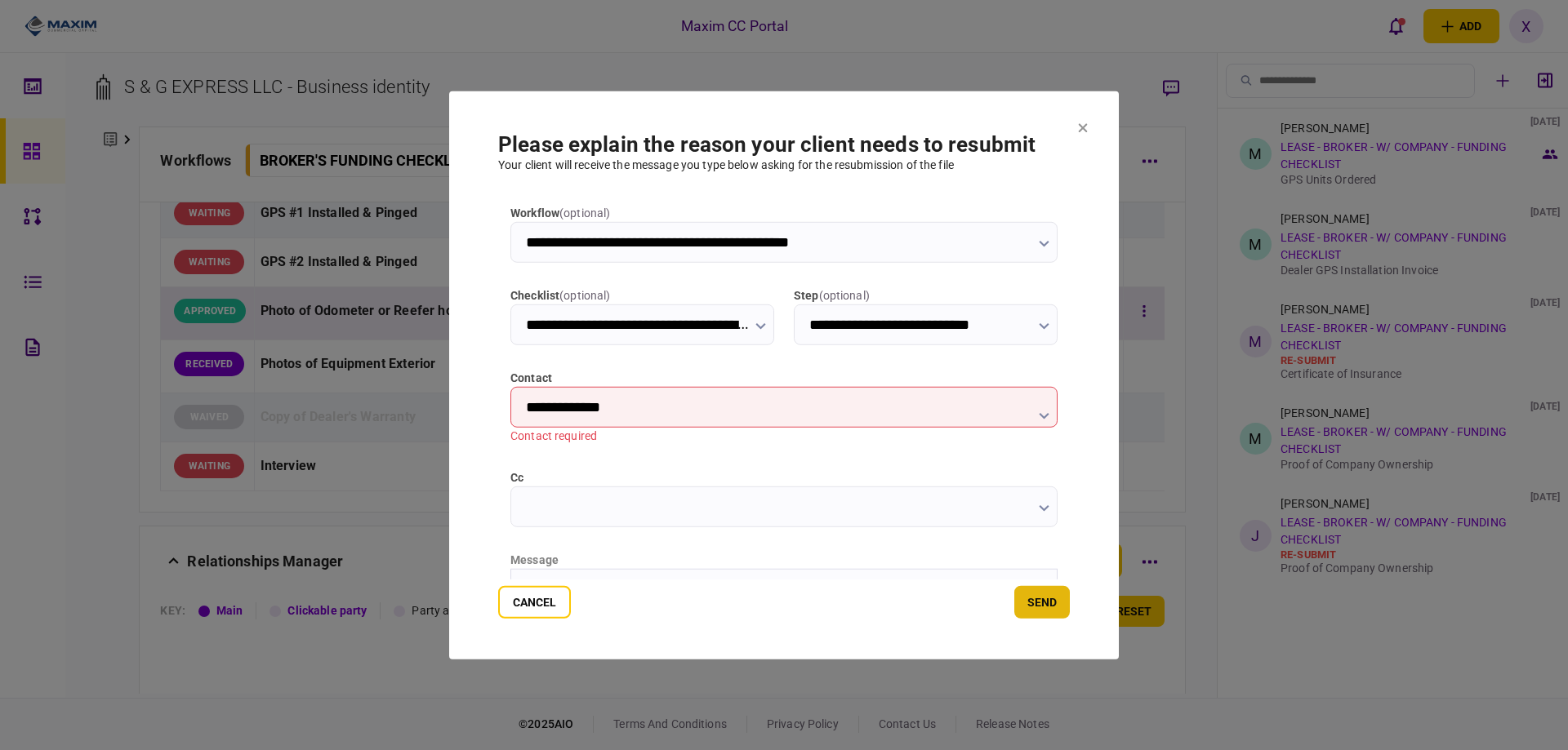
click at [1028, 599] on button "send" at bounding box center [1042, 602] width 56 height 33
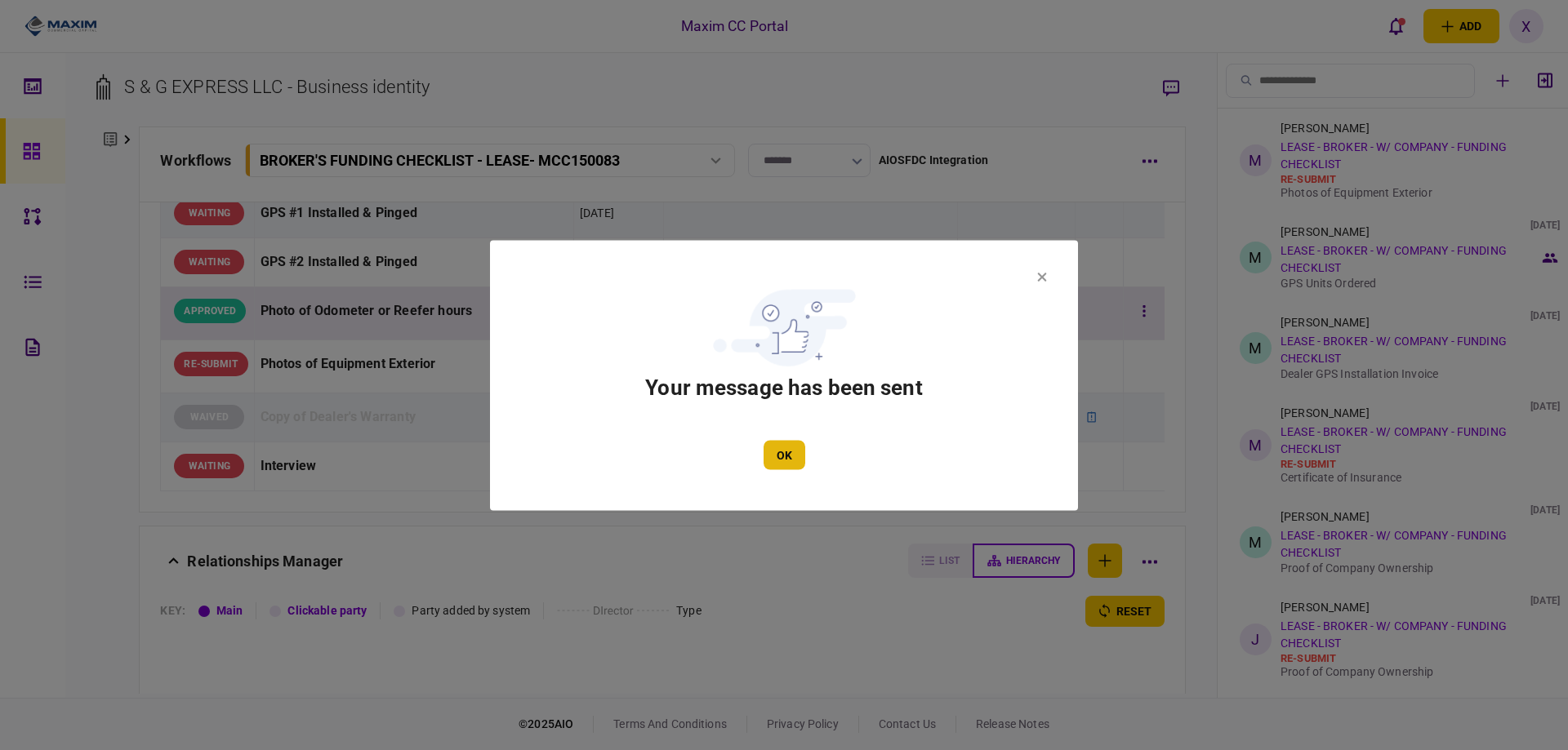
click at [801, 458] on button "OK" at bounding box center [784, 454] width 42 height 29
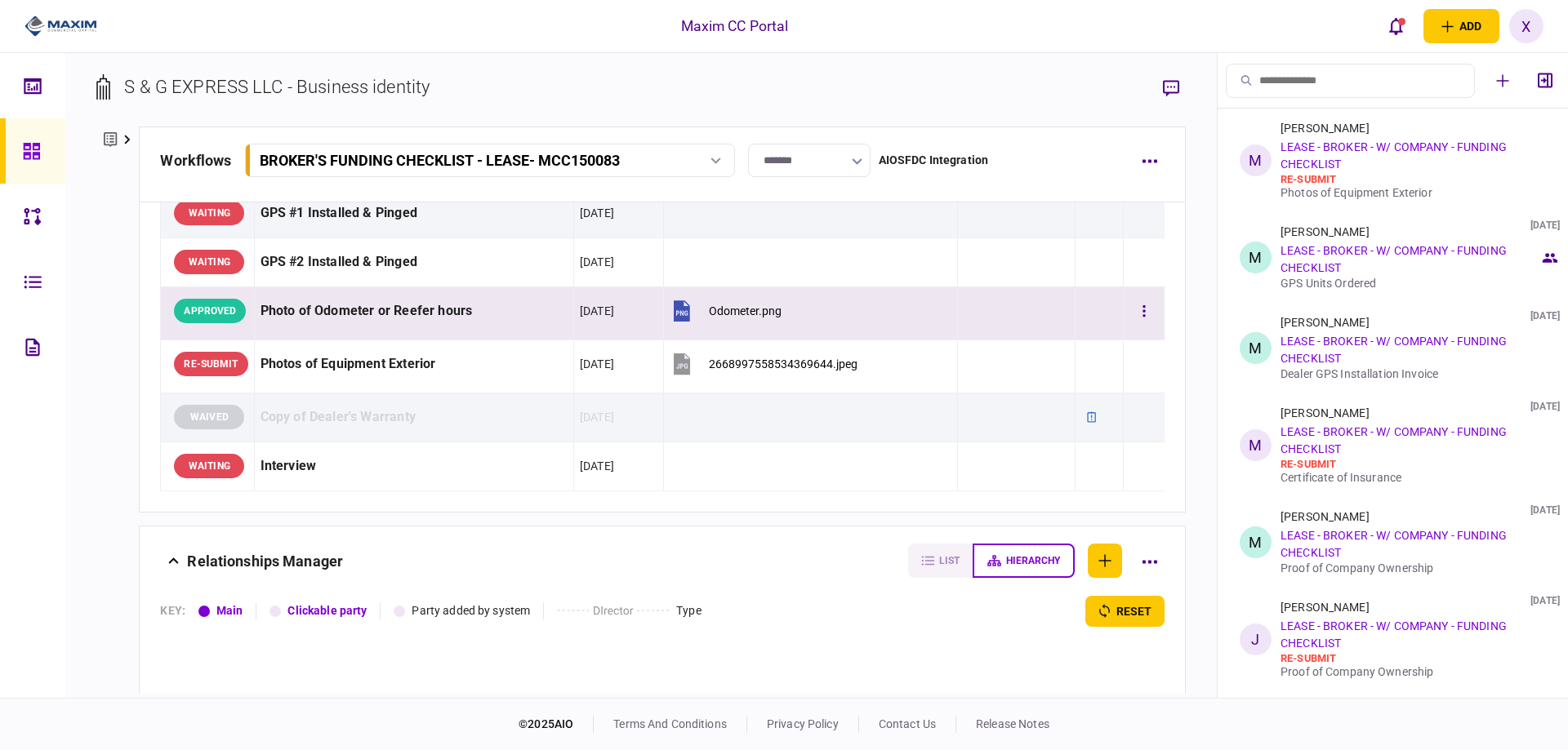
click at [49, 141] on link at bounding box center [33, 151] width 66 height 66
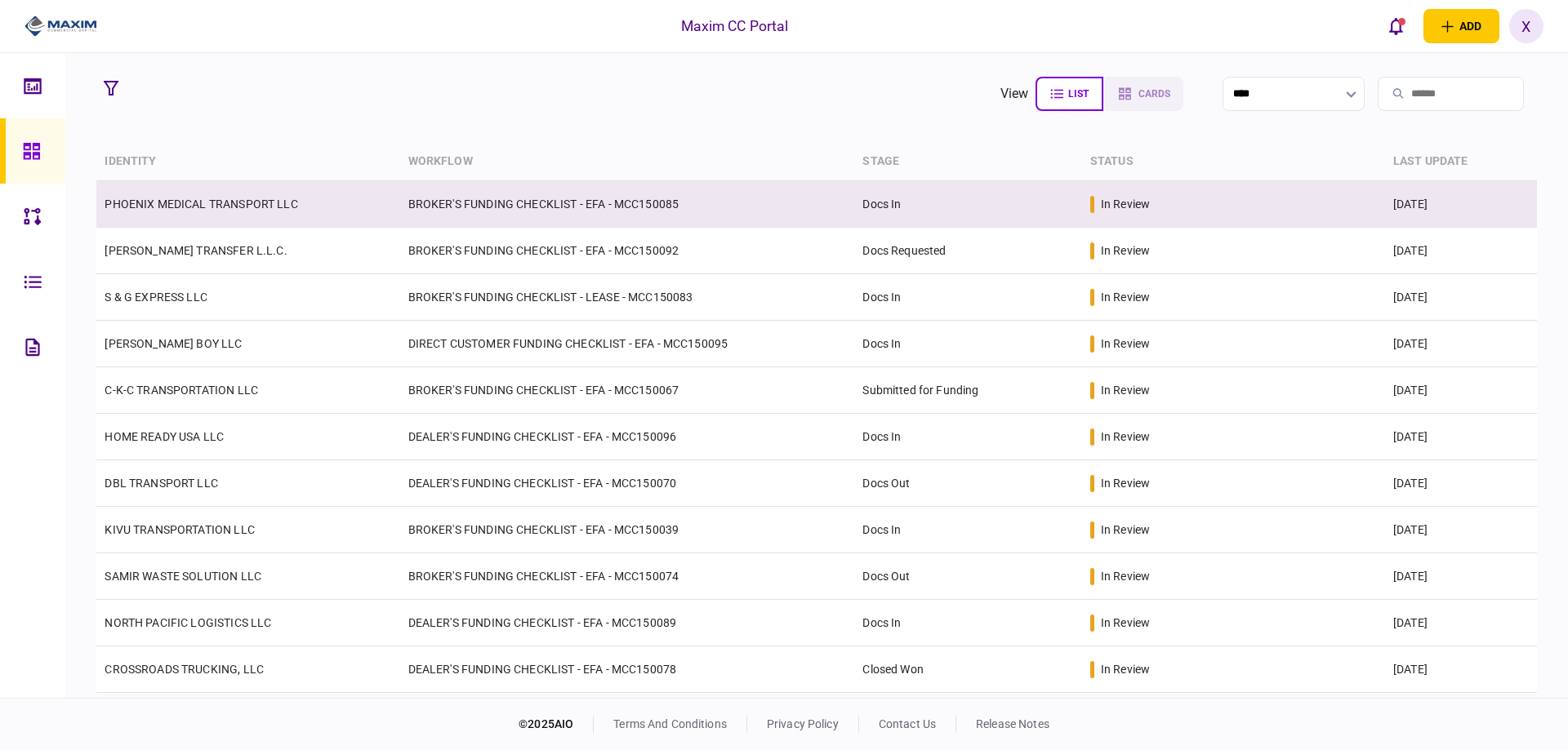
click at [177, 193] on td "PHOENIX MEDICAL TRANSPORT LLC" at bounding box center [248, 205] width 303 height 47
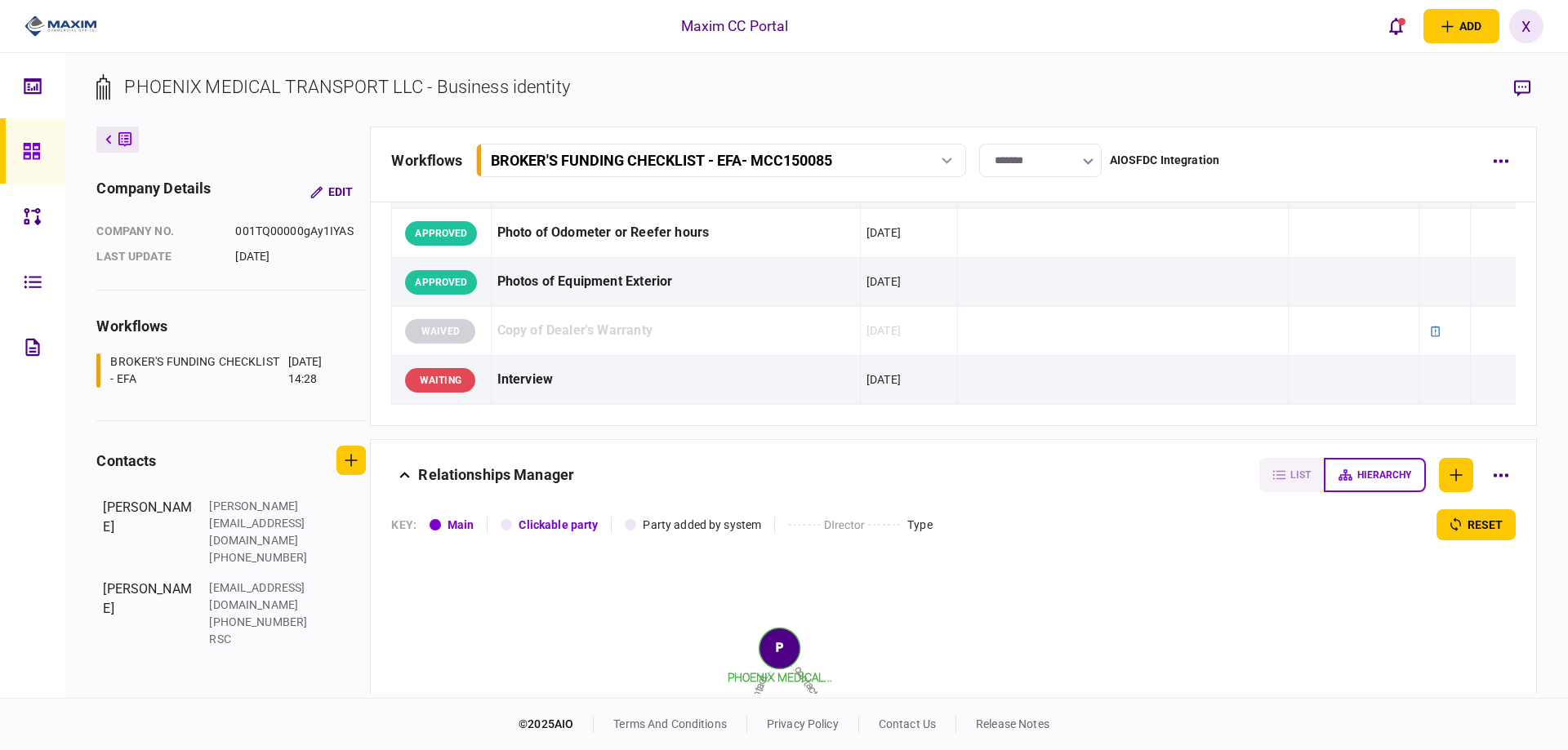
scroll to position [1551, 0]
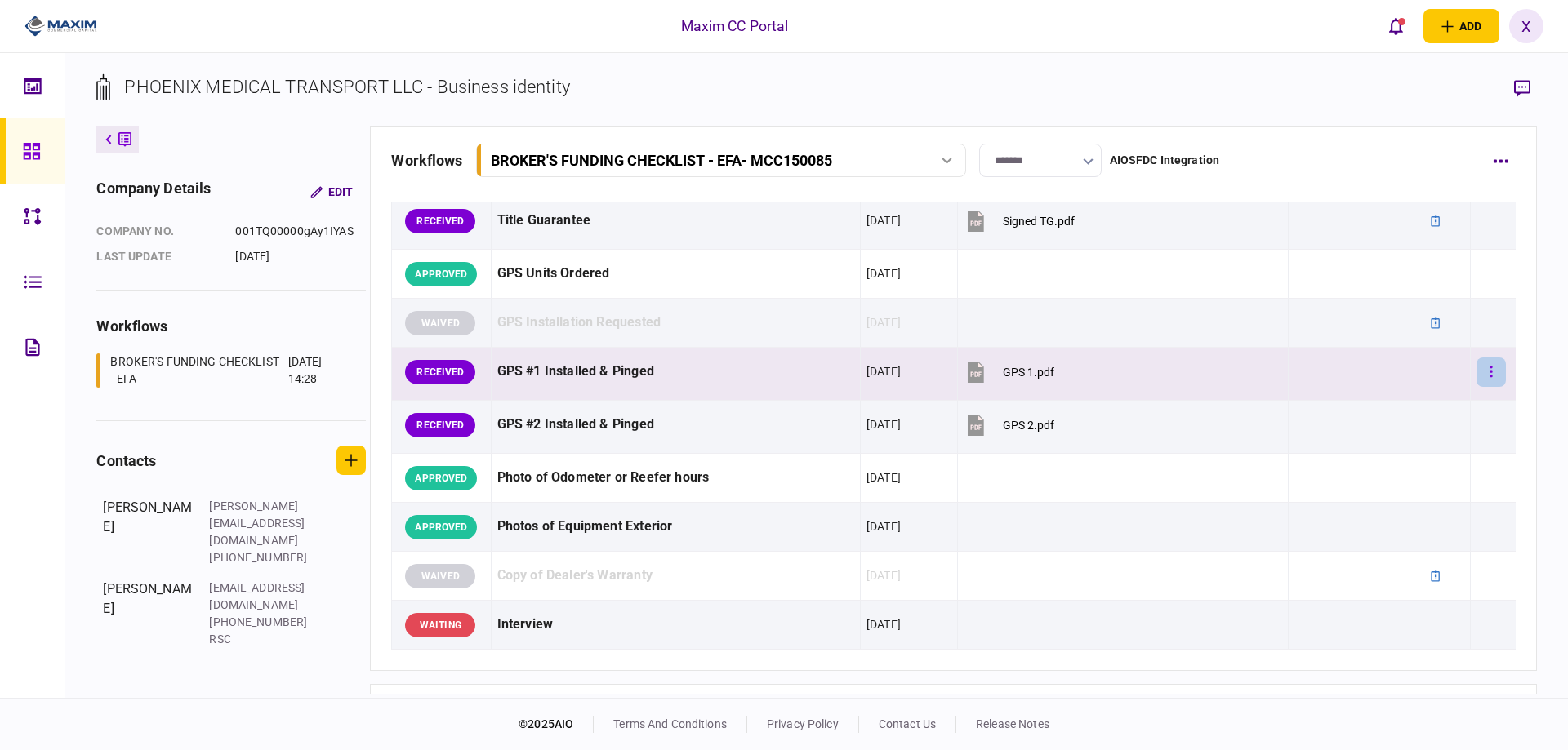
click at [1477, 370] on button "button" at bounding box center [1491, 372] width 29 height 29
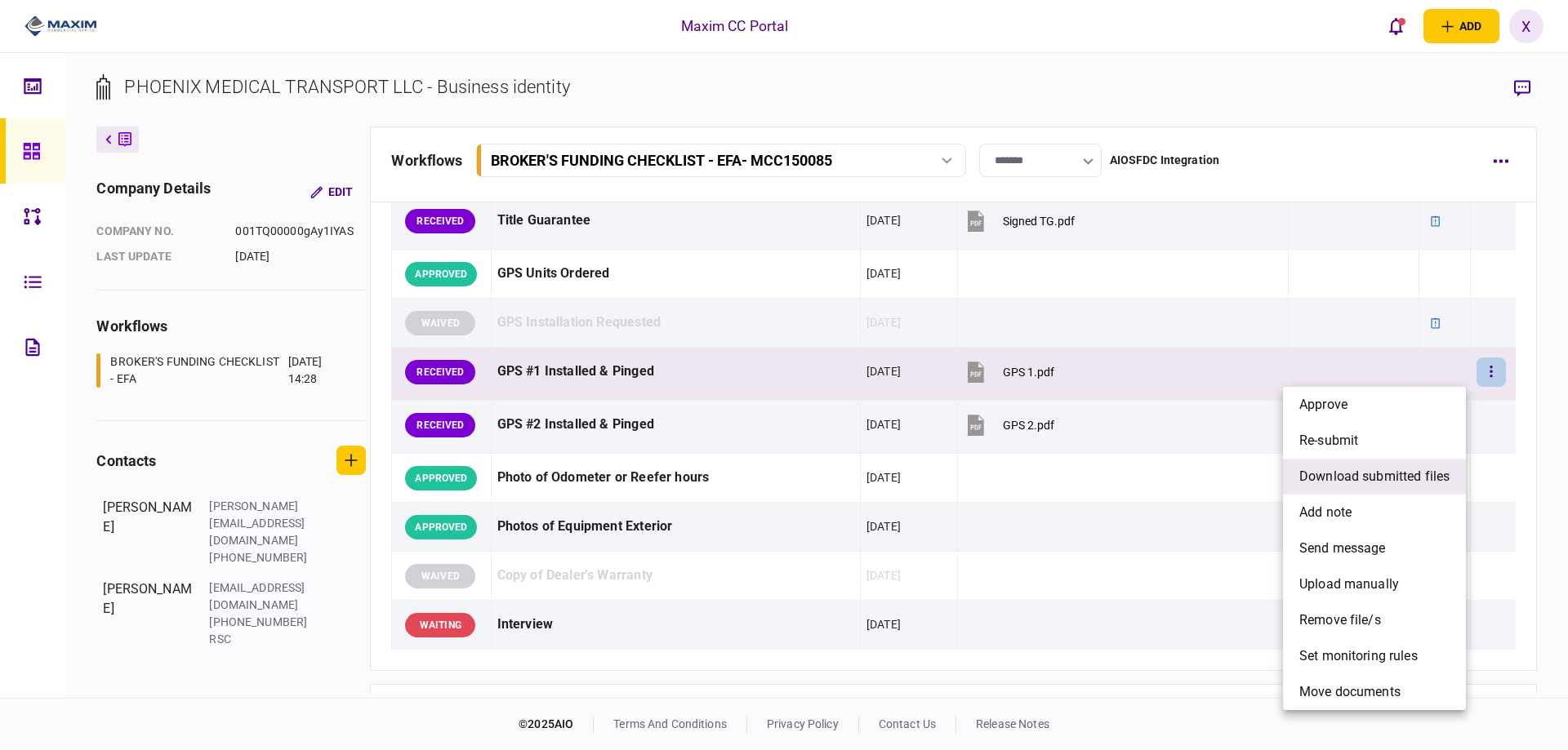
click at [1413, 477] on span "download submitted files" at bounding box center [1375, 476] width 151 height 19
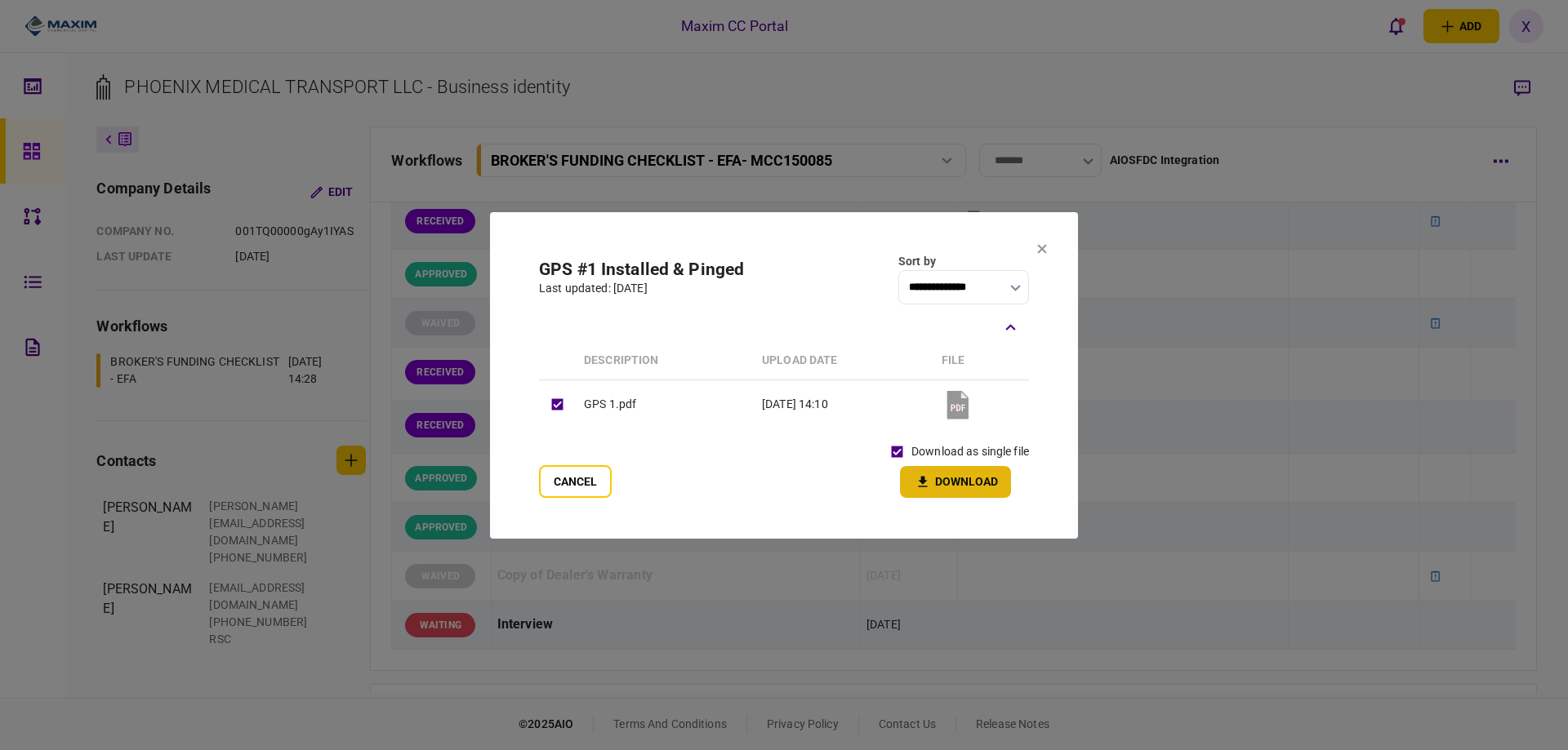
click at [935, 476] on button "Download" at bounding box center [955, 482] width 111 height 32
click at [1042, 245] on icon at bounding box center [1042, 249] width 10 height 10
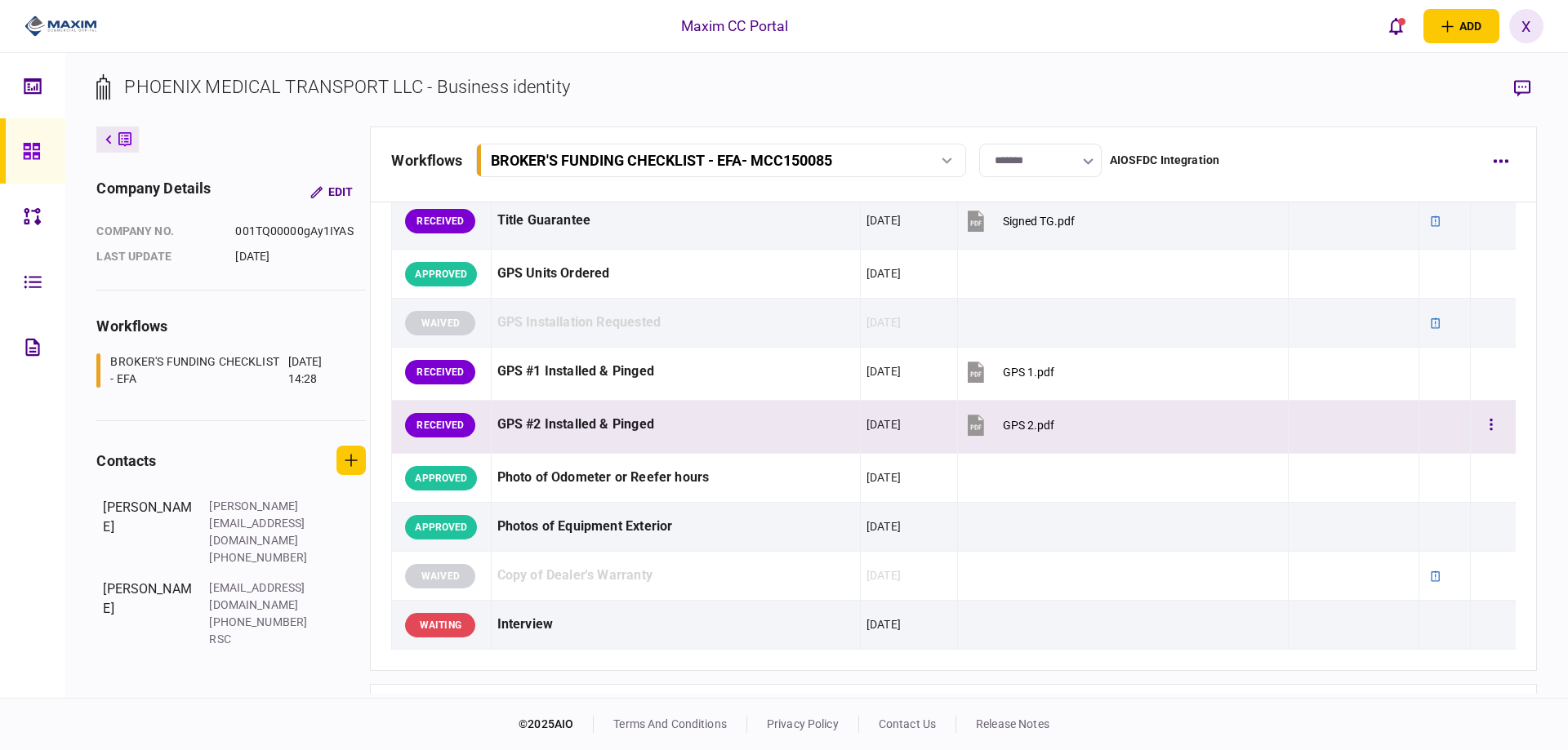
click at [1500, 424] on td at bounding box center [1493, 428] width 45 height 53
click at [1478, 423] on button "button" at bounding box center [1491, 425] width 29 height 29
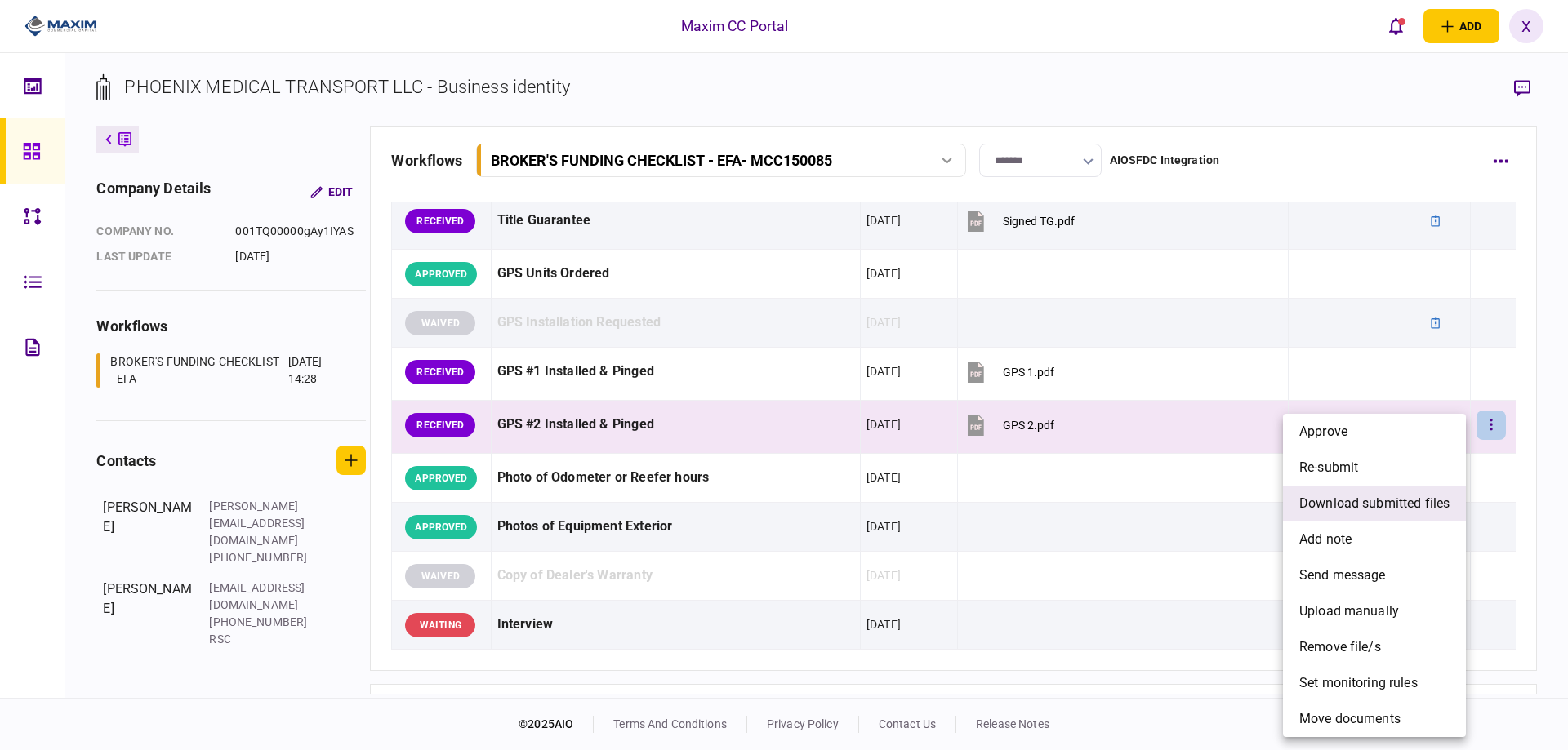
click at [1354, 502] on span "download submitted files" at bounding box center [1375, 504] width 151 height 19
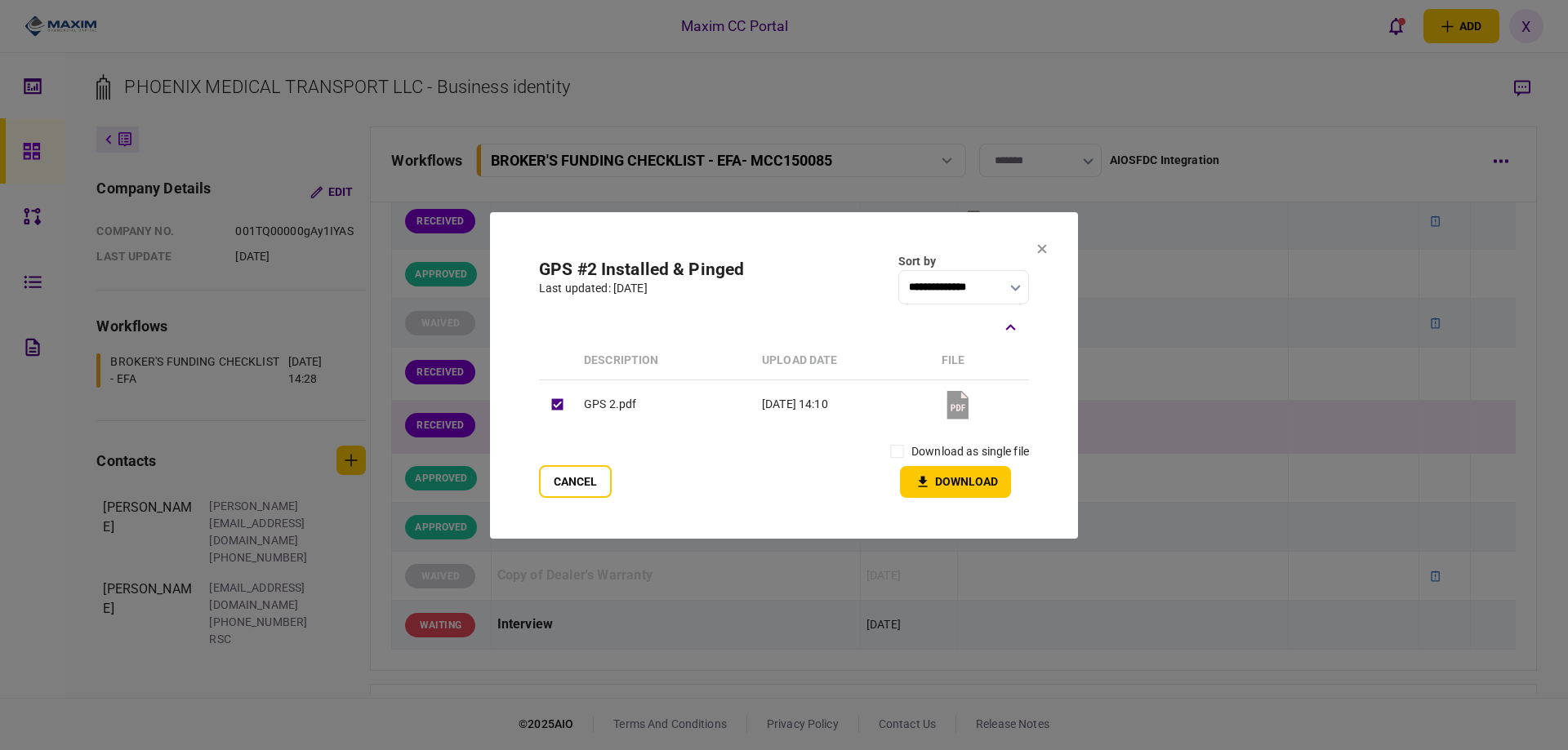
click at [875, 452] on div "Cancel download as single file Download" at bounding box center [783, 468] width 490 height 60
click at [930, 477] on icon "button" at bounding box center [923, 483] width 19 height 16
click at [1044, 238] on section "**********" at bounding box center [784, 375] width 588 height 327
click at [1034, 255] on section "**********" at bounding box center [784, 375] width 588 height 327
click at [1043, 251] on icon at bounding box center [1042, 249] width 10 height 10
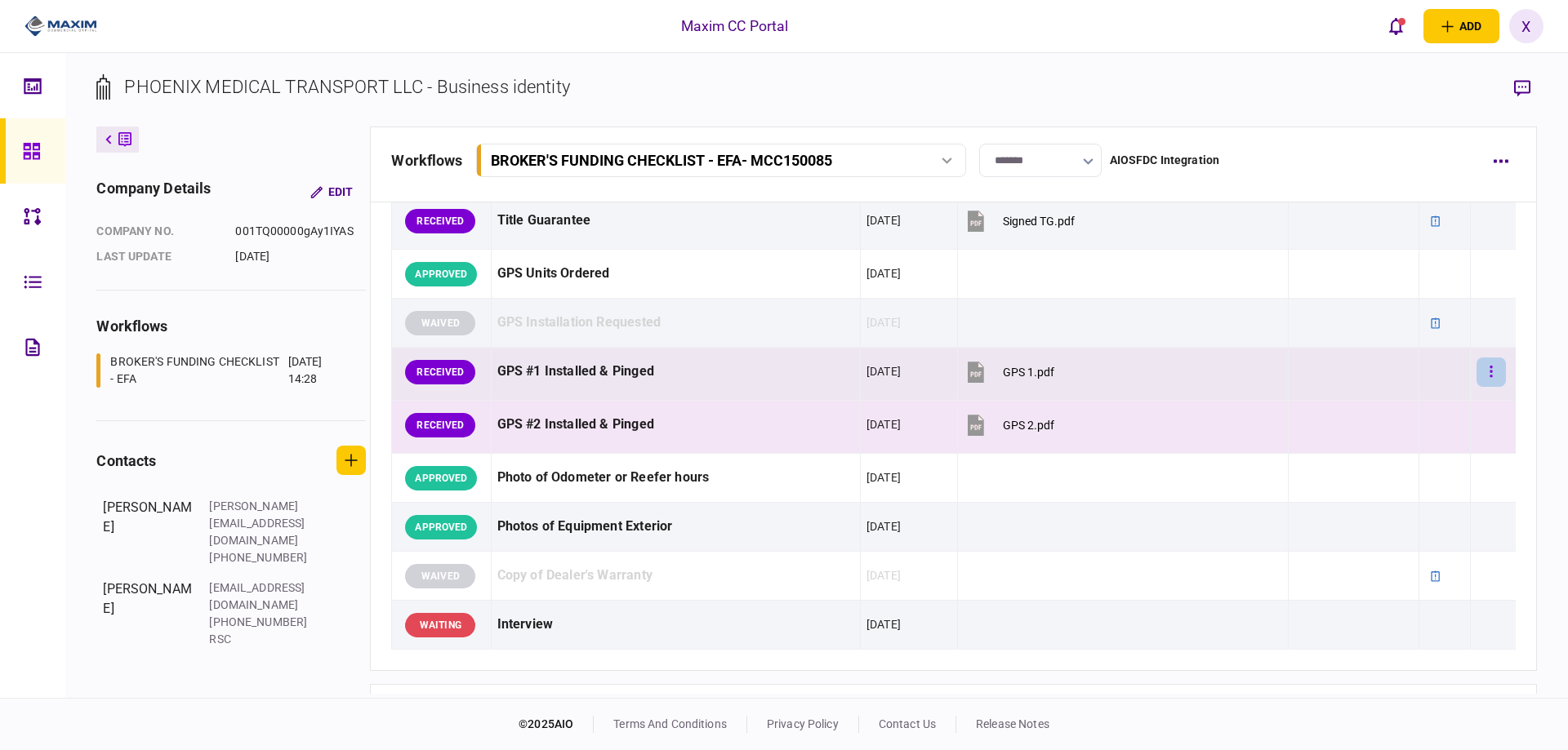
click at [1489, 376] on icon "button" at bounding box center [1491, 372] width 4 height 16
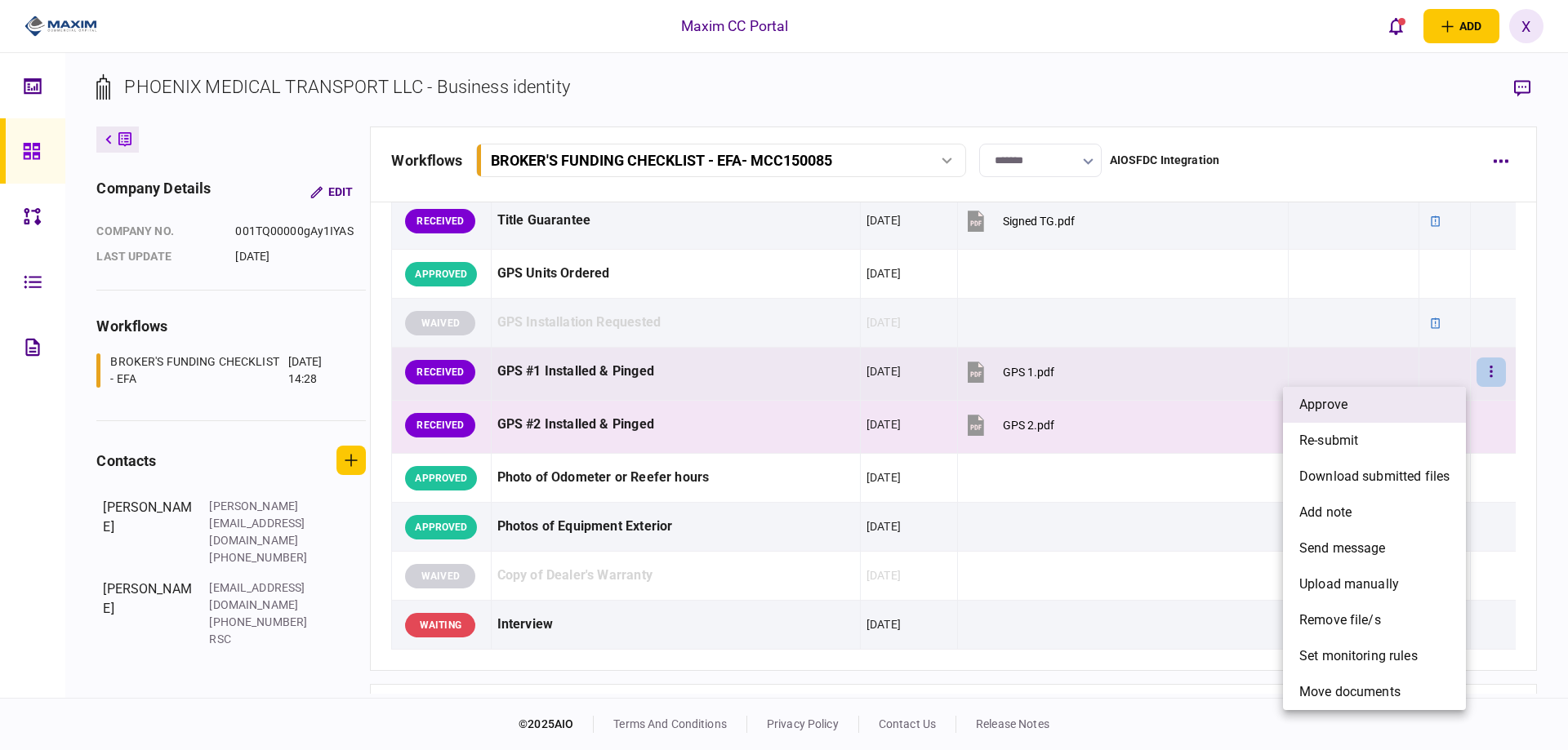
click at [1425, 401] on li "approve" at bounding box center [1374, 405] width 182 height 36
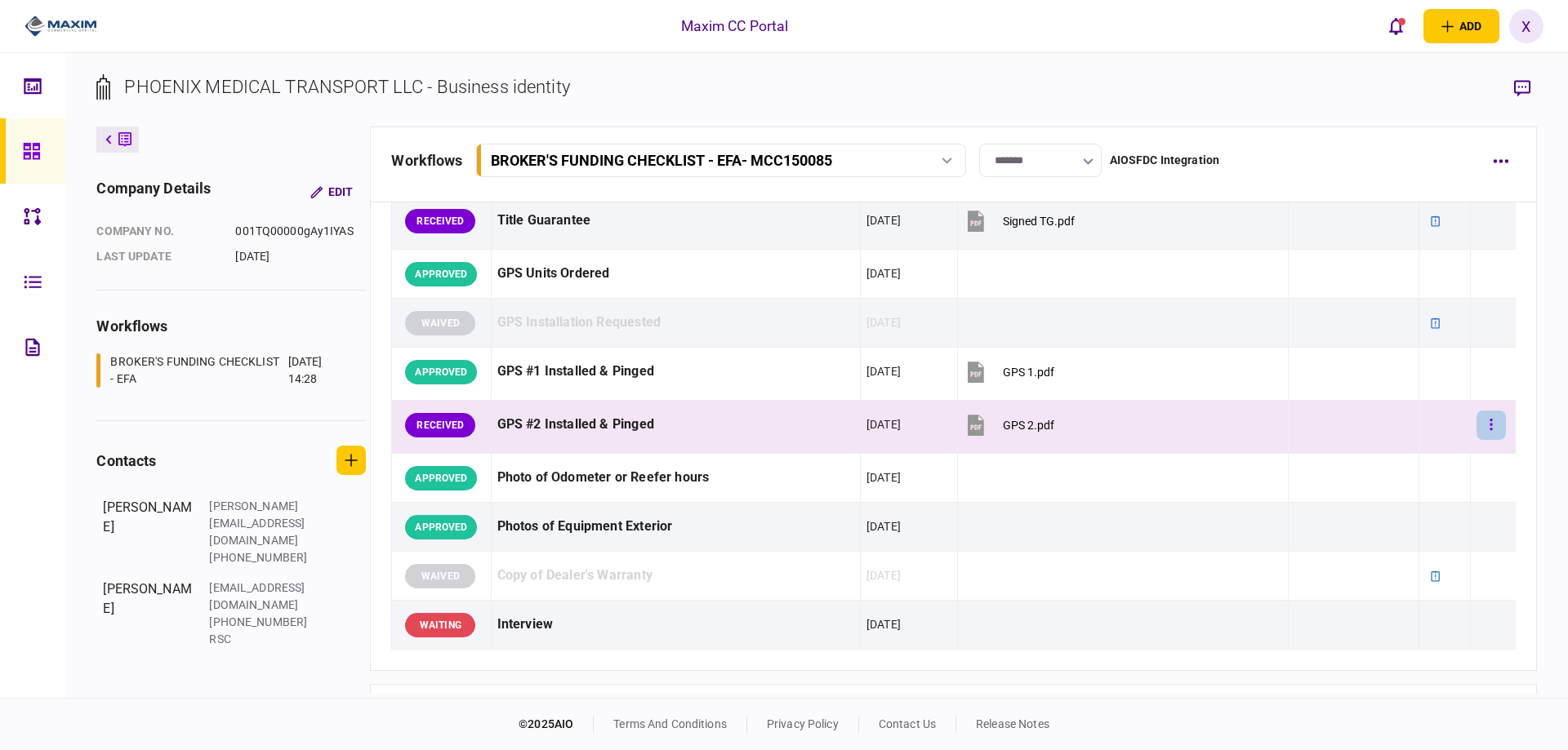
click at [1486, 416] on button "button" at bounding box center [1491, 425] width 29 height 29
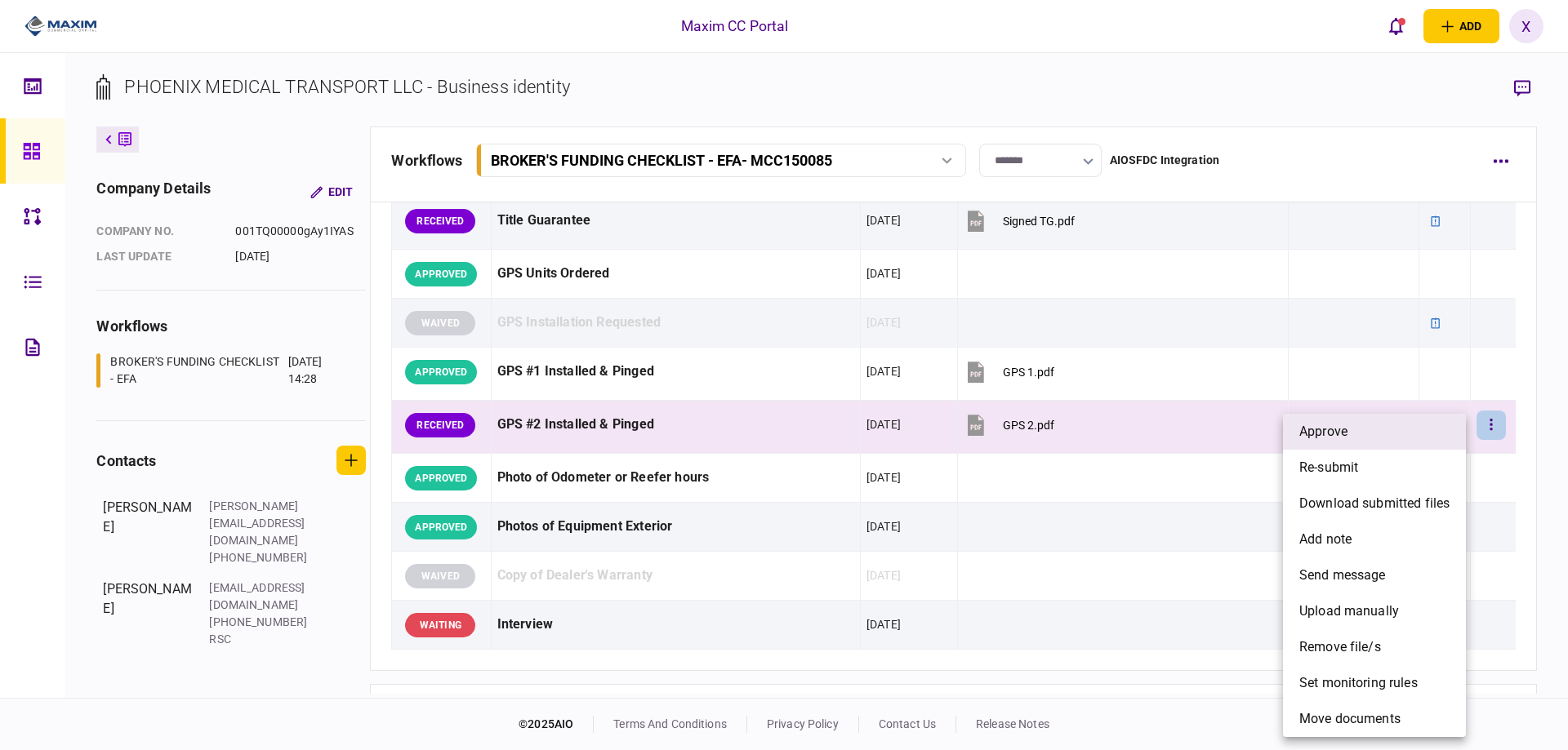
click at [1448, 429] on li "approve" at bounding box center [1374, 431] width 182 height 36
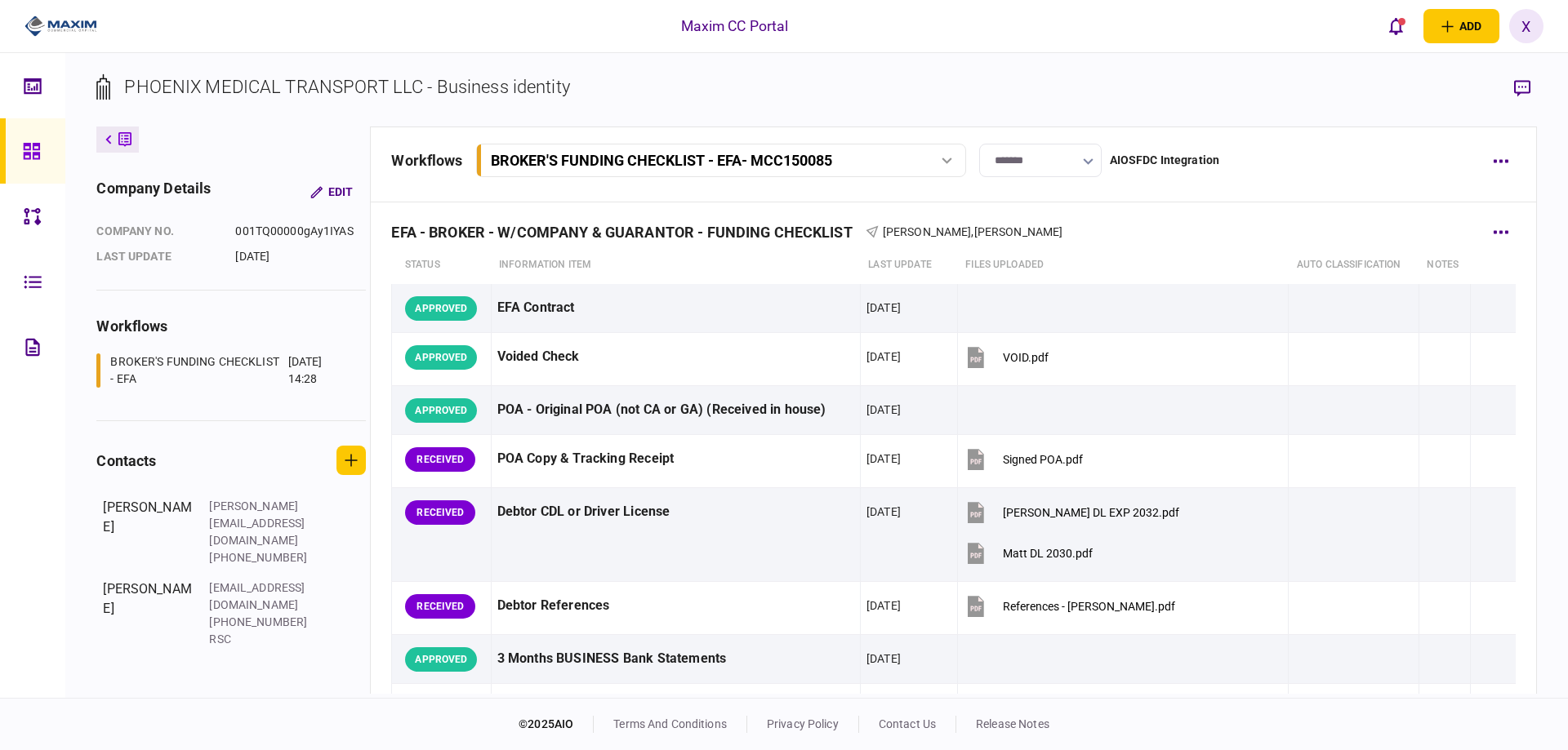
scroll to position [0, 0]
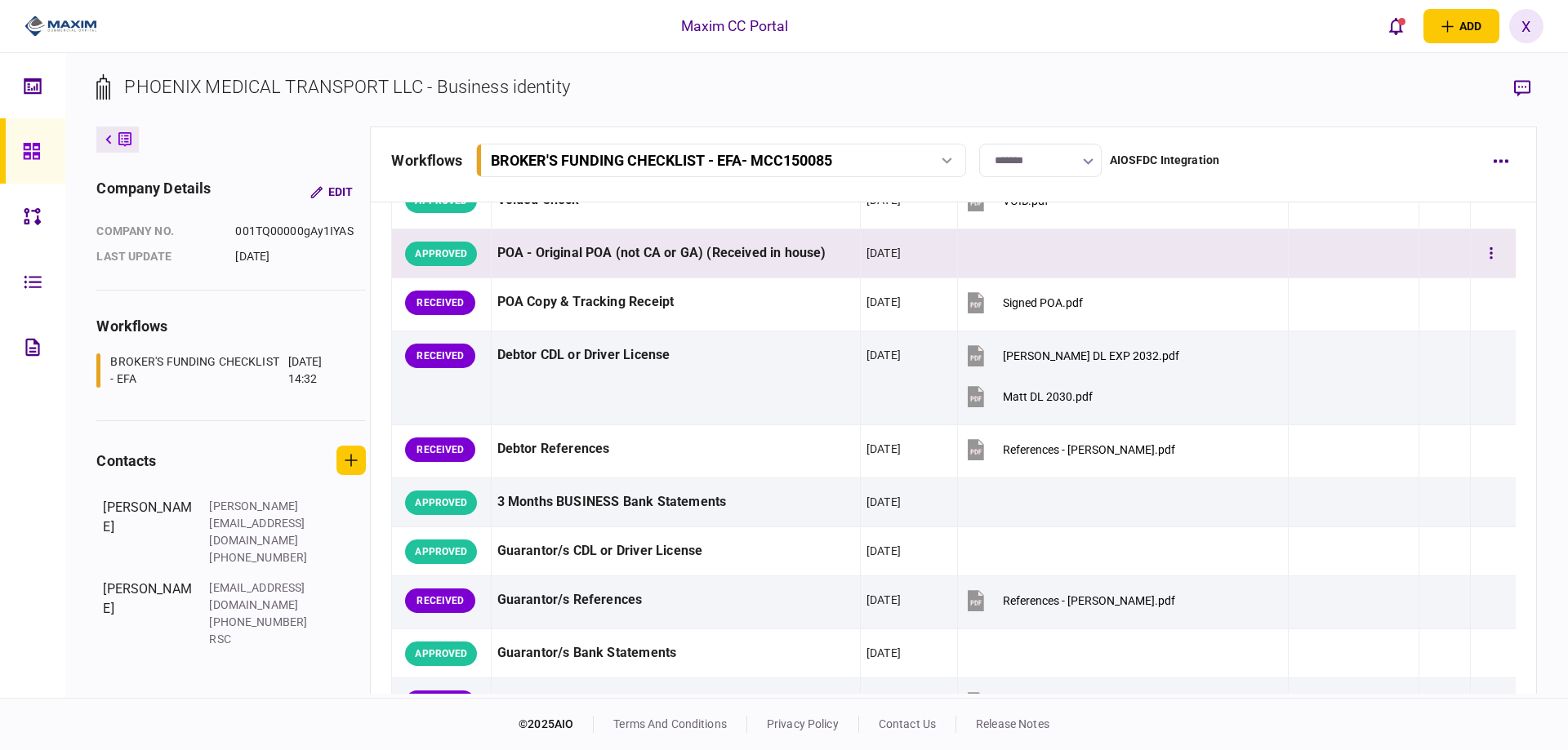
scroll to position [81, 0]
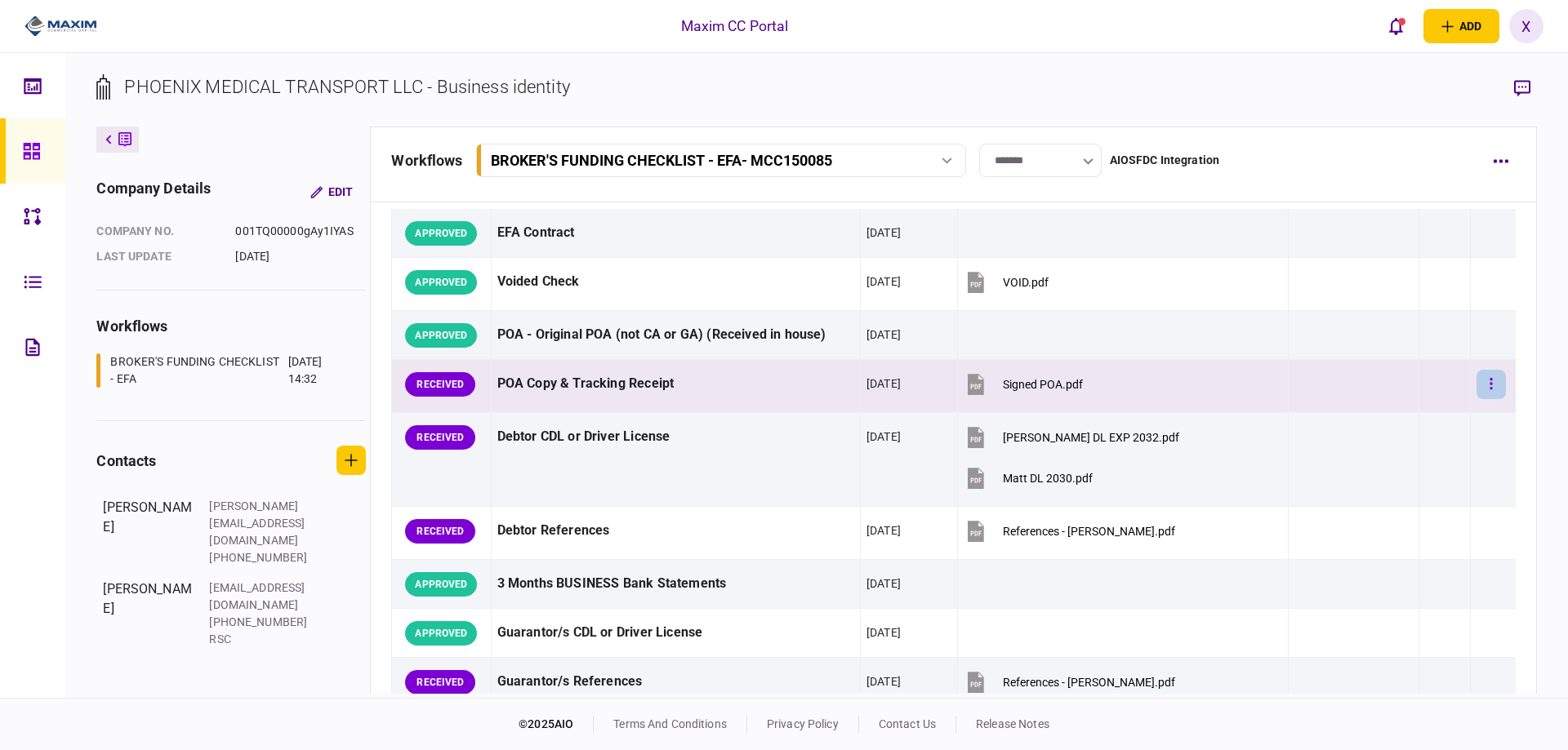
click at [1489, 382] on icon "button" at bounding box center [1491, 384] width 4 height 16
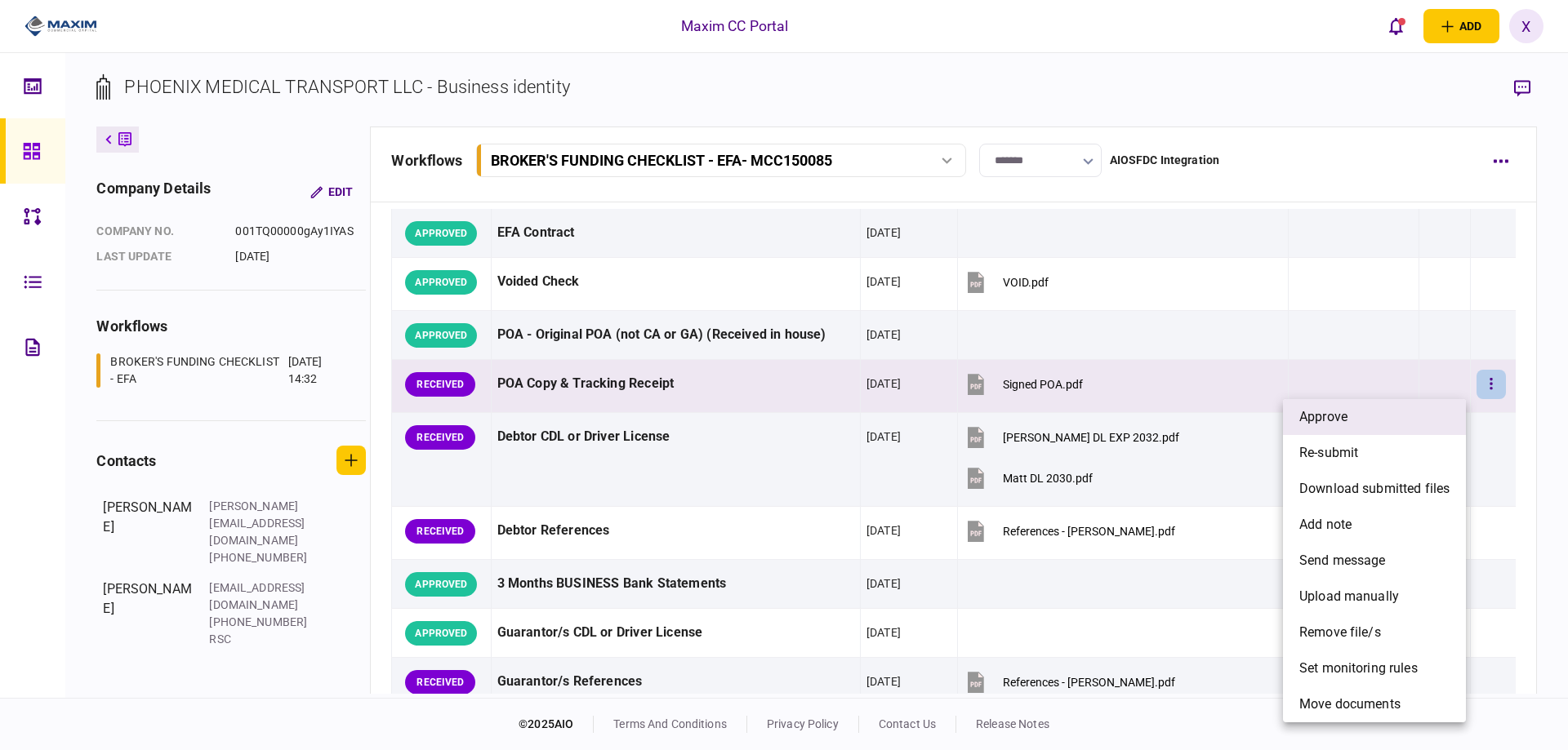
click at [1380, 402] on li "approve" at bounding box center [1374, 417] width 182 height 36
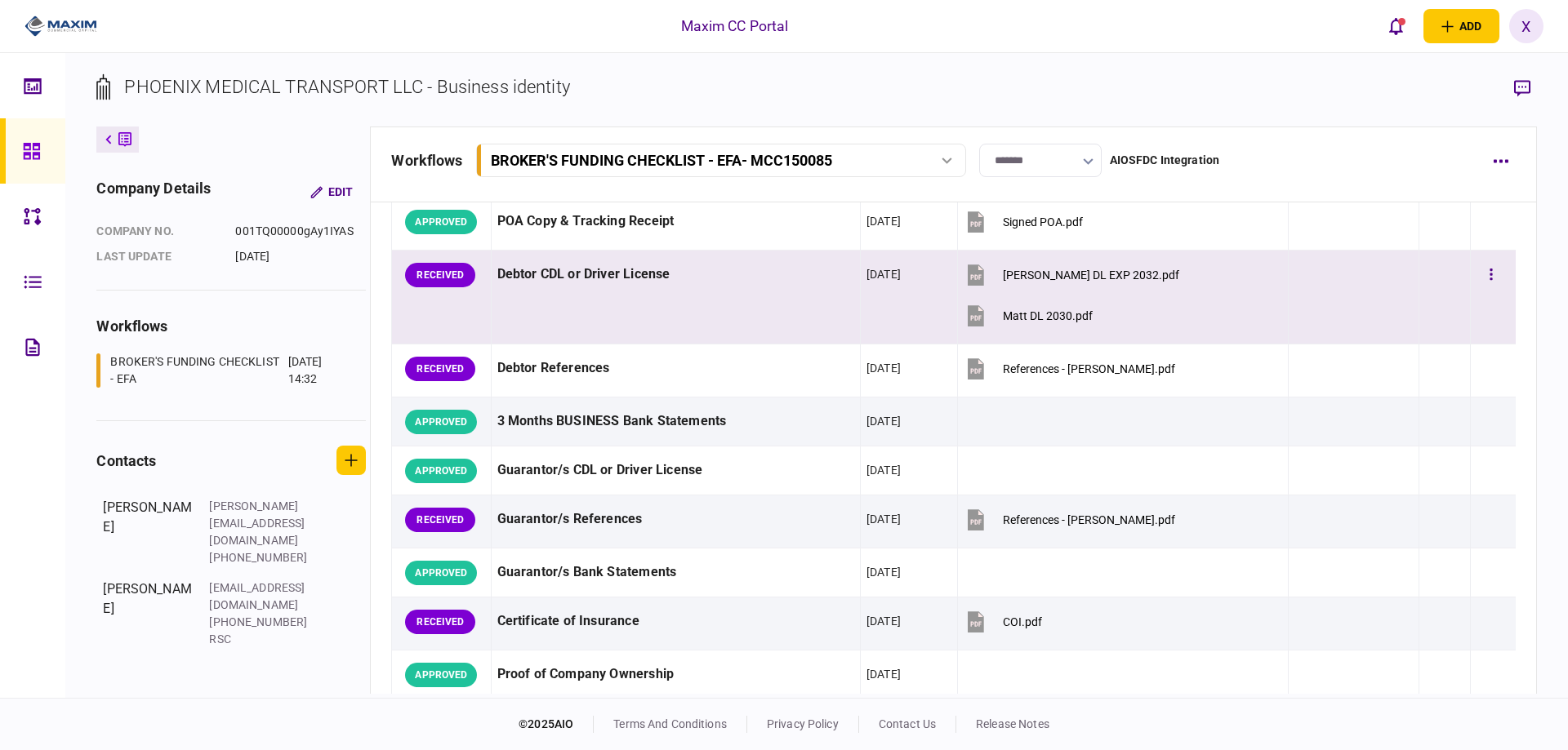
scroll to position [245, 0]
click at [1480, 261] on button "button" at bounding box center [1491, 274] width 29 height 29
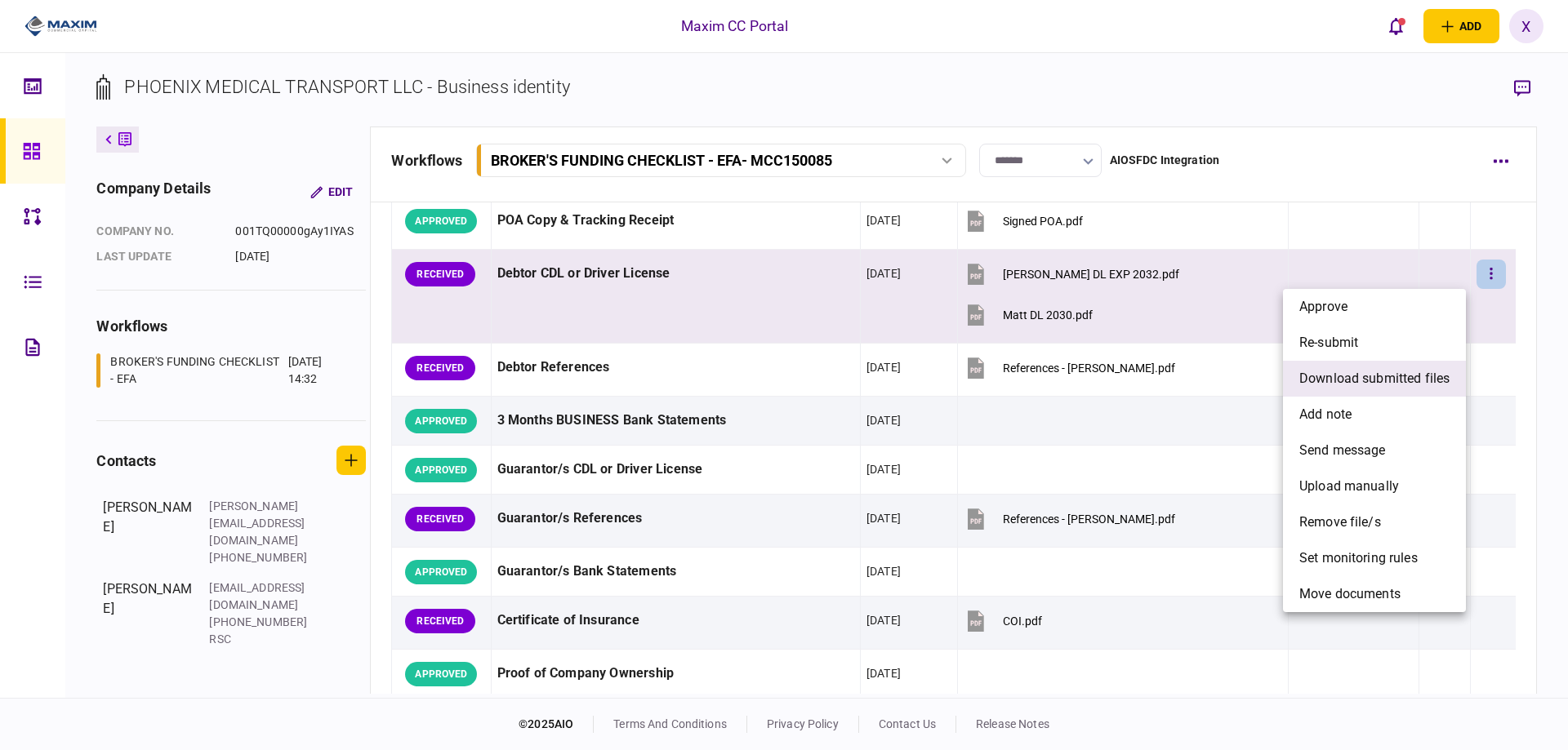
click at [1378, 370] on span "download submitted files" at bounding box center [1375, 379] width 151 height 19
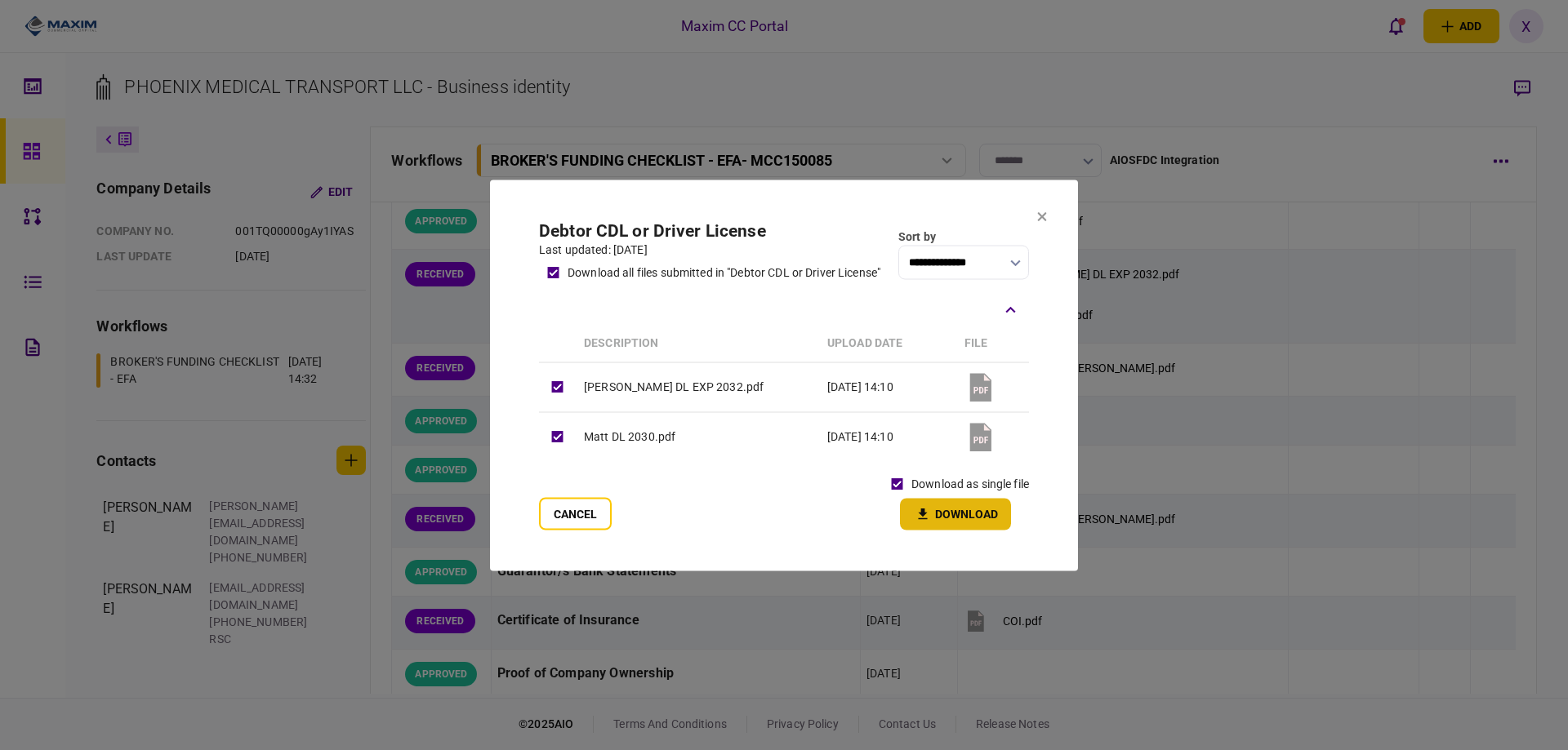
click at [925, 507] on icon "button" at bounding box center [923, 514] width 19 height 16
click at [567, 507] on button "Cancel" at bounding box center [575, 513] width 73 height 33
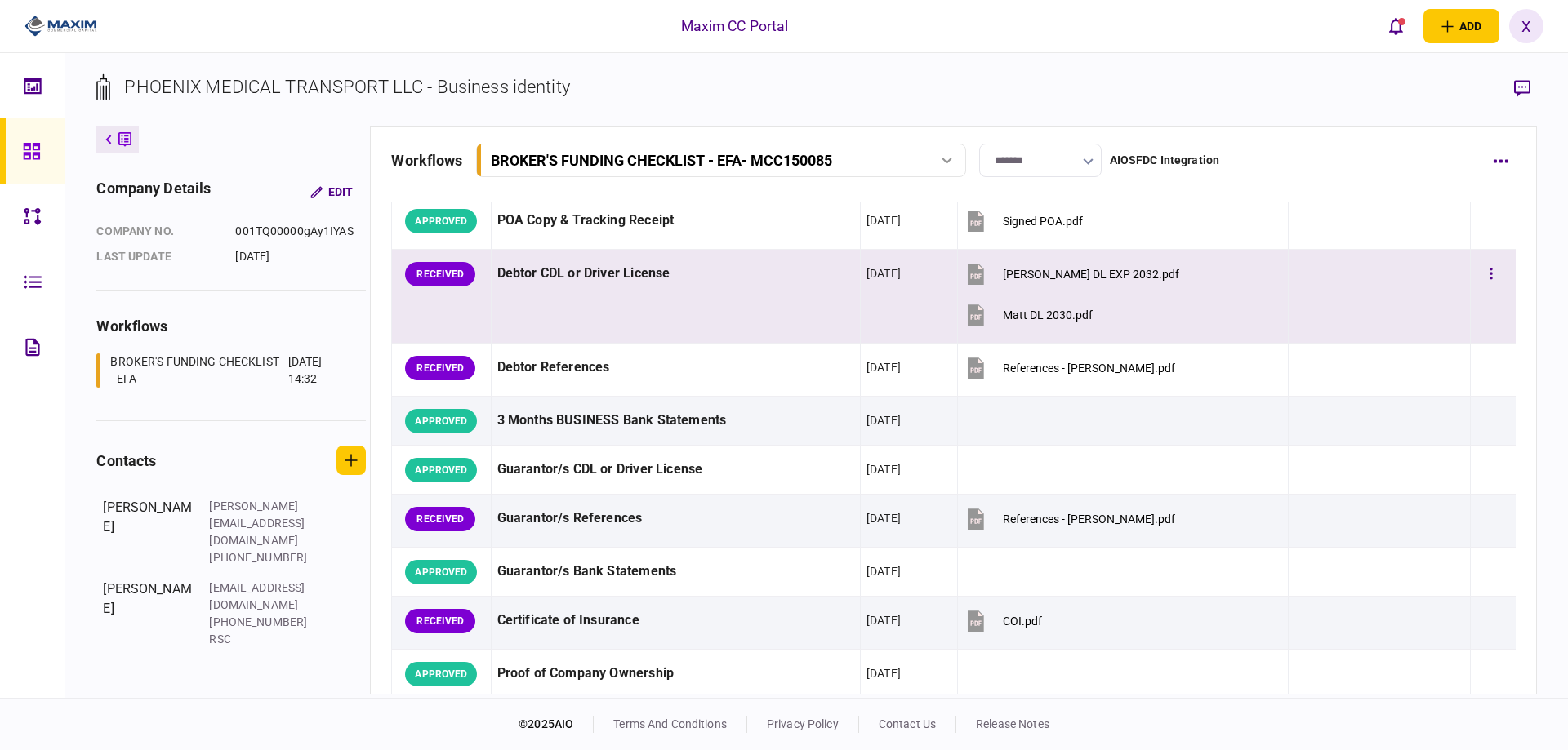
click at [1420, 287] on td at bounding box center [1444, 297] width 51 height 94
click at [1519, 89] on icon "button" at bounding box center [1522, 88] width 16 height 17
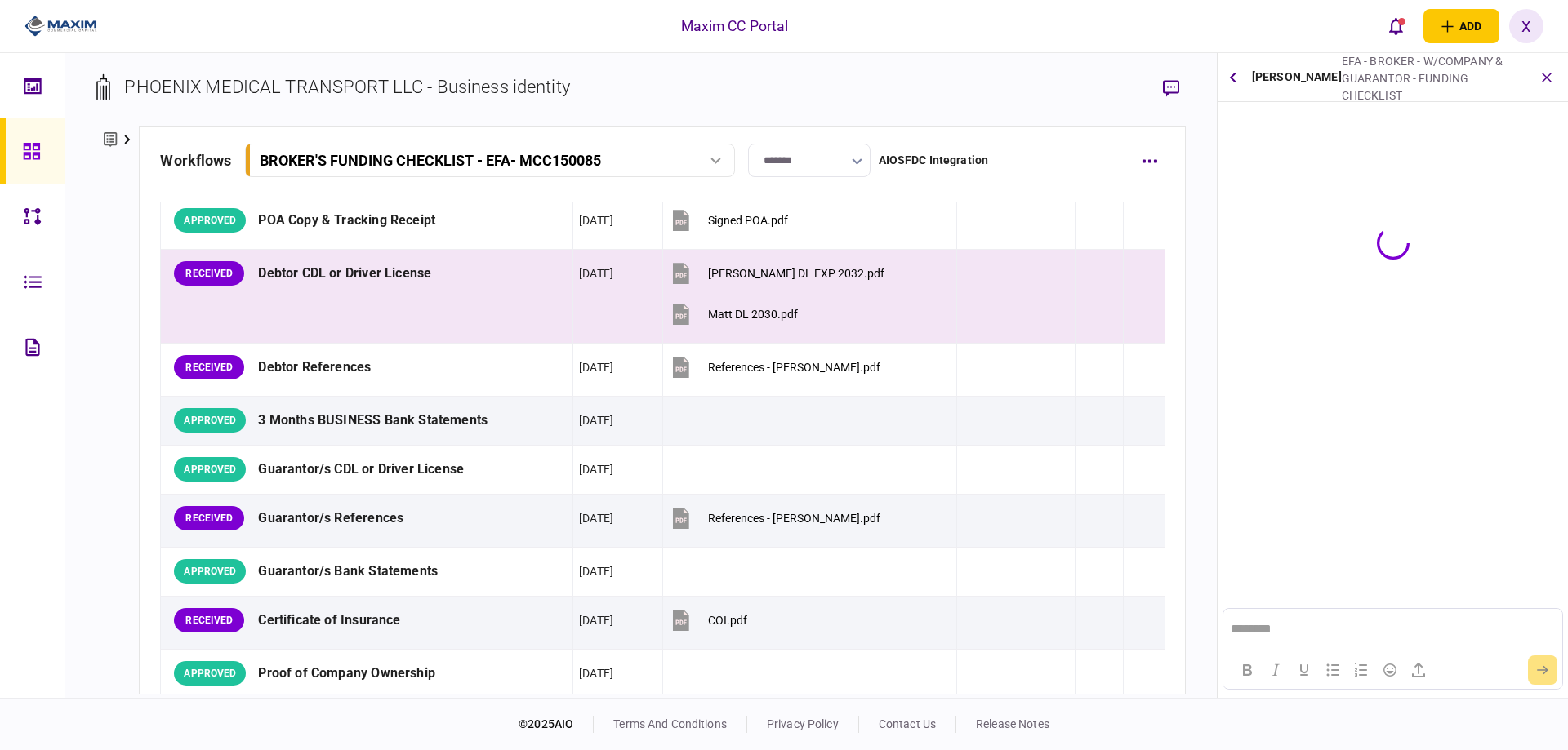
scroll to position [0, 0]
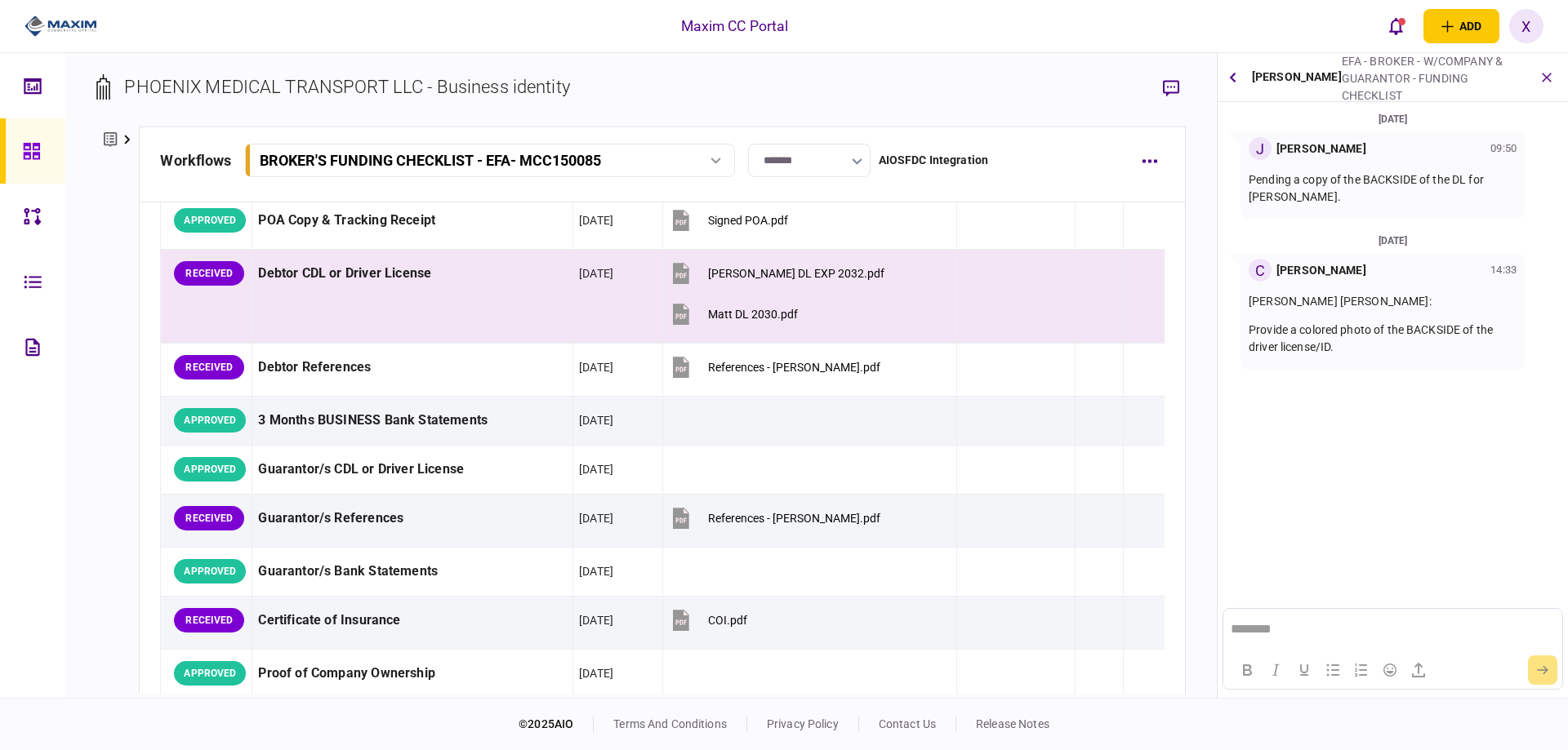
click at [61, 36] on img at bounding box center [61, 27] width 73 height 25
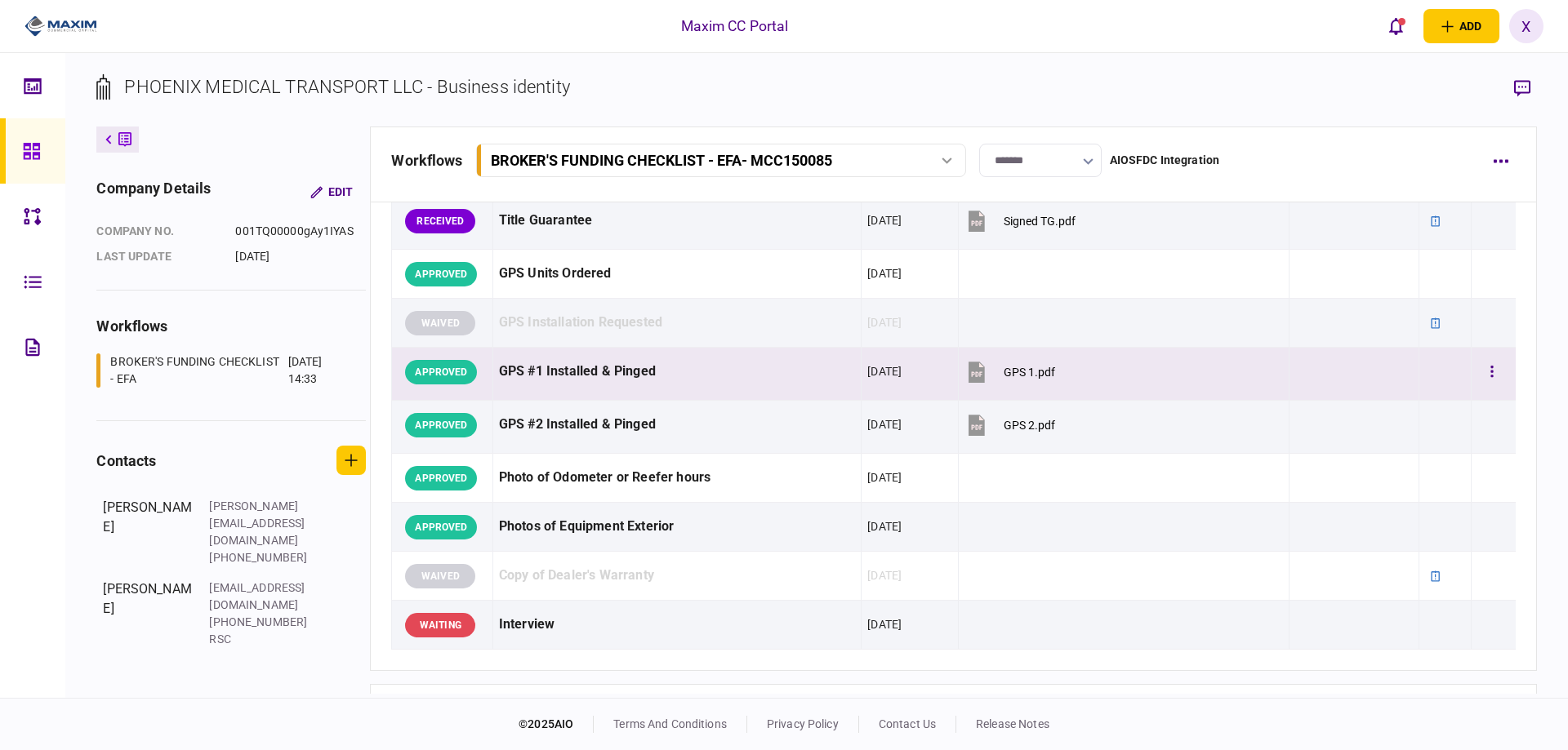
scroll to position [1469, 0]
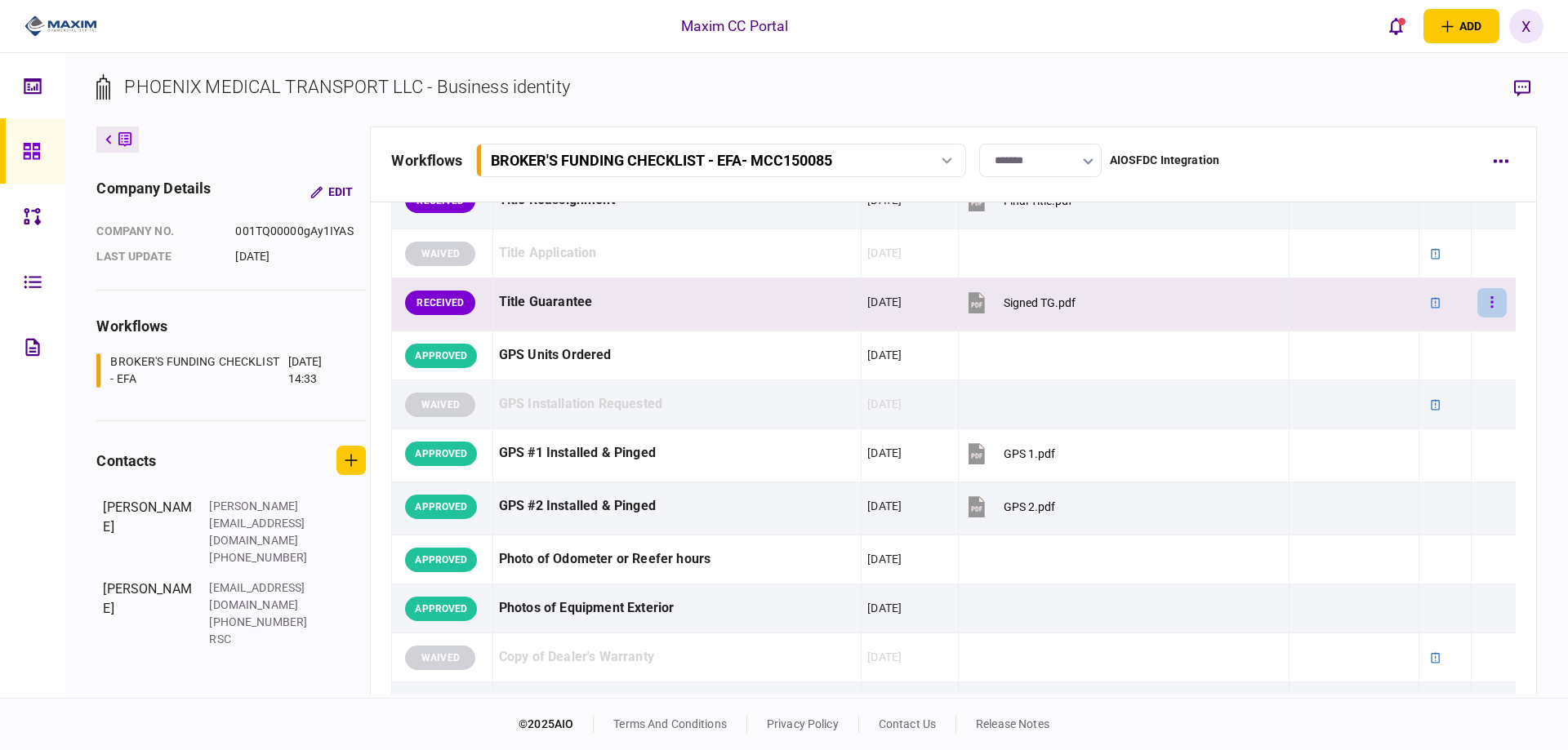
click at [1488, 299] on button "button" at bounding box center [1492, 302] width 29 height 29
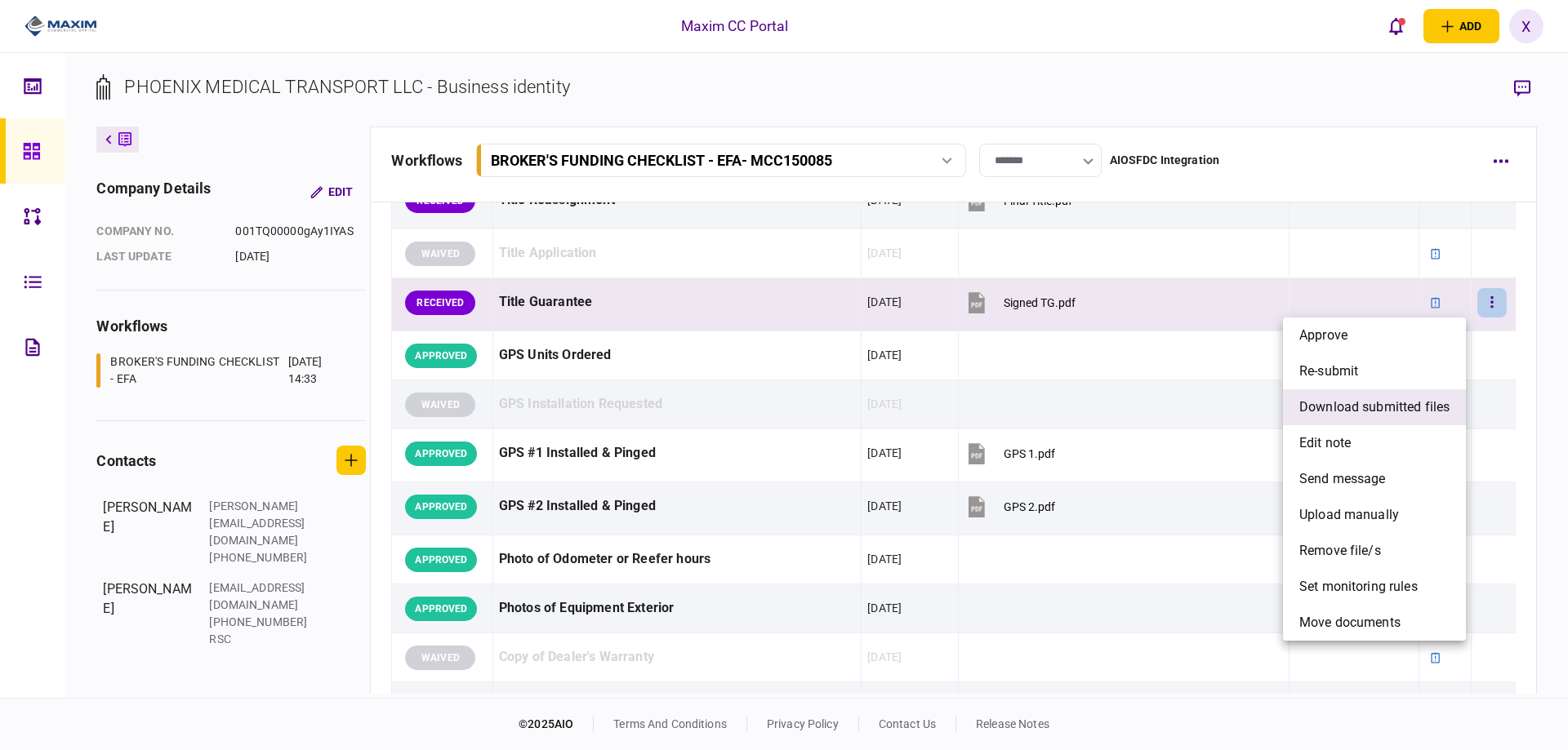
click at [1426, 401] on span "download submitted files" at bounding box center [1375, 407] width 151 height 19
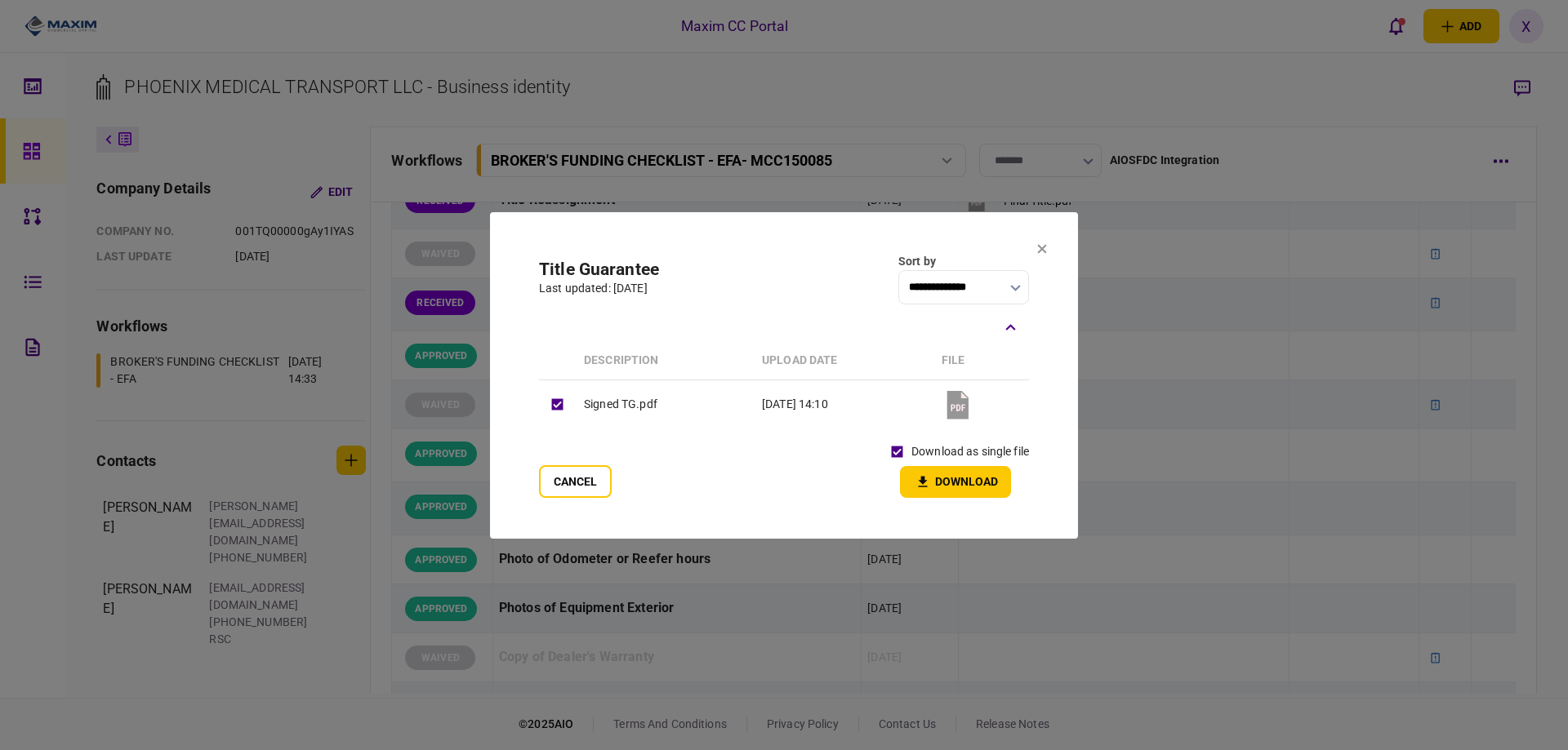
click at [946, 481] on button "Download" at bounding box center [955, 482] width 111 height 32
click at [1051, 249] on section "**********" at bounding box center [784, 375] width 588 height 327
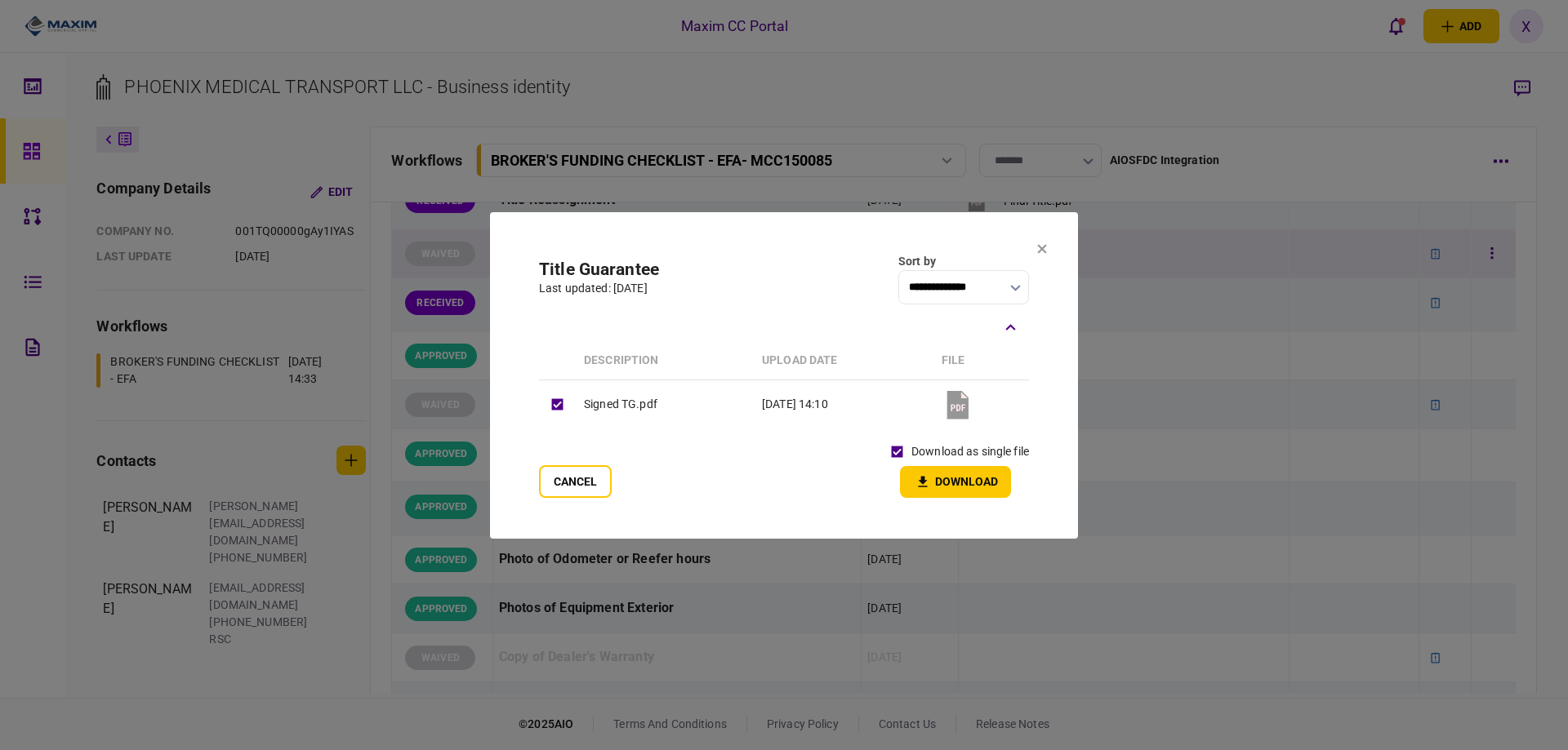
click at [1045, 249] on icon at bounding box center [1042, 249] width 10 height 10
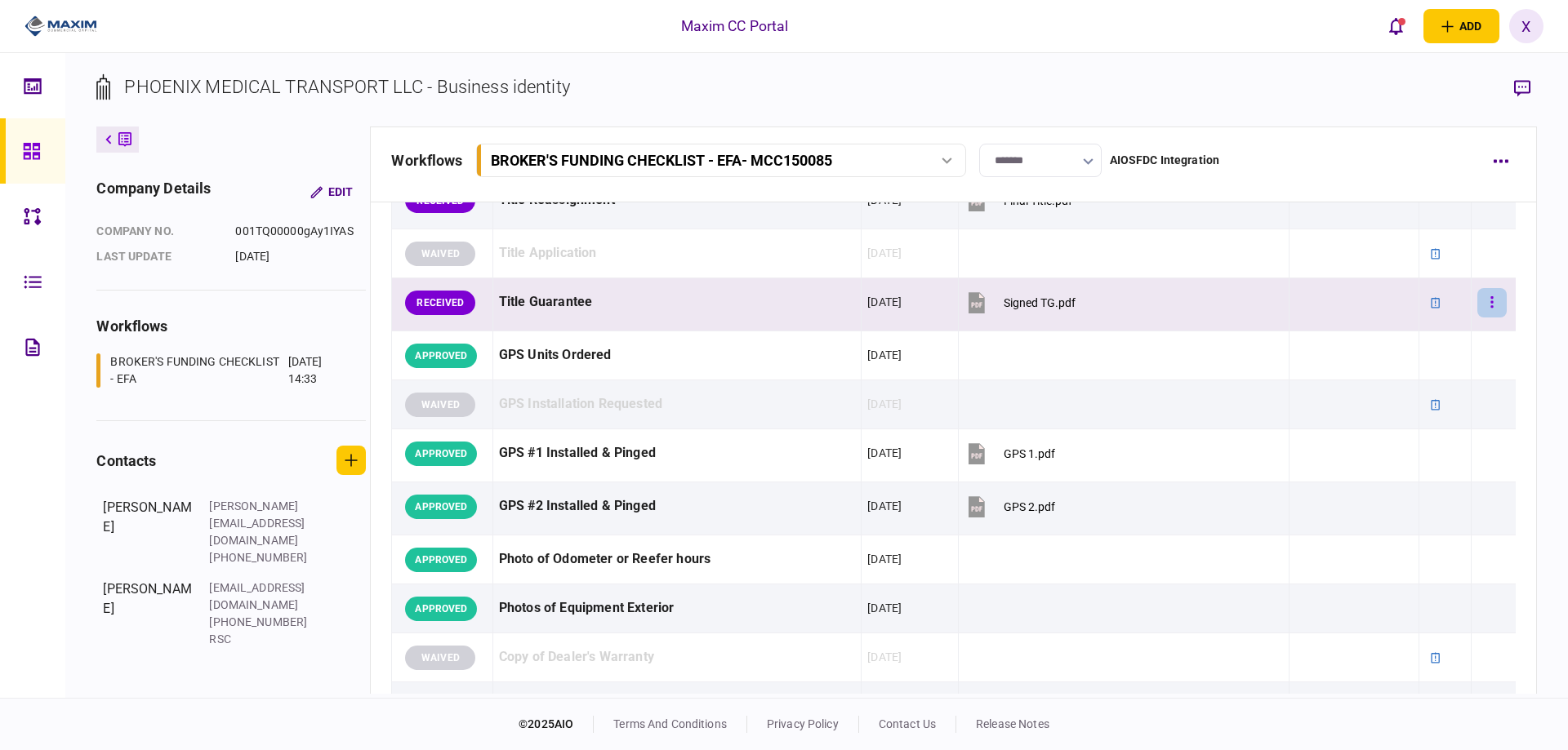
click at [1478, 313] on button "button" at bounding box center [1492, 302] width 29 height 29
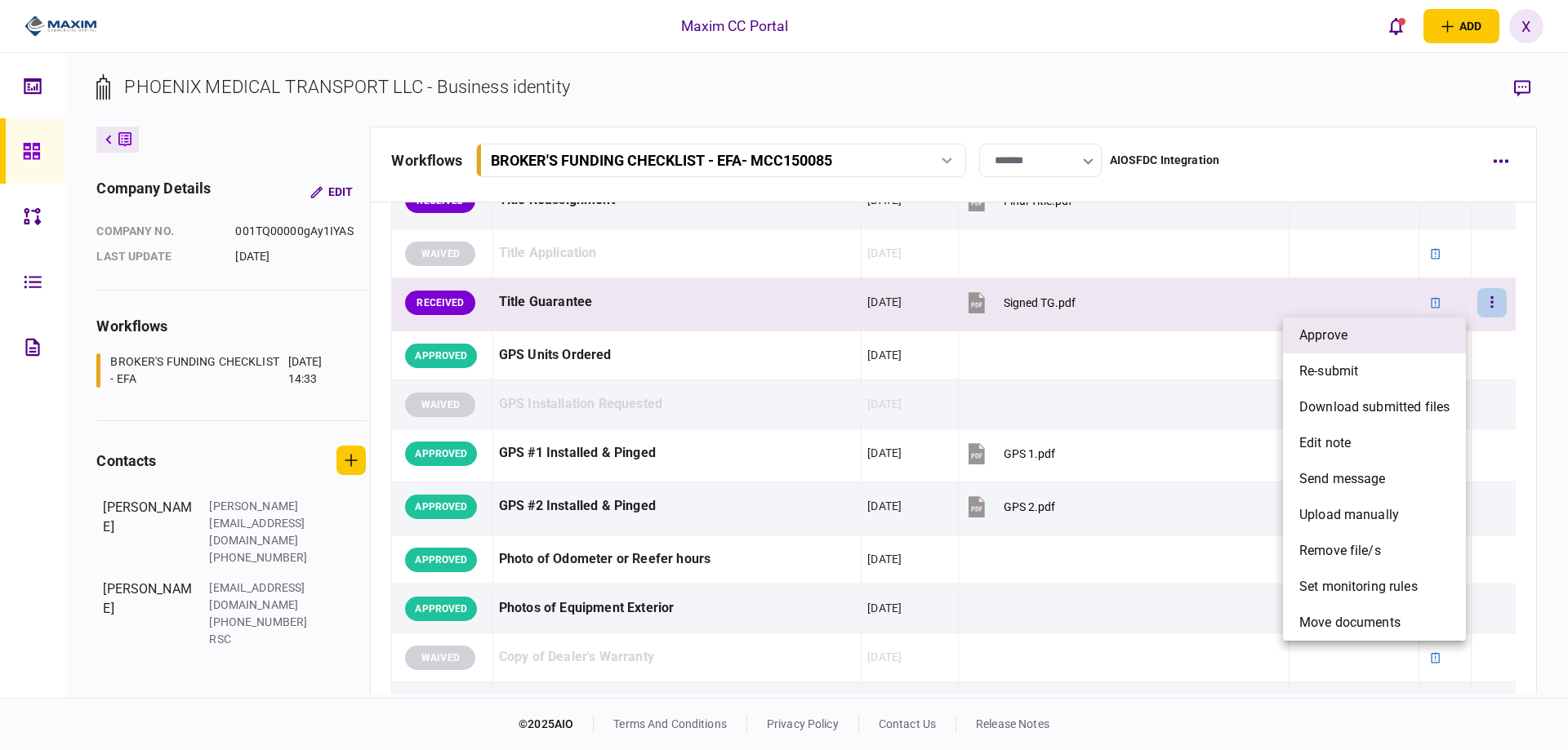
click at [1426, 323] on li "approve" at bounding box center [1374, 336] width 182 height 36
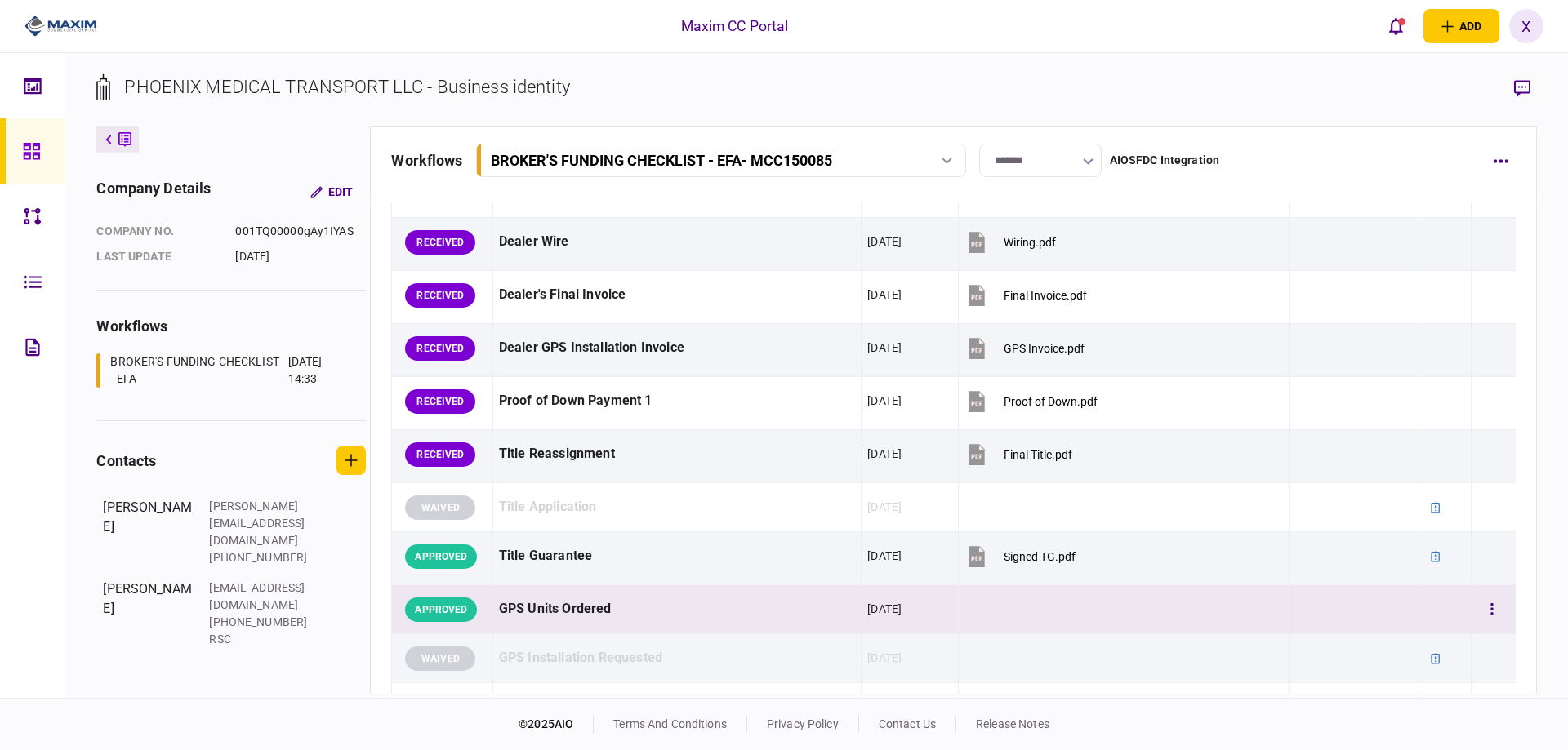
scroll to position [1143, 0]
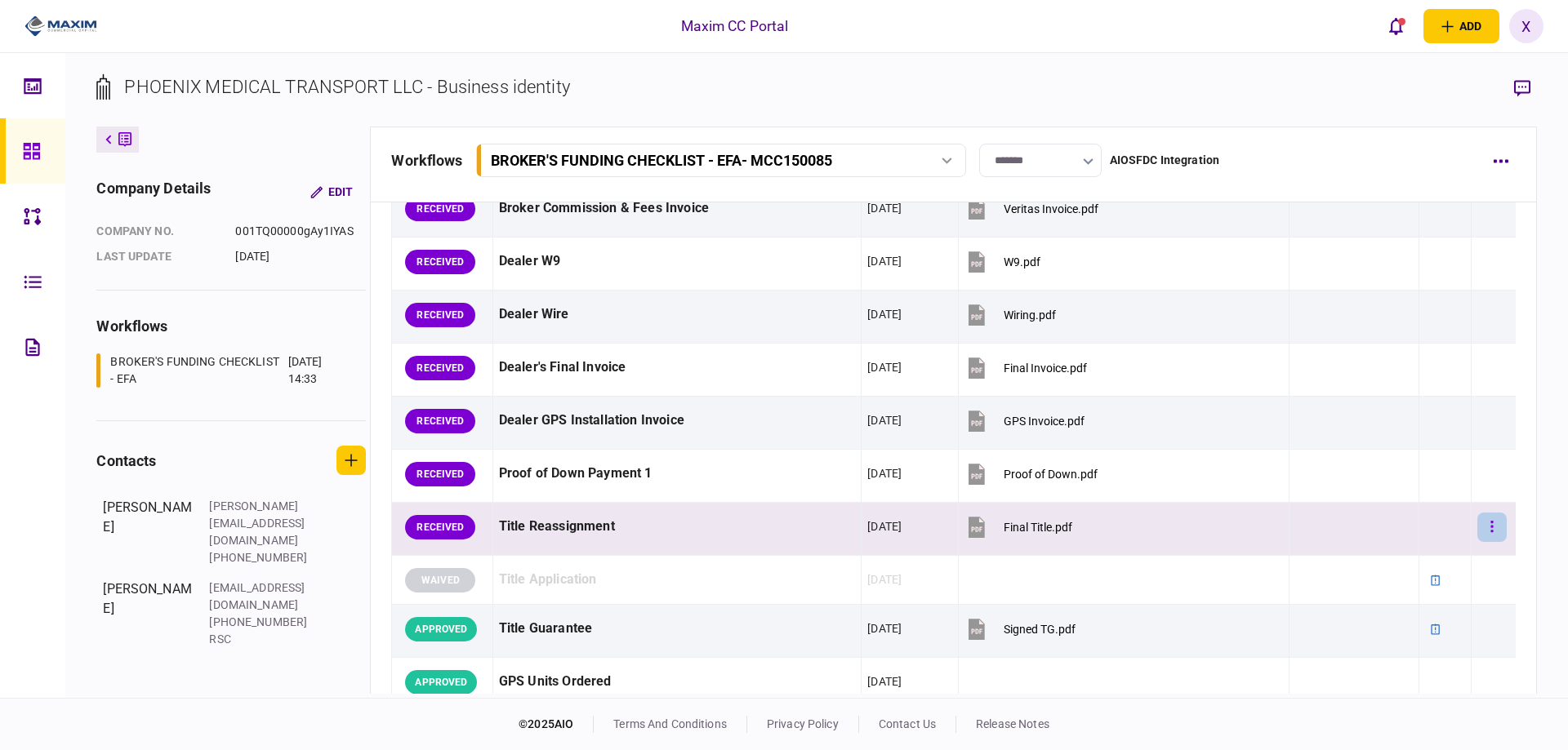
click at [1490, 527] on icon "button" at bounding box center [1492, 527] width 4 height 16
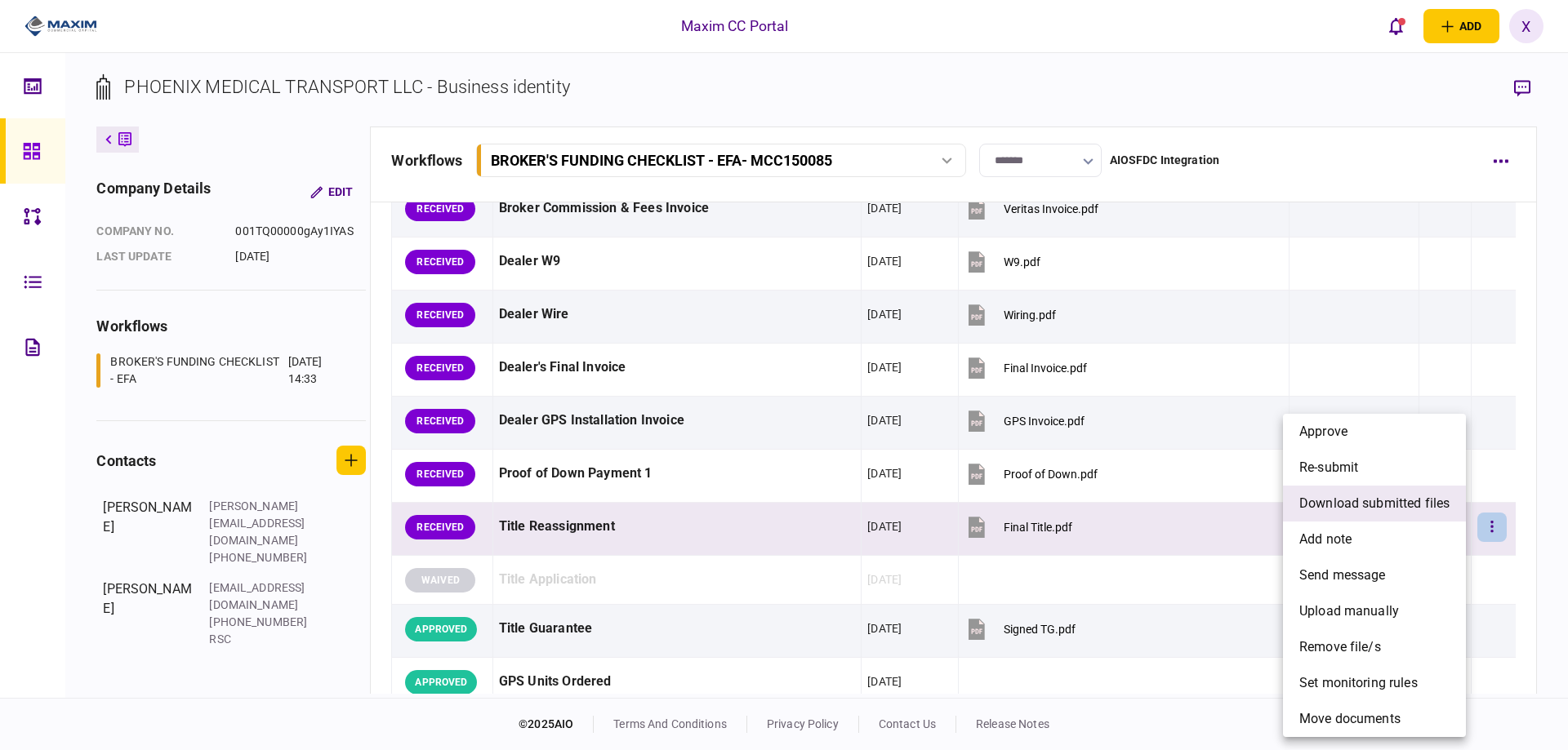
click at [1458, 512] on li "download submitted files" at bounding box center [1374, 504] width 182 height 36
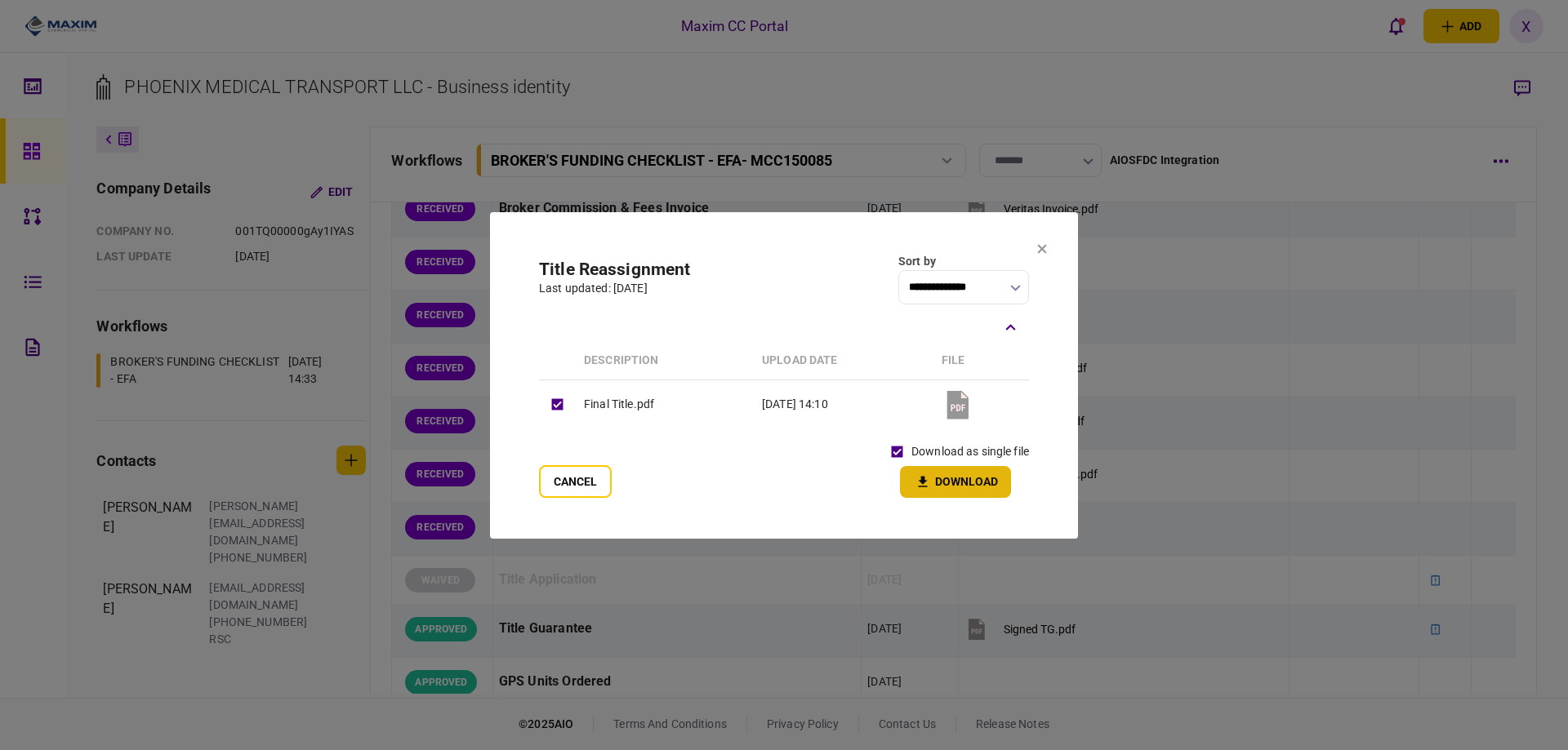
click at [943, 481] on button "Download" at bounding box center [955, 482] width 111 height 32
click at [1039, 254] on button at bounding box center [1042, 250] width 10 height 13
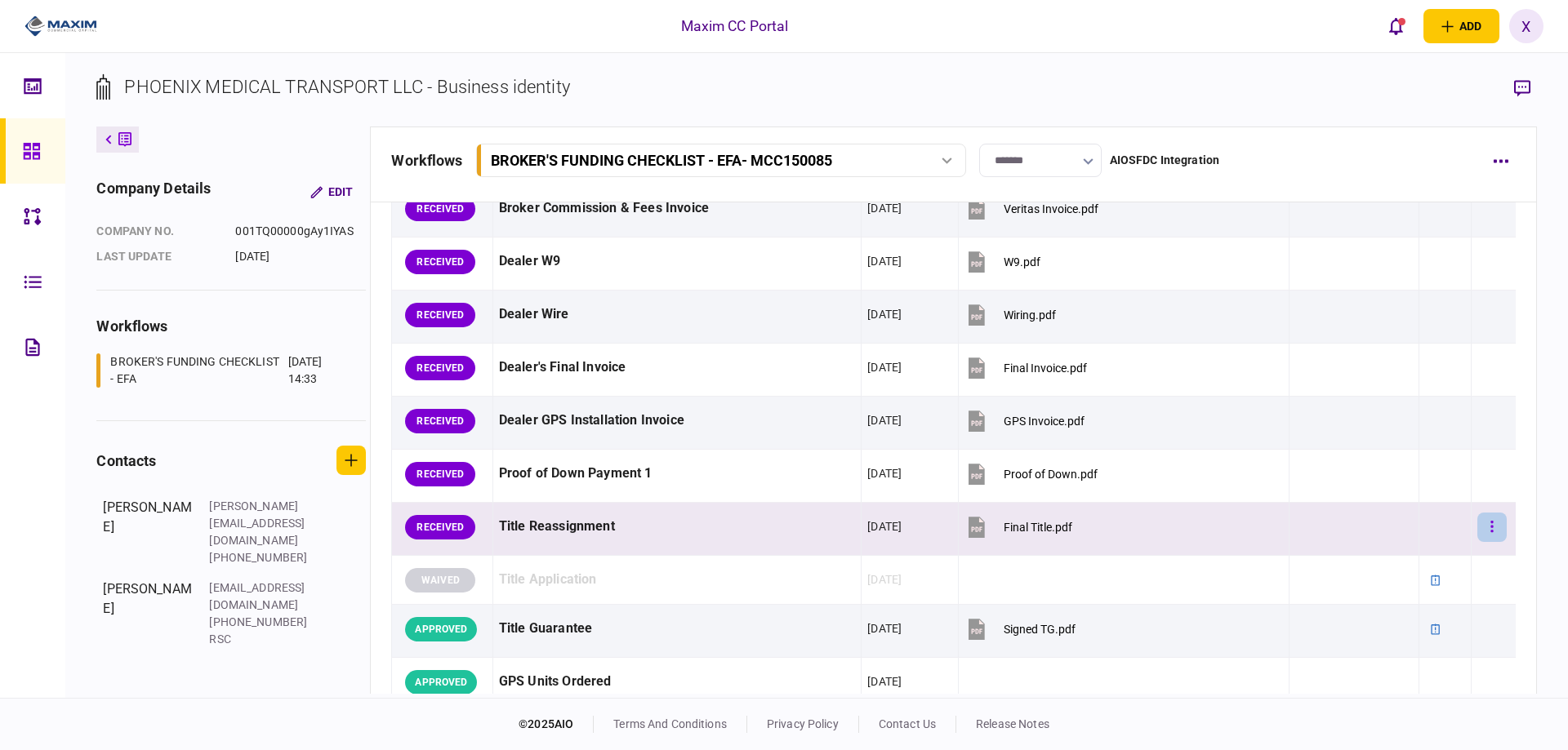
click at [1478, 519] on button "button" at bounding box center [1492, 527] width 29 height 29
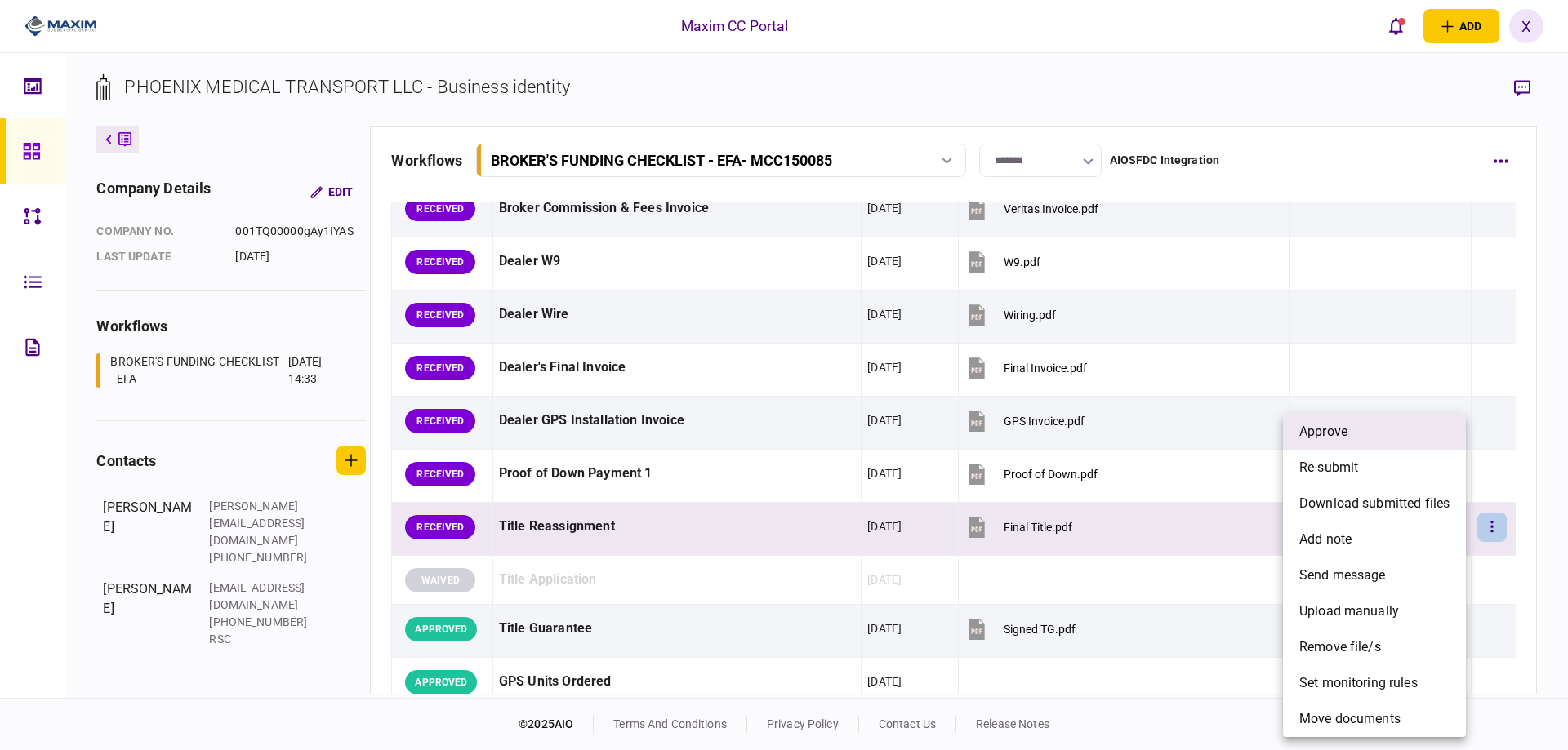
click at [1368, 434] on li "approve" at bounding box center [1374, 431] width 182 height 36
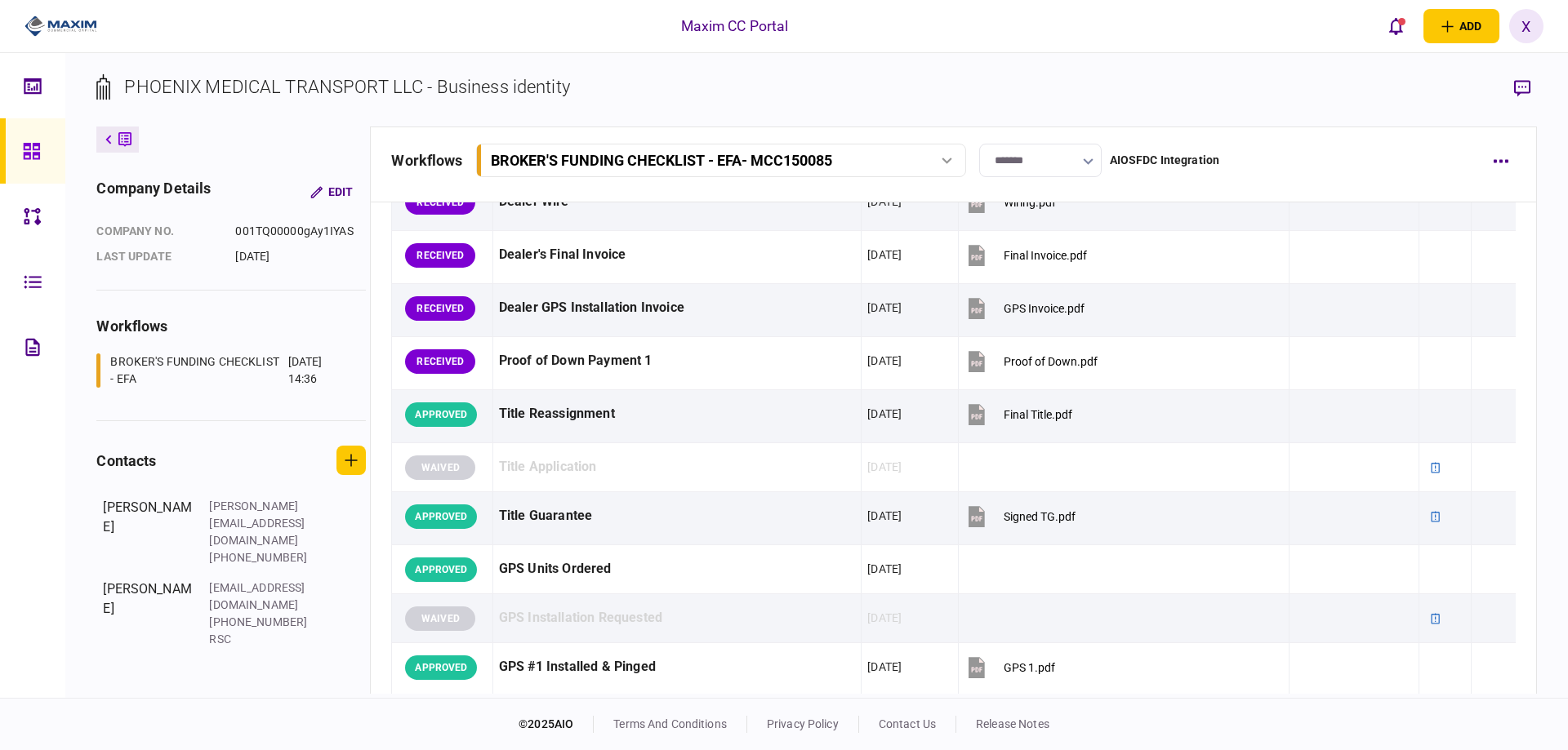
scroll to position [1306, 0]
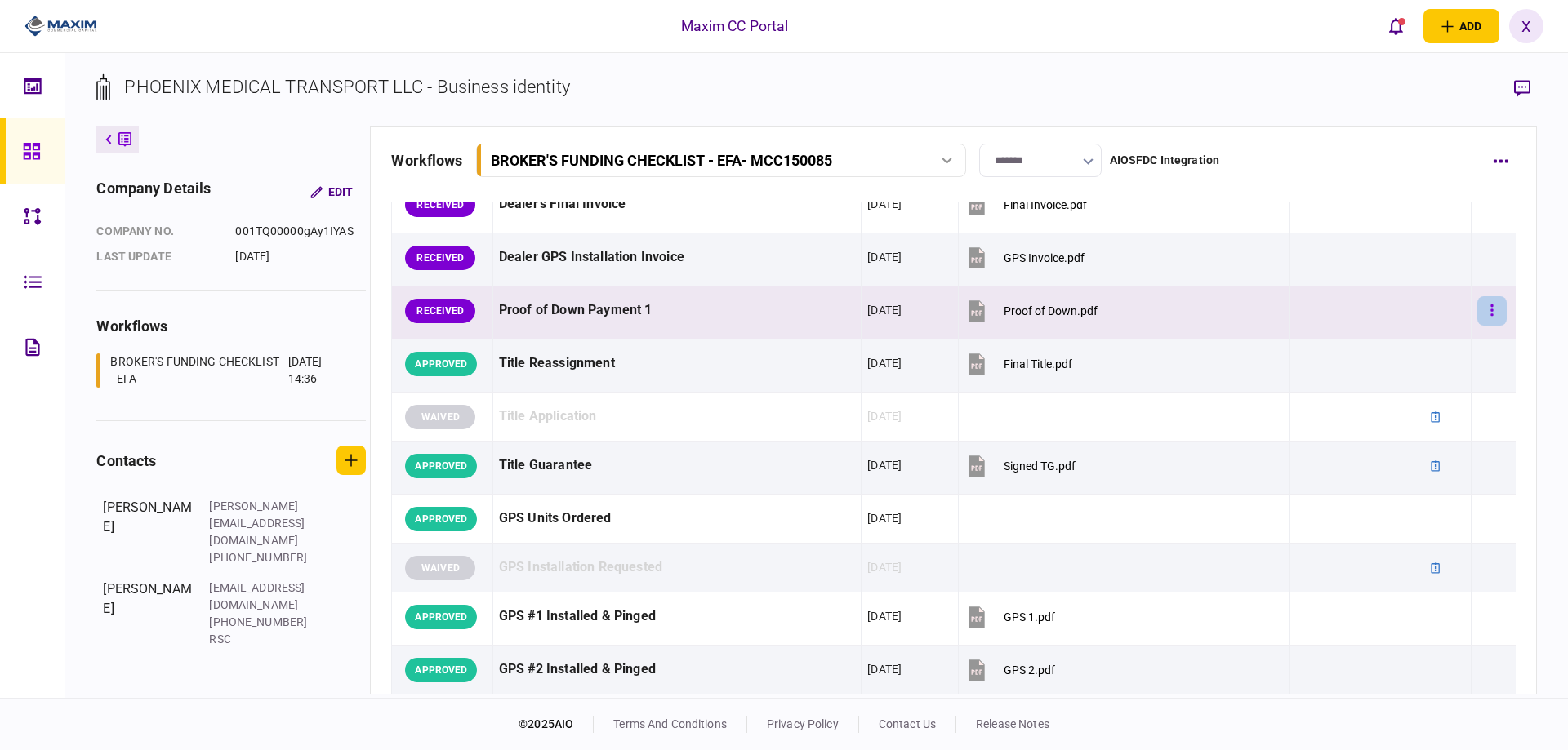
click at [1479, 302] on button "button" at bounding box center [1492, 311] width 29 height 29
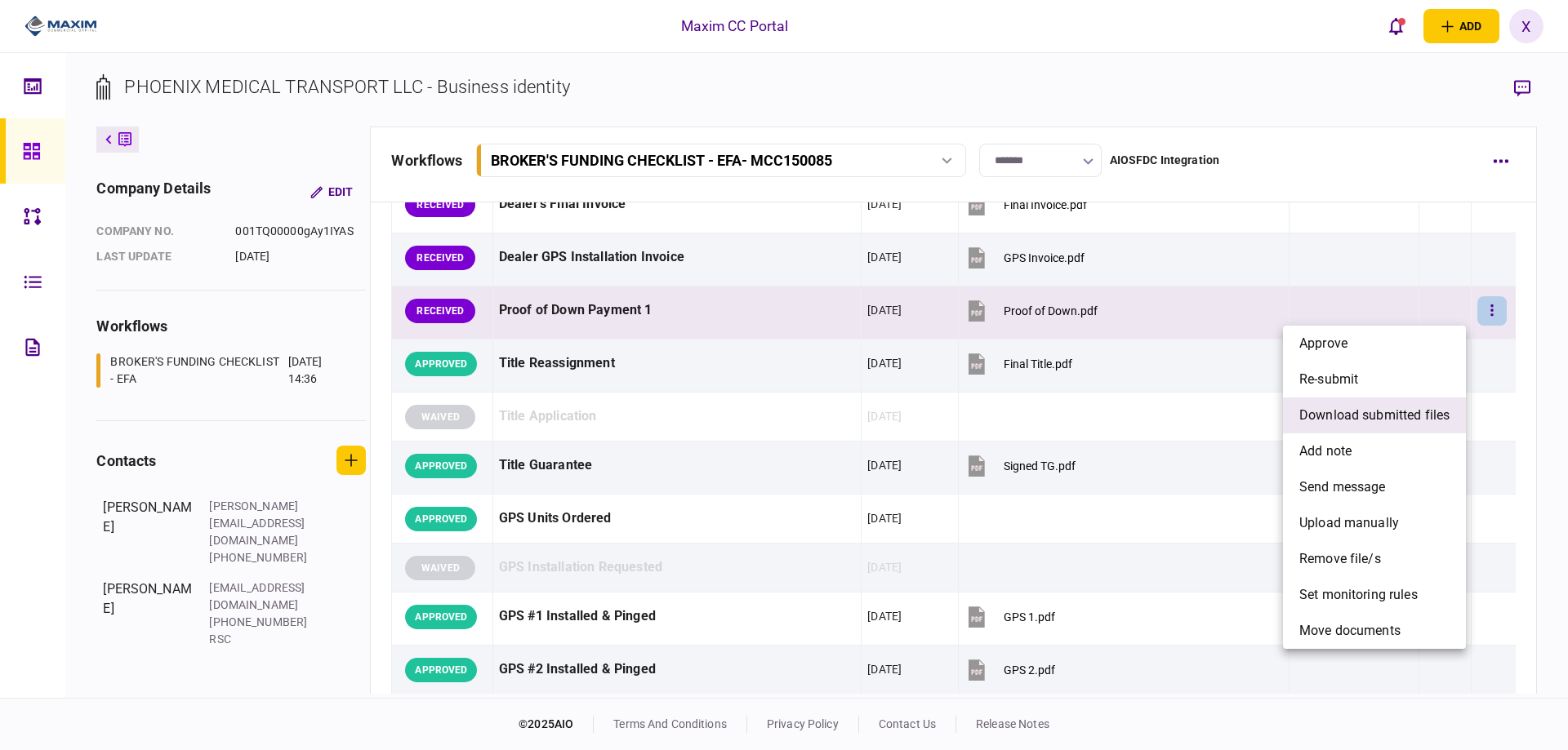
click at [1397, 411] on span "download submitted files" at bounding box center [1375, 415] width 151 height 19
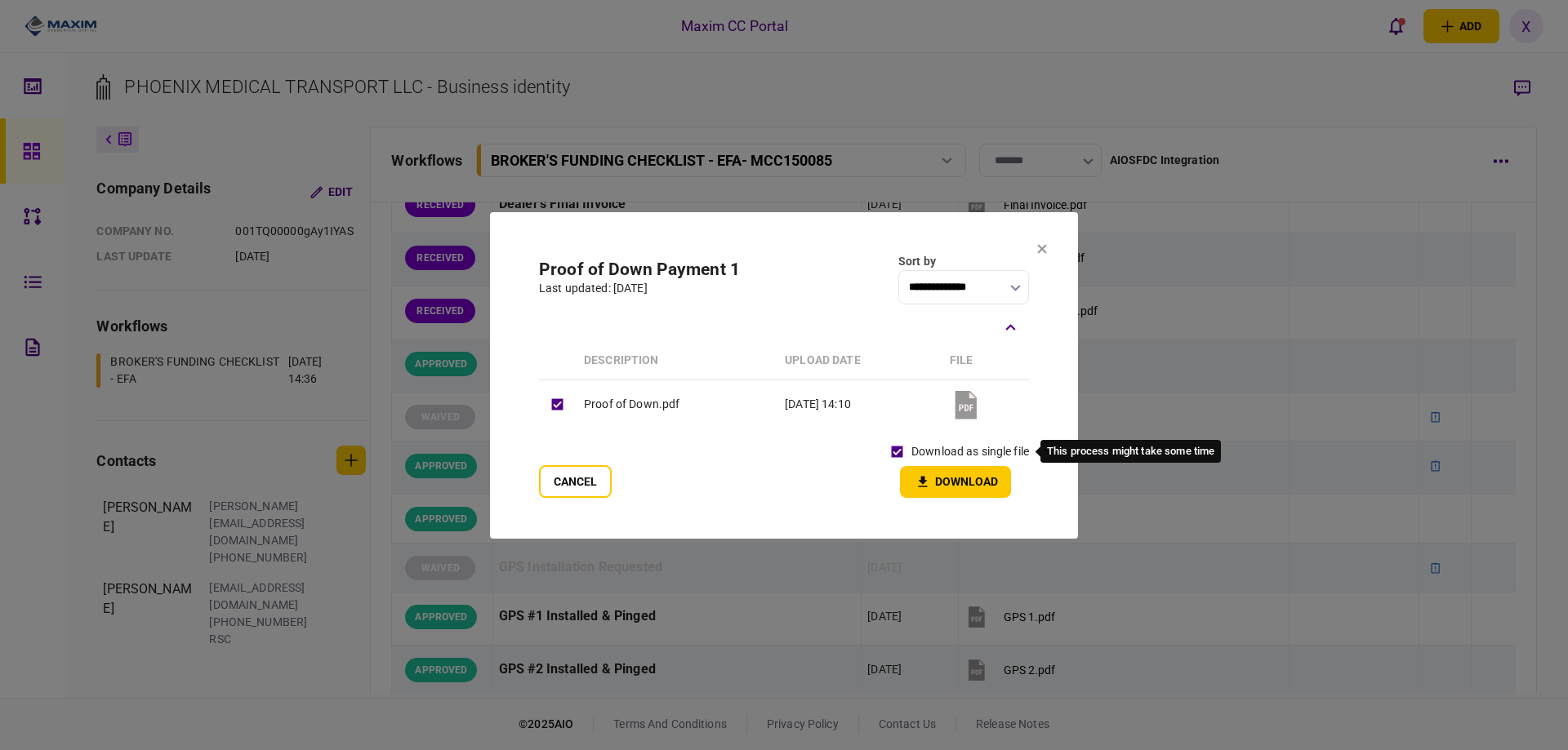
click at [943, 463] on div "download as single file" at bounding box center [956, 452] width 146 height 28
click at [945, 470] on button "Download" at bounding box center [955, 482] width 111 height 32
click at [1050, 239] on section "**********" at bounding box center [784, 375] width 588 height 327
click at [1044, 244] on icon at bounding box center [1042, 249] width 10 height 10
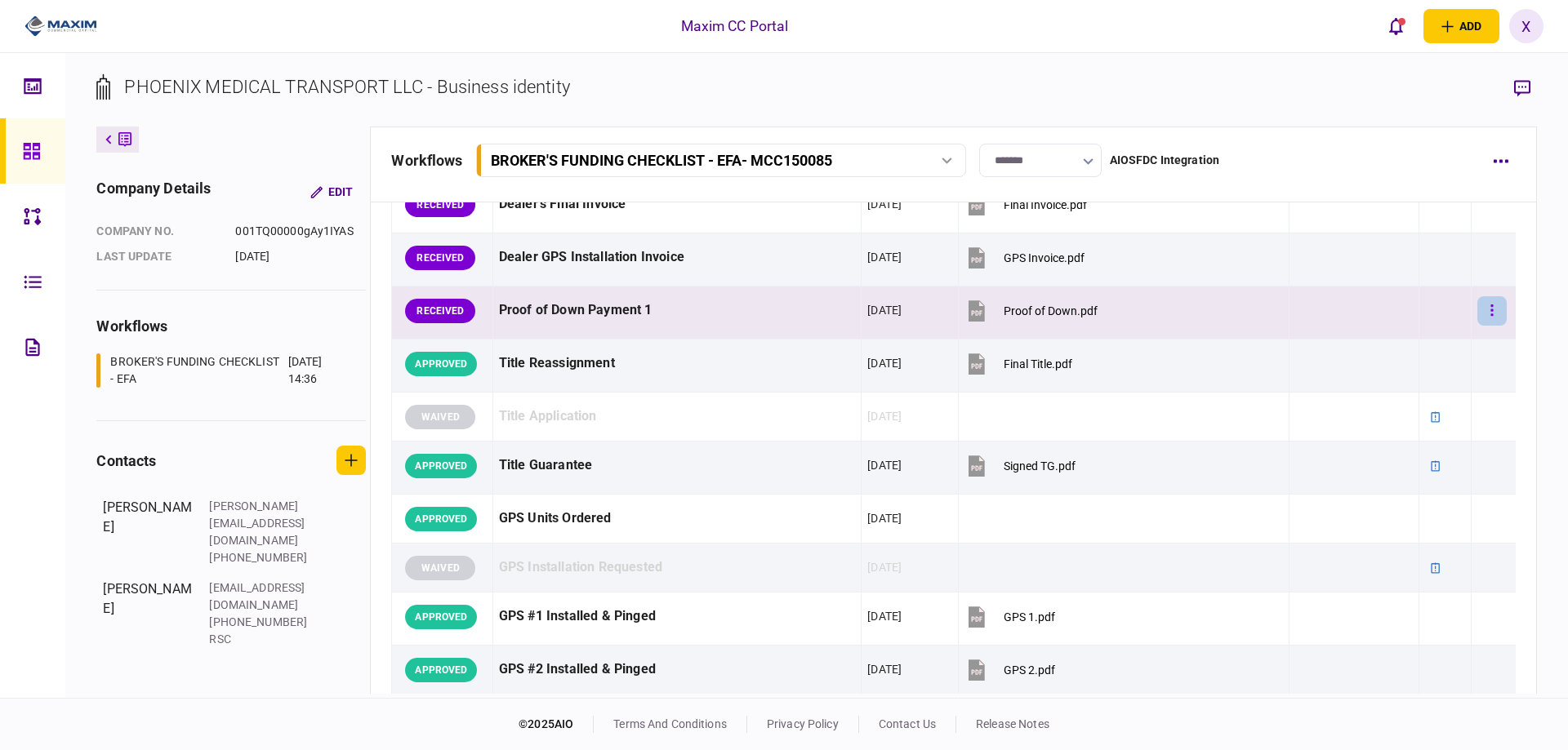
click at [1487, 318] on button "button" at bounding box center [1492, 311] width 29 height 29
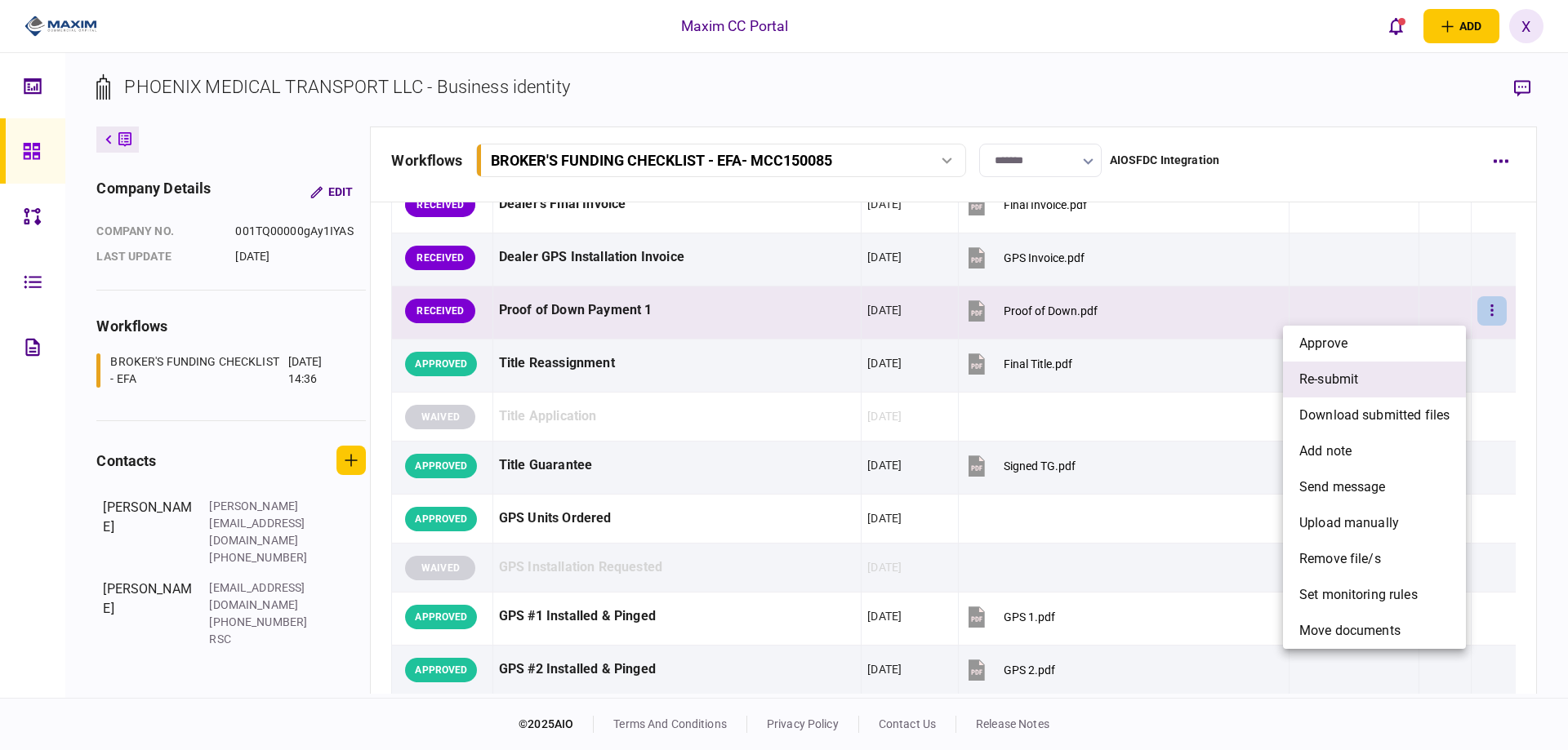
click at [1404, 375] on li "re-submit" at bounding box center [1374, 379] width 182 height 36
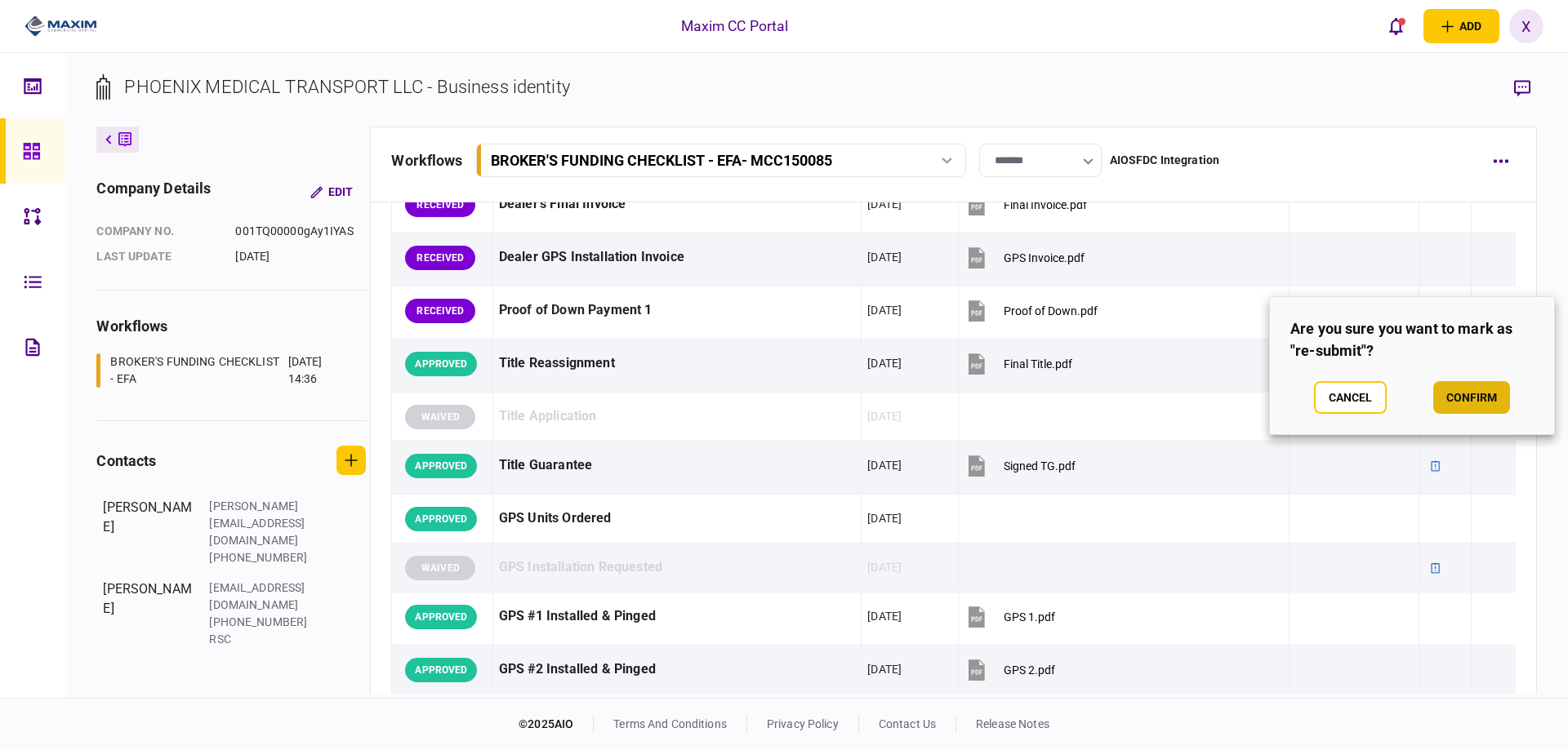
click at [1467, 391] on button "confirm" at bounding box center [1471, 398] width 77 height 33
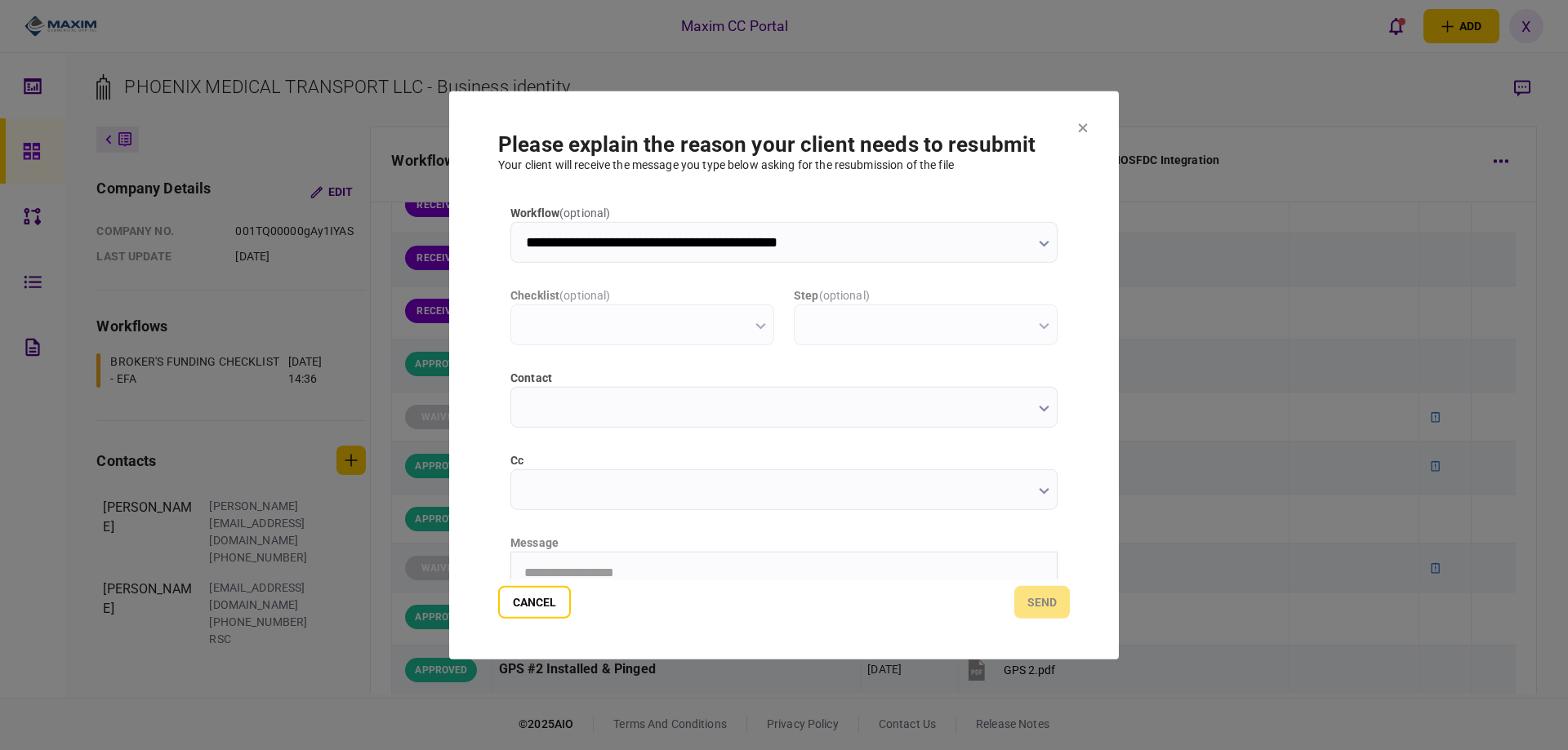
scroll to position [0, 0]
type input "**********"
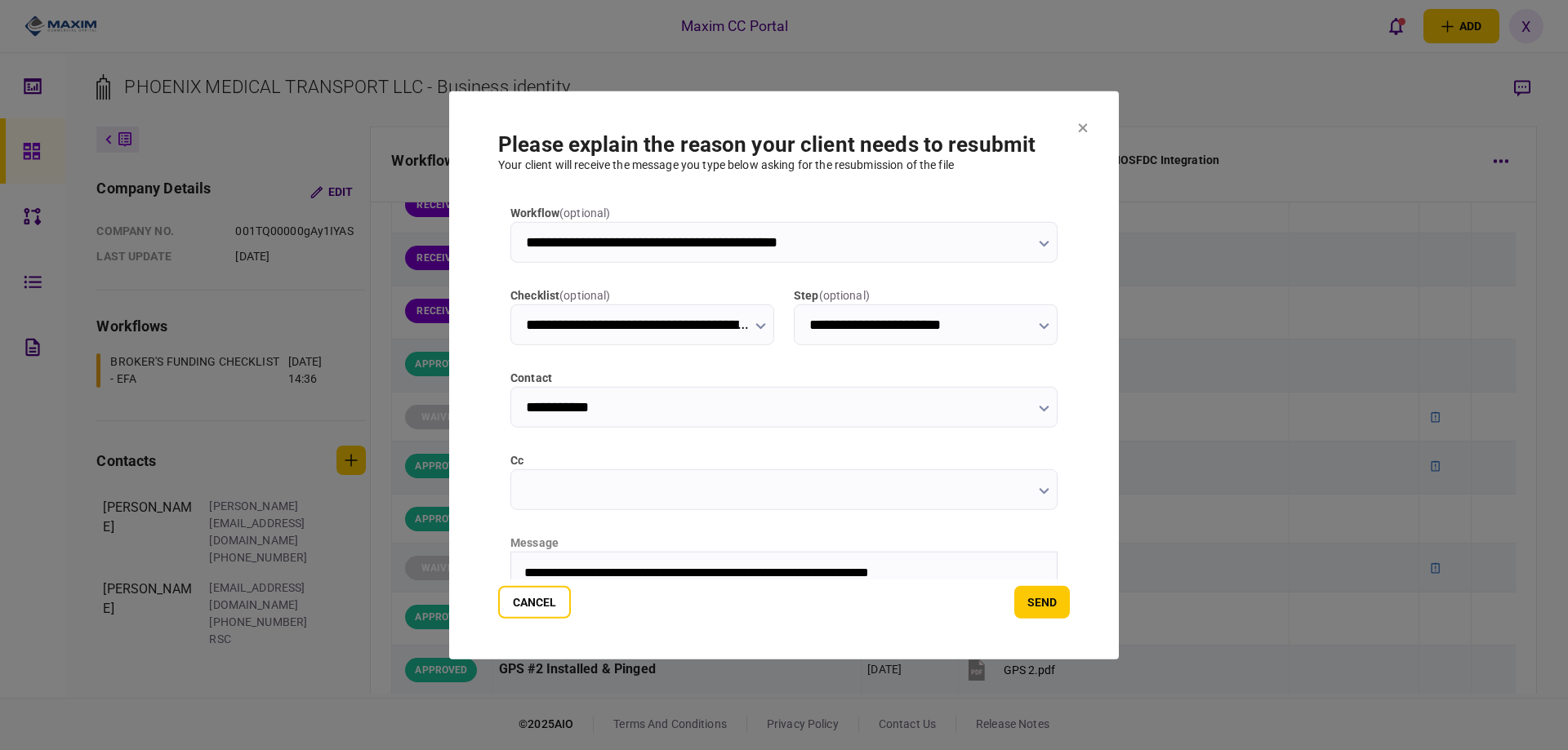
click at [614, 509] on div "**********" at bounding box center [783, 391] width 571 height 375
click at [614, 501] on input "cc" at bounding box center [784, 489] width 547 height 41
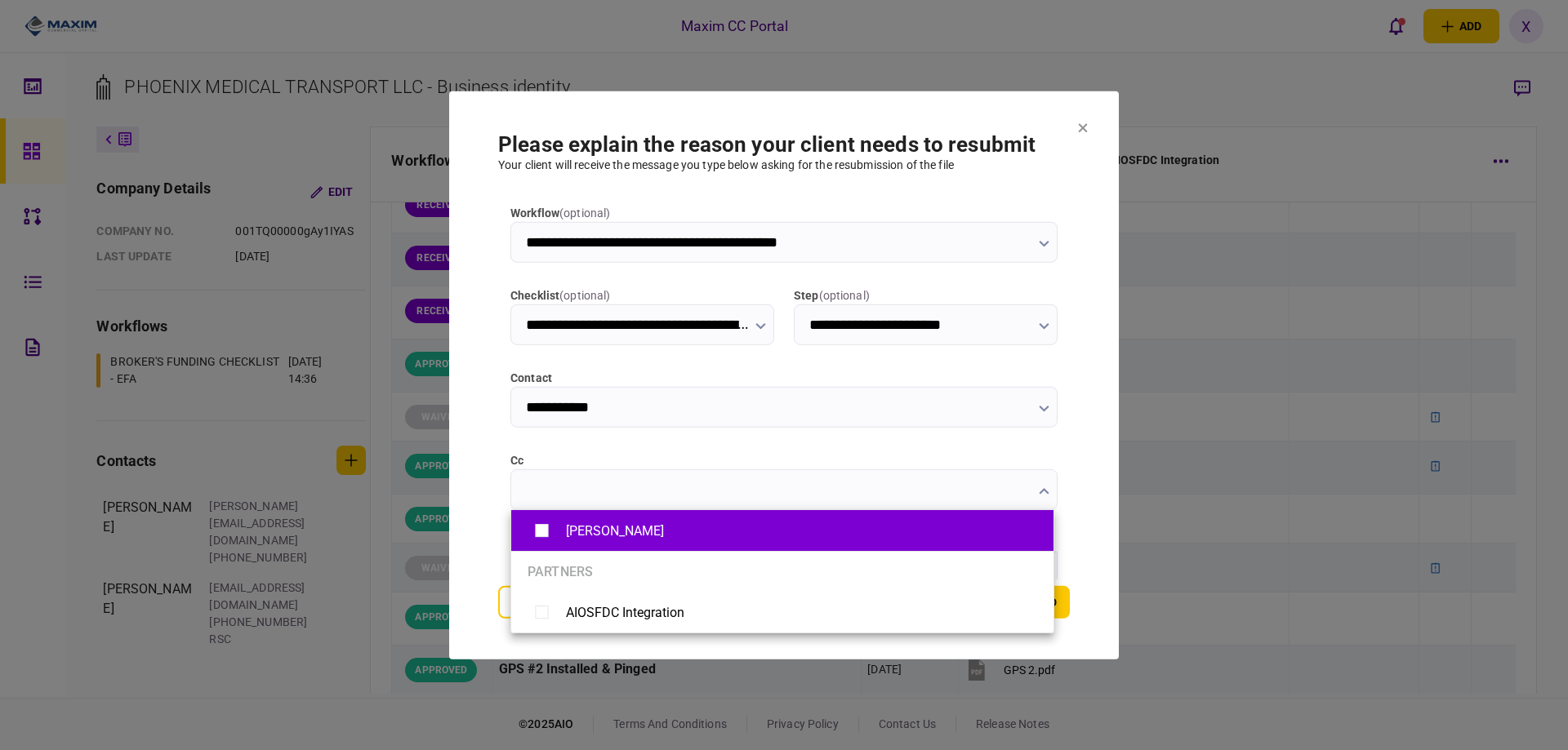
click at [610, 520] on div "[PERSON_NAME]" at bounding box center [782, 531] width 509 height 28
type input "**********"
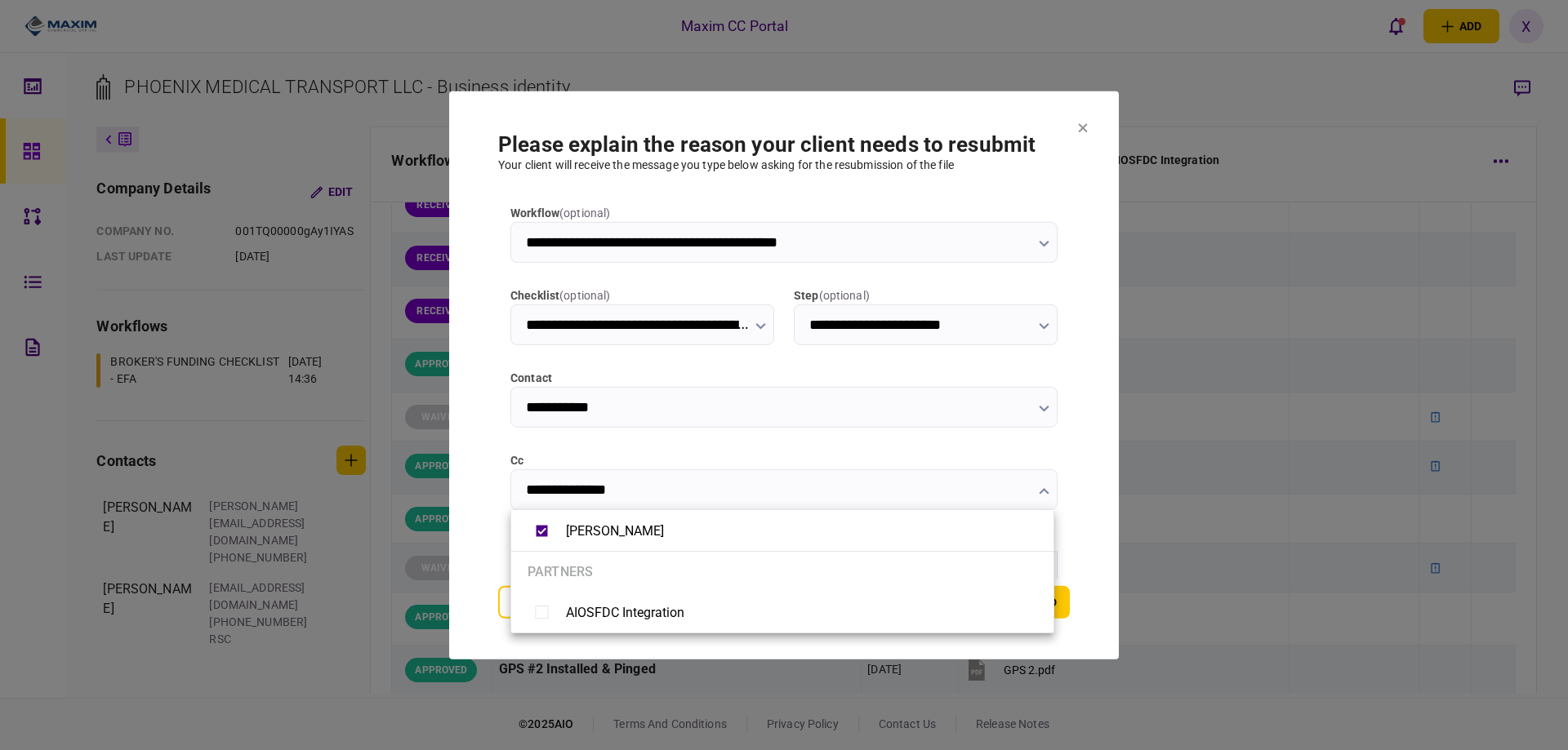
click at [454, 457] on div at bounding box center [784, 375] width 1568 height 750
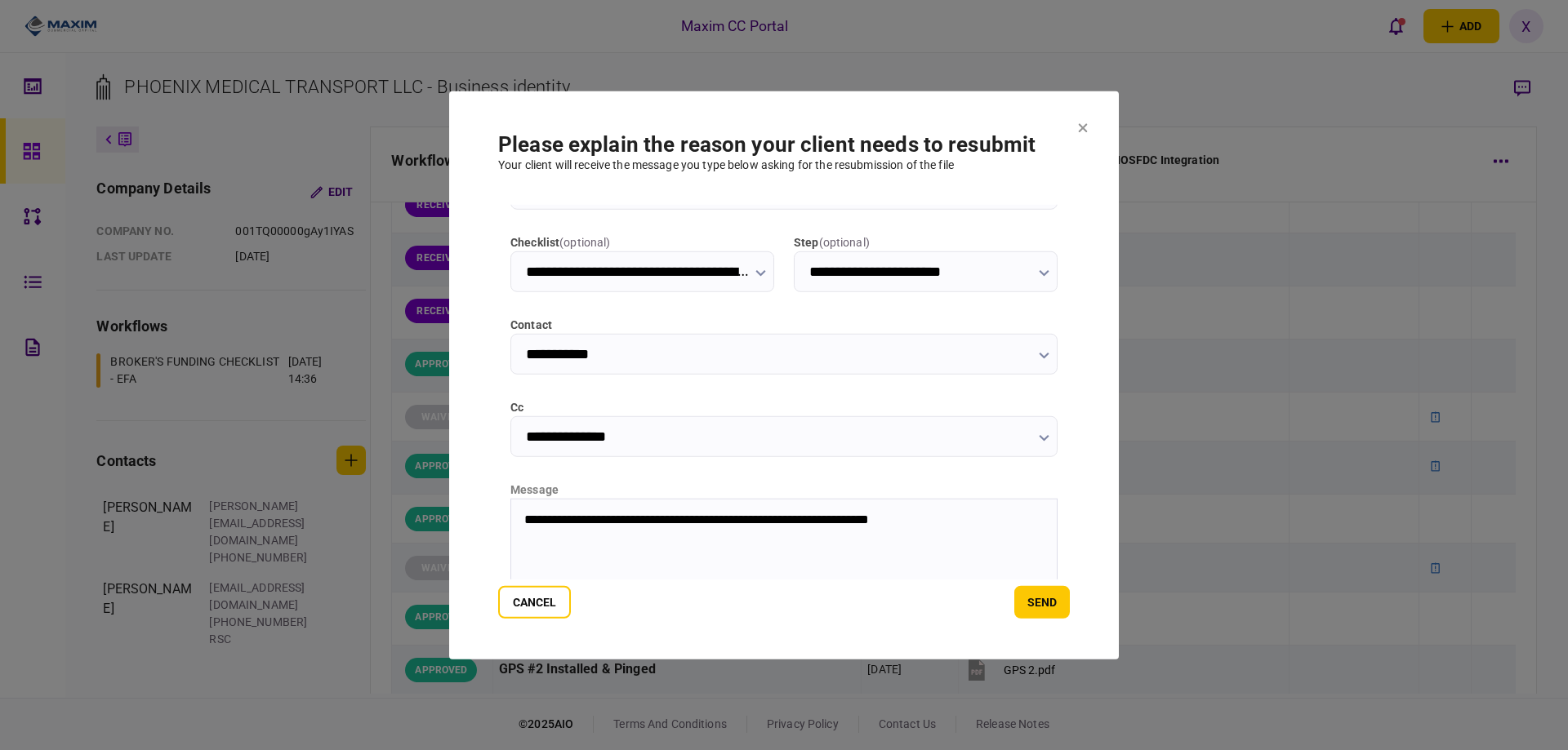
scroll to position [81, 0]
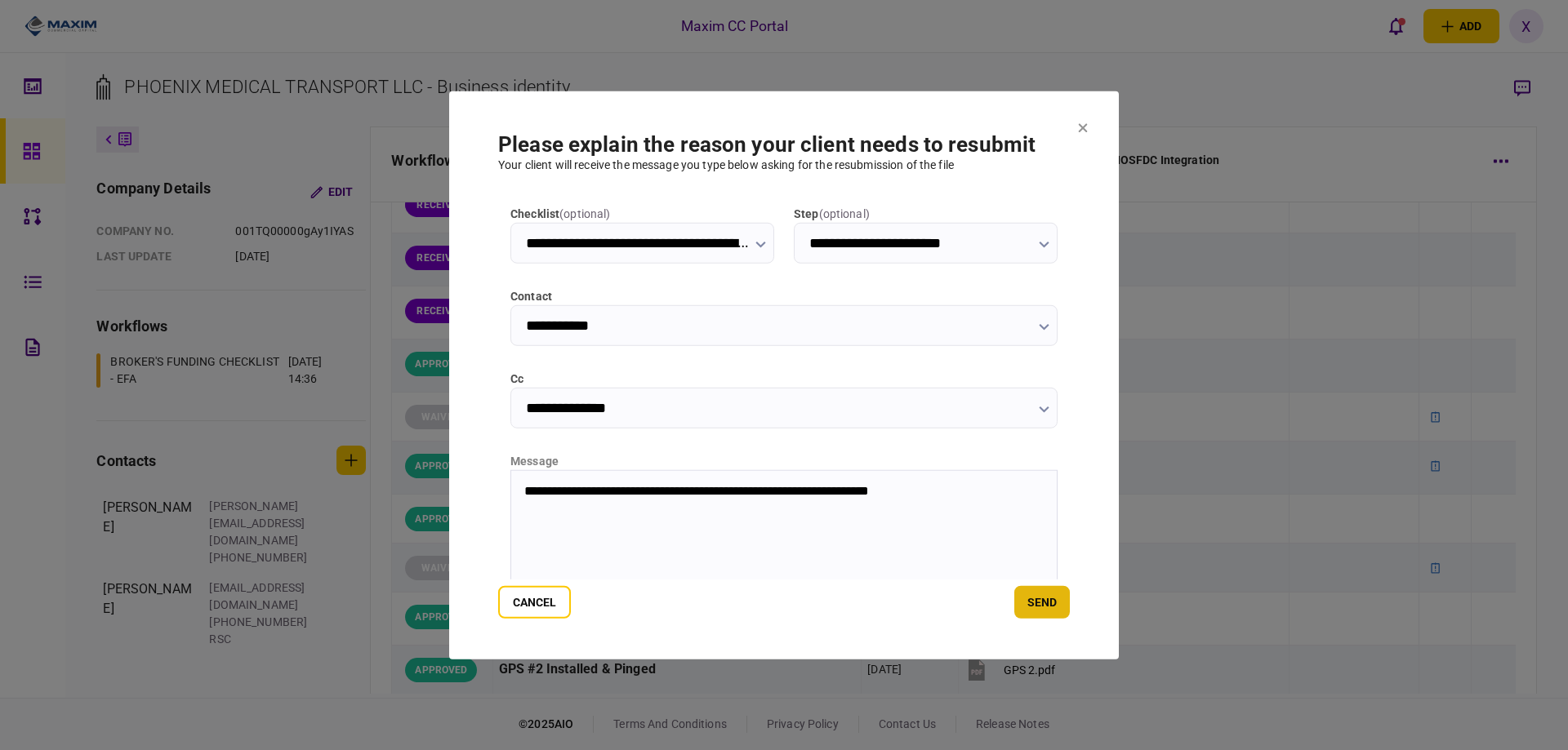
click at [1049, 598] on button "send" at bounding box center [1042, 602] width 56 height 33
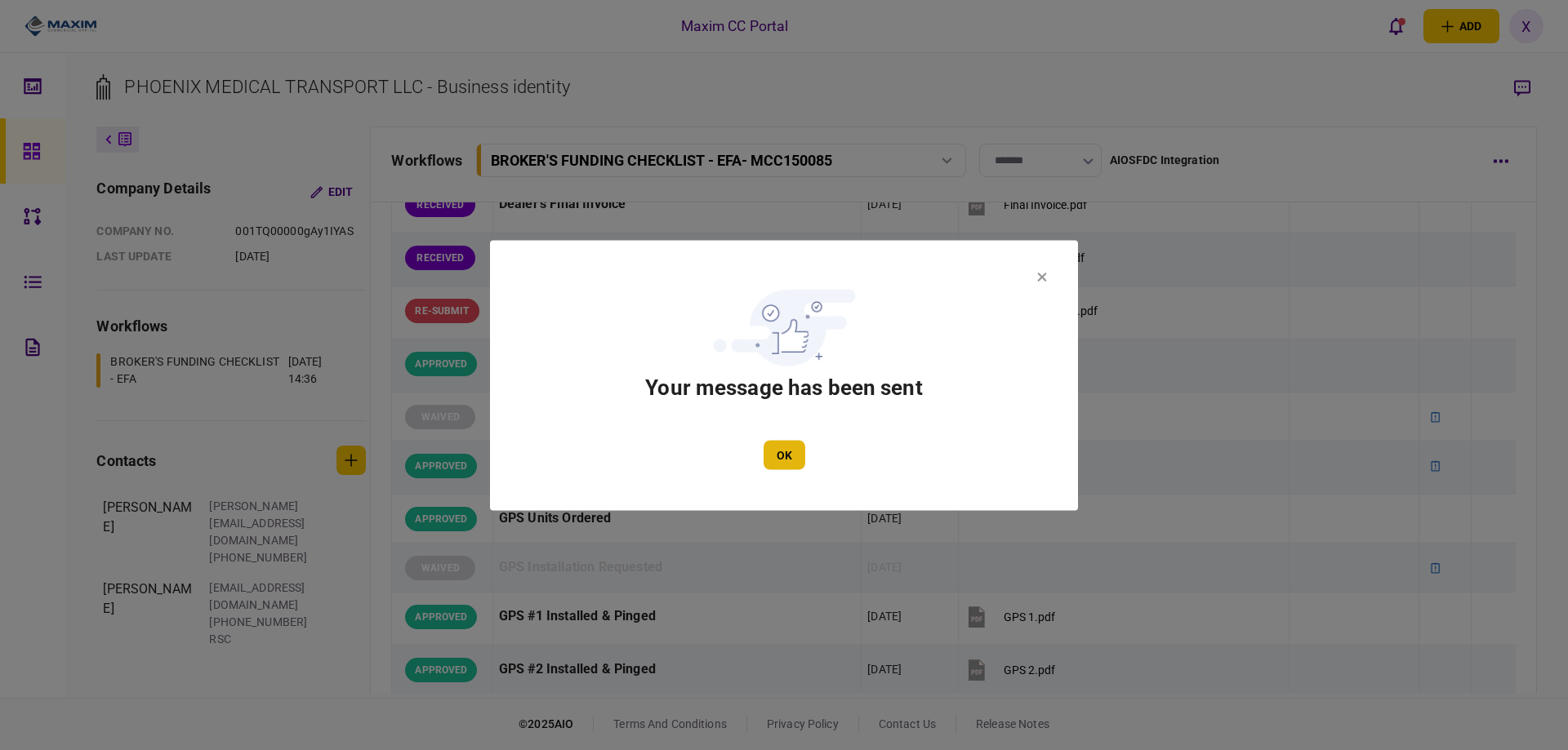
drag, startPoint x: 780, startPoint y: 470, endPoint x: 781, endPoint y: 454, distance: 16.0
click at [780, 466] on section "Your message has been sent OK" at bounding box center [784, 375] width 588 height 270
click at [784, 445] on button "OK" at bounding box center [784, 454] width 42 height 29
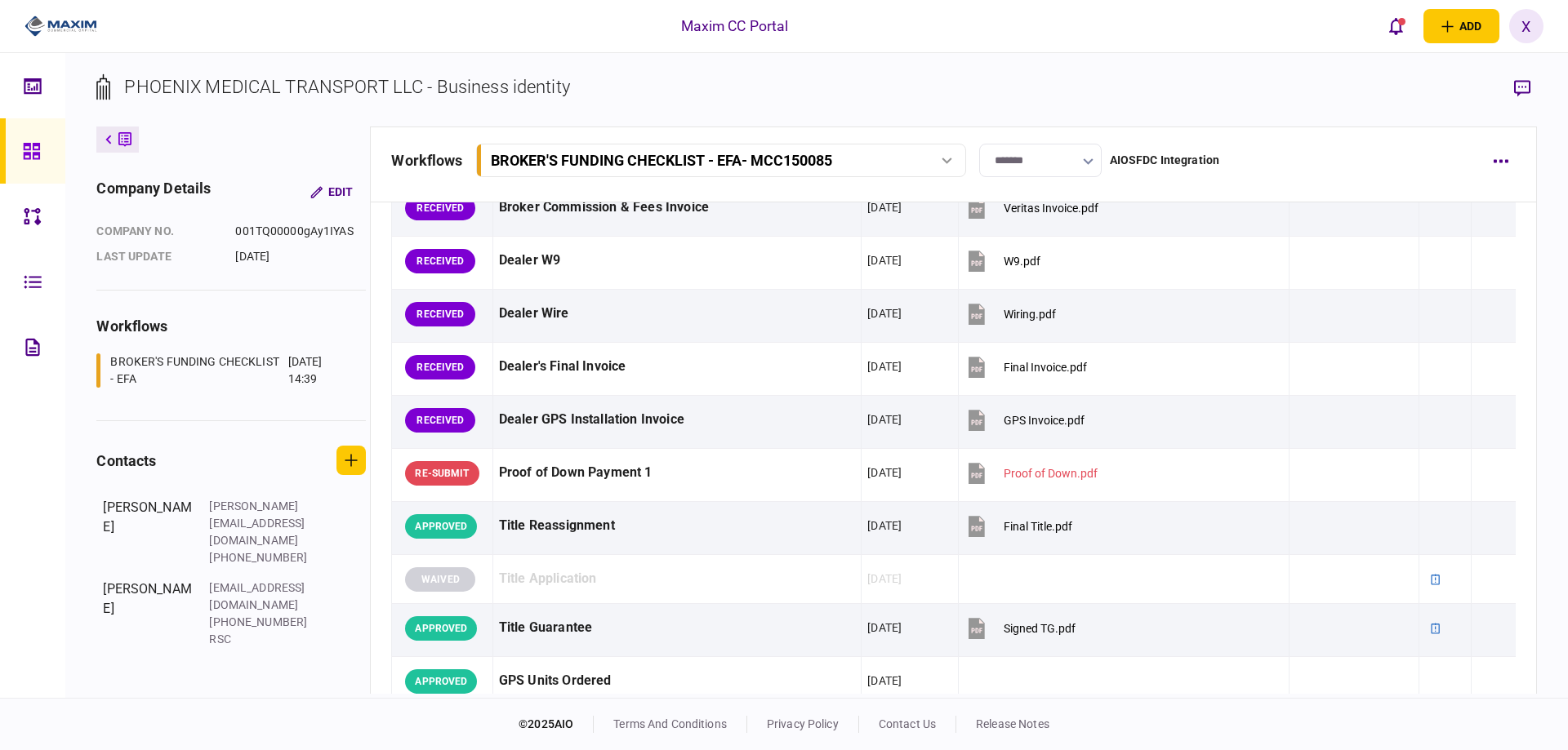
scroll to position [1143, 0]
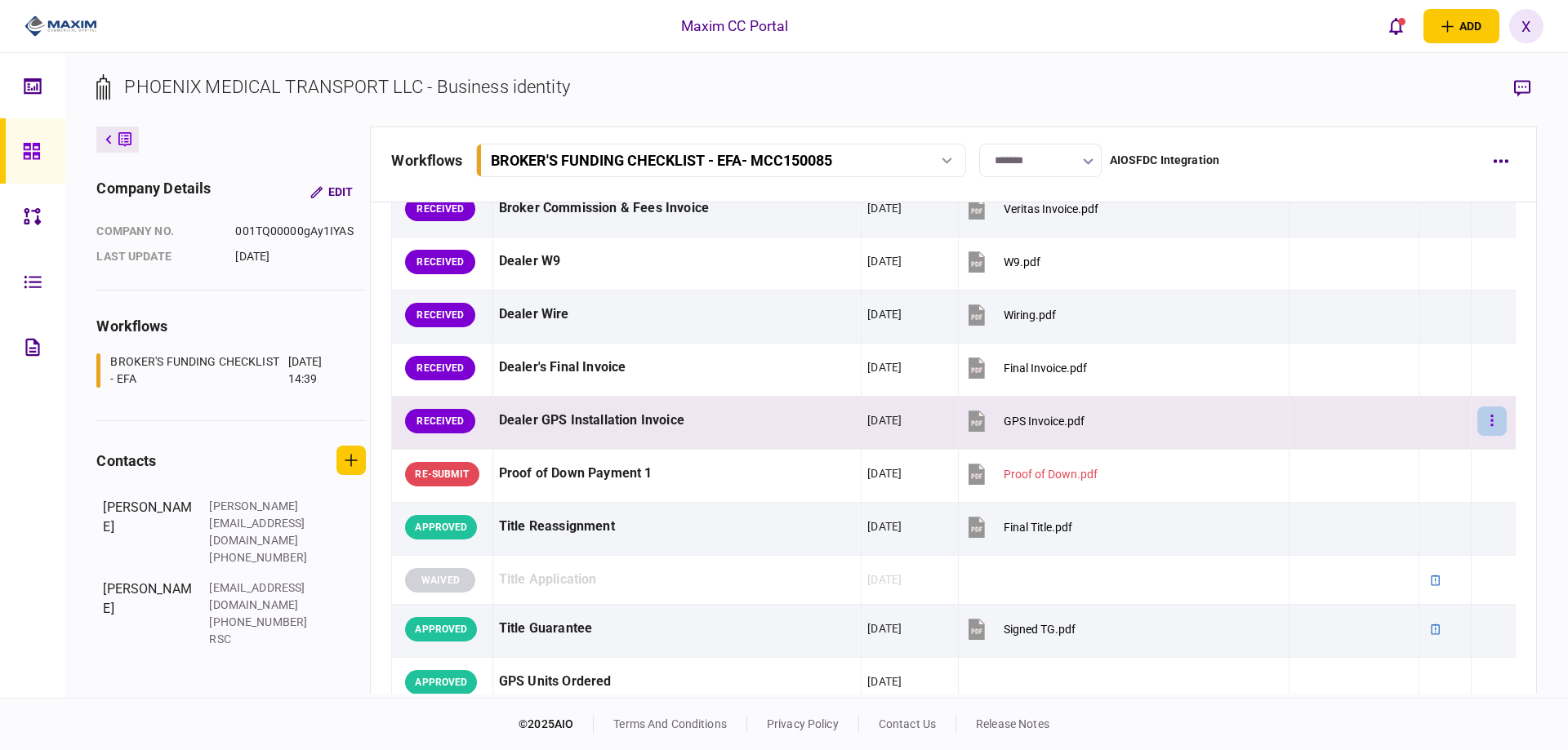
click at [1490, 421] on icon "button" at bounding box center [1491, 420] width 3 height 12
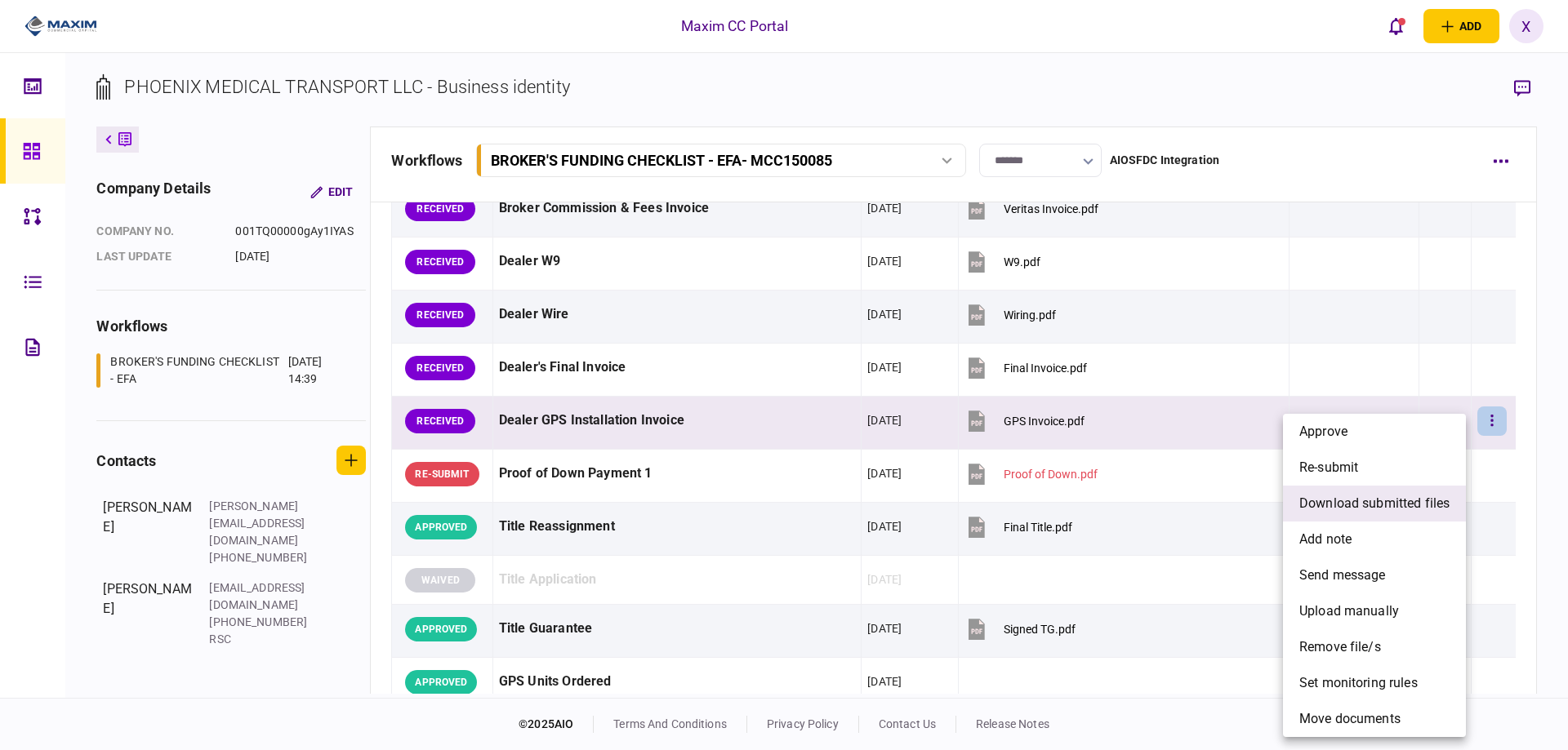
click at [1387, 496] on span "download submitted files" at bounding box center [1375, 504] width 151 height 19
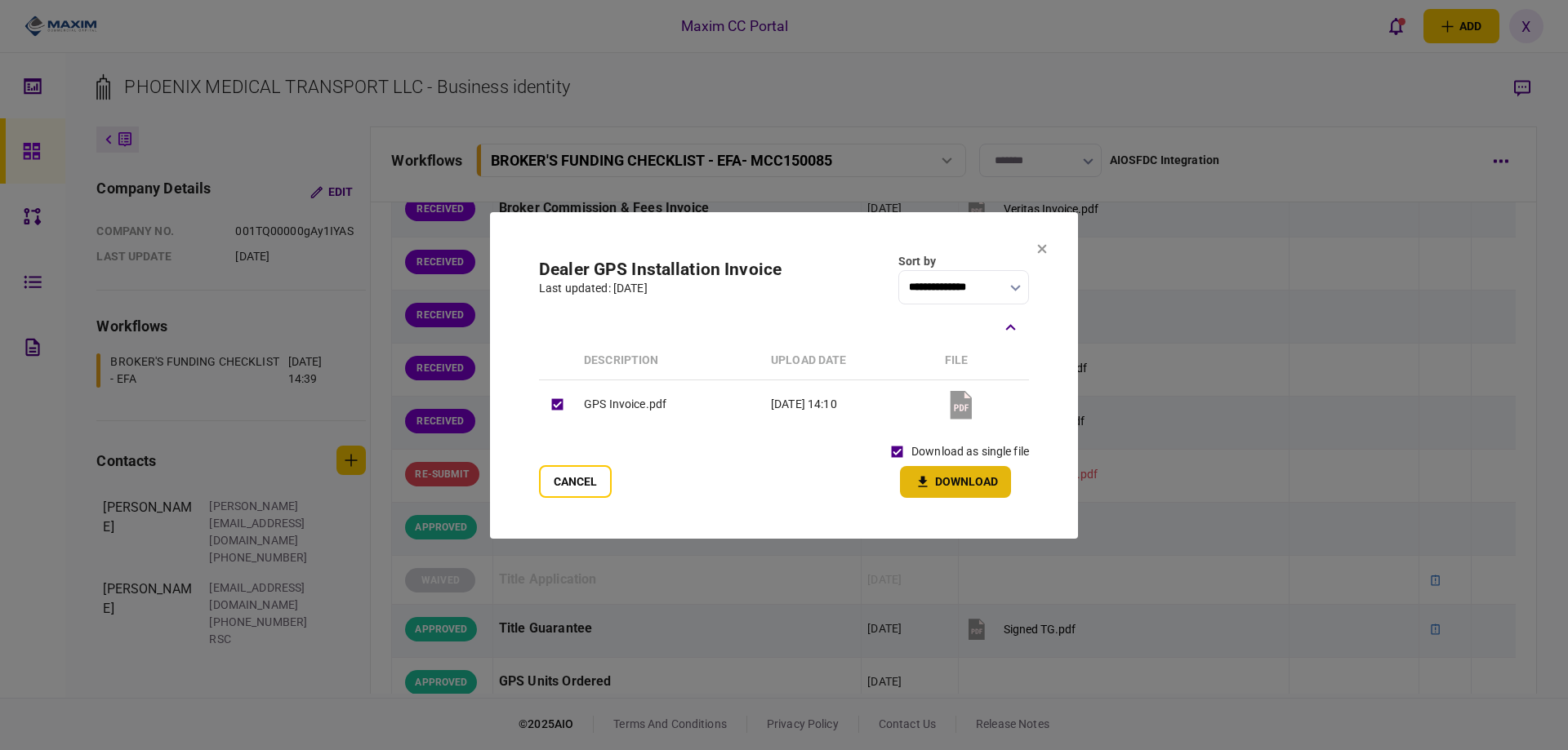
click at [946, 478] on button "Download" at bounding box center [955, 482] width 111 height 32
click at [1041, 247] on icon at bounding box center [1042, 250] width 10 height 10
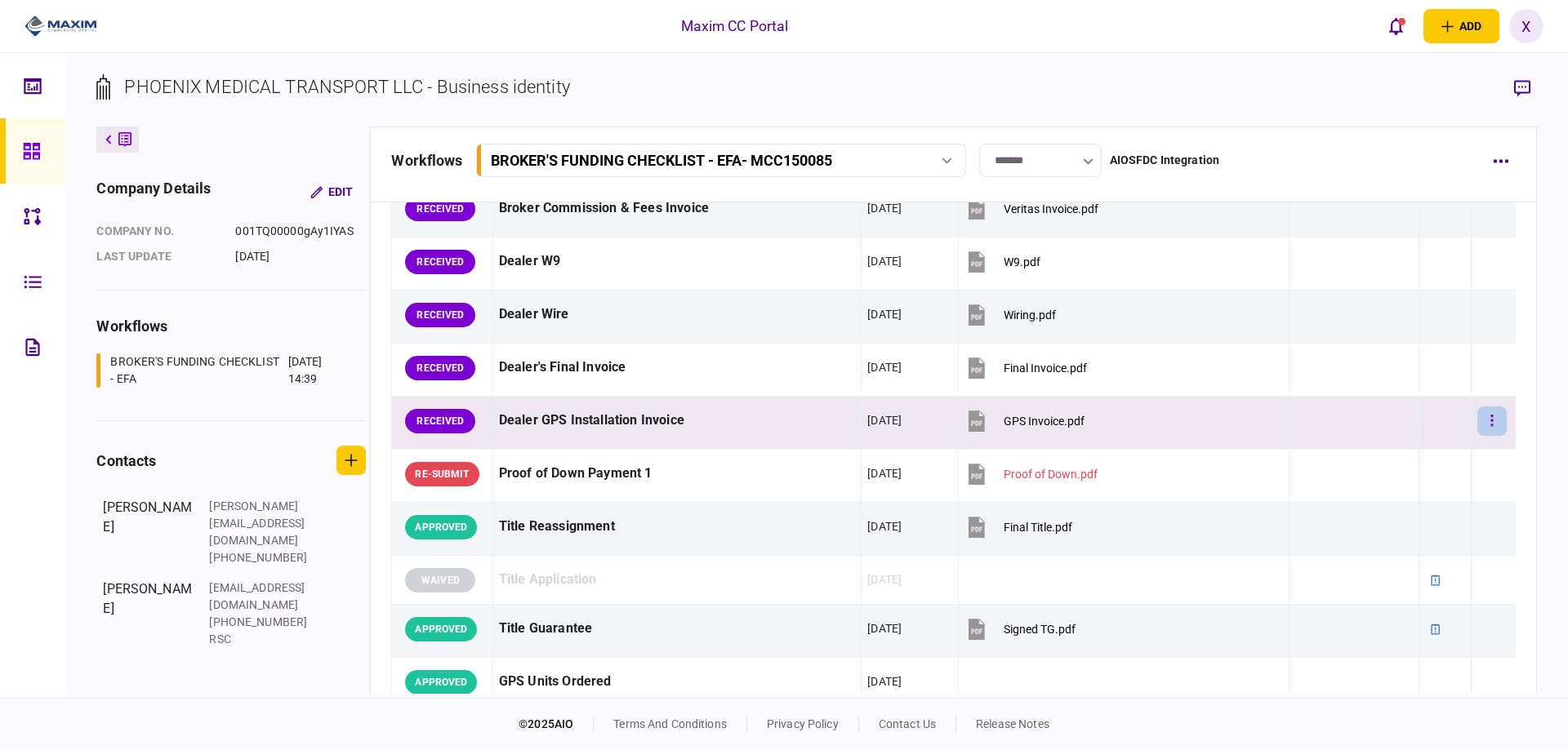
click at [1490, 425] on button "button" at bounding box center [1492, 421] width 29 height 29
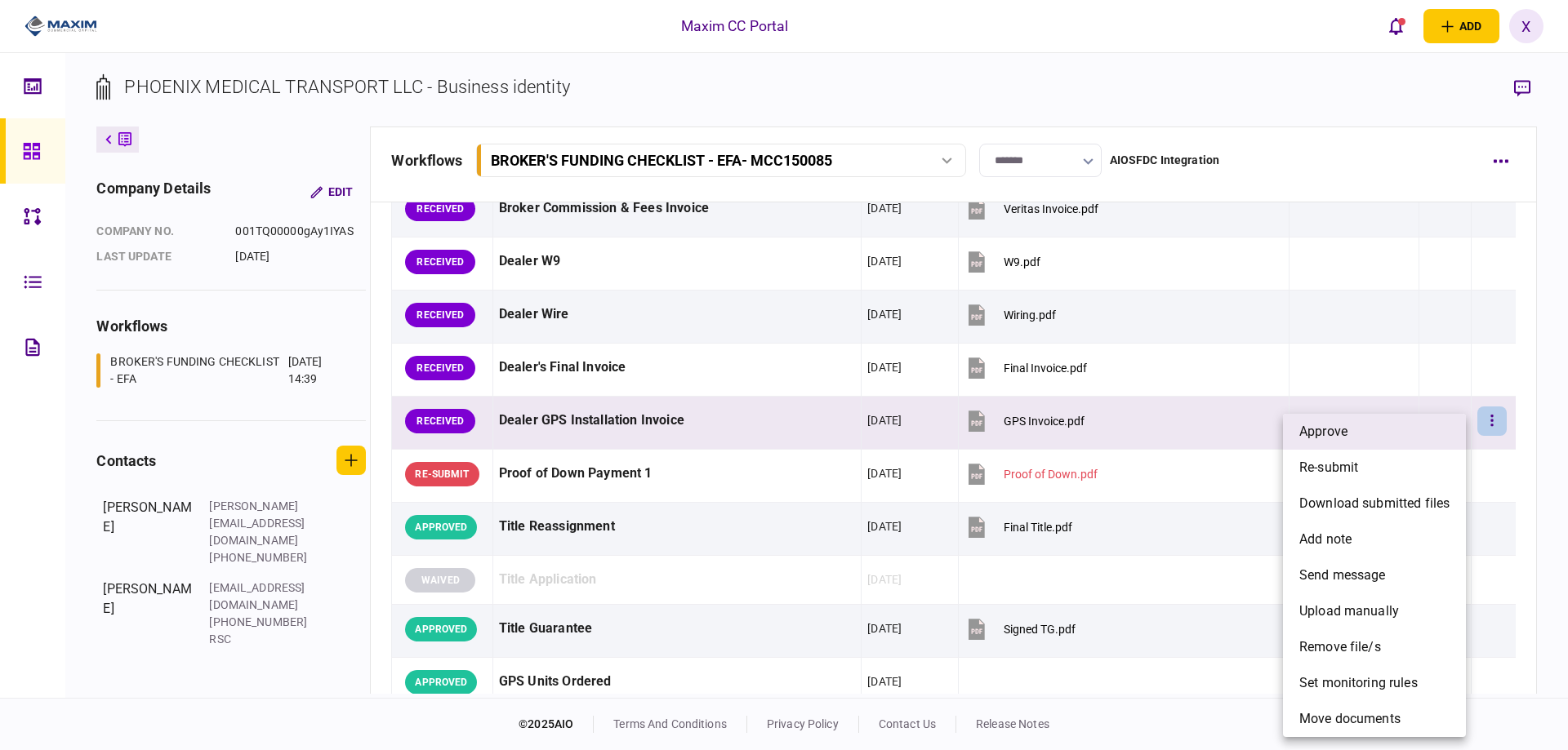
click at [1322, 423] on span "approve" at bounding box center [1323, 432] width 48 height 19
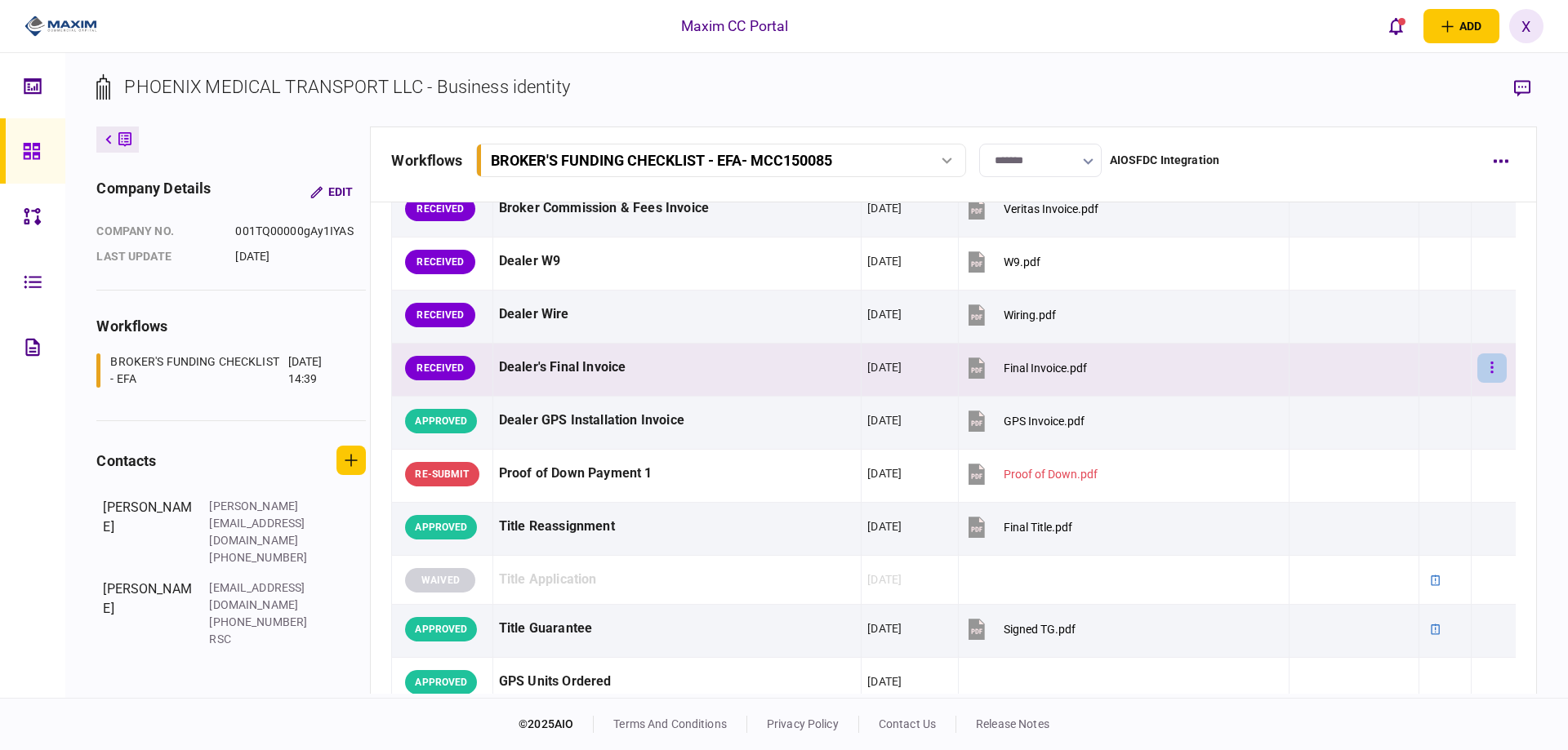
click at [1494, 360] on button "button" at bounding box center [1492, 367] width 29 height 29
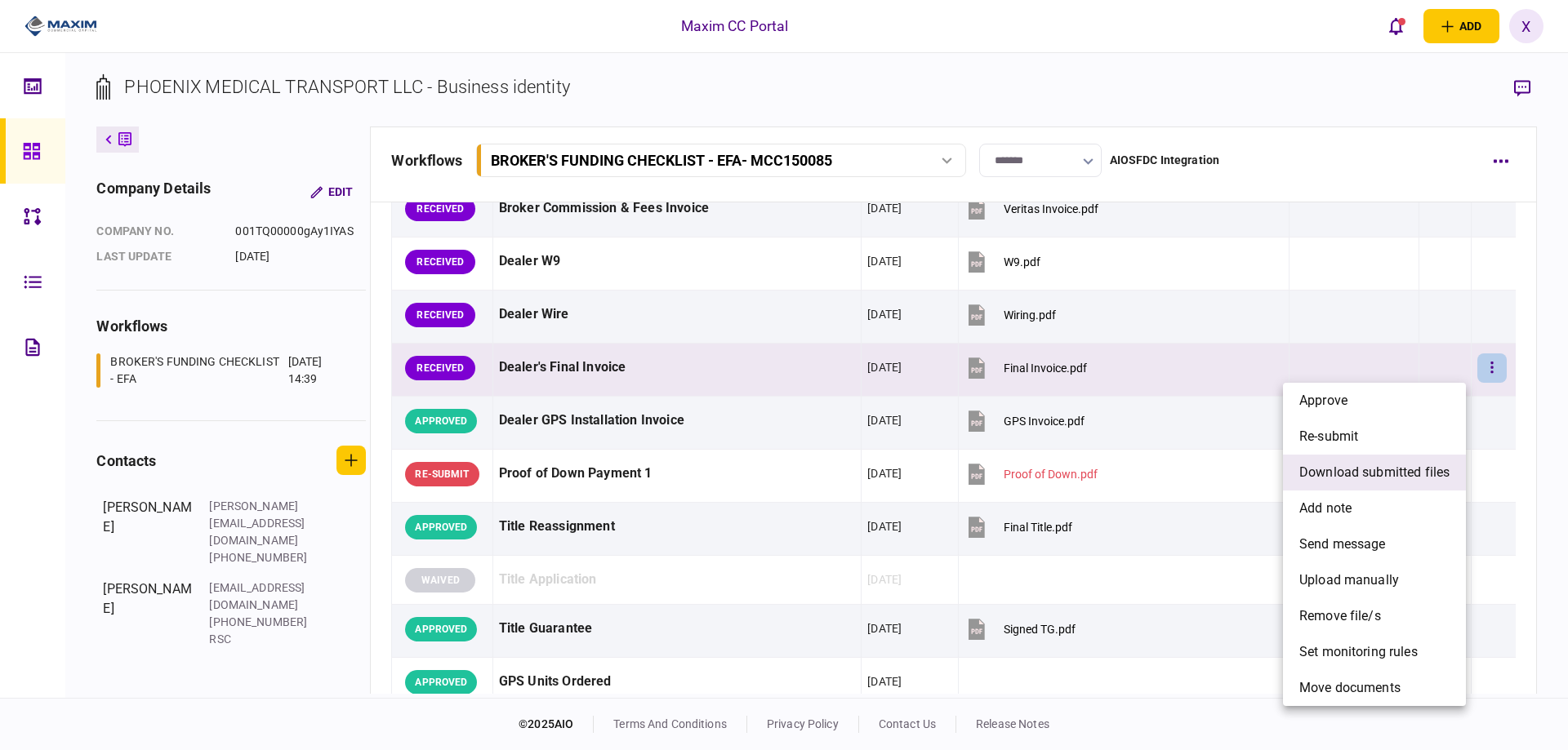
click at [1436, 461] on li "download submitted files" at bounding box center [1374, 472] width 182 height 36
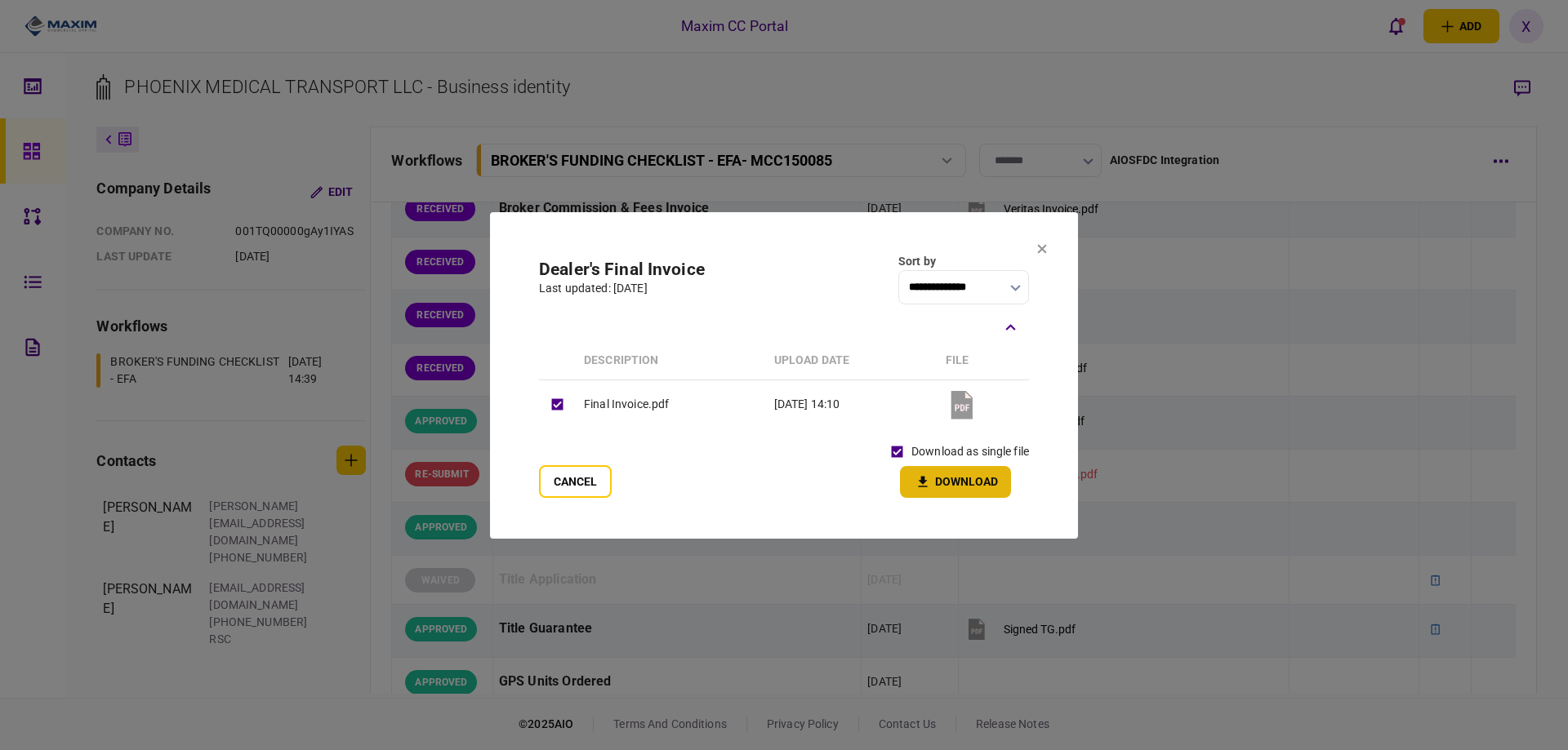
click at [941, 476] on button "Download" at bounding box center [955, 482] width 111 height 32
click at [1045, 247] on icon at bounding box center [1042, 249] width 10 height 10
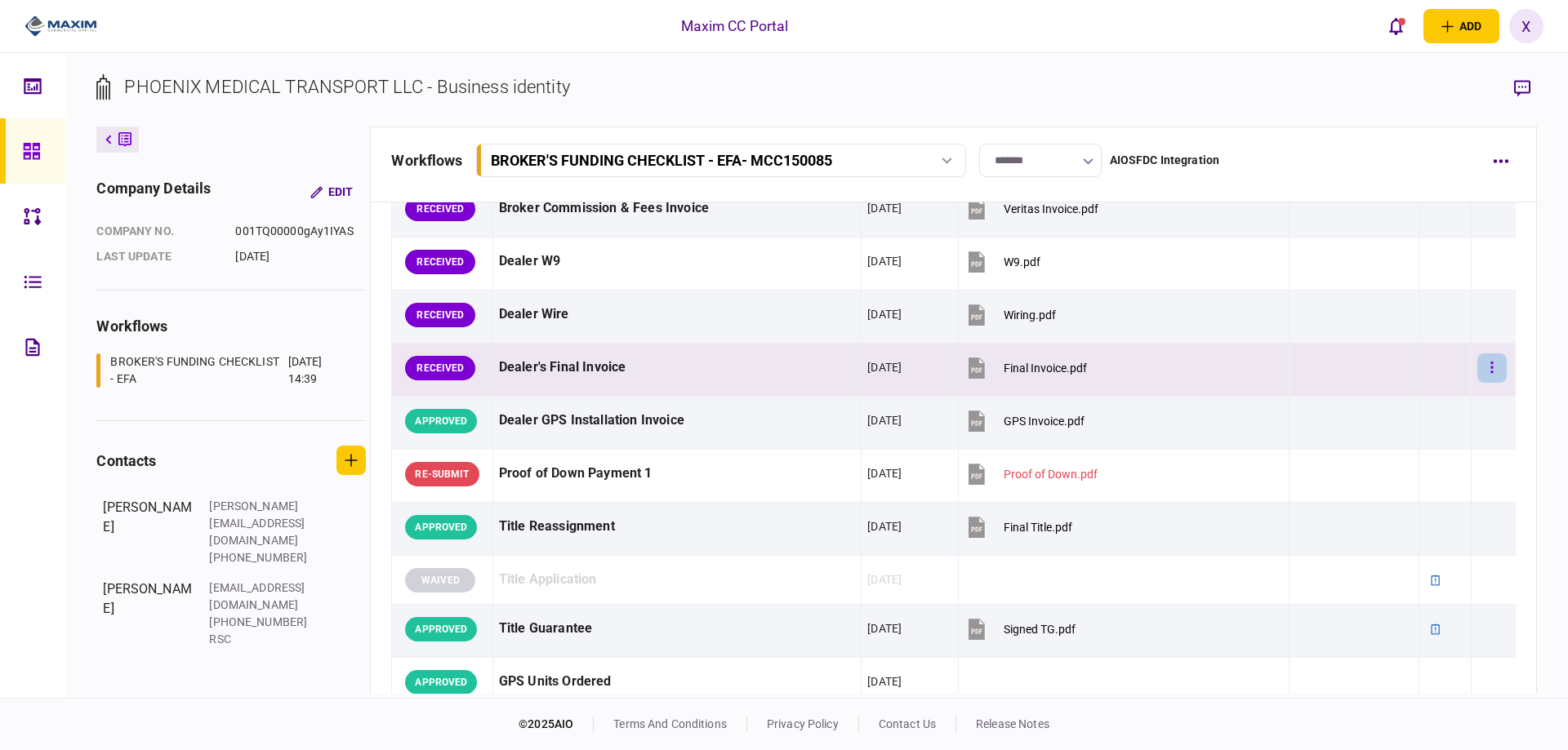
click at [1478, 367] on button "button" at bounding box center [1492, 367] width 29 height 29
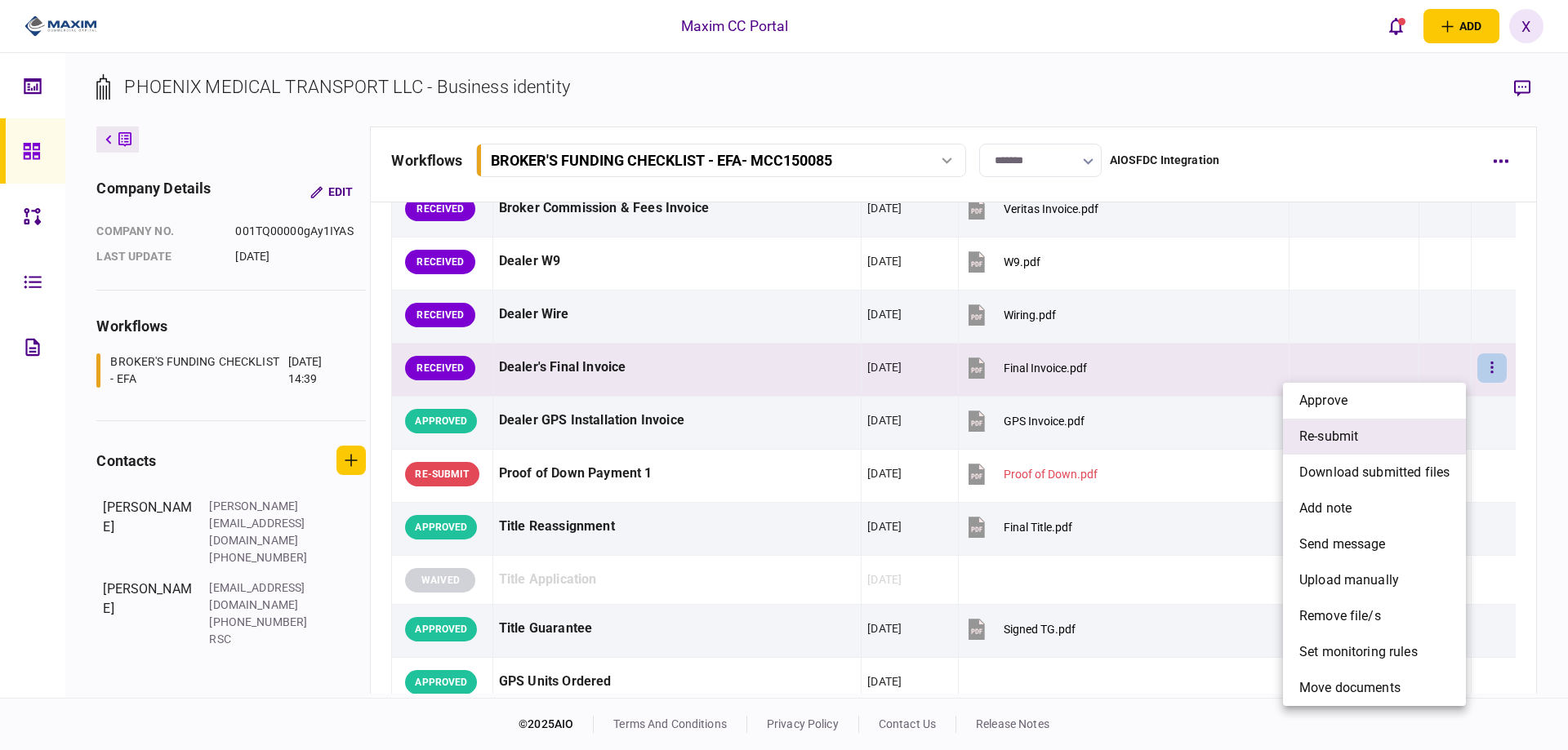
click at [1416, 441] on li "re-submit" at bounding box center [1374, 437] width 182 height 36
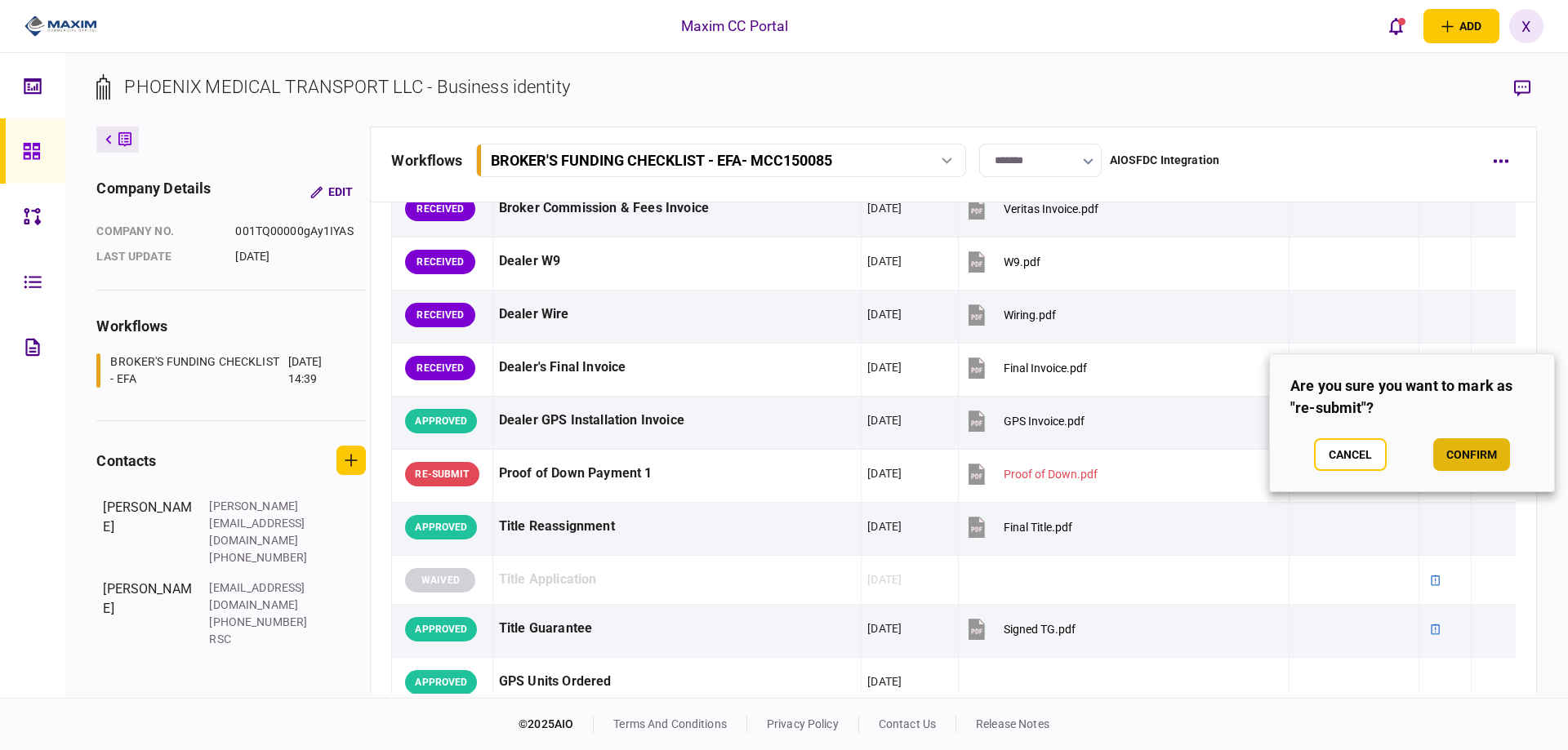
click at [1450, 447] on button "confirm" at bounding box center [1471, 454] width 77 height 33
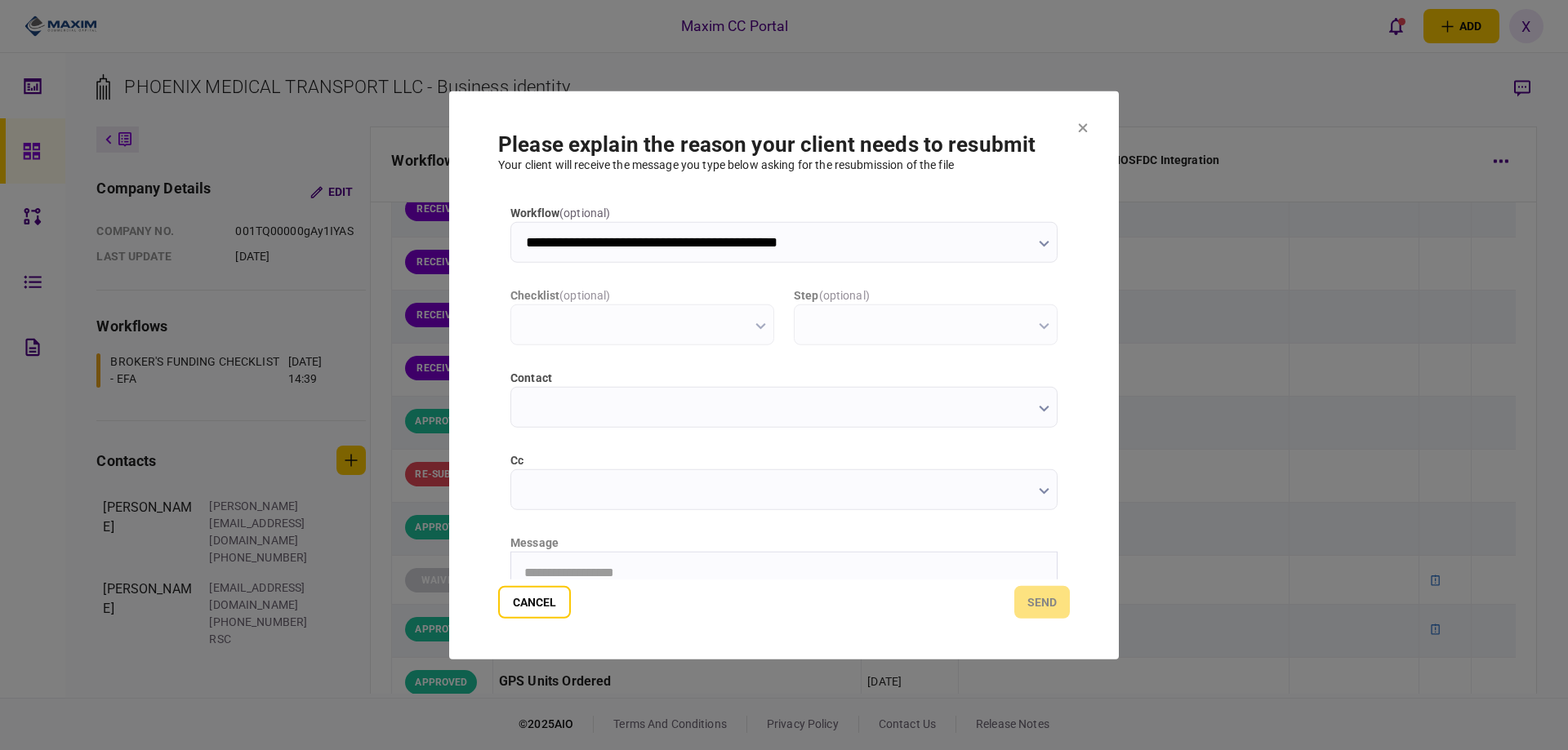
scroll to position [0, 0]
type input "**********"
drag, startPoint x: 756, startPoint y: 554, endPoint x: 749, endPoint y: 563, distance: 11.4
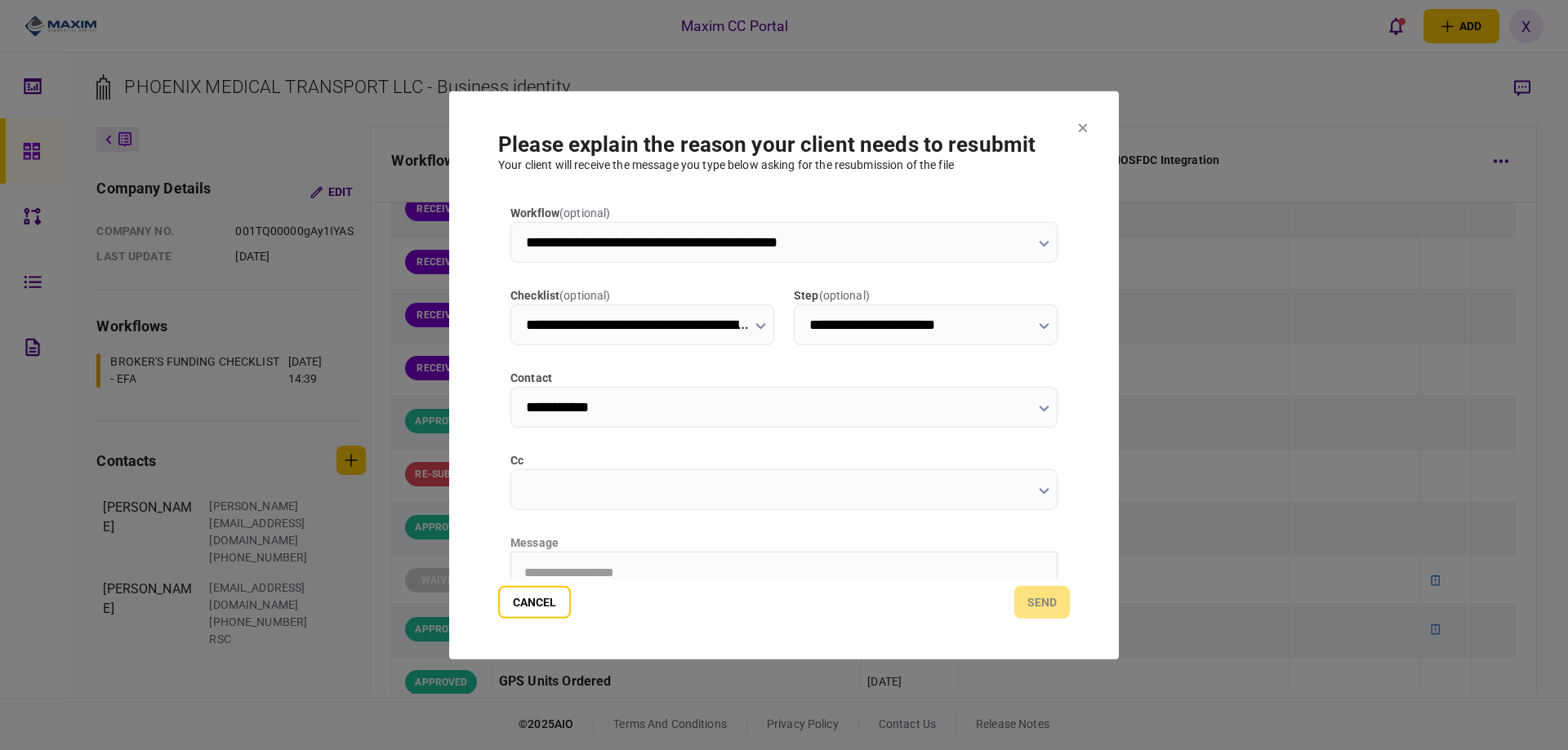
click at [755, 556] on html "**********" at bounding box center [784, 572] width 546 height 41
click at [1067, 606] on button "send" at bounding box center [1042, 602] width 56 height 33
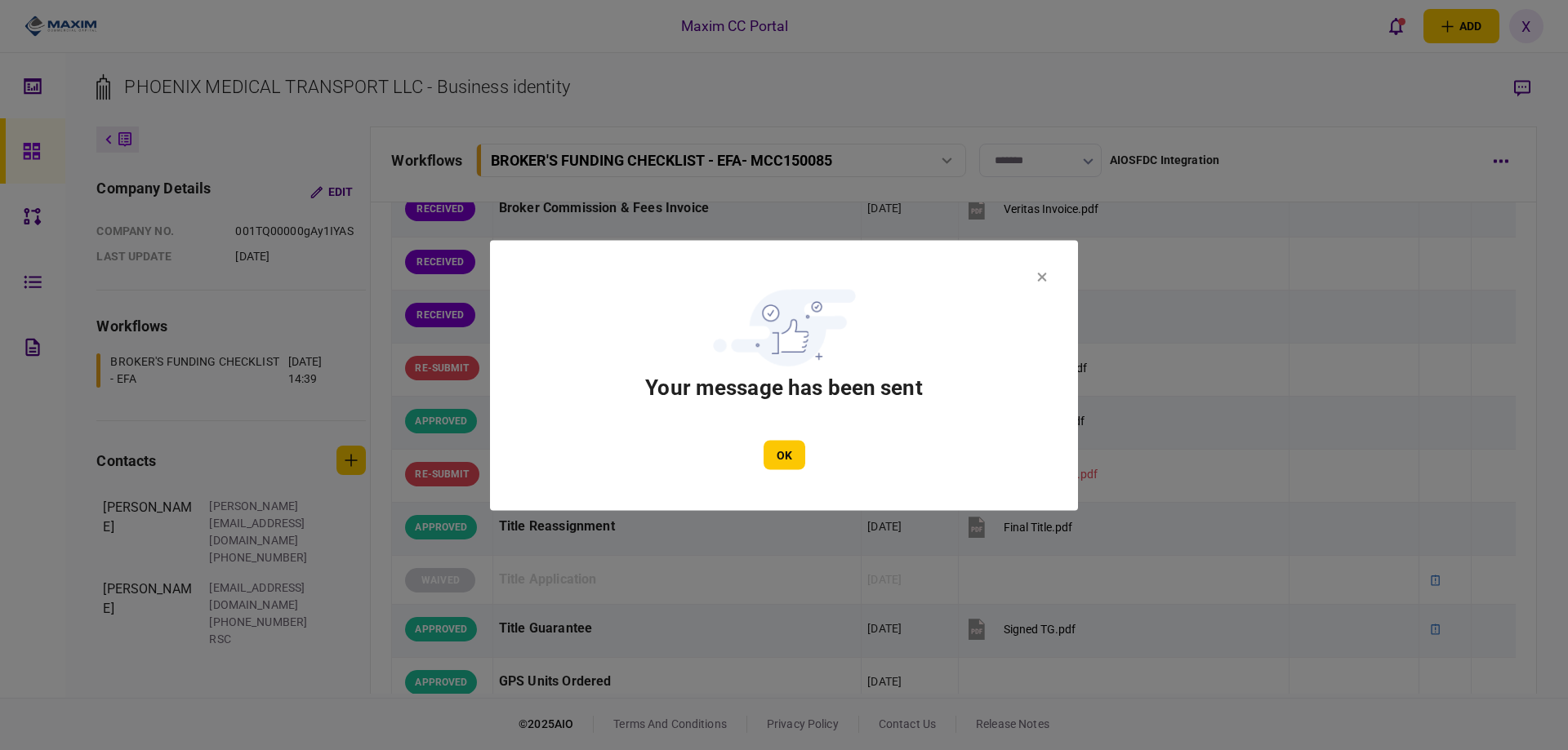
click at [808, 446] on div "OK" at bounding box center [783, 454] width 490 height 29
click at [764, 457] on button "OK" at bounding box center [784, 454] width 42 height 29
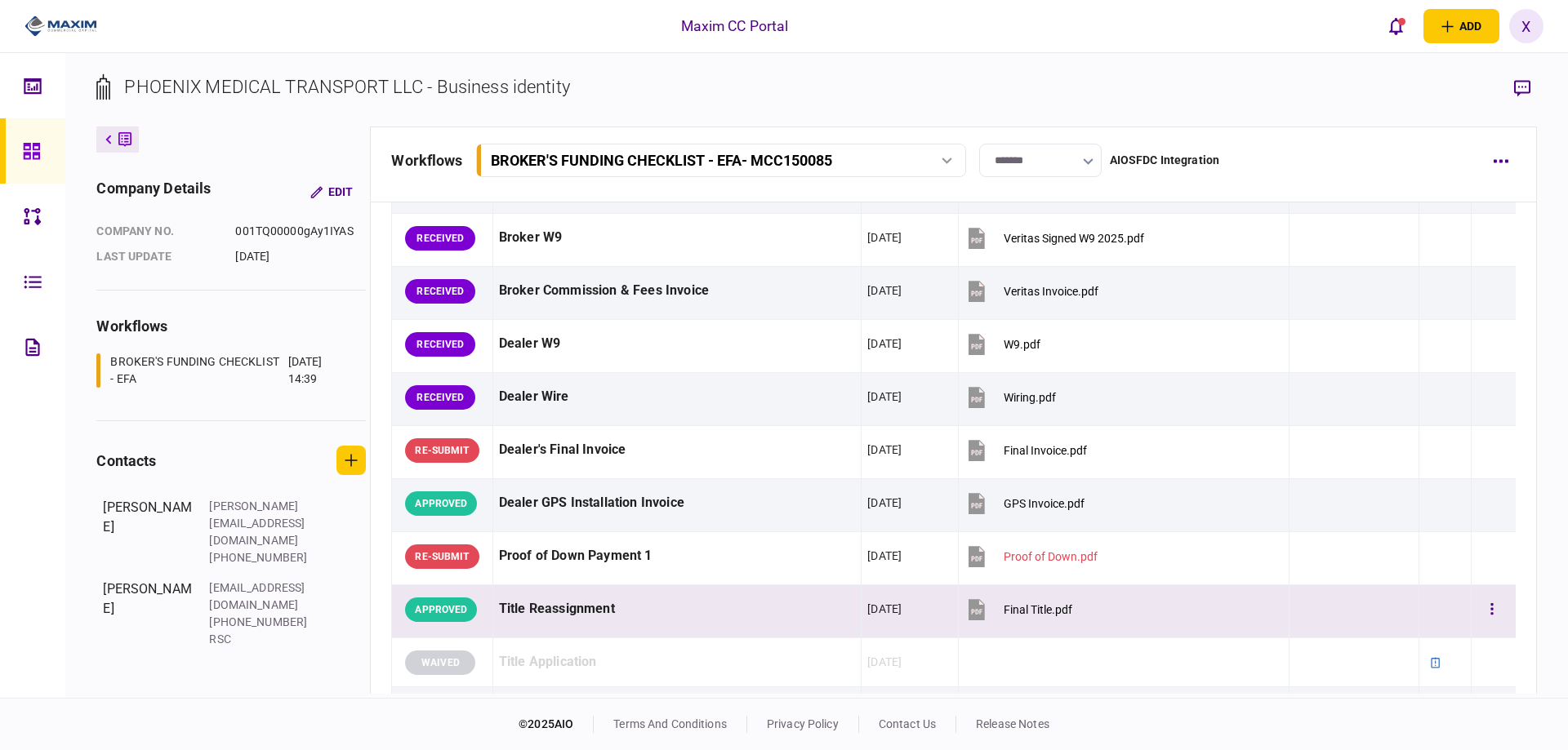
scroll to position [1061, 0]
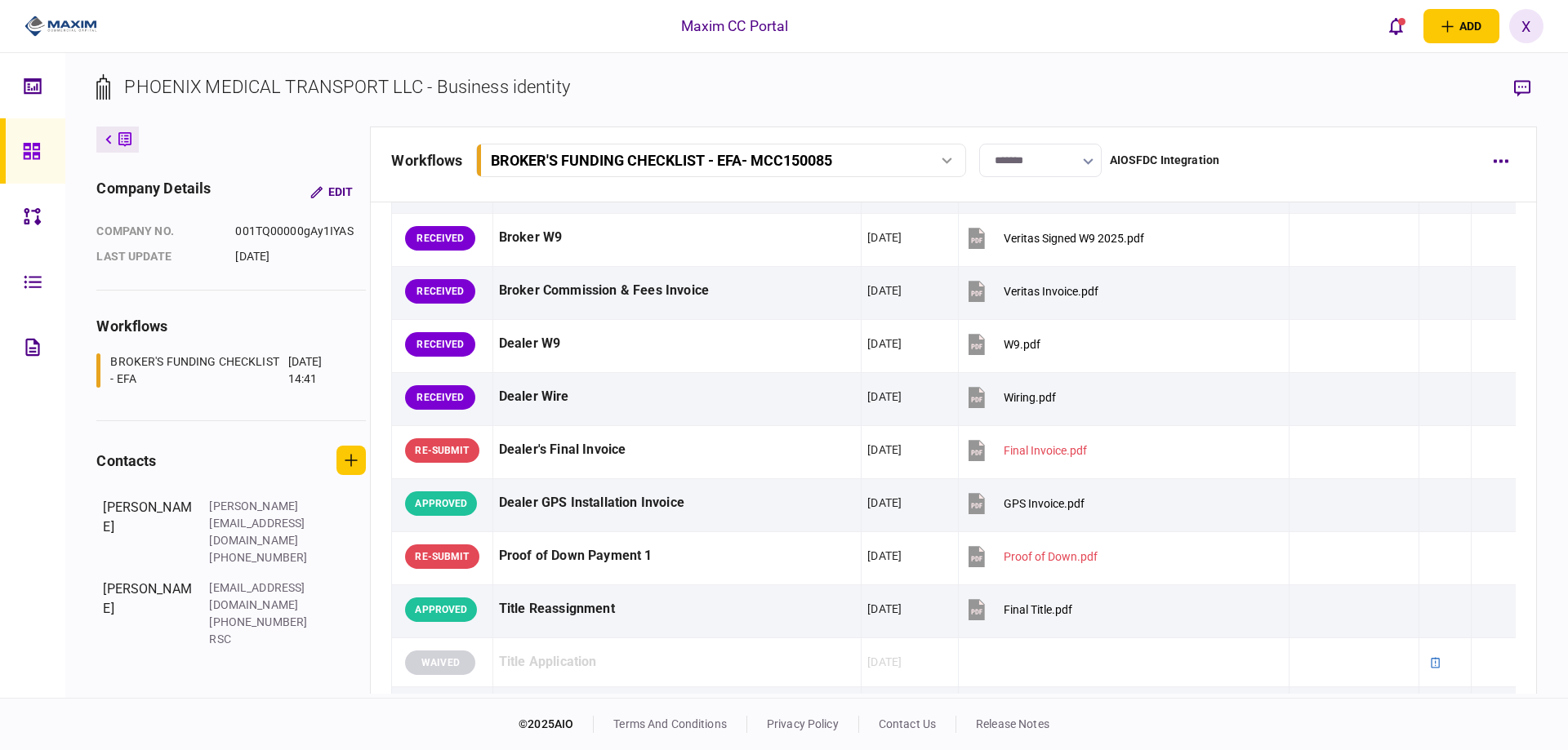
scroll to position [1061, 0]
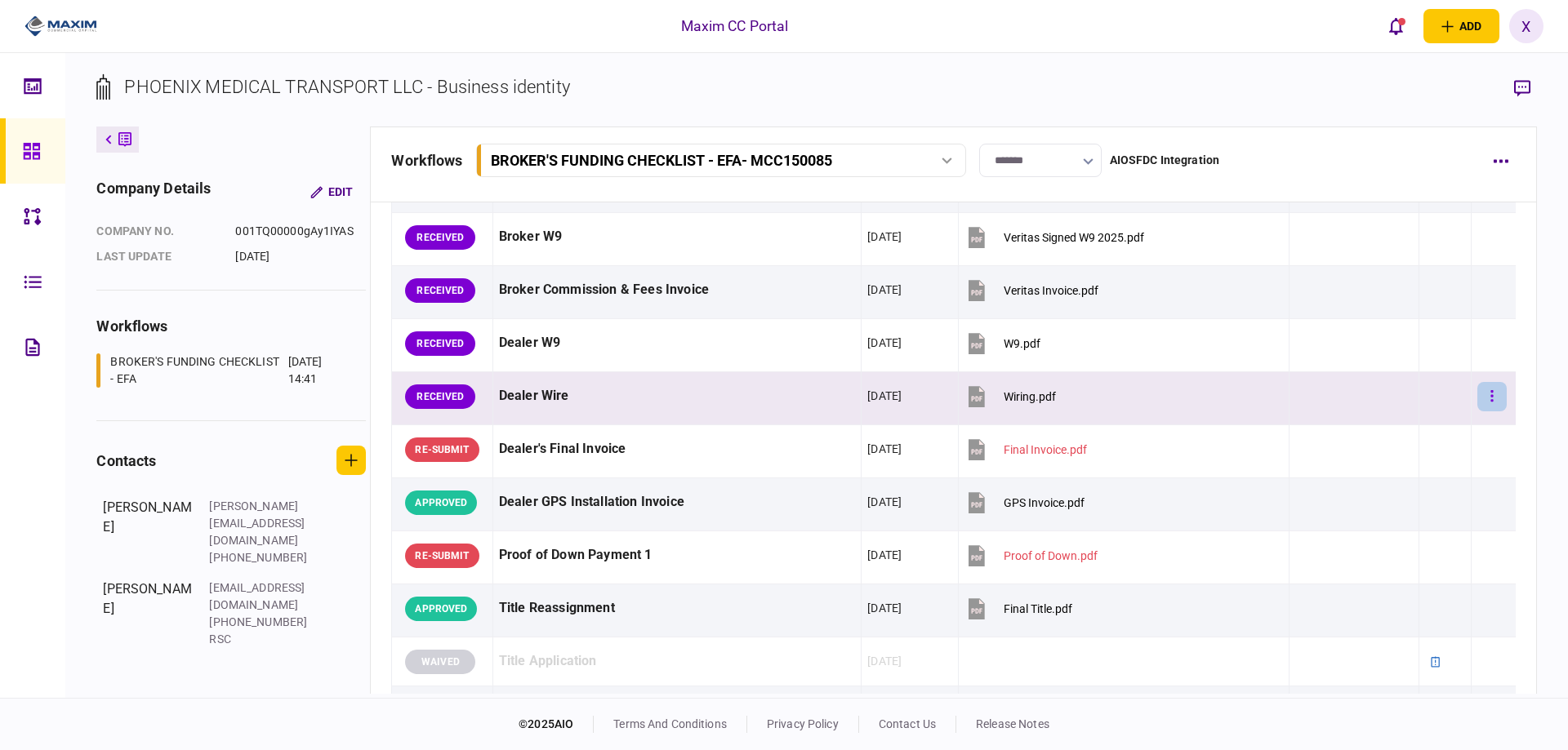
click at [1478, 396] on button "button" at bounding box center [1492, 396] width 29 height 29
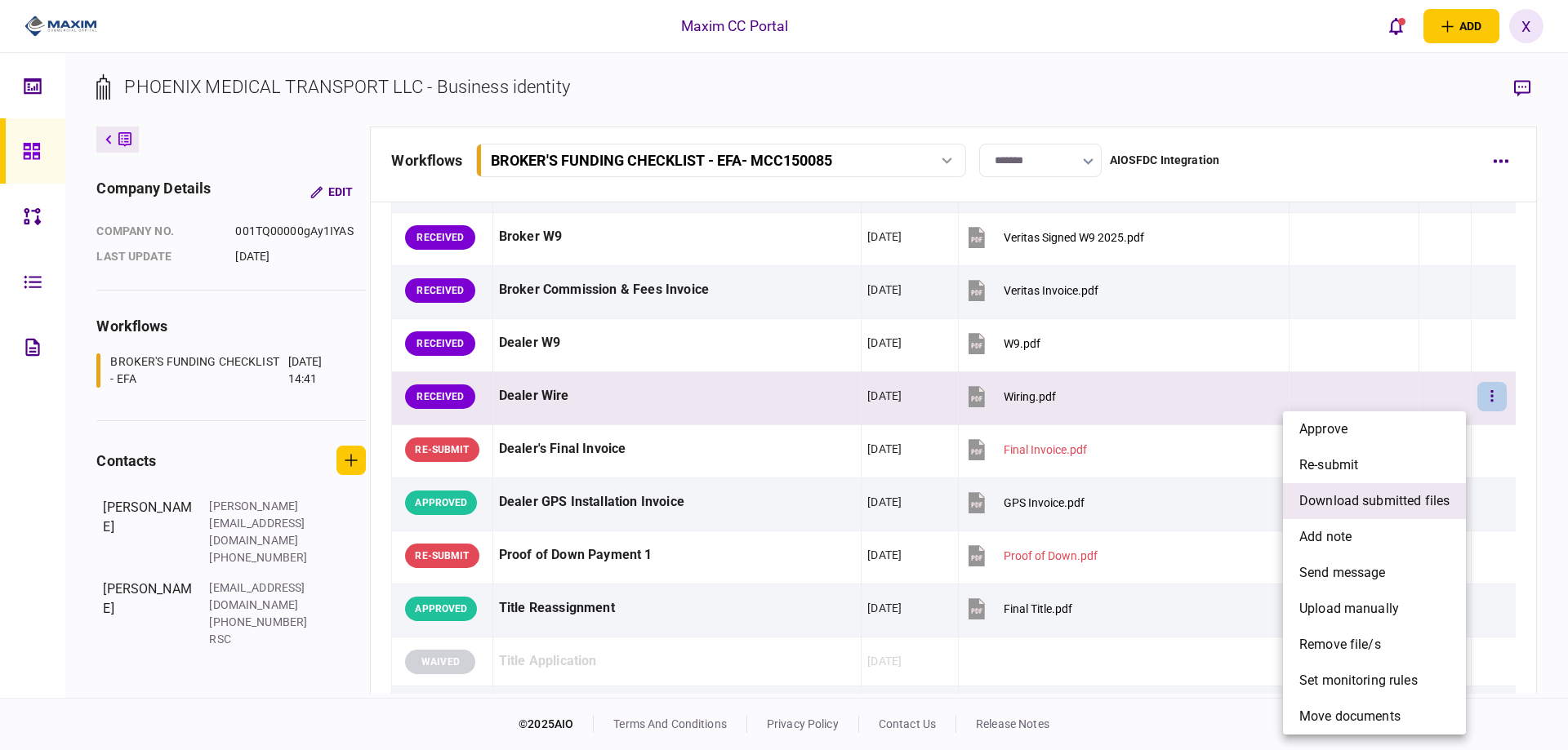
click at [1409, 496] on span "download submitted files" at bounding box center [1375, 501] width 151 height 19
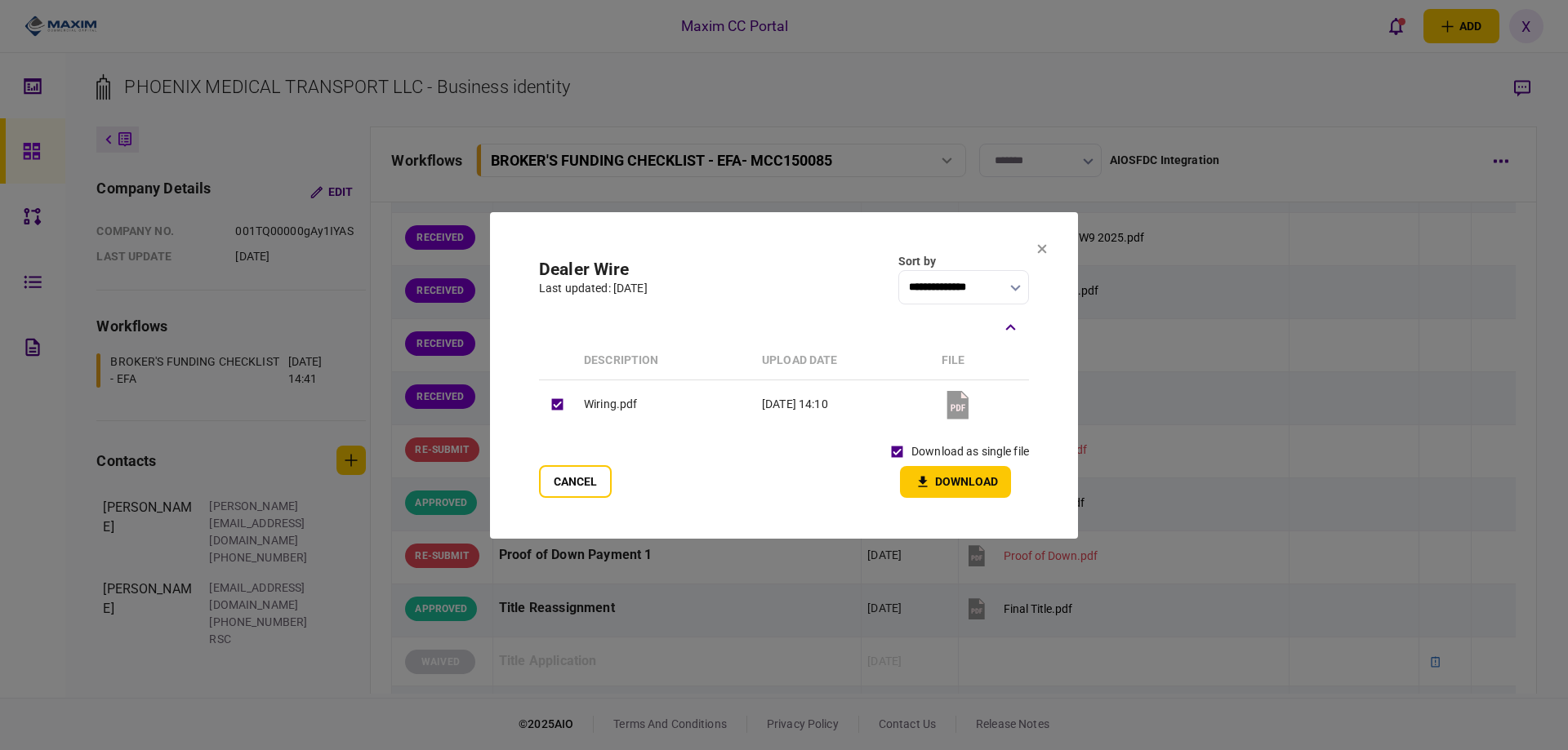
click at [937, 476] on button "Download" at bounding box center [955, 482] width 111 height 32
click at [1047, 245] on section "**********" at bounding box center [784, 375] width 588 height 327
click at [1036, 250] on section "**********" at bounding box center [784, 375] width 588 height 327
click at [1047, 246] on section "**********" at bounding box center [784, 375] width 588 height 327
click at [1039, 246] on icon at bounding box center [1042, 249] width 10 height 10
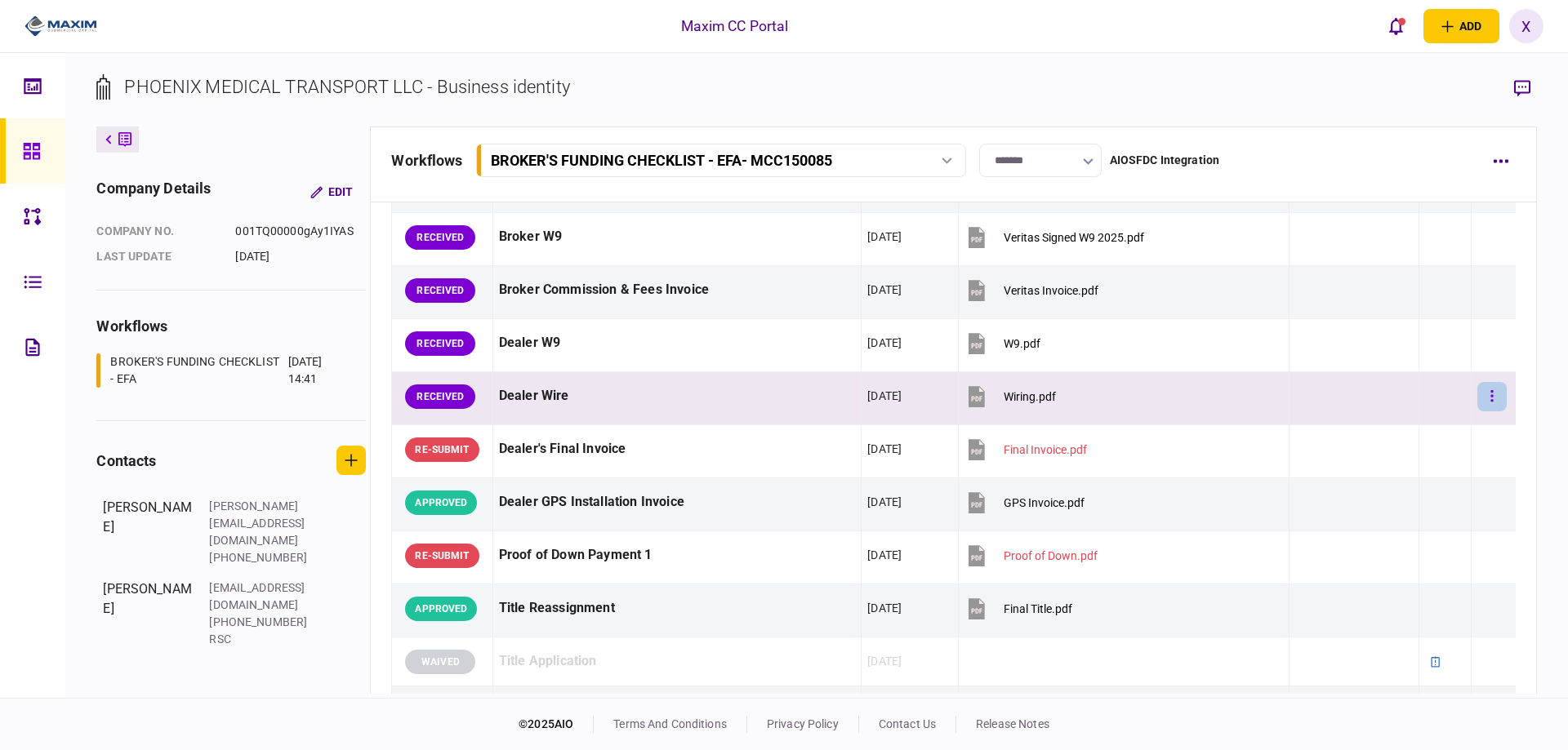
click at [1489, 391] on button "button" at bounding box center [1492, 396] width 29 height 29
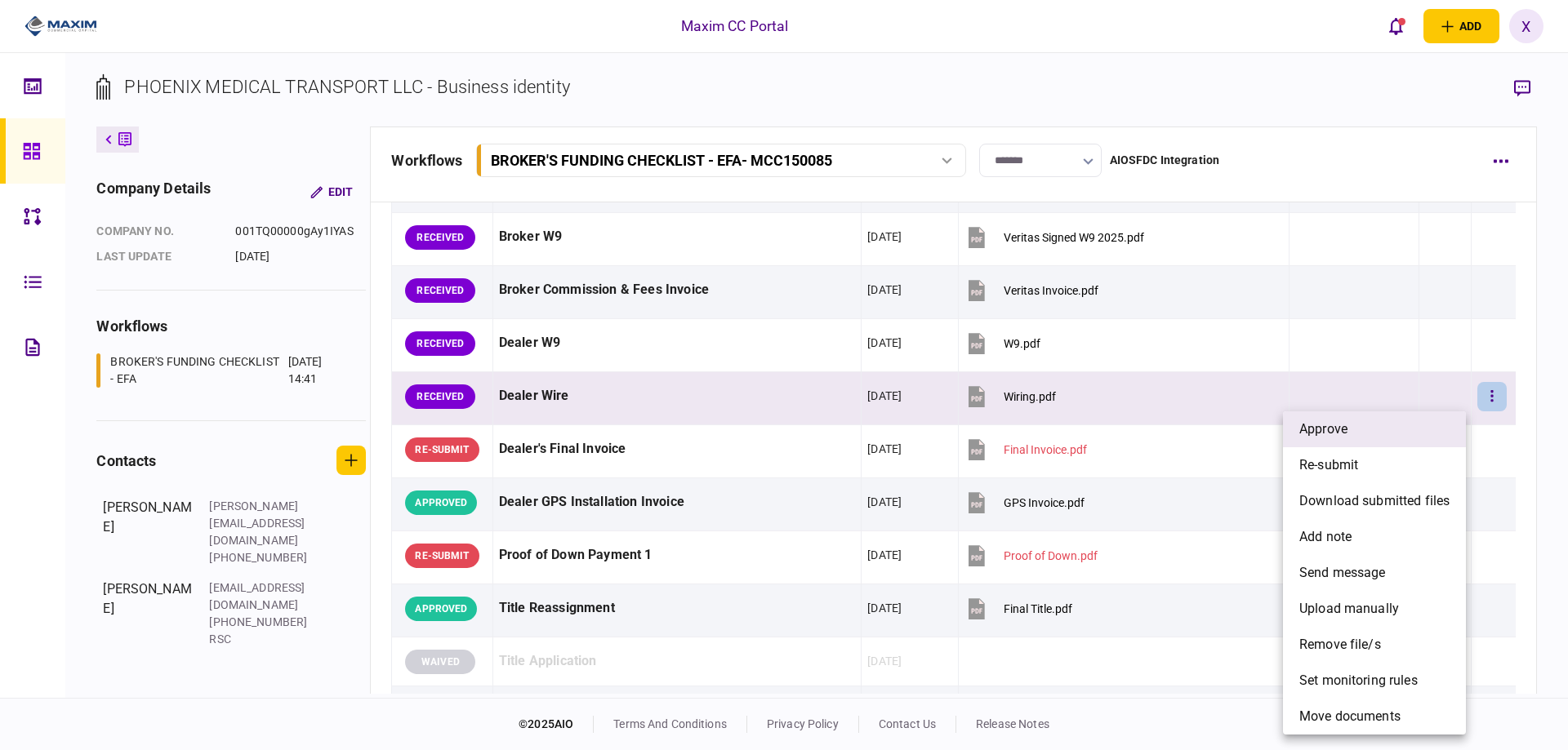
click at [1386, 424] on li "approve" at bounding box center [1374, 429] width 182 height 36
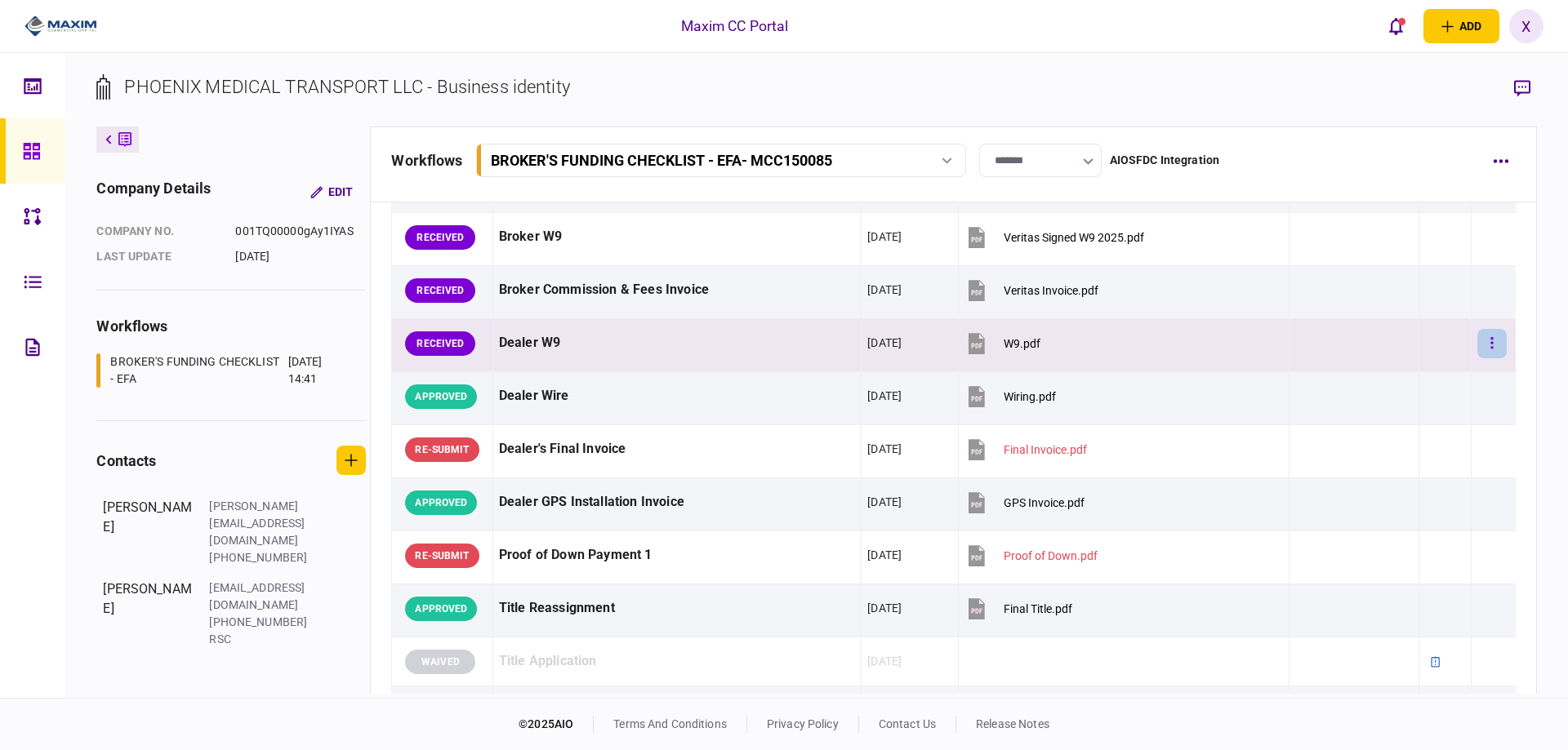
click at [1486, 339] on button "button" at bounding box center [1492, 344] width 29 height 29
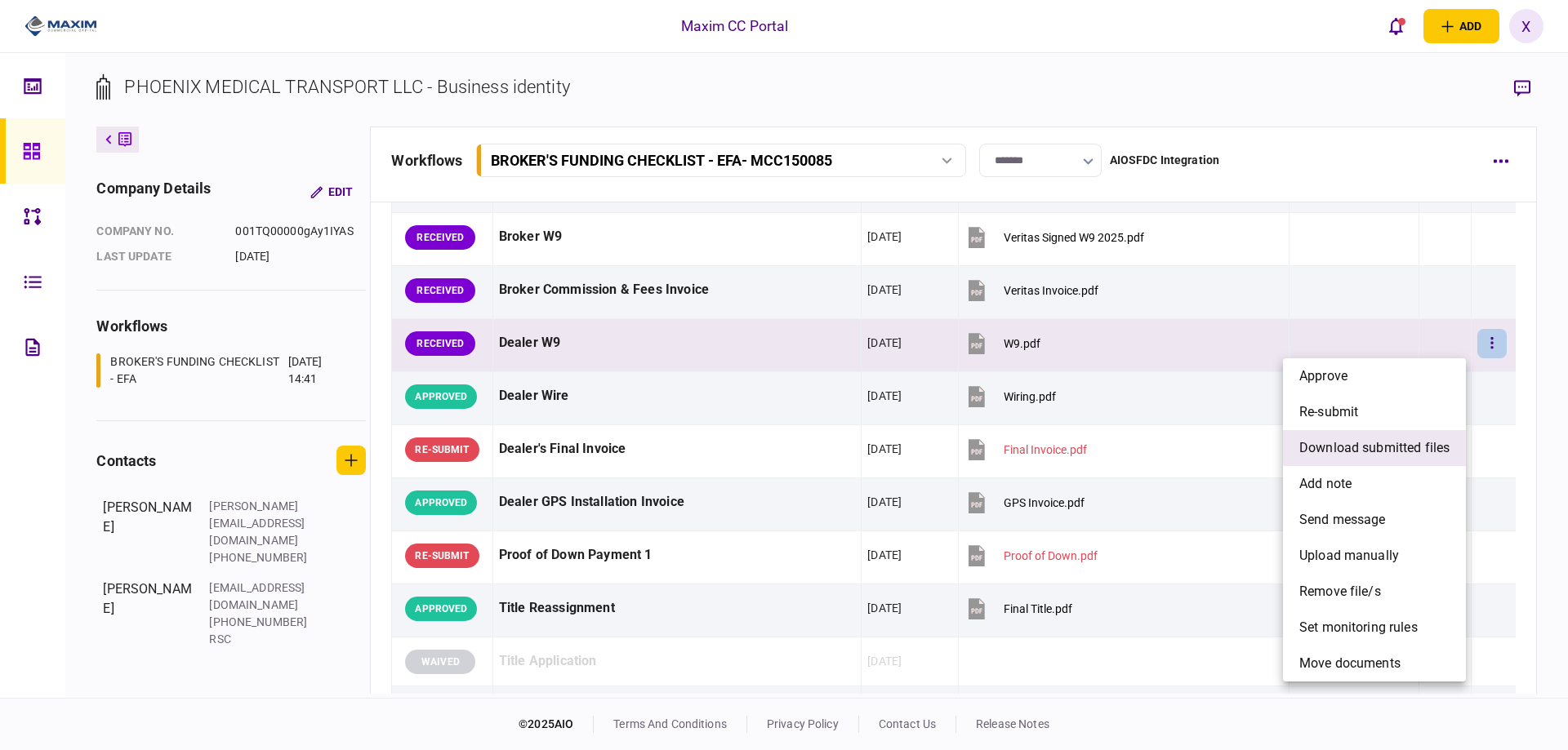
click at [1426, 441] on span "download submitted files" at bounding box center [1375, 448] width 151 height 19
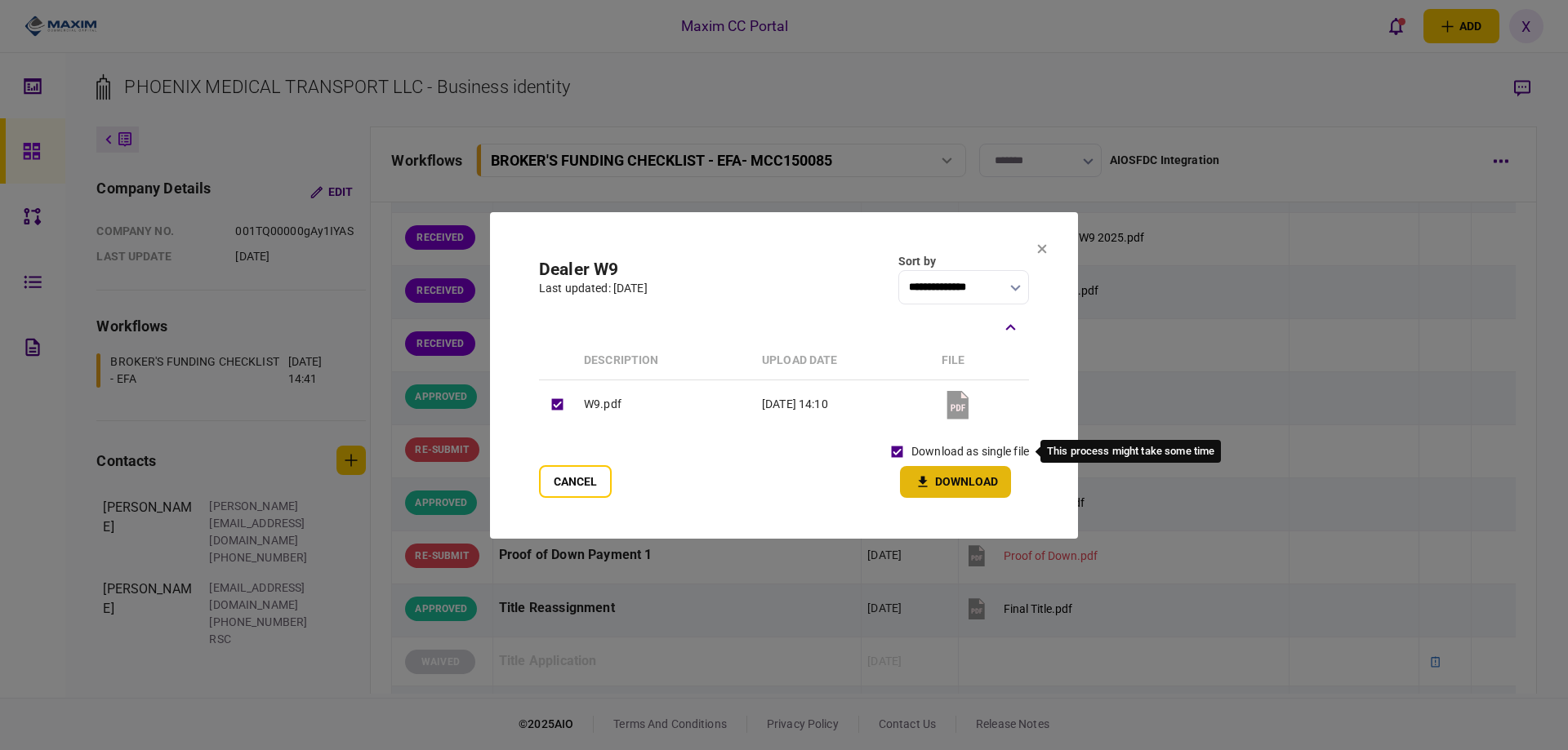
click at [937, 491] on button "Download" at bounding box center [955, 482] width 111 height 32
click at [1043, 240] on section "**********" at bounding box center [784, 375] width 588 height 327
click at [1042, 247] on icon at bounding box center [1043, 249] width 9 height 9
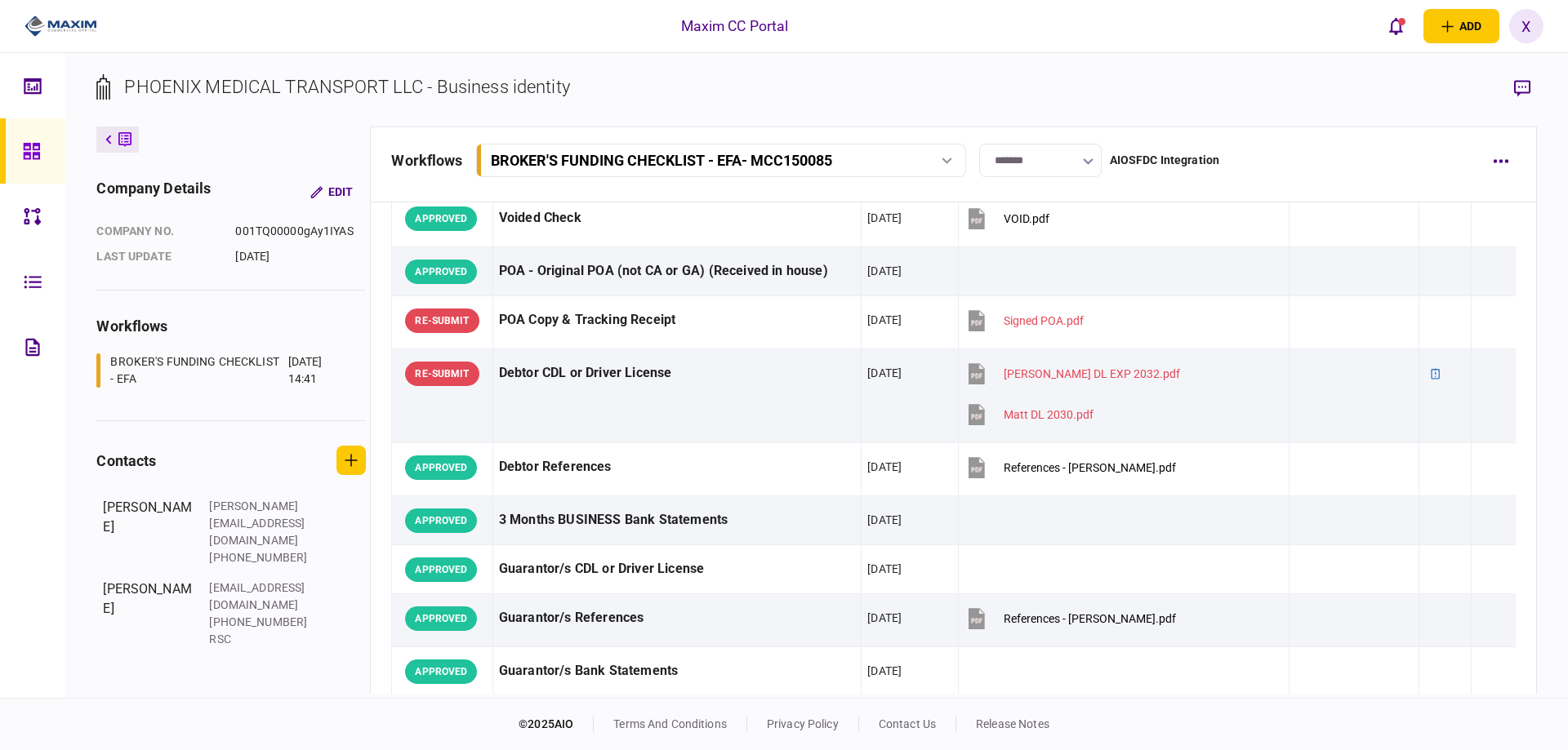
scroll to position [0, 0]
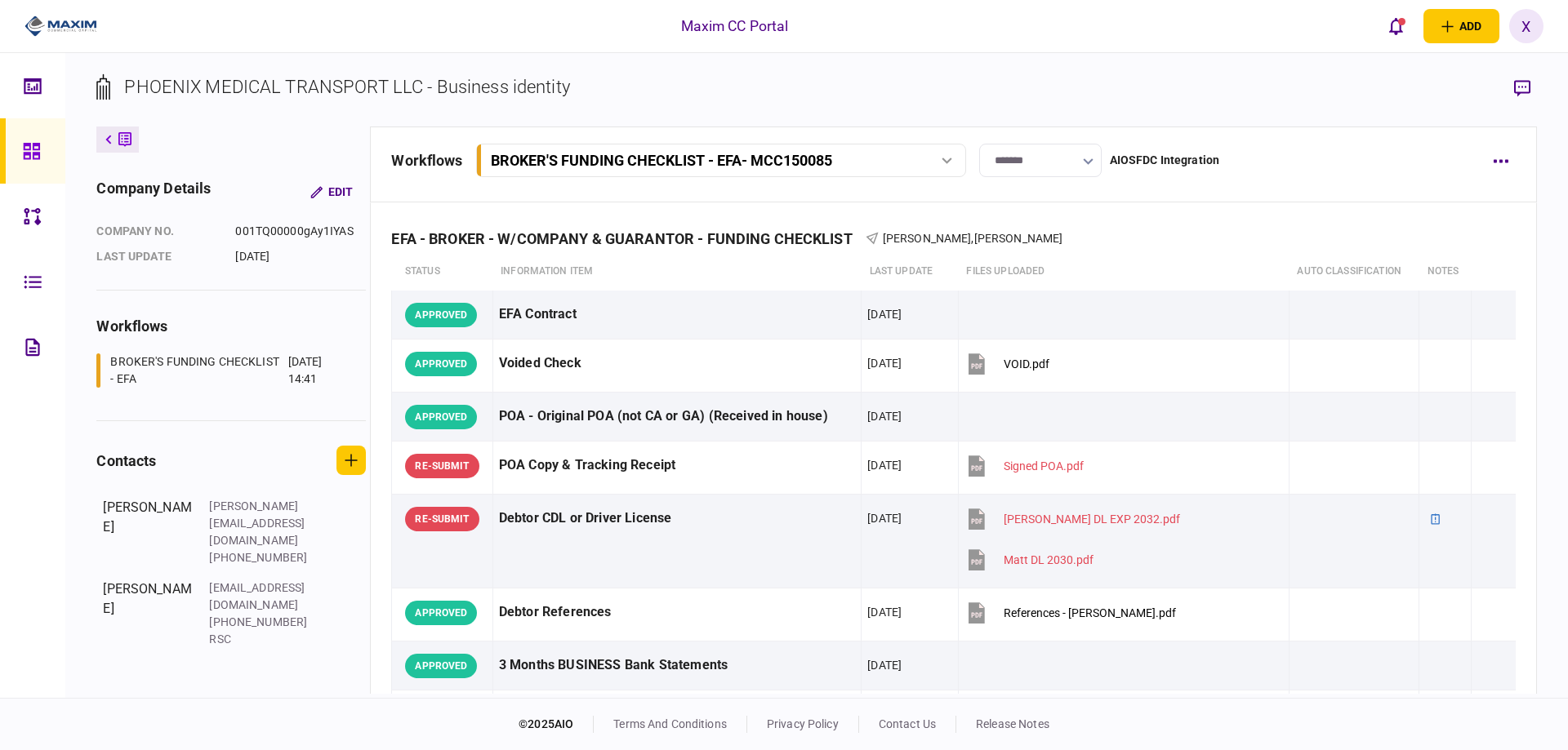
click at [80, 33] on img at bounding box center [61, 27] width 73 height 25
click at [92, 18] on img at bounding box center [61, 27] width 73 height 25
click at [11, 141] on link at bounding box center [33, 151] width 66 height 66
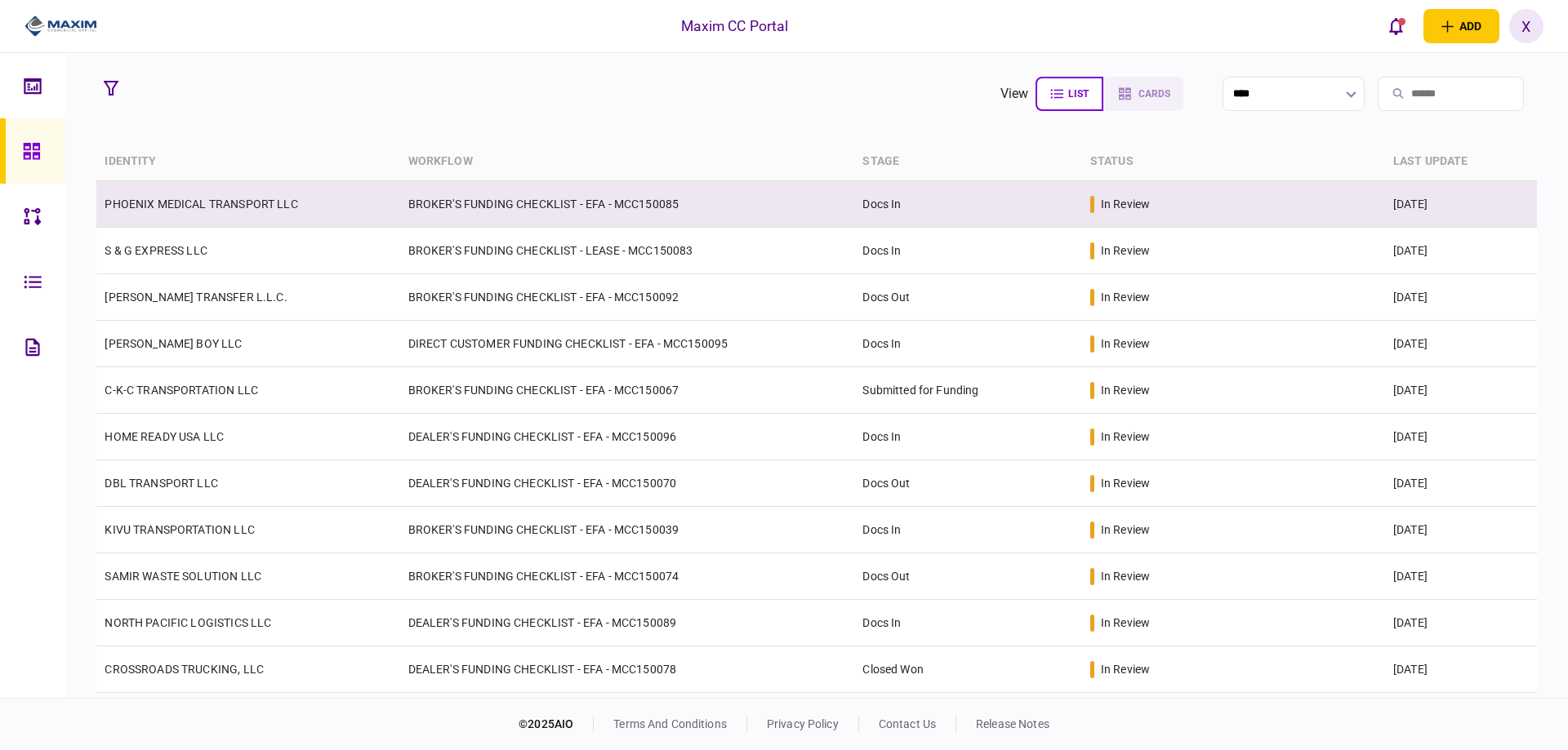
click at [132, 210] on link "PHOENIX MEDICAL TRANSPORT LLC" at bounding box center [201, 204] width 193 height 13
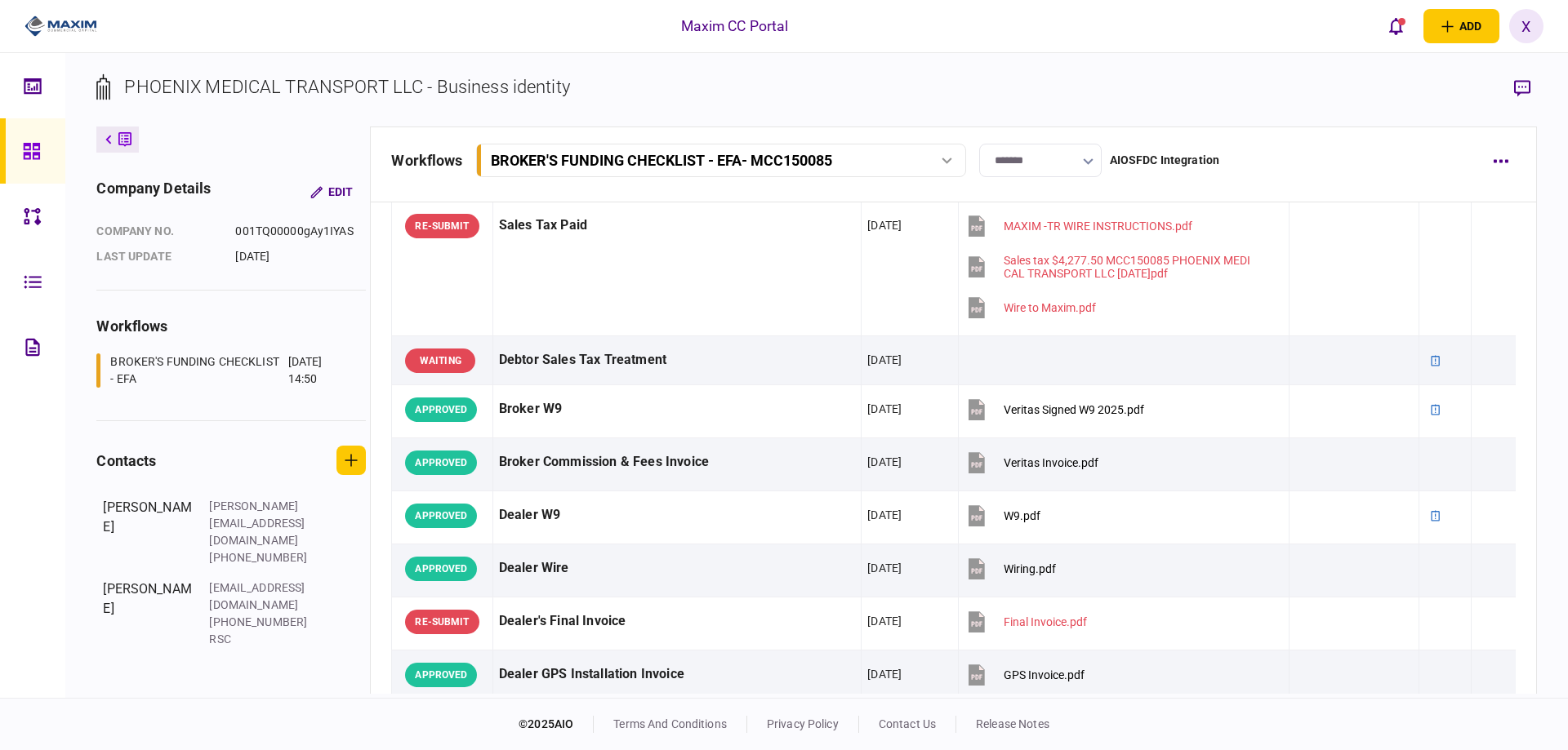
scroll to position [898, 0]
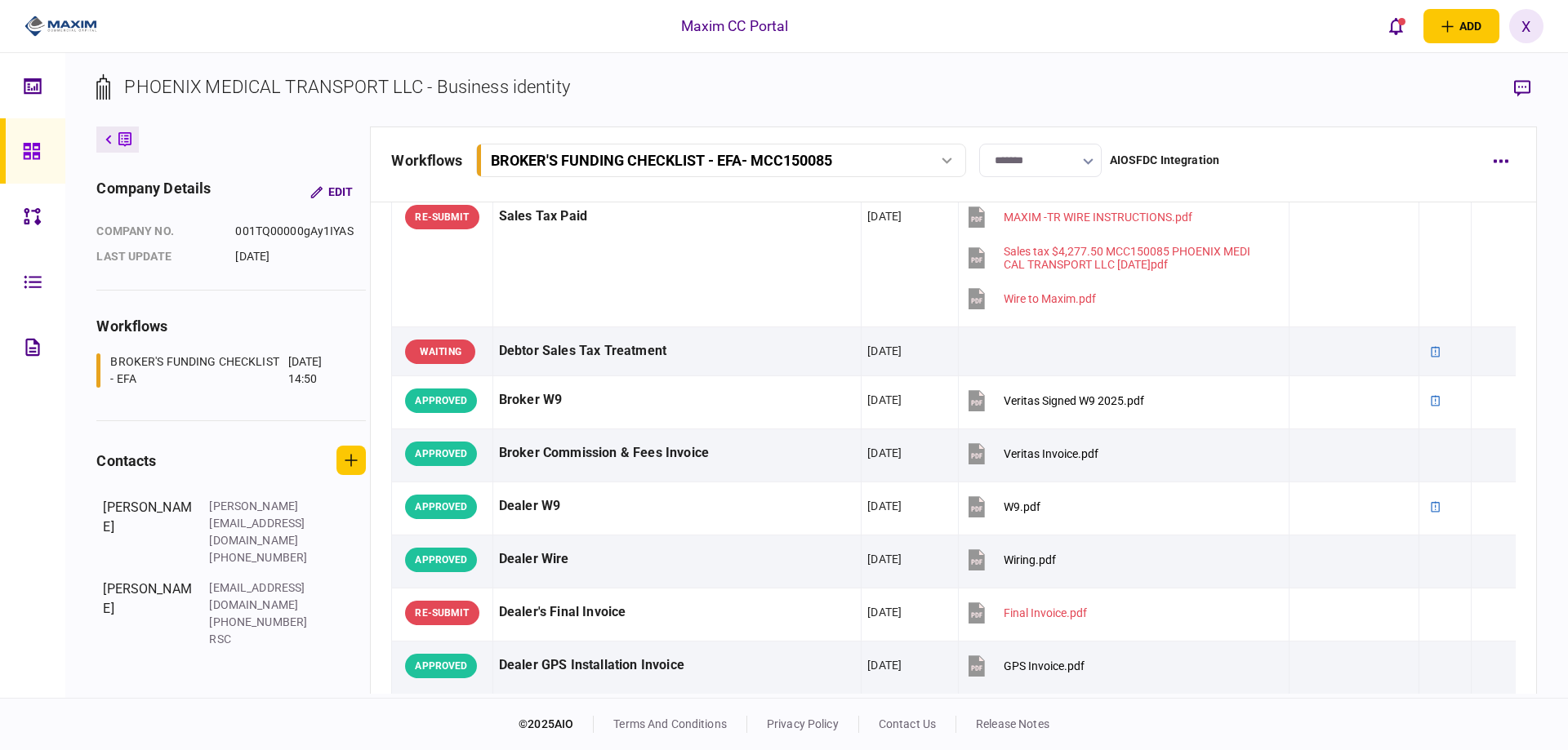
click at [71, 11] on div at bounding box center [55, 27] width 110 height 53
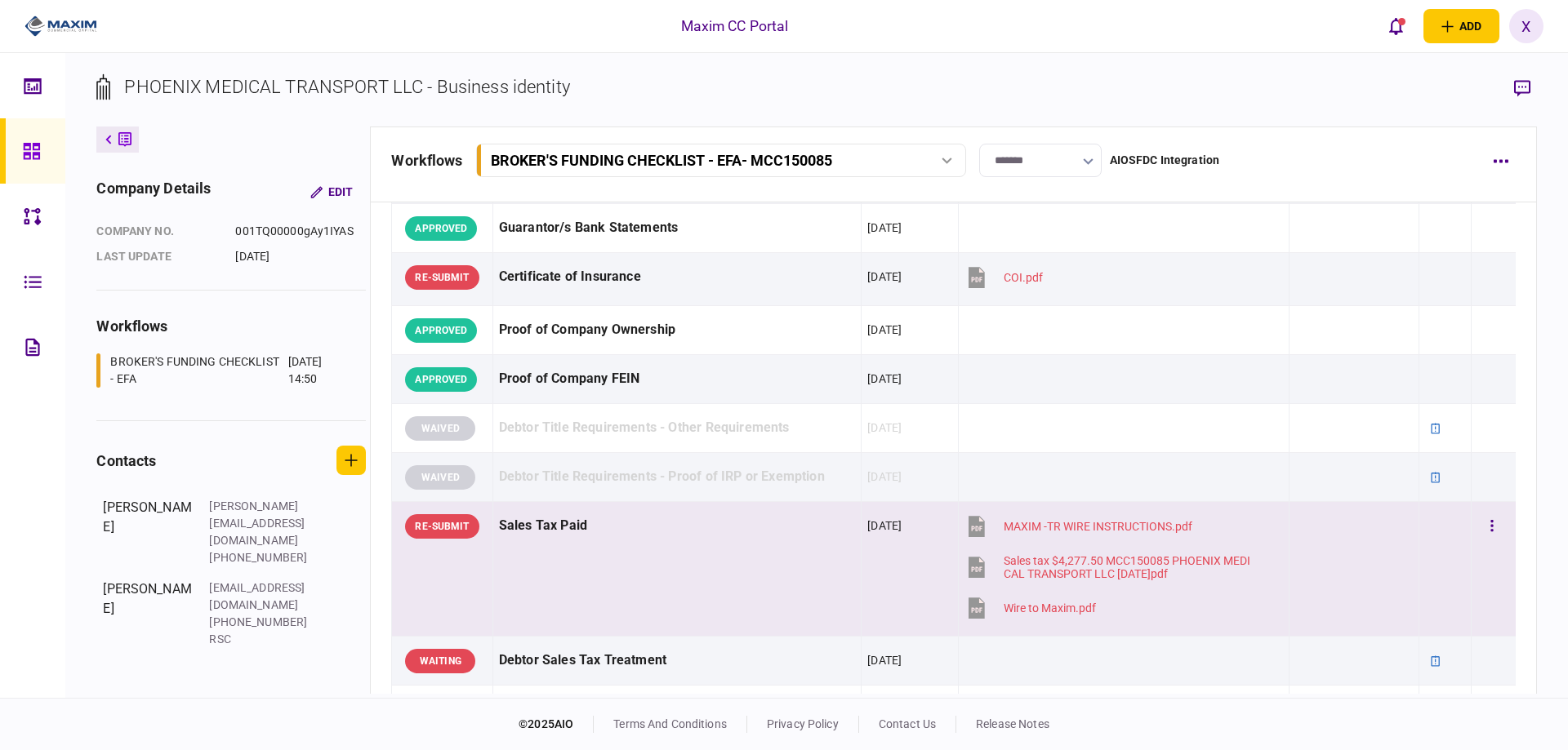
scroll to position [571, 0]
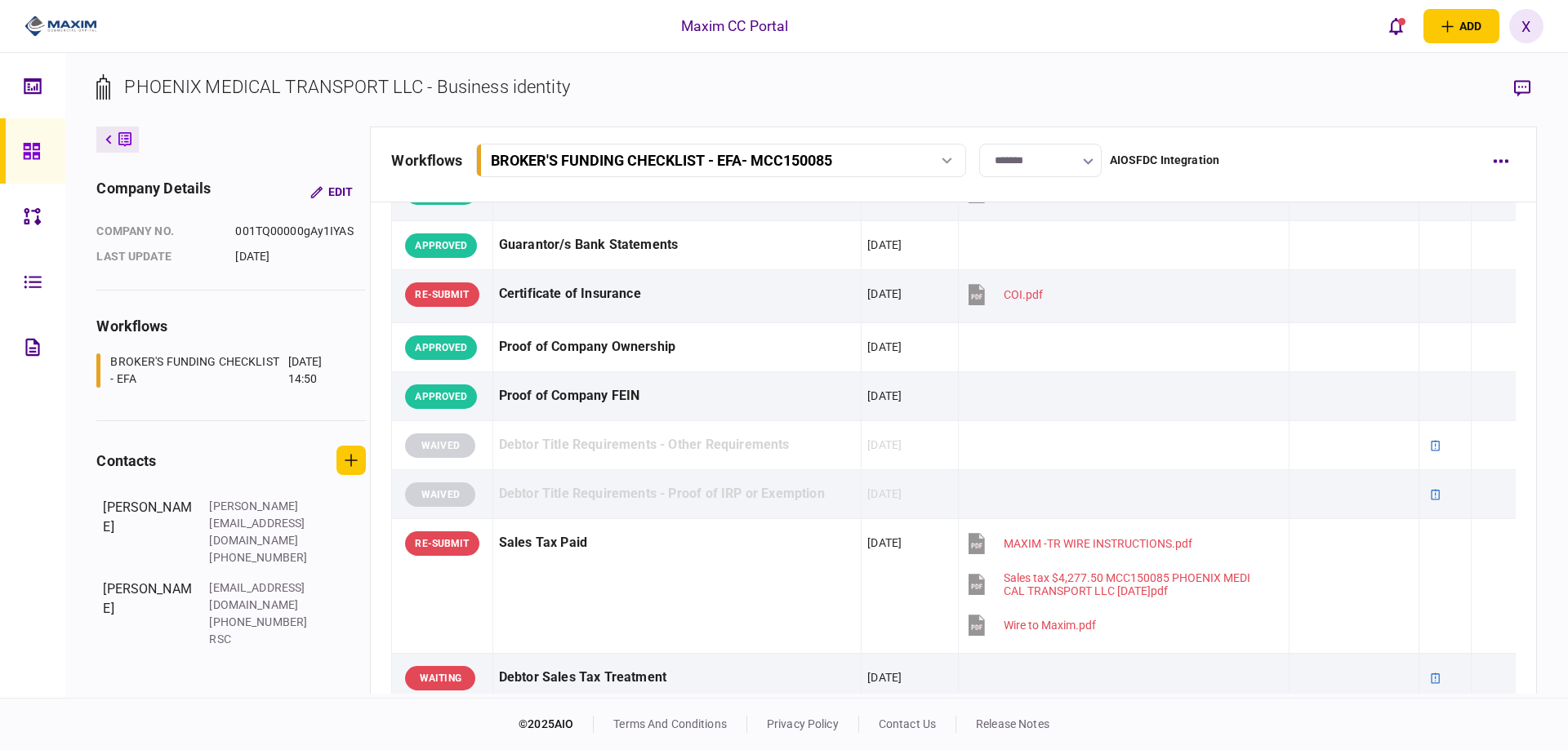
click at [26, 140] on div at bounding box center [35, 151] width 26 height 66
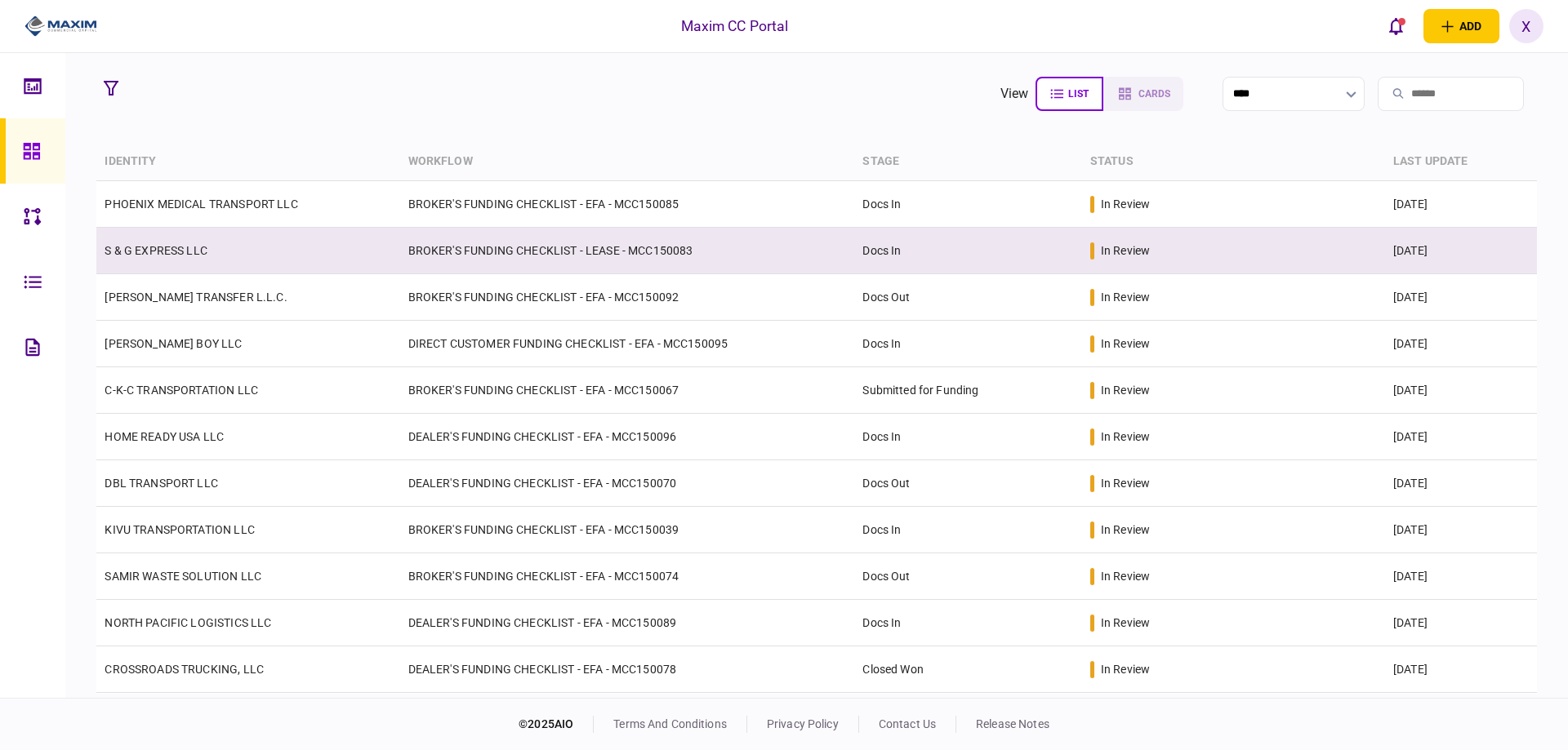
click at [198, 248] on link "S & G EXPRESS LLC" at bounding box center [156, 251] width 103 height 13
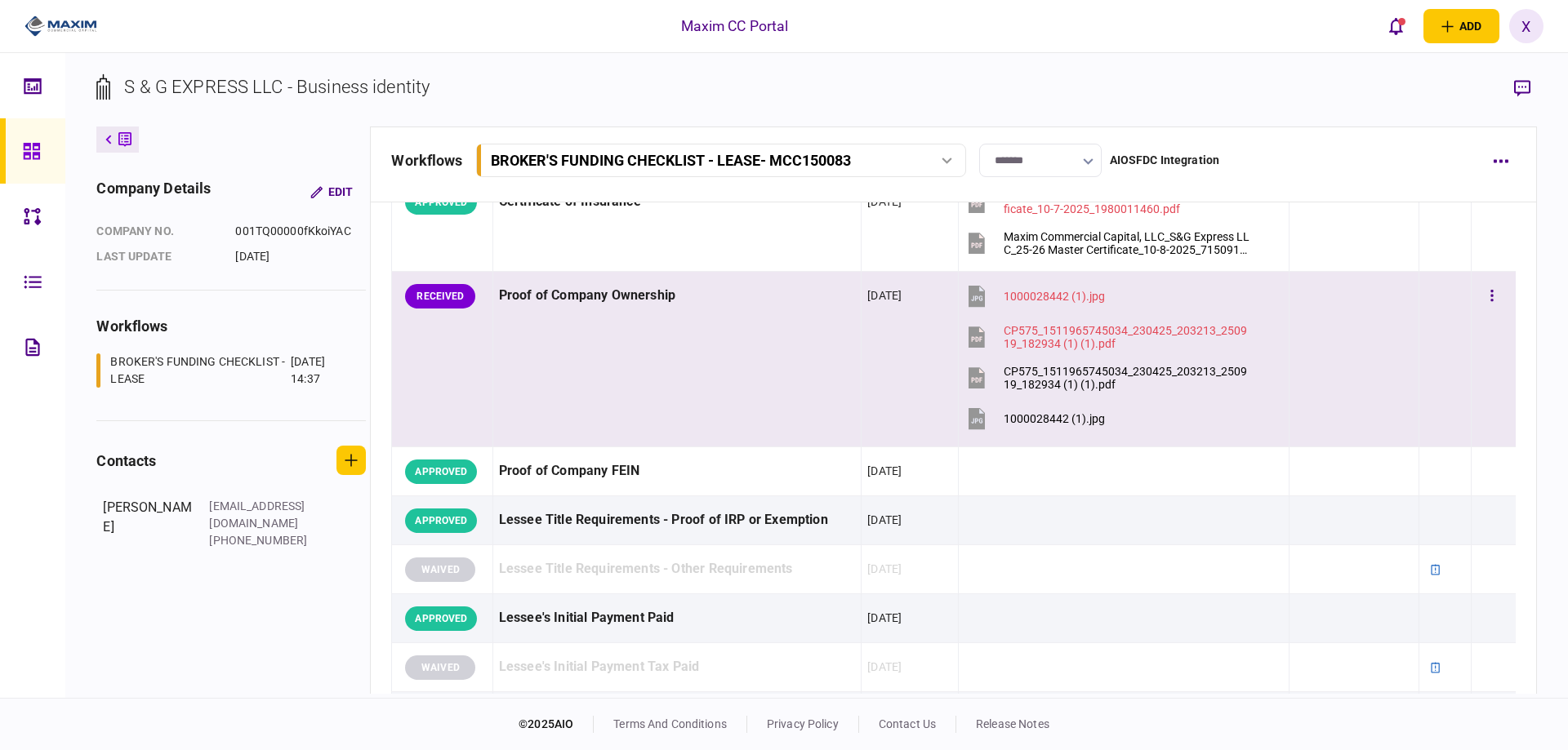
scroll to position [327, 0]
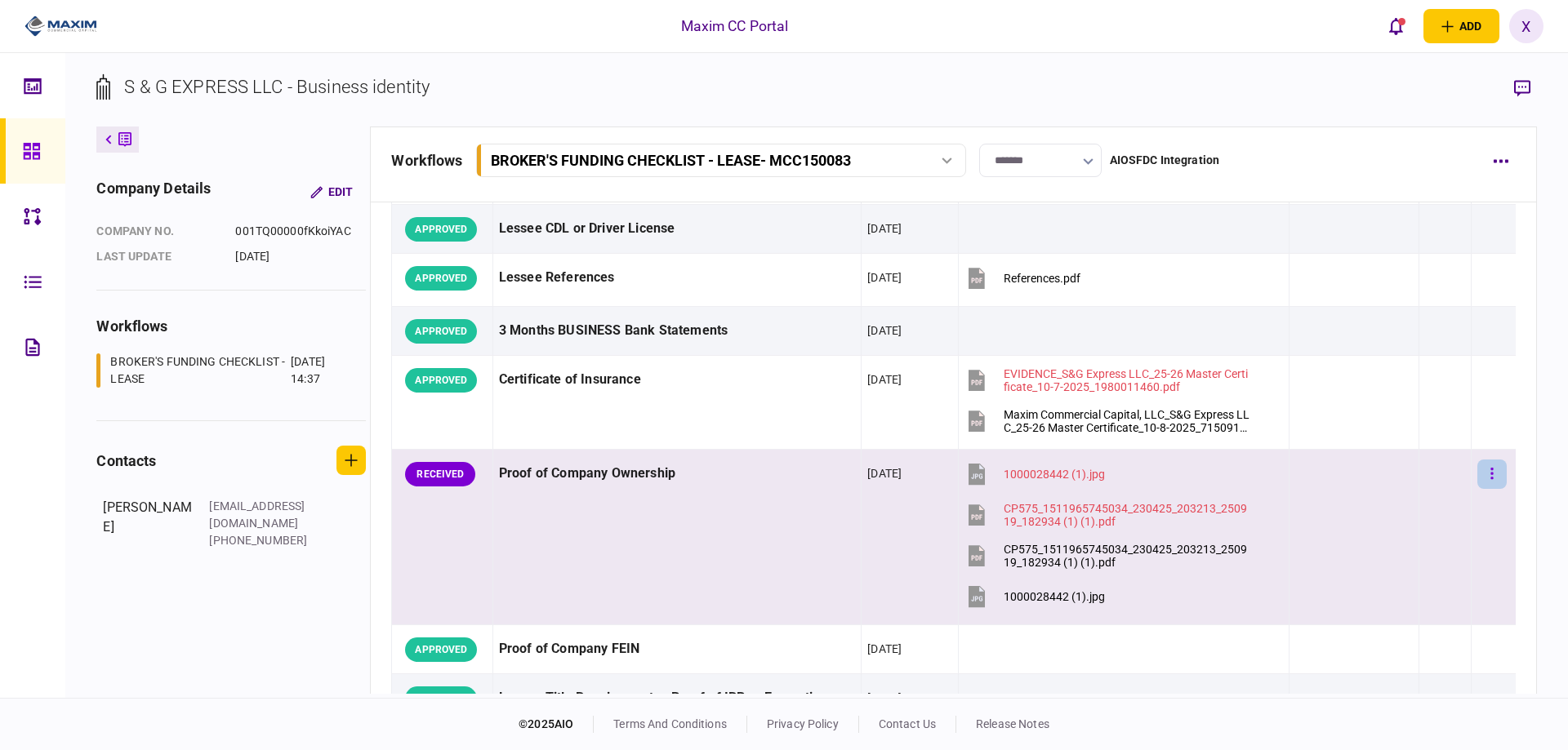
click at [1488, 478] on button "button" at bounding box center [1492, 474] width 29 height 29
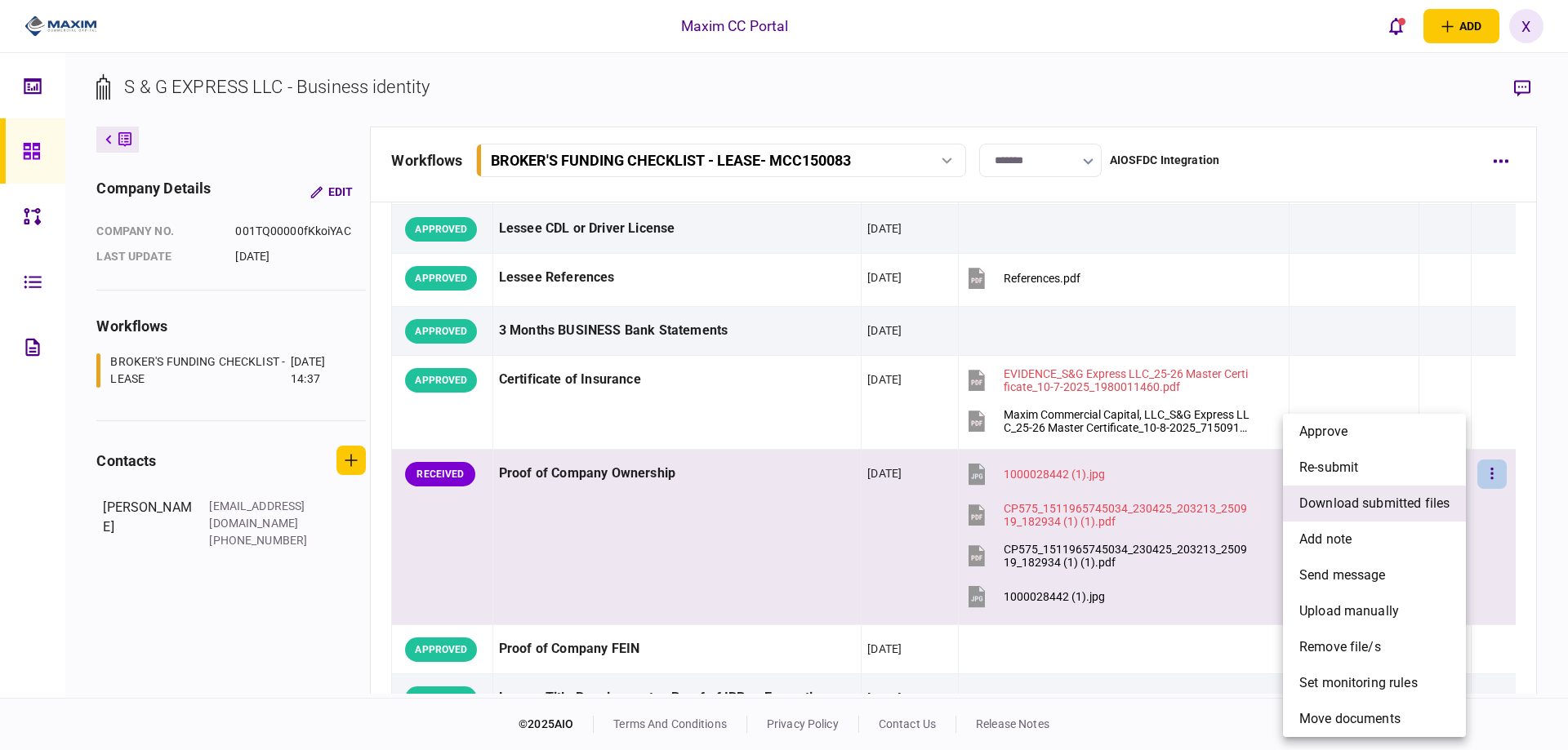
click at [1419, 513] on span "download submitted files" at bounding box center [1375, 504] width 151 height 19
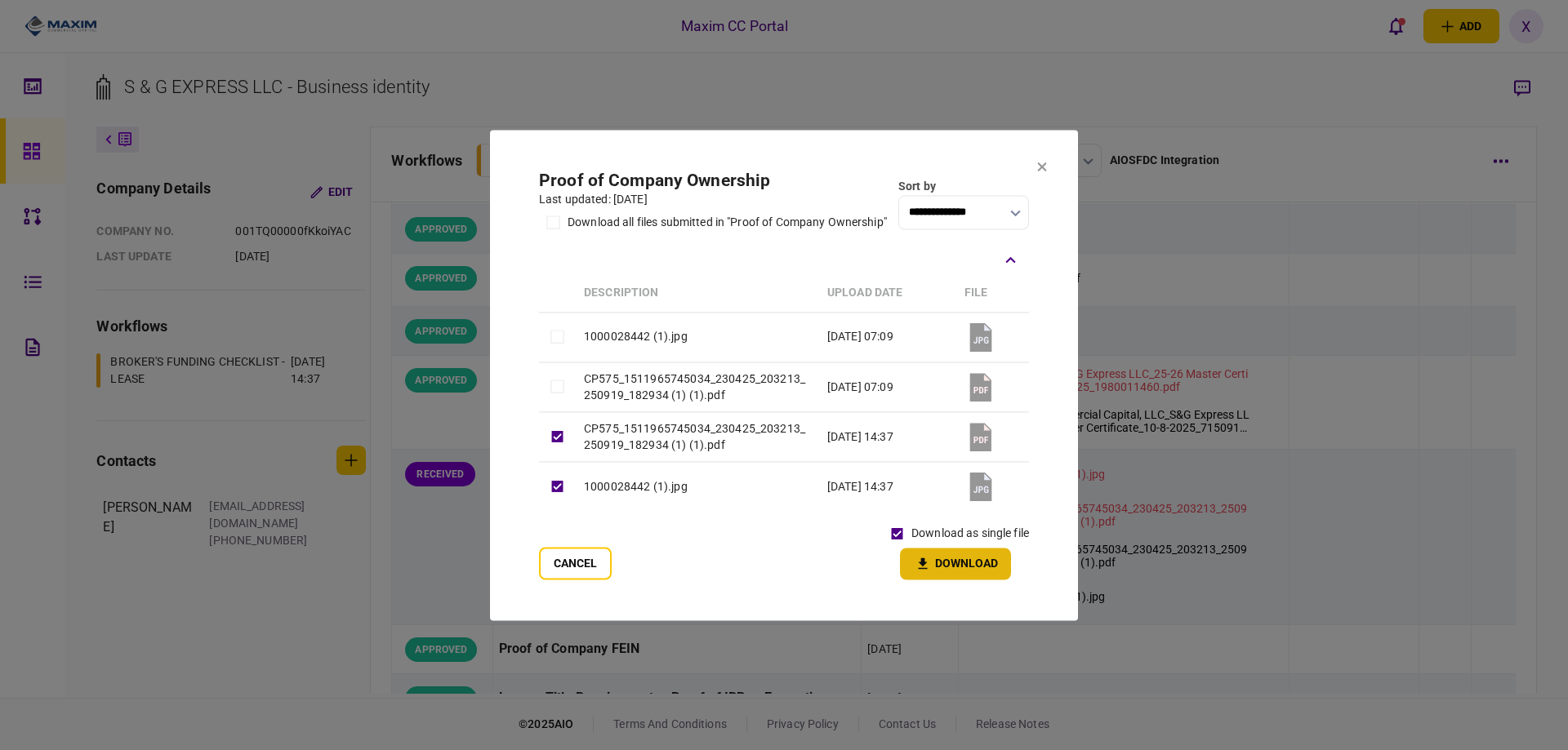
click at [915, 553] on button "Download" at bounding box center [955, 564] width 111 height 32
click at [1044, 162] on icon at bounding box center [1042, 166] width 10 height 10
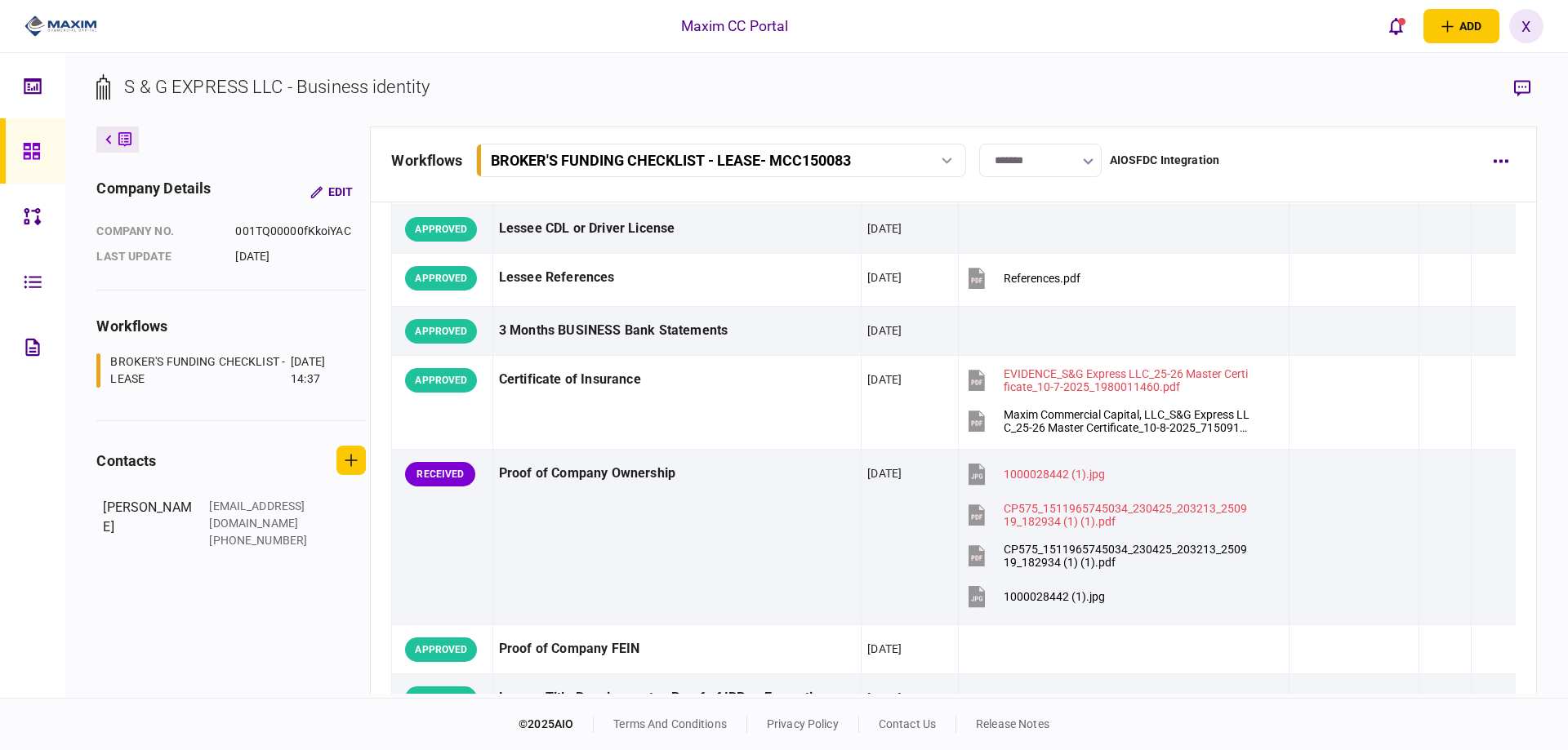
click at [56, 36] on img at bounding box center [61, 27] width 73 height 25
click at [48, 16] on img at bounding box center [61, 27] width 73 height 25
click at [49, 15] on img at bounding box center [61, 27] width 73 height 25
click at [21, 159] on link at bounding box center [33, 151] width 66 height 66
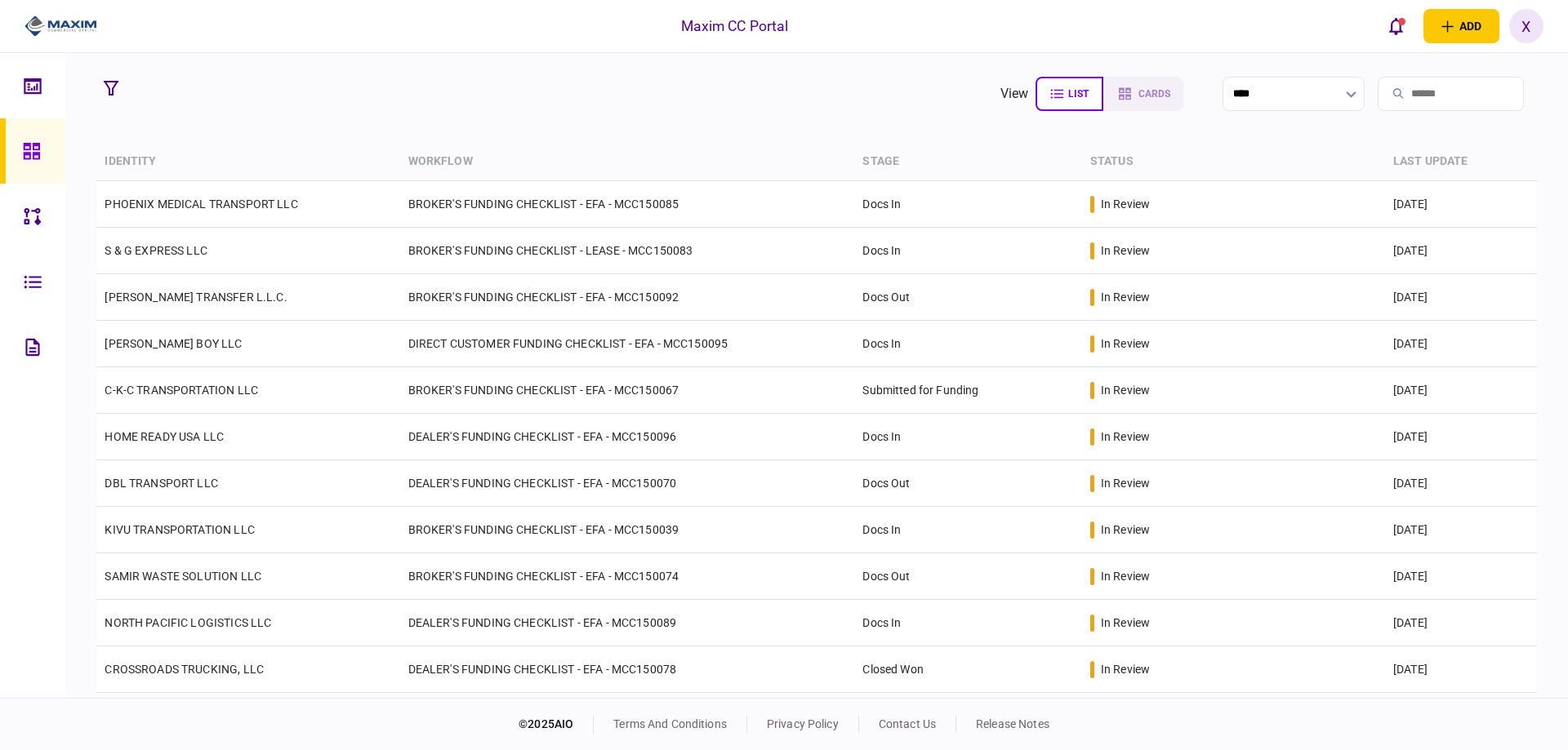
click at [43, 16] on img at bounding box center [61, 27] width 73 height 25
